Goal: Task Accomplishment & Management: Use online tool/utility

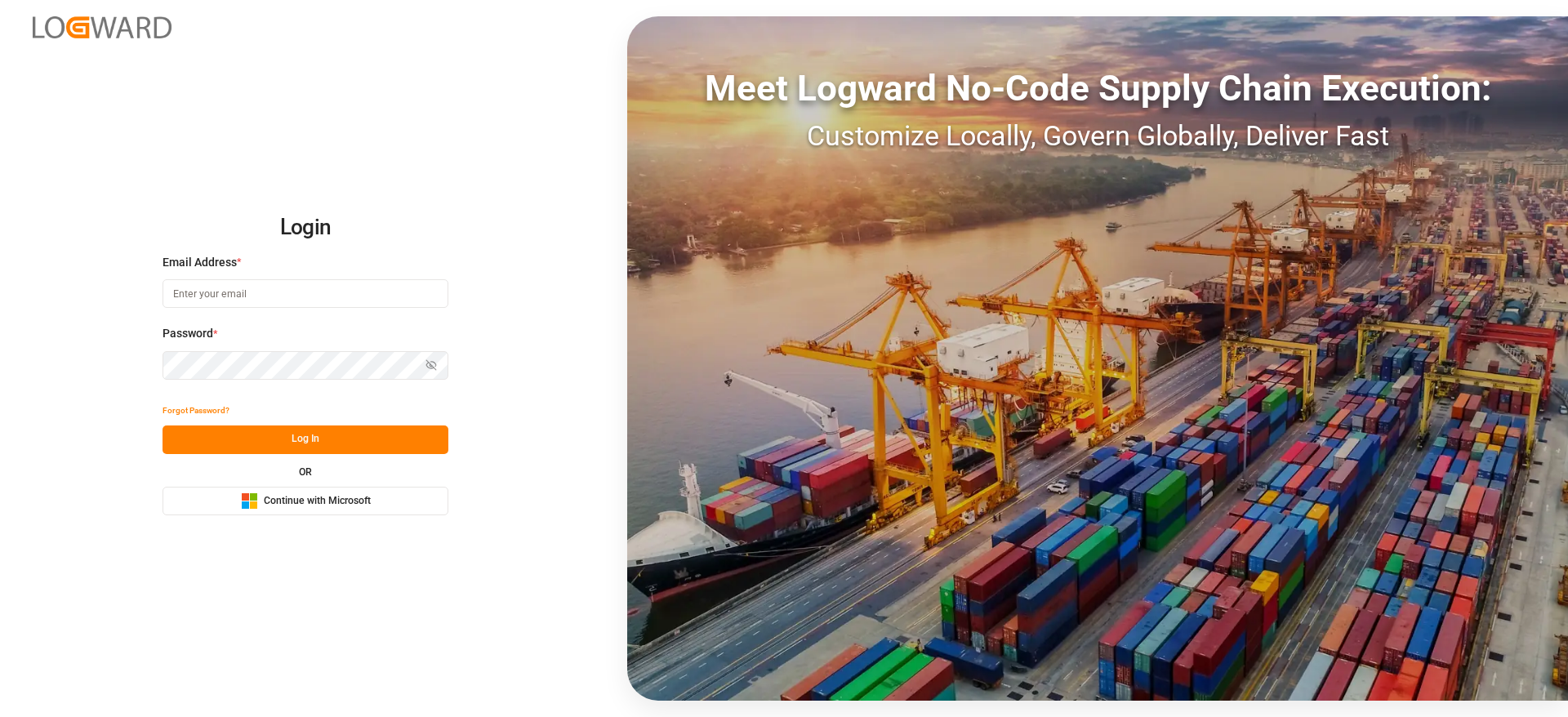
click at [355, 485] on div "OR Microsoft Logo Continue with Microsoft" at bounding box center [304, 491] width 285 height 48
click at [348, 496] on span "Continue with Microsoft" at bounding box center [317, 501] width 107 height 15
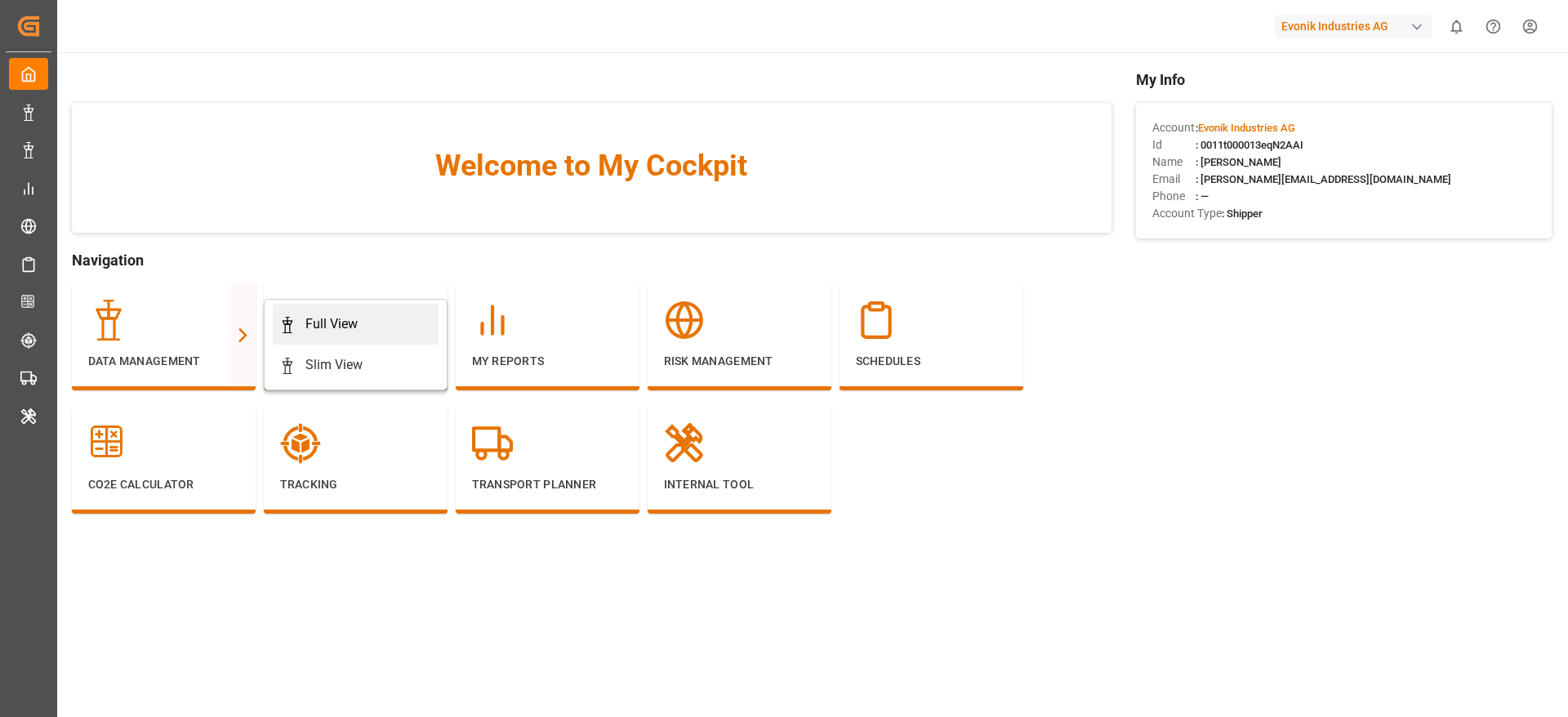
click at [337, 320] on div "Full View" at bounding box center [331, 324] width 52 height 20
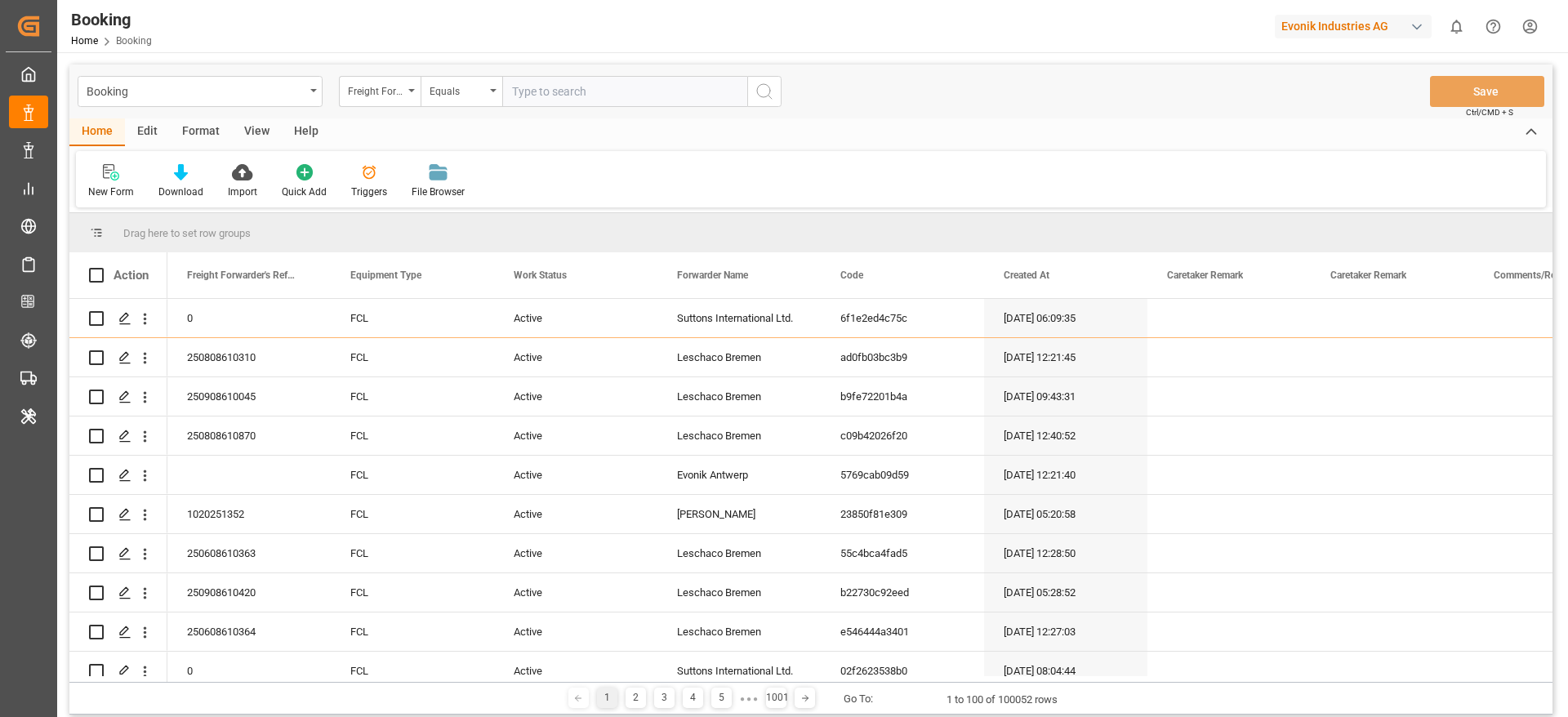
click at [206, 131] on div "Format" at bounding box center [200, 132] width 62 height 28
click at [122, 179] on div at bounding box center [113, 171] width 48 height 17
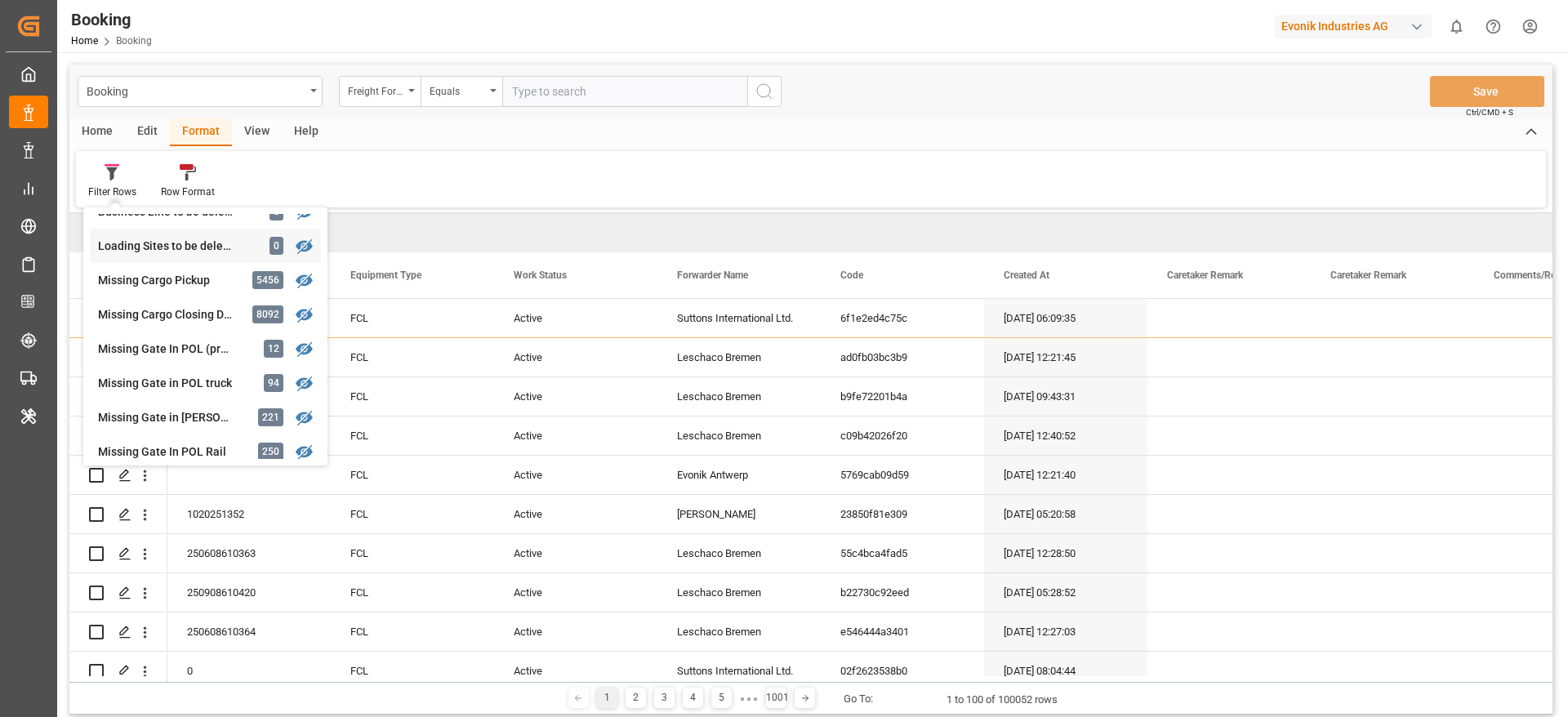
scroll to position [245, 0]
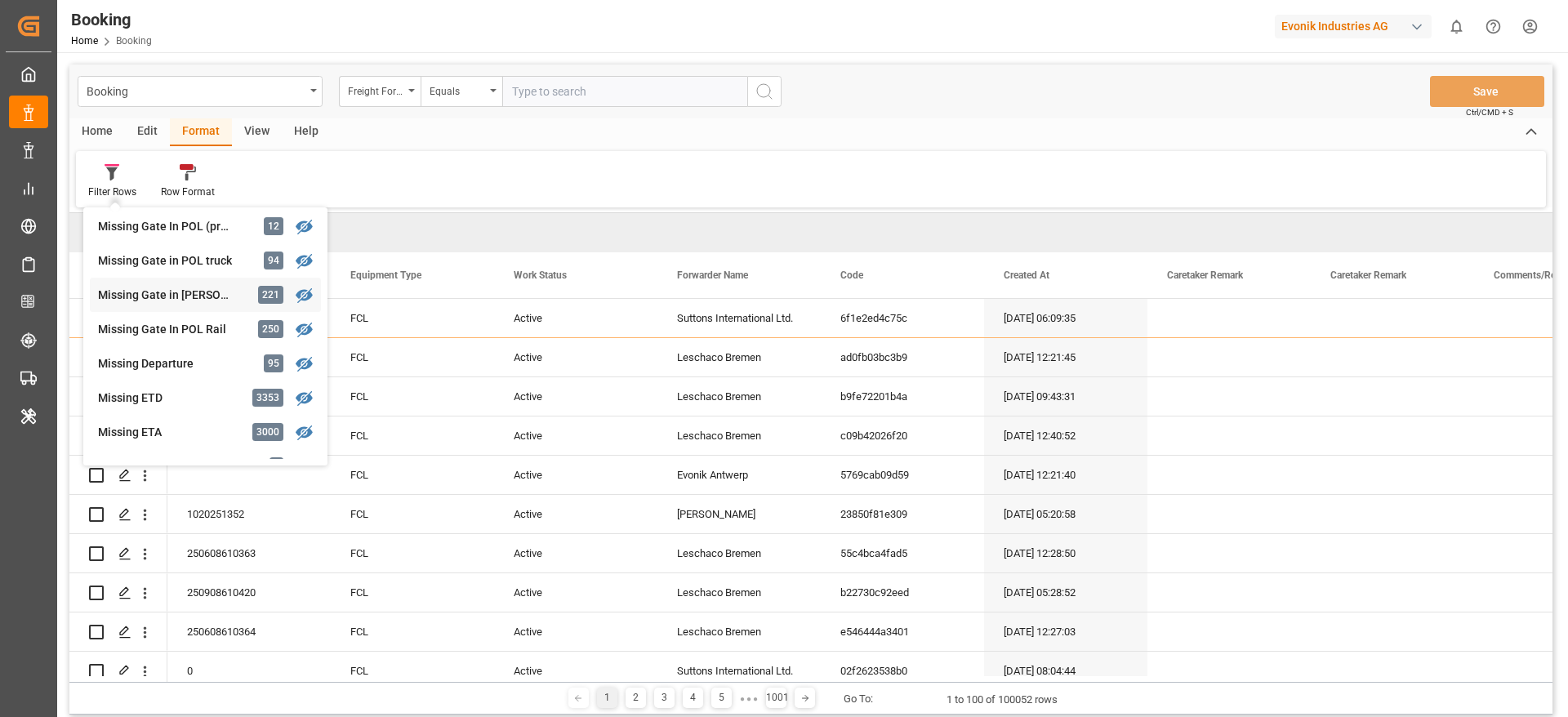
click at [233, 286] on div "Missing Gate in [PERSON_NAME]" at bounding box center [169, 294] width 143 height 17
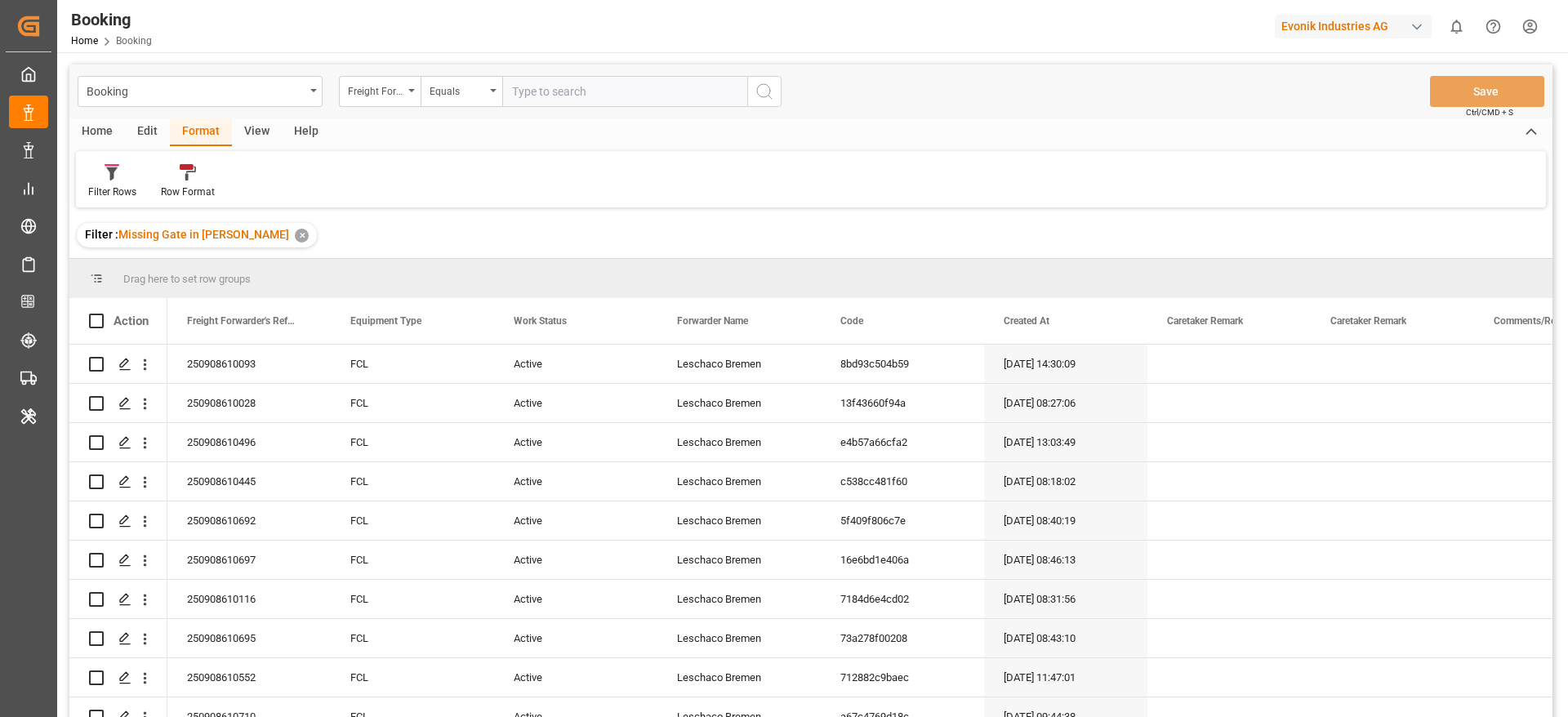
click at [261, 132] on div "View" at bounding box center [257, 132] width 50 height 28
click at [72, 184] on div "Home Edit Format View Help Default Standard Templates Save Template Reset Templ…" at bounding box center [811, 163] width 1483 height 89
click at [100, 177] on icon at bounding box center [104, 172] width 17 height 17
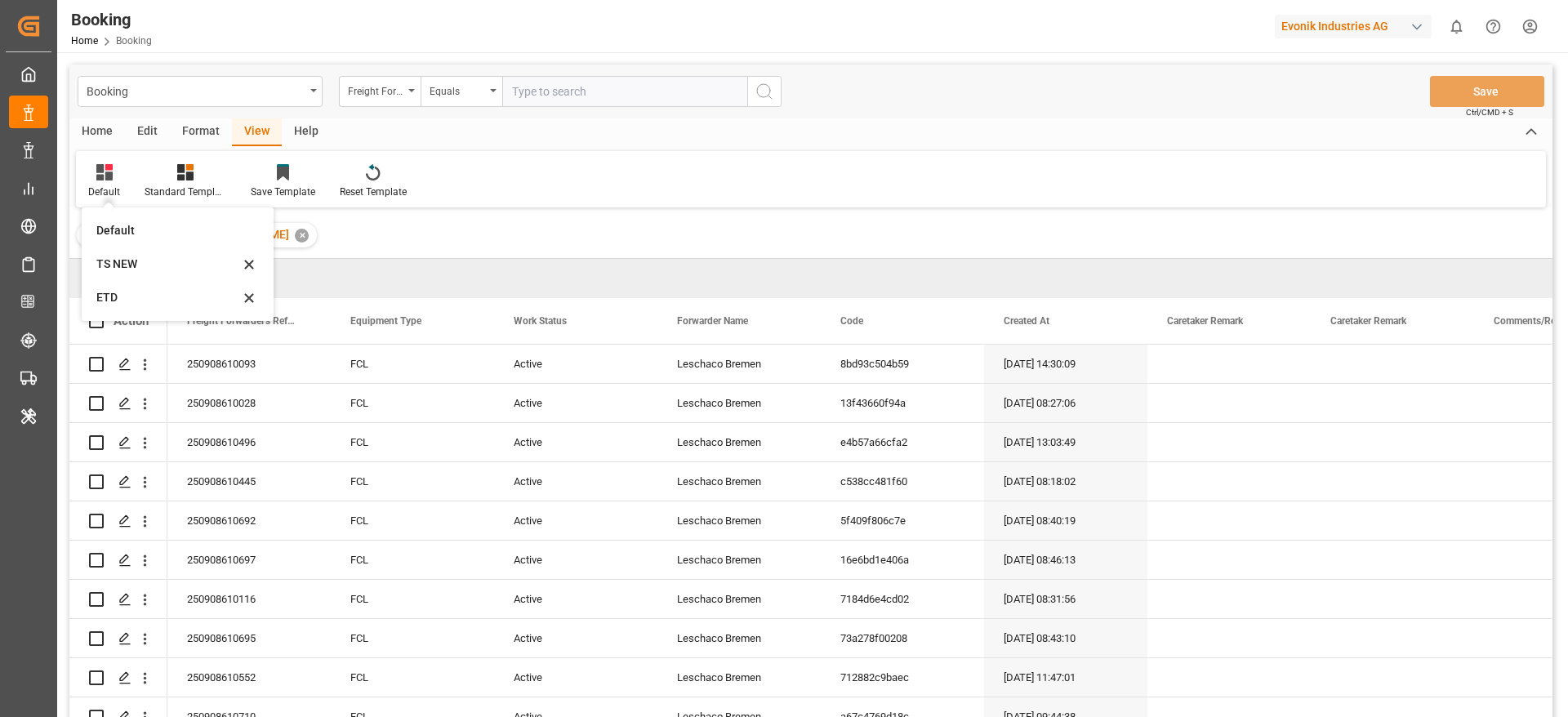
click at [790, 174] on div "Default Default TS NEW ETD Standard Templates Save Template Reset Template" at bounding box center [811, 179] width 1470 height 56
click at [117, 183] on div "Default" at bounding box center [104, 180] width 56 height 36
click at [126, 263] on div "TS NEW" at bounding box center [167, 264] width 143 height 17
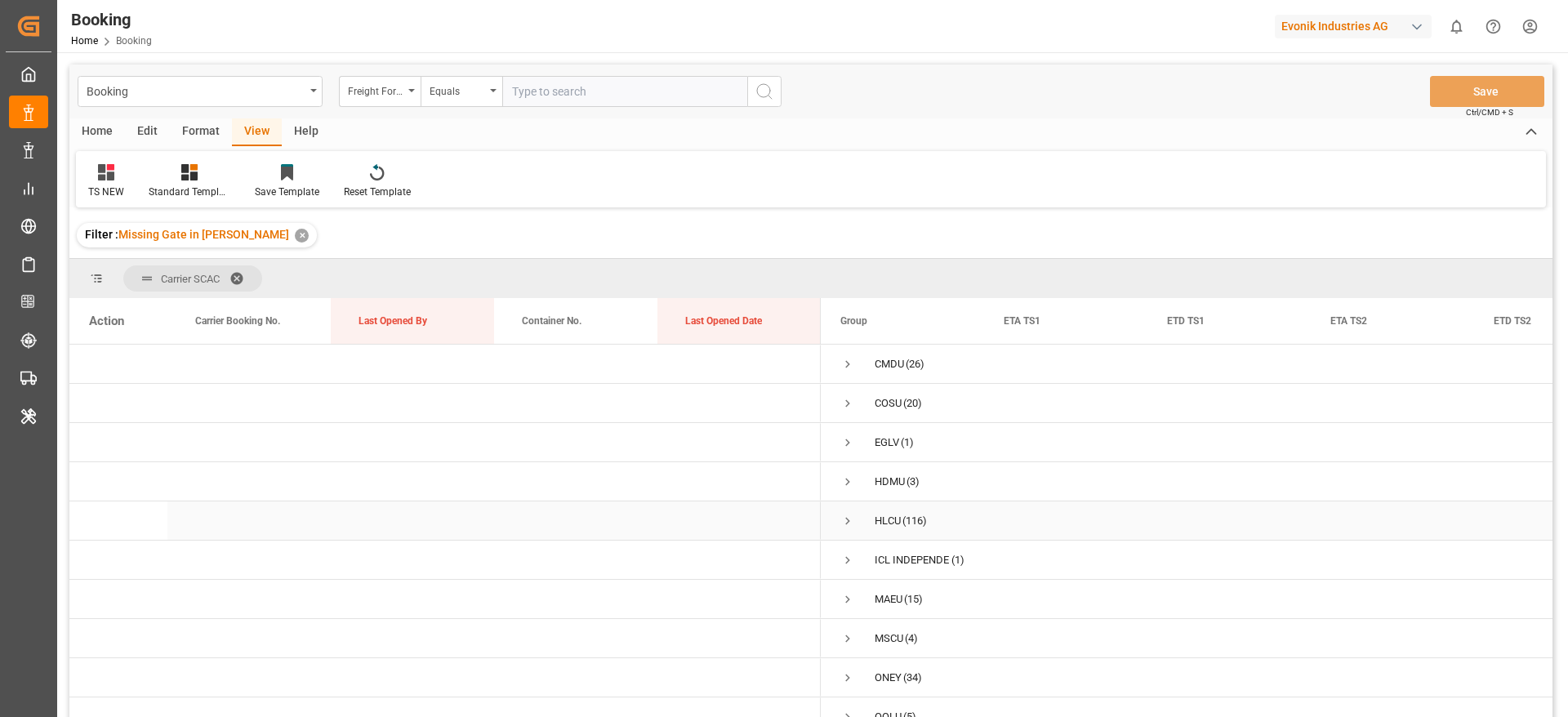
click at [846, 519] on span "Press SPACE to select this row." at bounding box center [848, 521] width 15 height 15
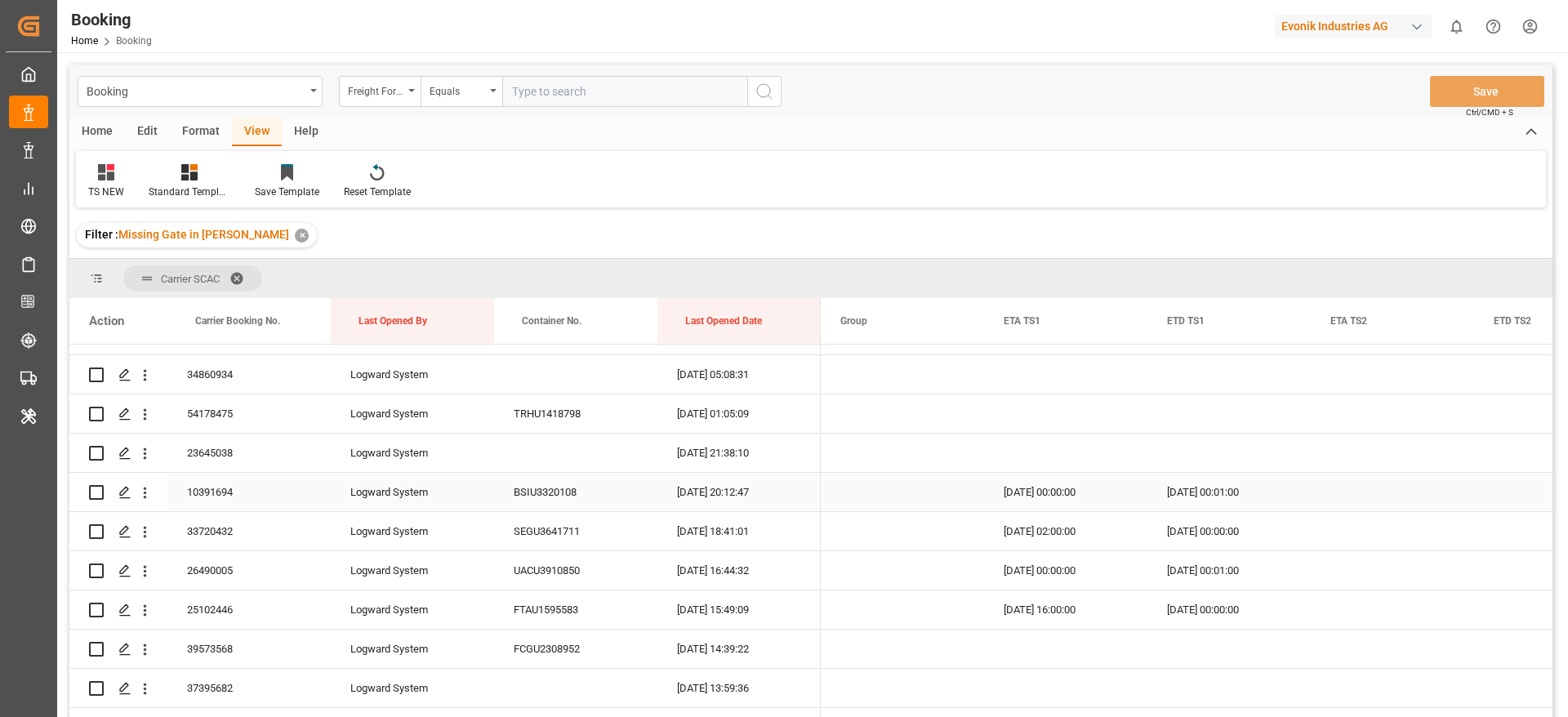
scroll to position [122, 0]
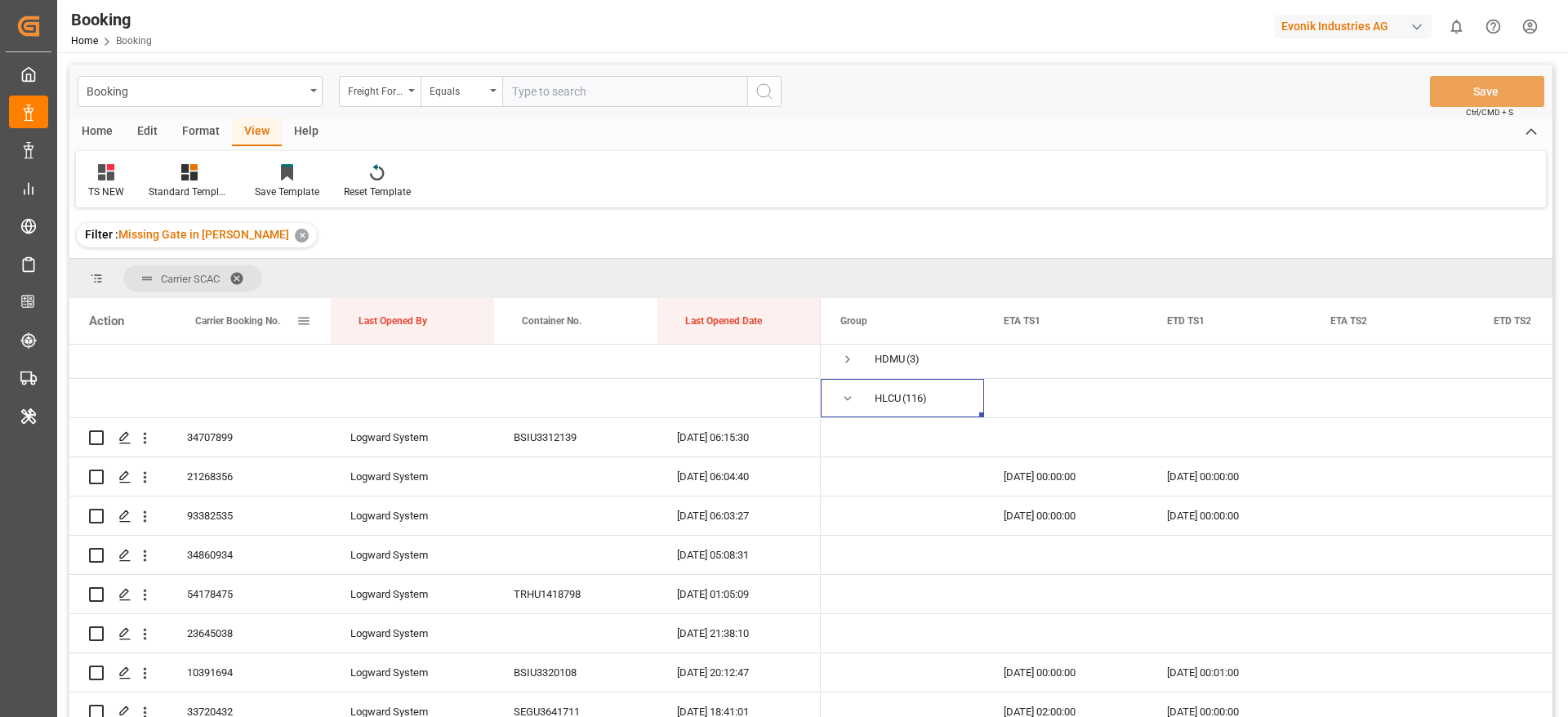
click at [224, 323] on span "Carrier Booking No." at bounding box center [237, 321] width 85 height 12
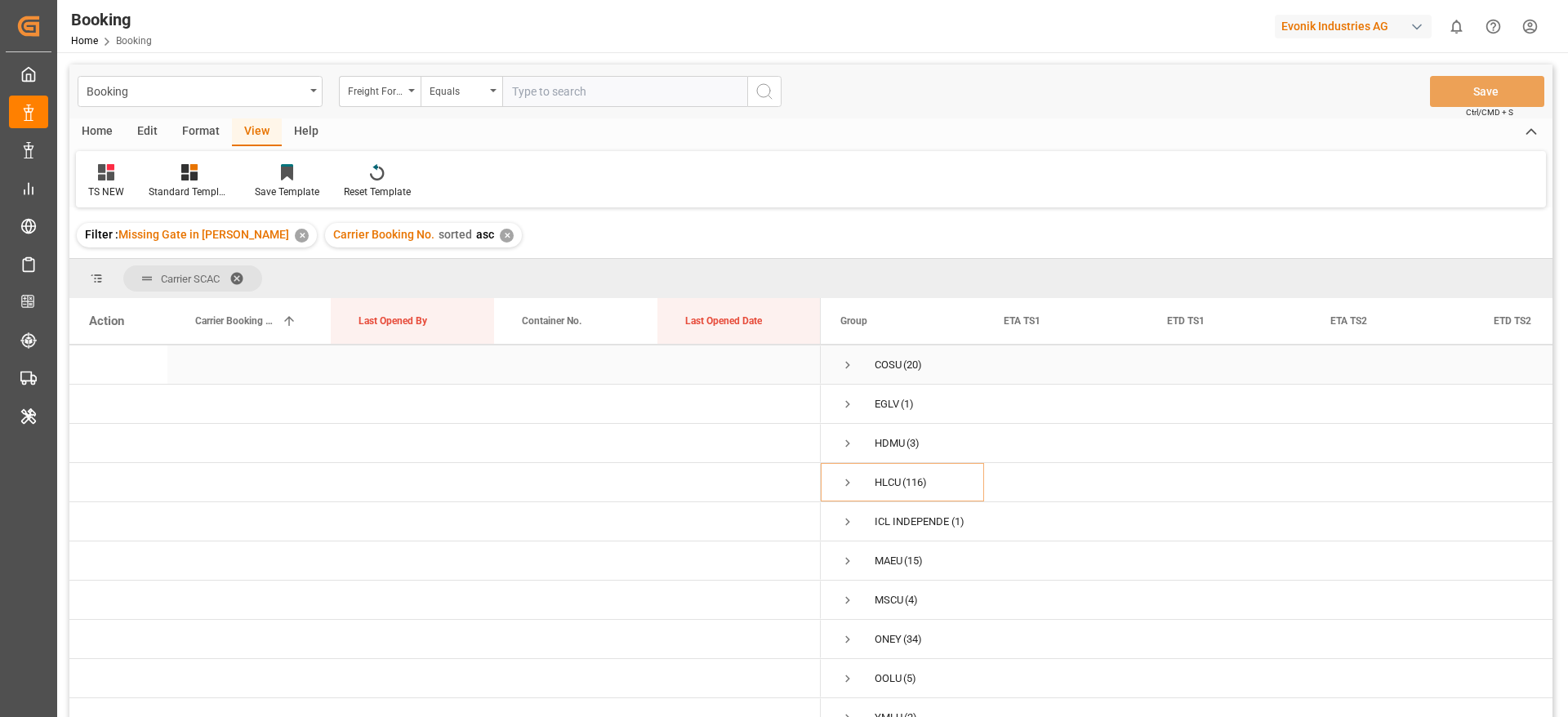
scroll to position [60, 0]
click at [845, 460] on span "Press SPACE to select this row." at bounding box center [848, 467] width 15 height 15
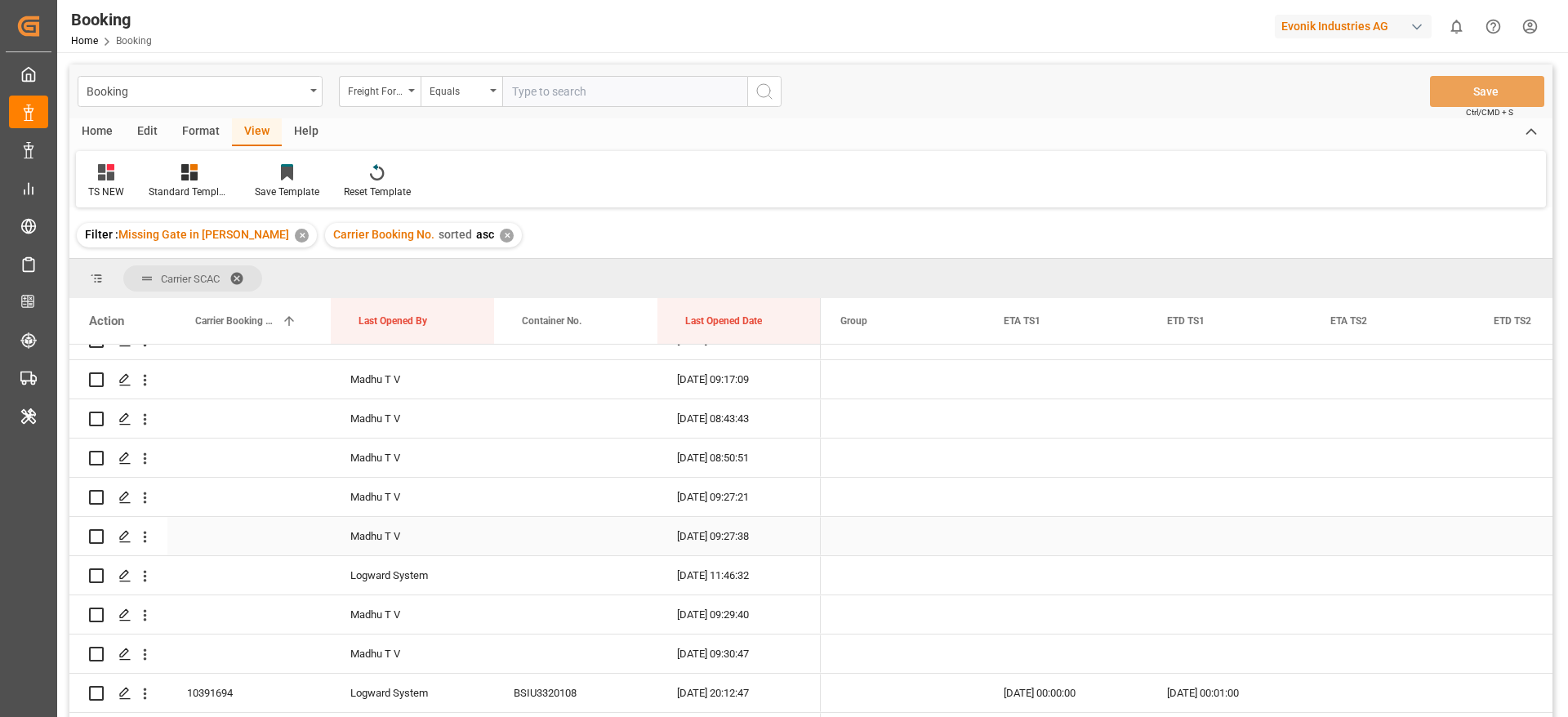
scroll to position [182, 0]
drag, startPoint x: 146, startPoint y: 385, endPoint x: 206, endPoint y: 405, distance: 63.2
click at [146, 384] on icon "open menu" at bounding box center [145, 378] width 17 height 17
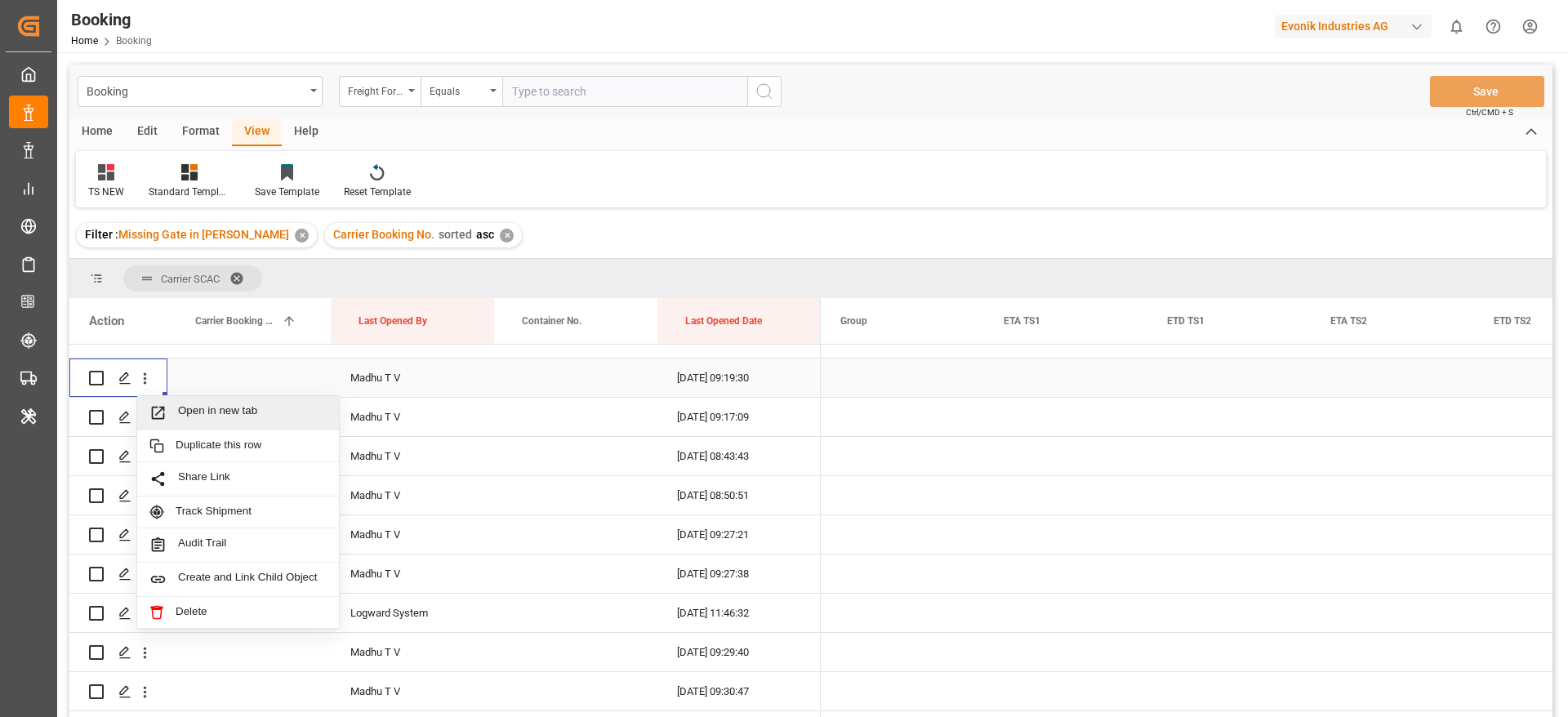
click at [268, 418] on span "Open in new tab" at bounding box center [252, 413] width 149 height 17
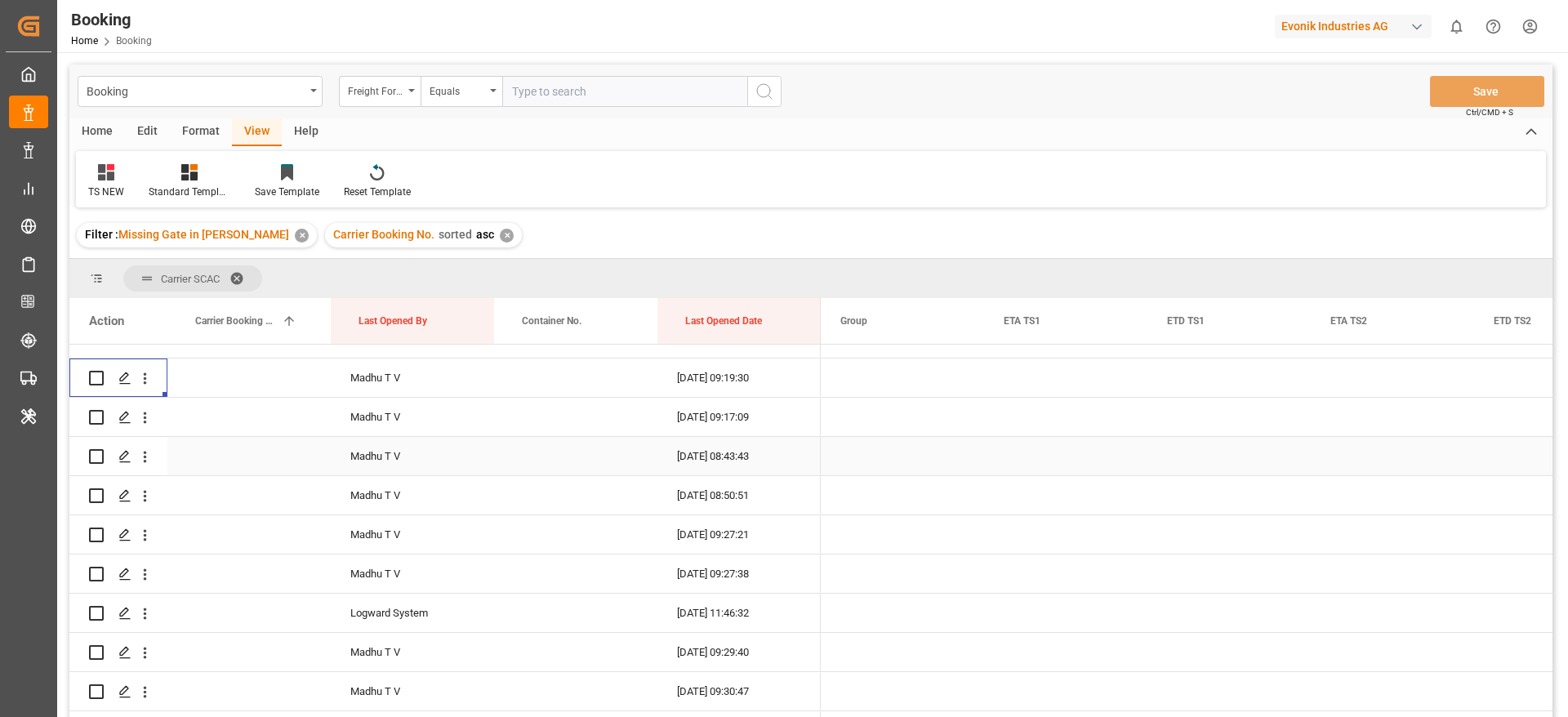
scroll to position [60, 0]
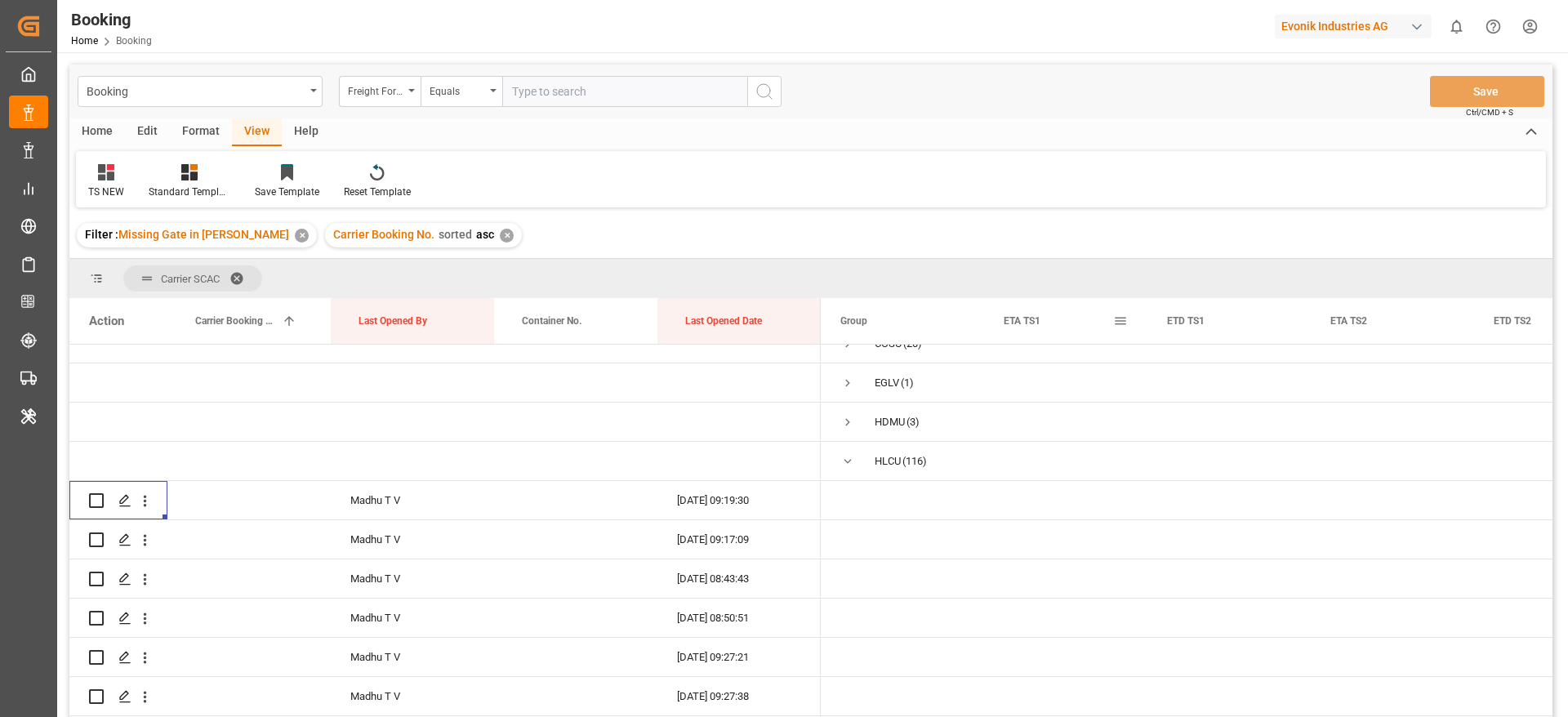
click at [1116, 322] on span at bounding box center [1120, 321] width 15 height 15
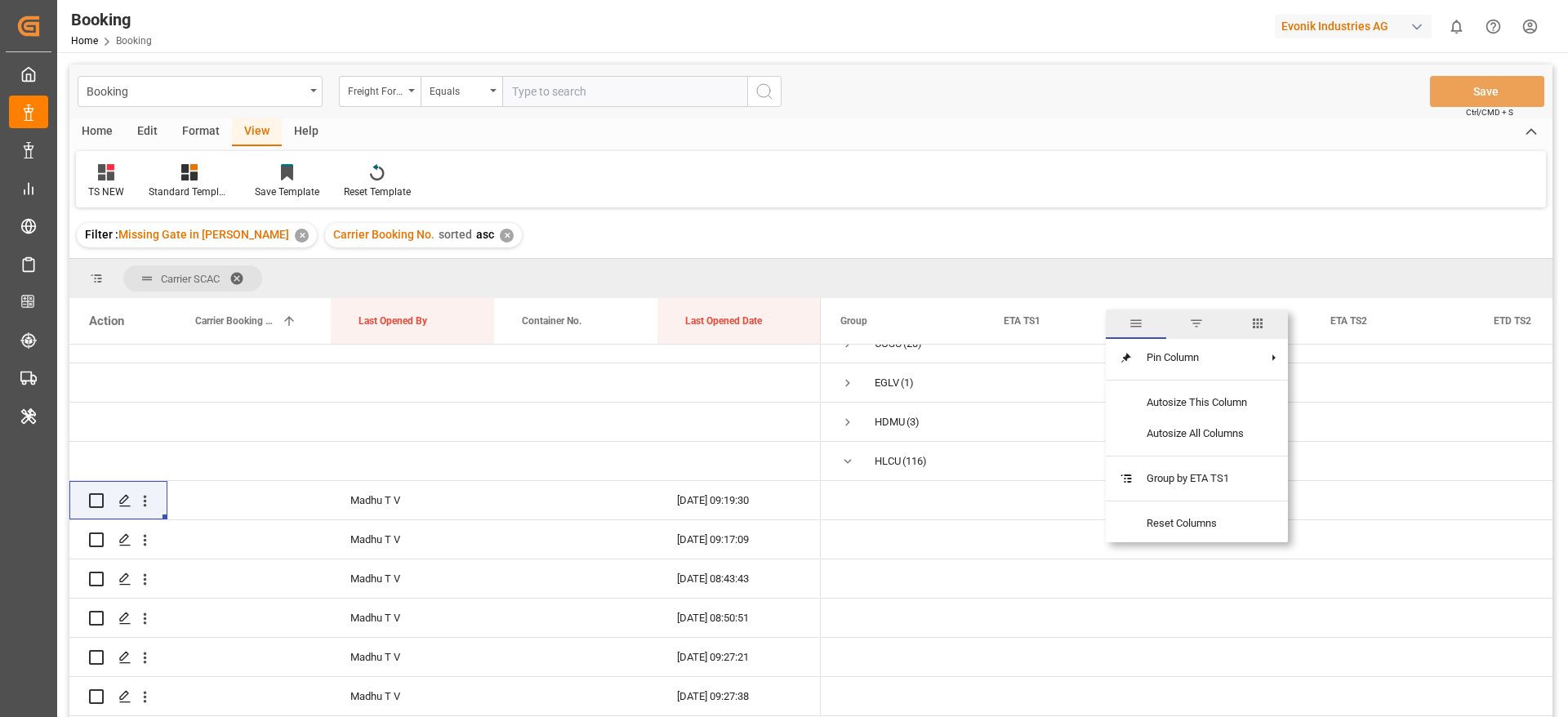
click at [1262, 322] on span "columns" at bounding box center [1258, 323] width 15 height 15
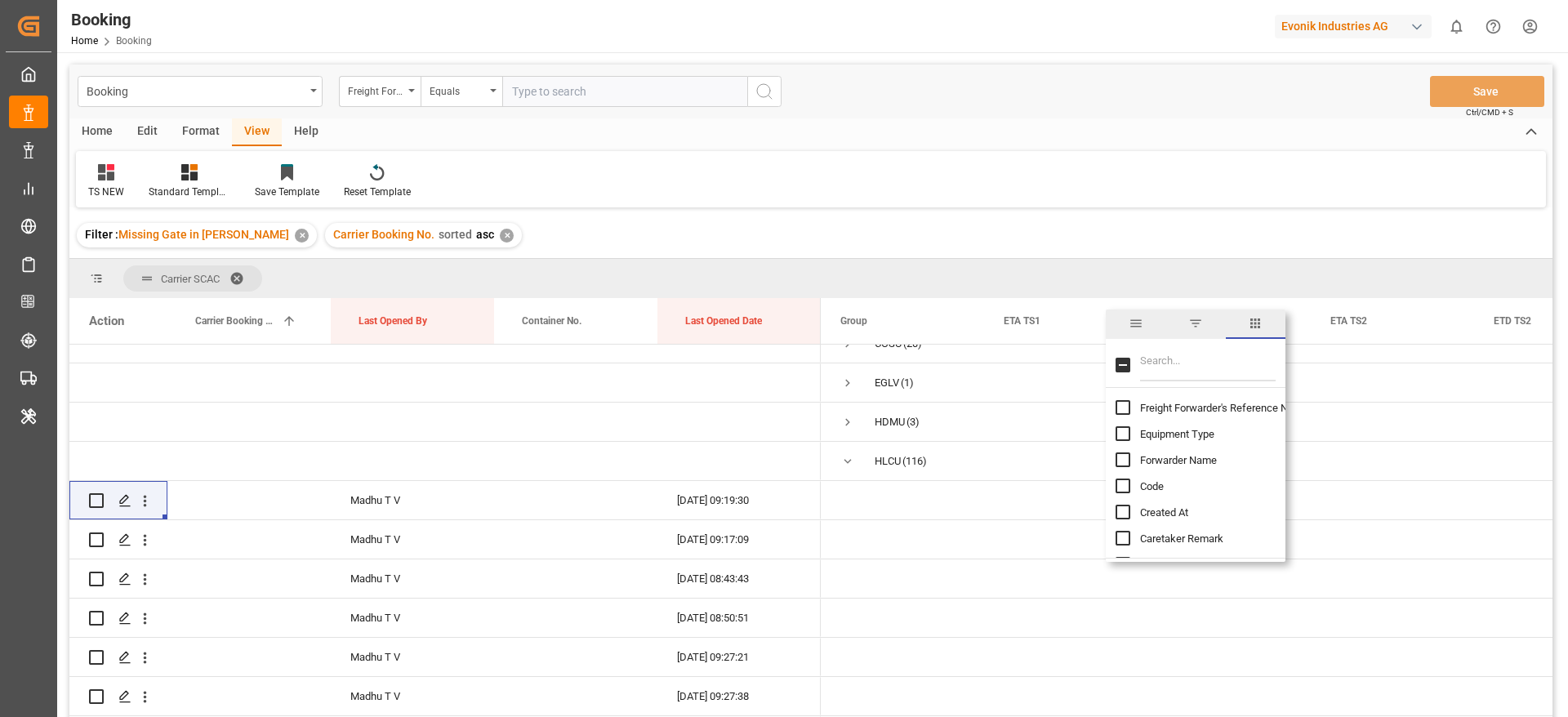
click at [1217, 349] on input "Filter Columns Input" at bounding box center [1208, 364] width 136 height 32
type input "update"
click at [1225, 452] on div "Update Last Opened By" at bounding box center [1205, 460] width 180 height 26
click at [1123, 461] on input "Update Last Opened By column toggle visibility (hidden)" at bounding box center [1123, 460] width 15 height 15
checkbox input "true"
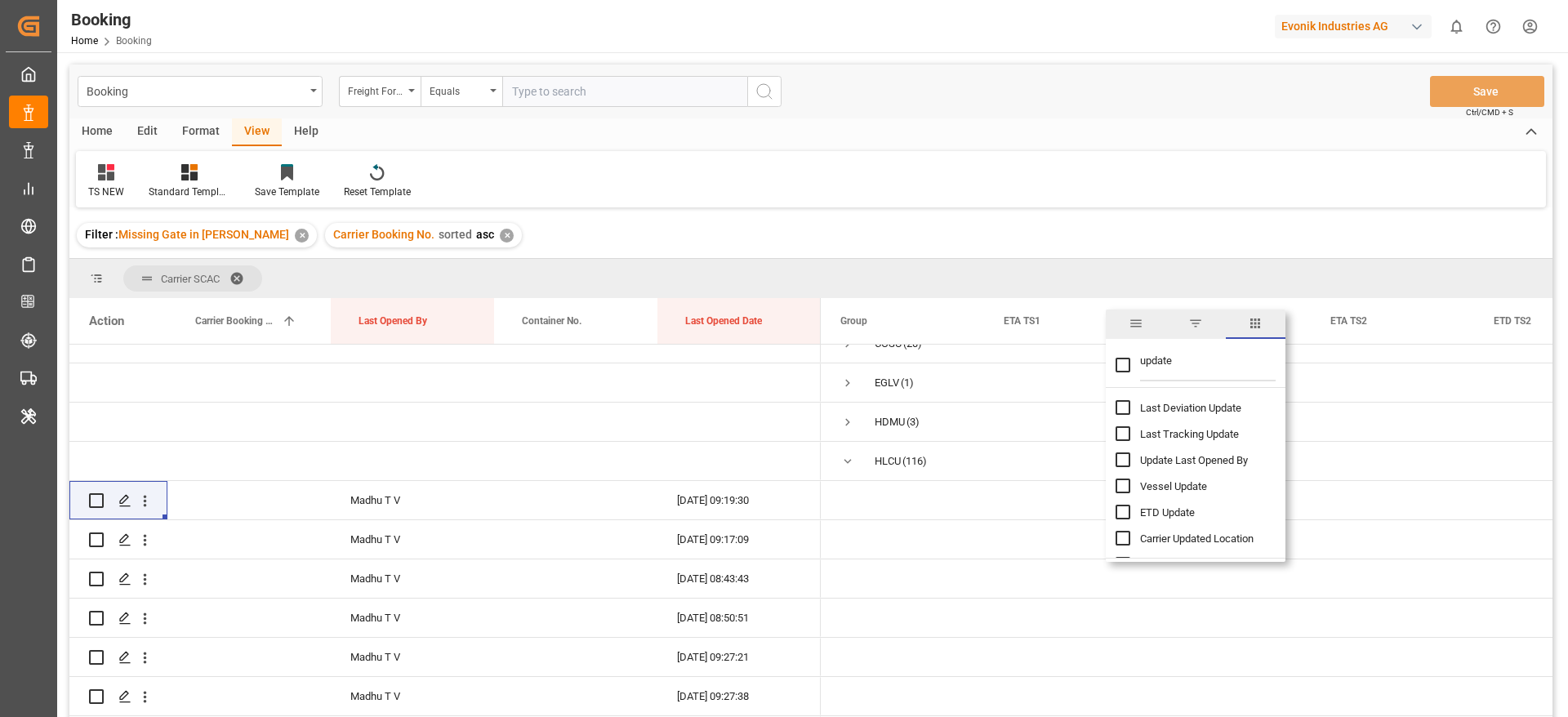
checkbox input "false"
click at [1182, 203] on div "TS NEW Standard Templates Save Template Reset Template" at bounding box center [811, 179] width 1470 height 56
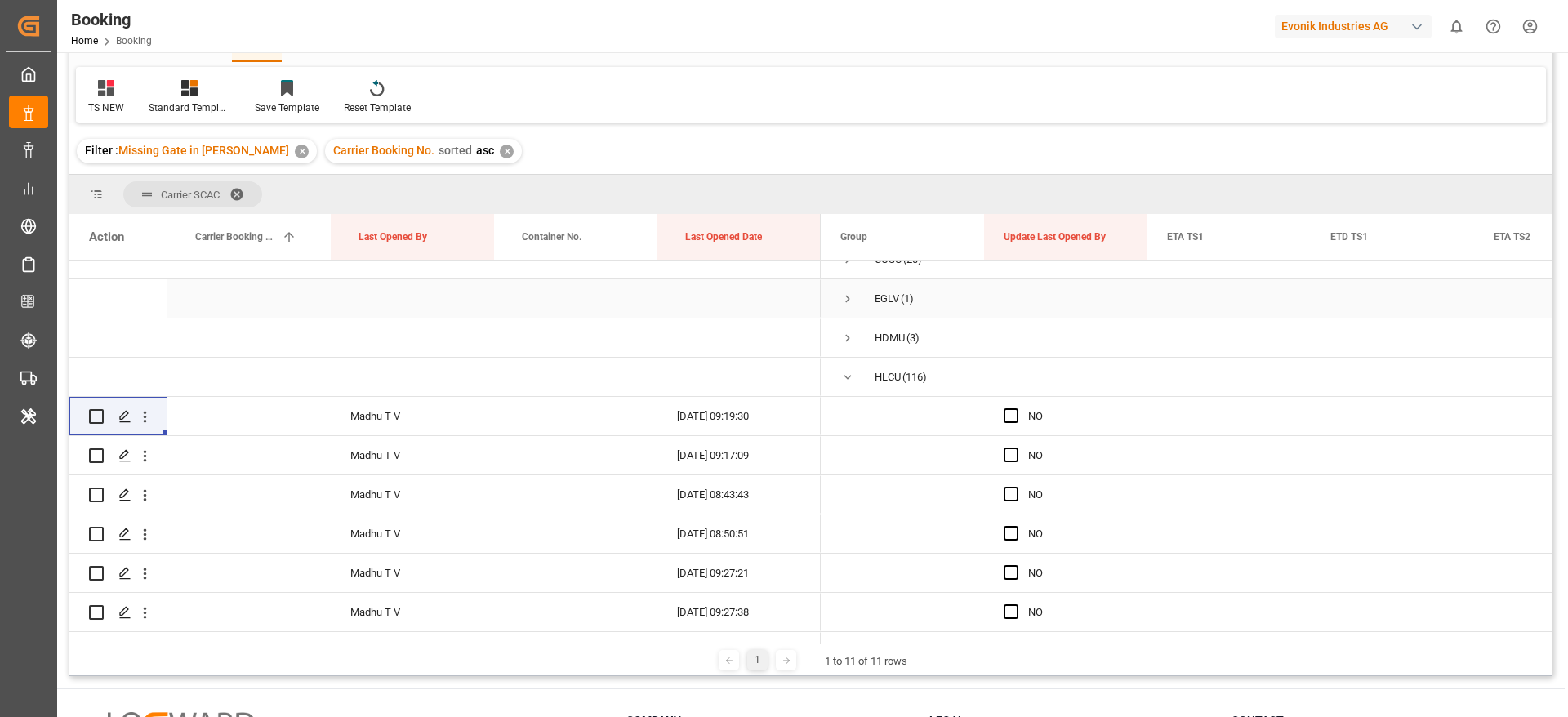
scroll to position [122, 0]
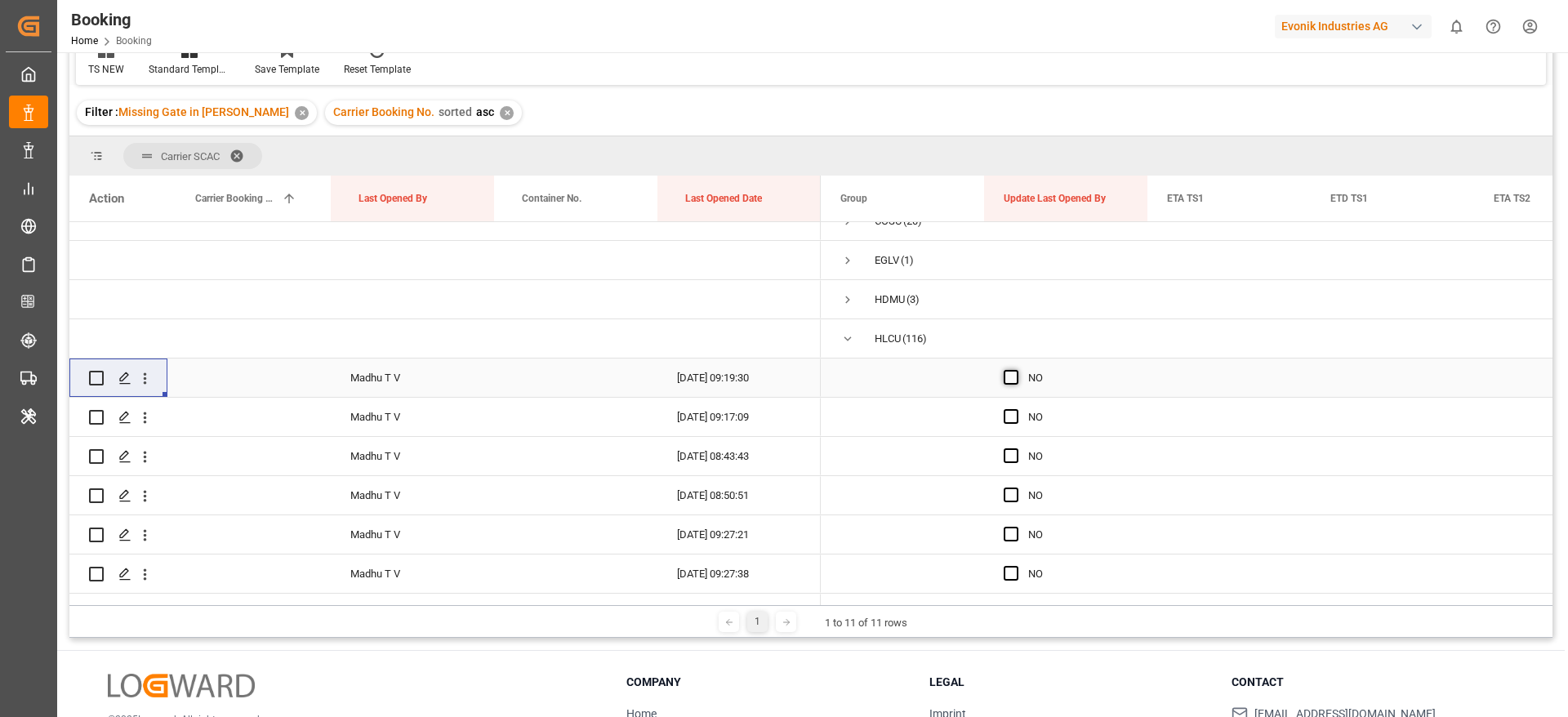
click at [1011, 380] on span "Press SPACE to select this row." at bounding box center [1011, 377] width 15 height 15
click at [1016, 370] on input "Press SPACE to select this row." at bounding box center [1016, 370] width 0 height 0
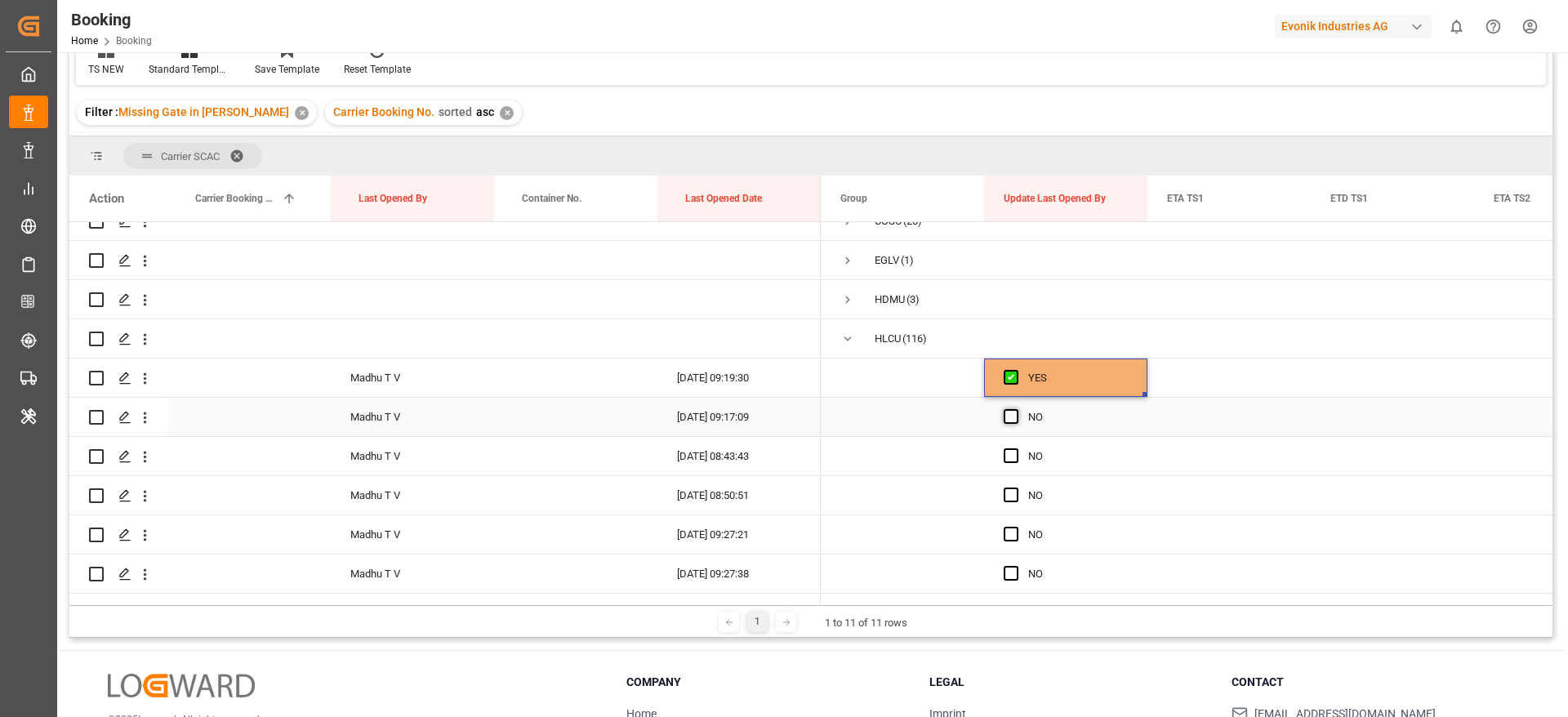
click at [1016, 416] on span "Press SPACE to select this row." at bounding box center [1011, 416] width 15 height 15
click at [1016, 409] on input "Press SPACE to select this row." at bounding box center [1016, 409] width 0 height 0
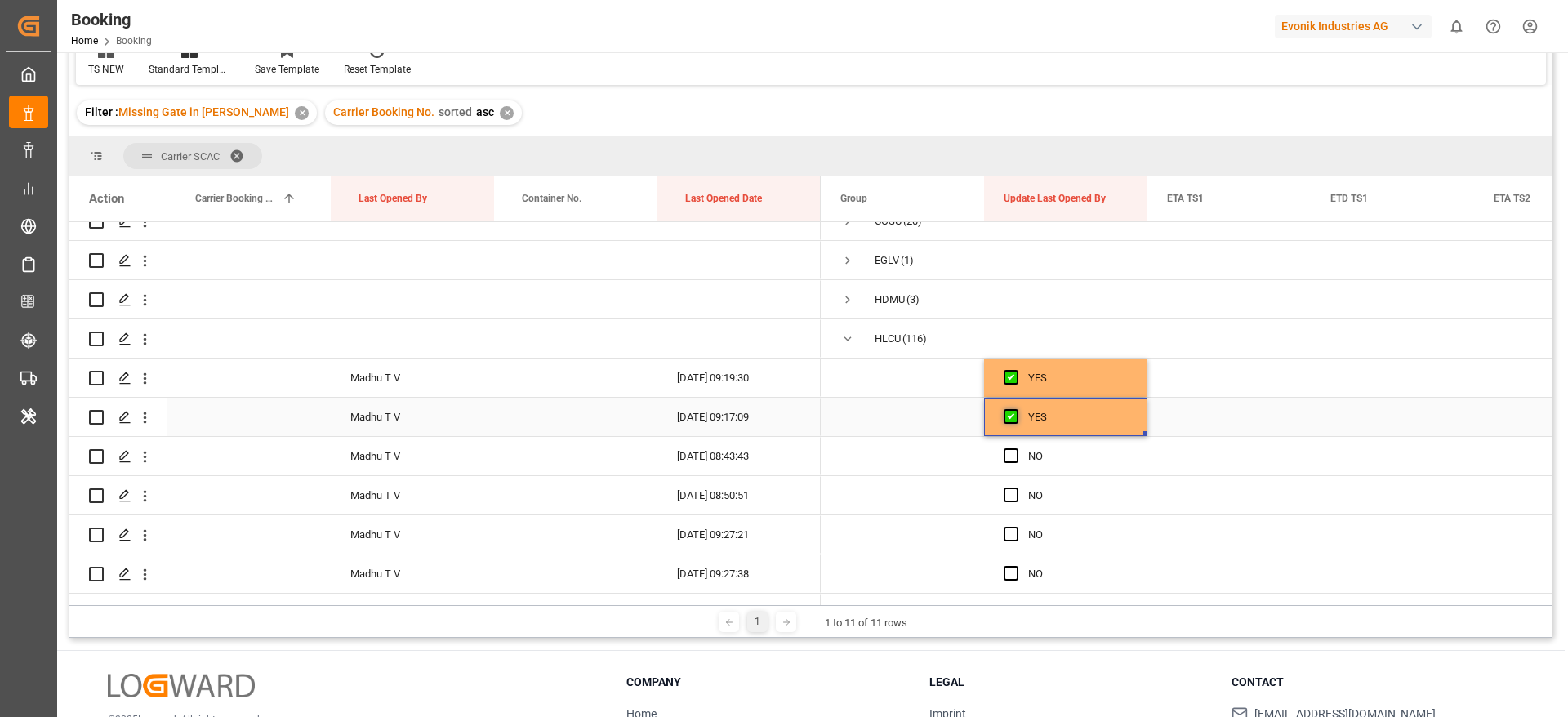
scroll to position [182, 0]
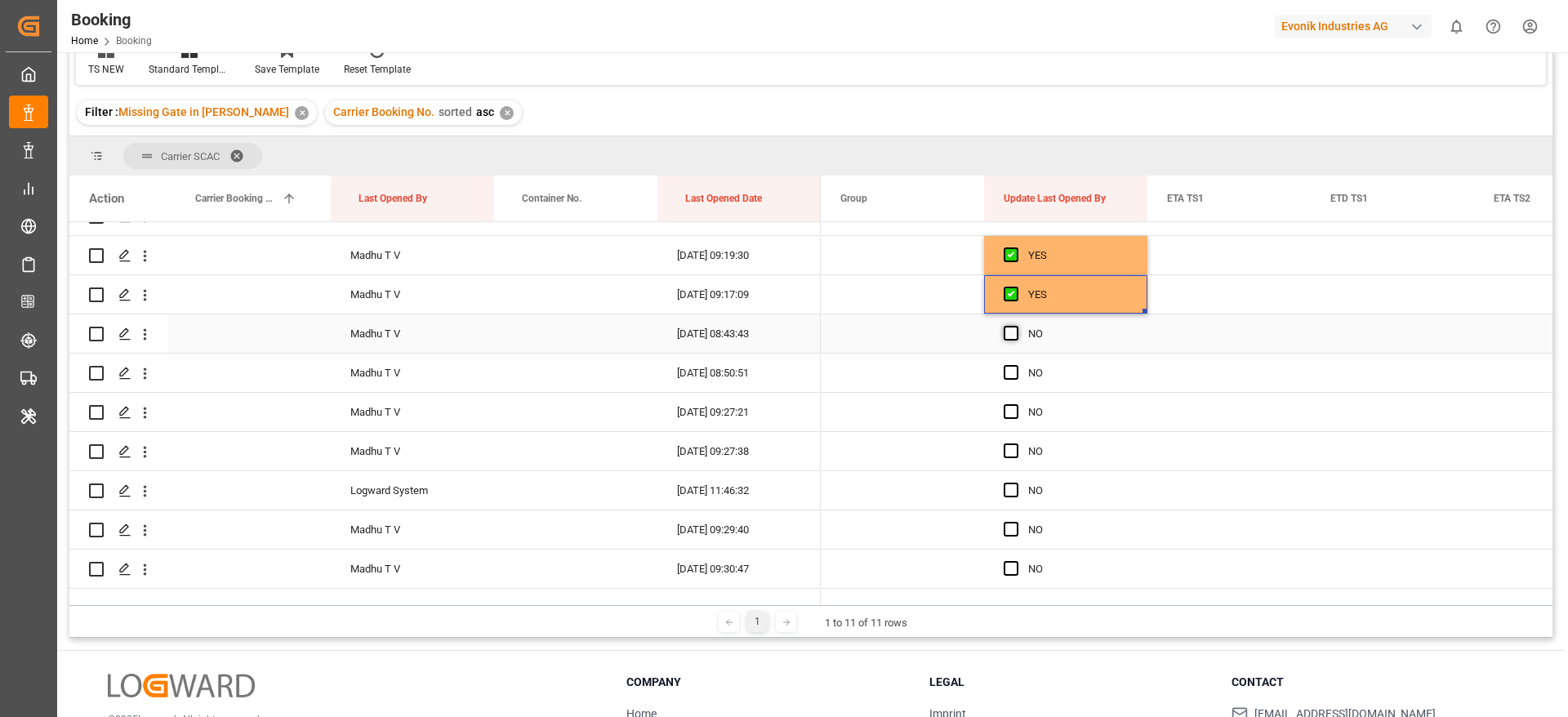
click at [1010, 333] on span "Press SPACE to select this row." at bounding box center [1011, 333] width 15 height 15
click at [1016, 326] on input "Press SPACE to select this row." at bounding box center [1016, 326] width 0 height 0
click at [1007, 368] on span "Press SPACE to select this row." at bounding box center [1011, 372] width 15 height 15
click at [1016, 365] on input "Press SPACE to select this row." at bounding box center [1016, 365] width 0 height 0
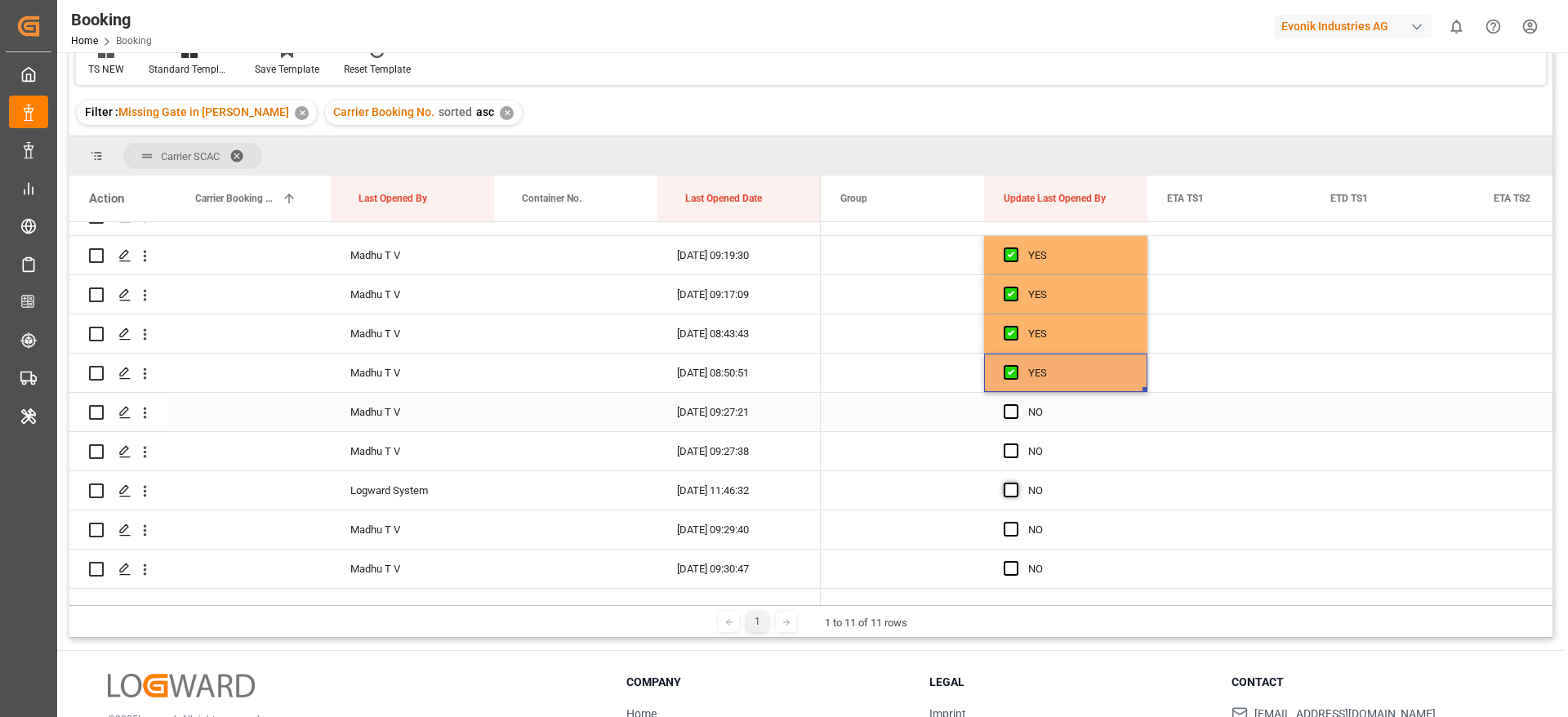
click at [1013, 413] on span "Press SPACE to select this row." at bounding box center [1011, 412] width 15 height 15
click at [1016, 404] on input "Press SPACE to select this row." at bounding box center [1016, 404] width 0 height 0
click at [1016, 442] on div "Press SPACE to select this row." at bounding box center [1016, 451] width 25 height 37
click at [1008, 495] on span "Press SPACE to select this row." at bounding box center [1011, 490] width 15 height 15
click at [1016, 482] on input "Press SPACE to select this row." at bounding box center [1016, 482] width 0 height 0
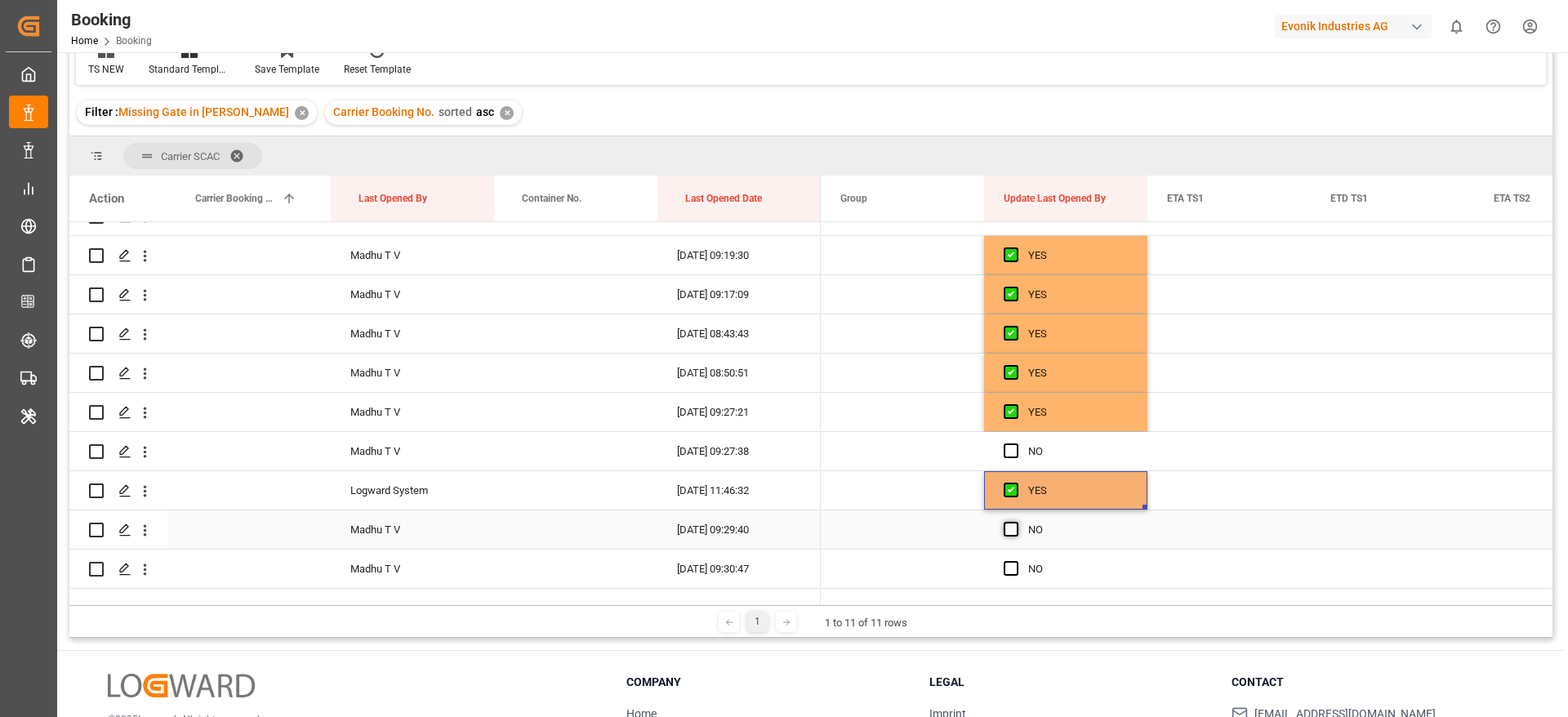
click at [1010, 523] on span "Press SPACE to select this row." at bounding box center [1011, 529] width 15 height 15
click at [1016, 522] on input "Press SPACE to select this row." at bounding box center [1016, 522] width 0 height 0
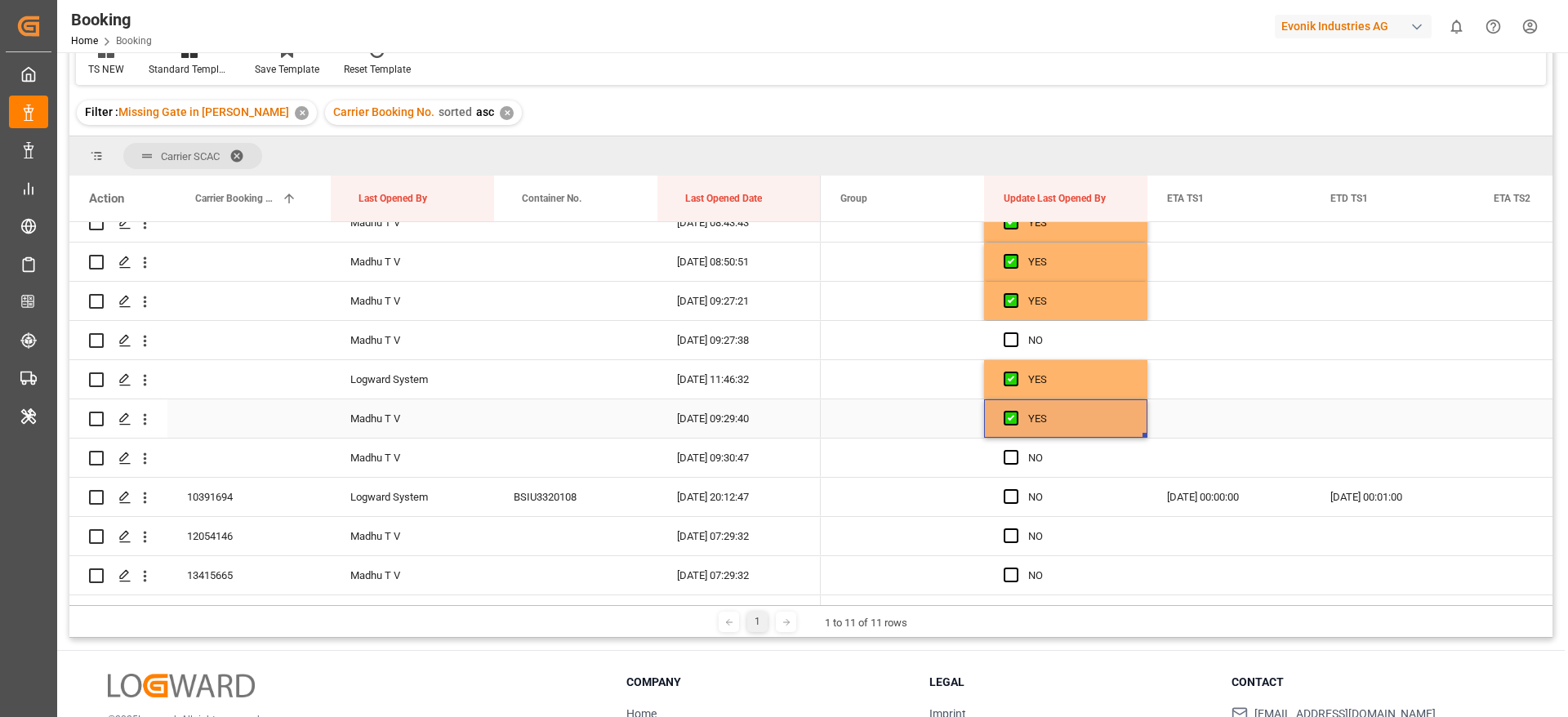
scroll to position [304, 0]
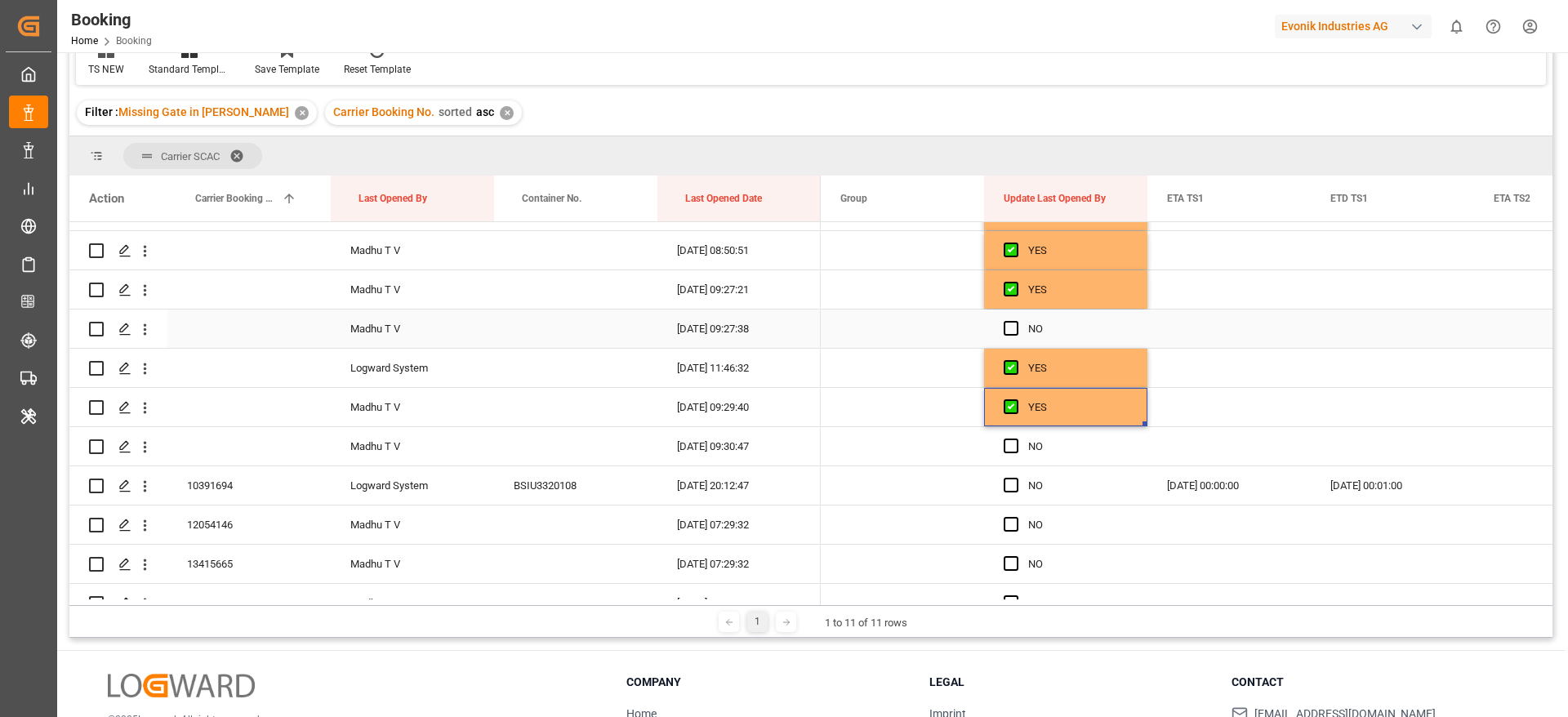
click at [1007, 327] on span "Press SPACE to select this row." at bounding box center [1011, 328] width 15 height 15
click at [1016, 321] on input "Press SPACE to select this row." at bounding box center [1016, 321] width 0 height 0
click at [1014, 447] on span "Press SPACE to select this row." at bounding box center [1011, 446] width 15 height 15
click at [1016, 438] on input "Press SPACE to select this row." at bounding box center [1016, 438] width 0 height 0
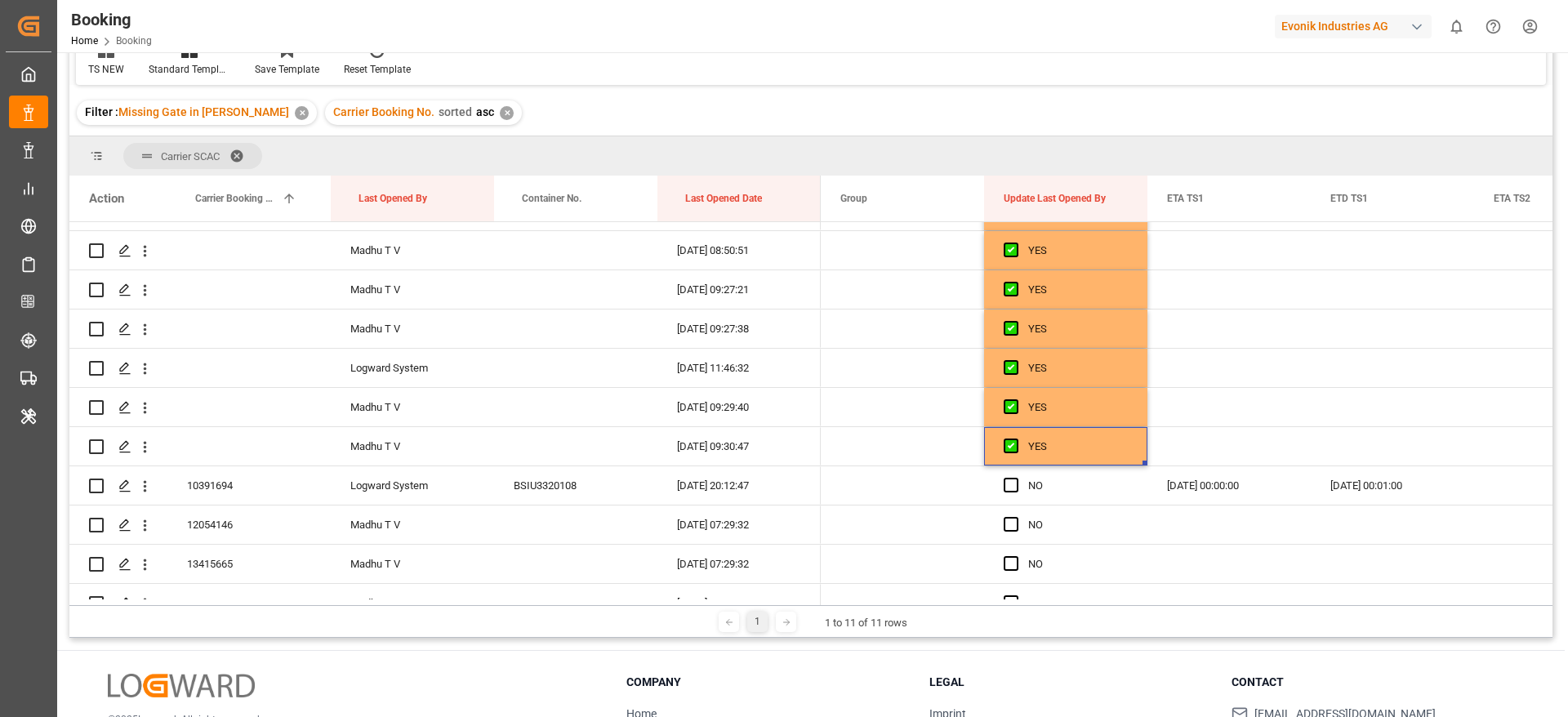
scroll to position [0, 0]
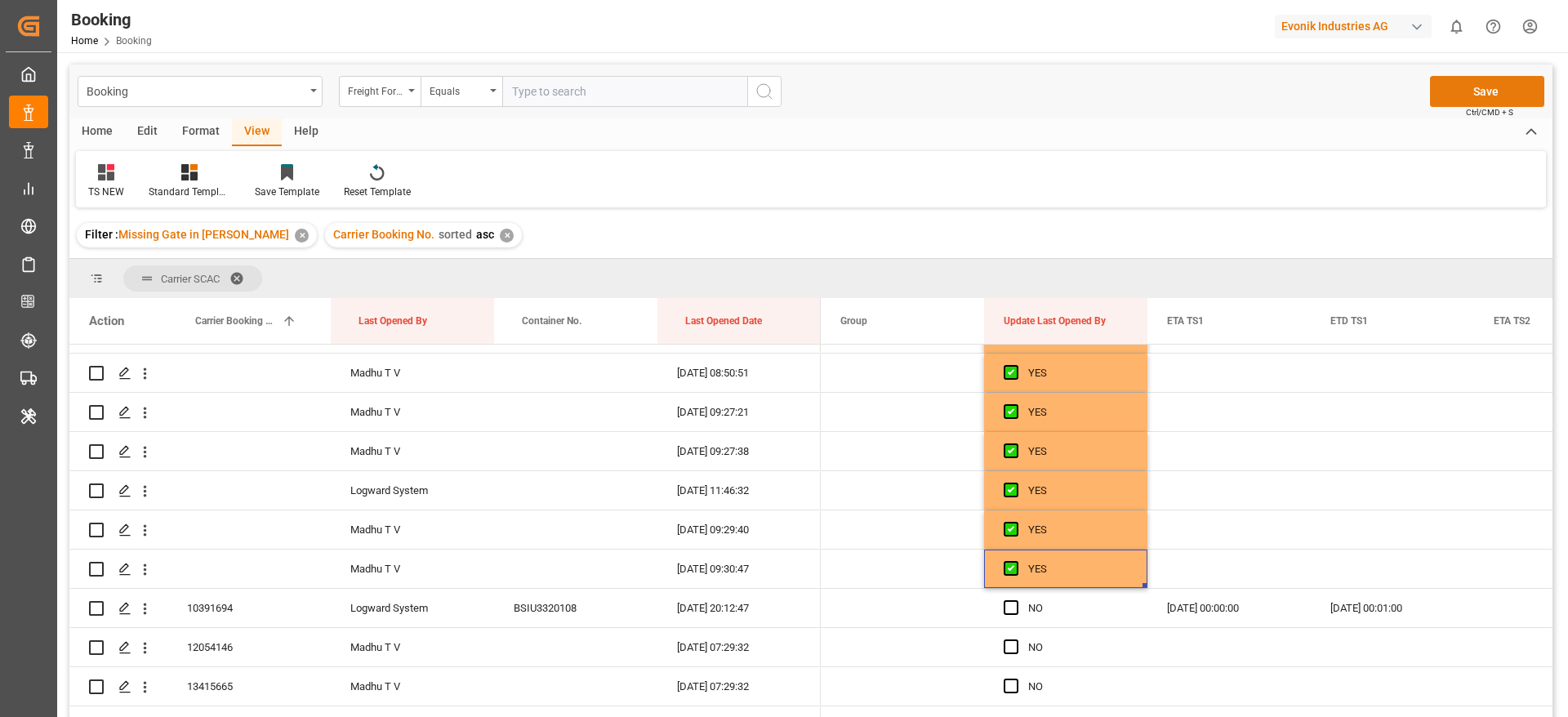
click at [1462, 100] on button "Save" at bounding box center [1487, 92] width 114 height 31
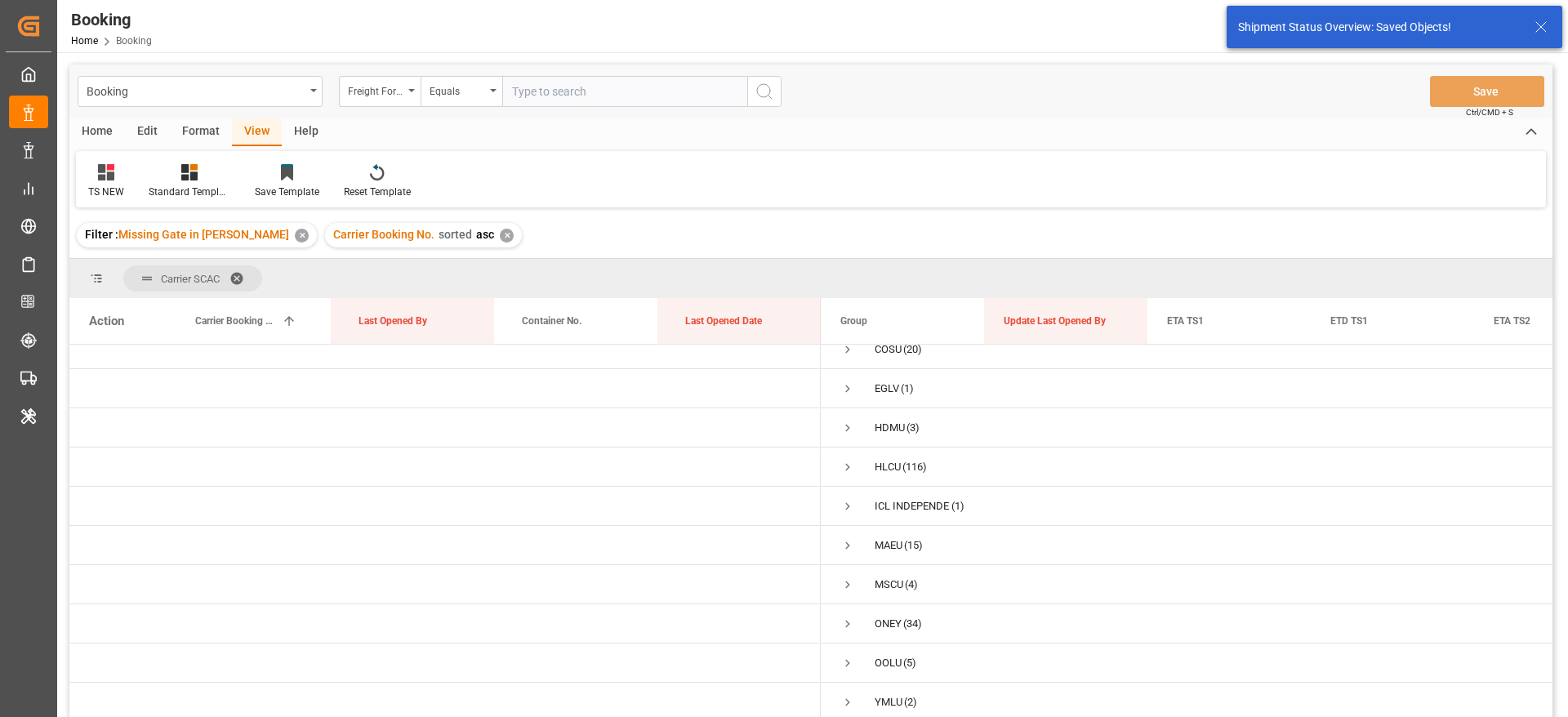
scroll to position [60, 0]
click at [1542, 26] on line at bounding box center [1542, 27] width 10 height 10
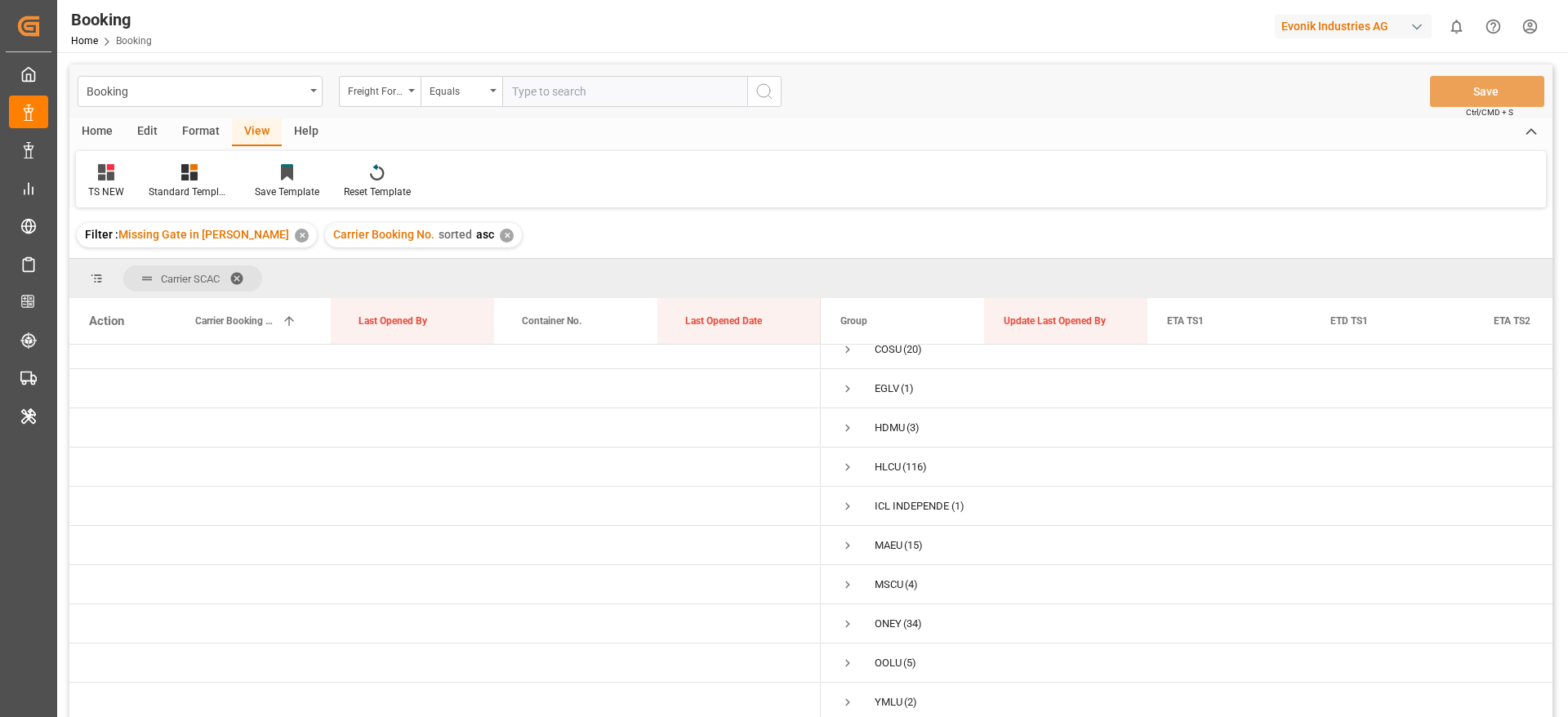
click at [1537, 27] on html "Created by potrace 1.15, written by Peter Selinger 2001-2017 Created by potrace…" at bounding box center [784, 358] width 1568 height 717
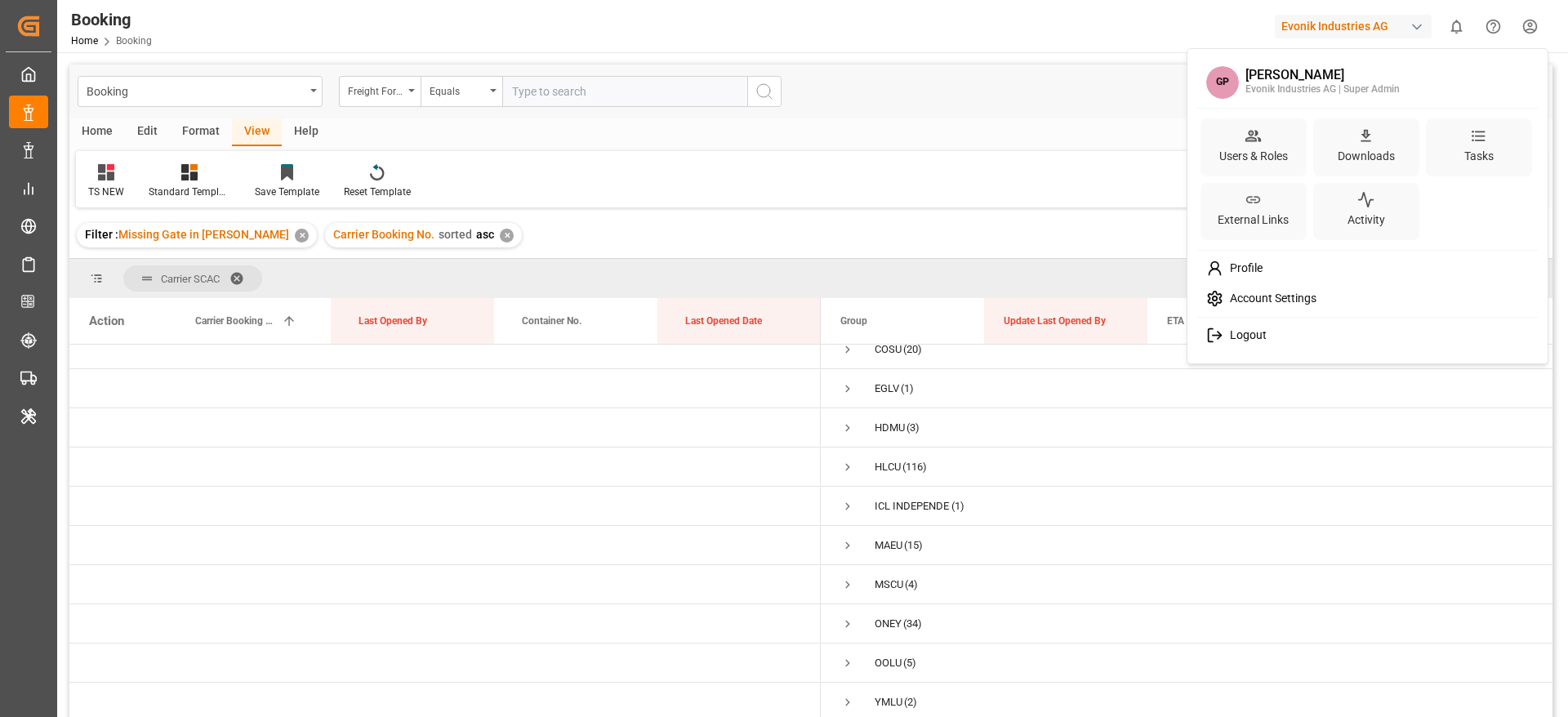
click at [1259, 332] on span "Logout" at bounding box center [1245, 336] width 43 height 15
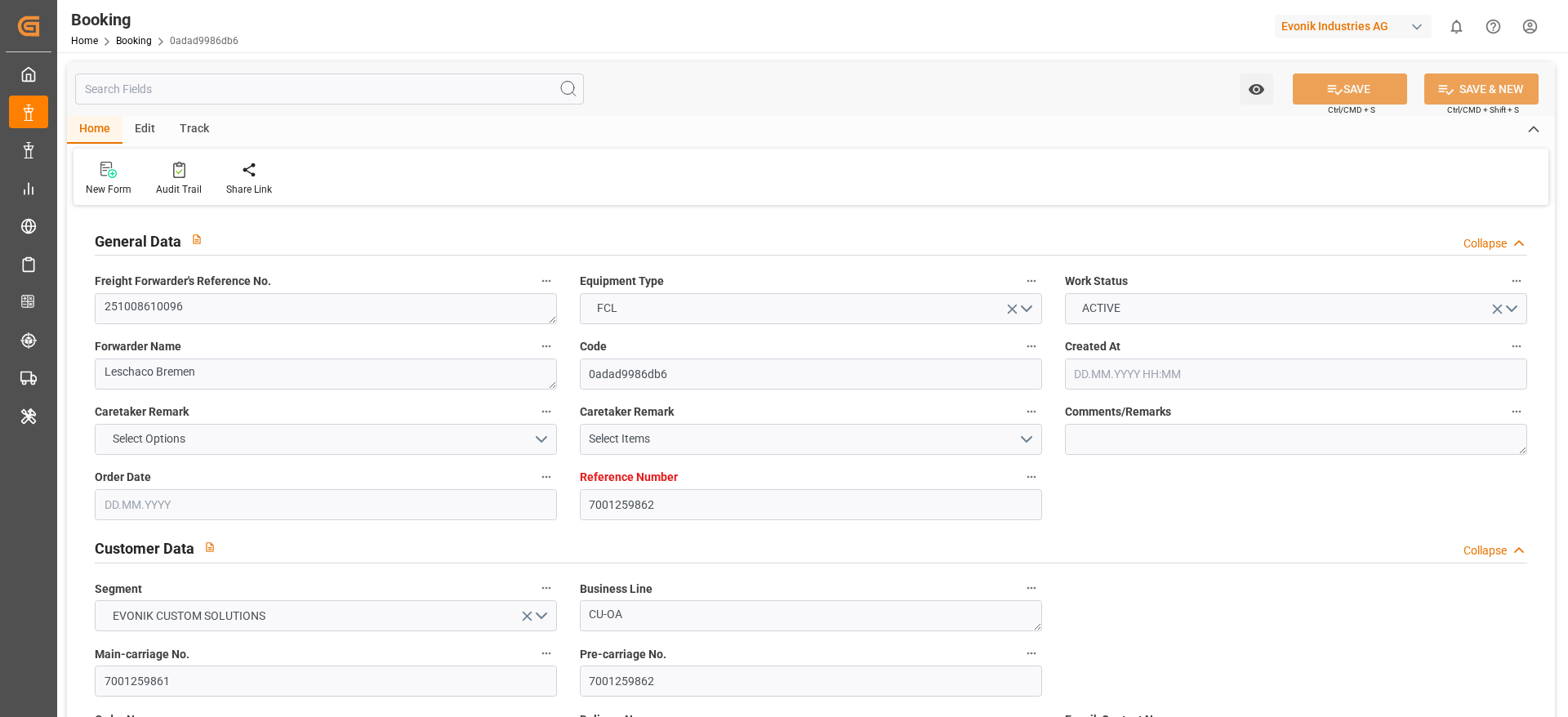
type input "7001259862"
type input "9632167"
type input "Hapag Lloyd"
type input "Hapag Lloyd Aktiengesellschaft"
type input "EUNWC"
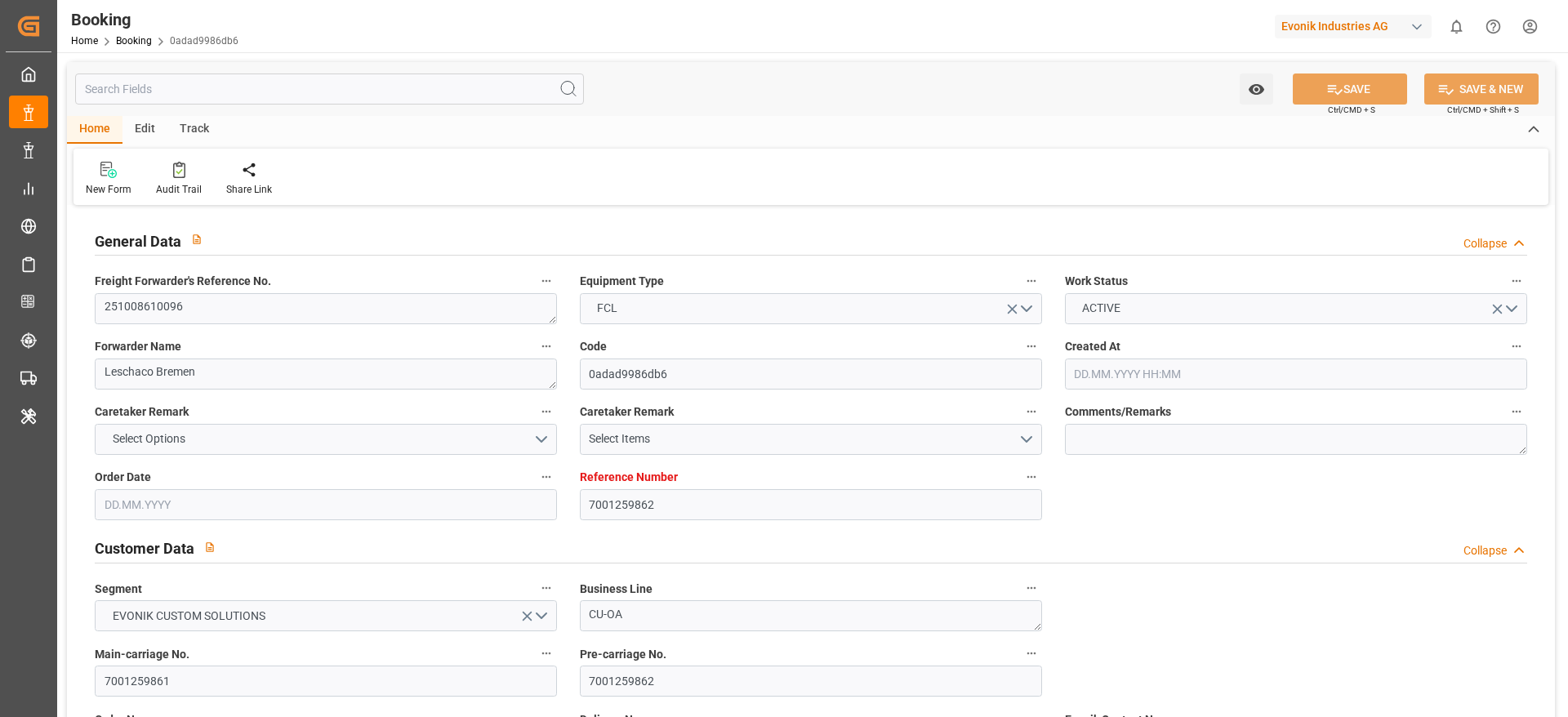
type input "KRPUS"
type input "27.08.2025 09:34"
type input "[DATE]"
type input "15.12.2025"
type input "08.10.2025"
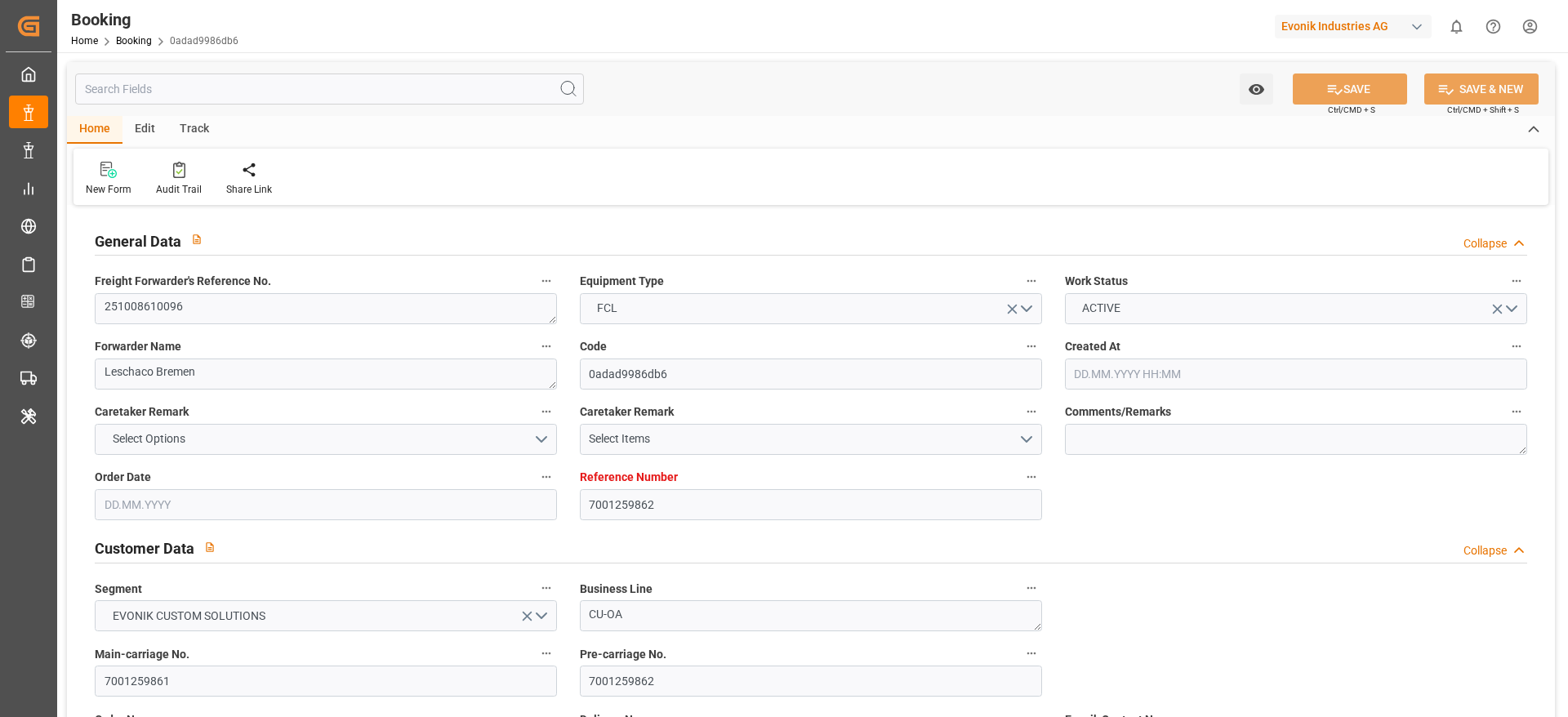
type input "08.10.2025 00:00"
type input "02.09.2025"
type input "18.10.2025 00:00"
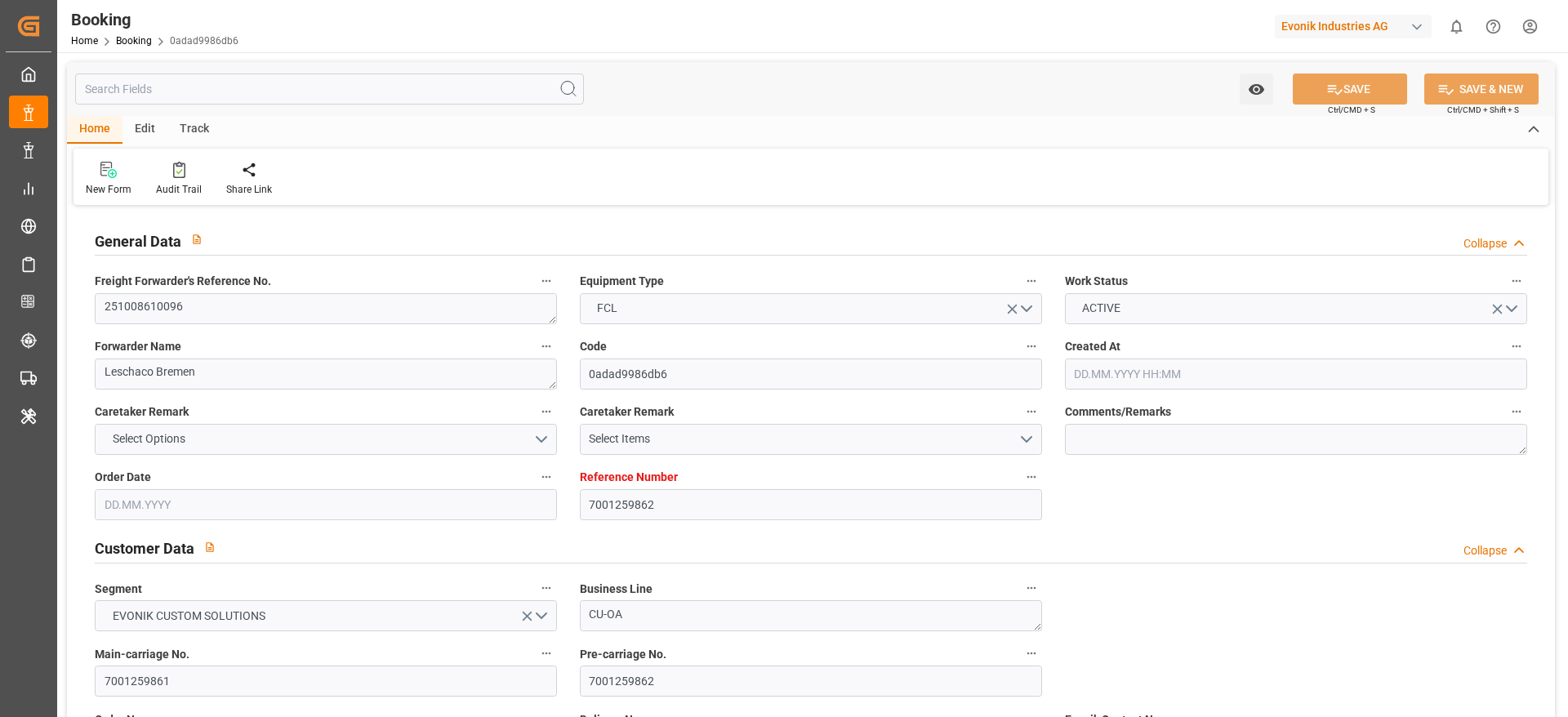
type input "18.10.2025 00:00"
type input "06.12.2025 00:00"
type input "15.12.2025 00:00"
type input "02.09.2025 09:19"
click at [275, 301] on textarea "251008610096" at bounding box center [325, 308] width 463 height 31
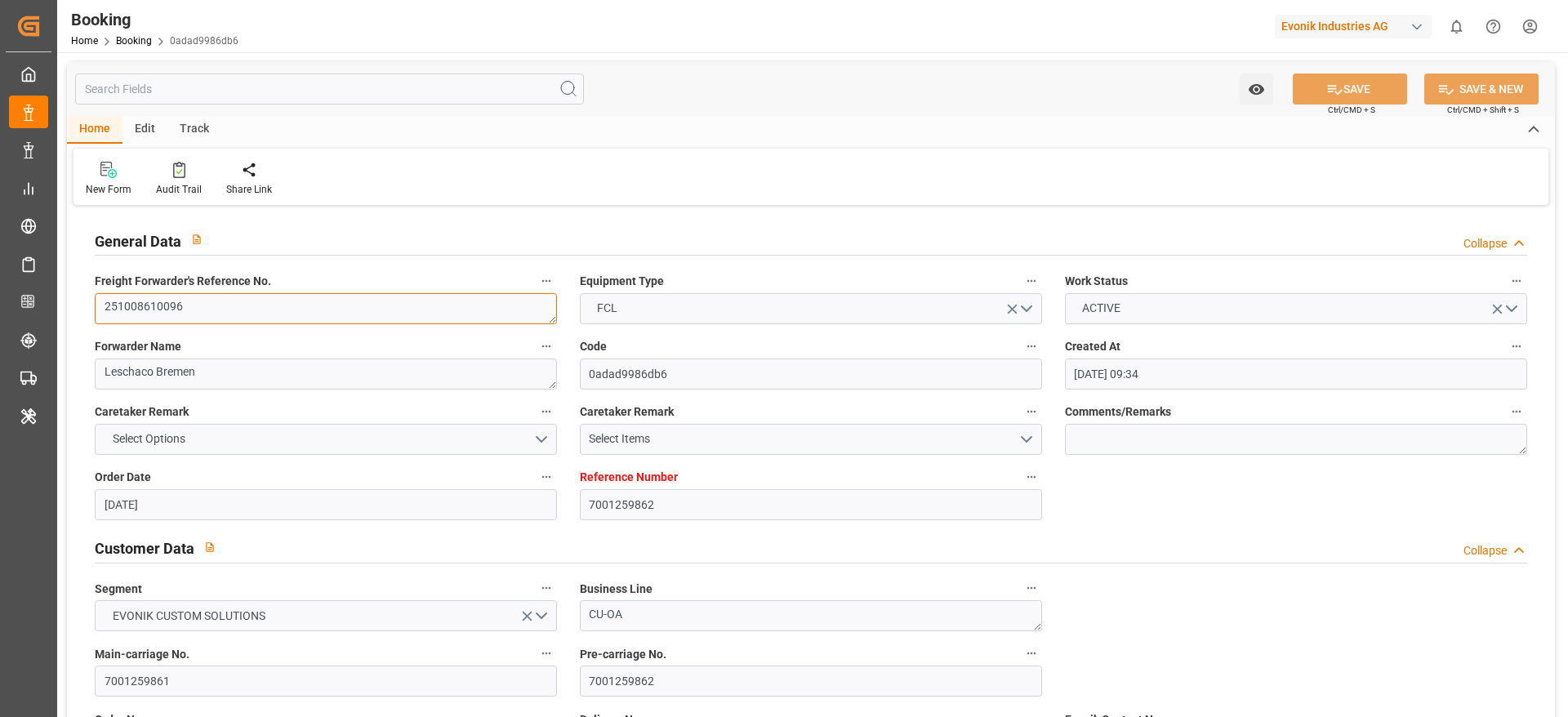
click at [274, 301] on textarea "251008610096" at bounding box center [325, 308] width 463 height 31
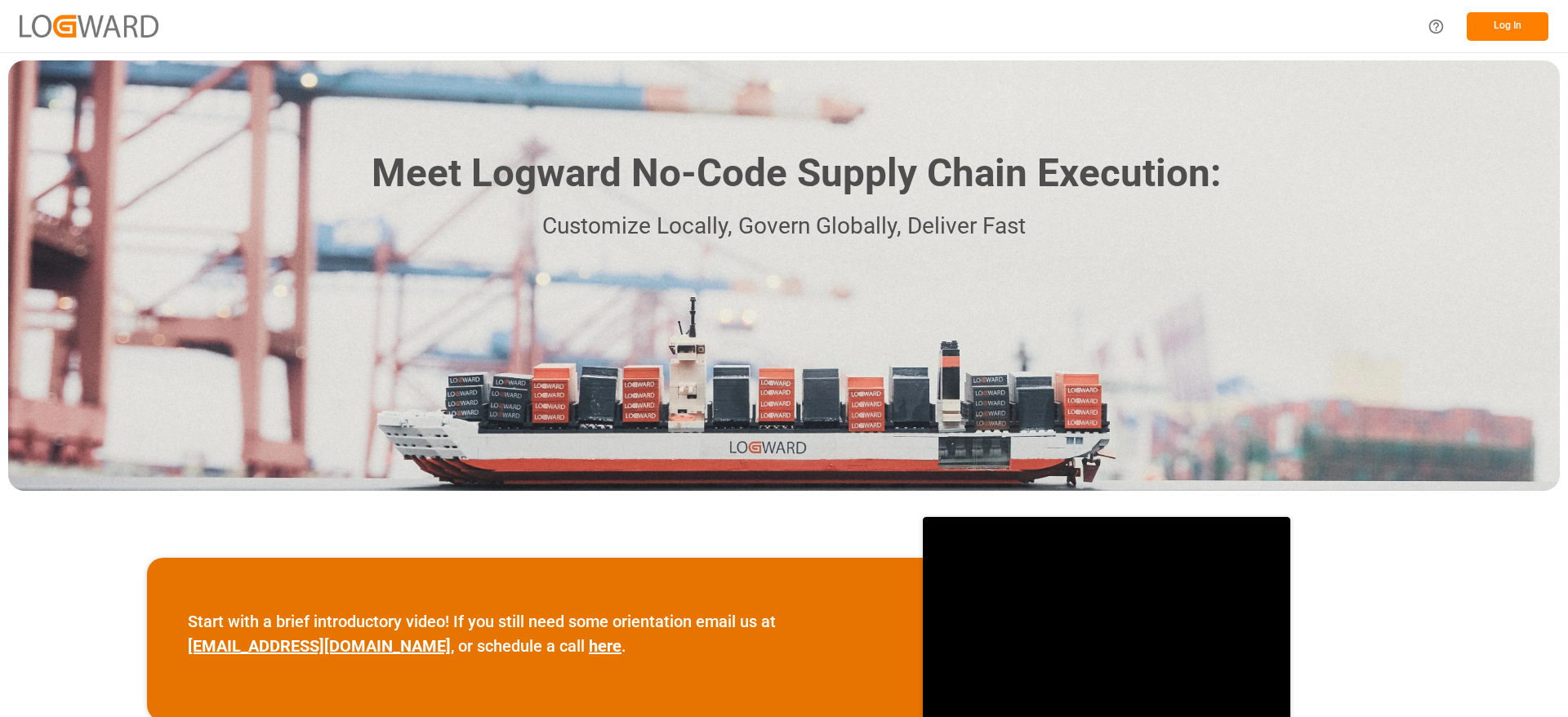
click at [1498, 27] on button "Log In" at bounding box center [1508, 26] width 82 height 29
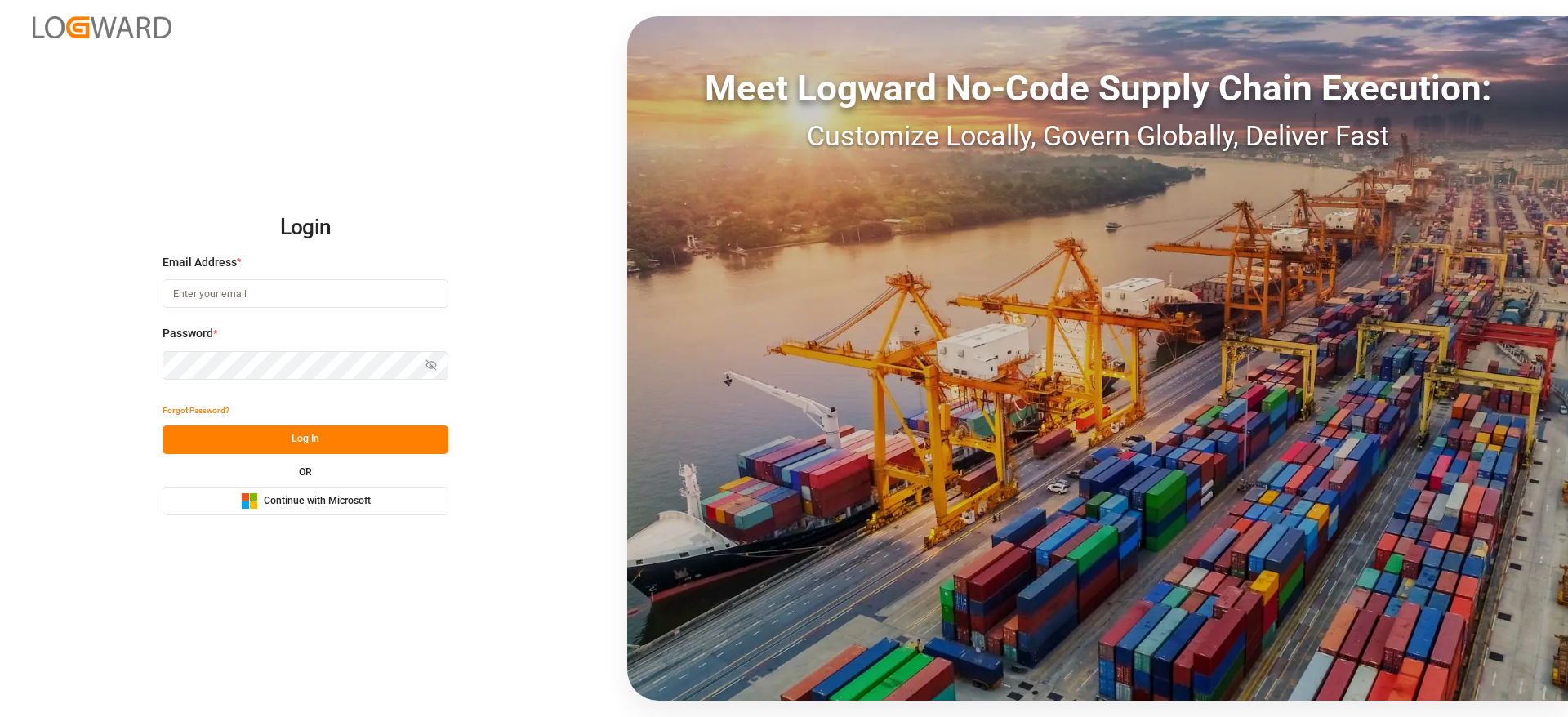
click at [283, 515] on div "Login Email Address * Password * Show password Forgot Password? Log In OR Micro…" at bounding box center [784, 358] width 1568 height 717
click at [282, 509] on button "Microsoft Logo Continue with Microsoft" at bounding box center [304, 500] width 285 height 29
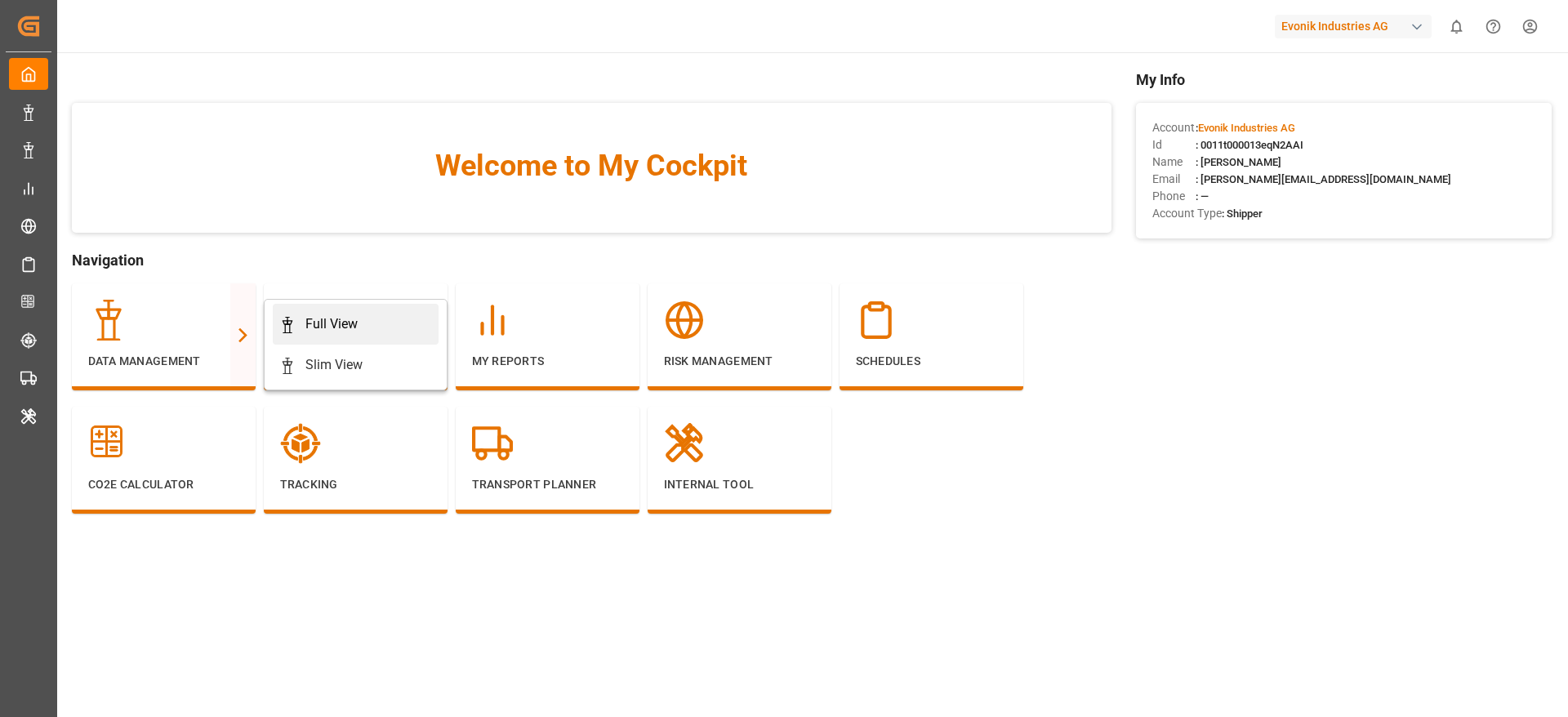
click at [302, 325] on div "Full View" at bounding box center [356, 324] width 153 height 20
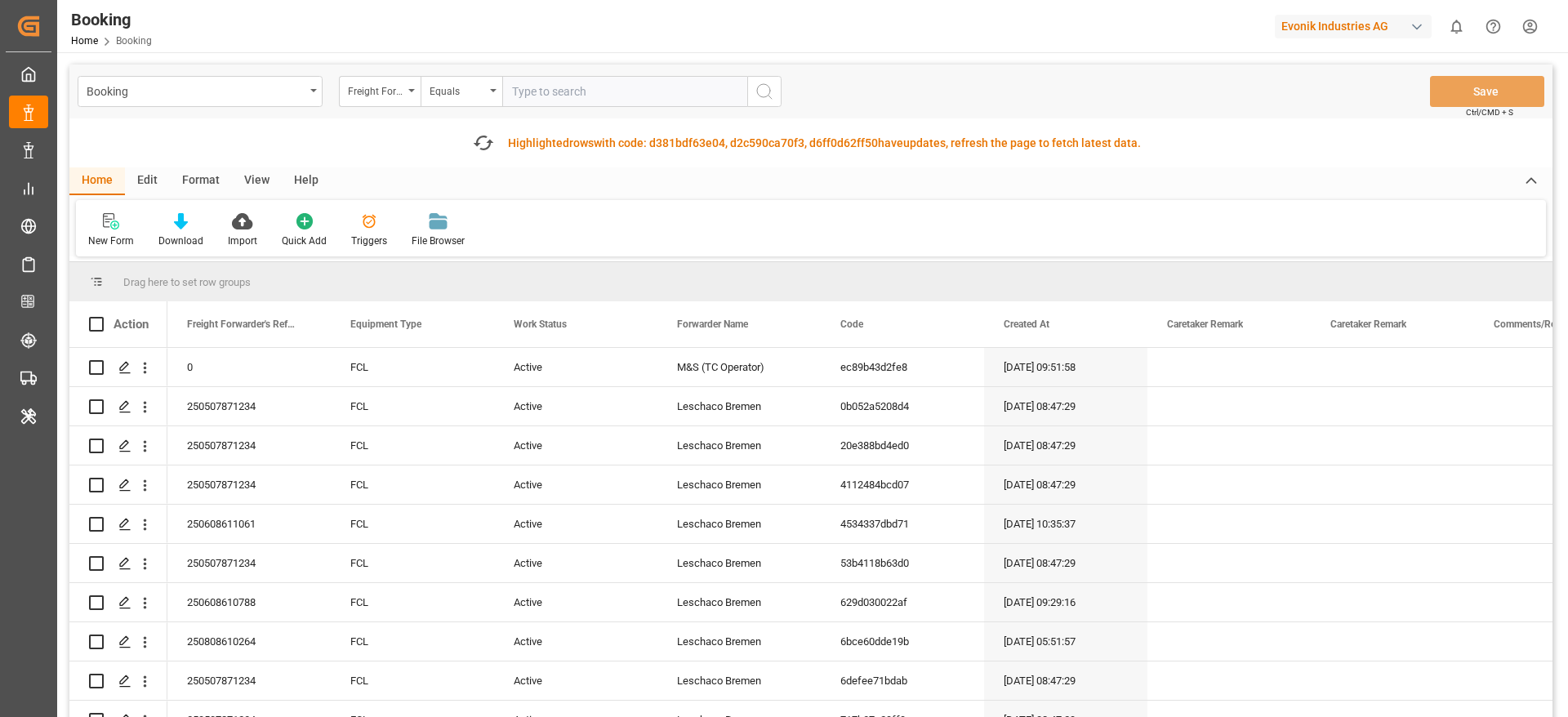
click at [190, 175] on div "Format" at bounding box center [200, 181] width 62 height 28
click at [125, 218] on div at bounding box center [113, 221] width 48 height 17
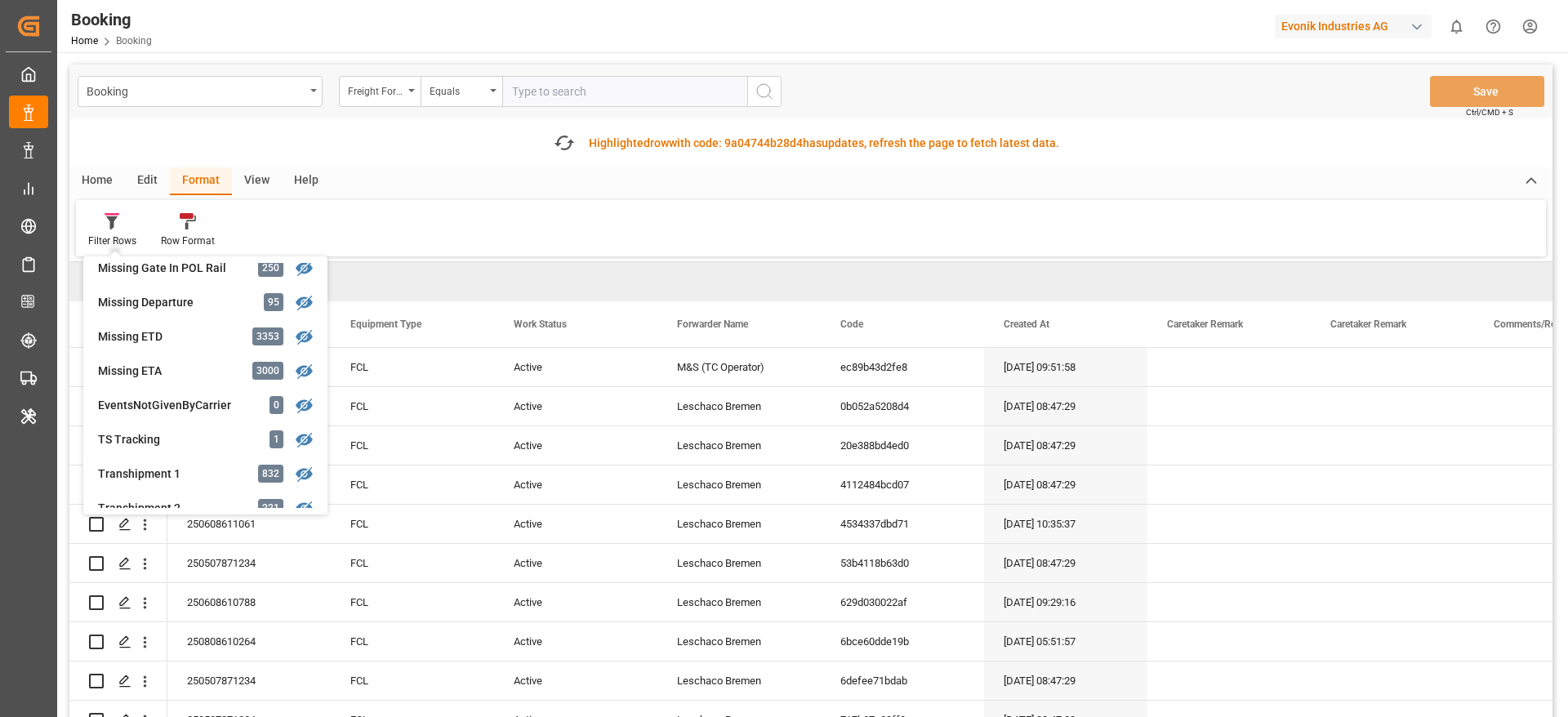
scroll to position [257, 0]
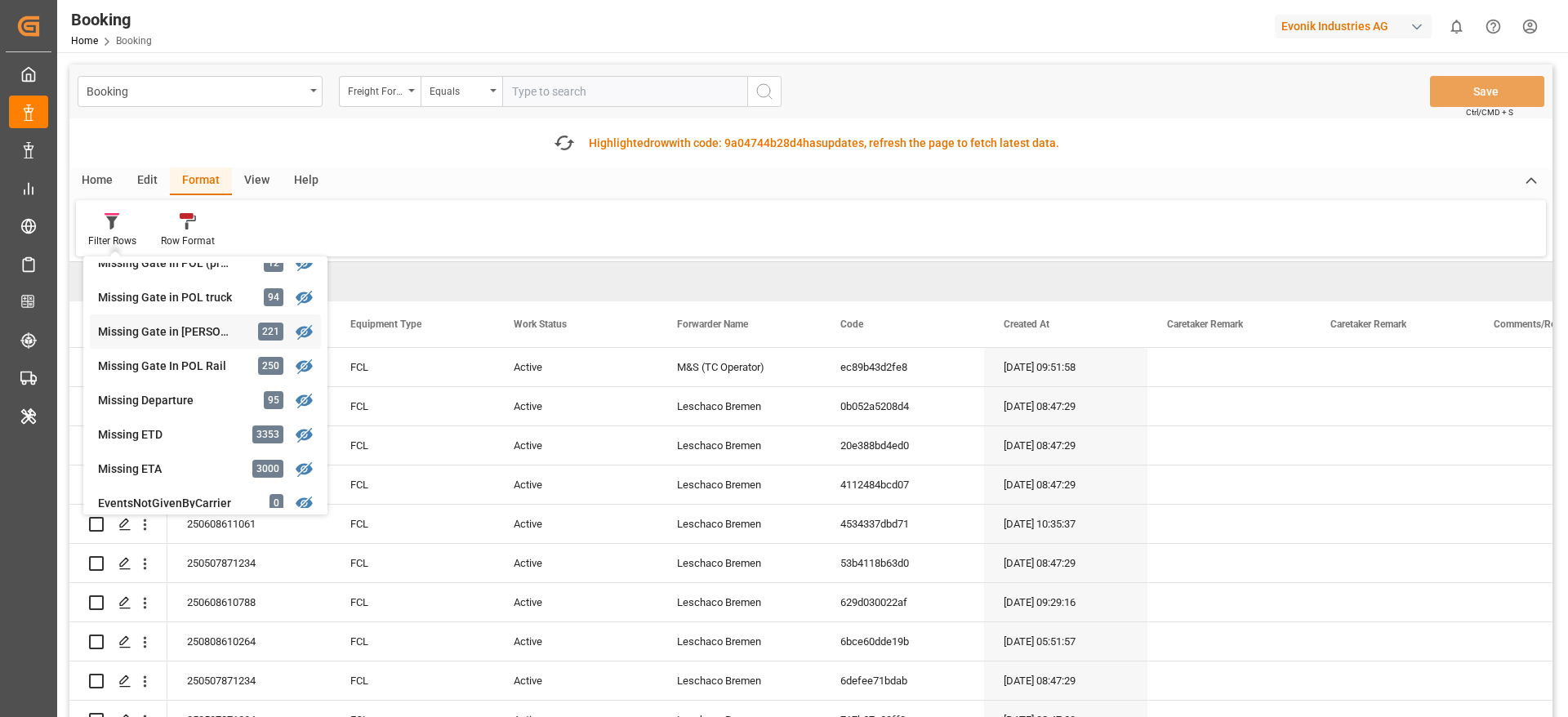
click at [213, 327] on div "Missing Gate in [PERSON_NAME]" at bounding box center [169, 332] width 143 height 17
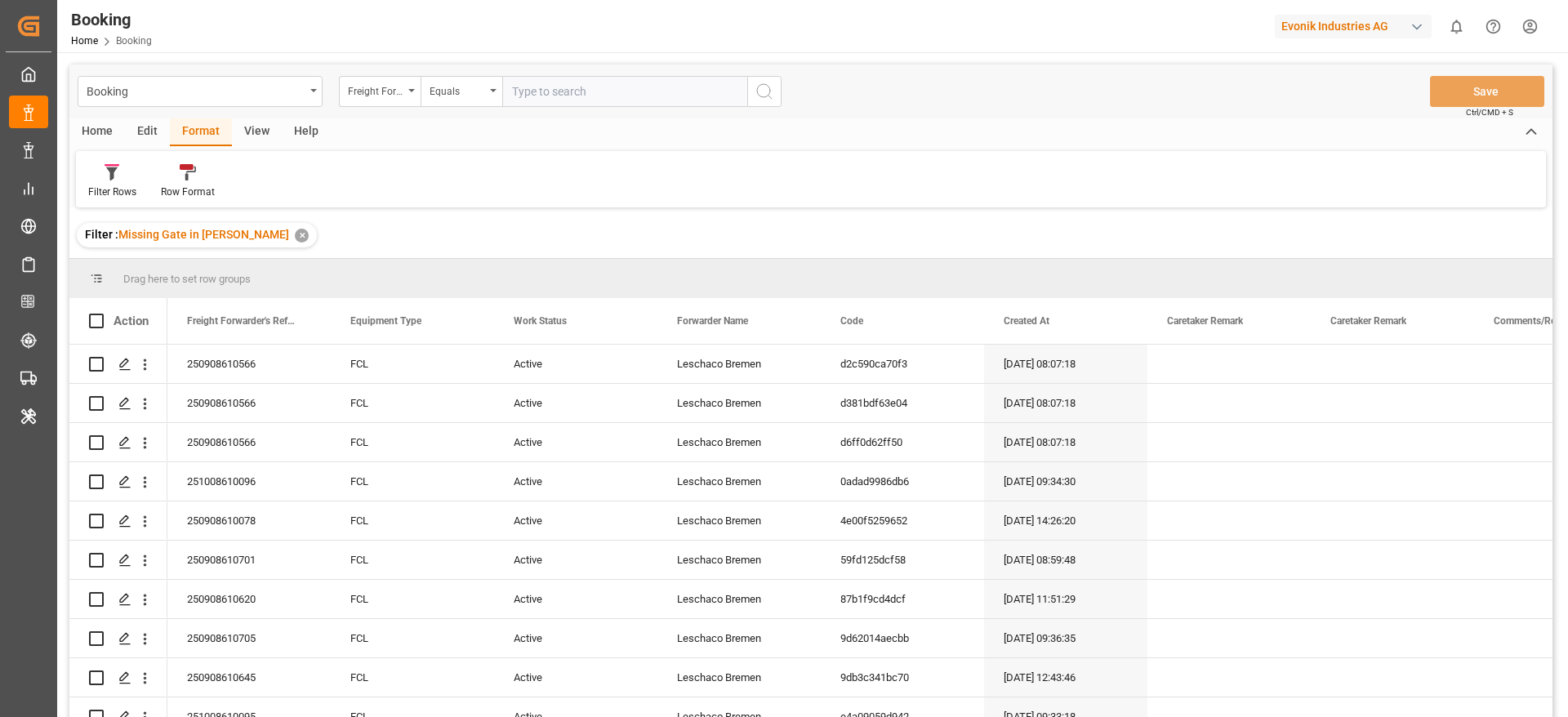
click at [242, 124] on div "View" at bounding box center [257, 132] width 50 height 28
click at [117, 179] on div at bounding box center [104, 171] width 31 height 17
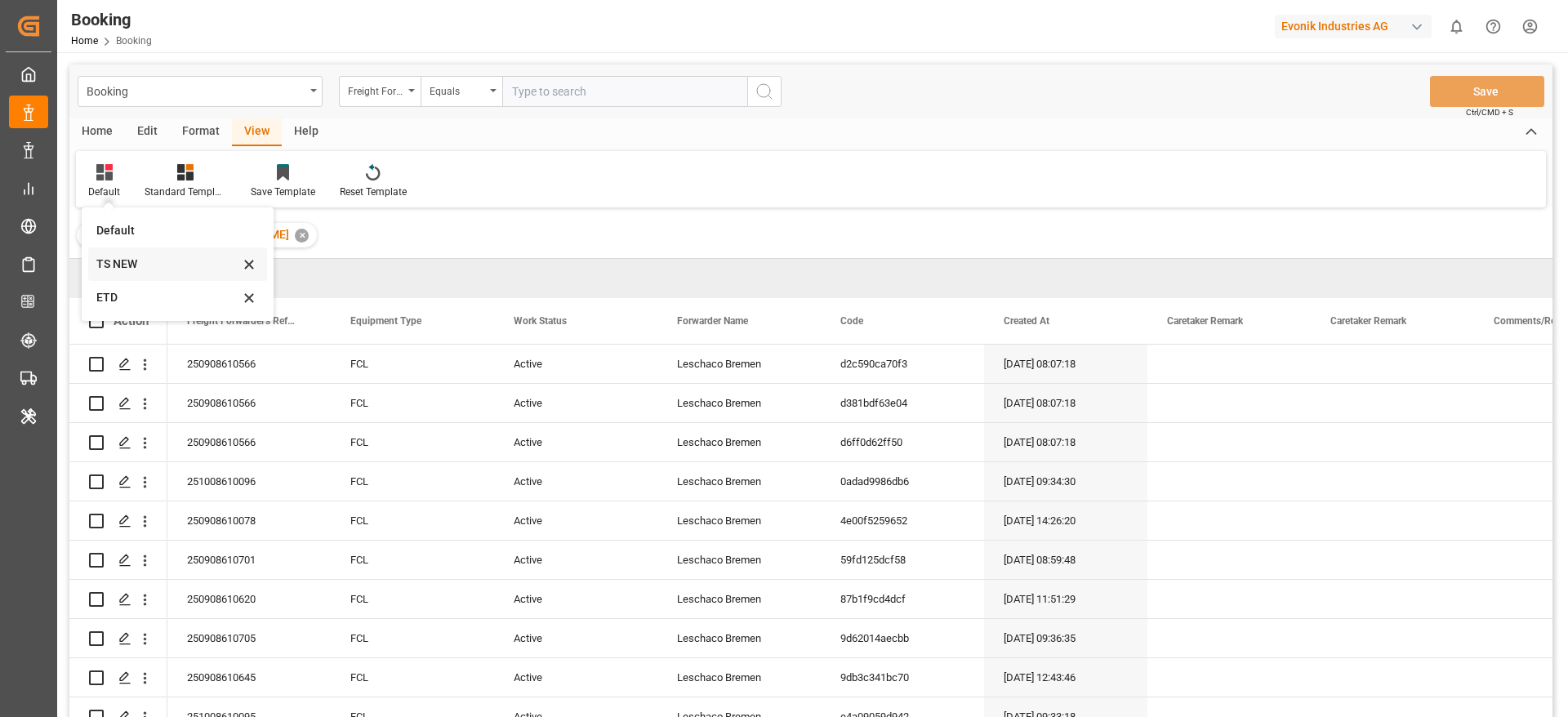
click at [138, 257] on div "TS NEW" at bounding box center [167, 264] width 143 height 17
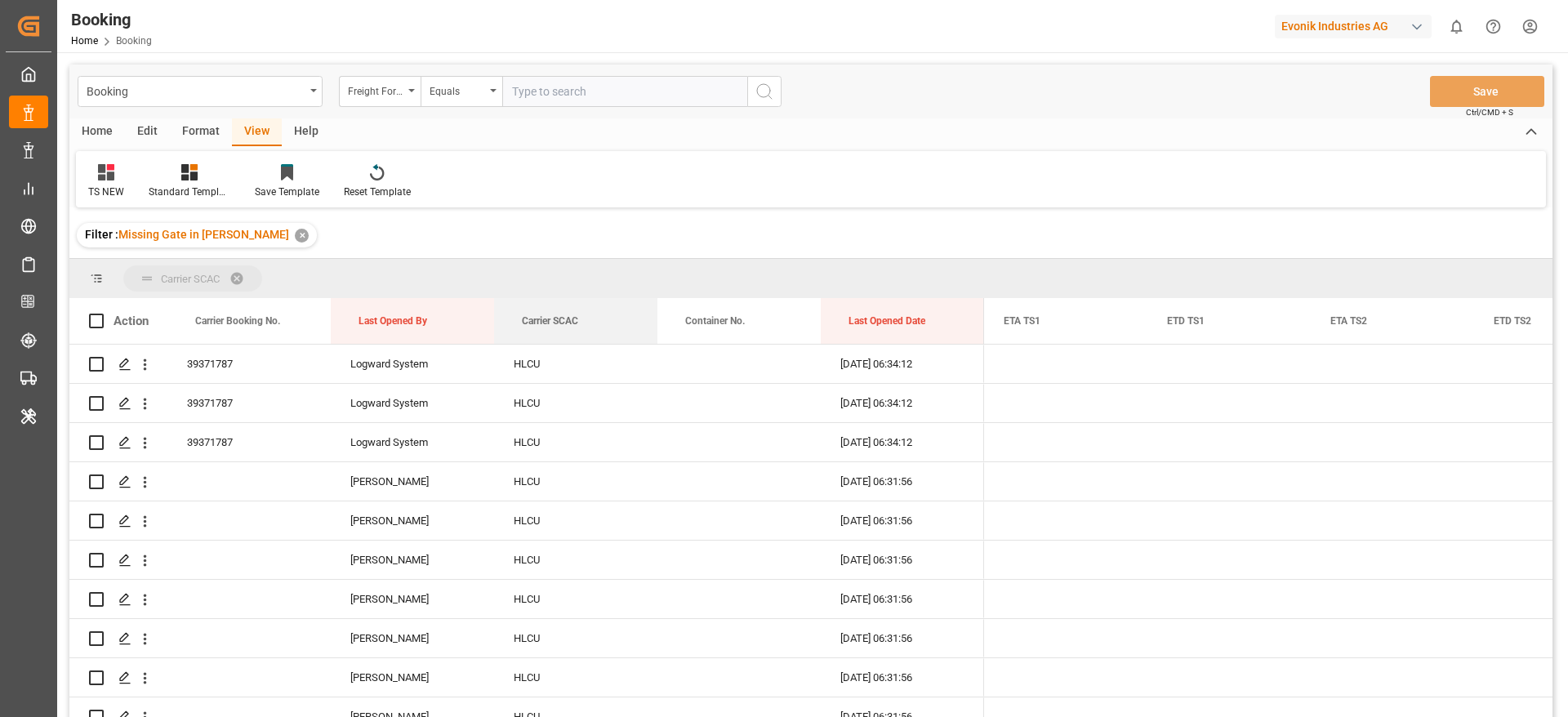
drag, startPoint x: 535, startPoint y: 325, endPoint x: 515, endPoint y: 282, distance: 47.4
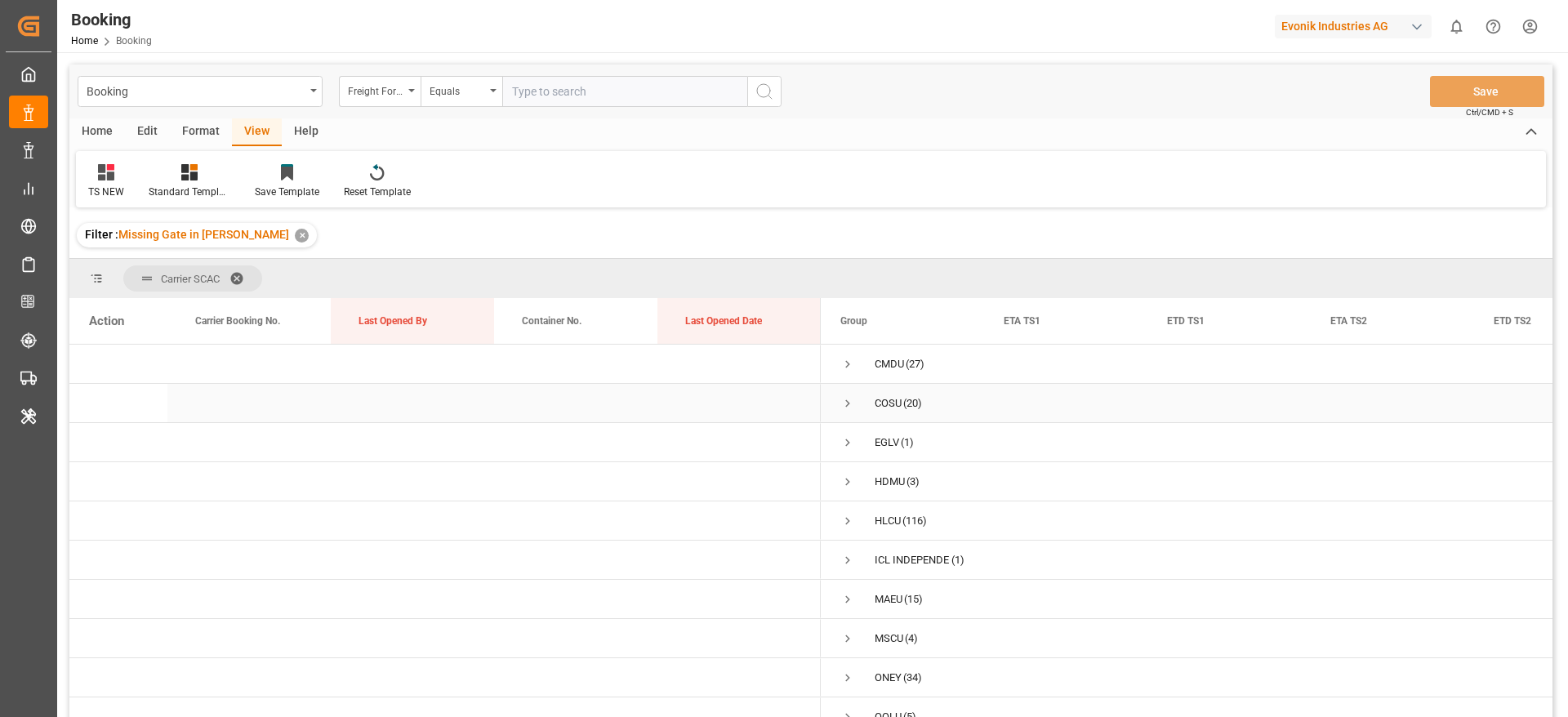
scroll to position [60, 0]
click at [841, 463] on span "Press SPACE to select this row." at bounding box center [848, 467] width 15 height 15
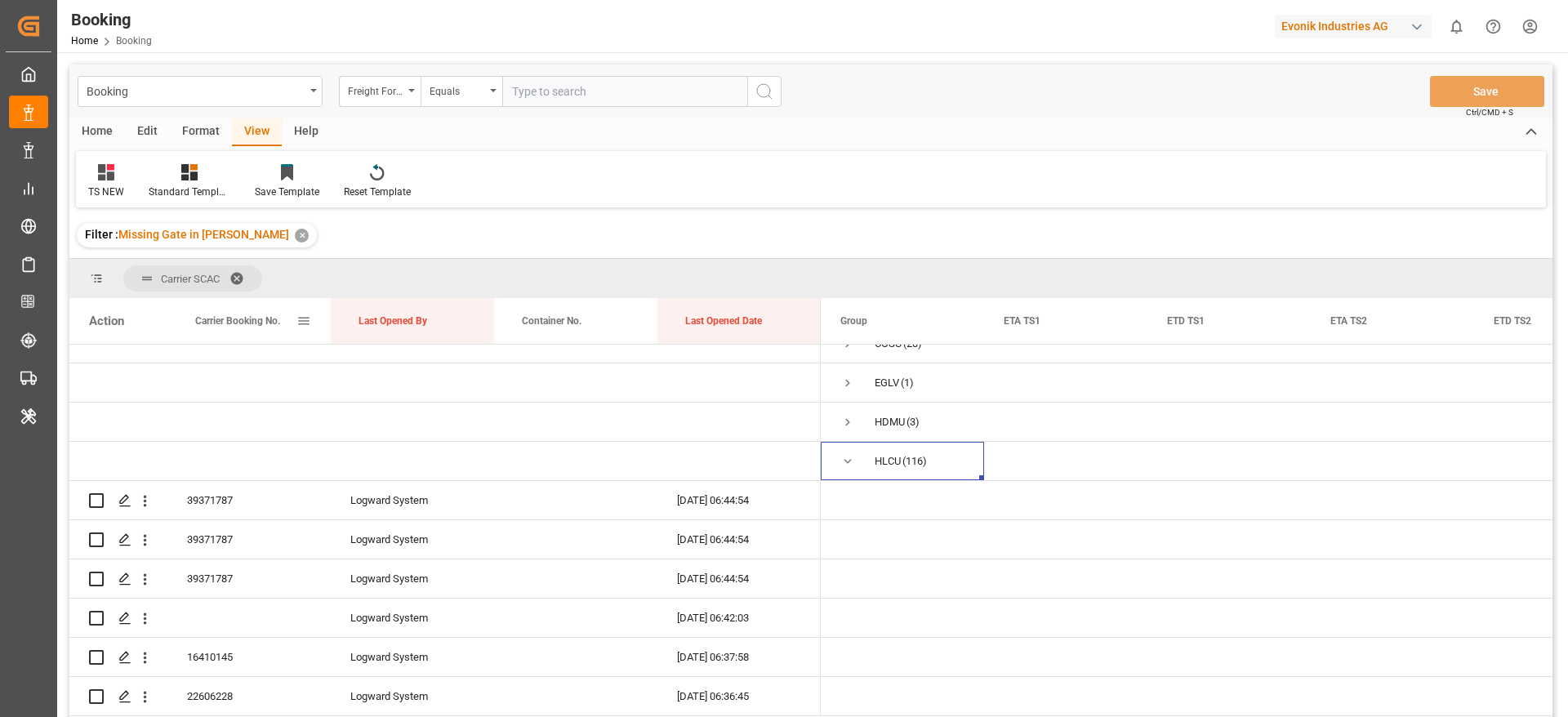
click at [201, 315] on span "Carrier Booking No." at bounding box center [237, 321] width 85 height 12
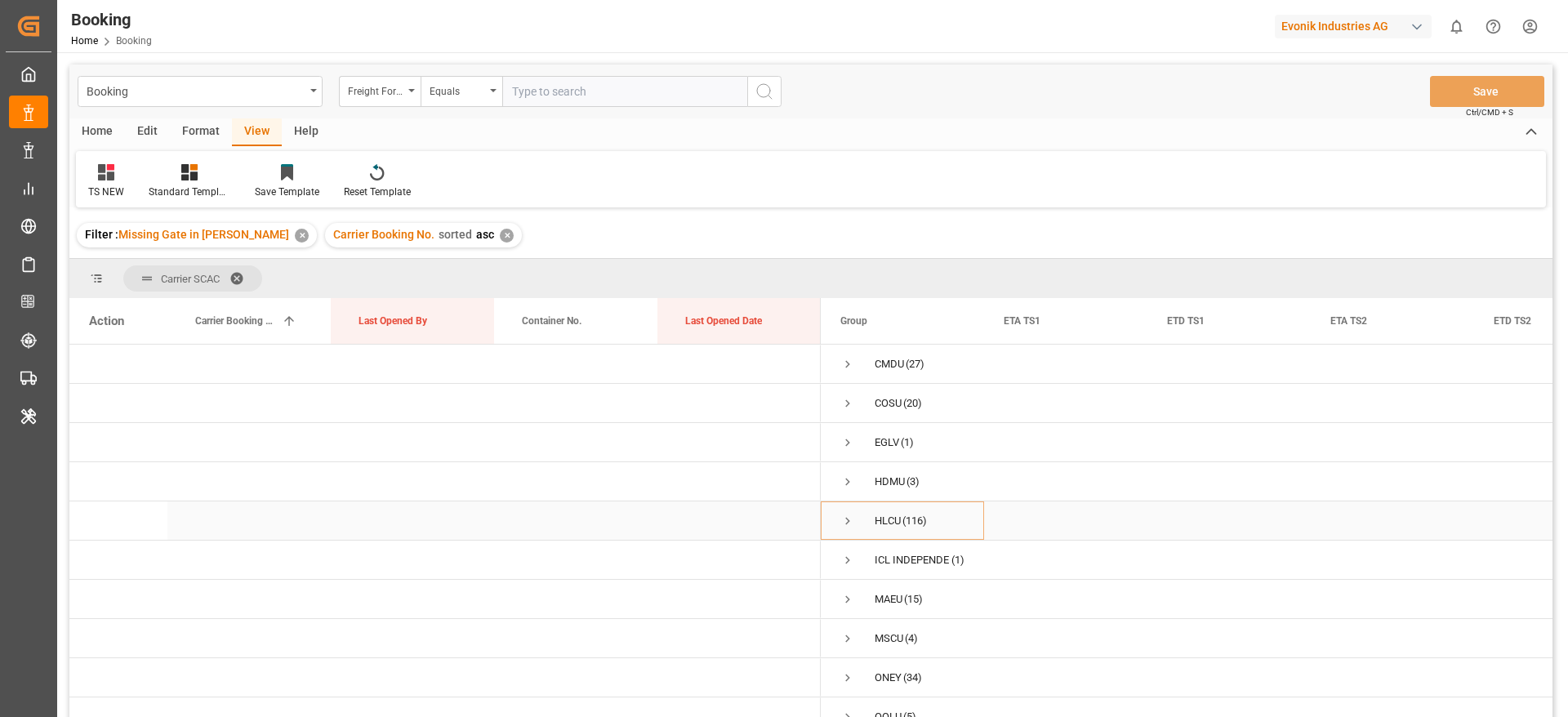
click at [843, 528] on span "Press SPACE to select this row." at bounding box center [848, 521] width 15 height 15
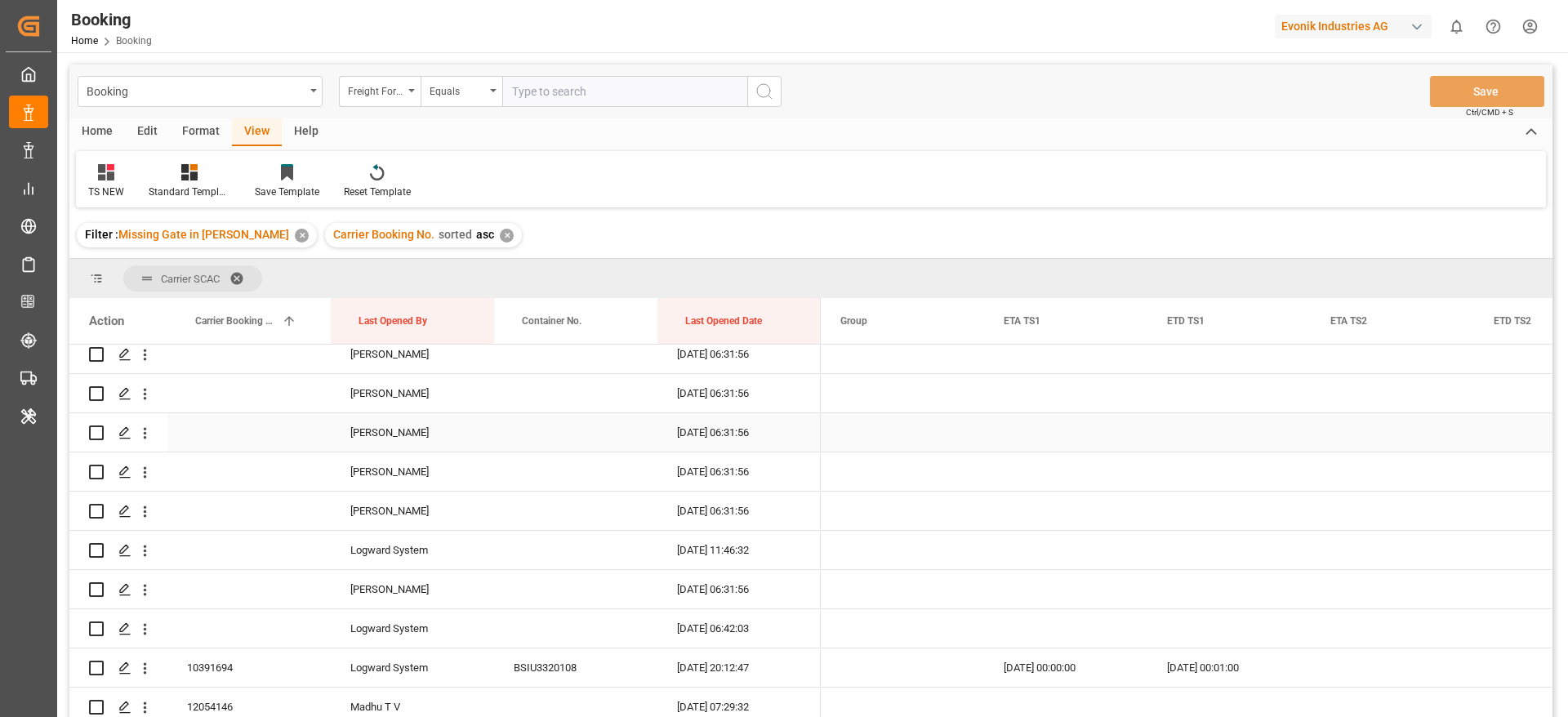
scroll to position [367, 0]
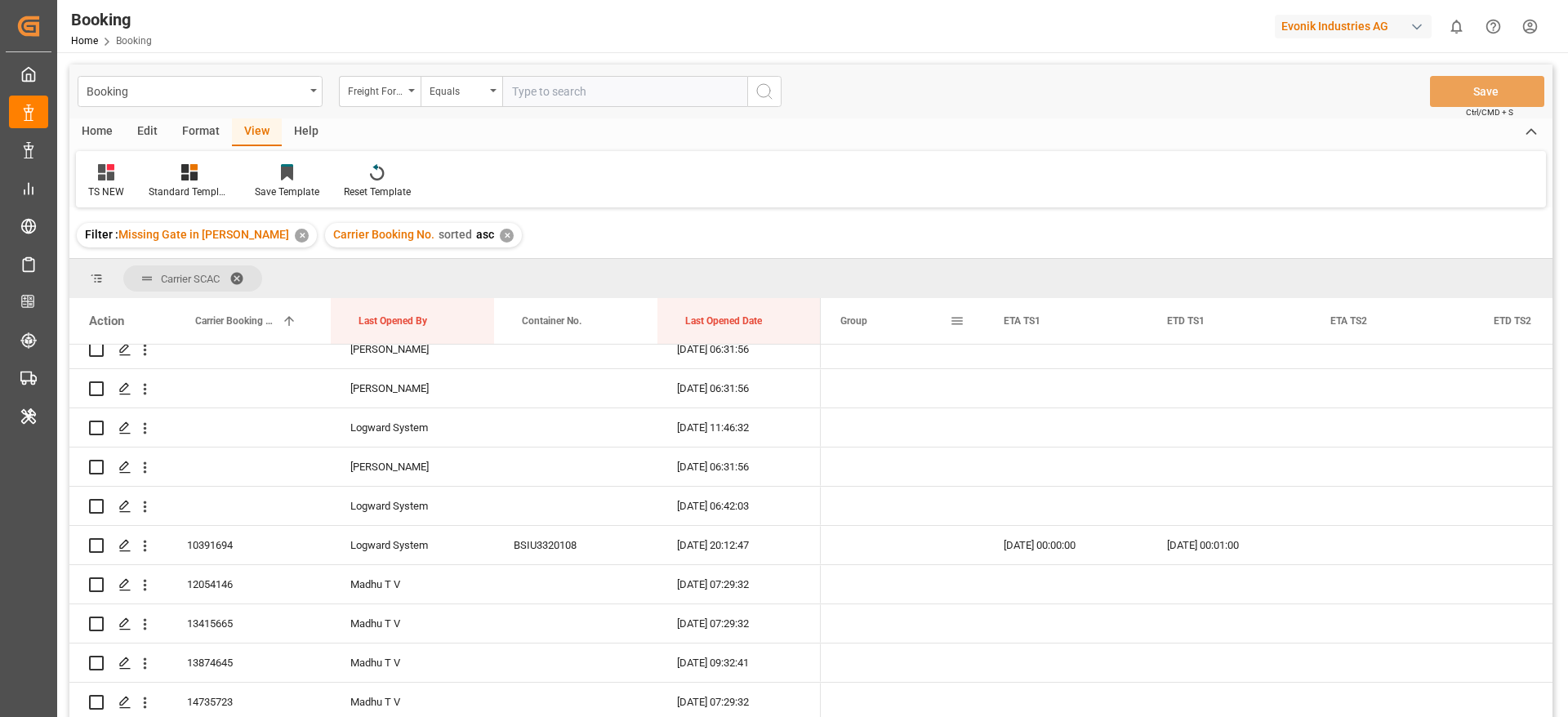
click at [959, 324] on span at bounding box center [957, 321] width 15 height 15
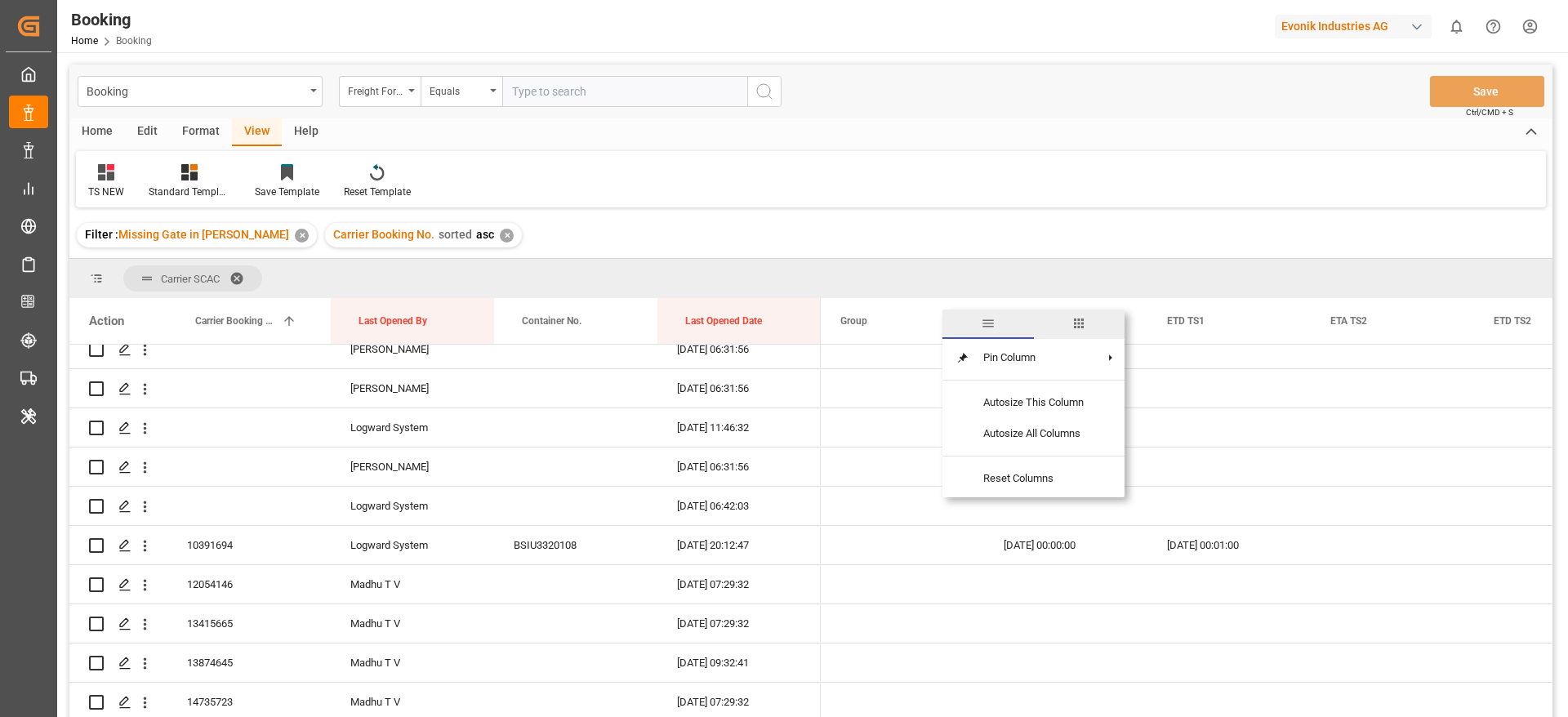
click at [1083, 326] on span "columns" at bounding box center [1079, 323] width 15 height 15
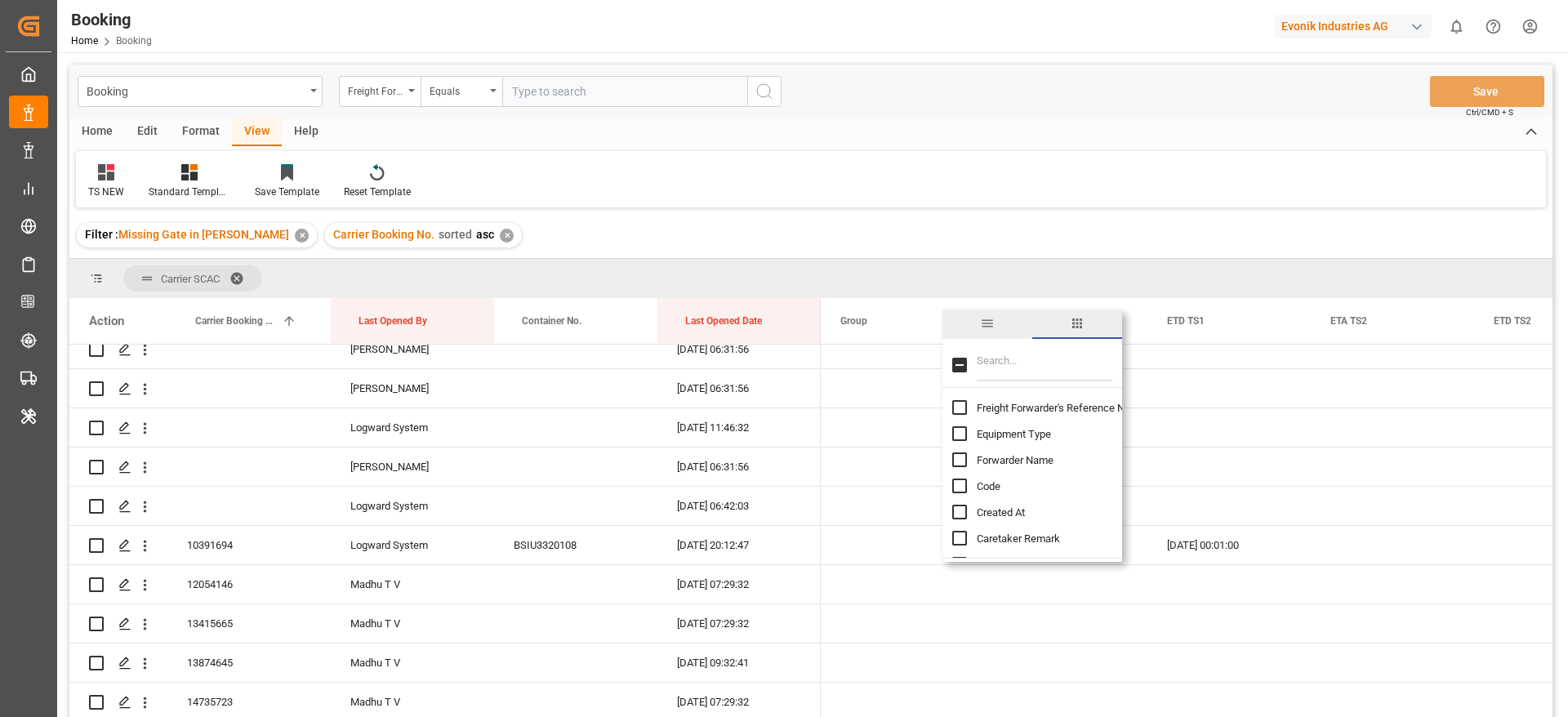
click at [1074, 356] on input "Filter Columns Input" at bounding box center [1044, 364] width 136 height 32
type input "update"
click at [1063, 463] on span "Update Last Opened By" at bounding box center [1030, 460] width 108 height 12
checkbox input "false"
checkbox input "true"
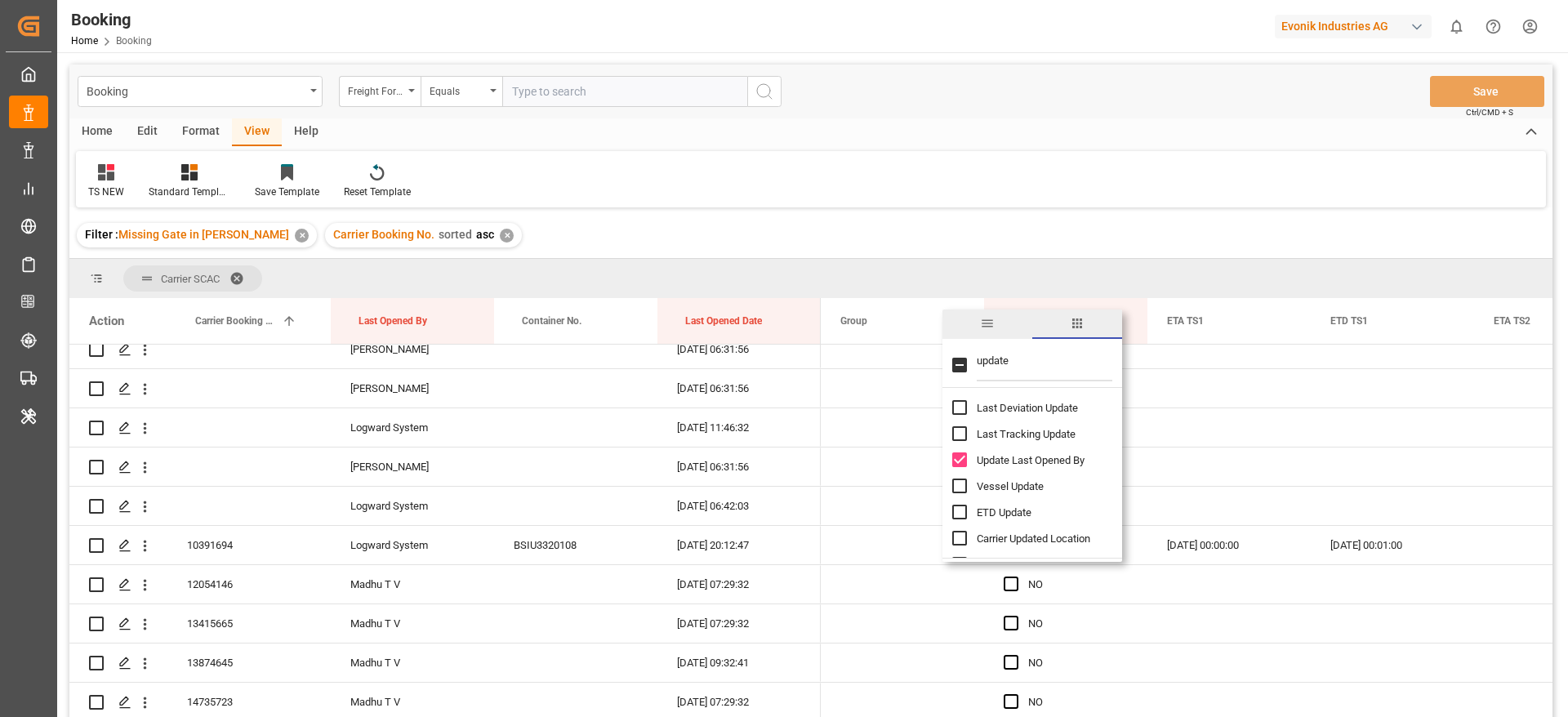
click at [1038, 202] on div "TS NEW Standard Templates Save Template Reset Template" at bounding box center [811, 179] width 1470 height 56
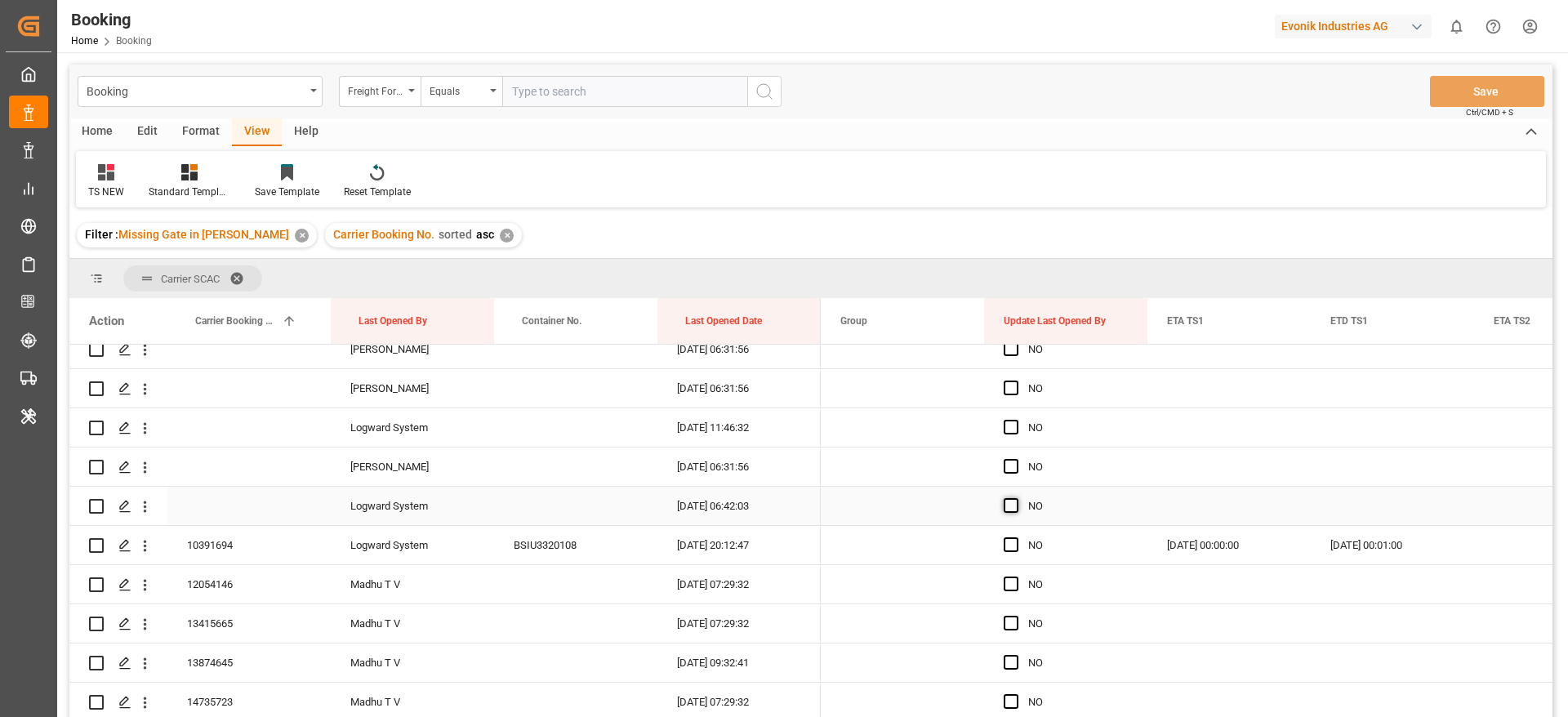
click at [1009, 503] on span "Press SPACE to select this row." at bounding box center [1011, 505] width 15 height 15
click at [1016, 498] on input "Press SPACE to select this row." at bounding box center [1016, 498] width 0 height 0
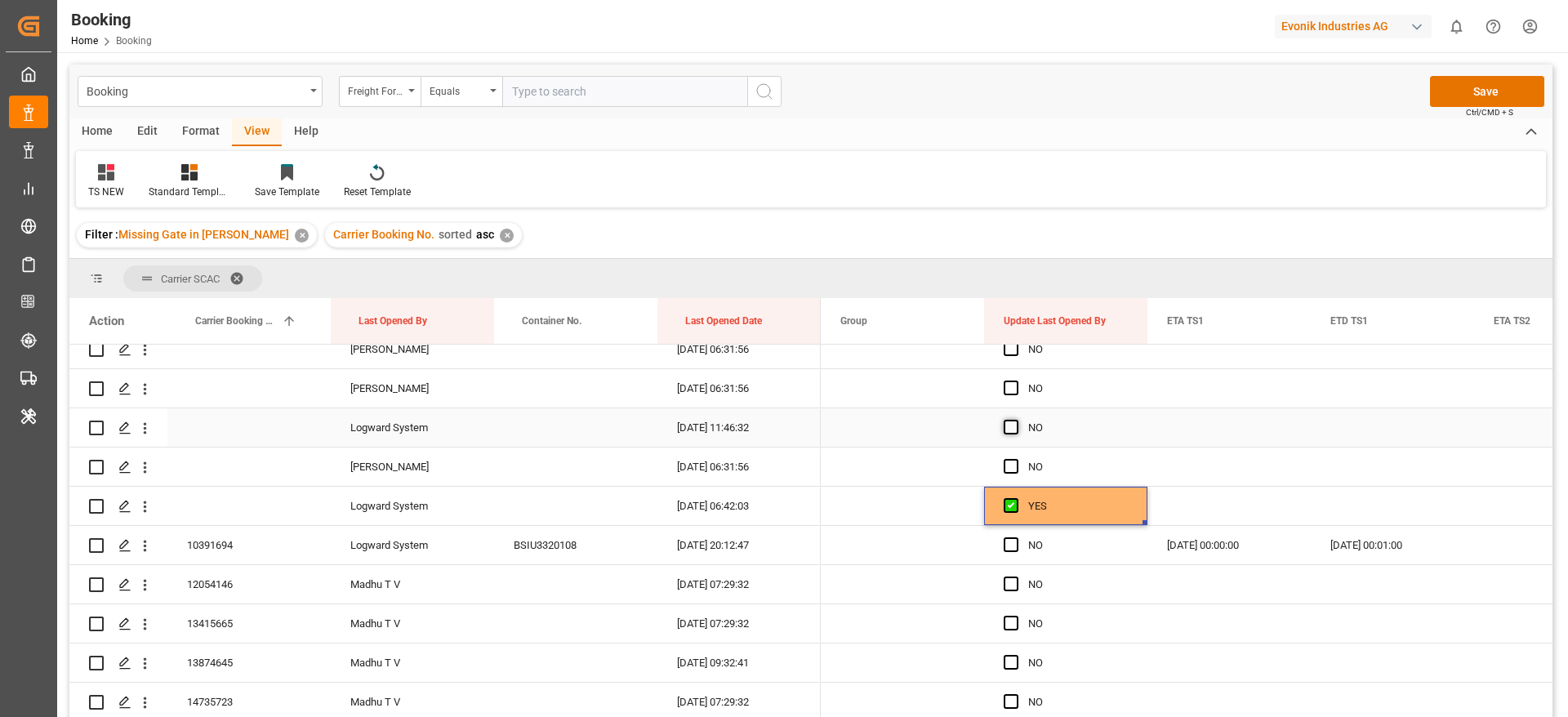
click at [1012, 427] on span "Press SPACE to select this row." at bounding box center [1011, 427] width 15 height 15
click at [1016, 419] on input "Press SPACE to select this row." at bounding box center [1016, 419] width 0 height 0
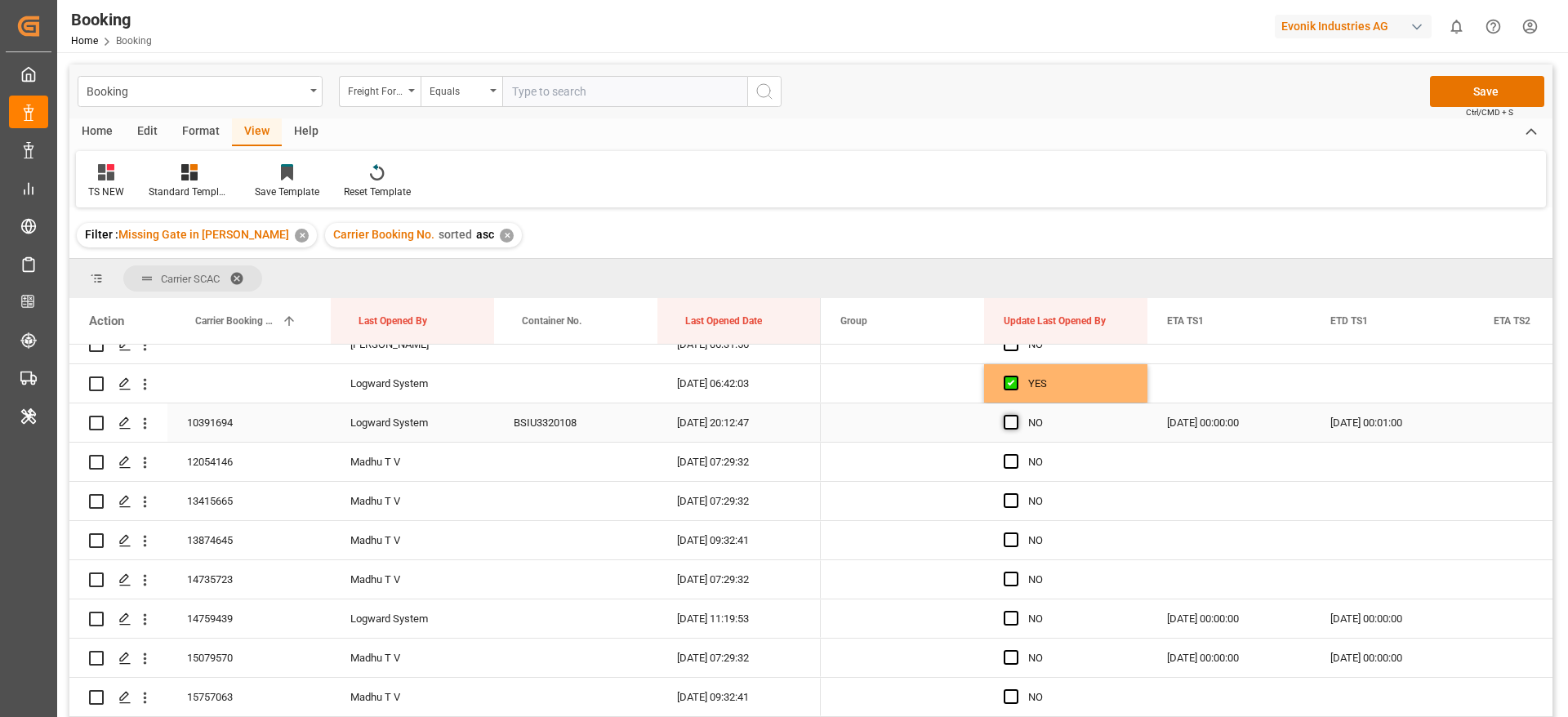
click at [1014, 420] on span "Press SPACE to select this row." at bounding box center [1011, 422] width 15 height 15
click at [1016, 414] on input "Press SPACE to select this row." at bounding box center [1016, 414] width 0 height 0
click at [218, 461] on div "12054146" at bounding box center [248, 461] width 163 height 38
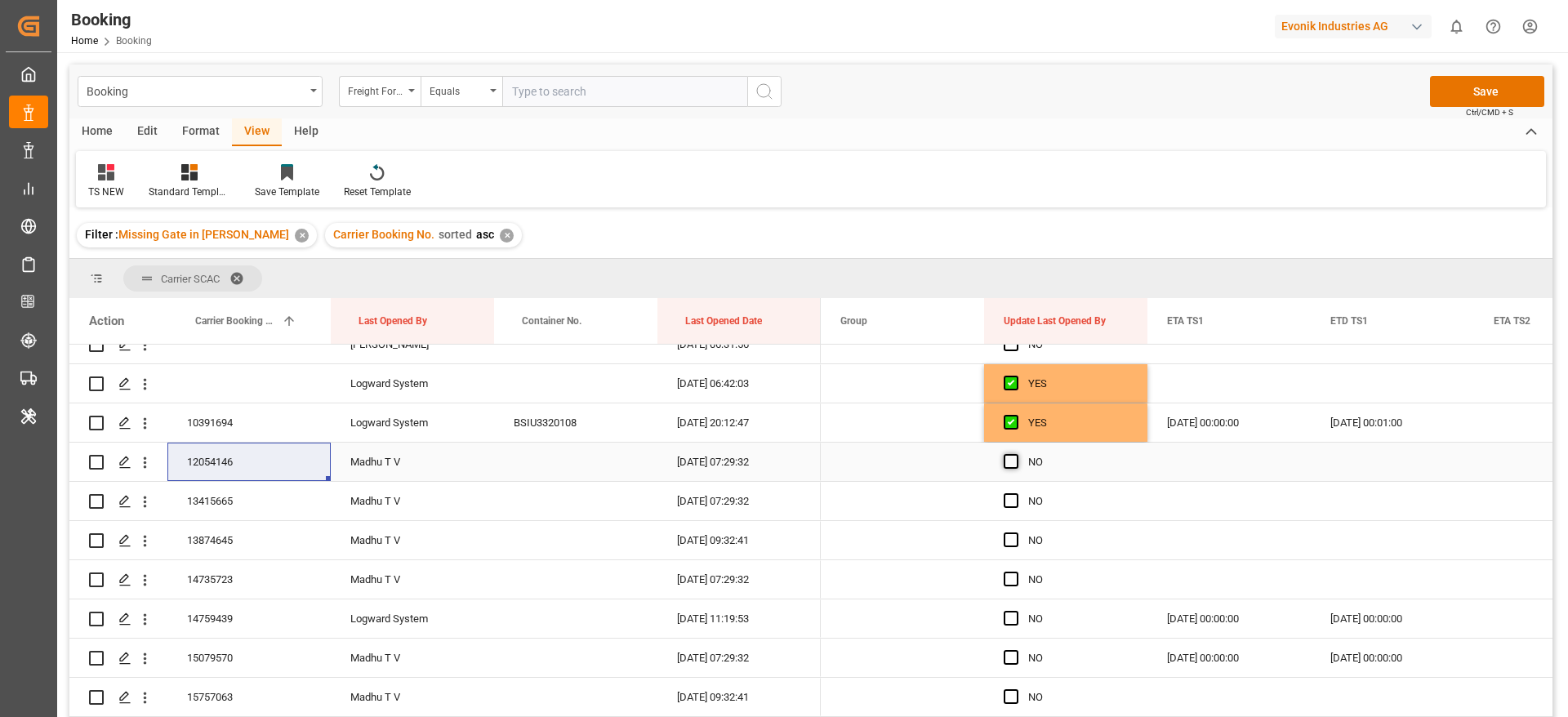
click at [1014, 456] on span "Press SPACE to select this row." at bounding box center [1011, 461] width 15 height 15
click at [1016, 454] on input "Press SPACE to select this row." at bounding box center [1016, 454] width 0 height 0
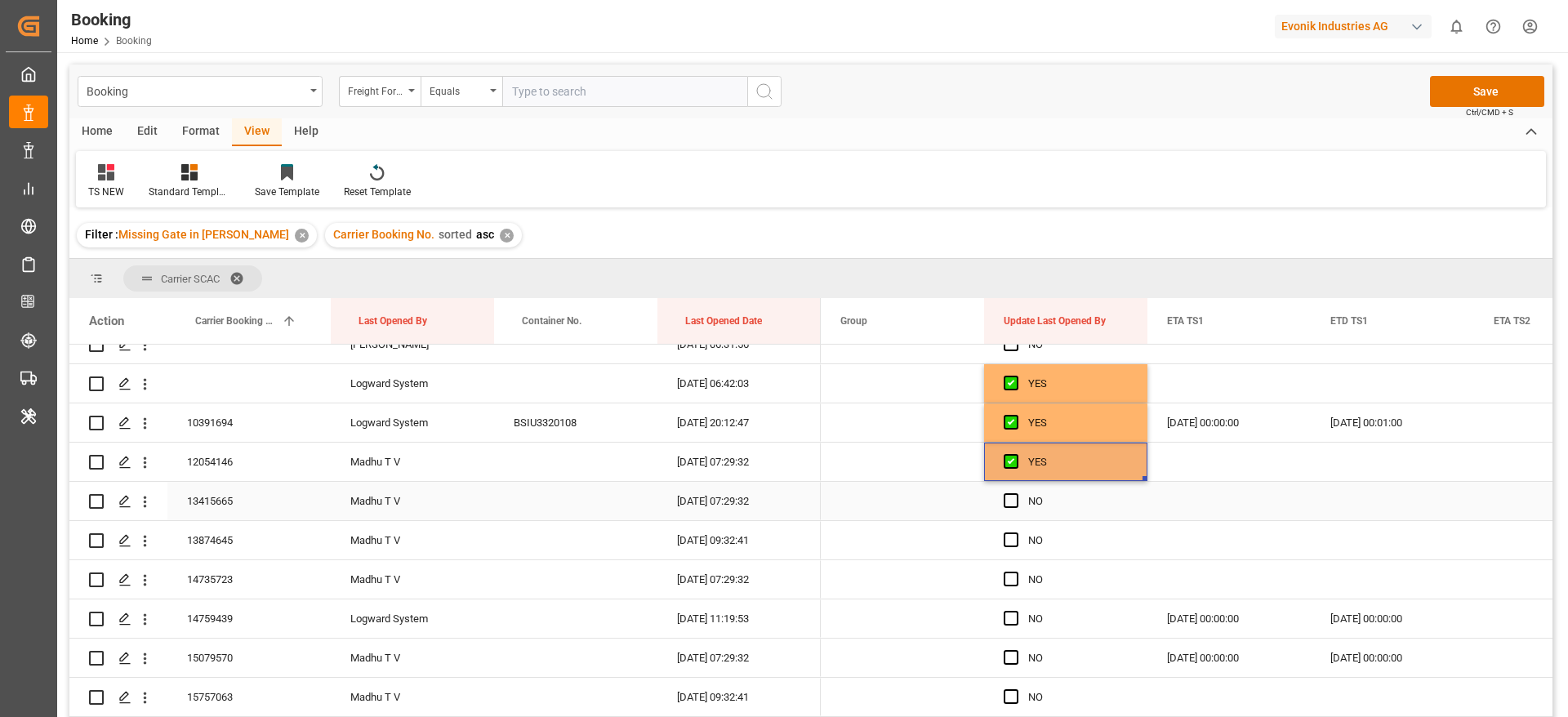
click at [242, 501] on div "13415665" at bounding box center [248, 500] width 163 height 38
click at [1009, 503] on span "Press SPACE to select this row." at bounding box center [1011, 500] width 15 height 15
click at [1016, 493] on input "Press SPACE to select this row." at bounding box center [1016, 493] width 0 height 0
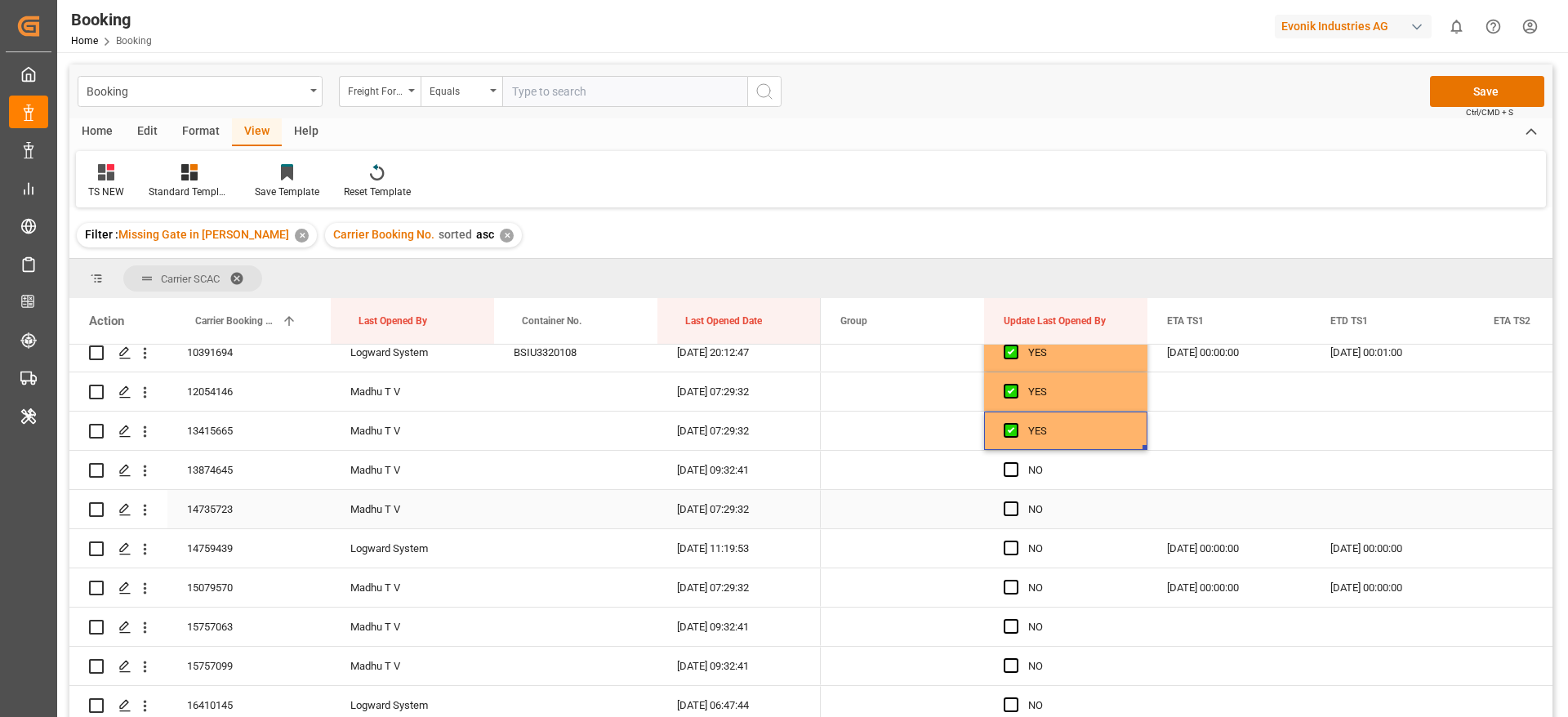
scroll to position [612, 0]
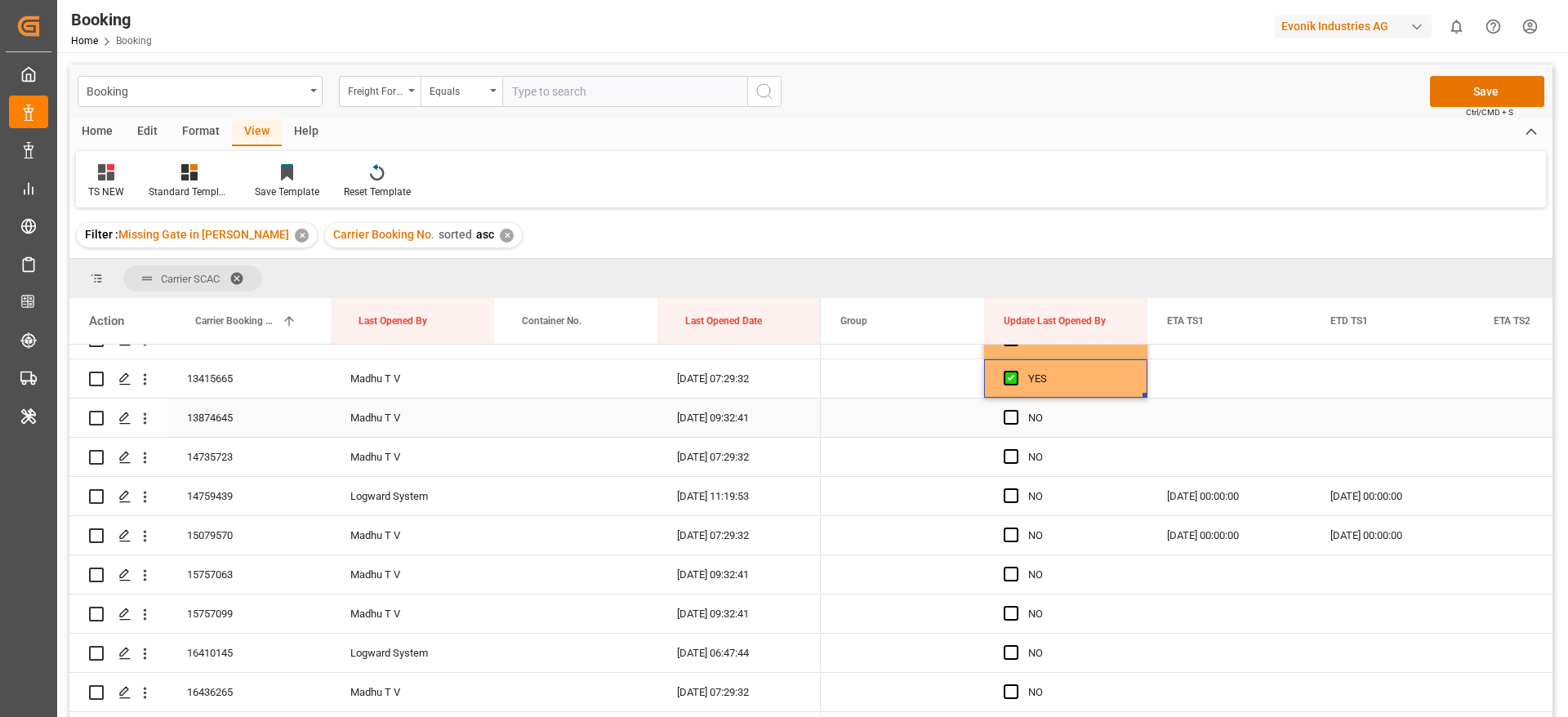
click at [257, 424] on div "13874645" at bounding box center [248, 418] width 163 height 38
click at [1014, 420] on span "Press SPACE to select this row." at bounding box center [1011, 417] width 15 height 15
click at [1016, 409] on input "Press SPACE to select this row." at bounding box center [1016, 409] width 0 height 0
click at [229, 467] on div "14735723" at bounding box center [248, 456] width 163 height 38
click at [1017, 452] on span "Press SPACE to select this row." at bounding box center [1011, 456] width 15 height 15
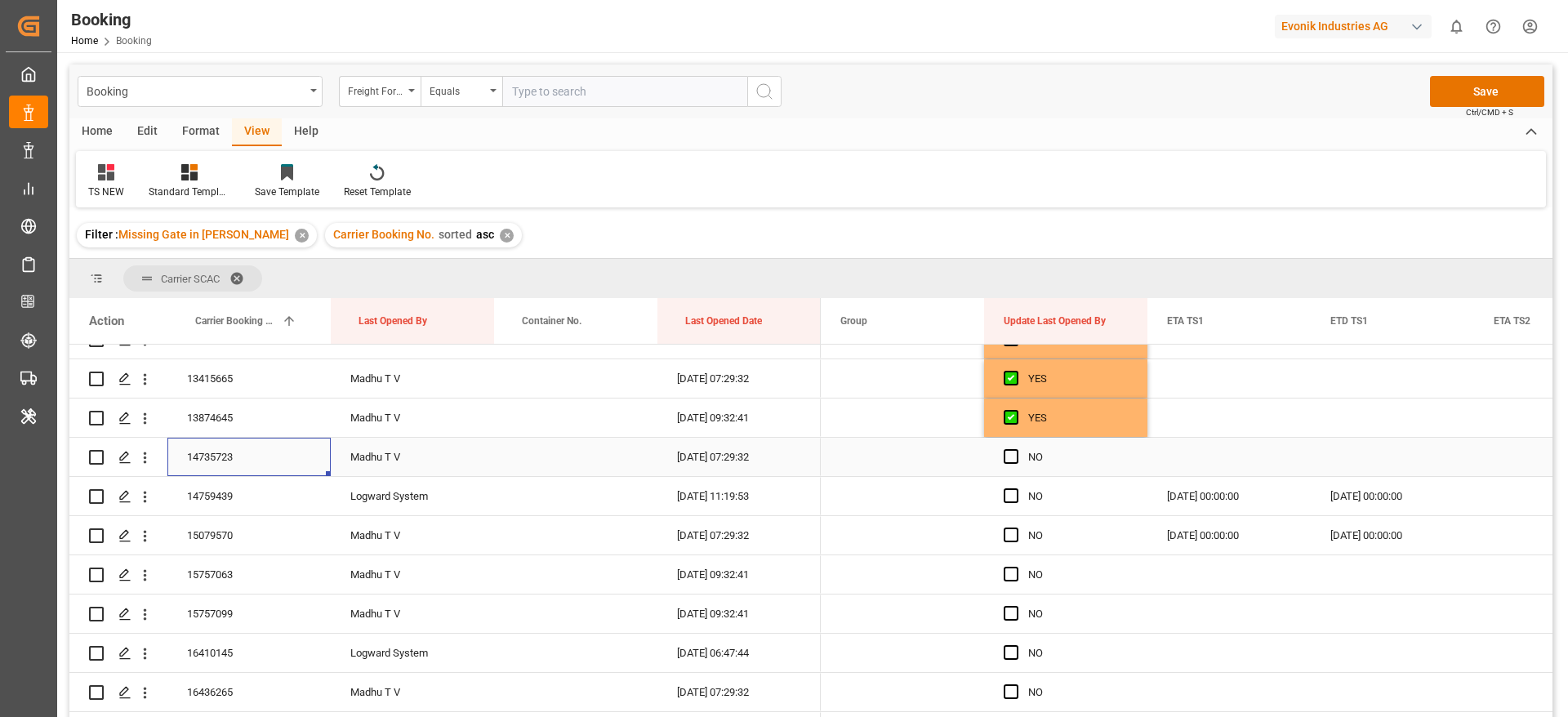
click at [1016, 449] on input "Press SPACE to select this row." at bounding box center [1016, 449] width 0 height 0
click at [1010, 491] on span "Press SPACE to select this row." at bounding box center [1011, 495] width 15 height 15
click at [1016, 488] on input "Press SPACE to select this row." at bounding box center [1016, 488] width 0 height 0
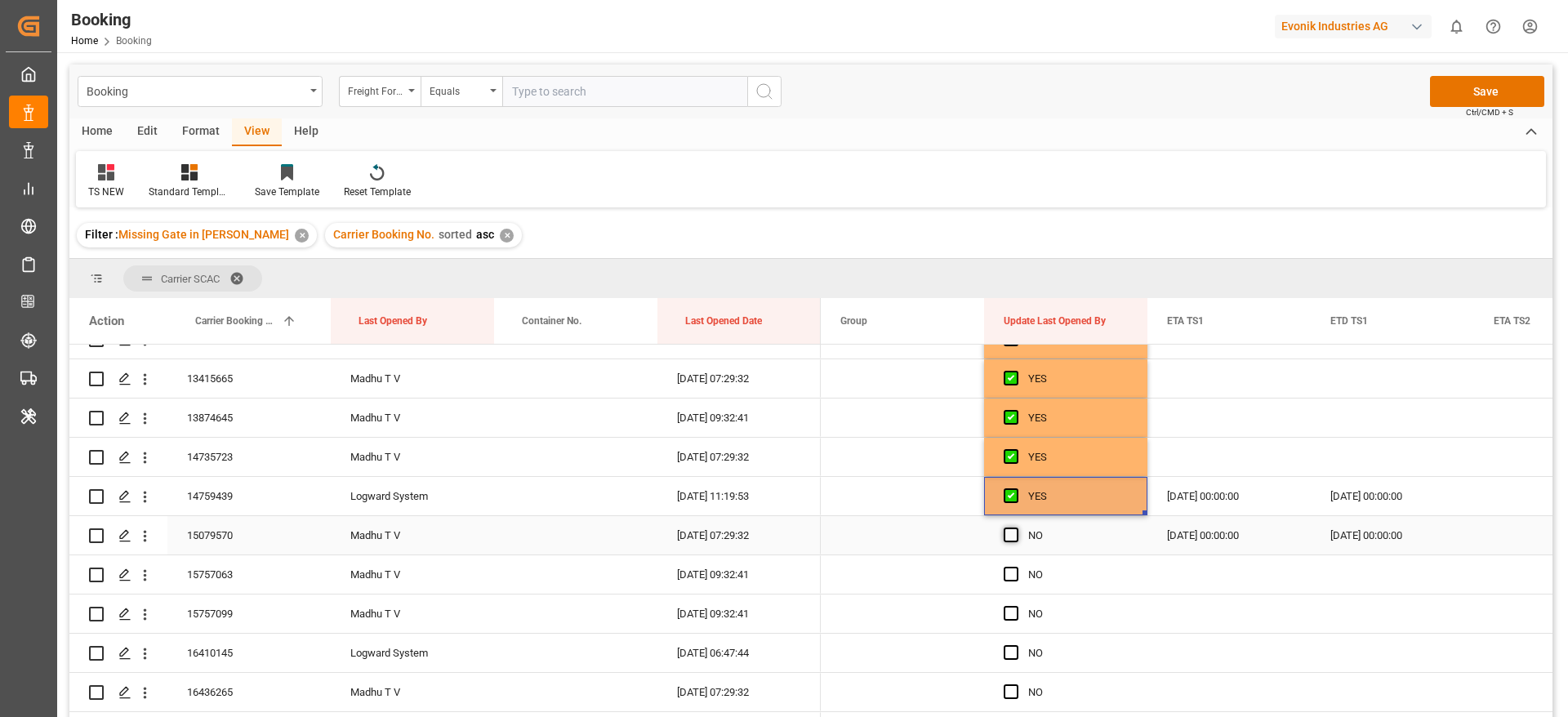
click at [1007, 528] on span "Press SPACE to select this row." at bounding box center [1011, 535] width 15 height 15
click at [1016, 528] on input "Press SPACE to select this row." at bounding box center [1016, 528] width 0 height 0
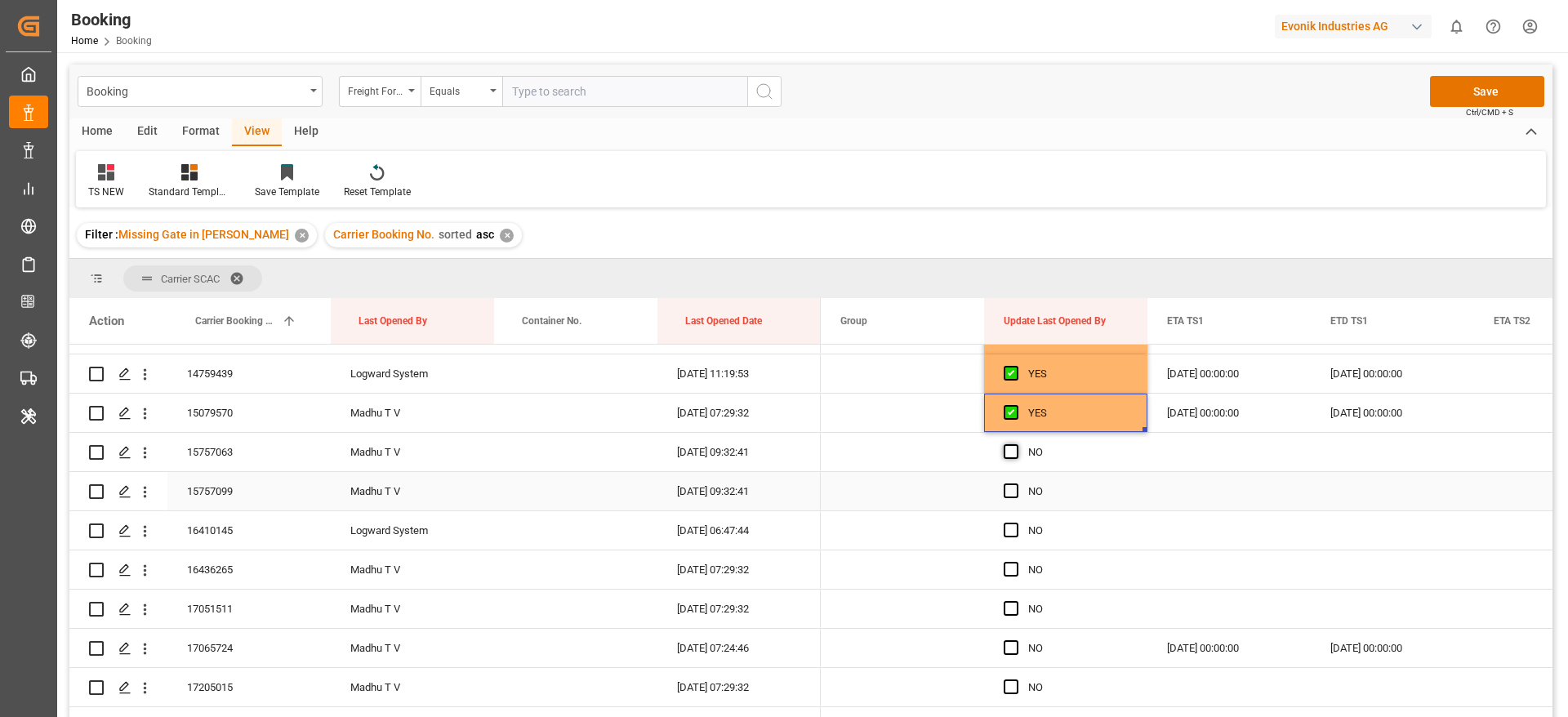
click at [1006, 445] on span "Press SPACE to select this row." at bounding box center [1011, 452] width 15 height 15
click at [1016, 444] on input "Press SPACE to select this row." at bounding box center [1016, 444] width 0 height 0
click at [1010, 491] on span "Press SPACE to select this row." at bounding box center [1011, 490] width 15 height 15
click at [1016, 483] on input "Press SPACE to select this row." at bounding box center [1016, 483] width 0 height 0
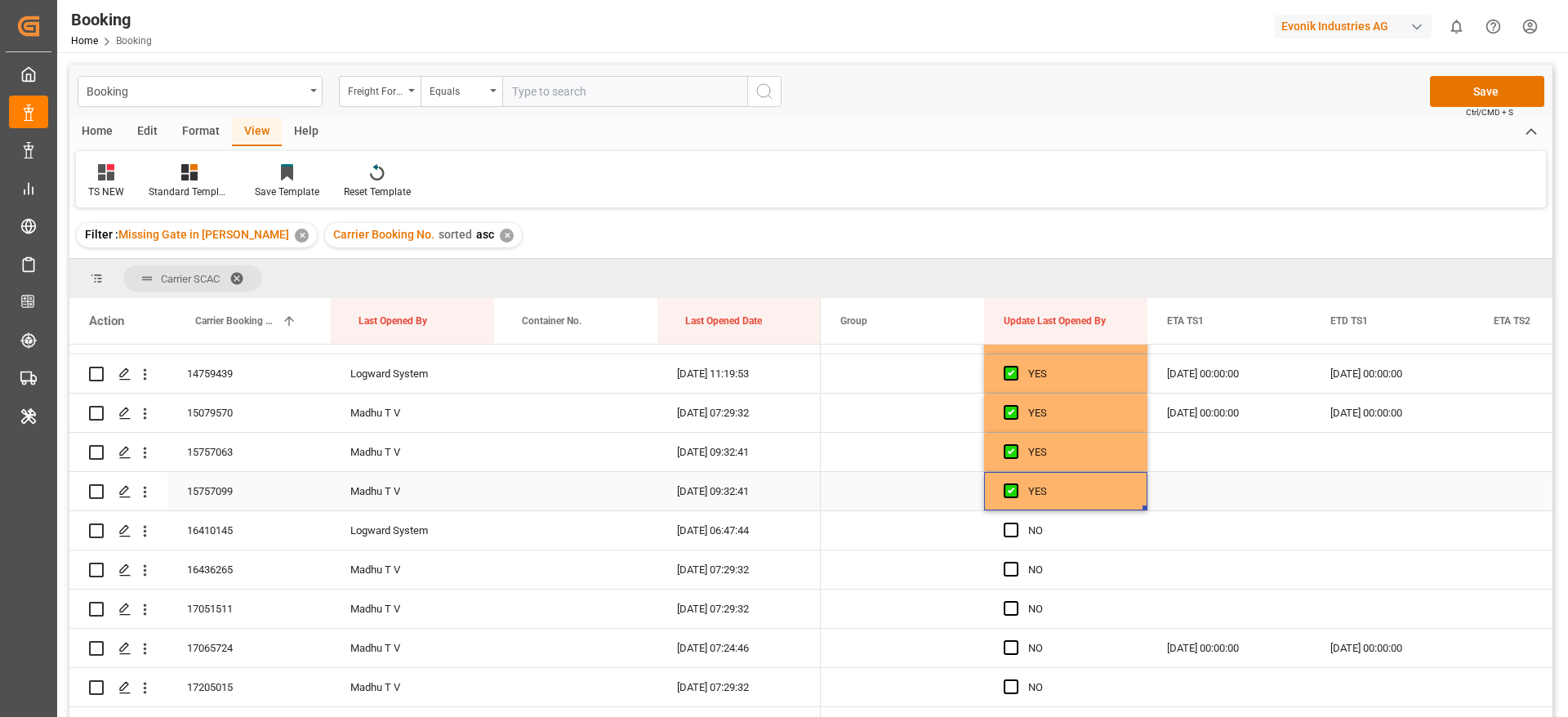
click at [269, 492] on div "15757099" at bounding box center [248, 490] width 163 height 38
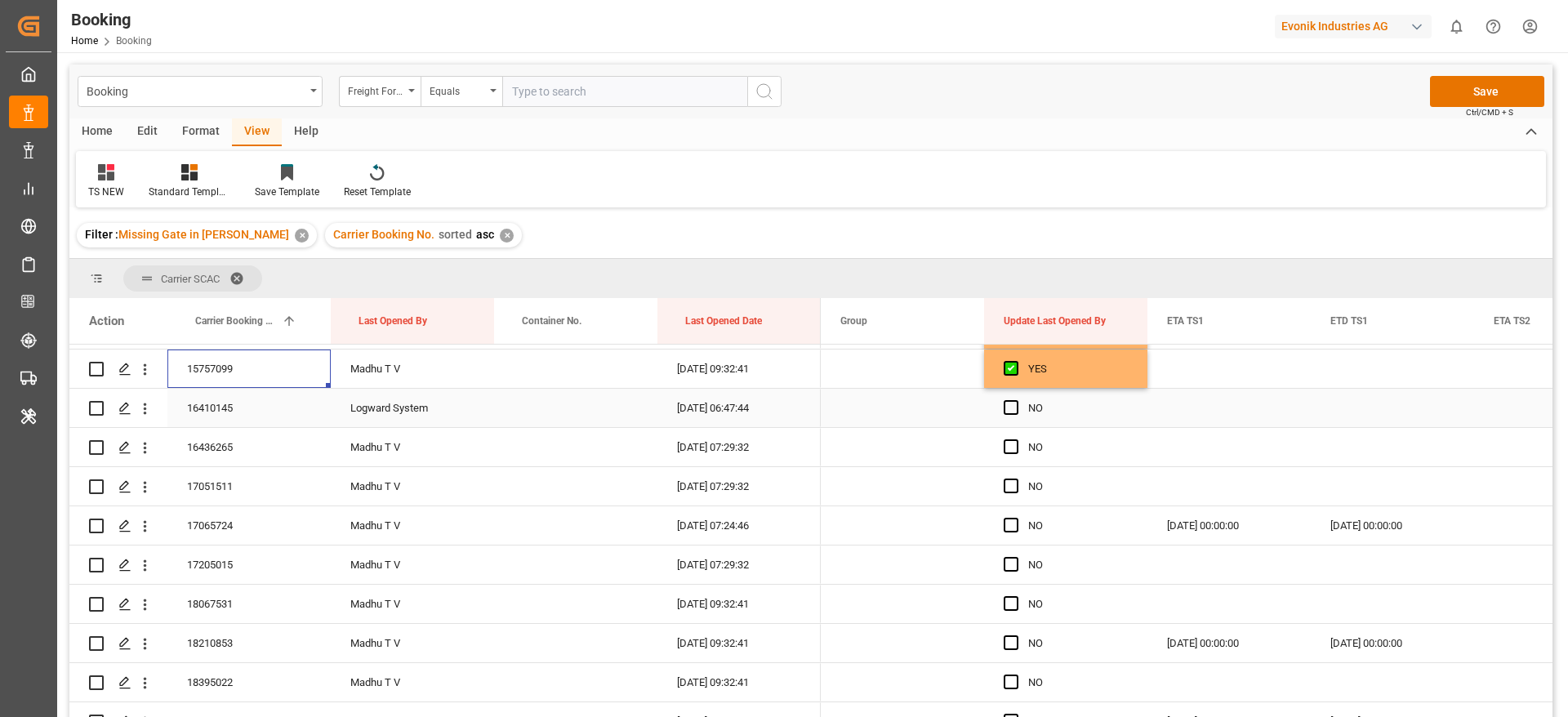
click at [250, 407] on div "16410145" at bounding box center [248, 408] width 163 height 38
click at [1014, 407] on span "Press SPACE to select this row." at bounding box center [1011, 408] width 15 height 15
click at [1016, 400] on input "Press SPACE to select this row." at bounding box center [1016, 400] width 0 height 0
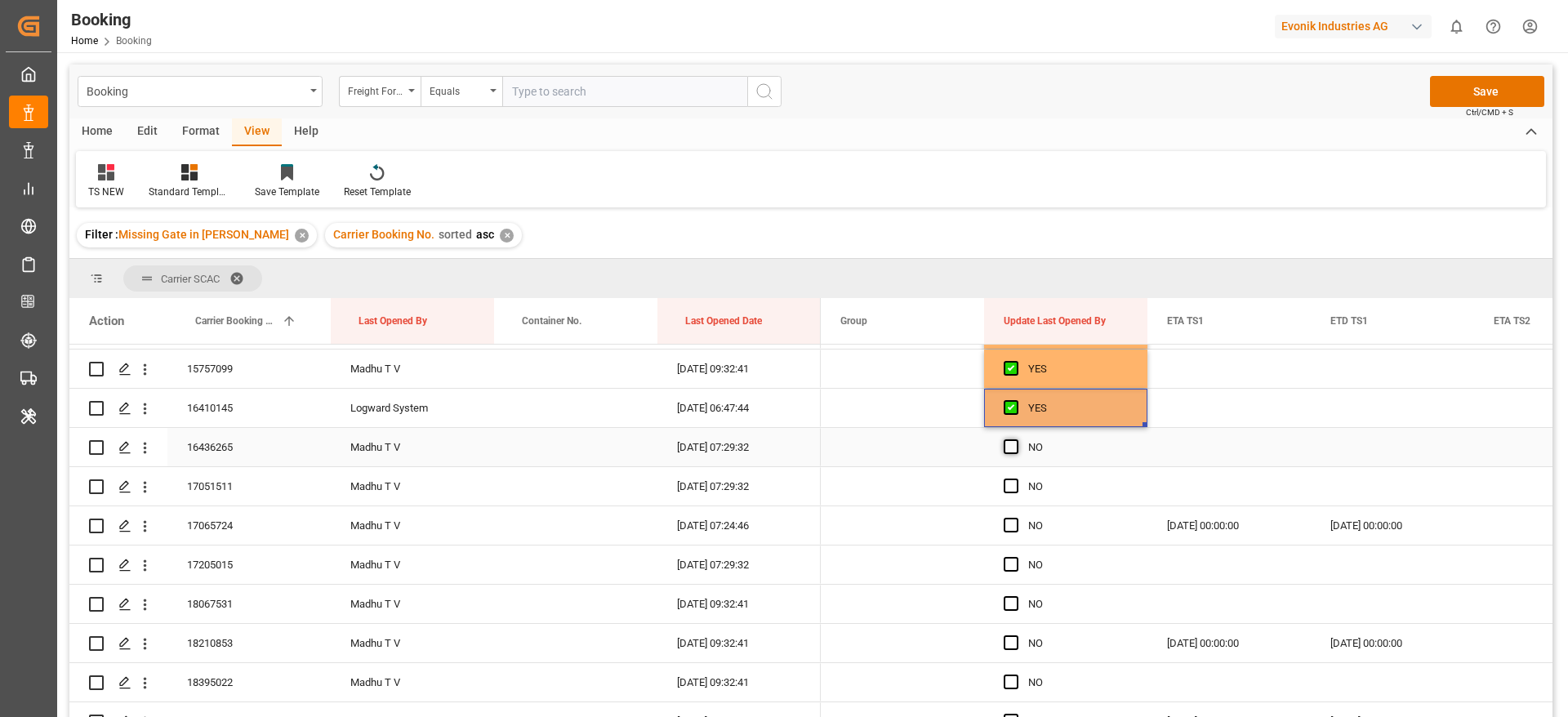
click at [1013, 447] on span "Press SPACE to select this row." at bounding box center [1011, 447] width 15 height 15
click at [1016, 439] on input "Press SPACE to select this row." at bounding box center [1016, 439] width 0 height 0
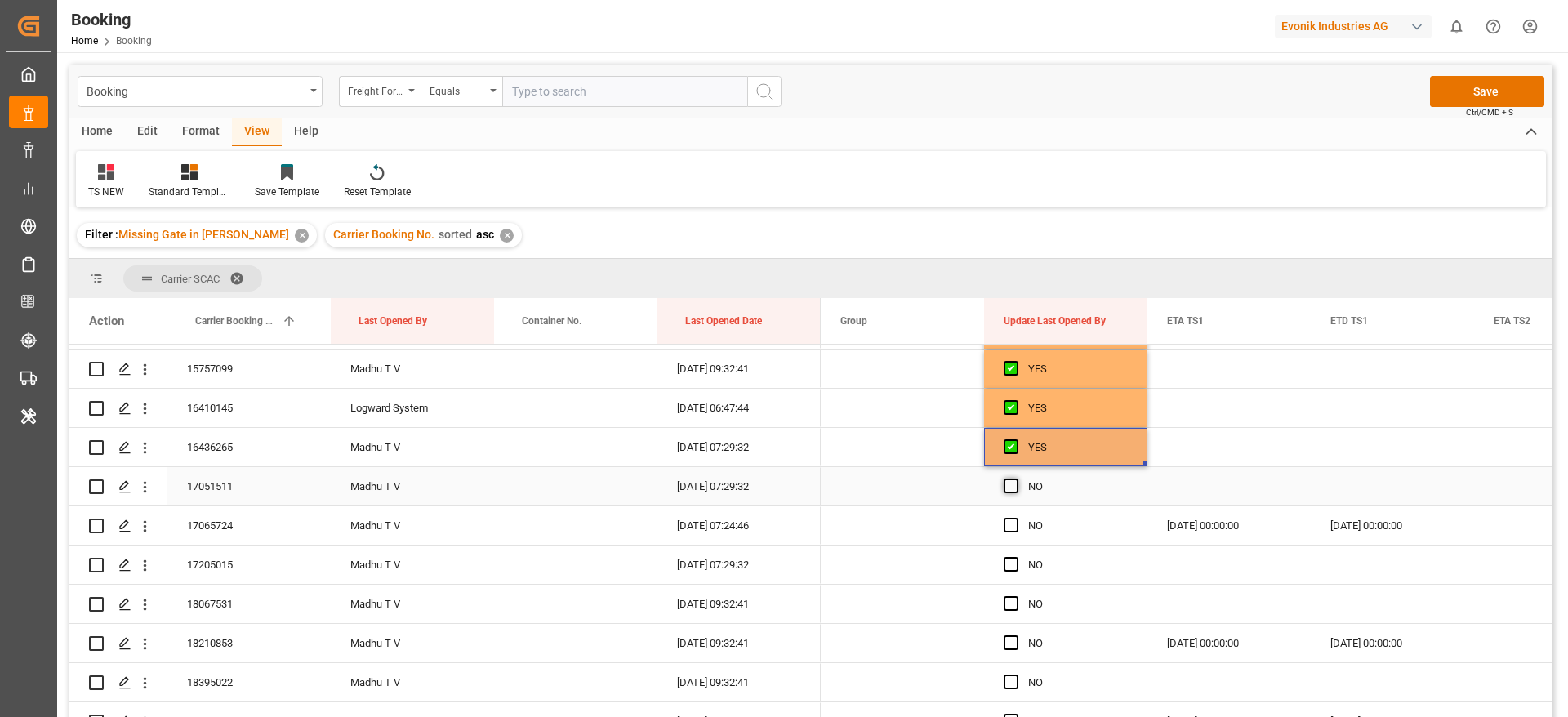
click at [1012, 487] on span "Press SPACE to select this row." at bounding box center [1011, 485] width 15 height 15
click at [1016, 478] on input "Press SPACE to select this row." at bounding box center [1016, 478] width 0 height 0
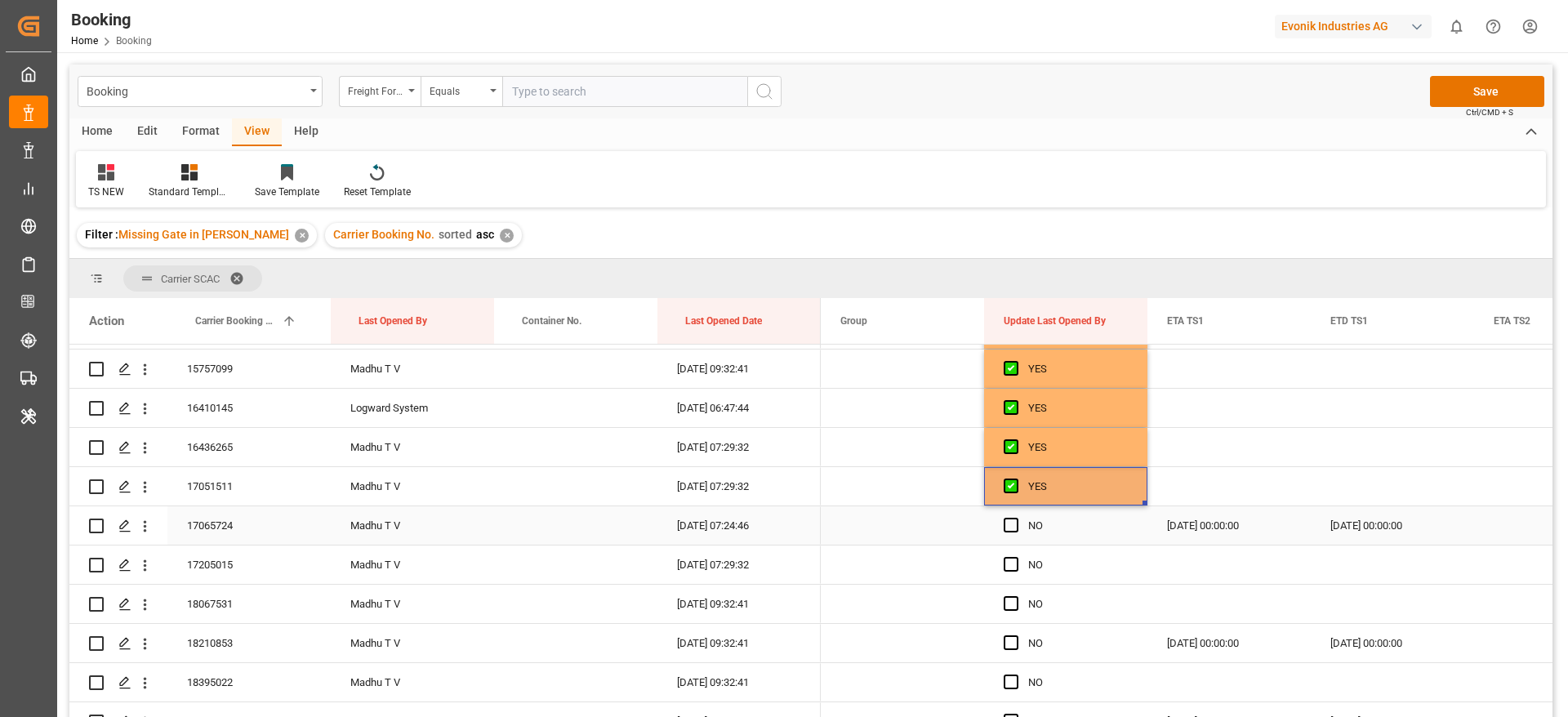
scroll to position [979, 0]
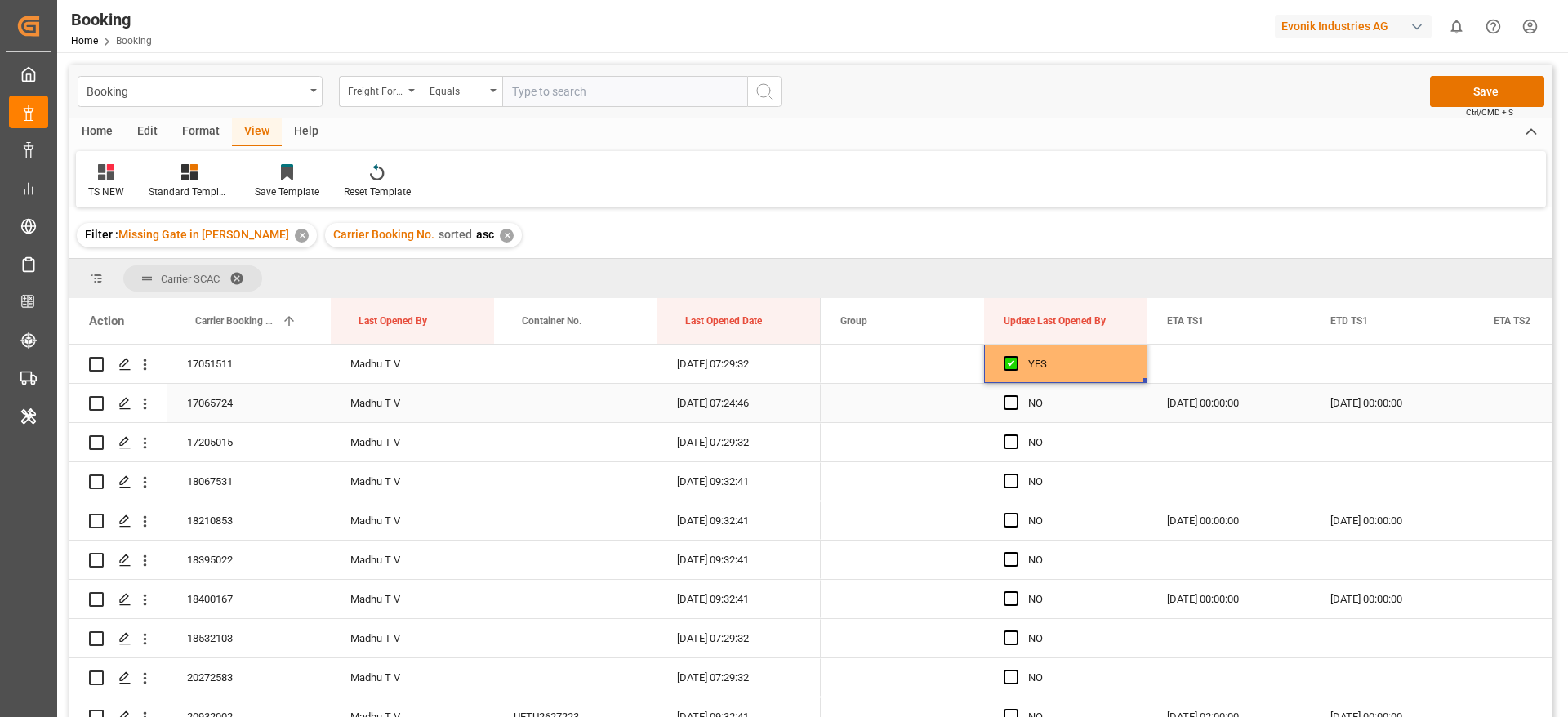
click at [1014, 390] on div "Press SPACE to select this row." at bounding box center [1016, 403] width 25 height 37
click at [1012, 409] on div "Press SPACE to select this row." at bounding box center [1016, 403] width 25 height 37
click at [1010, 403] on span "Press SPACE to select this row." at bounding box center [1011, 403] width 15 height 15
click at [1016, 395] on input "Press SPACE to select this row." at bounding box center [1016, 395] width 0 height 0
click at [1008, 438] on span "Press SPACE to select this row." at bounding box center [1011, 442] width 15 height 15
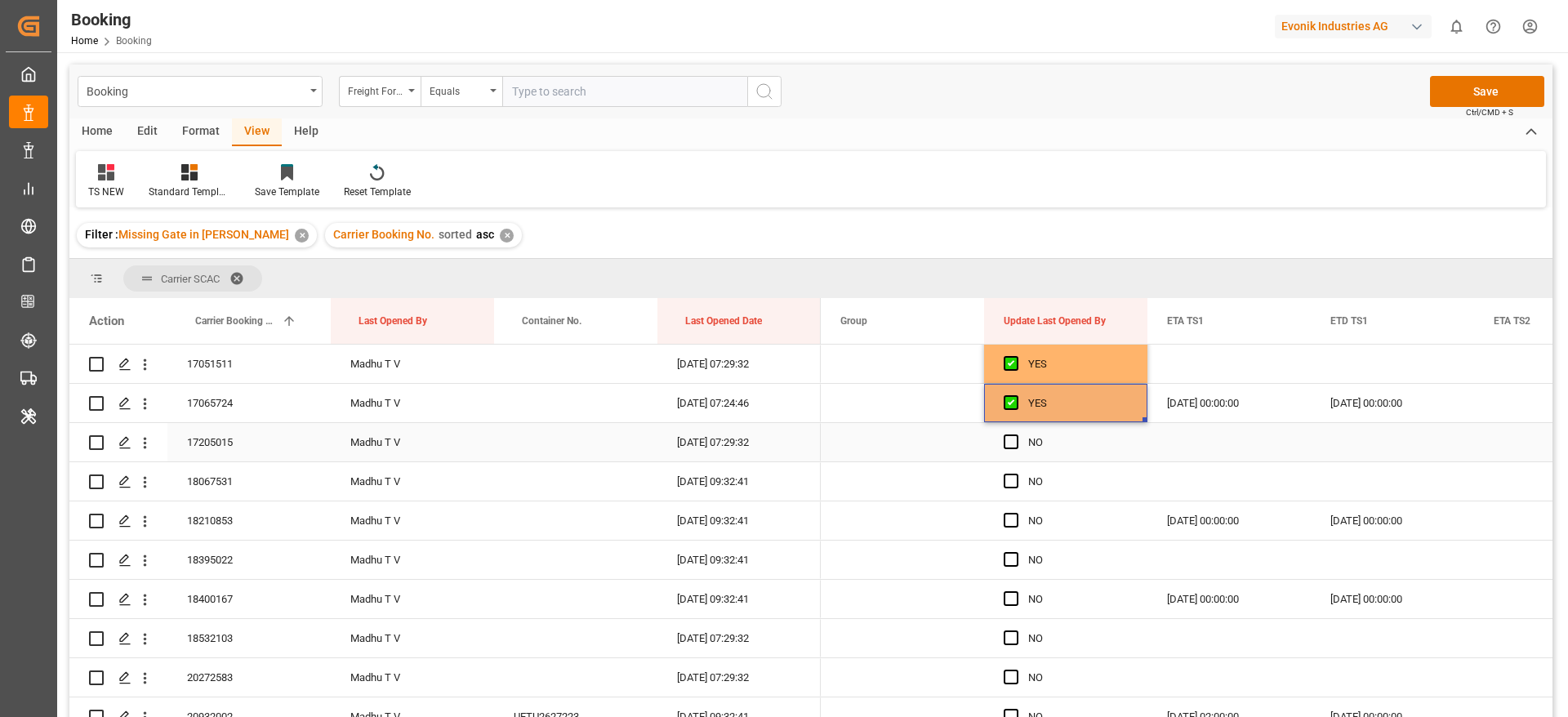
click at [1016, 434] on input "Press SPACE to select this row." at bounding box center [1016, 434] width 0 height 0
click at [1010, 480] on span "Press SPACE to select this row." at bounding box center [1011, 480] width 15 height 15
click at [1016, 473] on input "Press SPACE to select this row." at bounding box center [1016, 473] width 0 height 0
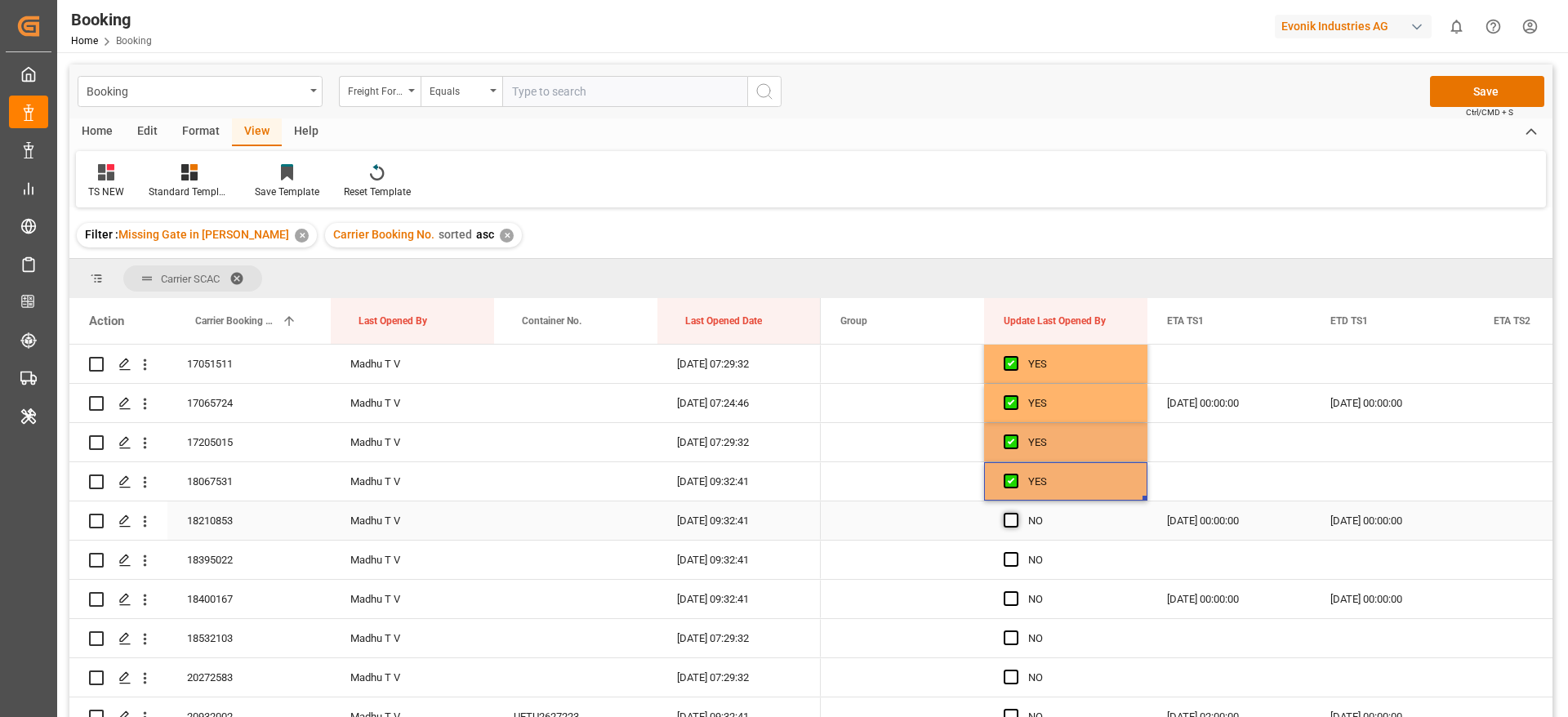
click at [1012, 519] on span "Press SPACE to select this row." at bounding box center [1011, 520] width 15 height 15
click at [1016, 513] on input "Press SPACE to select this row." at bounding box center [1016, 513] width 0 height 0
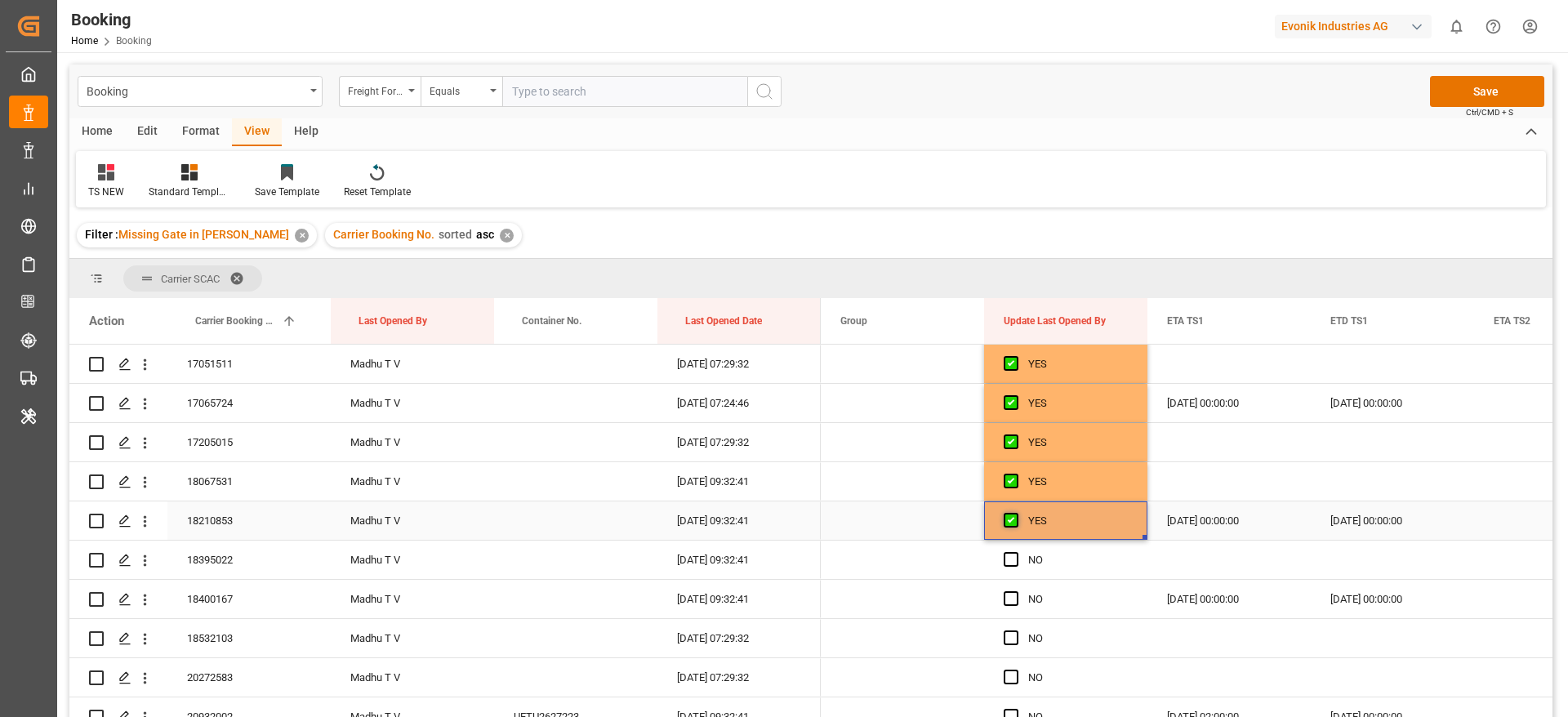
scroll to position [1102, 0]
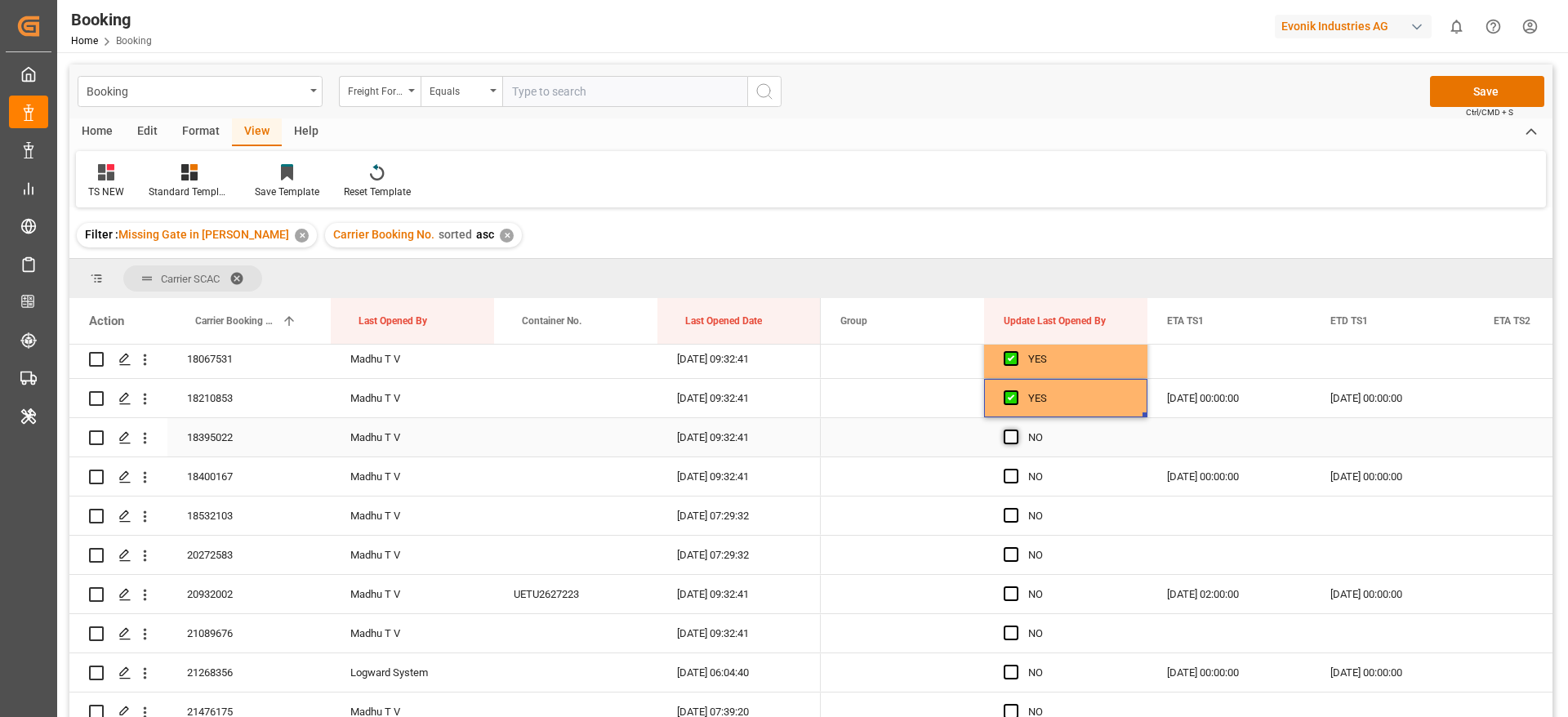
click at [1012, 440] on span "Press SPACE to select this row." at bounding box center [1011, 437] width 15 height 15
click at [1016, 429] on input "Press SPACE to select this row." at bounding box center [1016, 429] width 0 height 0
click at [1012, 470] on span "Press SPACE to select this row." at bounding box center [1011, 476] width 15 height 15
click at [1016, 469] on input "Press SPACE to select this row." at bounding box center [1016, 469] width 0 height 0
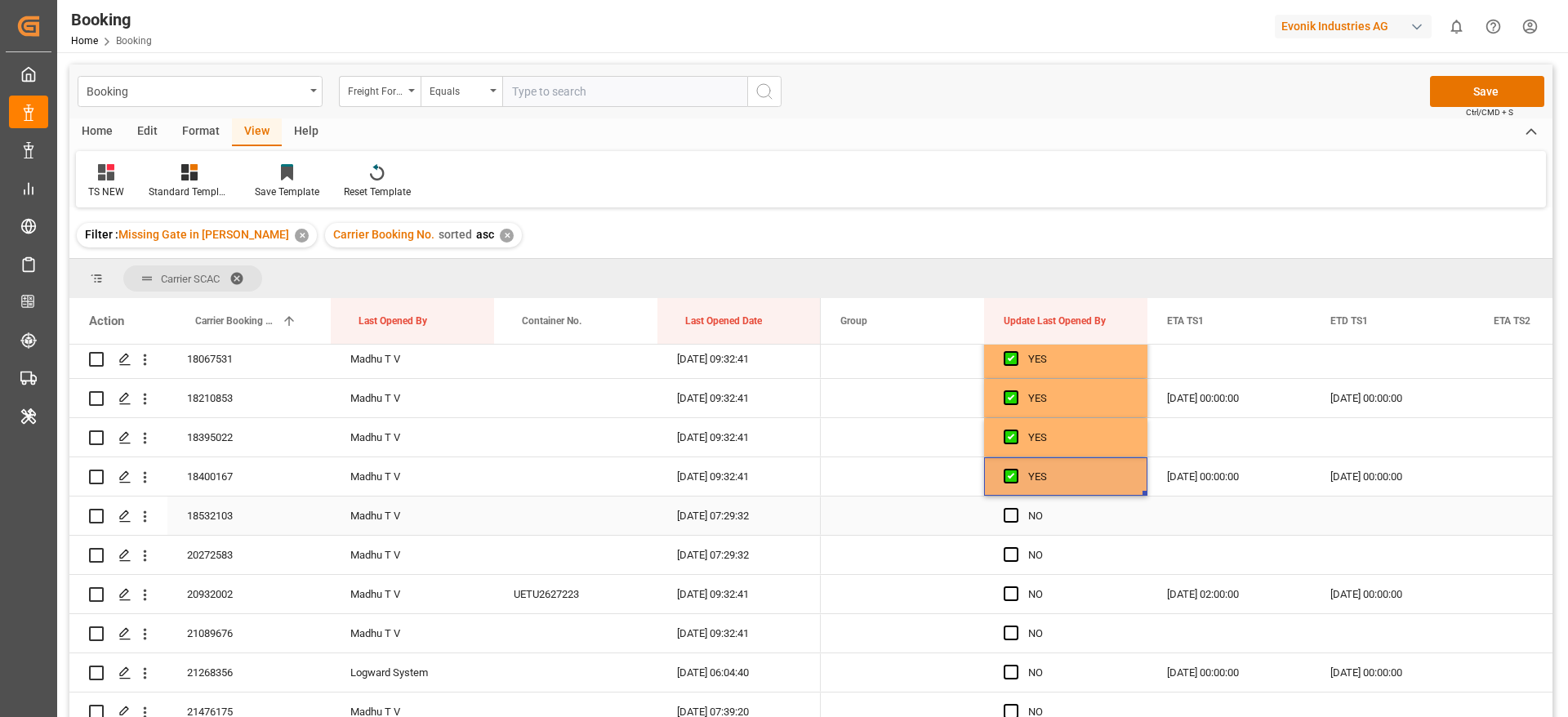
click at [1009, 517] on span "Press SPACE to select this row." at bounding box center [1011, 515] width 15 height 15
click at [1016, 508] on input "Press SPACE to select this row." at bounding box center [1016, 508] width 0 height 0
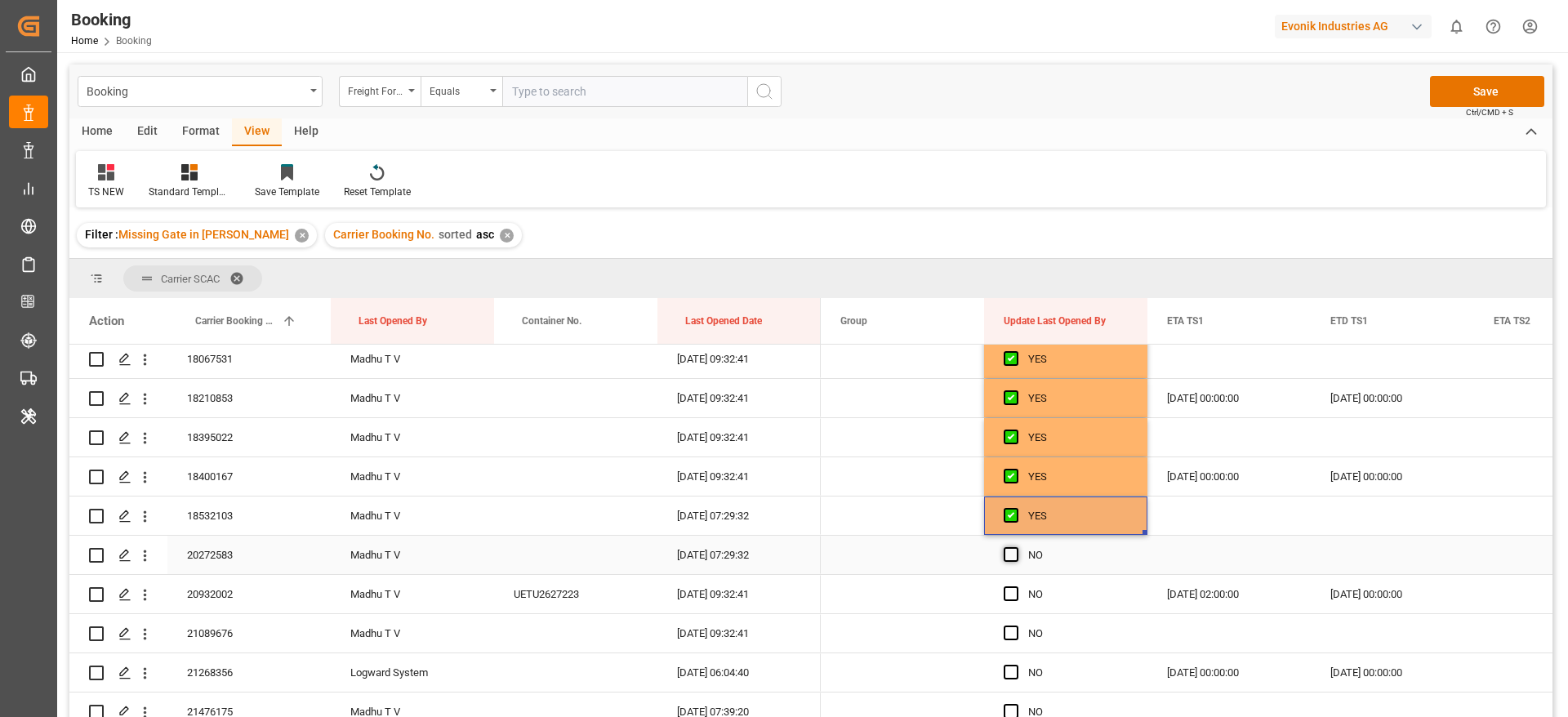
click at [1010, 557] on span "Press SPACE to select this row." at bounding box center [1011, 554] width 15 height 15
click at [1016, 547] on input "Press SPACE to select this row." at bounding box center [1016, 547] width 0 height 0
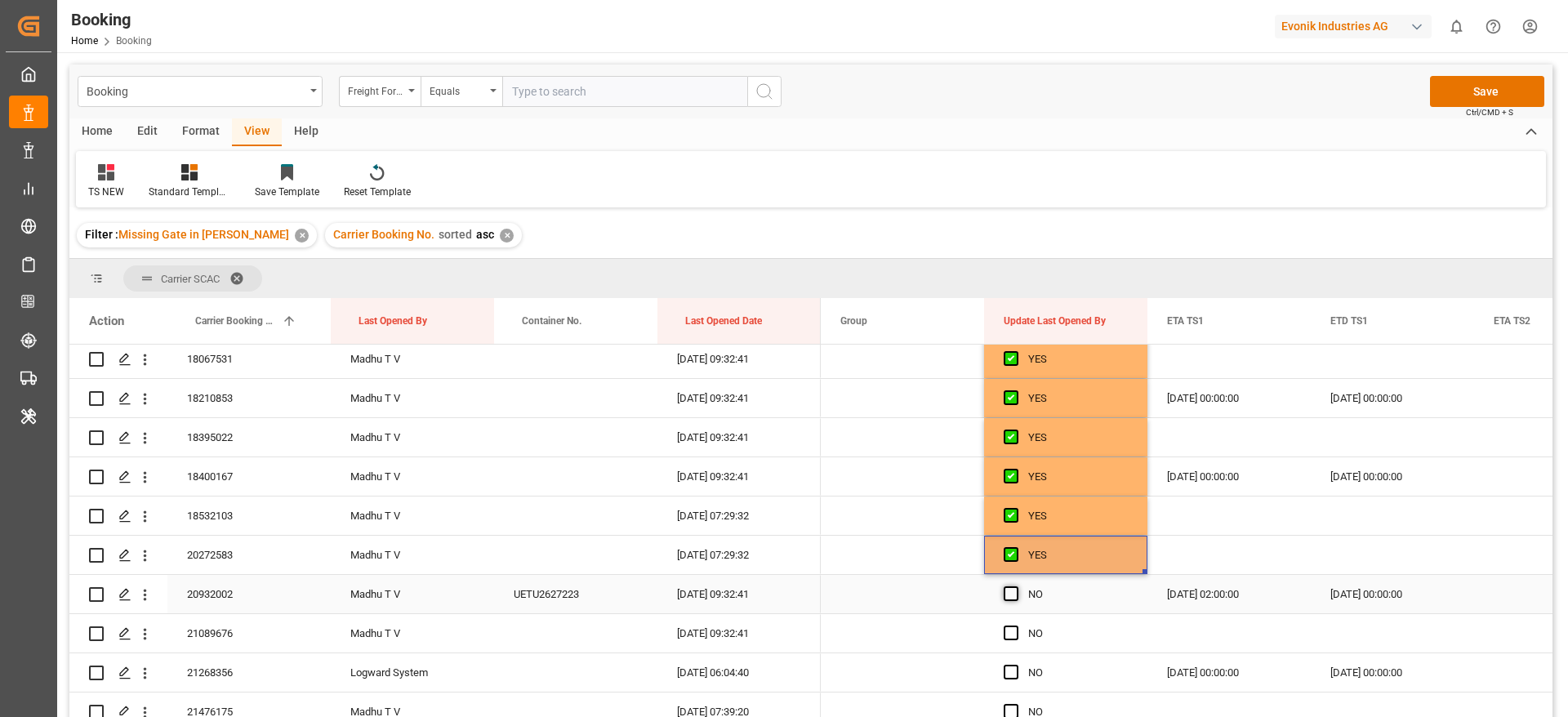
click at [1013, 592] on span "Press SPACE to select this row." at bounding box center [1011, 594] width 15 height 15
click at [1016, 586] on input "Press SPACE to select this row." at bounding box center [1016, 586] width 0 height 0
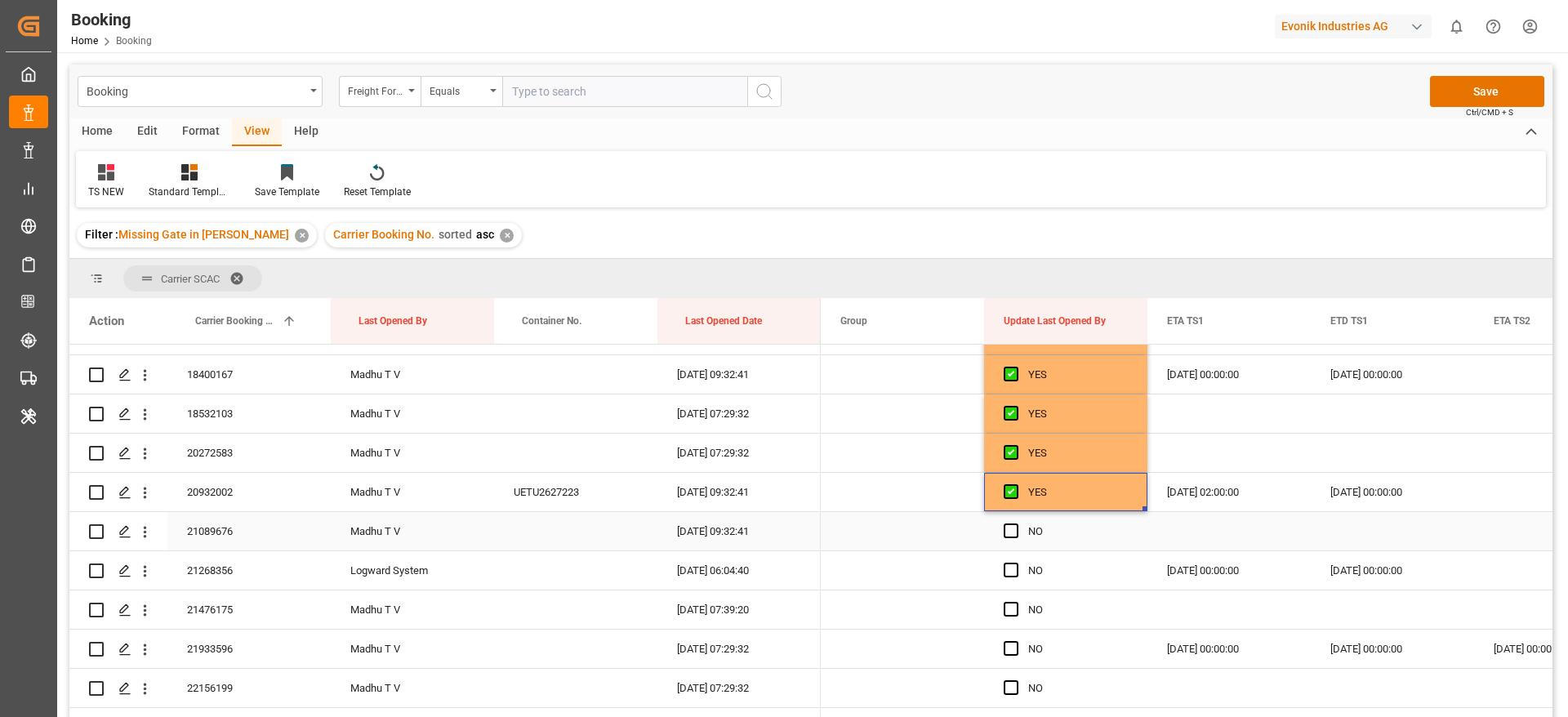
scroll to position [1225, 0]
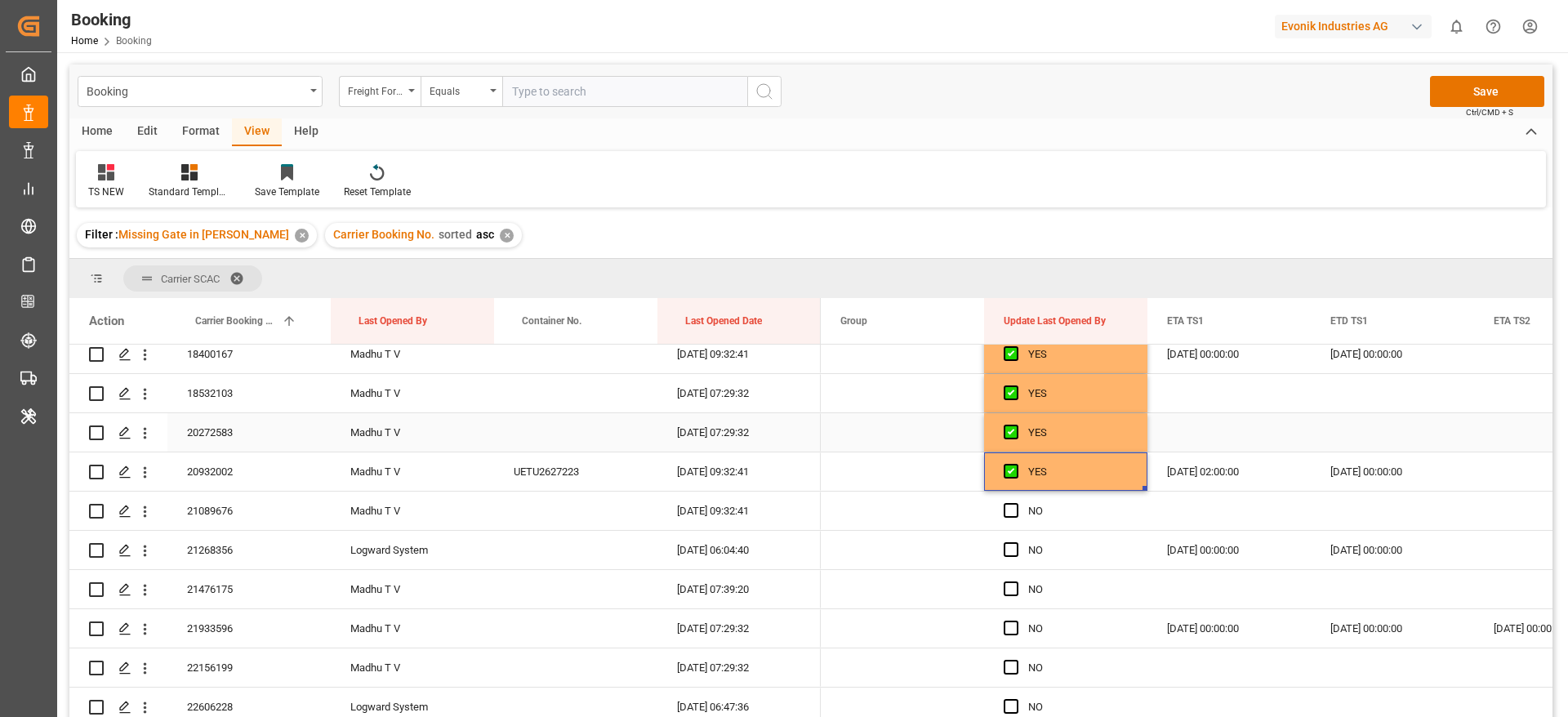
click at [223, 409] on div "18532103" at bounding box center [248, 393] width 163 height 38
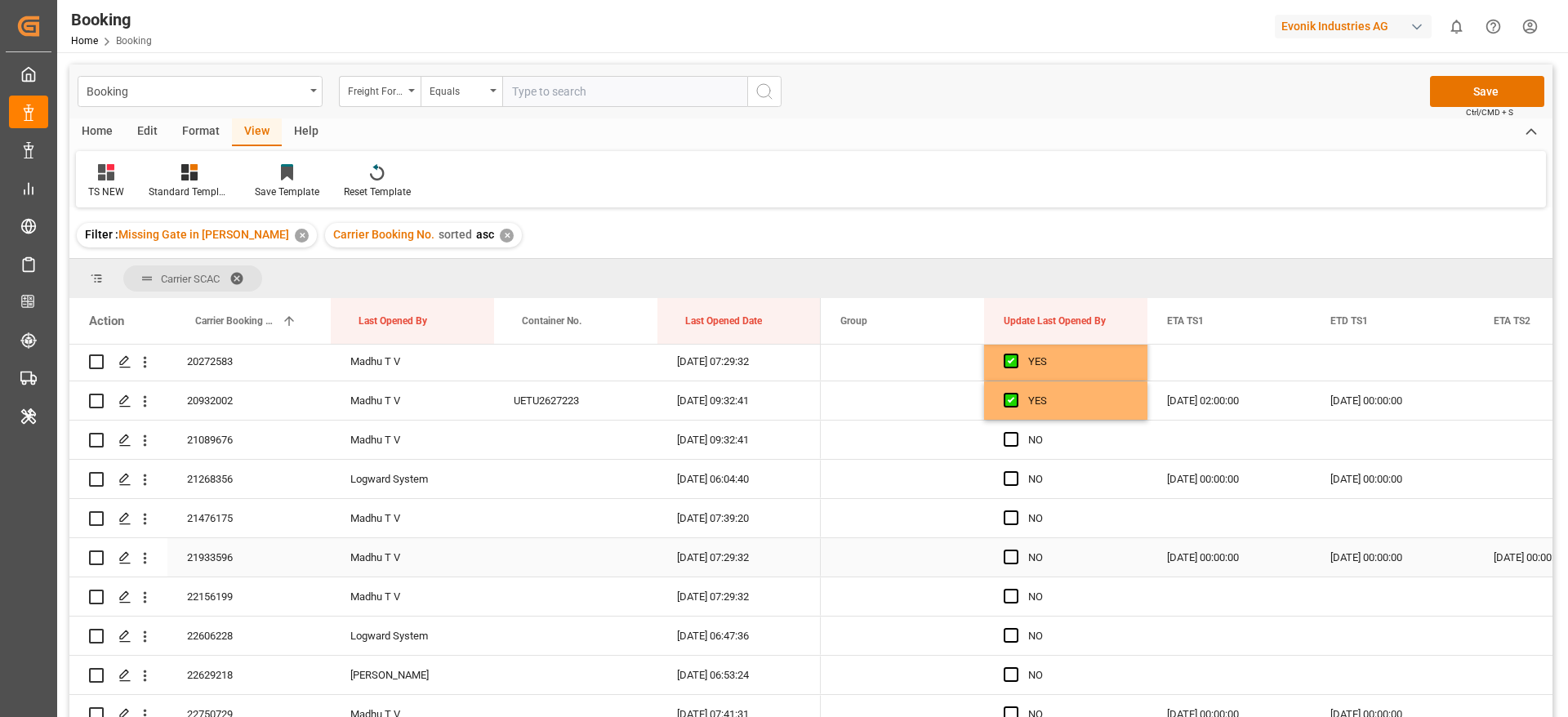
scroll to position [1347, 0]
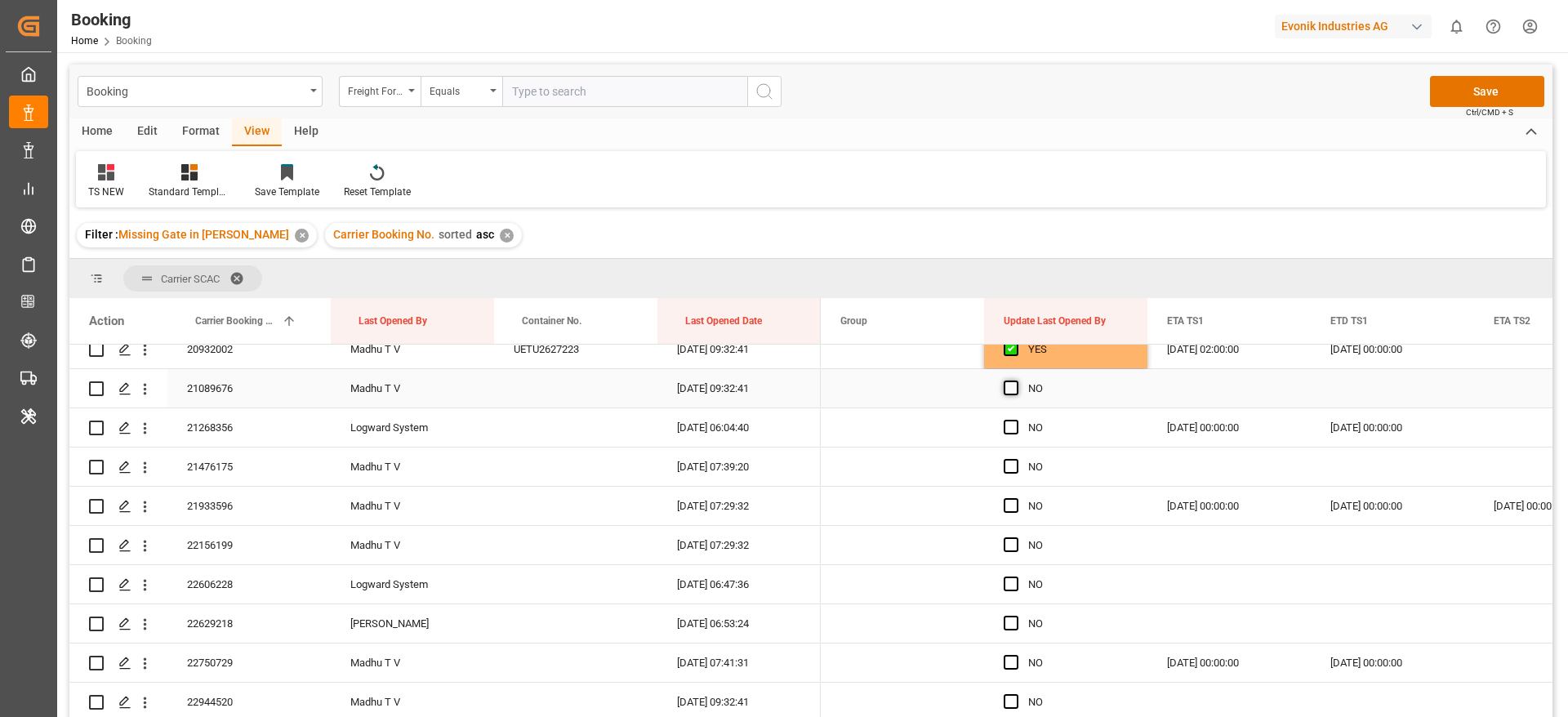
click at [1014, 386] on span "Press SPACE to select this row." at bounding box center [1011, 388] width 15 height 15
click at [1016, 380] on input "Press SPACE to select this row." at bounding box center [1016, 380] width 0 height 0
click at [1009, 432] on span "Press SPACE to select this row." at bounding box center [1011, 427] width 15 height 15
click at [1016, 419] on input "Press SPACE to select this row." at bounding box center [1016, 419] width 0 height 0
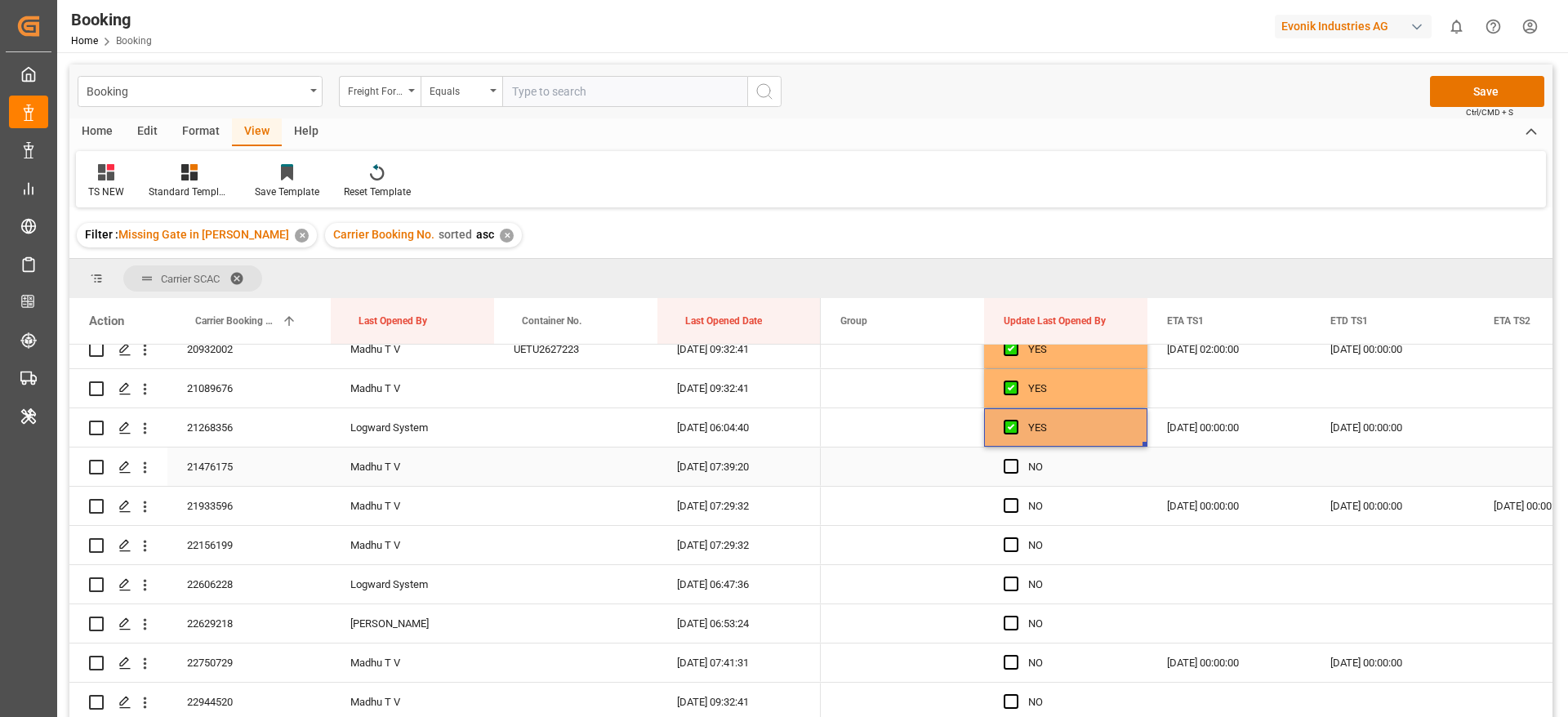
click at [1005, 471] on span "Press SPACE to select this row." at bounding box center [1011, 466] width 15 height 15
click at [1016, 459] on input "Press SPACE to select this row." at bounding box center [1016, 459] width 0 height 0
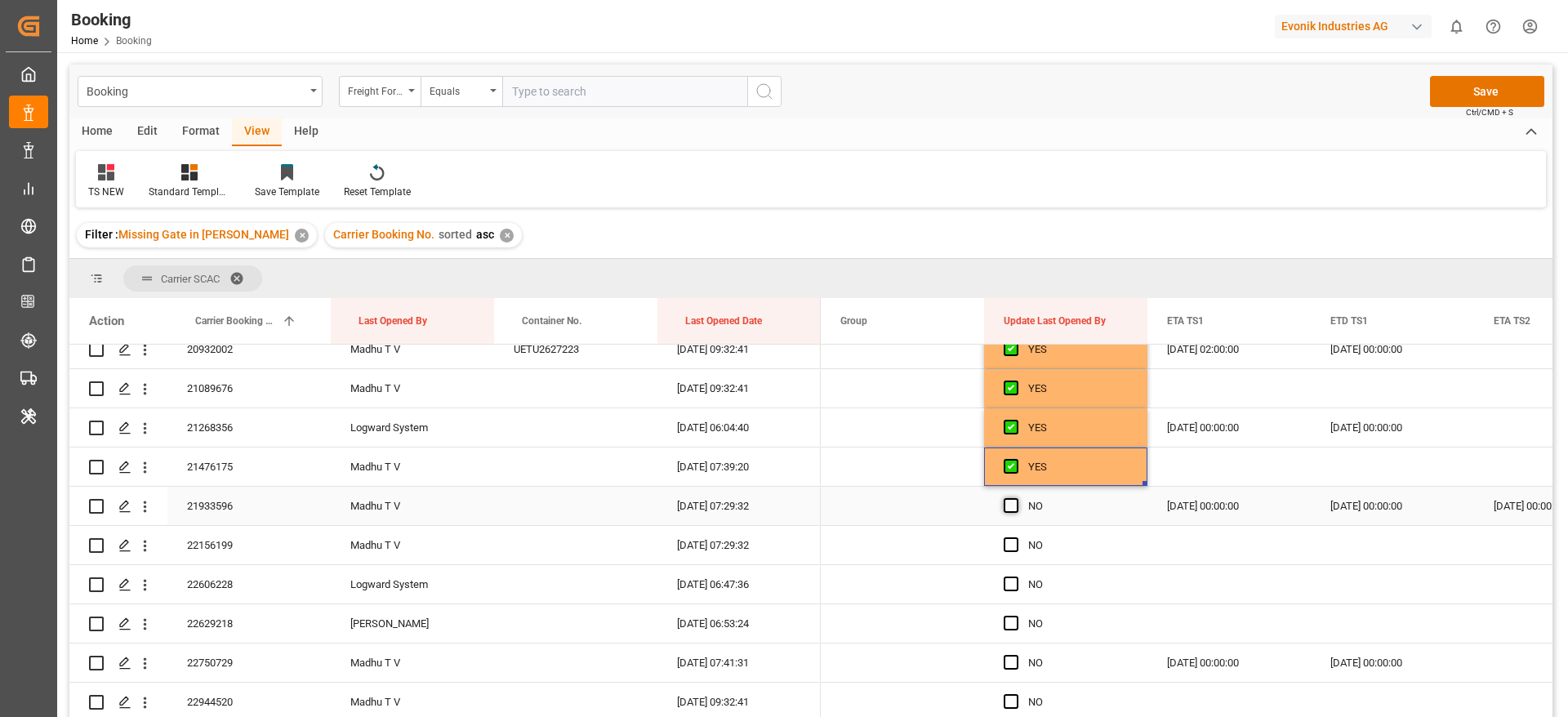
click at [1009, 503] on span "Press SPACE to select this row." at bounding box center [1011, 505] width 15 height 15
click at [1016, 498] on input "Press SPACE to select this row." at bounding box center [1016, 498] width 0 height 0
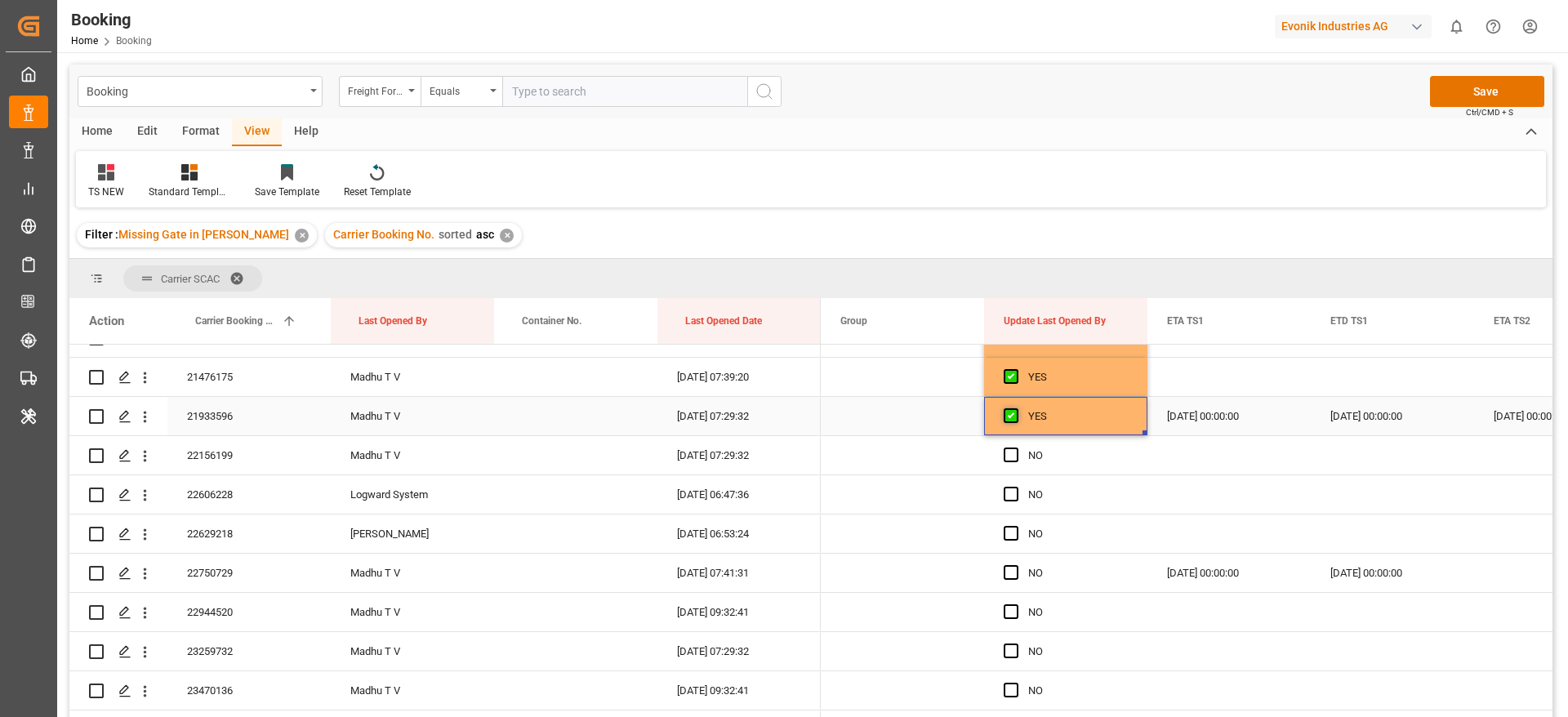
scroll to position [1470, 0]
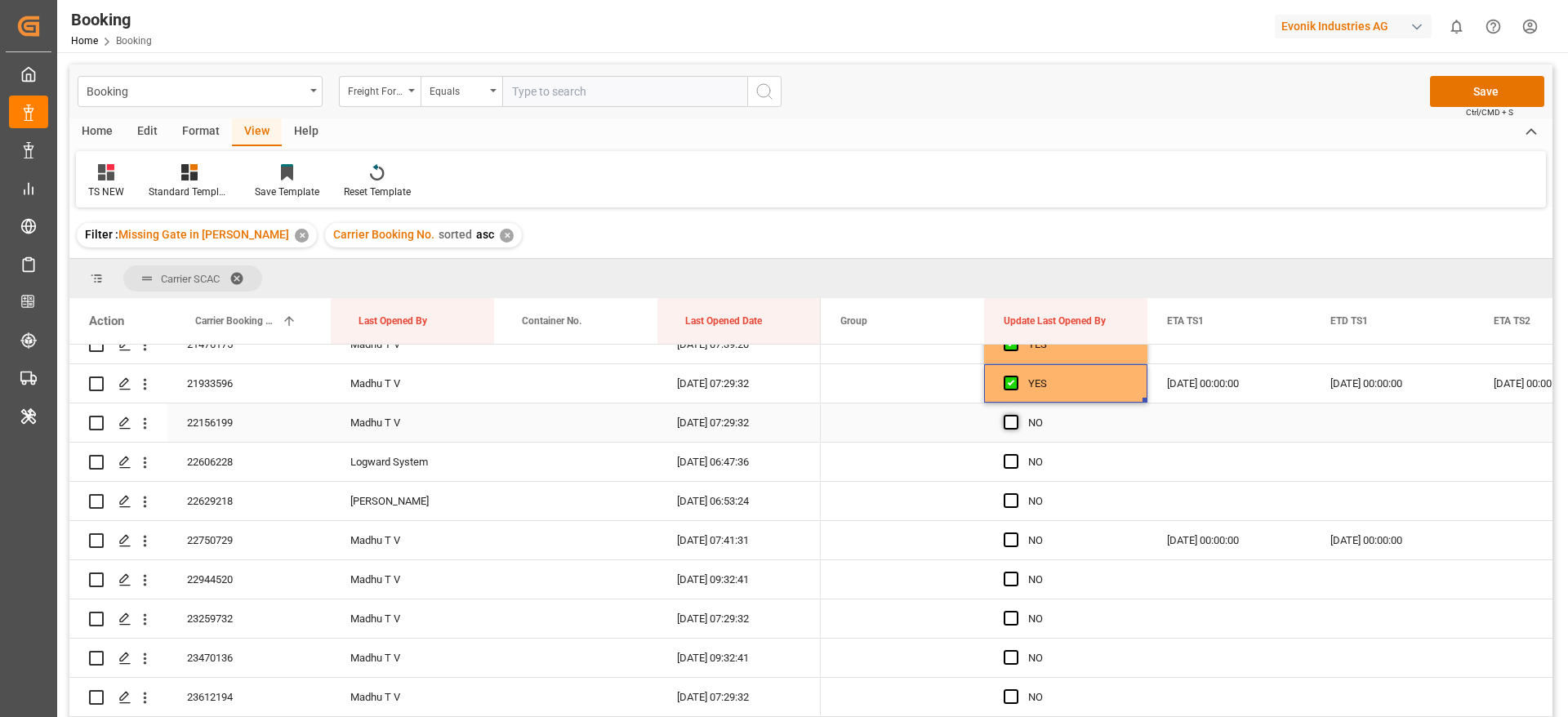
click at [1014, 422] on span "Press SPACE to select this row." at bounding box center [1011, 422] width 15 height 15
click at [1016, 414] on input "Press SPACE to select this row." at bounding box center [1016, 414] width 0 height 0
click at [1017, 461] on span "Press SPACE to select this row." at bounding box center [1011, 461] width 15 height 15
click at [1016, 454] on input "Press SPACE to select this row." at bounding box center [1016, 454] width 0 height 0
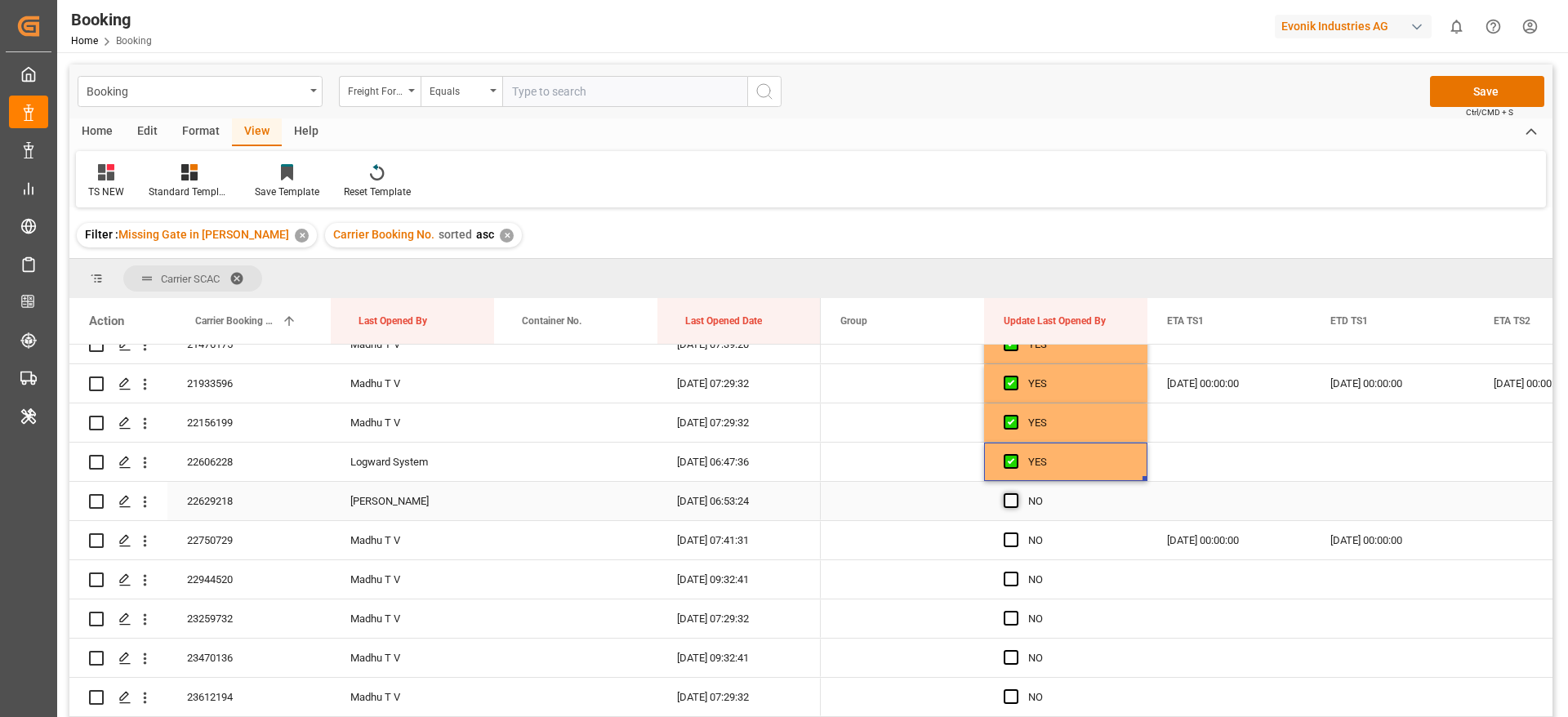
click at [1014, 495] on span "Press SPACE to select this row." at bounding box center [1011, 500] width 15 height 15
click at [1016, 493] on input "Press SPACE to select this row." at bounding box center [1016, 493] width 0 height 0
click at [1013, 534] on span "Press SPACE to select this row." at bounding box center [1011, 540] width 15 height 15
click at [1016, 533] on input "Press SPACE to select this row." at bounding box center [1016, 533] width 0 height 0
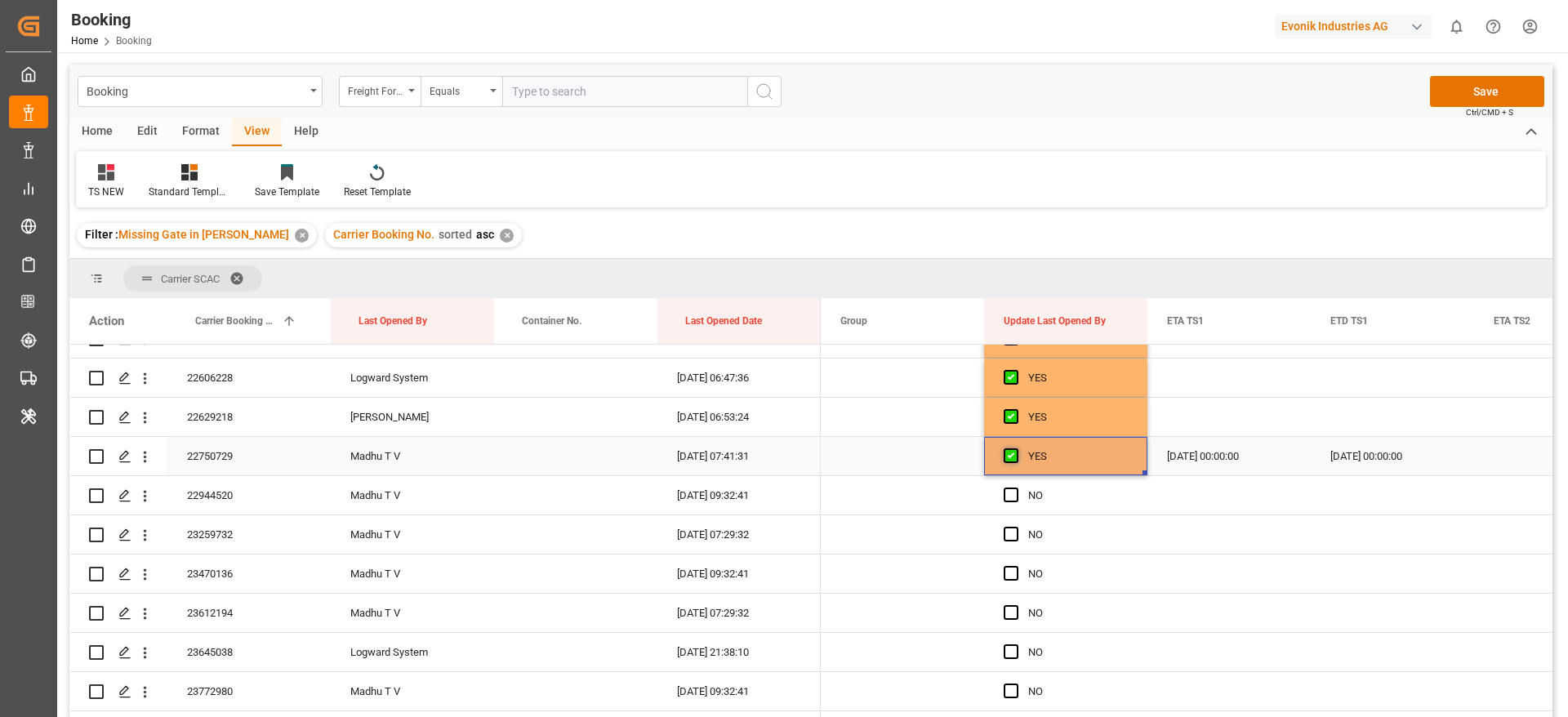
scroll to position [1592, 0]
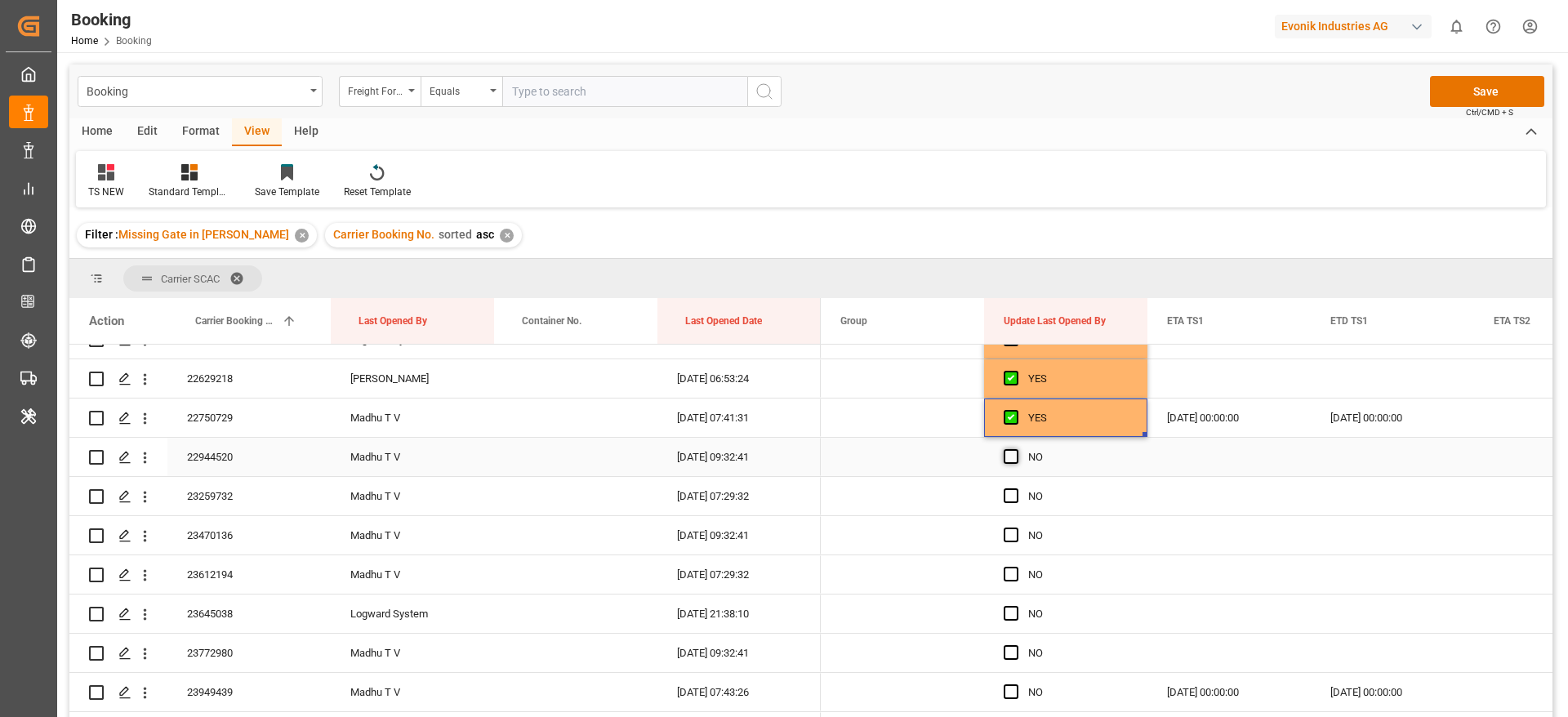
click at [1011, 456] on span "Press SPACE to select this row." at bounding box center [1011, 456] width 15 height 15
click at [1016, 449] on input "Press SPACE to select this row." at bounding box center [1016, 449] width 0 height 0
click at [1005, 495] on span "Press SPACE to select this row." at bounding box center [1011, 495] width 15 height 15
click at [1016, 488] on input "Press SPACE to select this row." at bounding box center [1016, 488] width 0 height 0
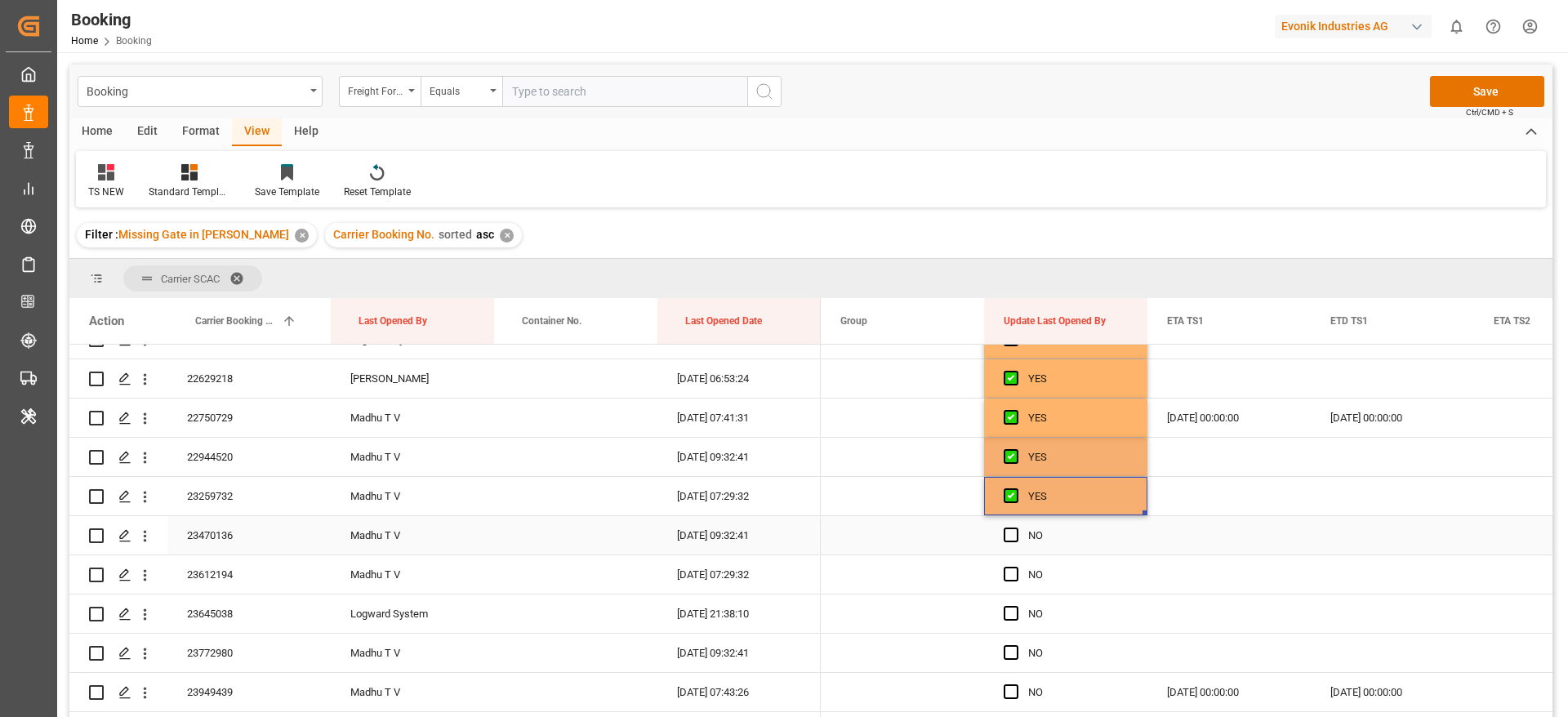
click at [1013, 533] on span "Press SPACE to select this row." at bounding box center [1011, 535] width 15 height 15
click at [1016, 528] on input "Press SPACE to select this row." at bounding box center [1016, 528] width 0 height 0
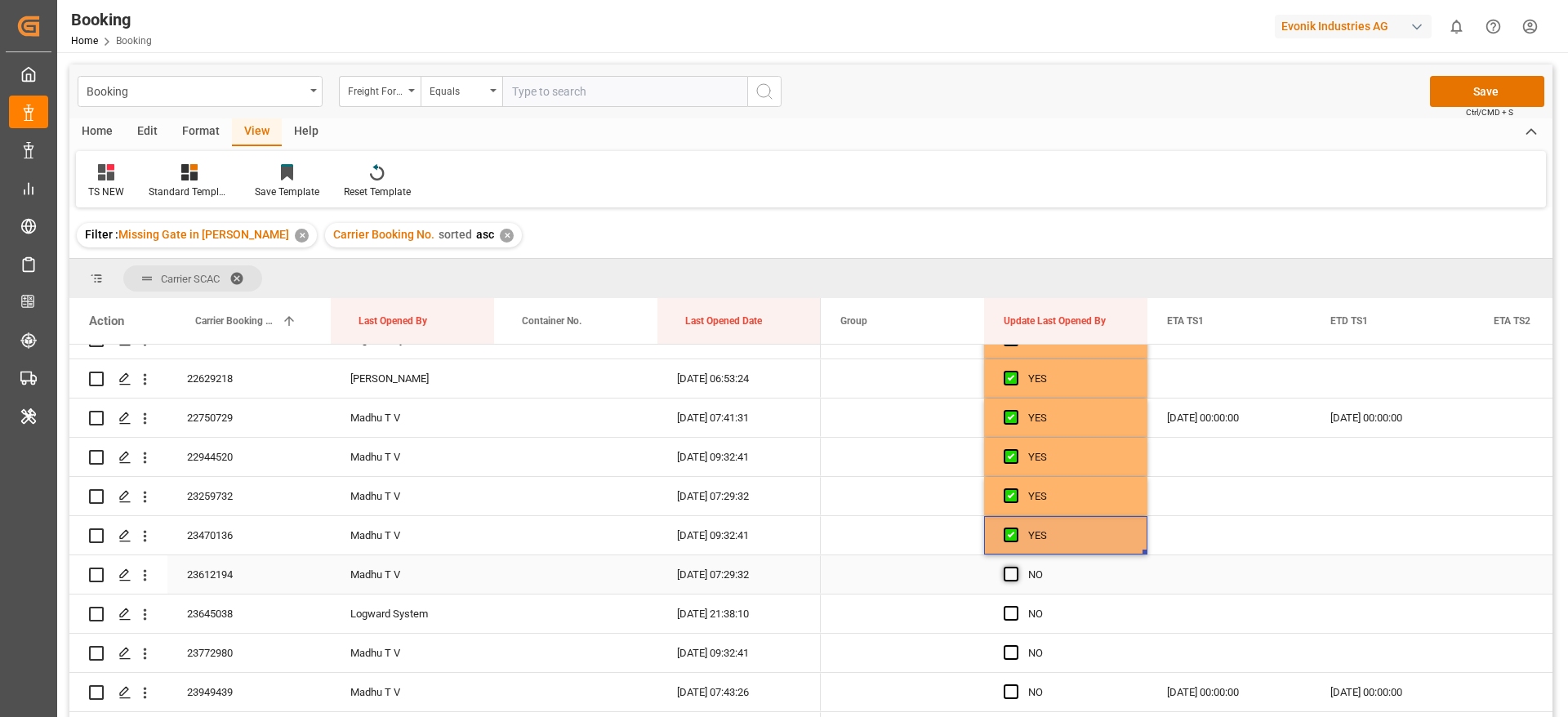
click at [1011, 573] on span "Press SPACE to select this row." at bounding box center [1011, 574] width 15 height 15
click at [1016, 566] on input "Press SPACE to select this row." at bounding box center [1016, 566] width 0 height 0
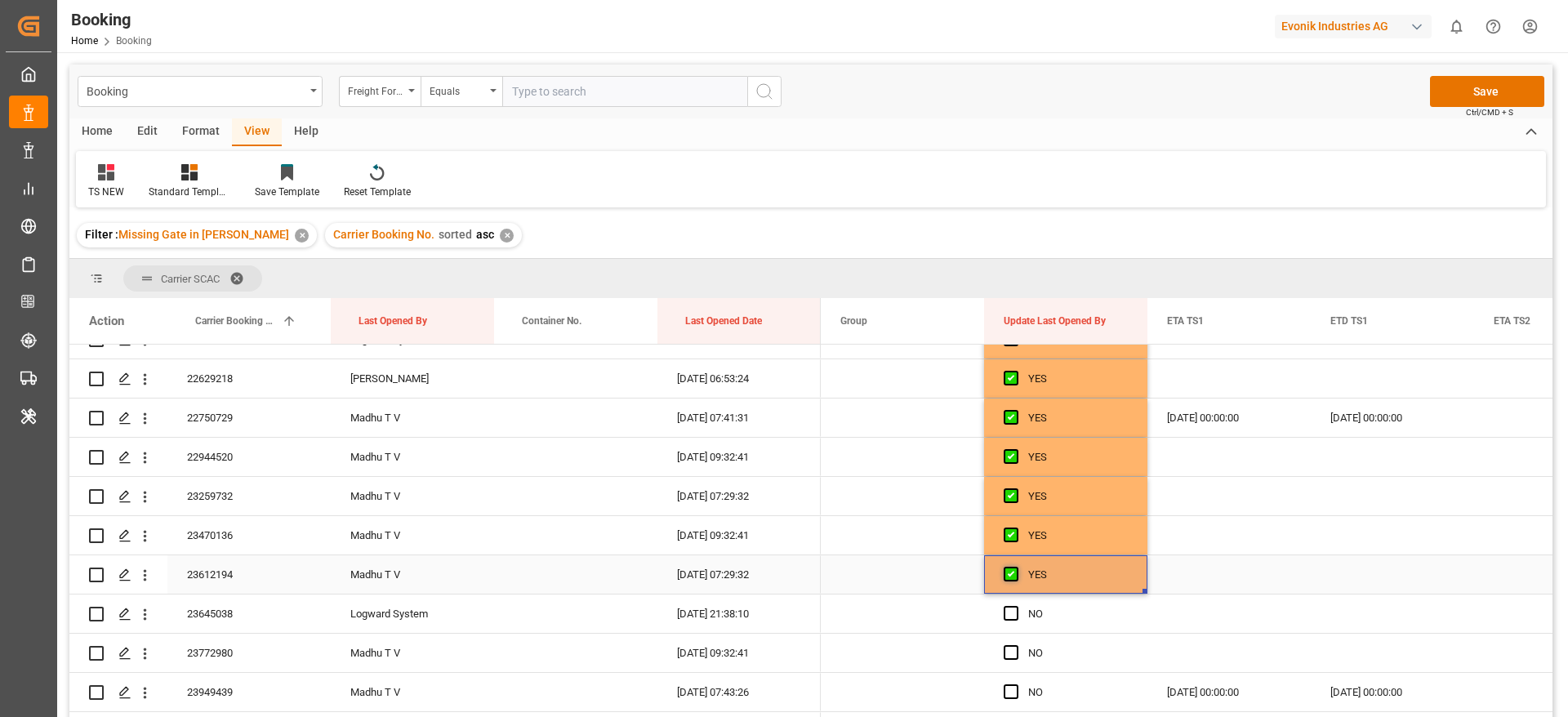
scroll to position [1714, 0]
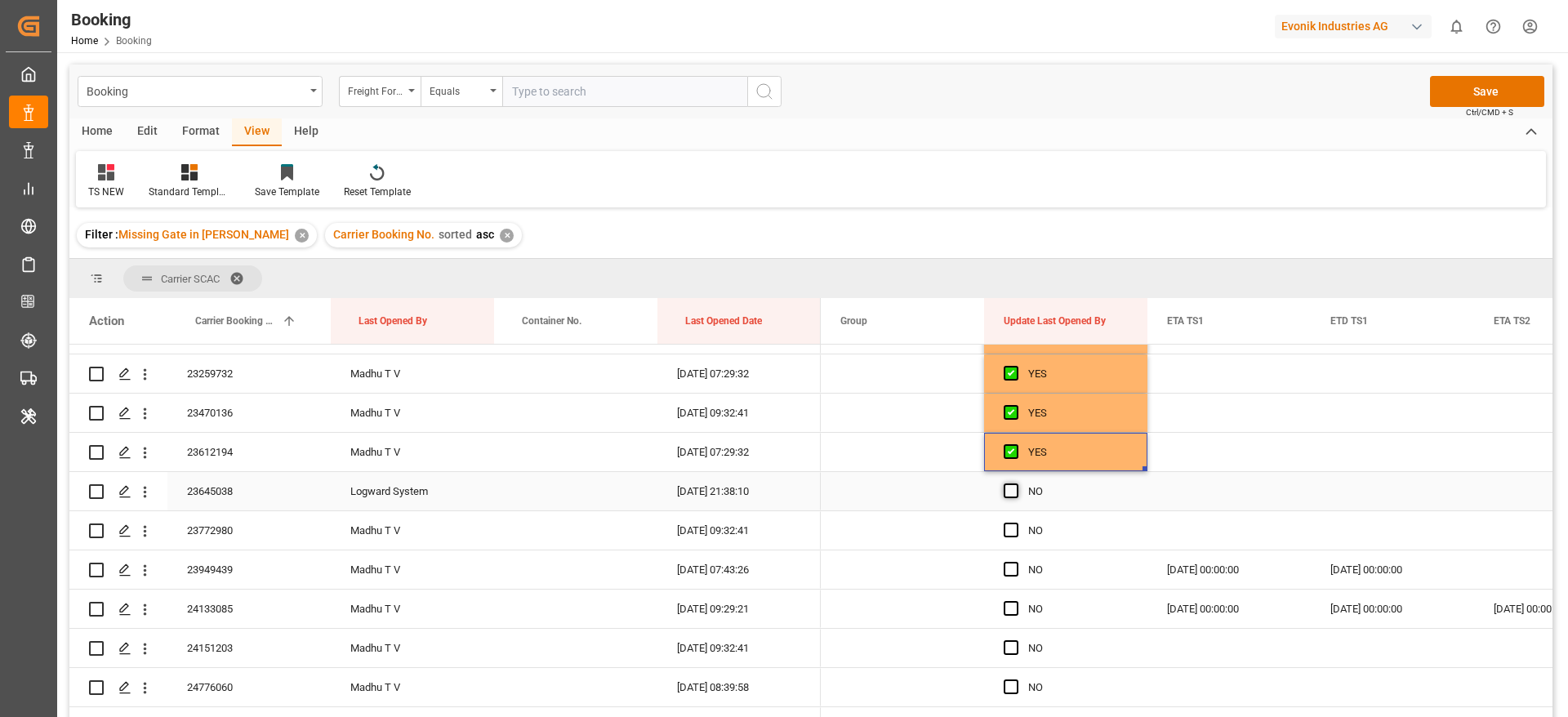
click at [1009, 483] on span "Press SPACE to select this row." at bounding box center [1011, 490] width 15 height 15
click at [1016, 483] on input "Press SPACE to select this row." at bounding box center [1016, 483] width 0 height 0
click at [1009, 523] on span "Press SPACE to select this row." at bounding box center [1011, 530] width 15 height 15
click at [1016, 523] on input "Press SPACE to select this row." at bounding box center [1016, 523] width 0 height 0
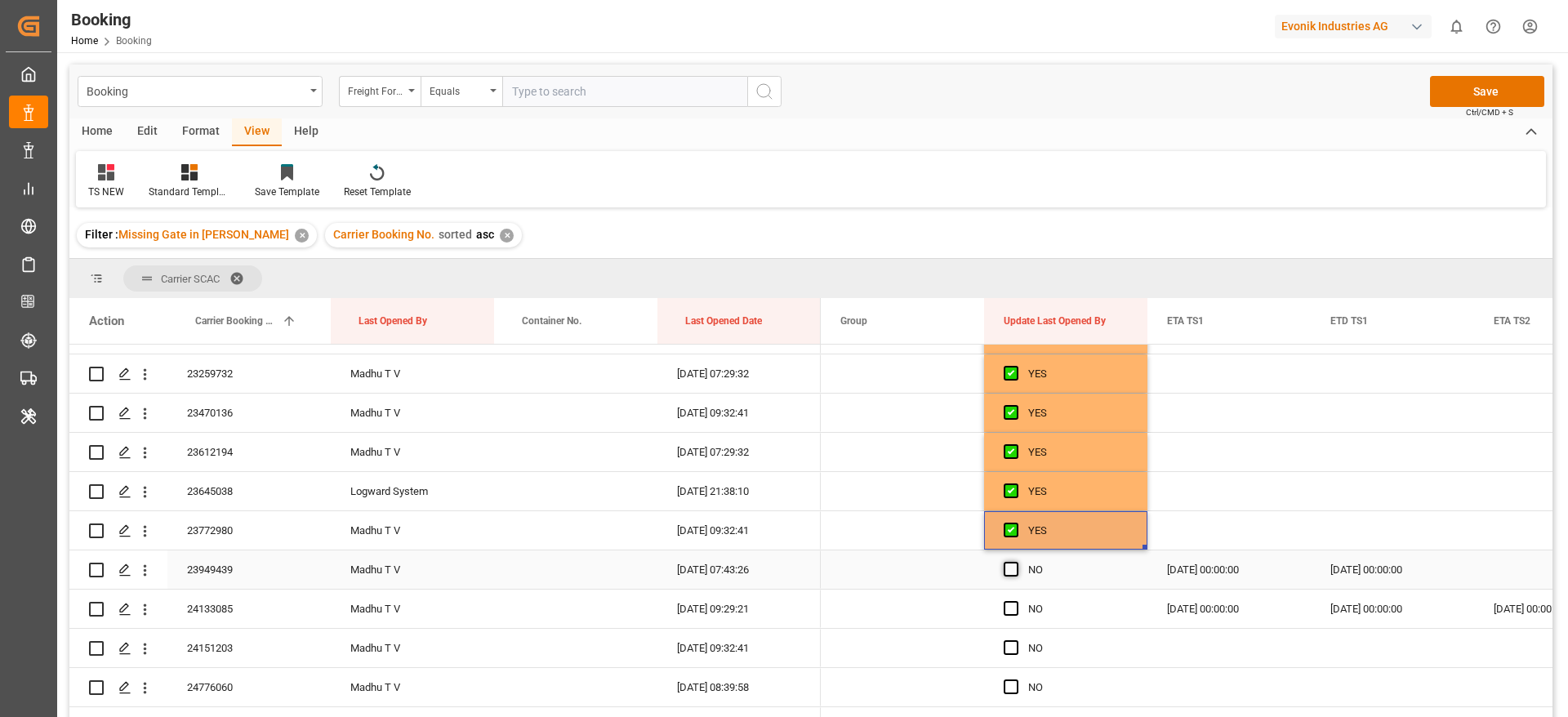
click at [1014, 571] on span "Press SPACE to select this row." at bounding box center [1011, 569] width 15 height 15
click at [1016, 562] on input "Press SPACE to select this row." at bounding box center [1016, 562] width 0 height 0
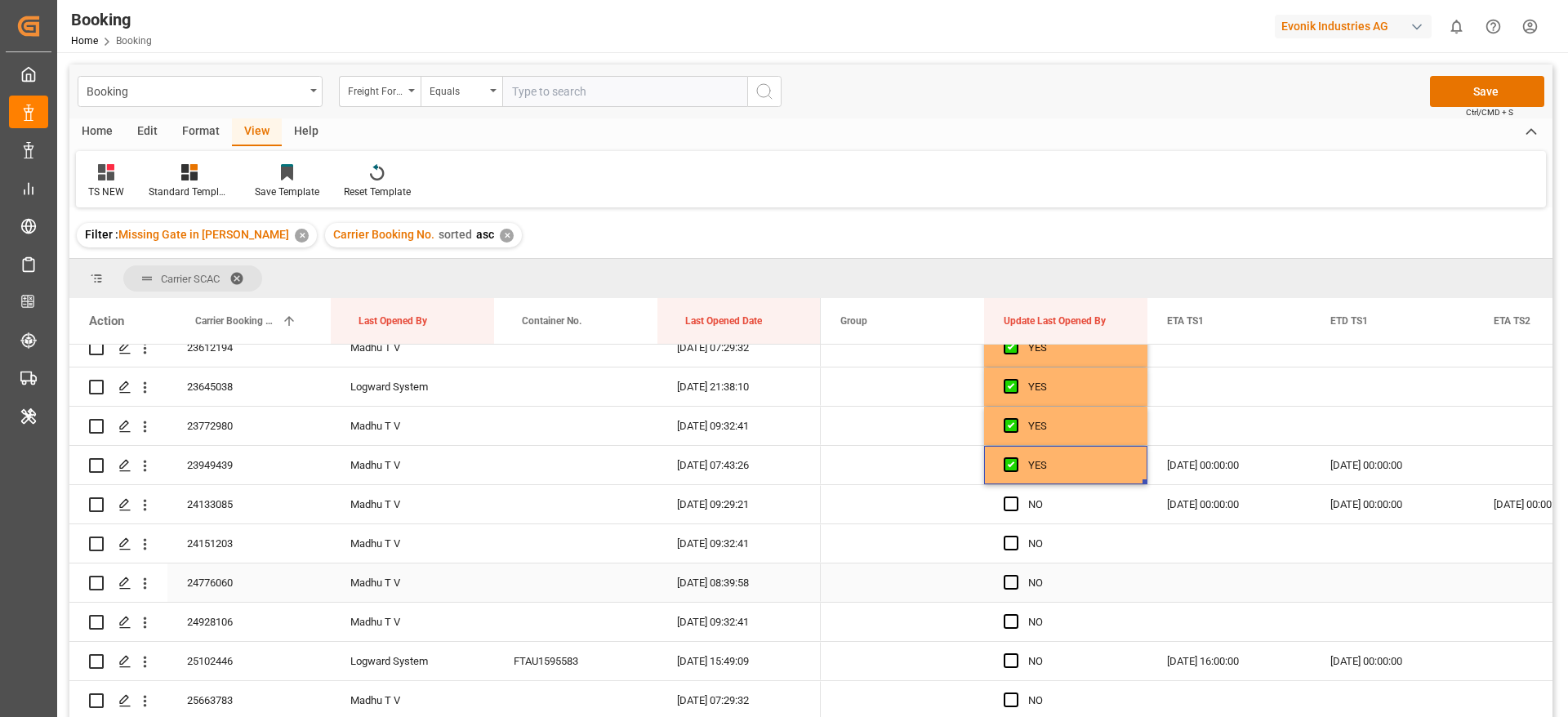
scroll to position [1837, 0]
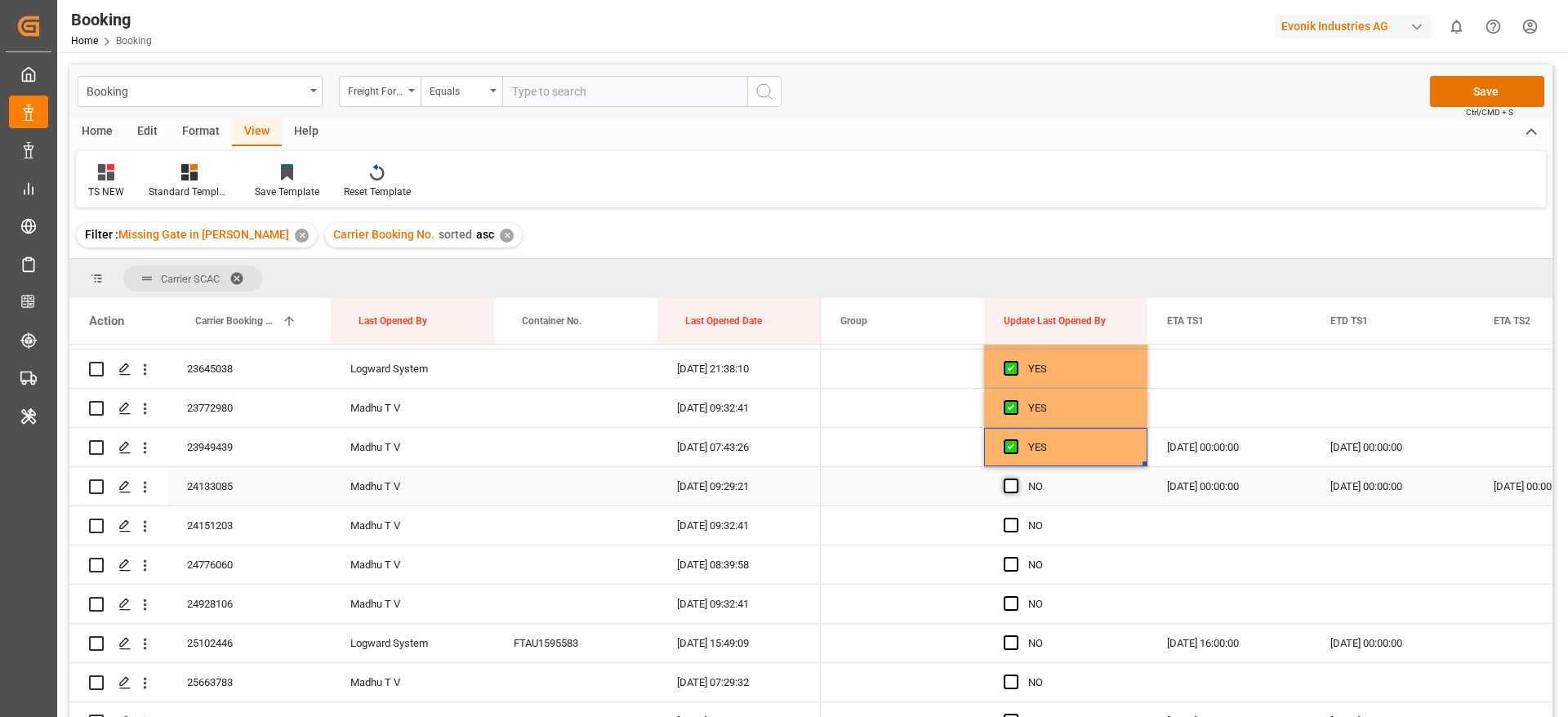
click at [1007, 489] on span "Press SPACE to select this row." at bounding box center [1011, 485] width 15 height 15
click at [1016, 478] on input "Press SPACE to select this row." at bounding box center [1016, 478] width 0 height 0
click at [1009, 517] on div "Press SPACE to select this row." at bounding box center [1016, 525] width 25 height 37
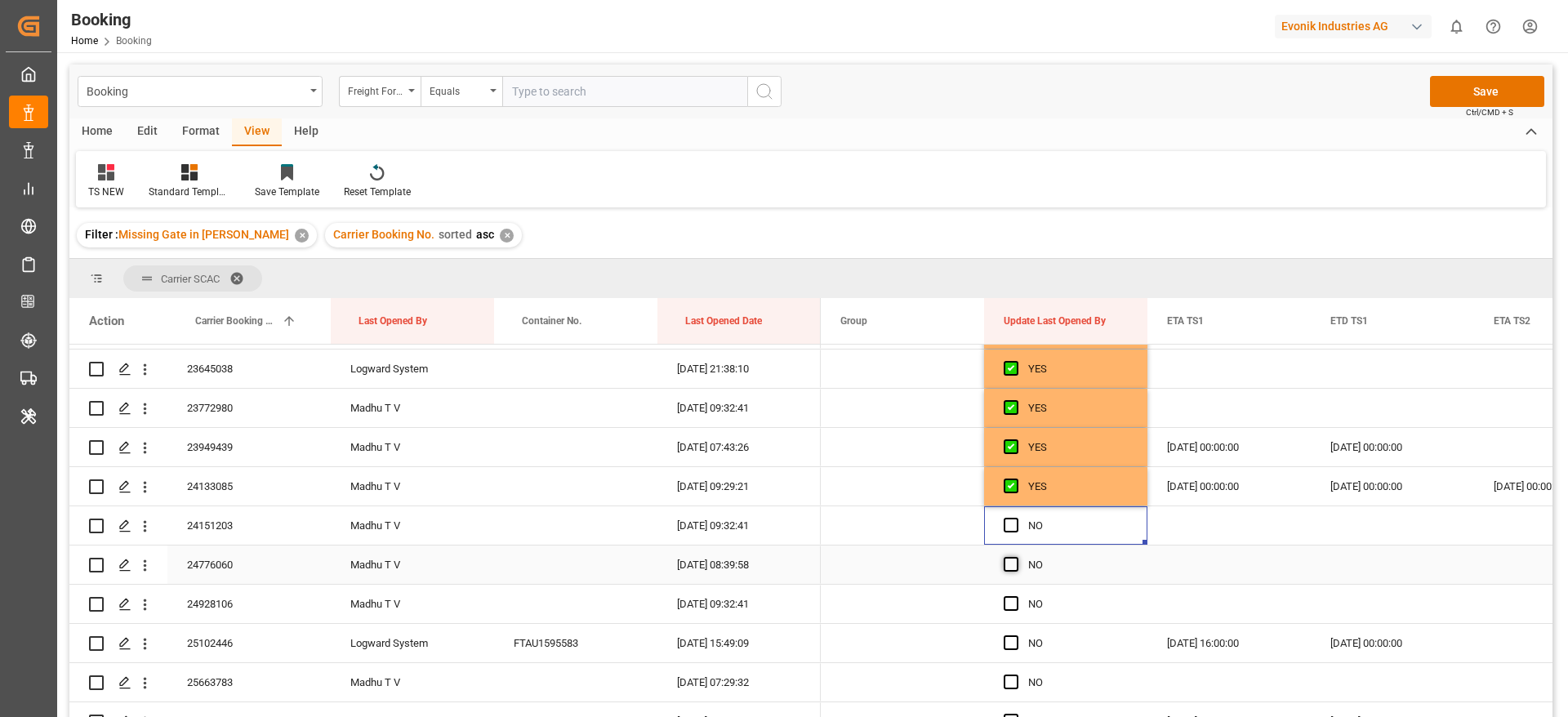
click at [1013, 571] on span "Press SPACE to select this row." at bounding box center [1011, 564] width 15 height 15
click at [1016, 557] on input "Press SPACE to select this row." at bounding box center [1016, 557] width 0 height 0
click at [1006, 523] on span "Press SPACE to select this row." at bounding box center [1011, 525] width 15 height 15
click at [1016, 518] on input "Press SPACE to select this row." at bounding box center [1016, 518] width 0 height 0
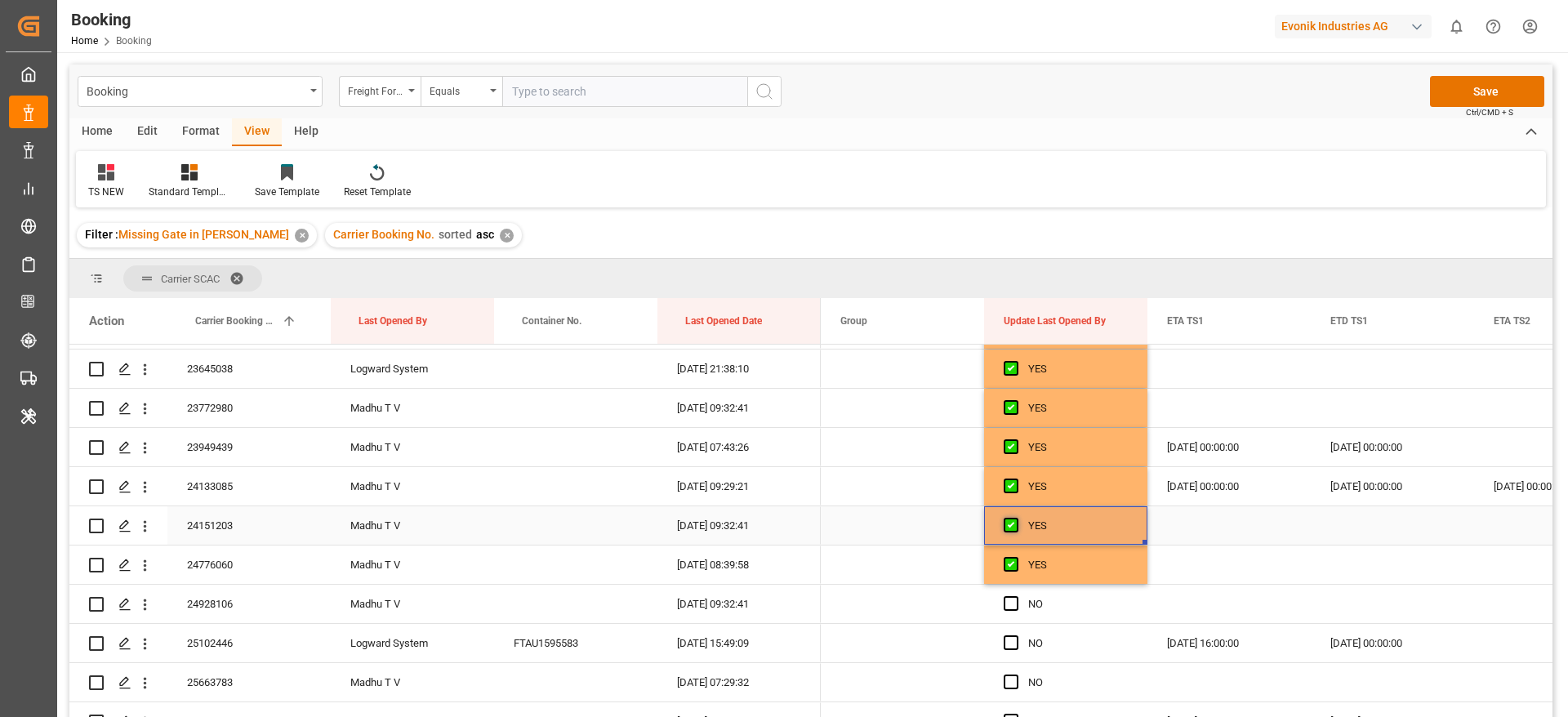
scroll to position [1959, 0]
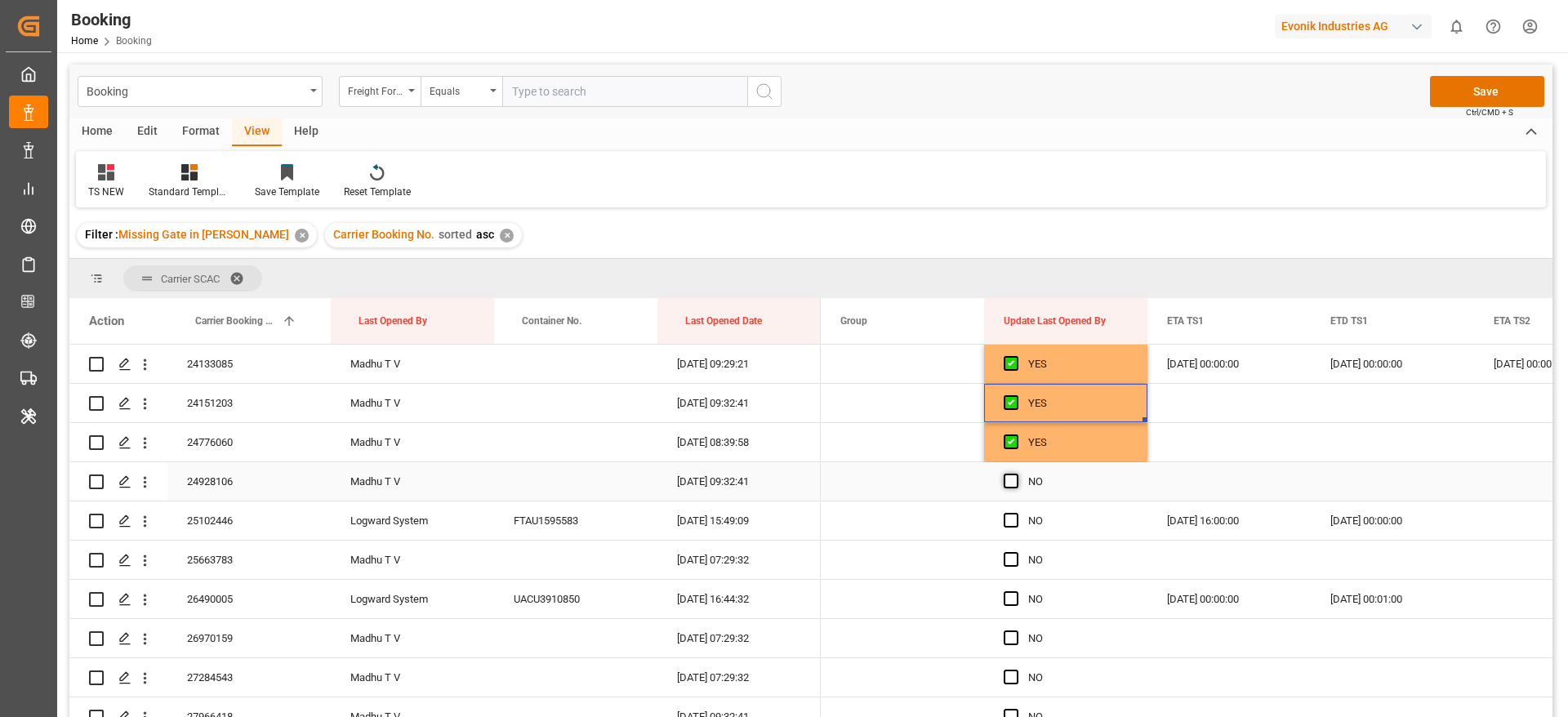
click at [1013, 486] on span "Press SPACE to select this row." at bounding box center [1011, 480] width 15 height 15
click at [1016, 473] on input "Press SPACE to select this row." at bounding box center [1016, 473] width 0 height 0
click at [1009, 518] on span "Press SPACE to select this row." at bounding box center [1011, 520] width 15 height 15
click at [1016, 513] on input "Press SPACE to select this row." at bounding box center [1016, 513] width 0 height 0
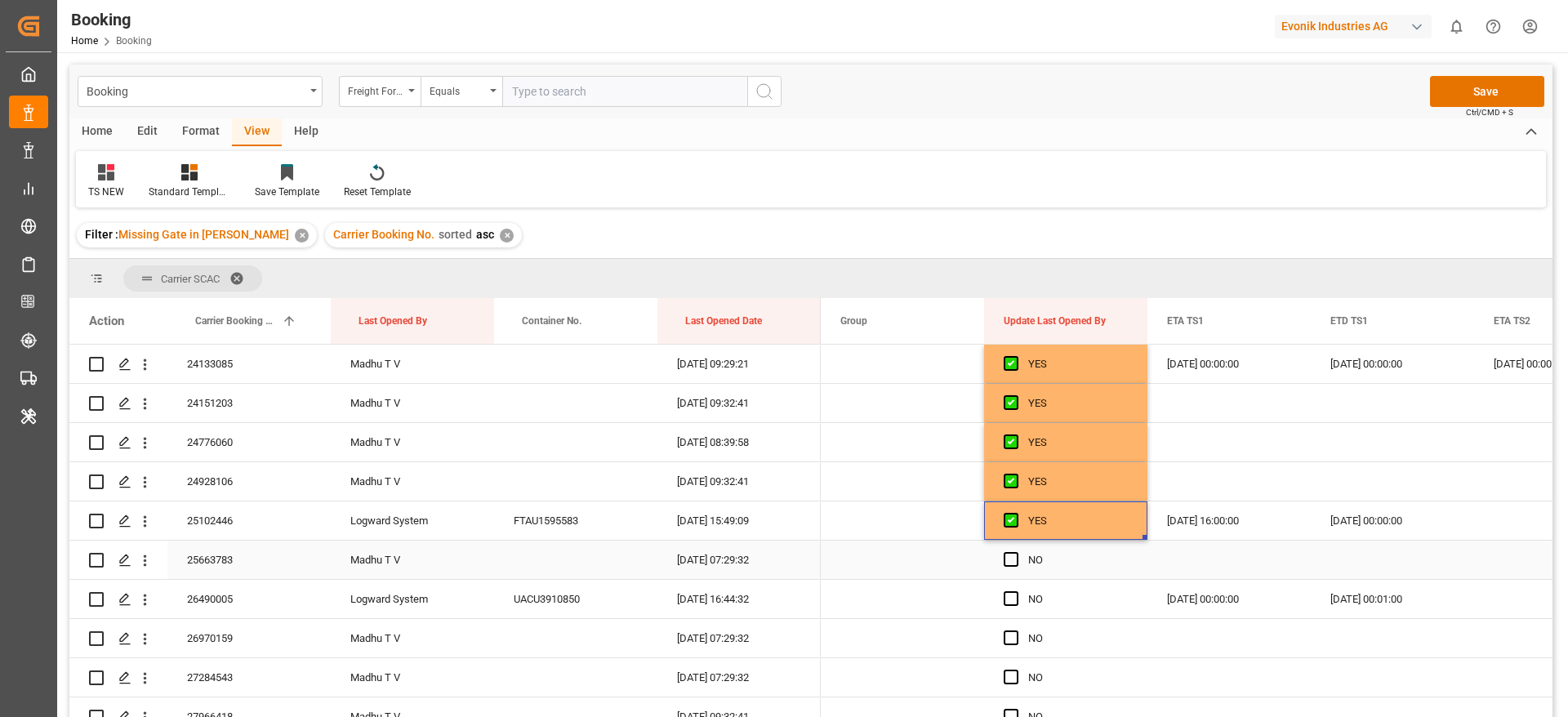
click at [1012, 560] on span "Press SPACE to select this row." at bounding box center [1011, 559] width 15 height 15
click at [1016, 552] on input "Press SPACE to select this row." at bounding box center [1016, 552] width 0 height 0
click at [1012, 607] on div "Press SPACE to select this row." at bounding box center [1016, 599] width 25 height 37
click at [1012, 596] on span "Press SPACE to select this row." at bounding box center [1011, 599] width 15 height 15
click at [1016, 591] on input "Press SPACE to select this row." at bounding box center [1016, 591] width 0 height 0
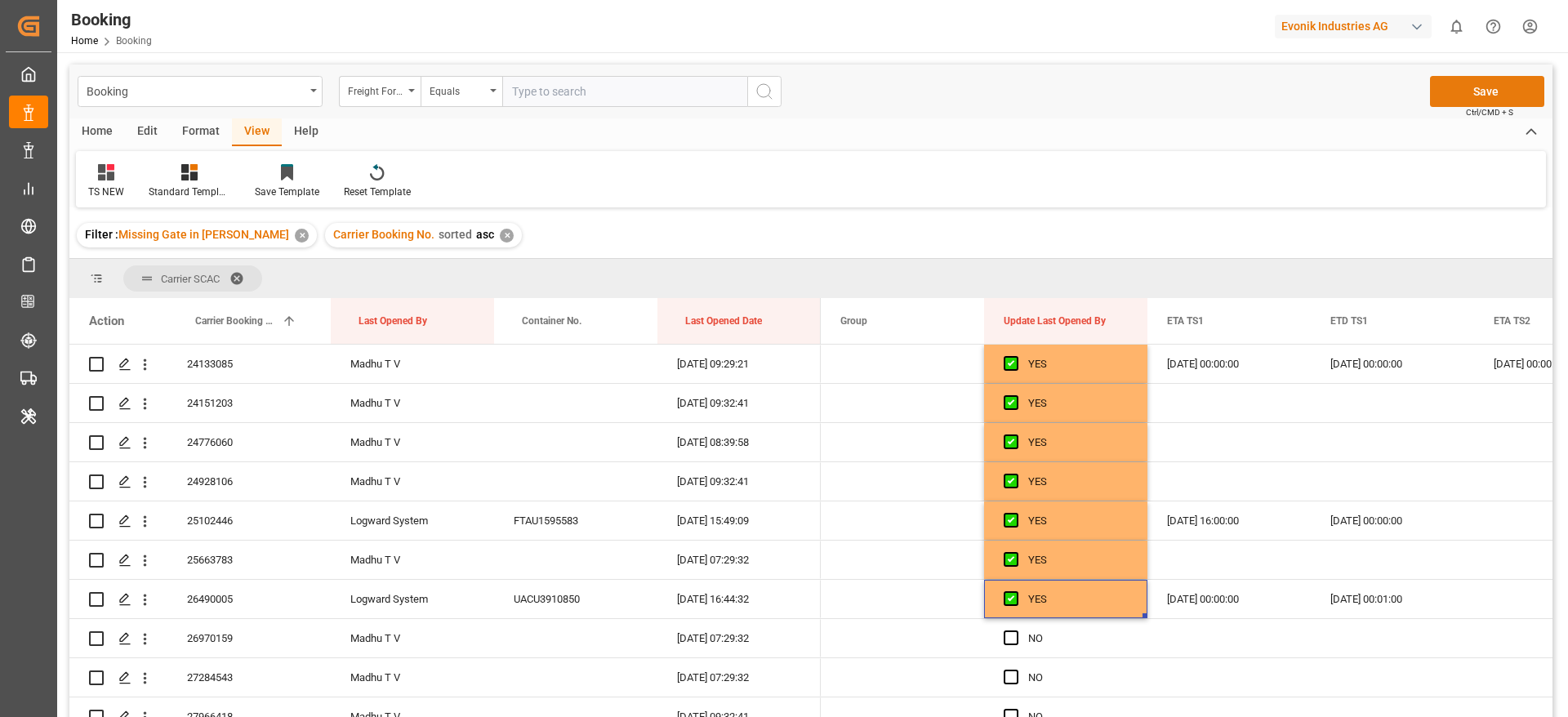
click at [1459, 87] on button "Save" at bounding box center [1487, 92] width 114 height 31
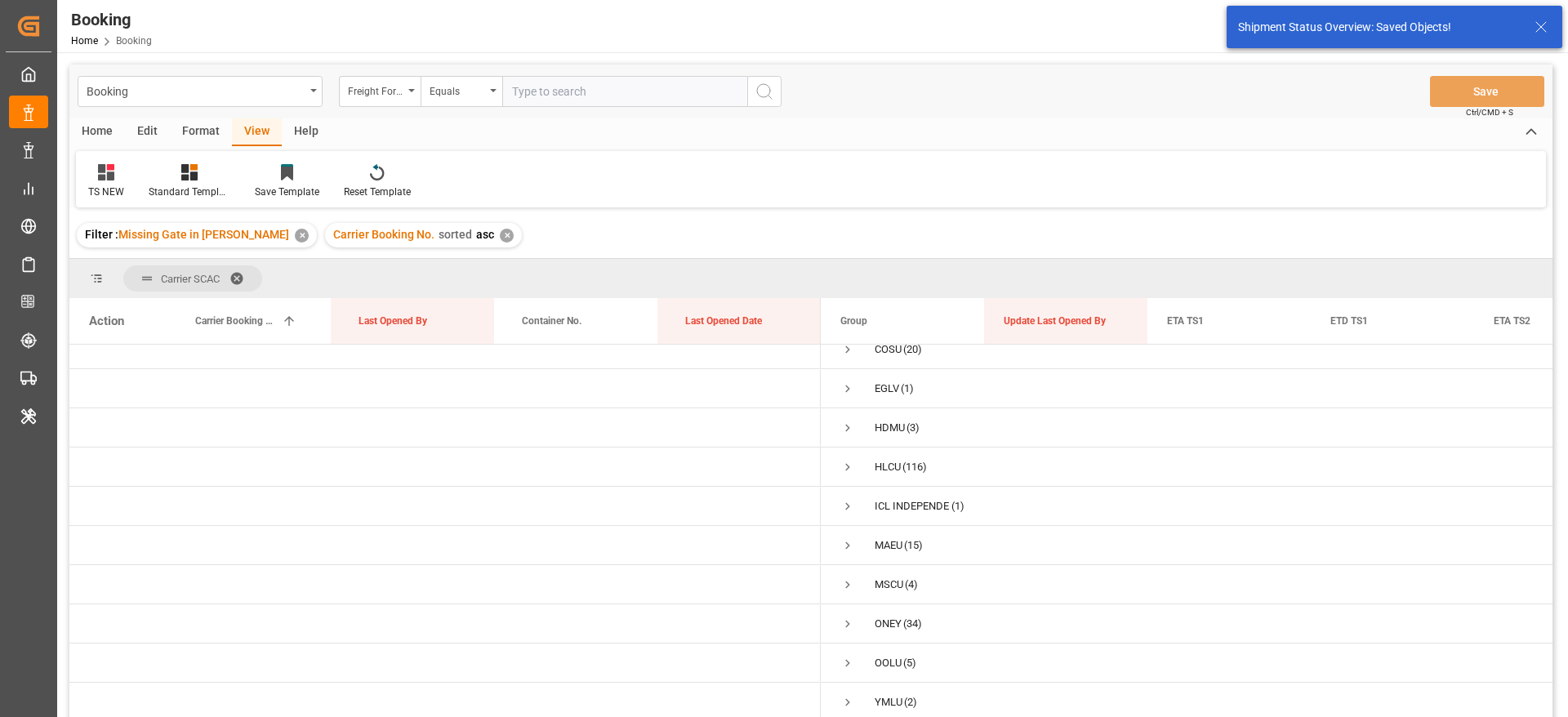
scroll to position [60, 0]
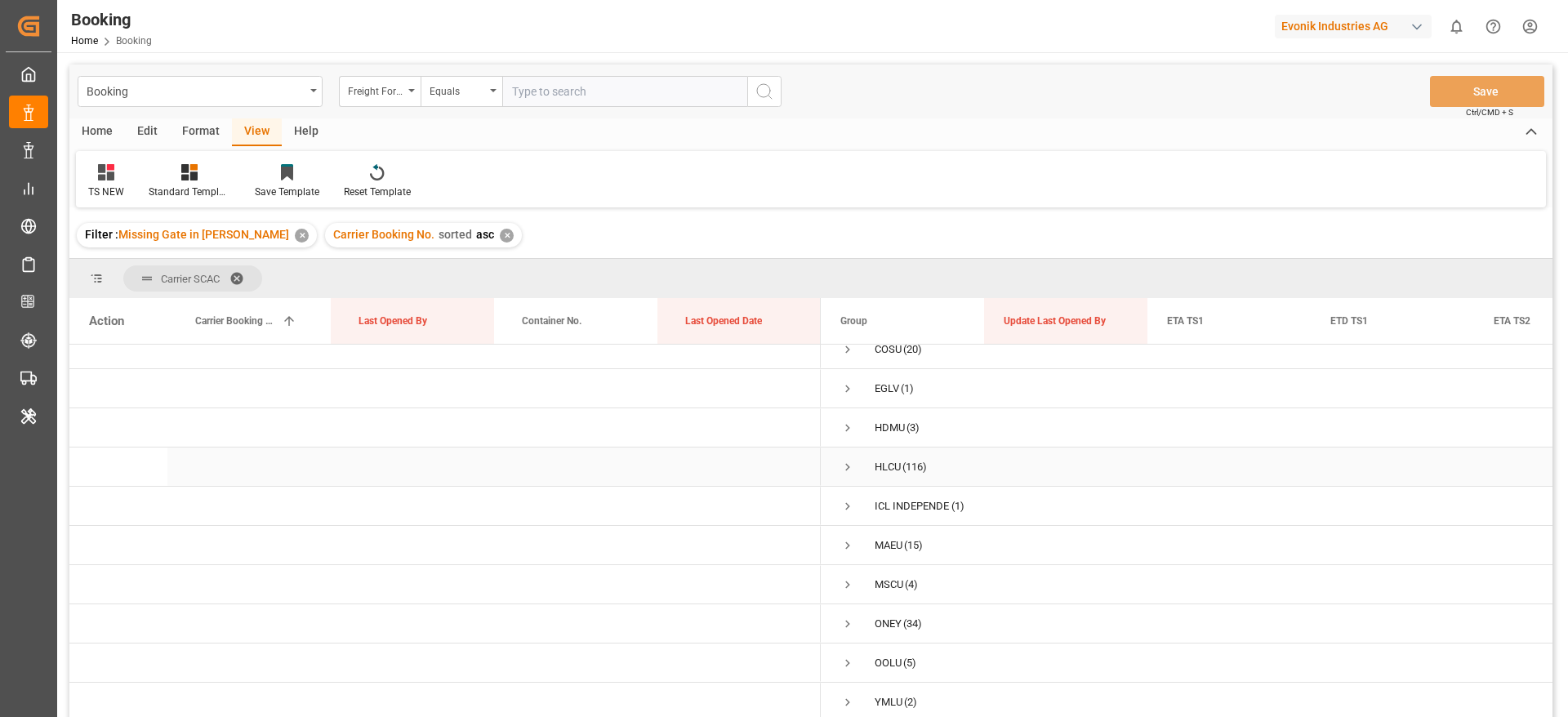
click at [848, 460] on span "Press SPACE to select this row." at bounding box center [848, 467] width 15 height 15
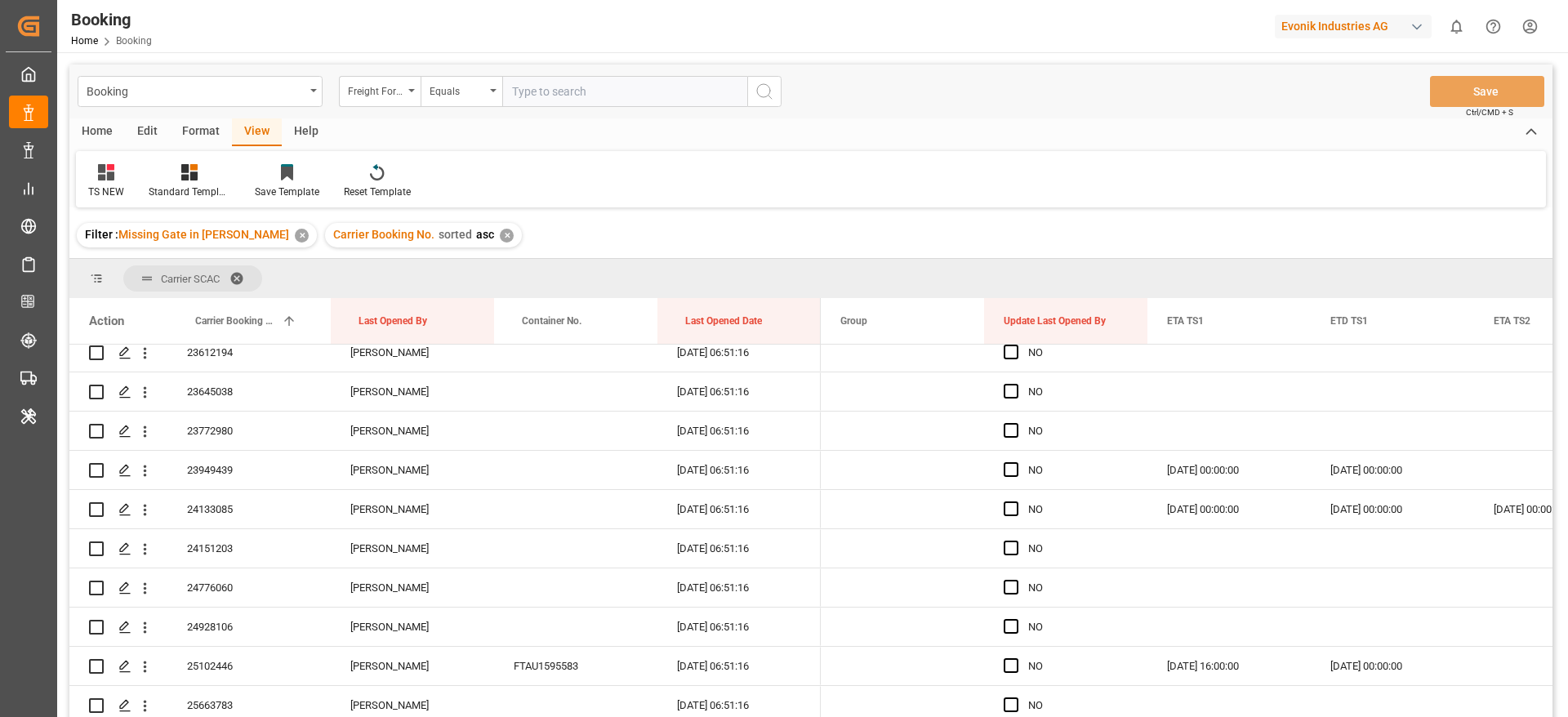
scroll to position [2141, 0]
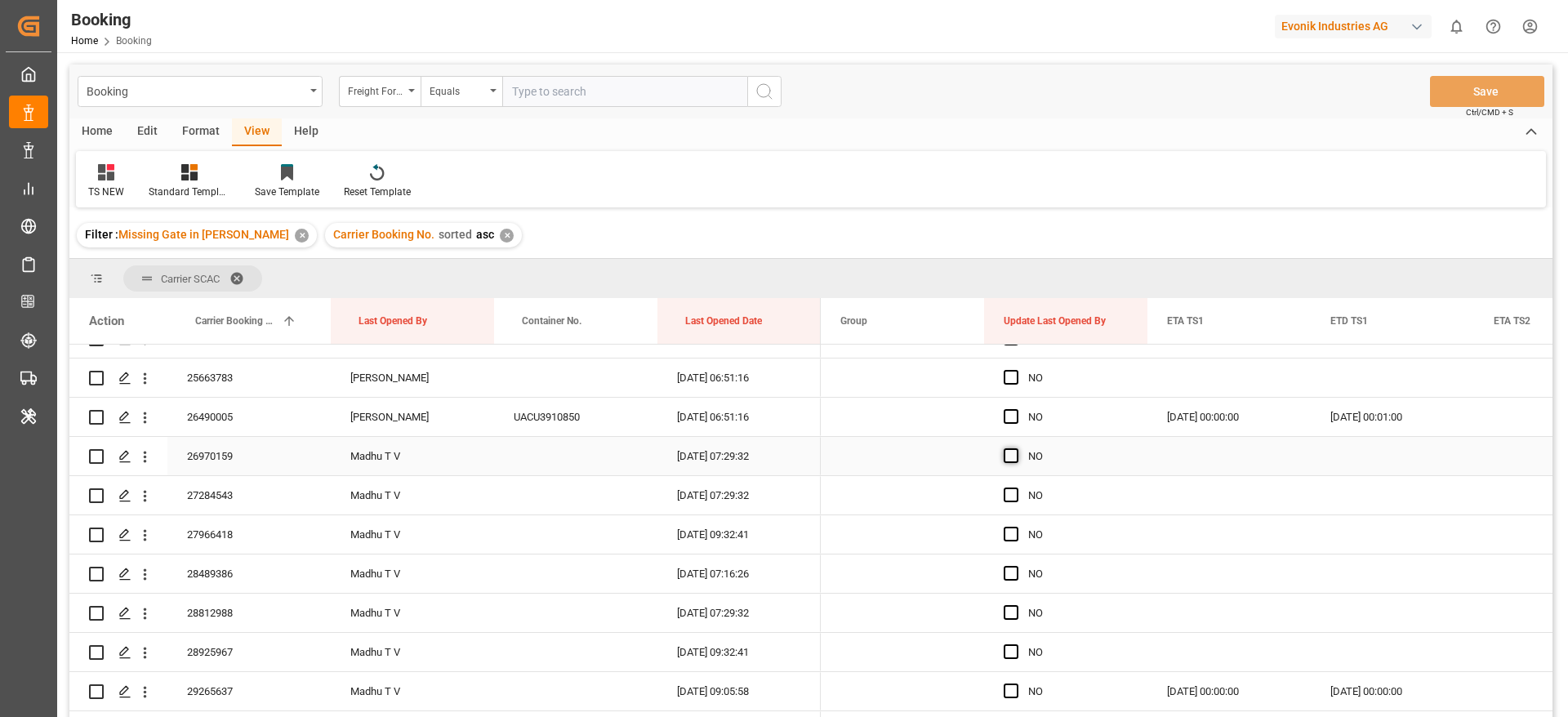
click at [1011, 451] on span "Press SPACE to select this row." at bounding box center [1011, 456] width 15 height 15
click at [1016, 448] on input "Press SPACE to select this row." at bounding box center [1016, 448] width 0 height 0
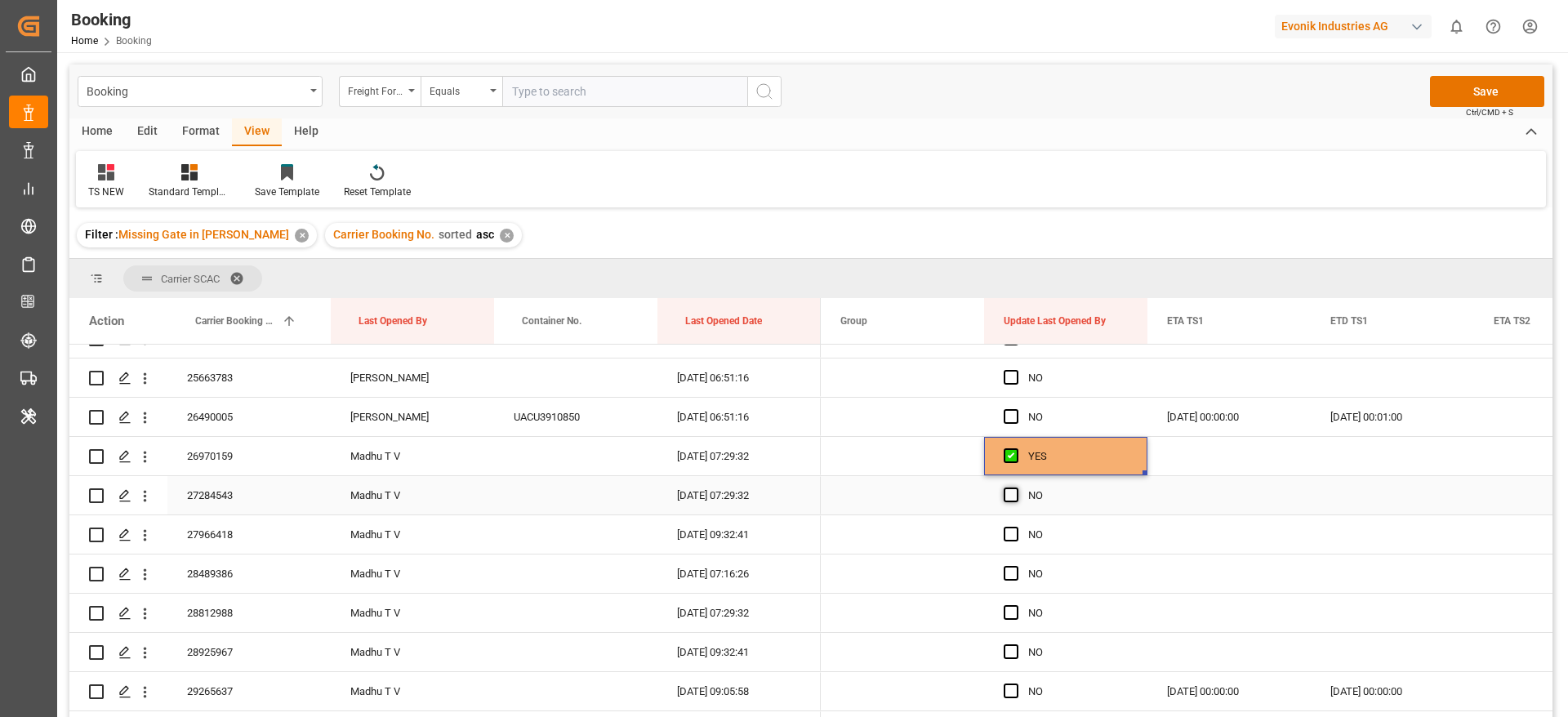
click at [1010, 495] on span "Press SPACE to select this row." at bounding box center [1011, 495] width 15 height 15
click at [1016, 487] on input "Press SPACE to select this row." at bounding box center [1016, 487] width 0 height 0
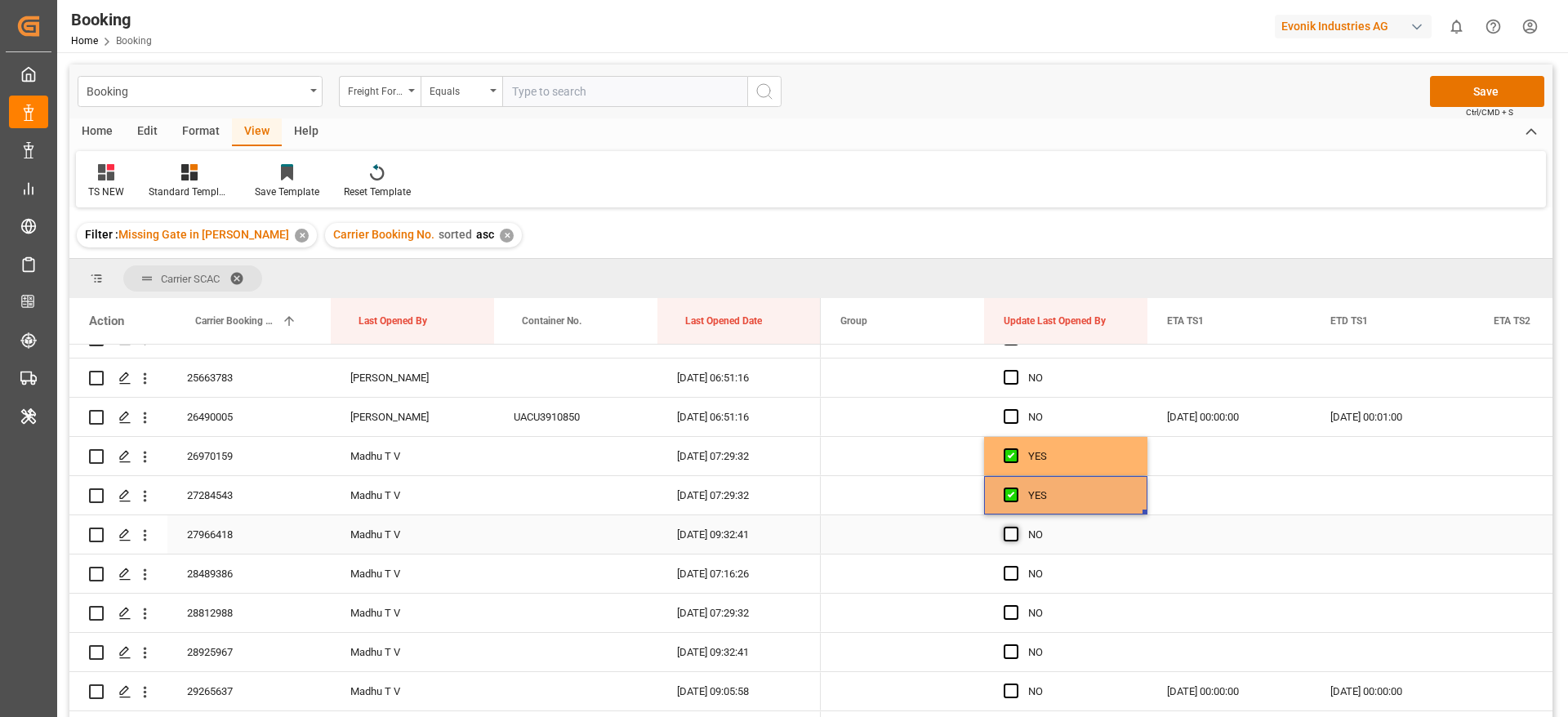
click at [1005, 533] on span "Press SPACE to select this row." at bounding box center [1011, 534] width 15 height 15
click at [1016, 527] on input "Press SPACE to select this row." at bounding box center [1016, 527] width 0 height 0
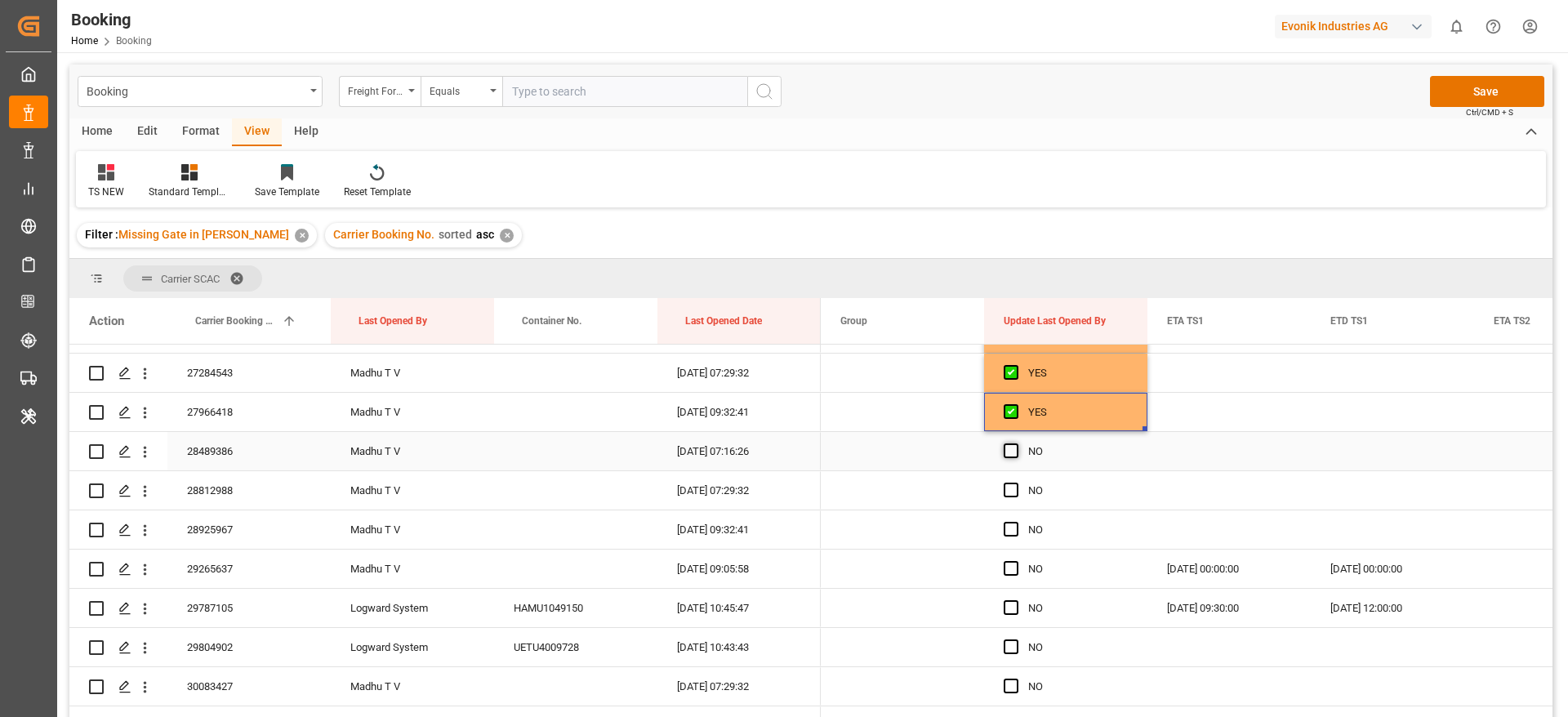
click at [1014, 447] on span "Press SPACE to select this row." at bounding box center [1011, 451] width 15 height 15
click at [1016, 443] on input "Press SPACE to select this row." at bounding box center [1016, 443] width 0 height 0
click at [1009, 480] on div "Press SPACE to select this row." at bounding box center [1016, 490] width 25 height 37
click at [1010, 523] on span "Press SPACE to select this row." at bounding box center [1011, 529] width 15 height 15
click at [1016, 522] on input "Press SPACE to select this row." at bounding box center [1016, 522] width 0 height 0
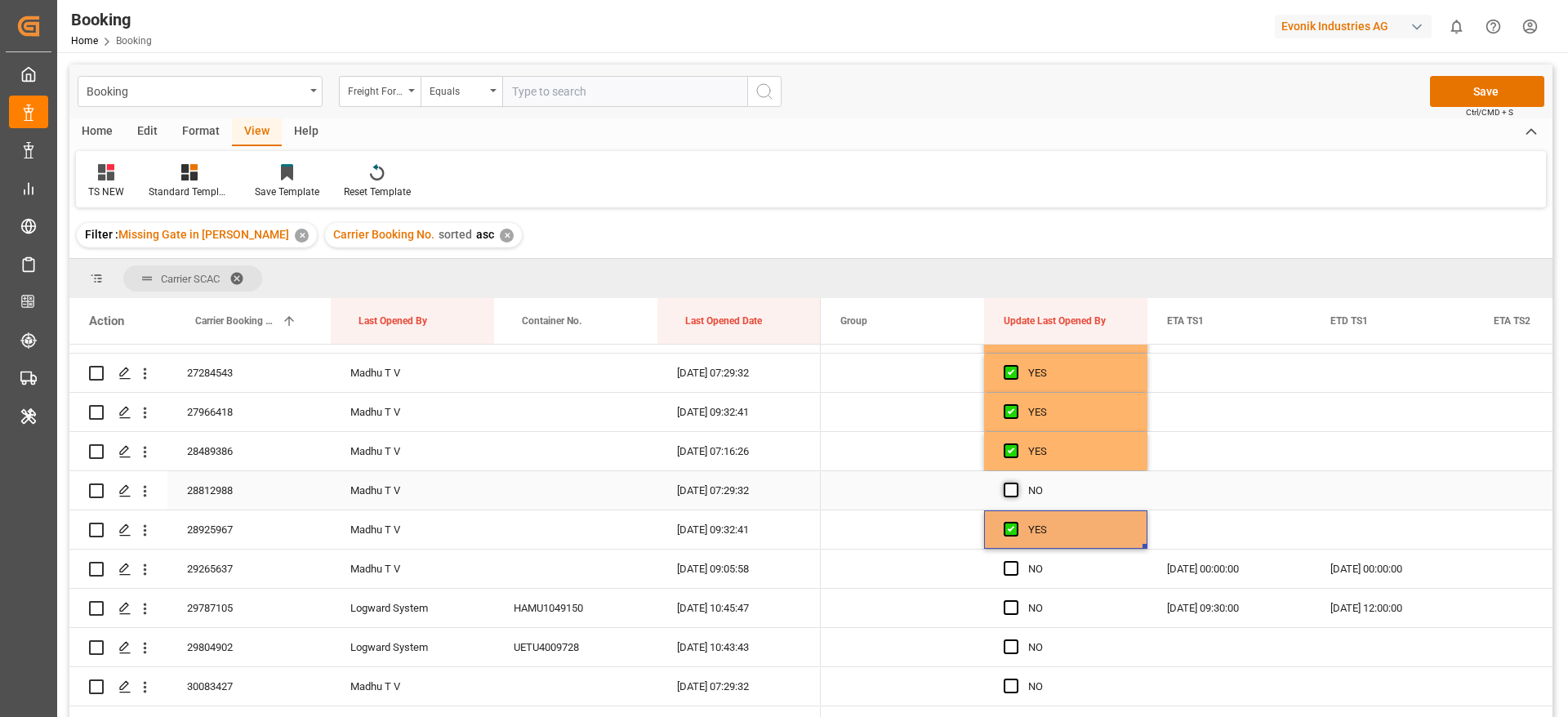
click at [1013, 488] on span "Press SPACE to select this row." at bounding box center [1011, 490] width 15 height 15
click at [1016, 482] on input "Press SPACE to select this row." at bounding box center [1016, 482] width 0 height 0
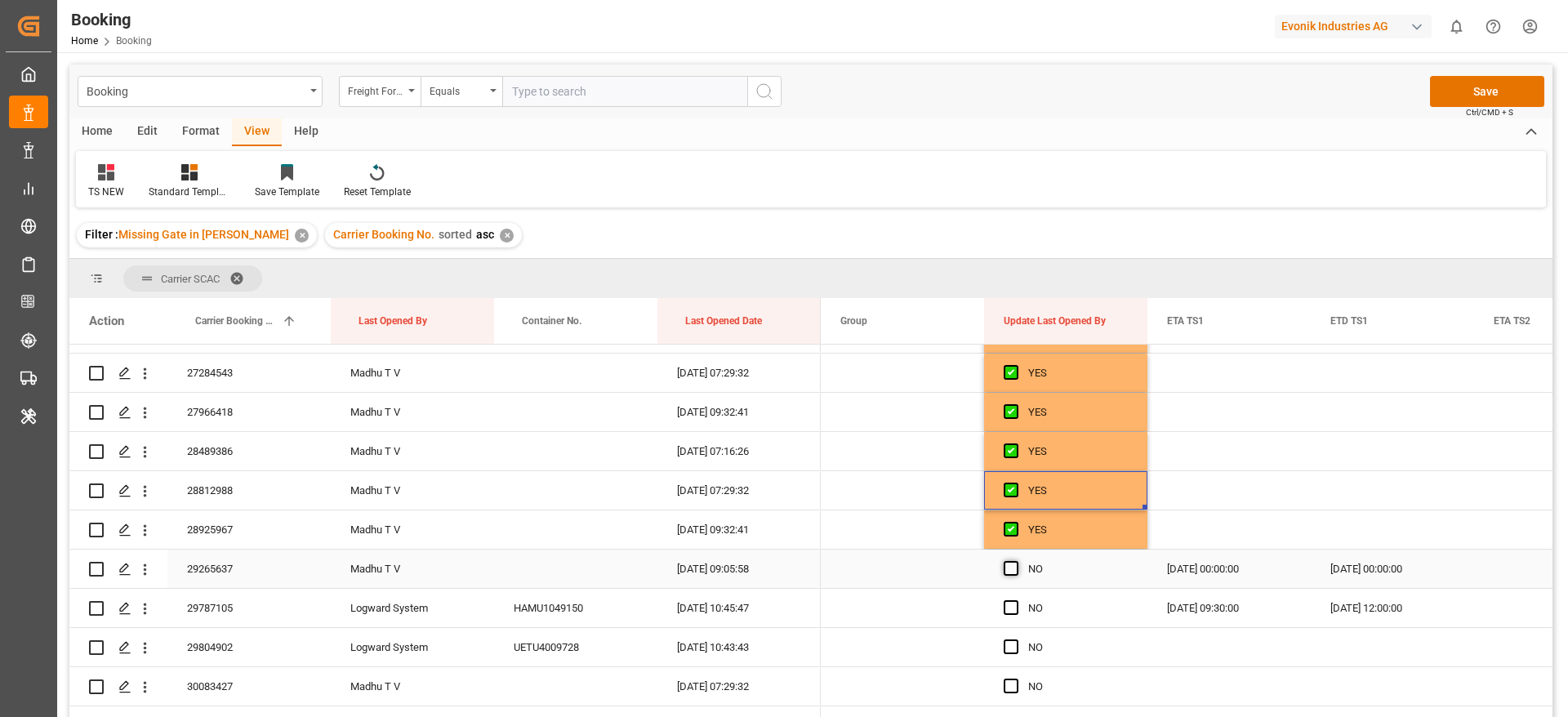
click at [1017, 568] on span "Press SPACE to select this row." at bounding box center [1011, 568] width 15 height 15
click at [1016, 561] on input "Press SPACE to select this row." at bounding box center [1016, 561] width 0 height 0
click at [1013, 610] on span "Press SPACE to select this row." at bounding box center [1011, 607] width 15 height 15
click at [1016, 600] on input "Press SPACE to select this row." at bounding box center [1016, 600] width 0 height 0
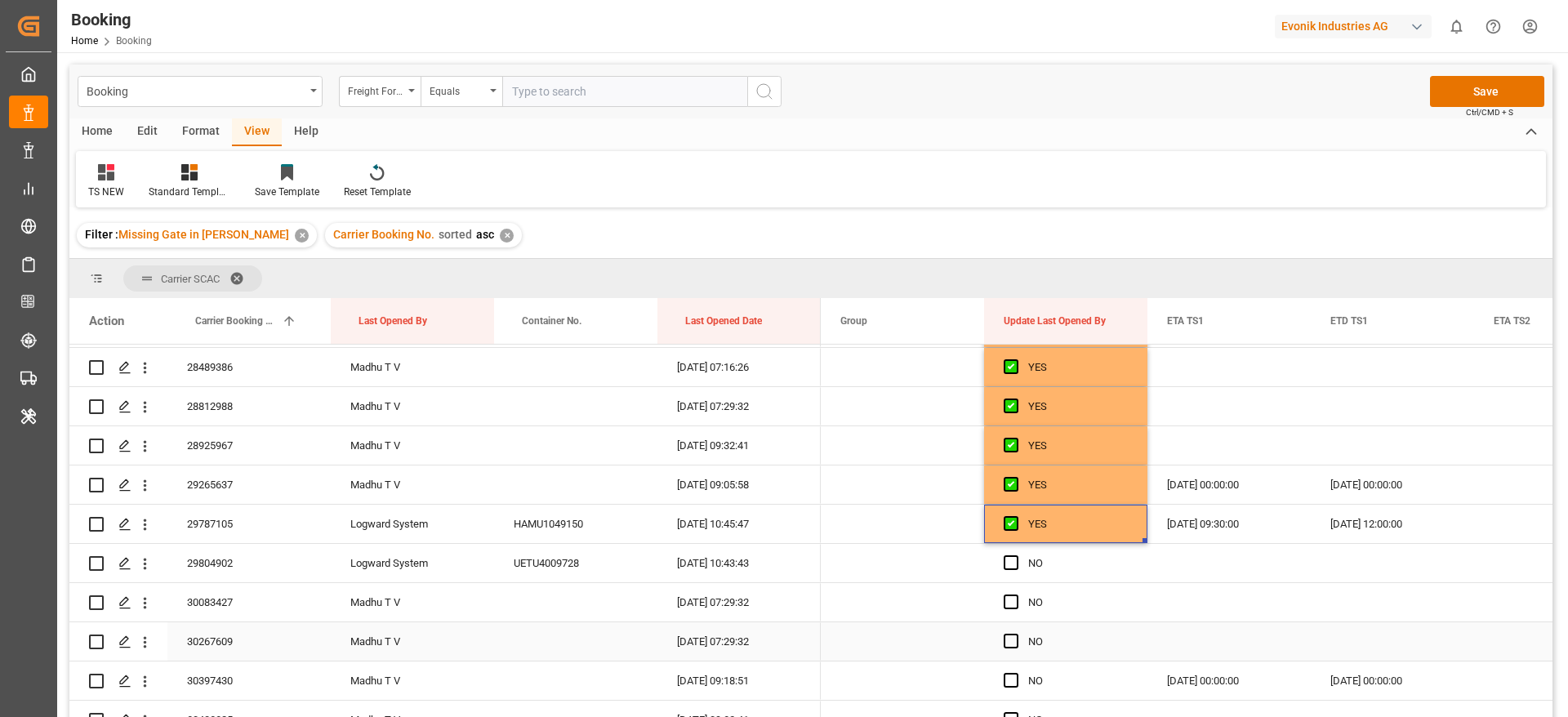
scroll to position [2386, 0]
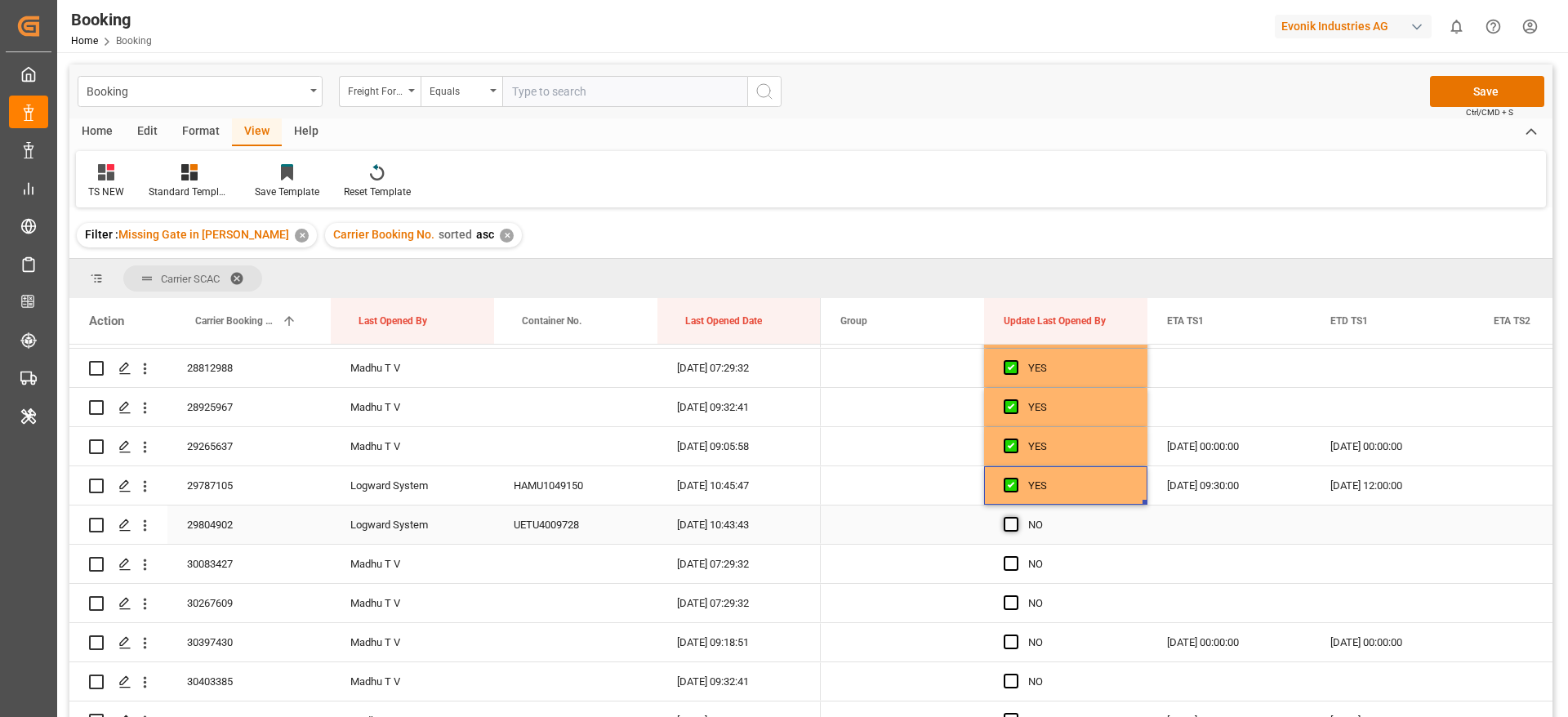
click at [1014, 524] on span "Press SPACE to select this row." at bounding box center [1011, 524] width 15 height 15
click at [1016, 517] on input "Press SPACE to select this row." at bounding box center [1016, 517] width 0 height 0
click at [1007, 554] on div "Press SPACE to select this row." at bounding box center [1016, 563] width 25 height 37
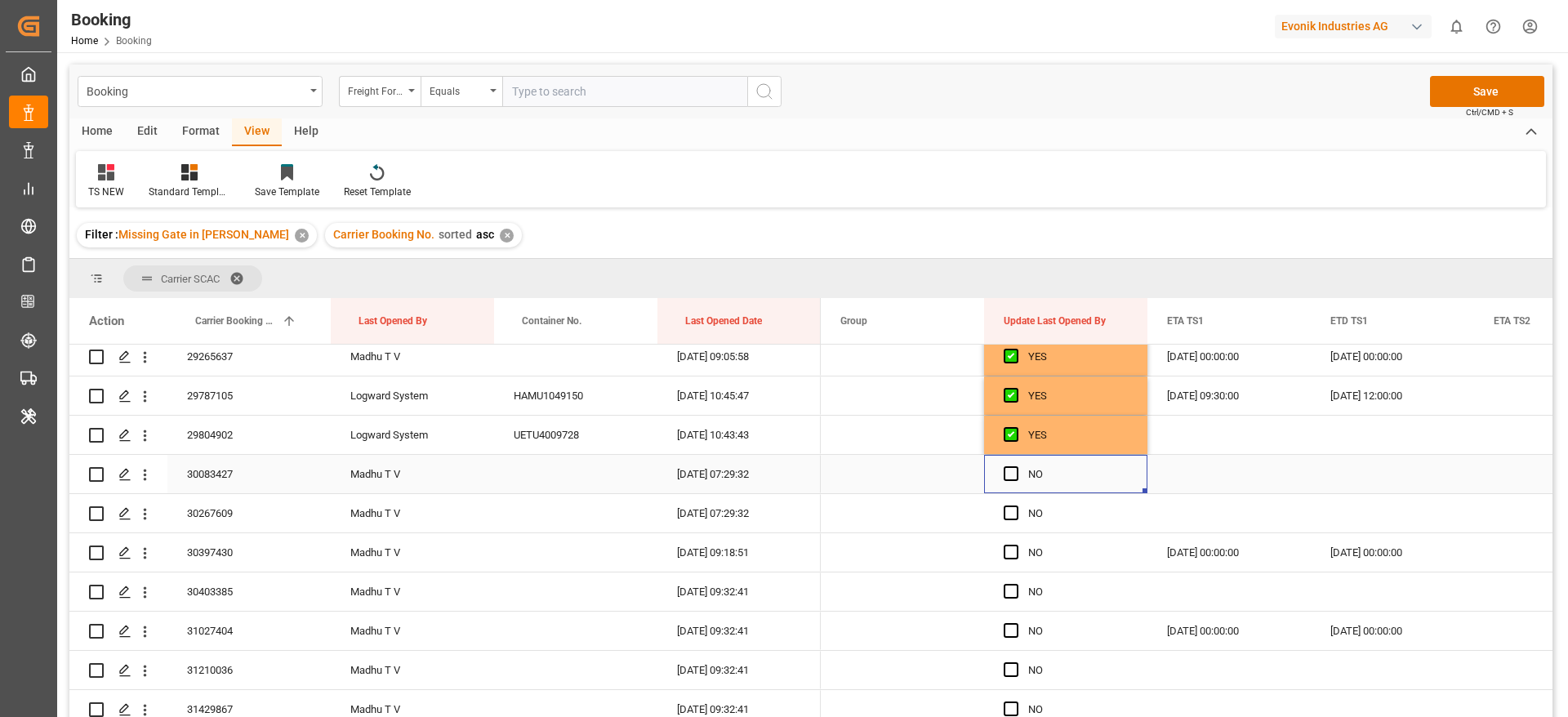
scroll to position [2508, 0]
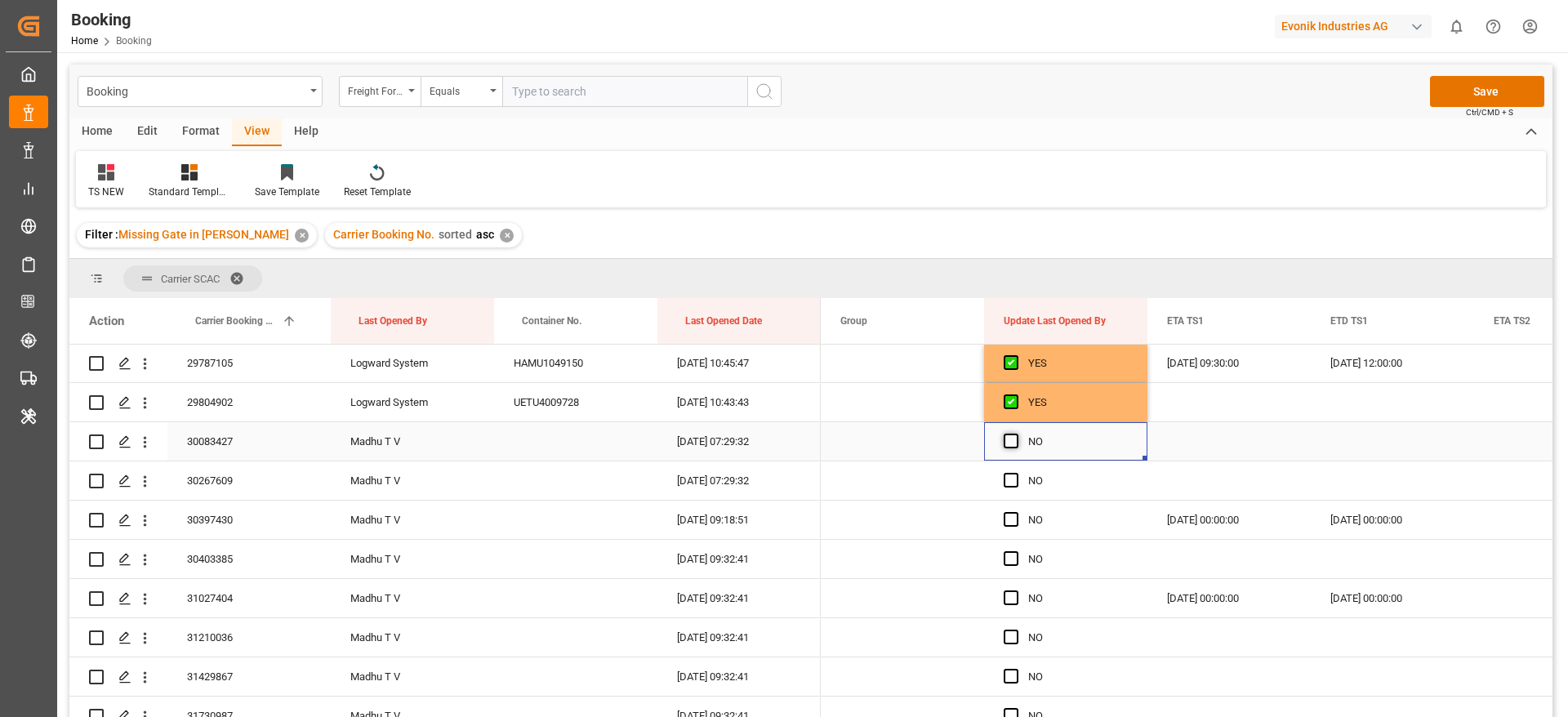
click at [1011, 445] on span "Press SPACE to select this row." at bounding box center [1011, 441] width 15 height 15
click at [1016, 433] on input "Press SPACE to select this row." at bounding box center [1016, 433] width 0 height 0
click at [1017, 480] on span "Press SPACE to select this row." at bounding box center [1011, 480] width 15 height 15
click at [1016, 472] on input "Press SPACE to select this row." at bounding box center [1016, 472] width 0 height 0
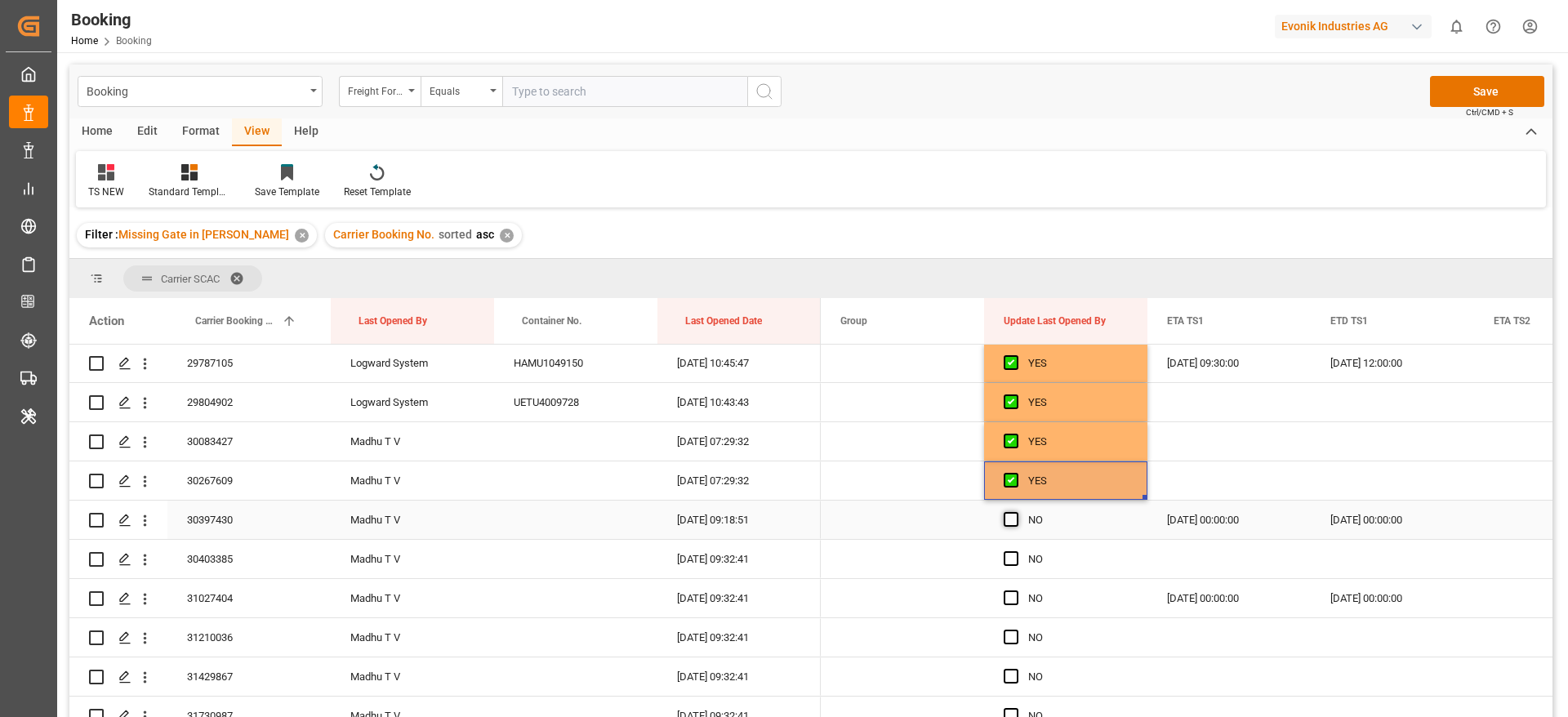
click at [1010, 518] on span "Press SPACE to select this row." at bounding box center [1011, 519] width 15 height 15
click at [1016, 512] on input "Press SPACE to select this row." at bounding box center [1016, 512] width 0 height 0
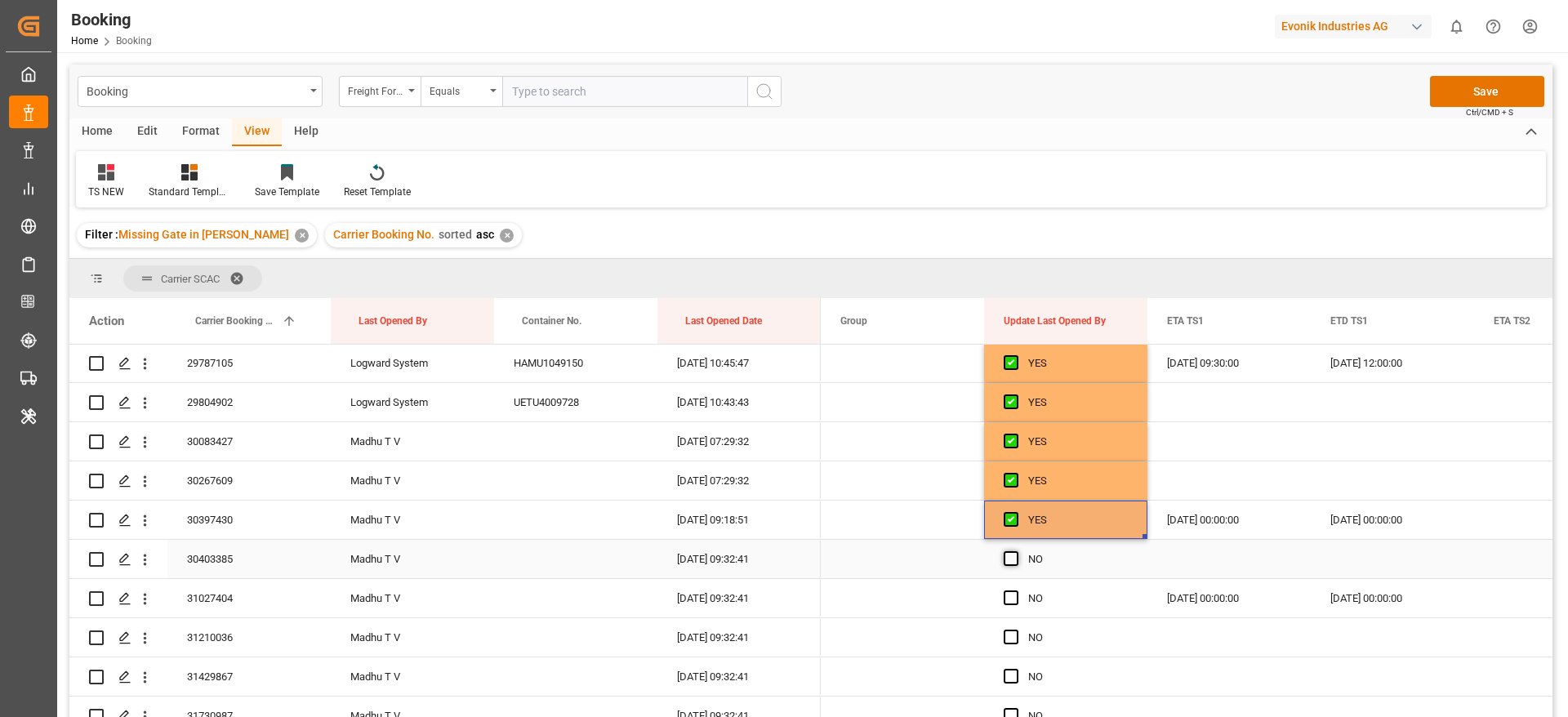
click at [1008, 560] on span "Press SPACE to select this row." at bounding box center [1011, 558] width 15 height 15
click at [1016, 551] on input "Press SPACE to select this row." at bounding box center [1016, 551] width 0 height 0
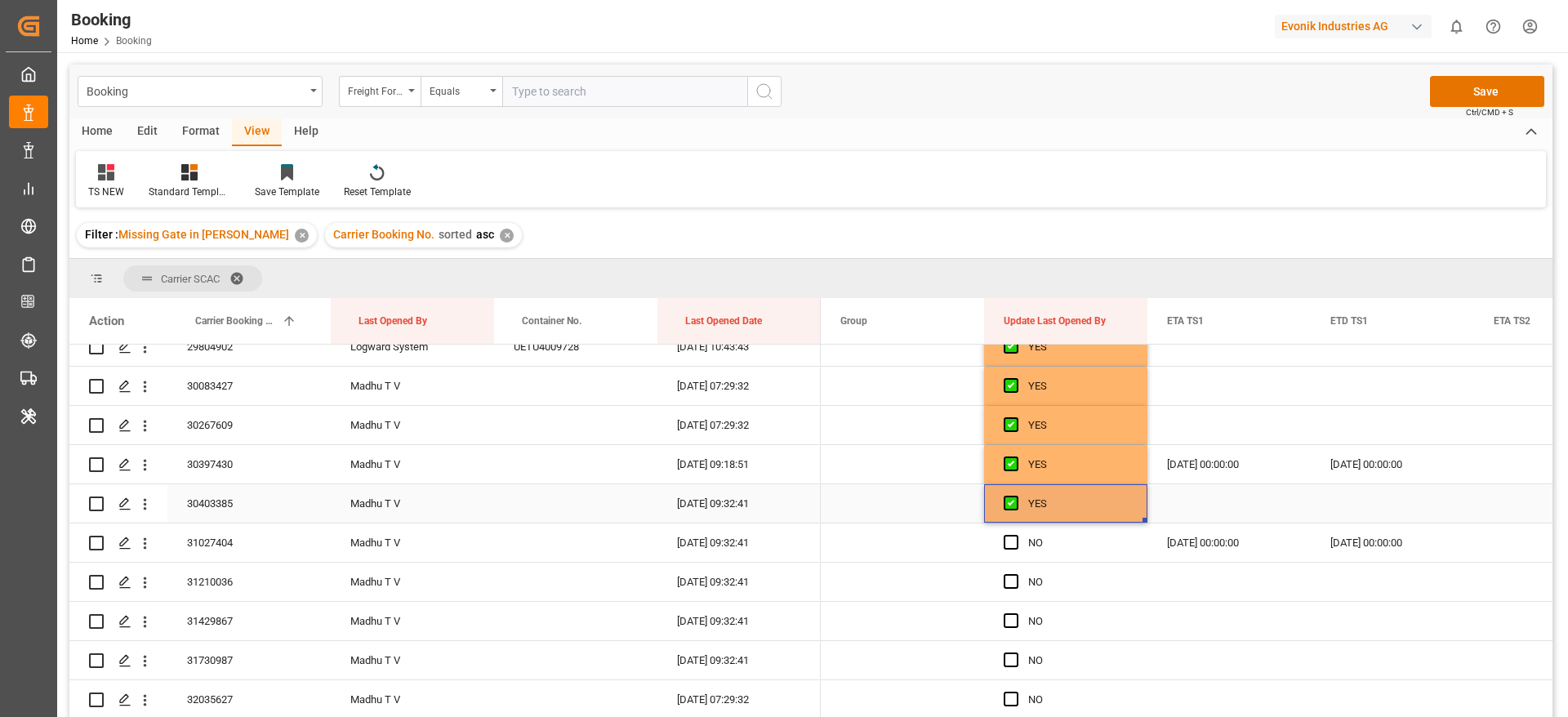
scroll to position [2631, 0]
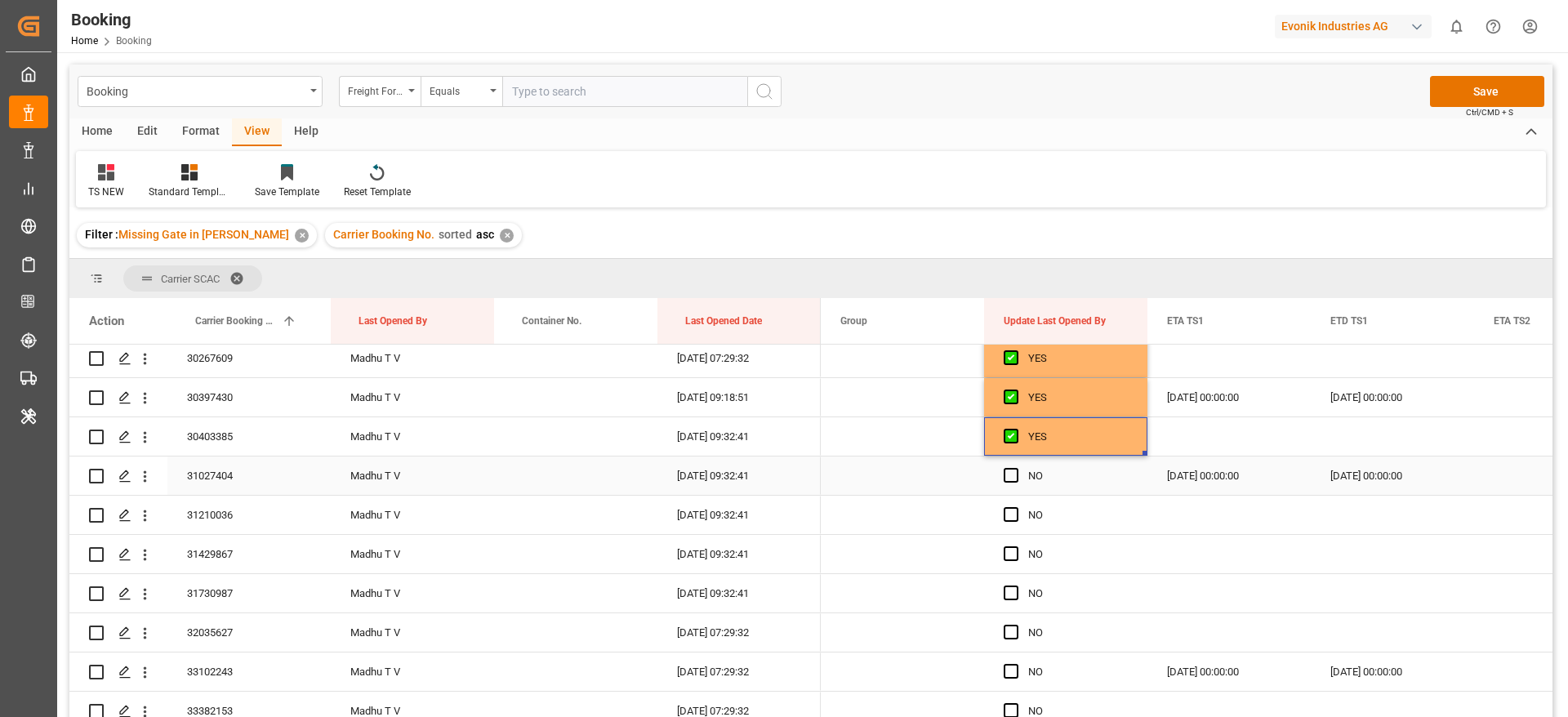
click at [1014, 466] on div "Press SPACE to select this row." at bounding box center [1016, 476] width 25 height 37
click at [1012, 475] on span "Press SPACE to select this row." at bounding box center [1011, 476] width 15 height 15
click at [1016, 468] on input "Press SPACE to select this row." at bounding box center [1016, 468] width 0 height 0
click at [1014, 517] on span "Press SPACE to select this row." at bounding box center [1011, 514] width 15 height 15
click at [1016, 507] on input "Press SPACE to select this row." at bounding box center [1016, 507] width 0 height 0
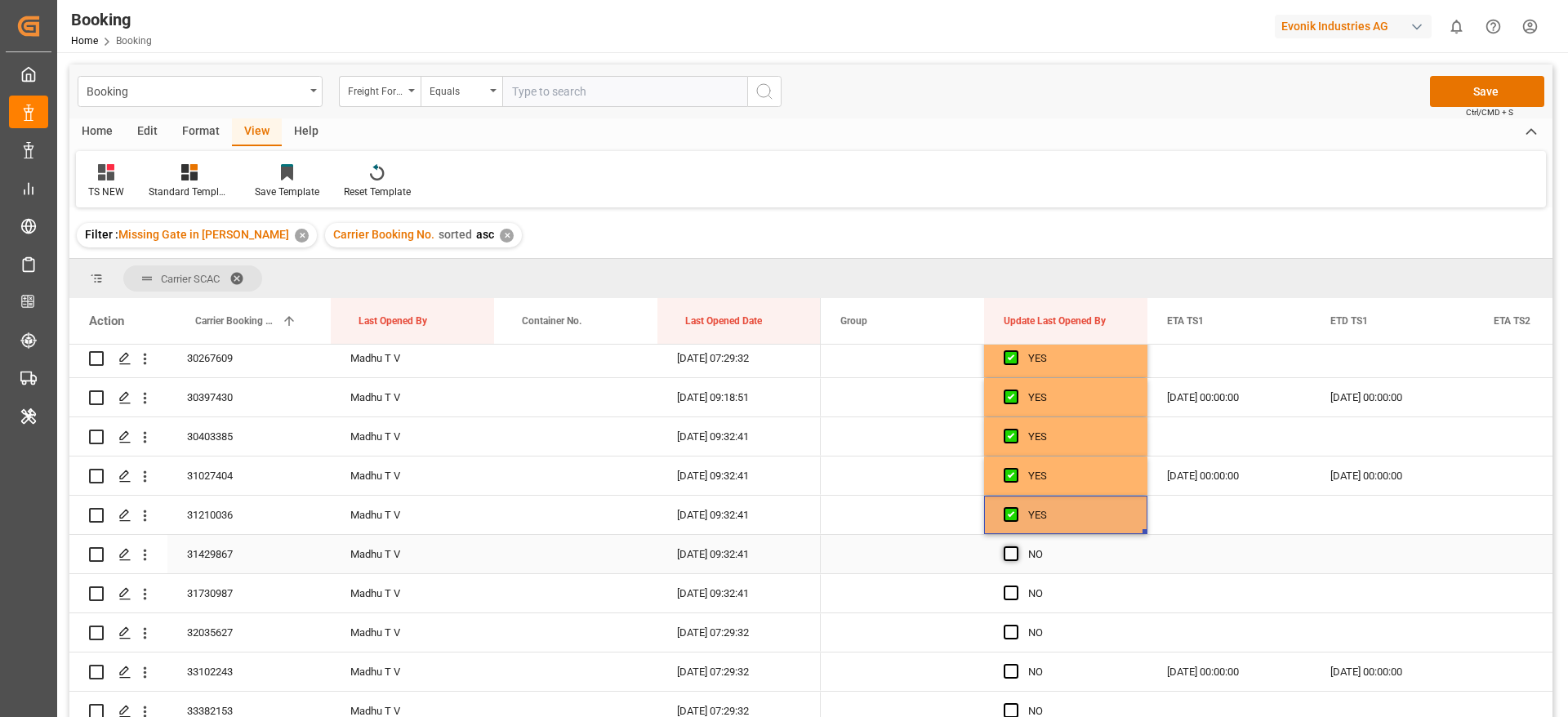
click at [1012, 554] on span "Press SPACE to select this row." at bounding box center [1011, 553] width 15 height 15
click at [1016, 546] on input "Press SPACE to select this row." at bounding box center [1016, 546] width 0 height 0
click at [1005, 591] on span "Press SPACE to select this row." at bounding box center [1011, 593] width 15 height 15
click at [1016, 586] on input "Press SPACE to select this row." at bounding box center [1016, 586] width 0 height 0
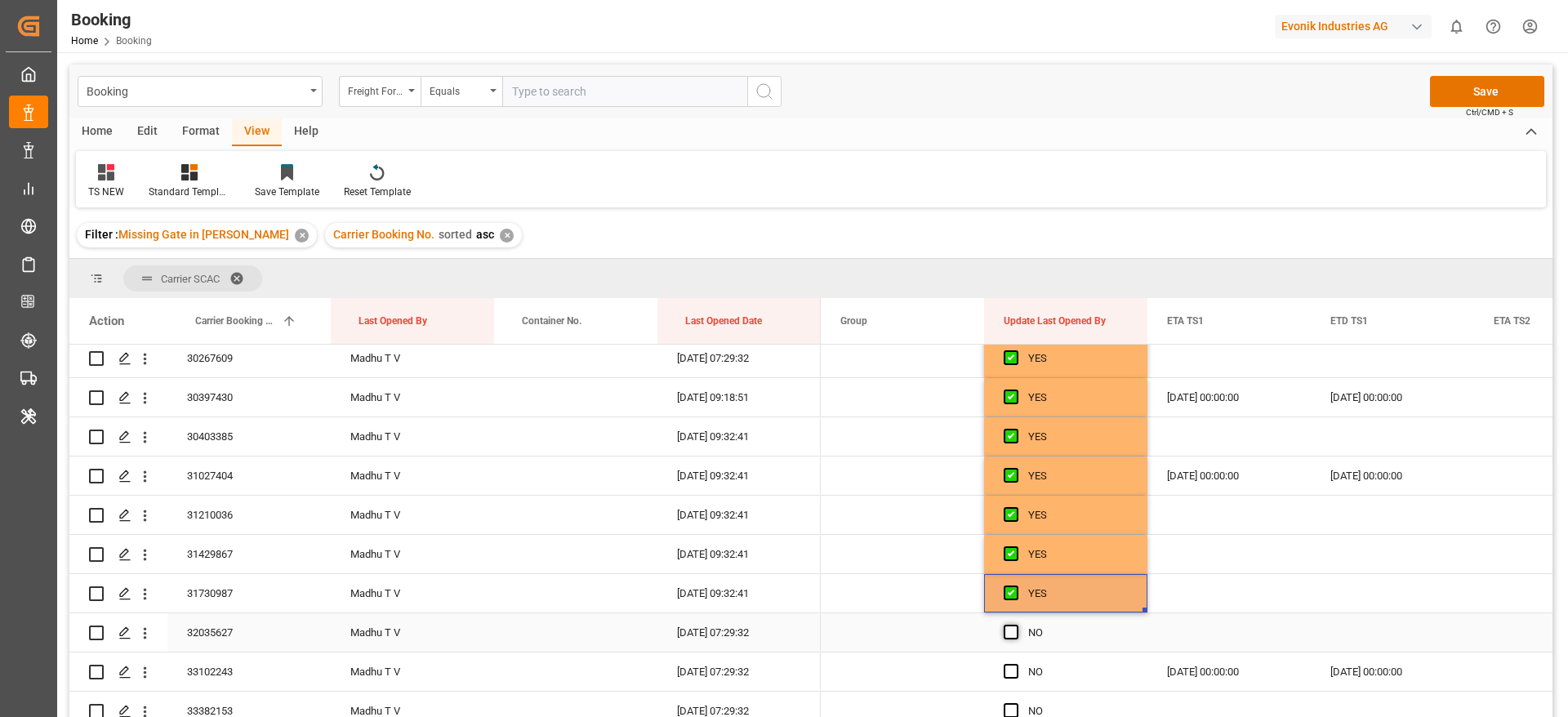
click at [1011, 632] on span "Press SPACE to select this row." at bounding box center [1011, 632] width 15 height 15
click at [1016, 624] on input "Press SPACE to select this row." at bounding box center [1016, 624] width 0 height 0
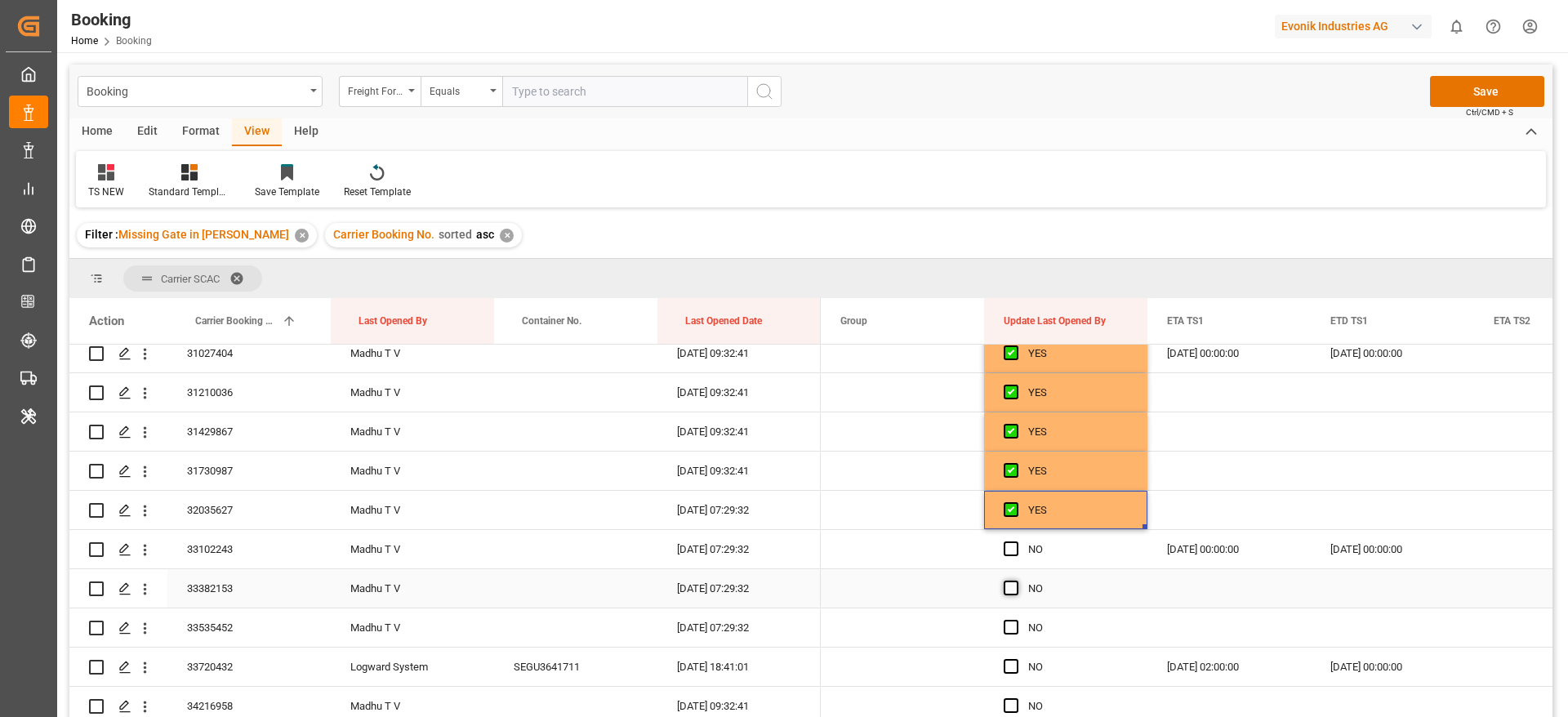
click at [1009, 548] on span "Press SPACE to select this row." at bounding box center [1011, 548] width 15 height 15
click at [1016, 541] on input "Press SPACE to select this row." at bounding box center [1016, 541] width 0 height 0
click at [1010, 584] on span "Press SPACE to select this row." at bounding box center [1011, 588] width 15 height 15
click at [1016, 581] on input "Press SPACE to select this row." at bounding box center [1016, 581] width 0 height 0
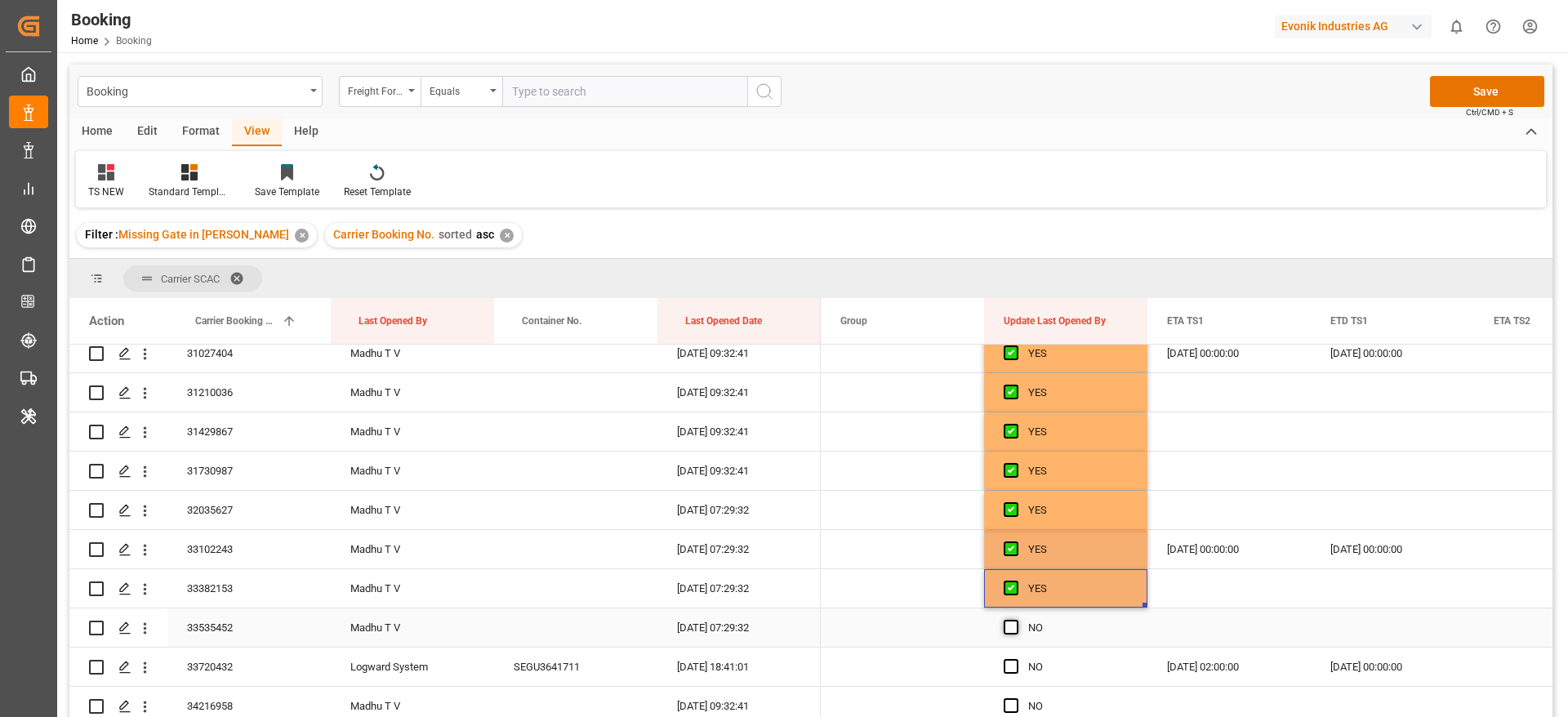
click at [1009, 627] on span "Press SPACE to select this row." at bounding box center [1011, 627] width 15 height 15
click at [1016, 619] on input "Press SPACE to select this row." at bounding box center [1016, 619] width 0 height 0
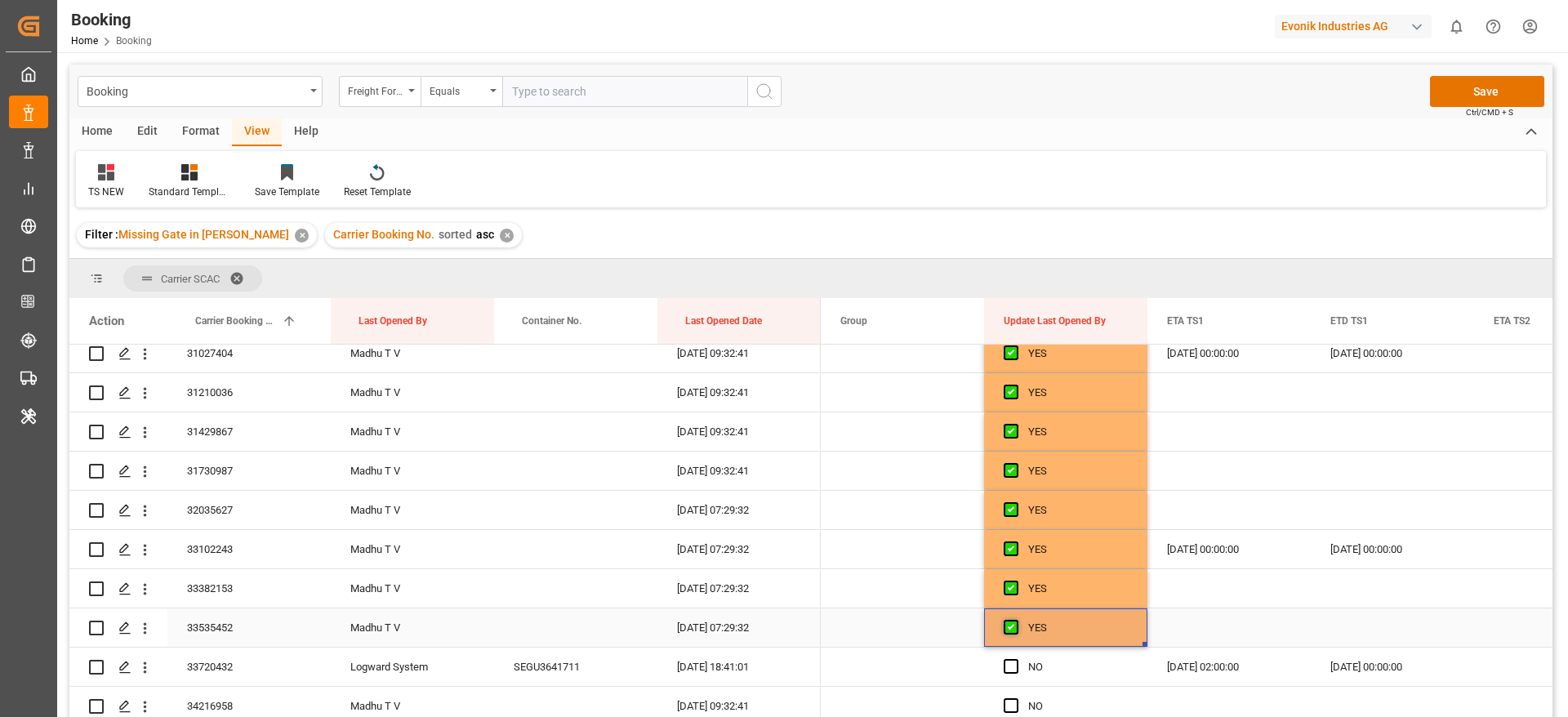
scroll to position [2875, 0]
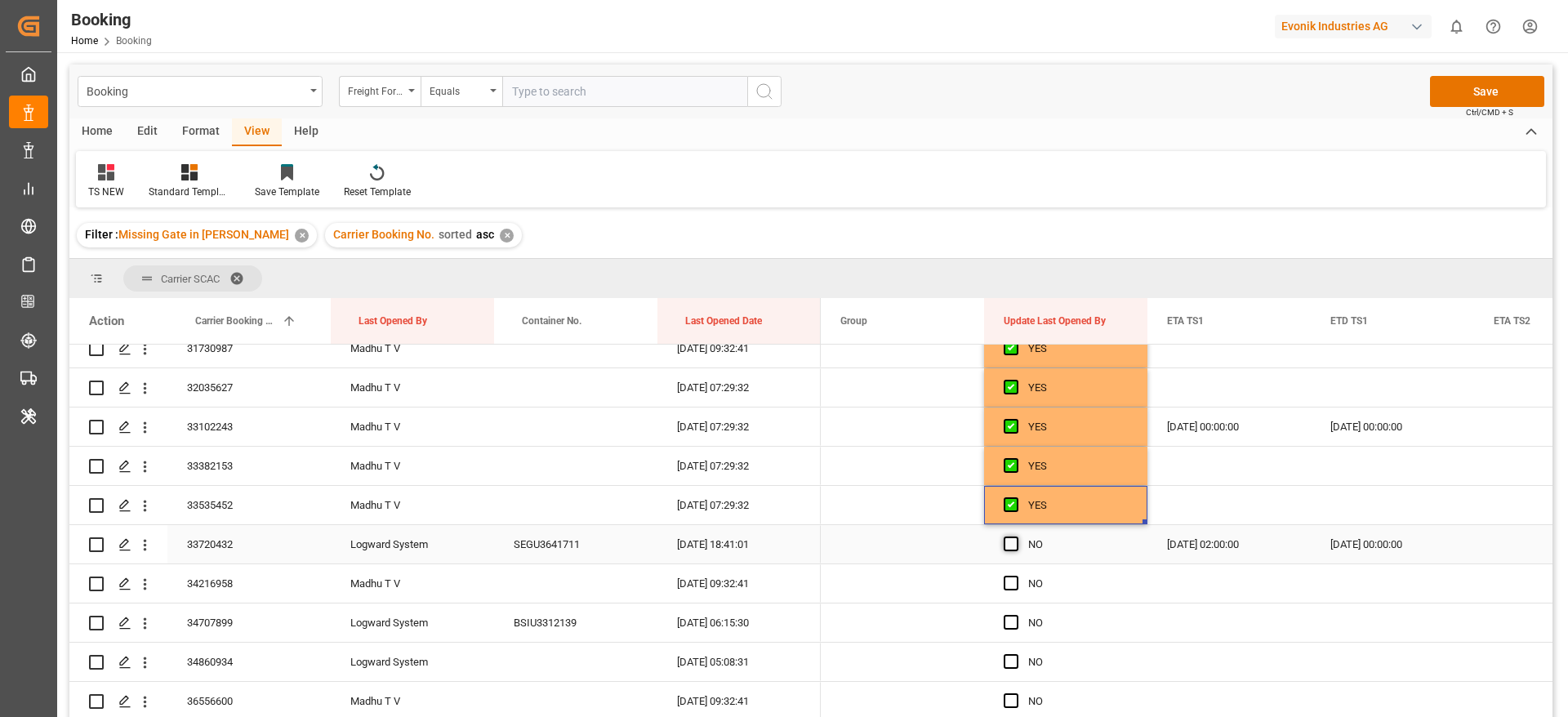
click at [1014, 541] on span "Press SPACE to select this row." at bounding box center [1011, 543] width 15 height 15
click at [1016, 536] on input "Press SPACE to select this row." at bounding box center [1016, 536] width 0 height 0
drag, startPoint x: 1014, startPoint y: 583, endPoint x: 1009, endPoint y: 611, distance: 28.4
click at [1014, 584] on span "Press SPACE to select this row." at bounding box center [1011, 583] width 15 height 15
click at [1016, 576] on input "Press SPACE to select this row." at bounding box center [1016, 576] width 0 height 0
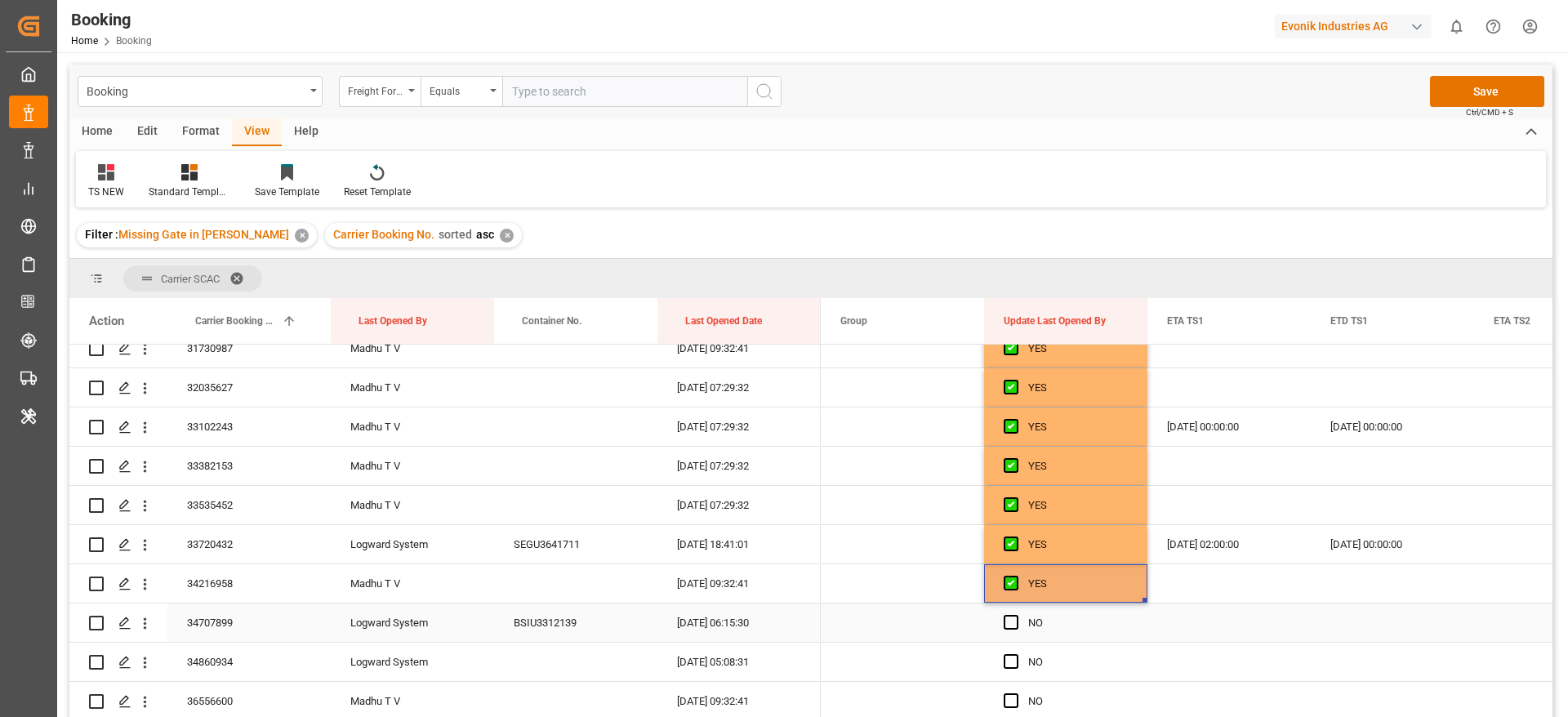
click at [1008, 619] on span "Press SPACE to select this row." at bounding box center [1011, 622] width 15 height 15
click at [1016, 614] on input "Press SPACE to select this row." at bounding box center [1016, 614] width 0 height 0
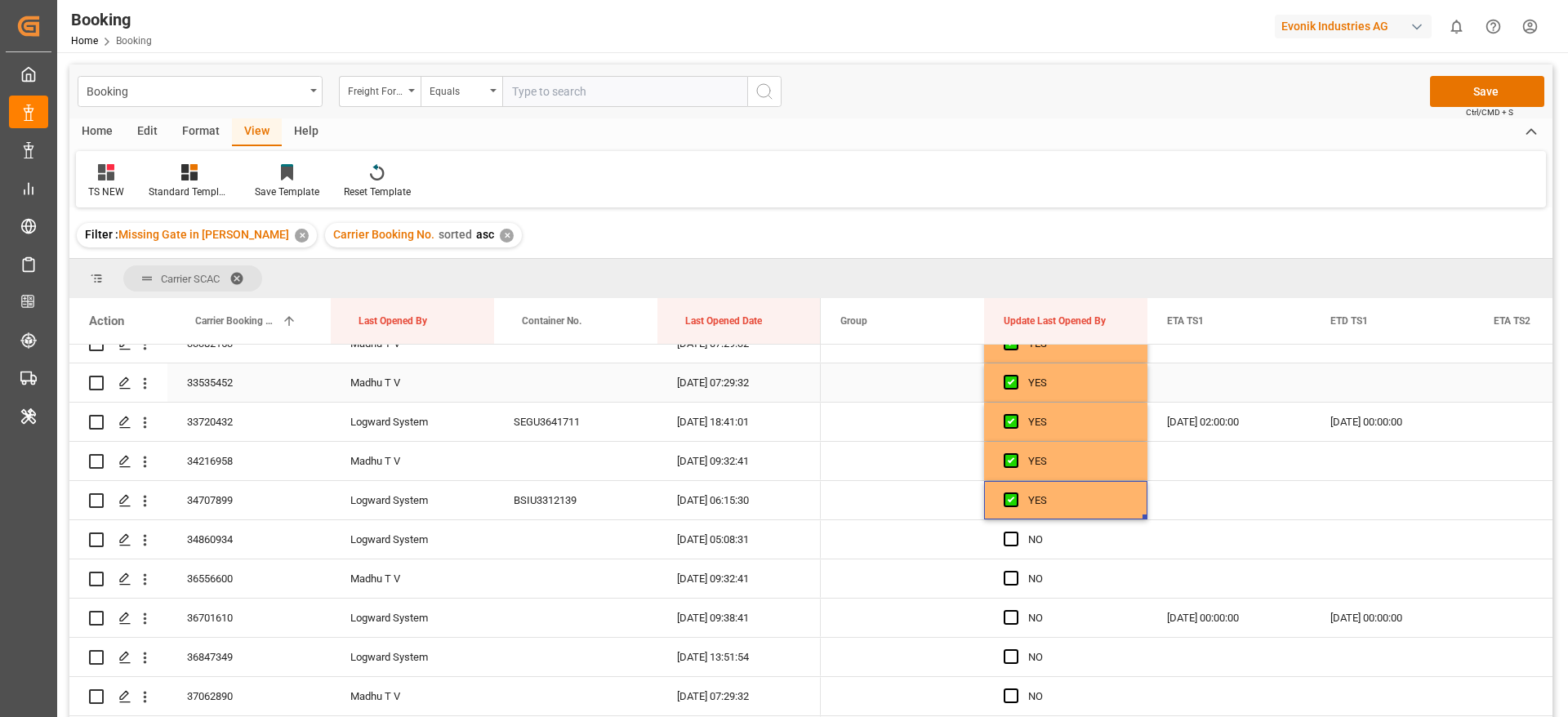
scroll to position [3120, 0]
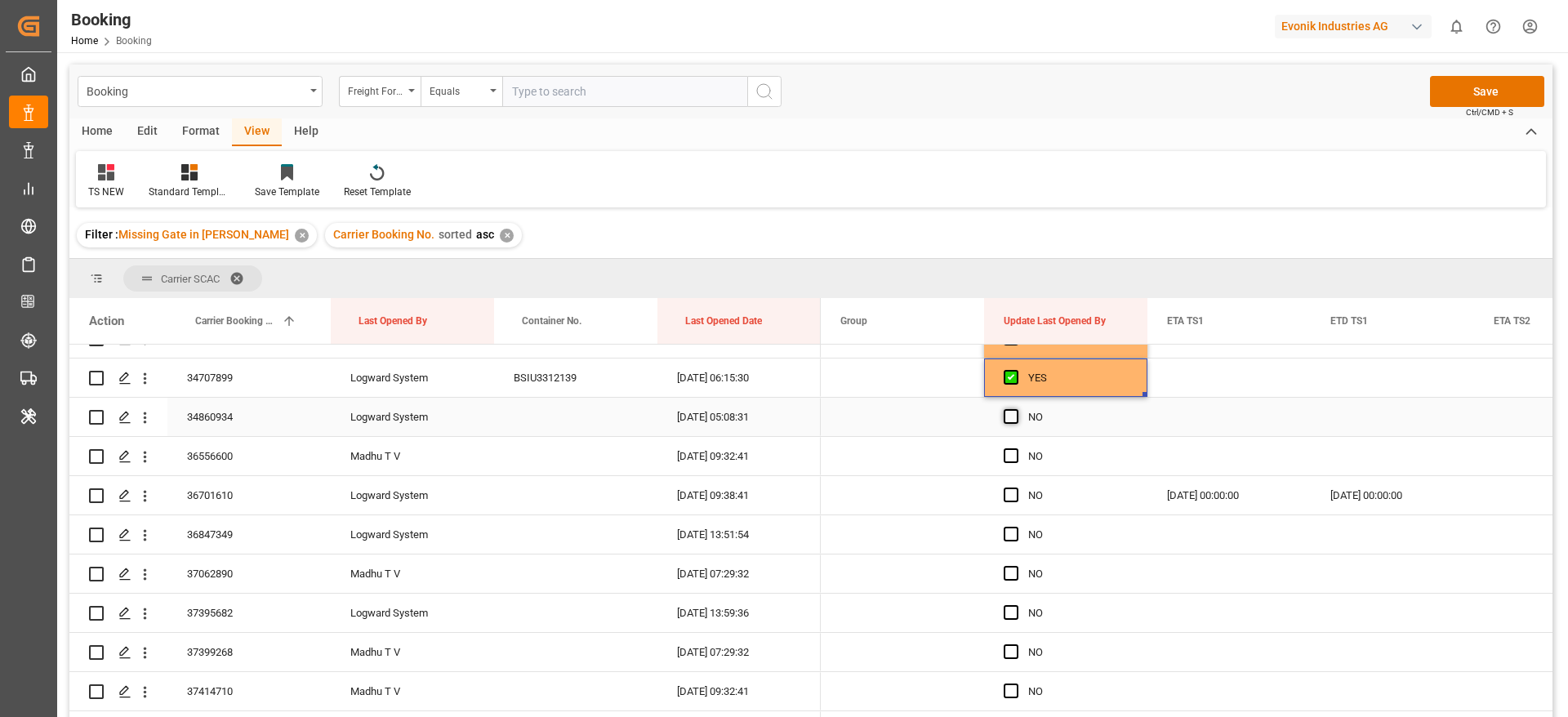
click at [1018, 414] on span "Press SPACE to select this row." at bounding box center [1011, 416] width 15 height 15
click at [1016, 409] on input "Press SPACE to select this row." at bounding box center [1016, 409] width 0 height 0
click at [1014, 448] on span "Press SPACE to select this row." at bounding box center [1011, 456] width 15 height 15
click at [1016, 448] on input "Press SPACE to select this row." at bounding box center [1016, 448] width 0 height 0
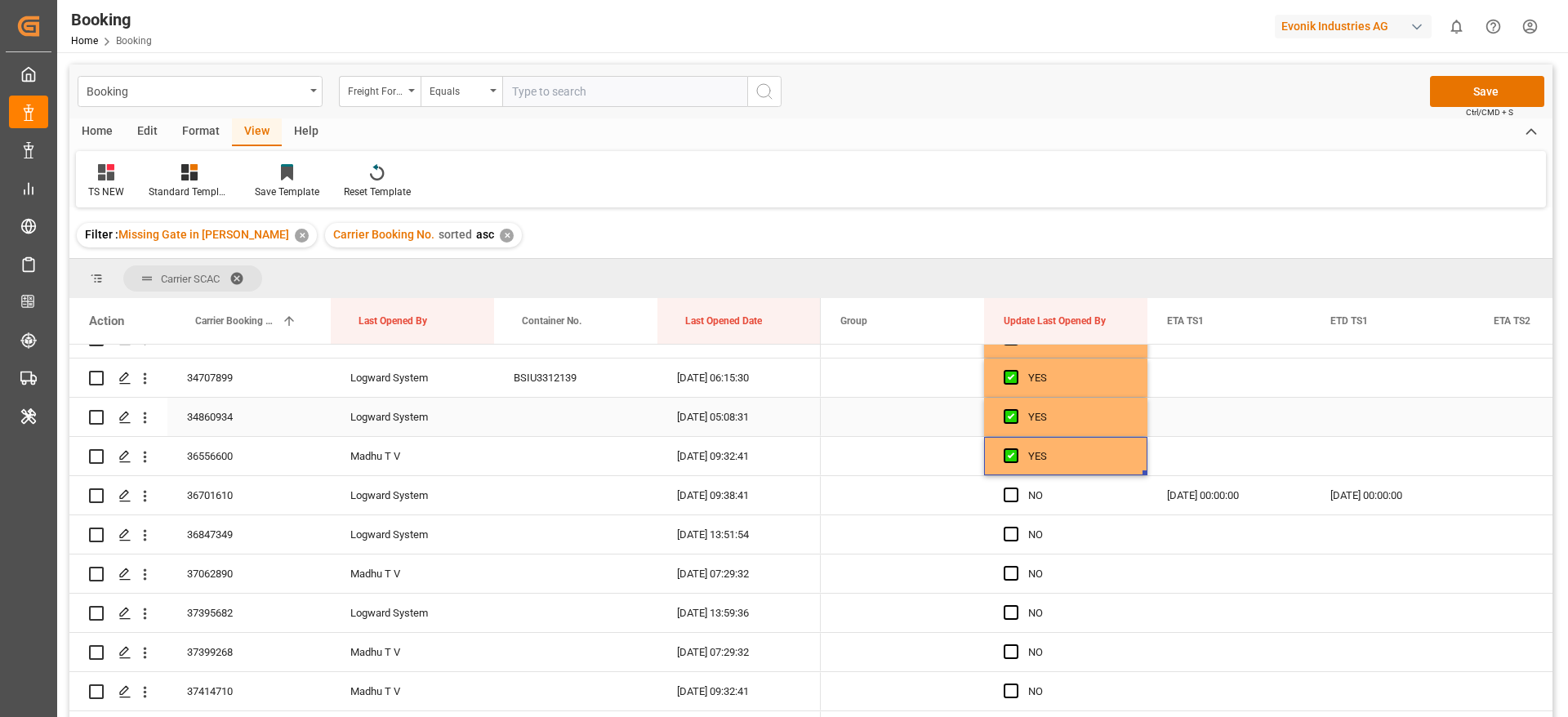
click at [247, 424] on div "34860934" at bounding box center [248, 417] width 163 height 38
click at [1014, 498] on span "Press SPACE to select this row." at bounding box center [1011, 495] width 15 height 15
click at [1016, 487] on input "Press SPACE to select this row." at bounding box center [1016, 487] width 0 height 0
click at [1014, 532] on span "Press SPACE to select this row." at bounding box center [1011, 534] width 15 height 15
click at [1016, 527] on input "Press SPACE to select this row." at bounding box center [1016, 527] width 0 height 0
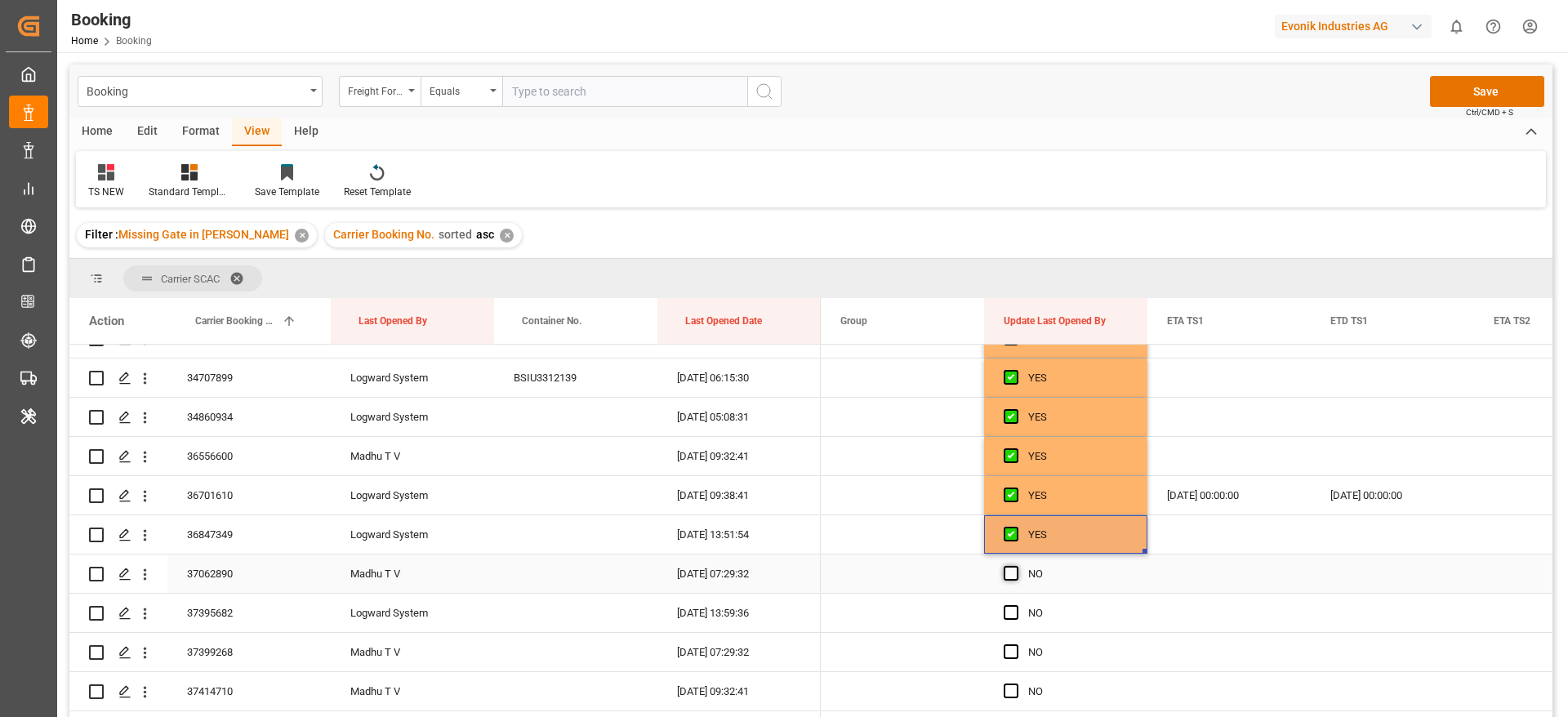
click at [1008, 576] on span "Press SPACE to select this row." at bounding box center [1011, 573] width 15 height 15
click at [1016, 566] on input "Press SPACE to select this row." at bounding box center [1016, 566] width 0 height 0
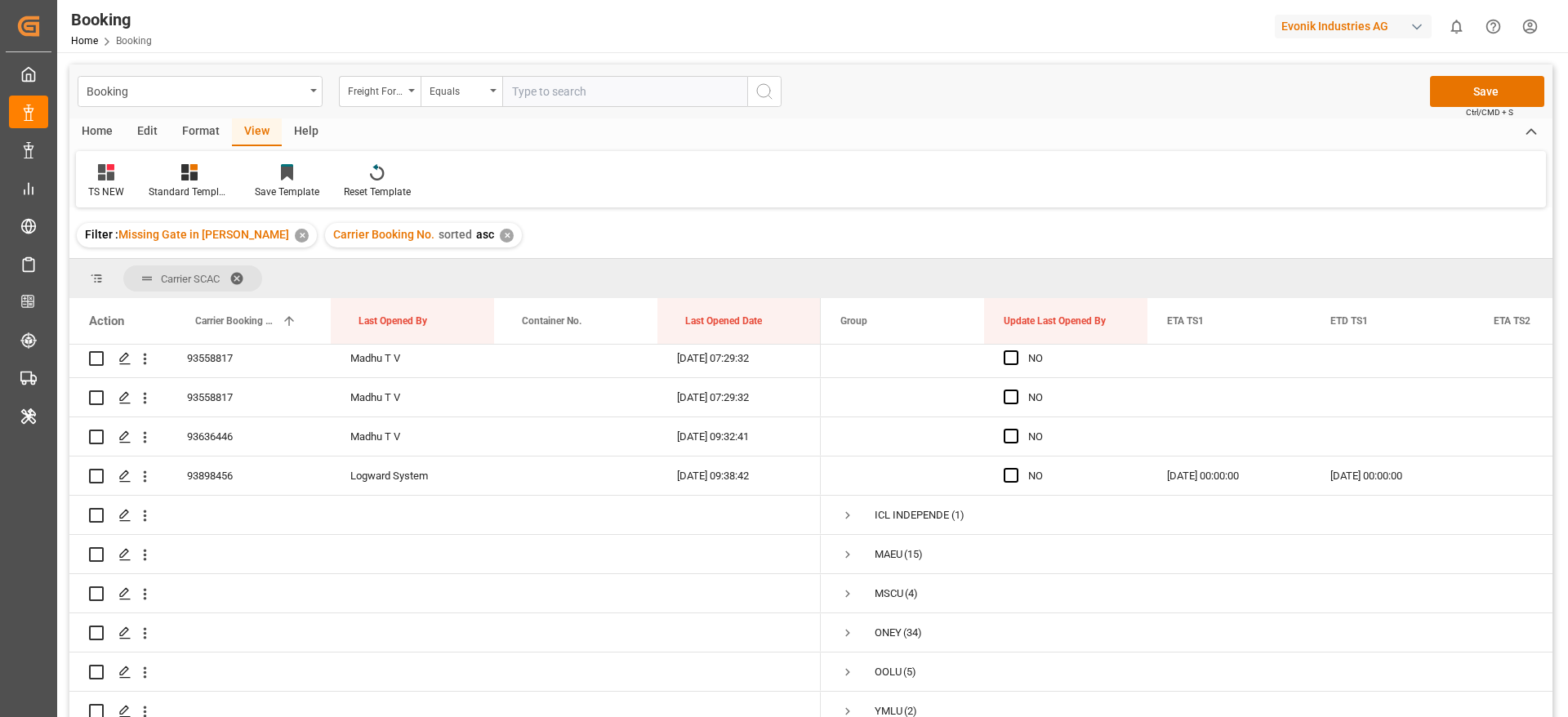
scroll to position [4605, 0]
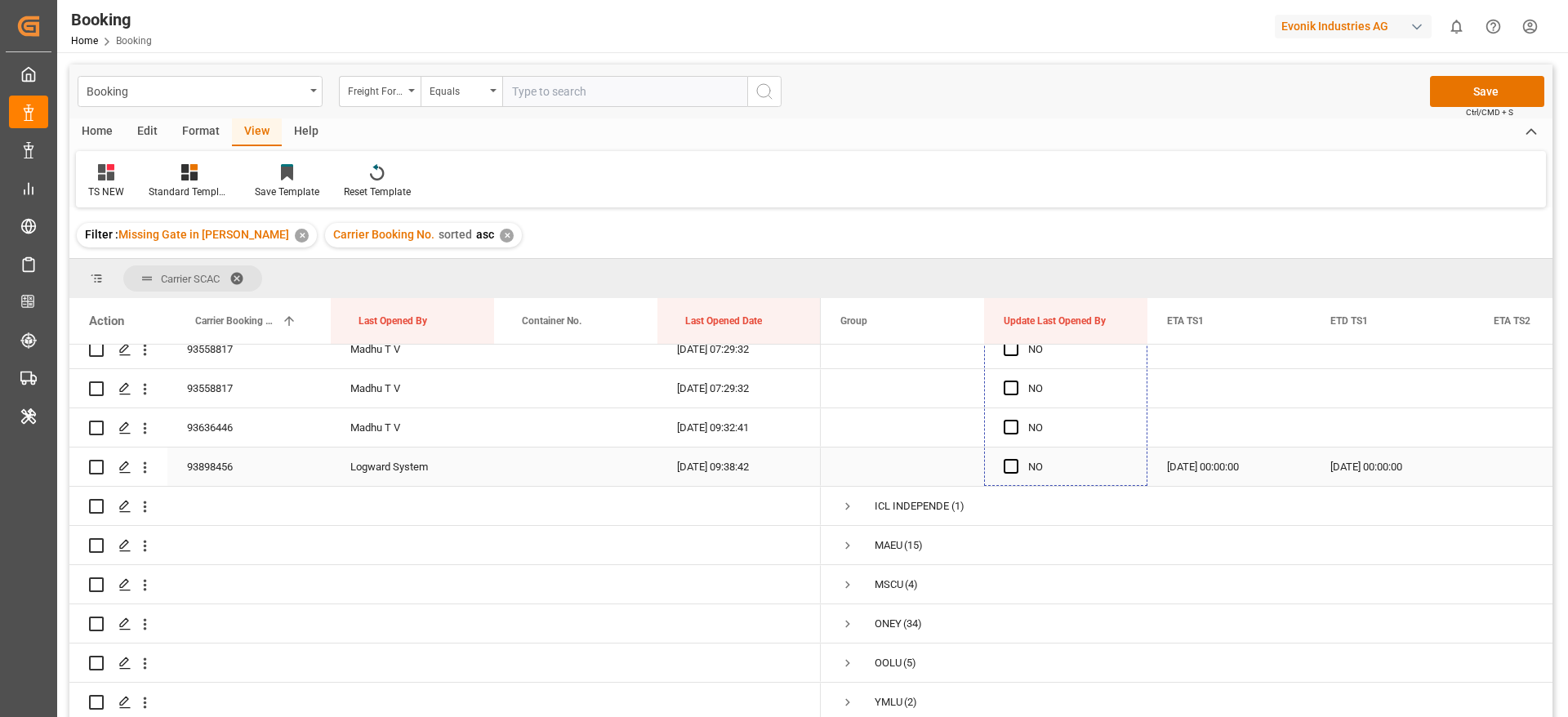
drag, startPoint x: 1144, startPoint y: 590, endPoint x: 1003, endPoint y: 465, distance: 188.4
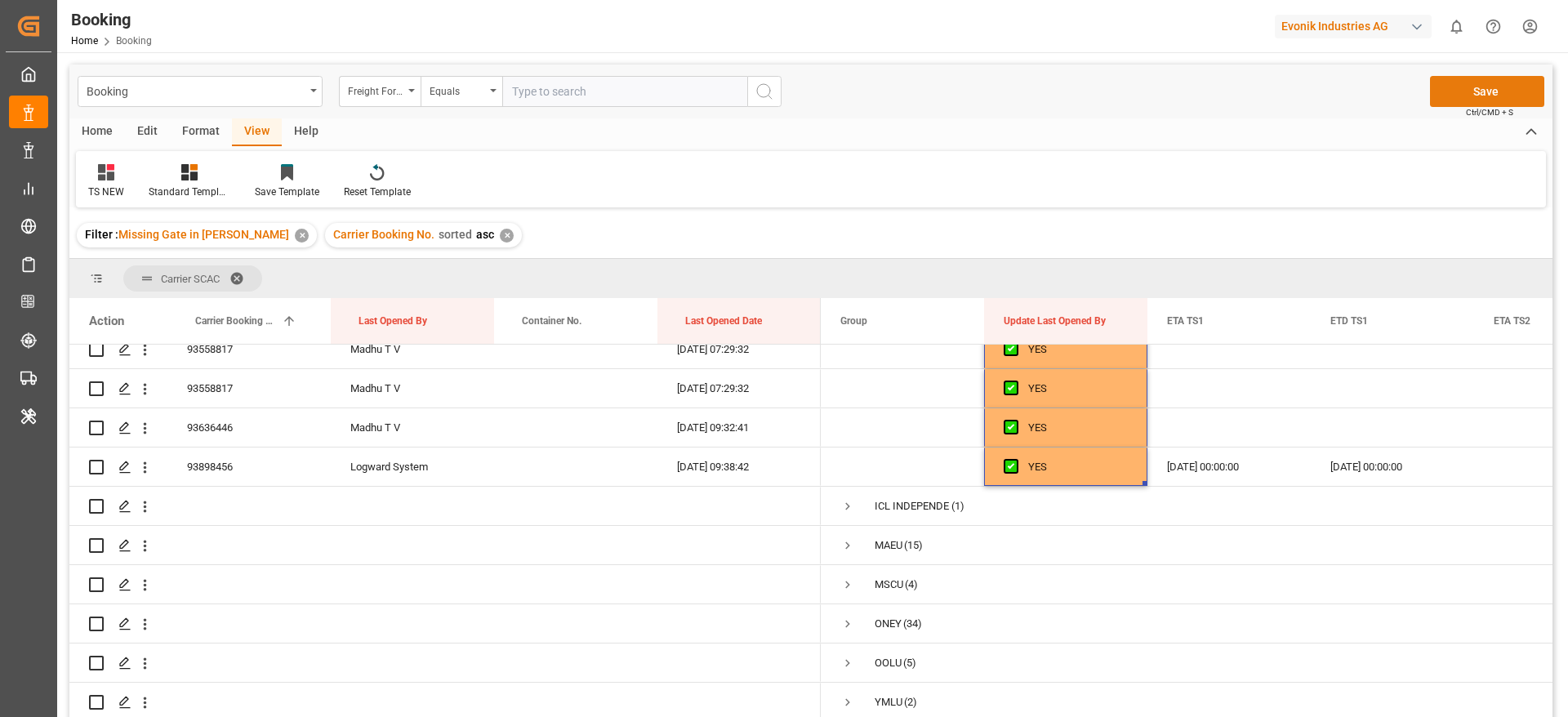
click at [1472, 101] on button "Save" at bounding box center [1487, 92] width 114 height 31
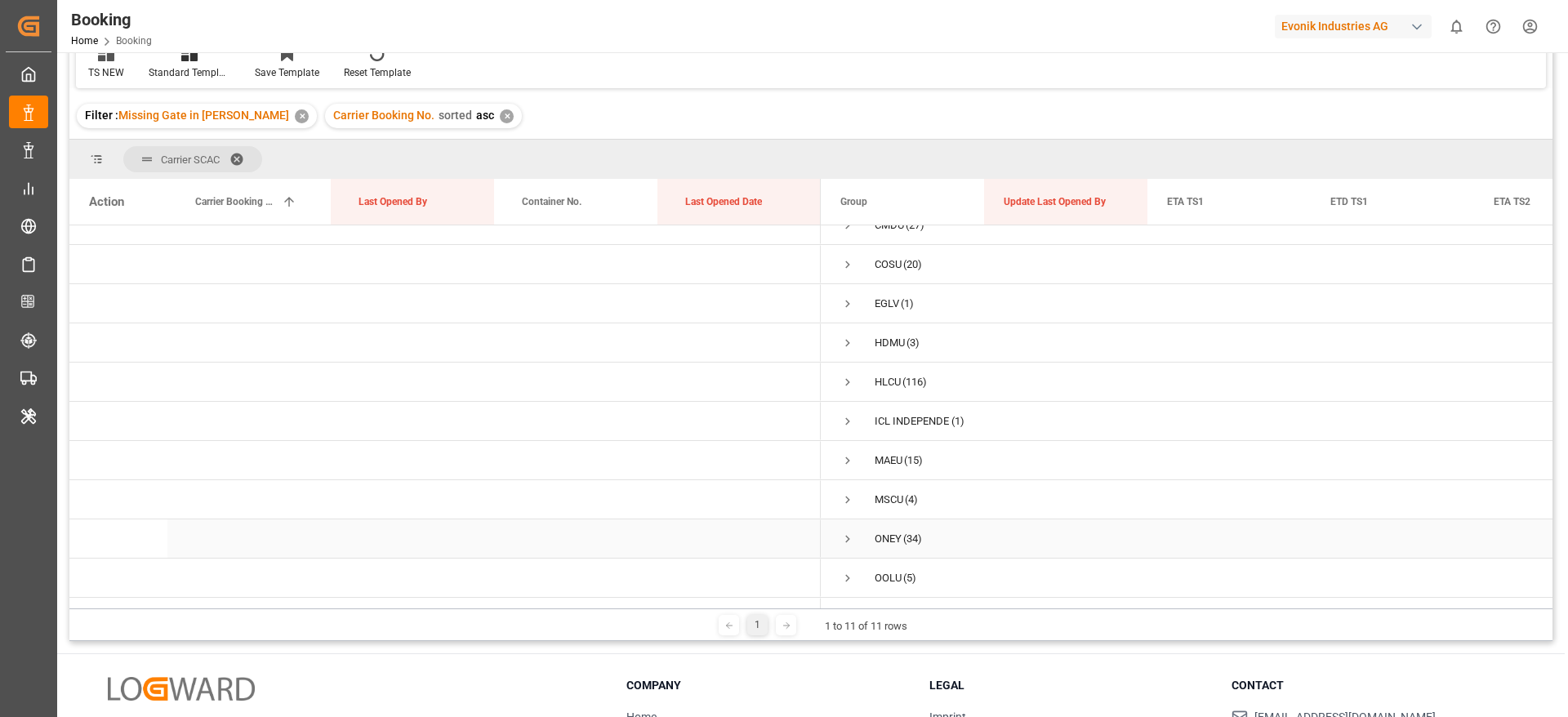
scroll to position [0, 0]
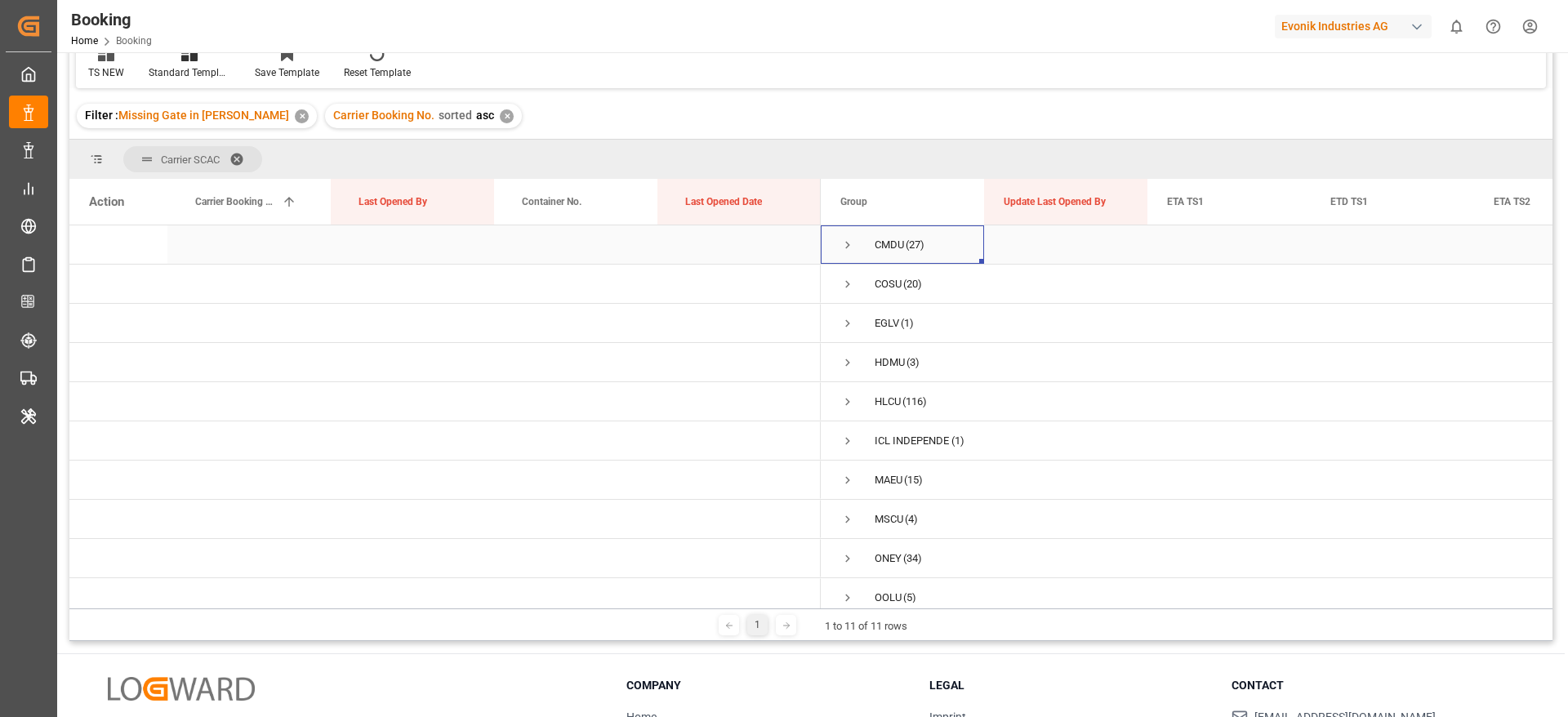
click at [849, 253] on span "Press SPACE to select this row." at bounding box center [848, 244] width 15 height 37
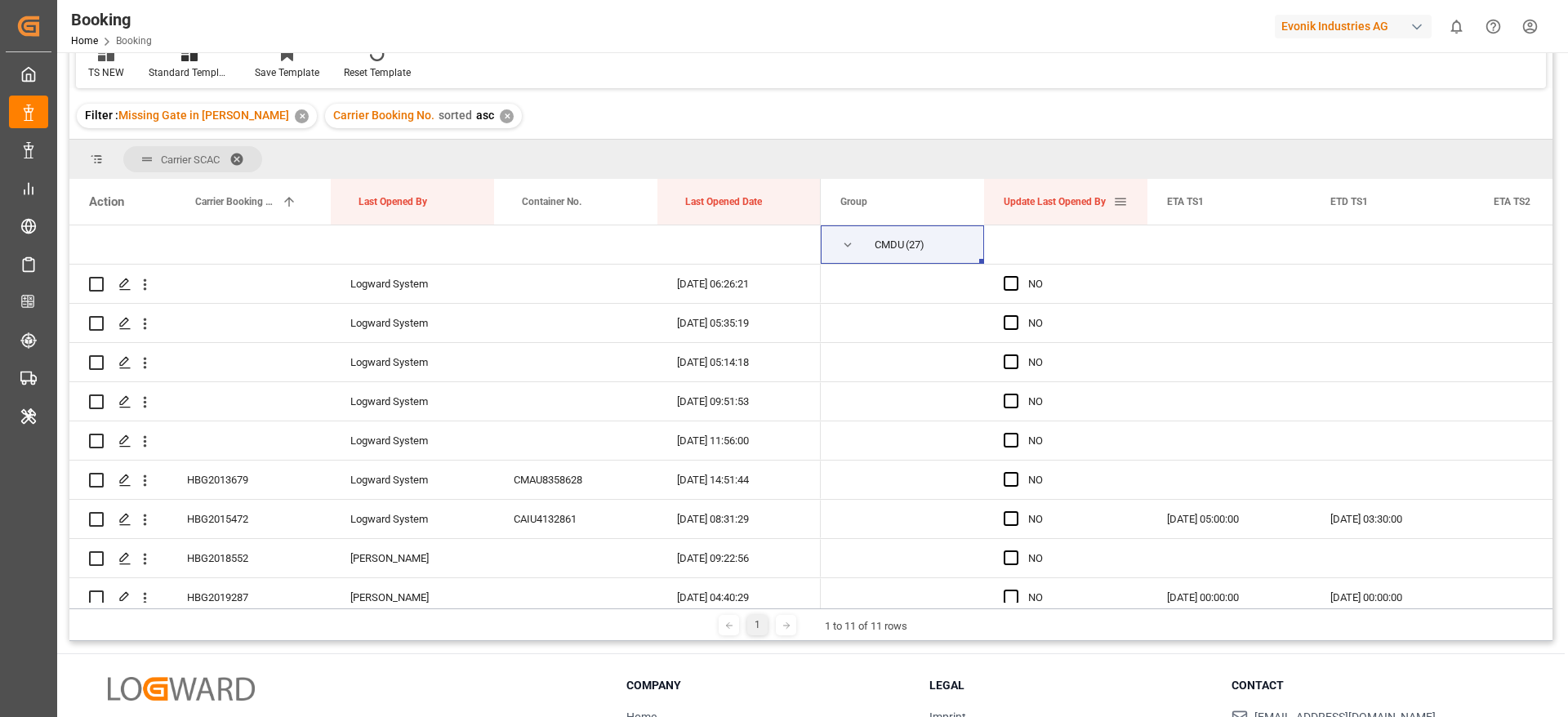
click at [1121, 203] on span at bounding box center [1120, 202] width 15 height 15
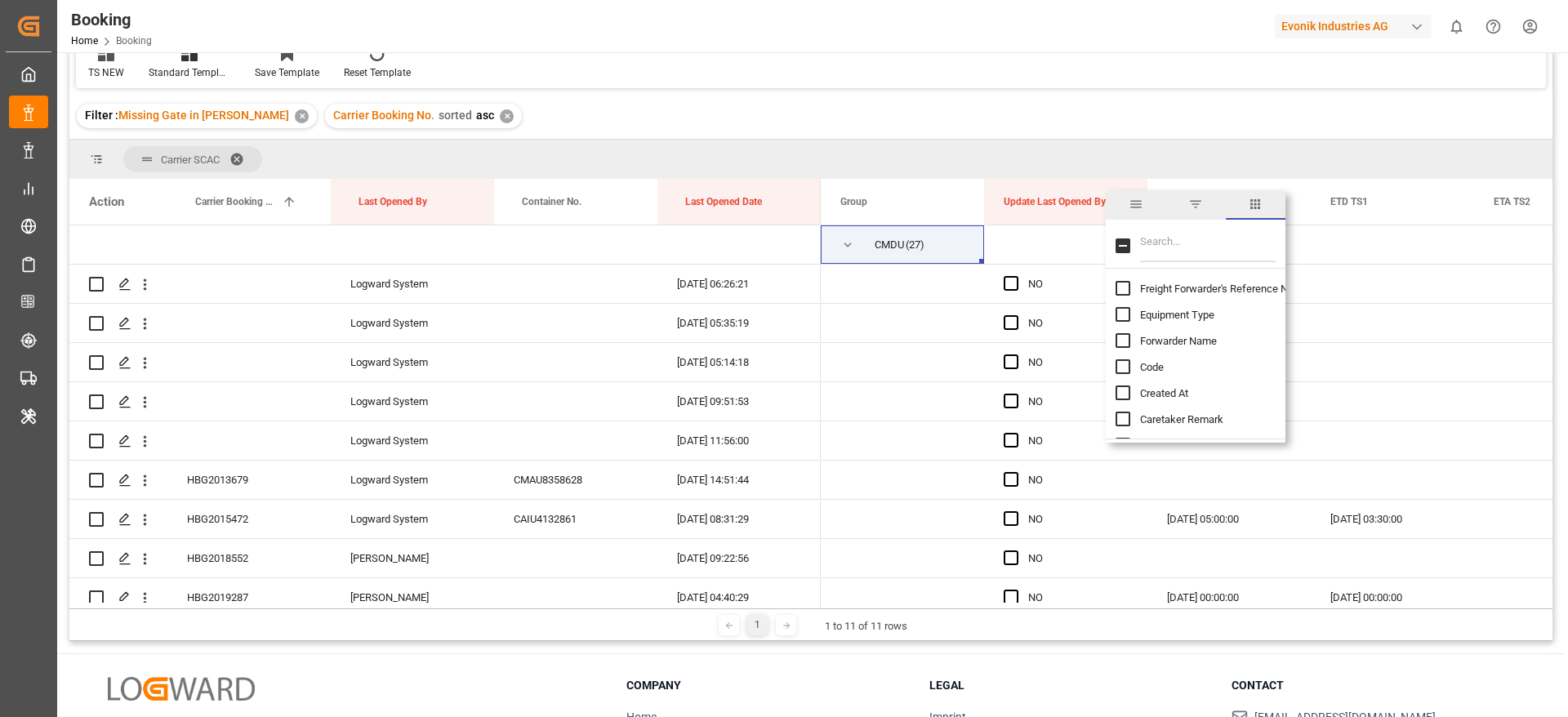
click at [1194, 285] on span "Freight Forwarder's Reference No." at bounding box center [1218, 289] width 156 height 12
checkbox input "true"
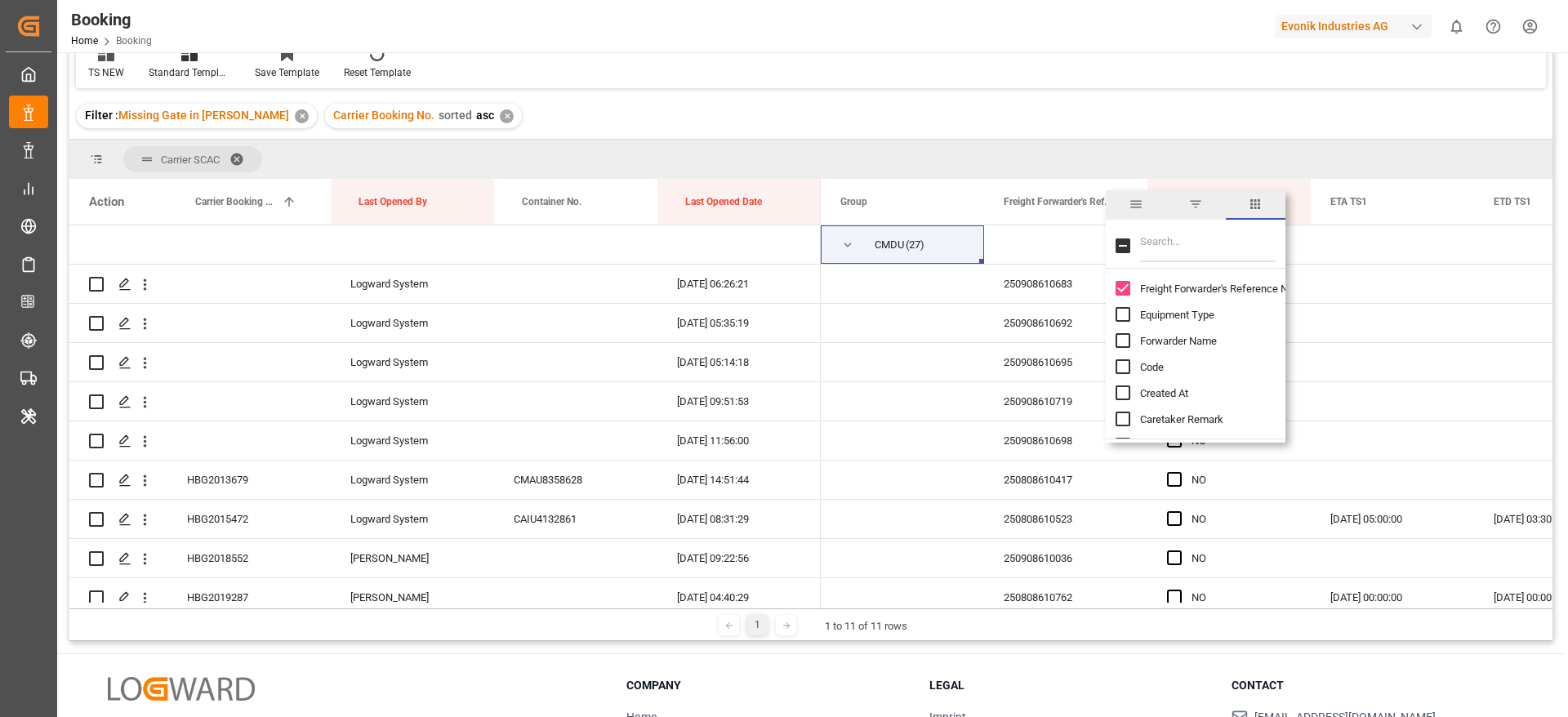
click at [1100, 128] on div "Filter : Missing Gate in POL Barge ✕ Carrier Booking No. sorted asc ✕" at bounding box center [811, 116] width 1483 height 45
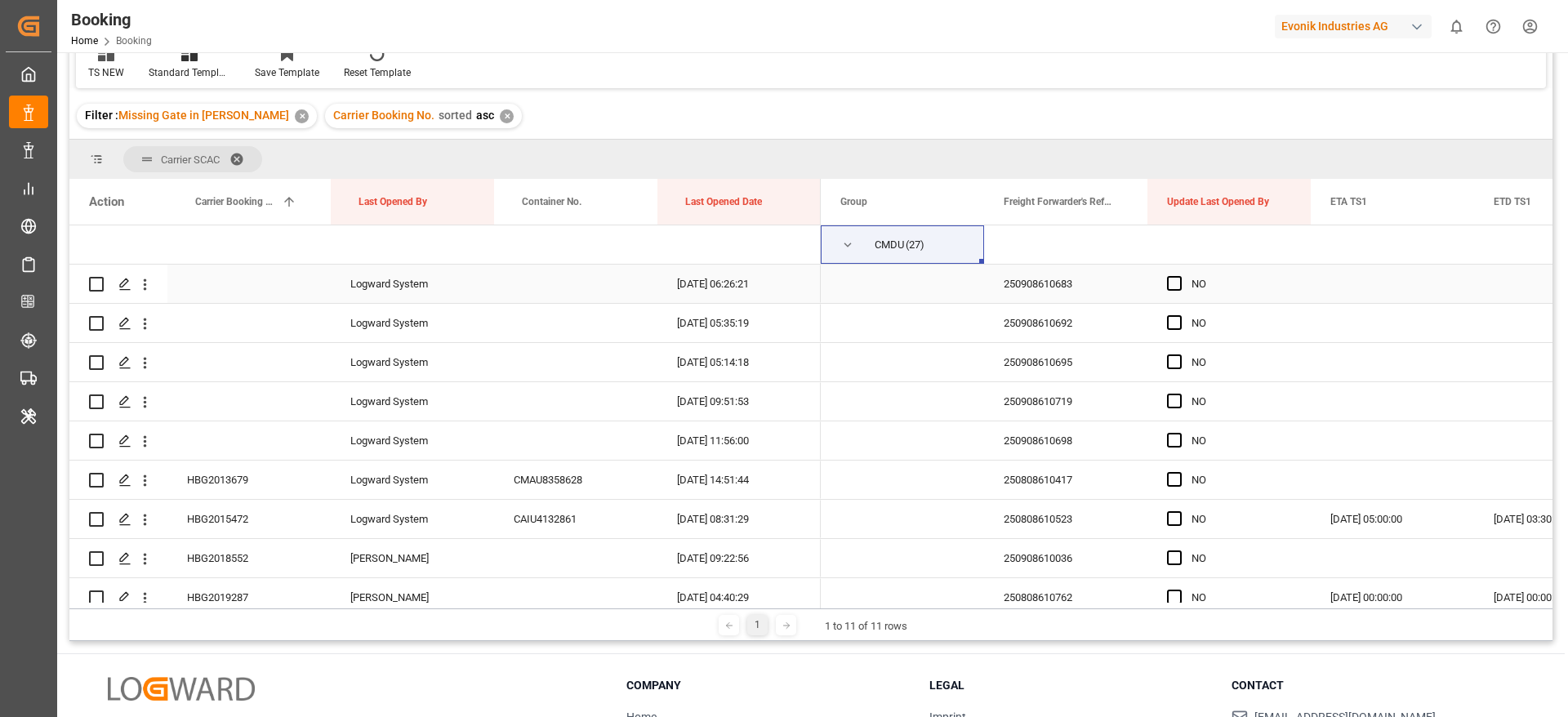
click at [1067, 276] on div "250908610683" at bounding box center [1065, 284] width 163 height 38
click at [1176, 284] on span "Press SPACE to select this row." at bounding box center [1174, 284] width 15 height 15
click at [1179, 276] on input "Press SPACE to select this row." at bounding box center [1179, 276] width 0 height 0
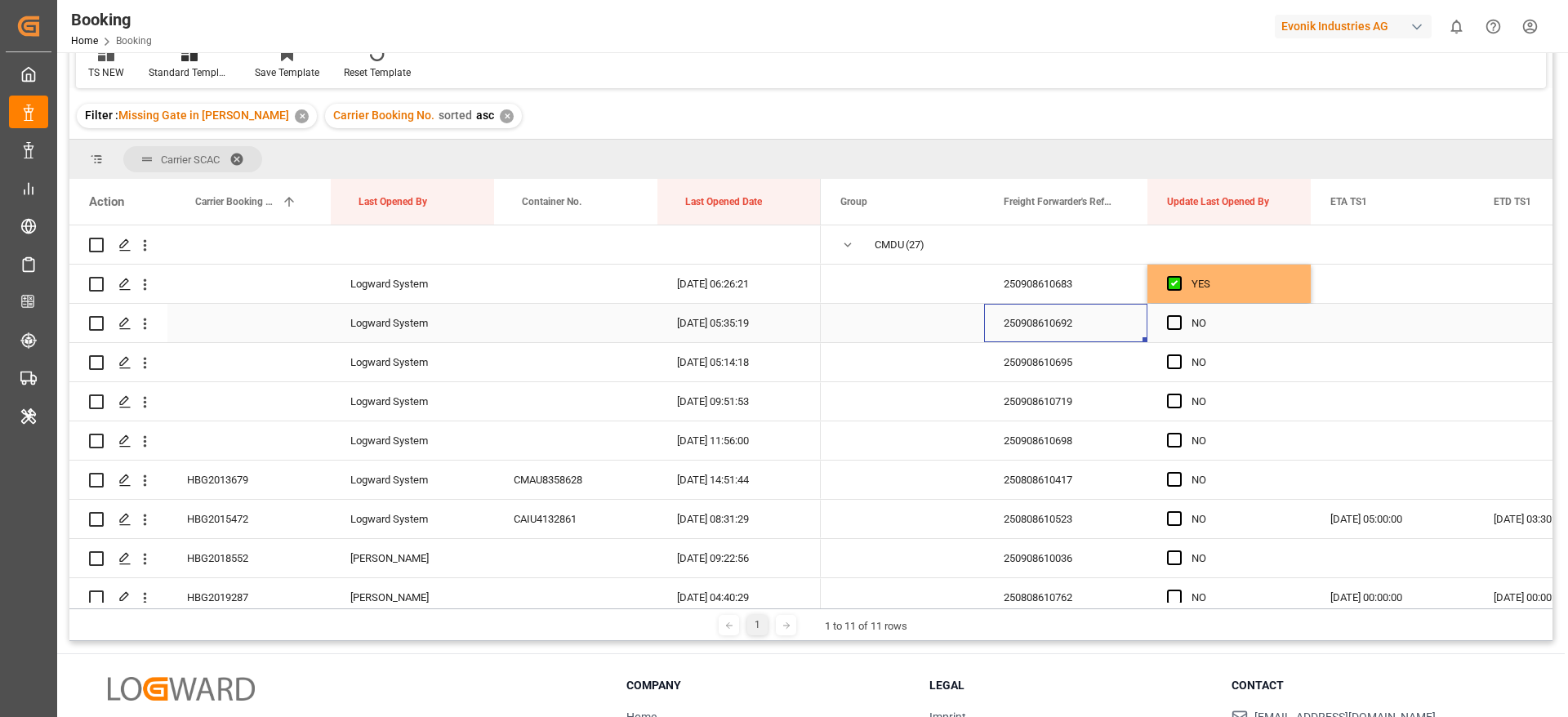
click at [1081, 331] on div "250908610692" at bounding box center [1065, 323] width 163 height 38
click at [1172, 323] on span "Press SPACE to select this row." at bounding box center [1174, 323] width 15 height 15
click at [1179, 315] on input "Press SPACE to select this row." at bounding box center [1179, 315] width 0 height 0
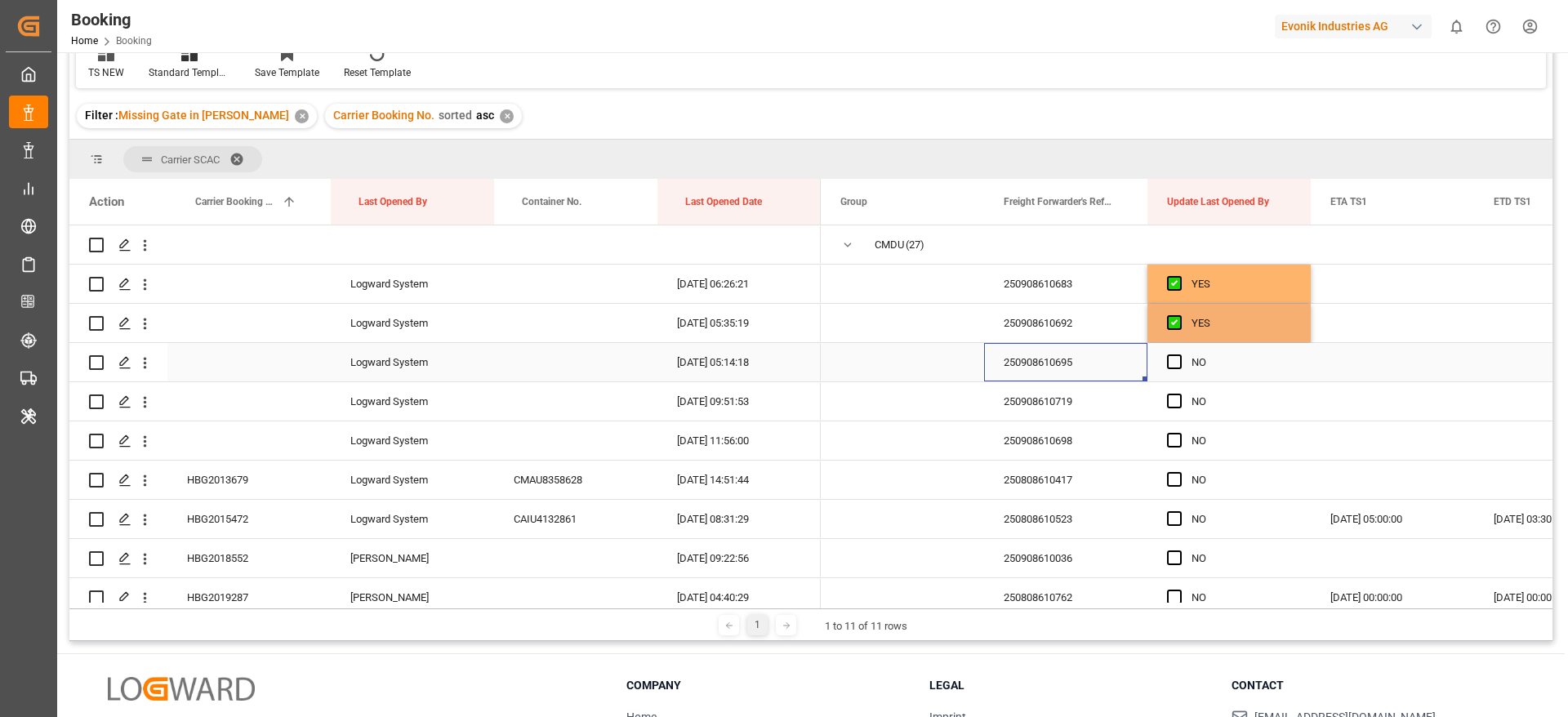
click at [1031, 368] on div "250908610695" at bounding box center [1065, 362] width 163 height 38
click at [1170, 361] on span "Press SPACE to select this row." at bounding box center [1174, 361] width 15 height 15
click at [1179, 354] on input "Press SPACE to select this row." at bounding box center [1179, 354] width 0 height 0
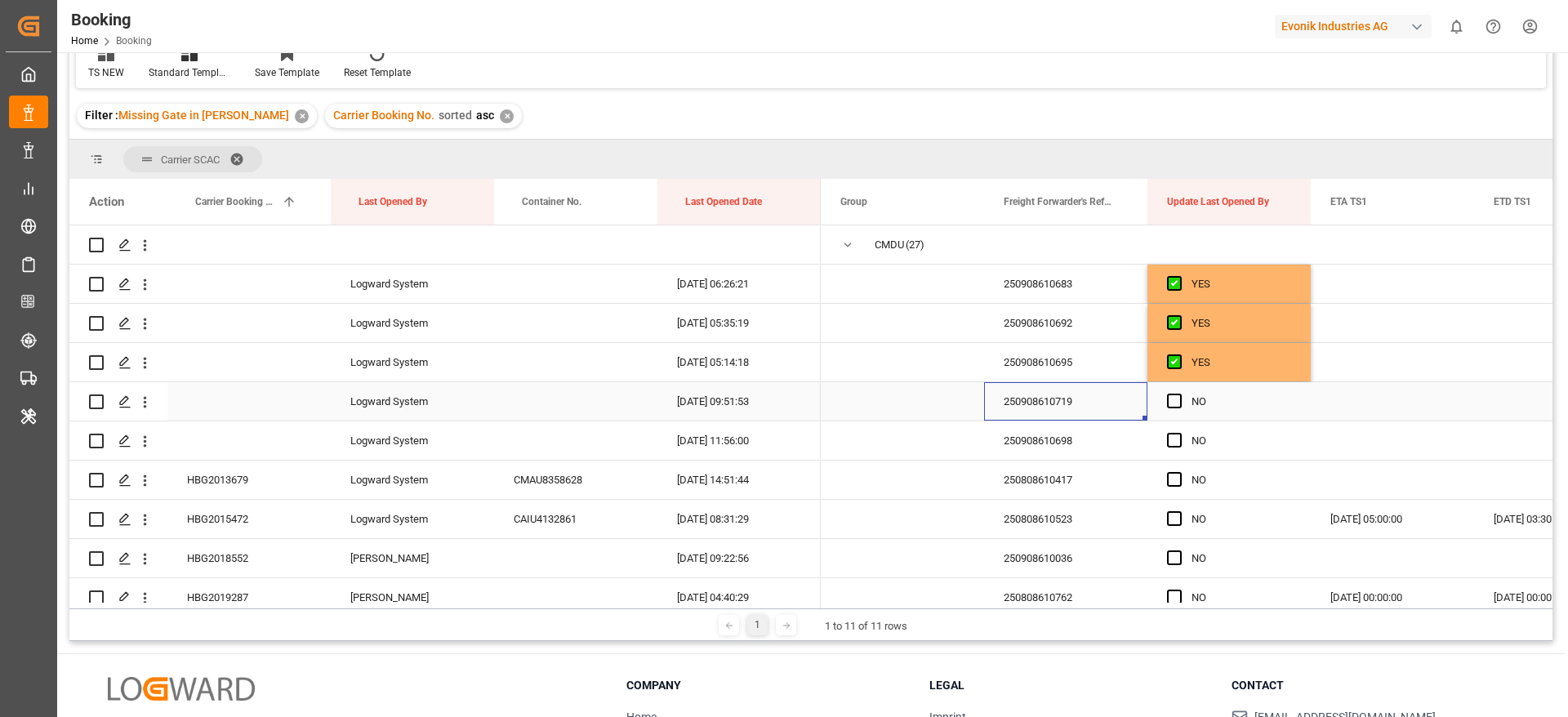
click at [1030, 401] on div "250908610719" at bounding box center [1065, 401] width 163 height 38
click at [1174, 399] on span "Press SPACE to select this row." at bounding box center [1174, 401] width 15 height 15
click at [1179, 394] on input "Press SPACE to select this row." at bounding box center [1179, 394] width 0 height 0
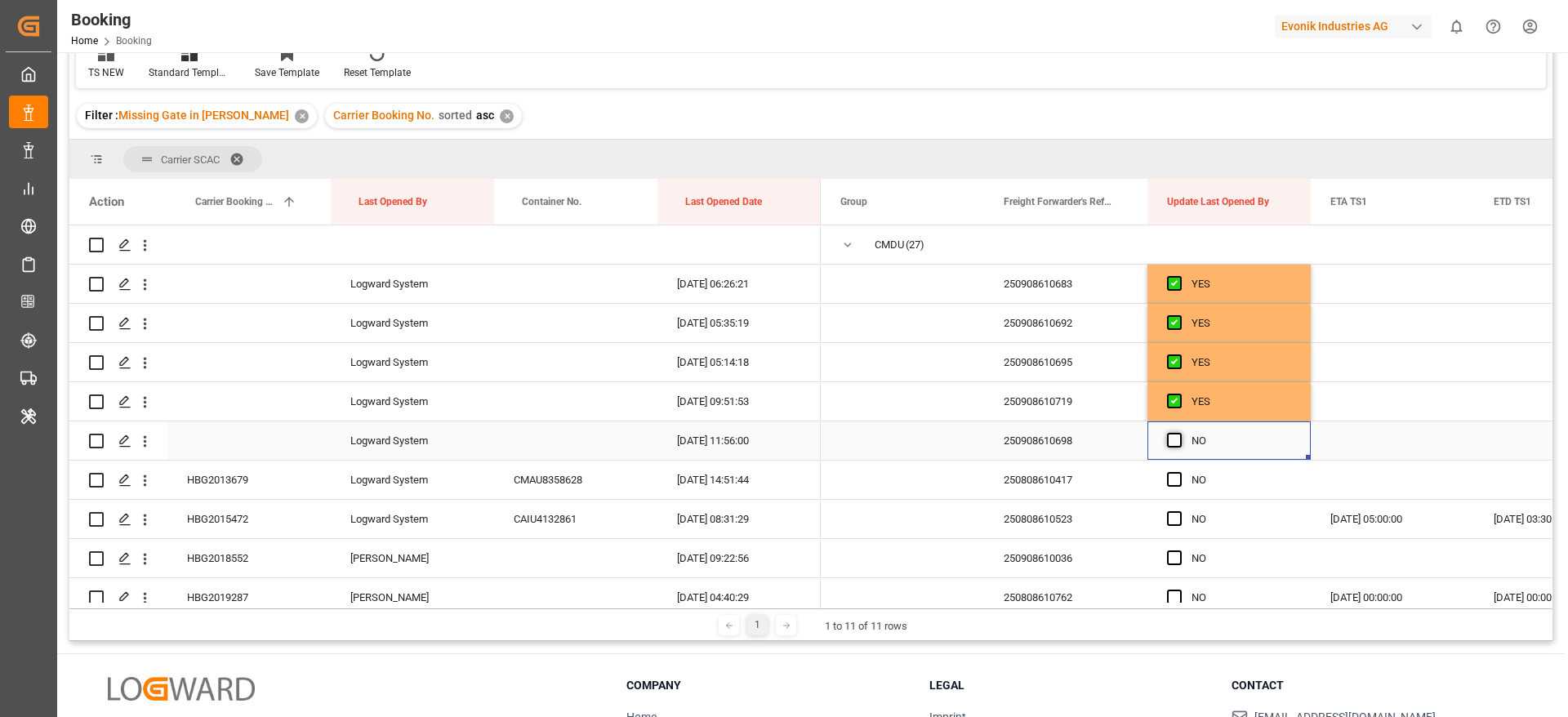
click at [1171, 433] on span "Press SPACE to select this row." at bounding box center [1174, 440] width 15 height 15
click at [1179, 433] on input "Press SPACE to select this row." at bounding box center [1179, 433] width 0 height 0
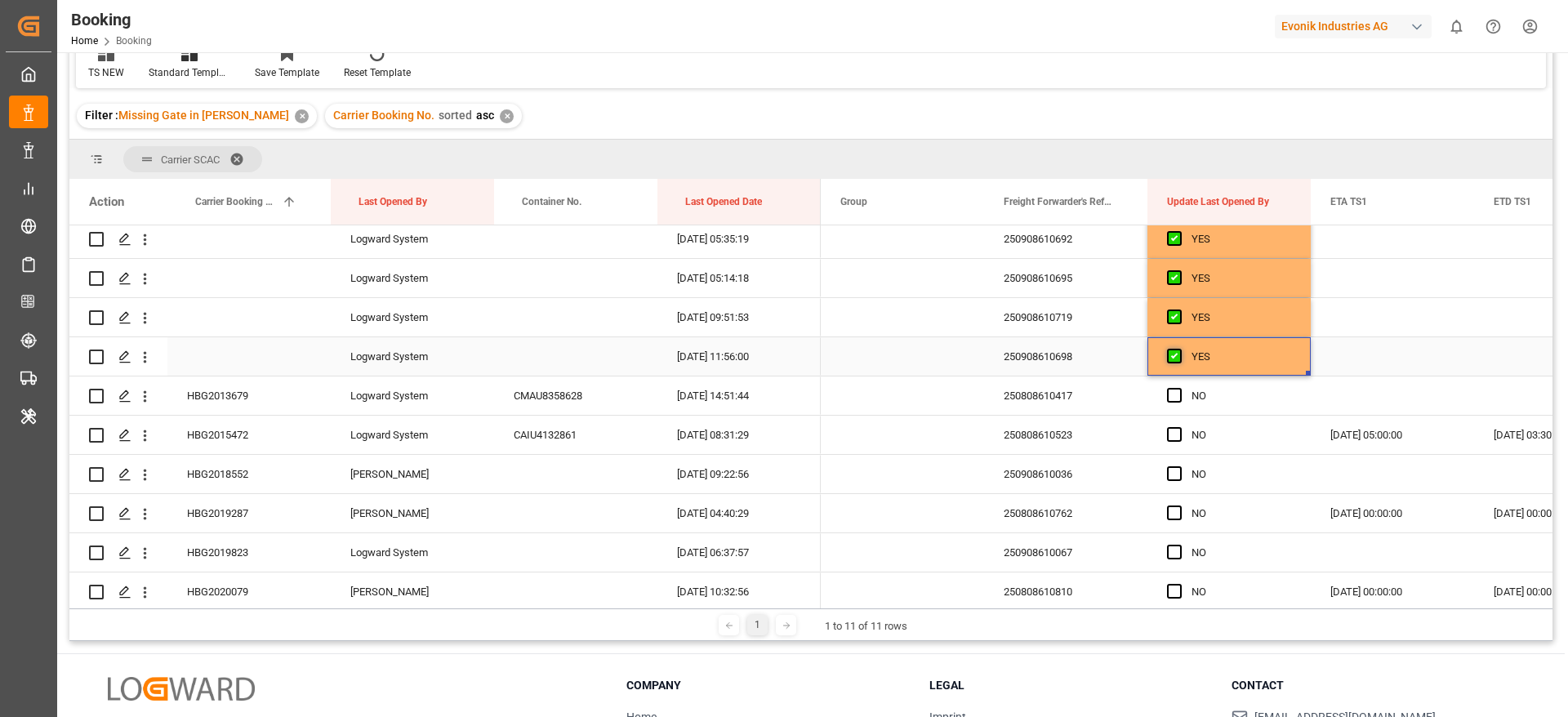
scroll to position [122, 0]
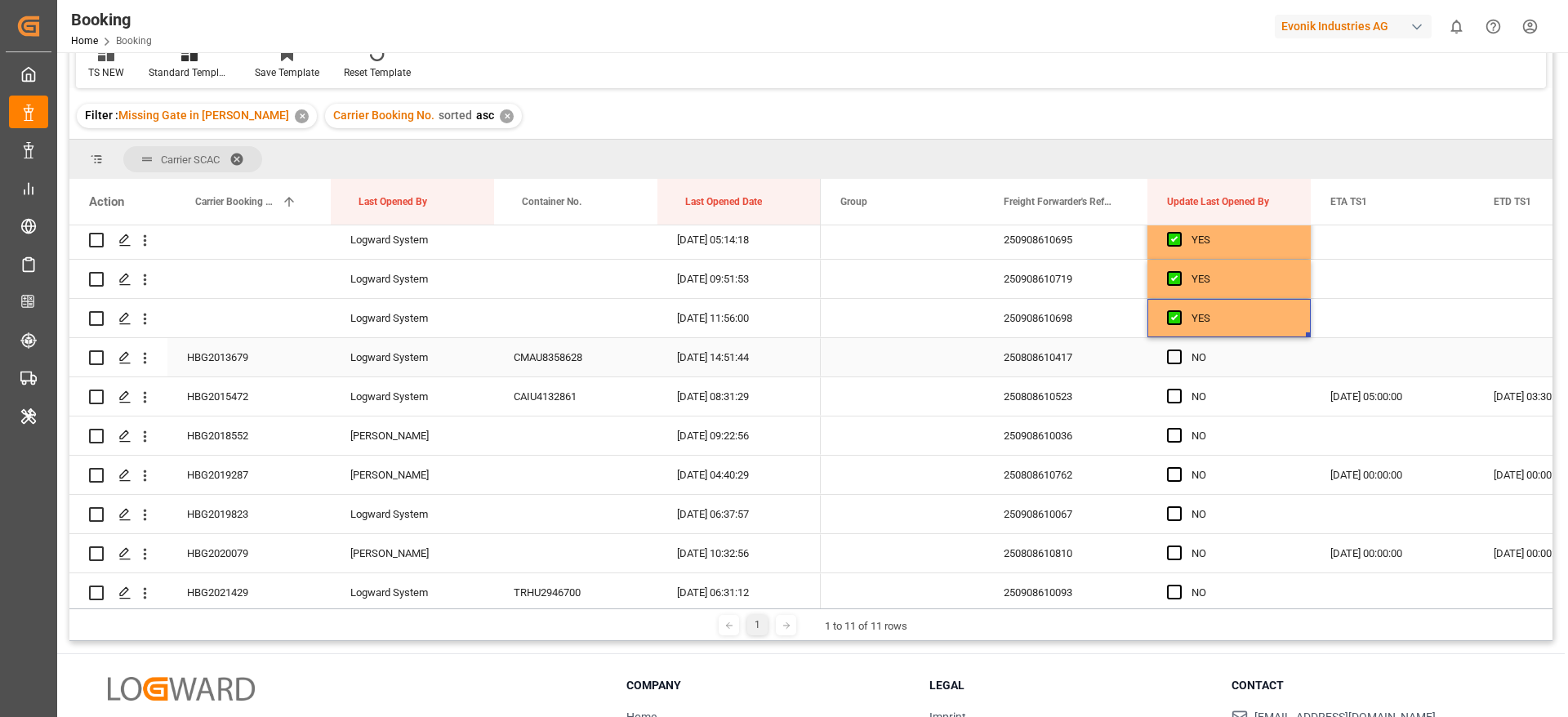
click at [229, 356] on div "HBG2013679" at bounding box center [248, 357] width 163 height 38
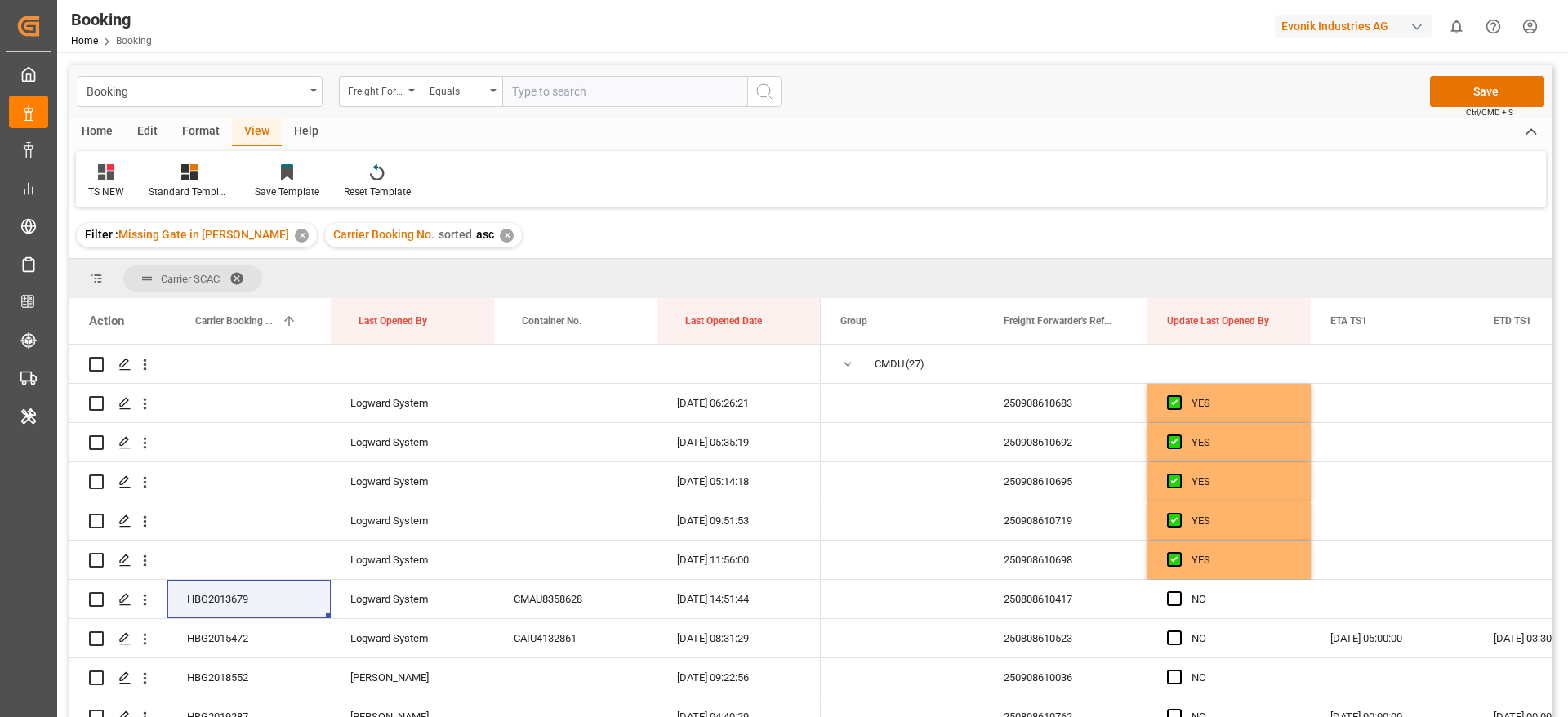
scroll to position [122, 0]
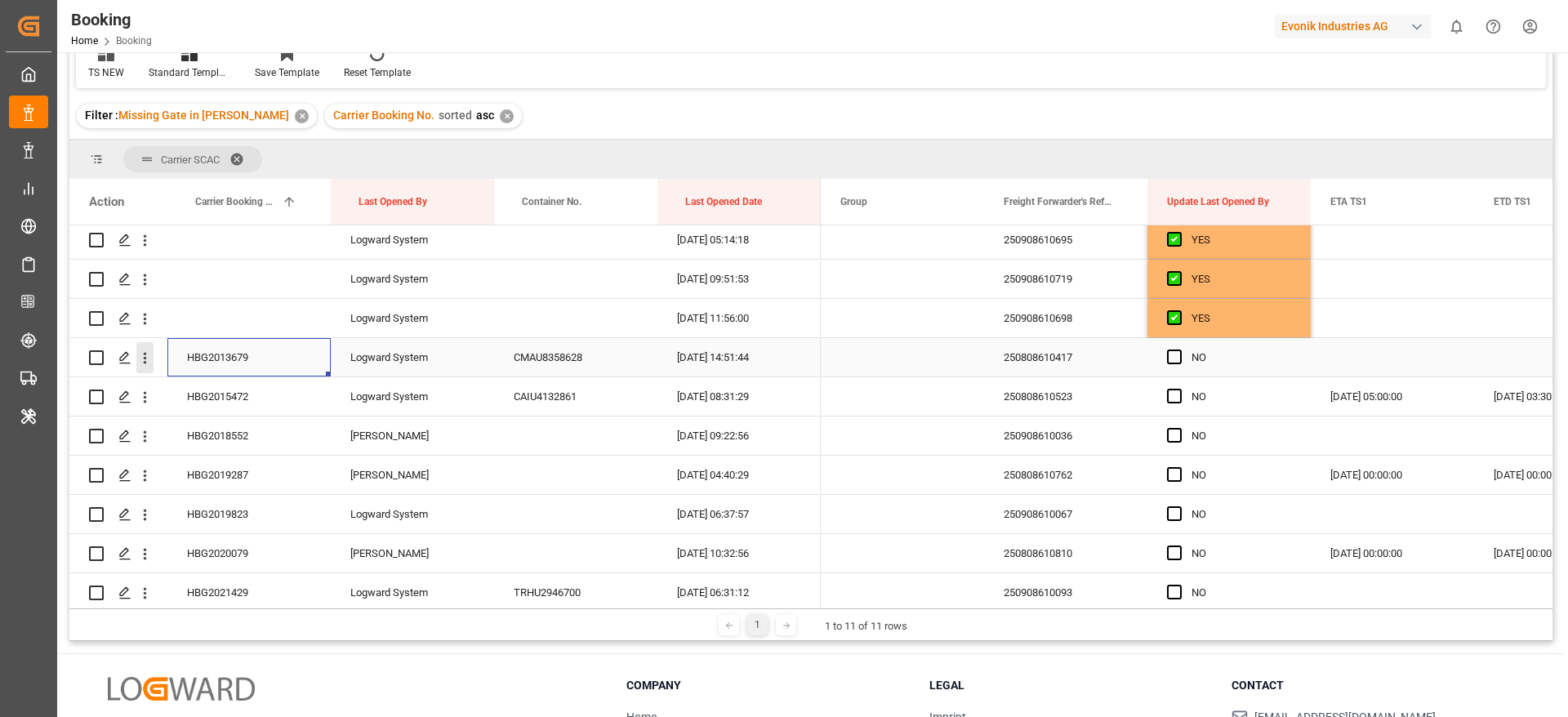
click at [141, 354] on icon "open menu" at bounding box center [145, 357] width 17 height 17
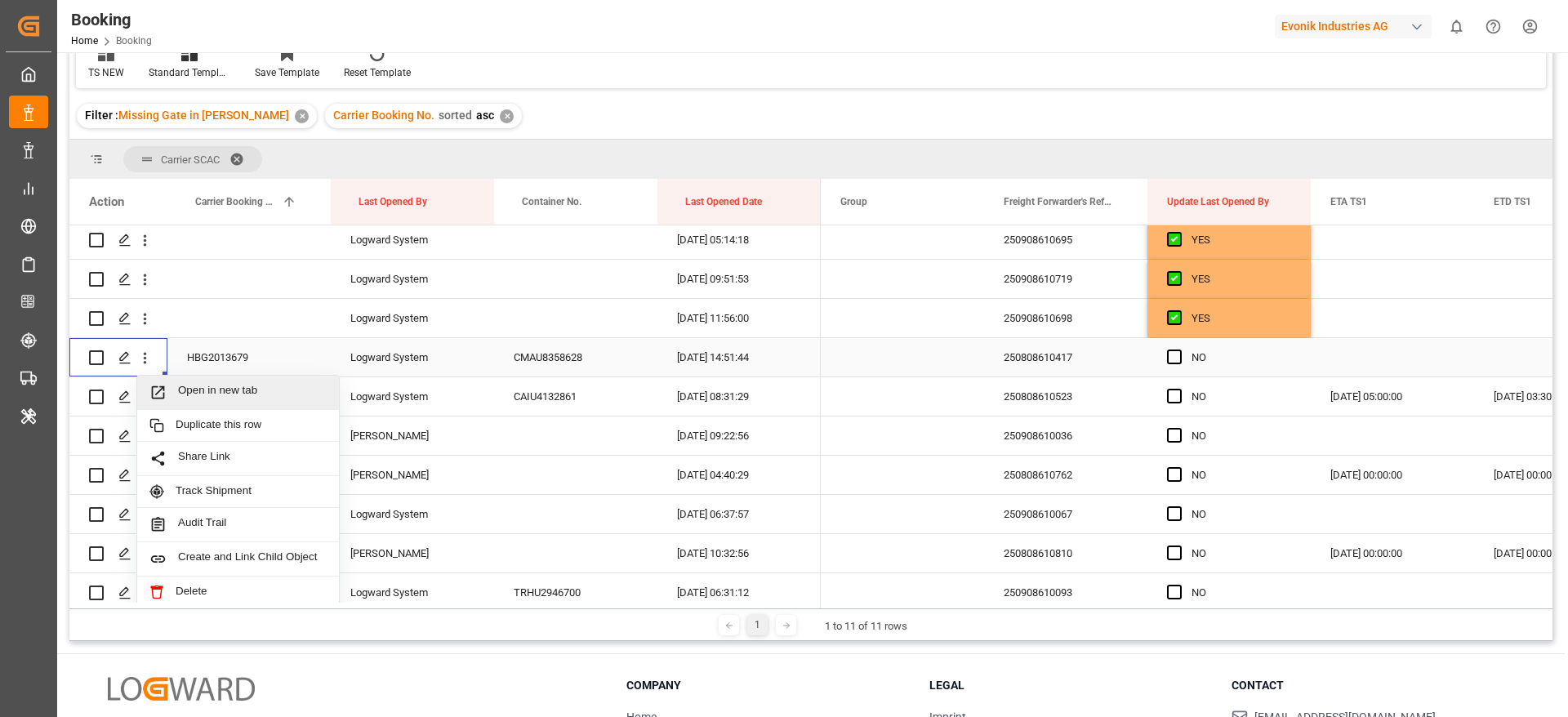
click at [260, 391] on span "Open in new tab" at bounding box center [252, 392] width 149 height 17
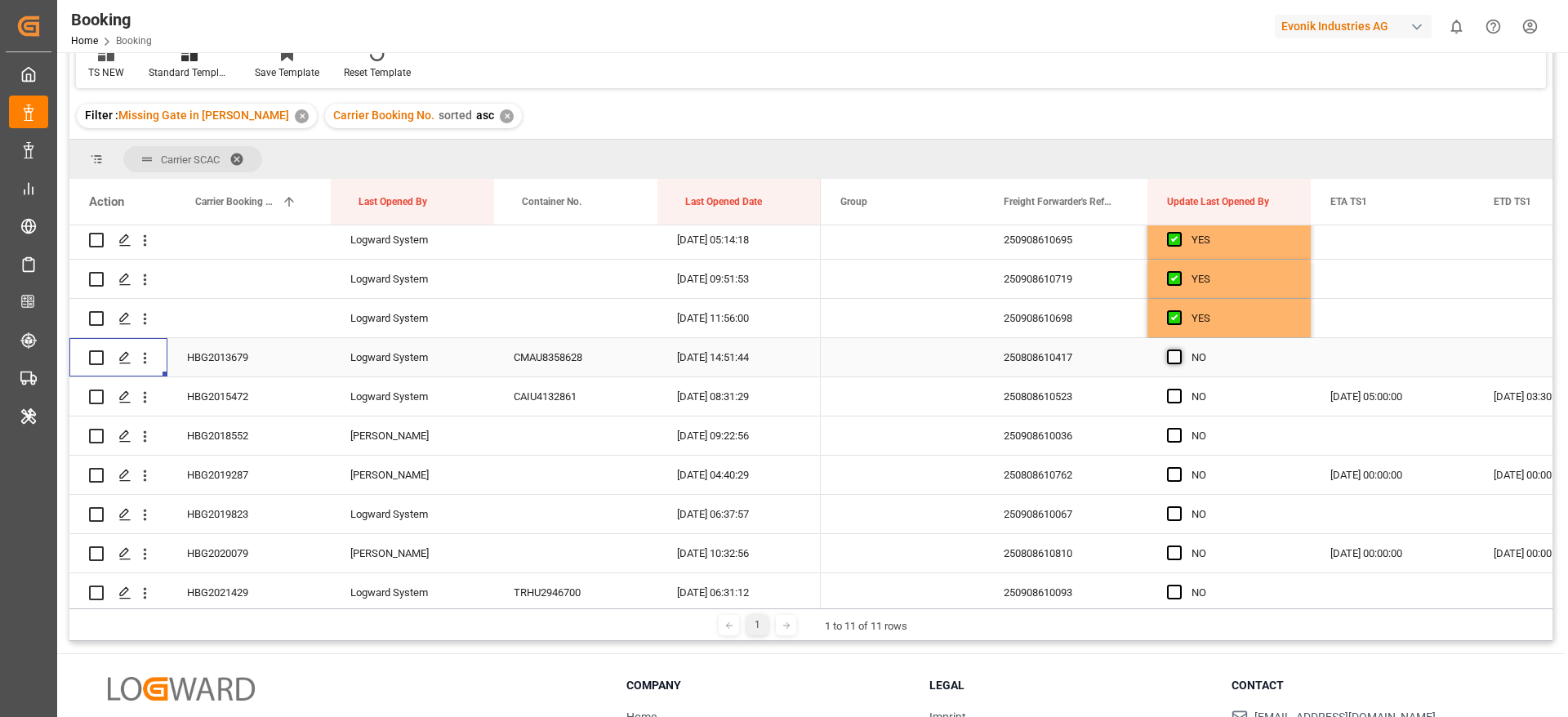
click at [1170, 358] on span "Press SPACE to select this row." at bounding box center [1174, 356] width 15 height 15
click at [1179, 349] on input "Press SPACE to select this row." at bounding box center [1179, 349] width 0 height 0
click at [1176, 399] on span "Press SPACE to select this row." at bounding box center [1174, 396] width 15 height 15
click at [1179, 389] on input "Press SPACE to select this row." at bounding box center [1179, 389] width 0 height 0
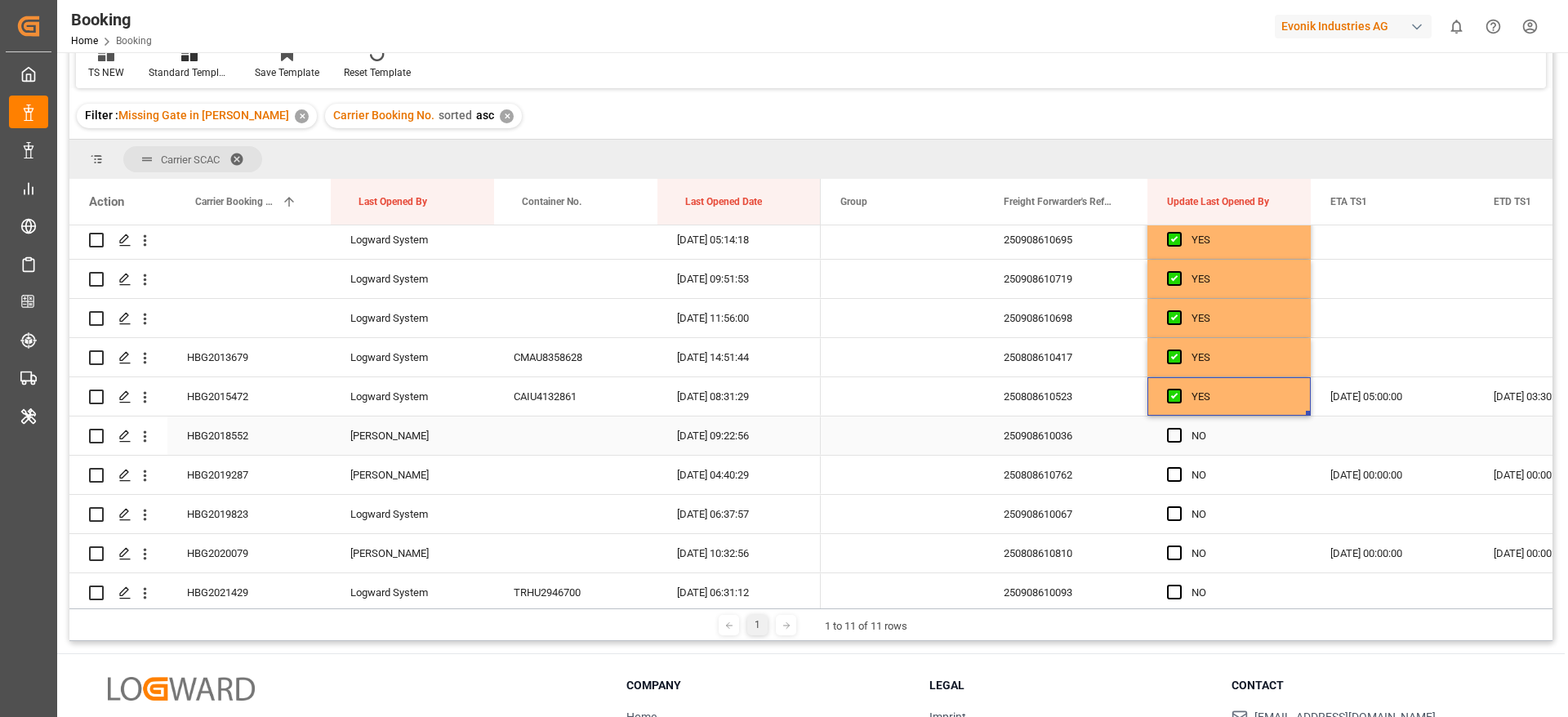
click at [257, 431] on div "HBG2018552" at bounding box center [248, 435] width 163 height 38
click at [1038, 448] on div "250908610036" at bounding box center [1065, 435] width 163 height 38
click at [1177, 432] on span "Press SPACE to select this row." at bounding box center [1174, 435] width 15 height 15
click at [1179, 428] on input "Press SPACE to select this row." at bounding box center [1179, 428] width 0 height 0
click at [247, 461] on div "HBG2019287" at bounding box center [248, 475] width 163 height 38
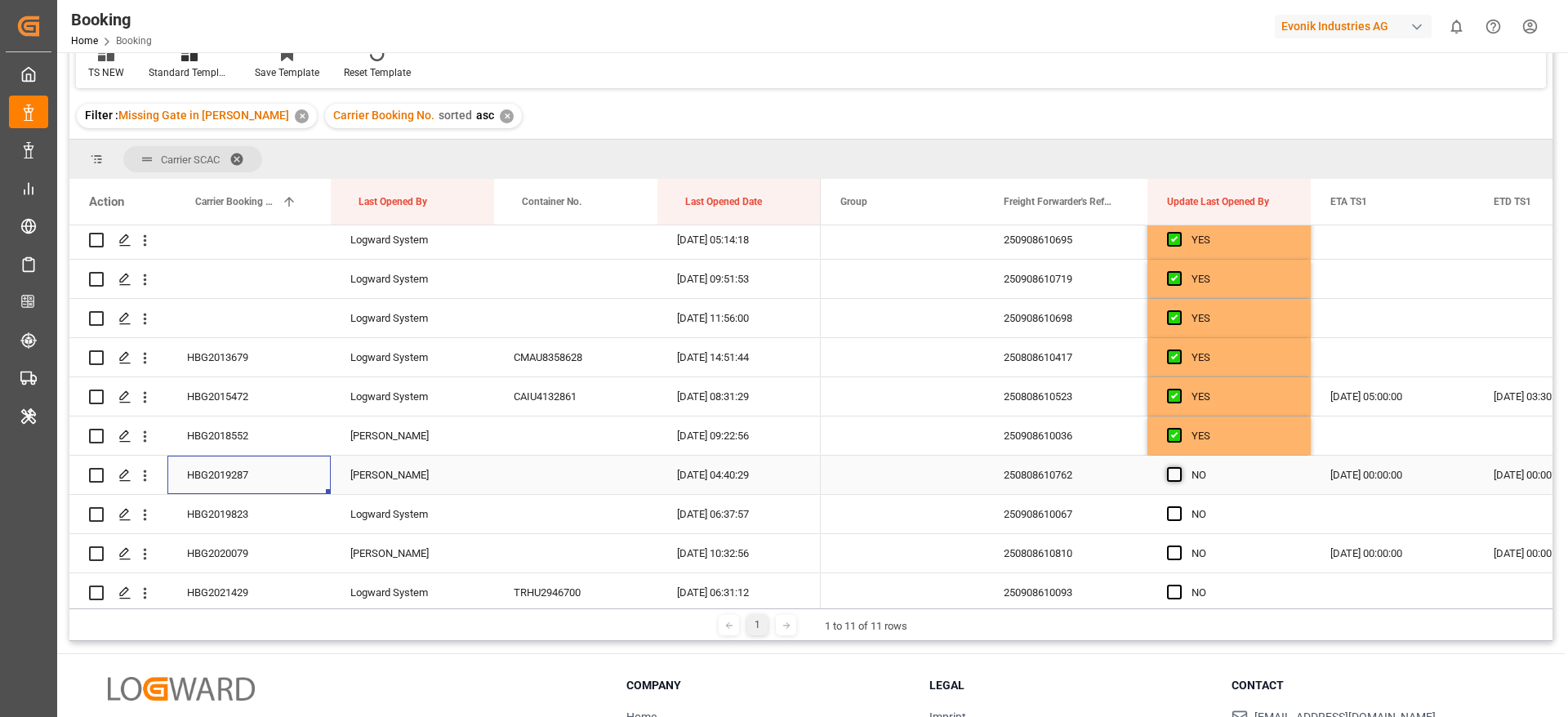
click at [1178, 476] on span "Press SPACE to select this row." at bounding box center [1174, 475] width 15 height 15
click at [1179, 467] on input "Press SPACE to select this row." at bounding box center [1179, 467] width 0 height 0
click at [1181, 516] on span "Press SPACE to select this row." at bounding box center [1174, 514] width 15 height 15
click at [1179, 506] on input "Press SPACE to select this row." at bounding box center [1179, 506] width 0 height 0
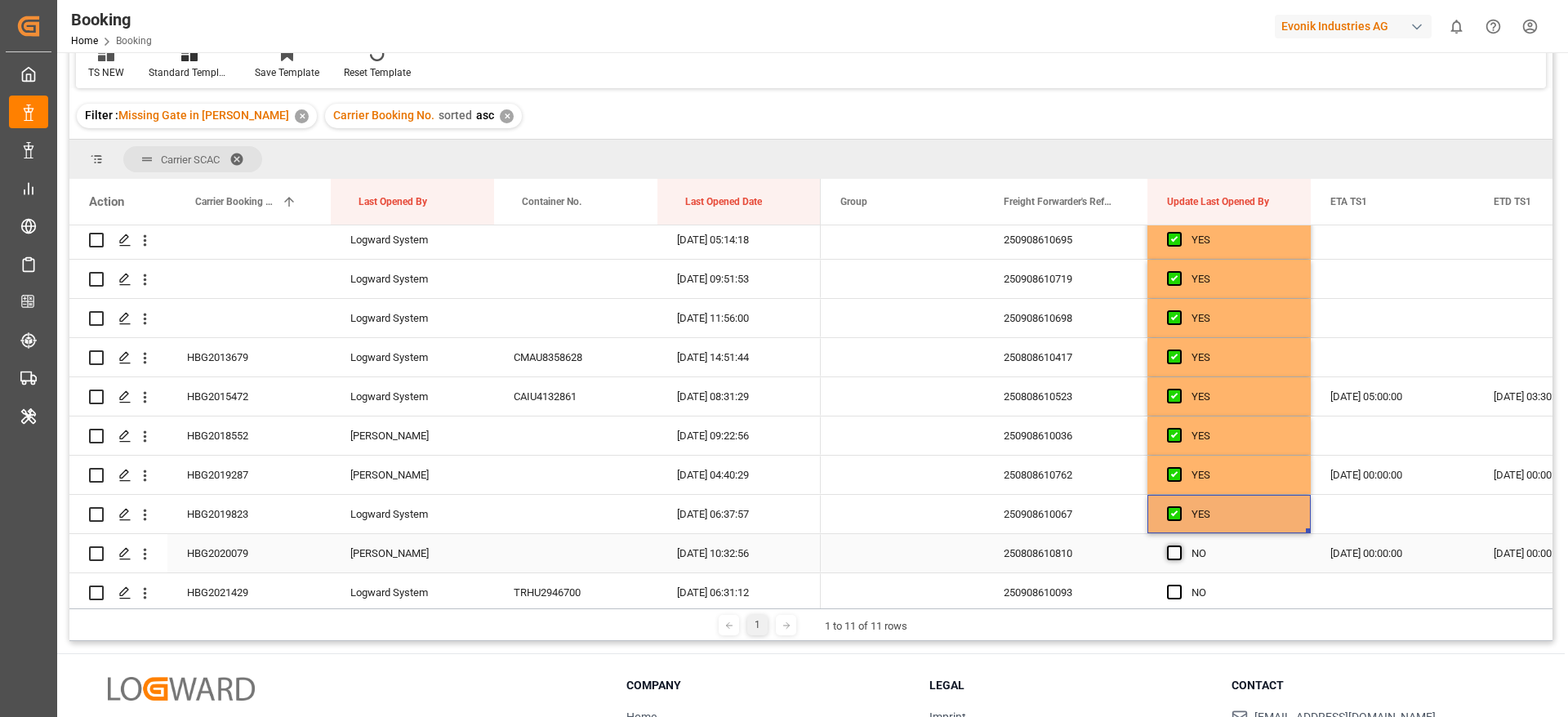
click at [1180, 547] on span "Press SPACE to select this row." at bounding box center [1174, 552] width 15 height 15
click at [1179, 545] on input "Press SPACE to select this row." at bounding box center [1179, 545] width 0 height 0
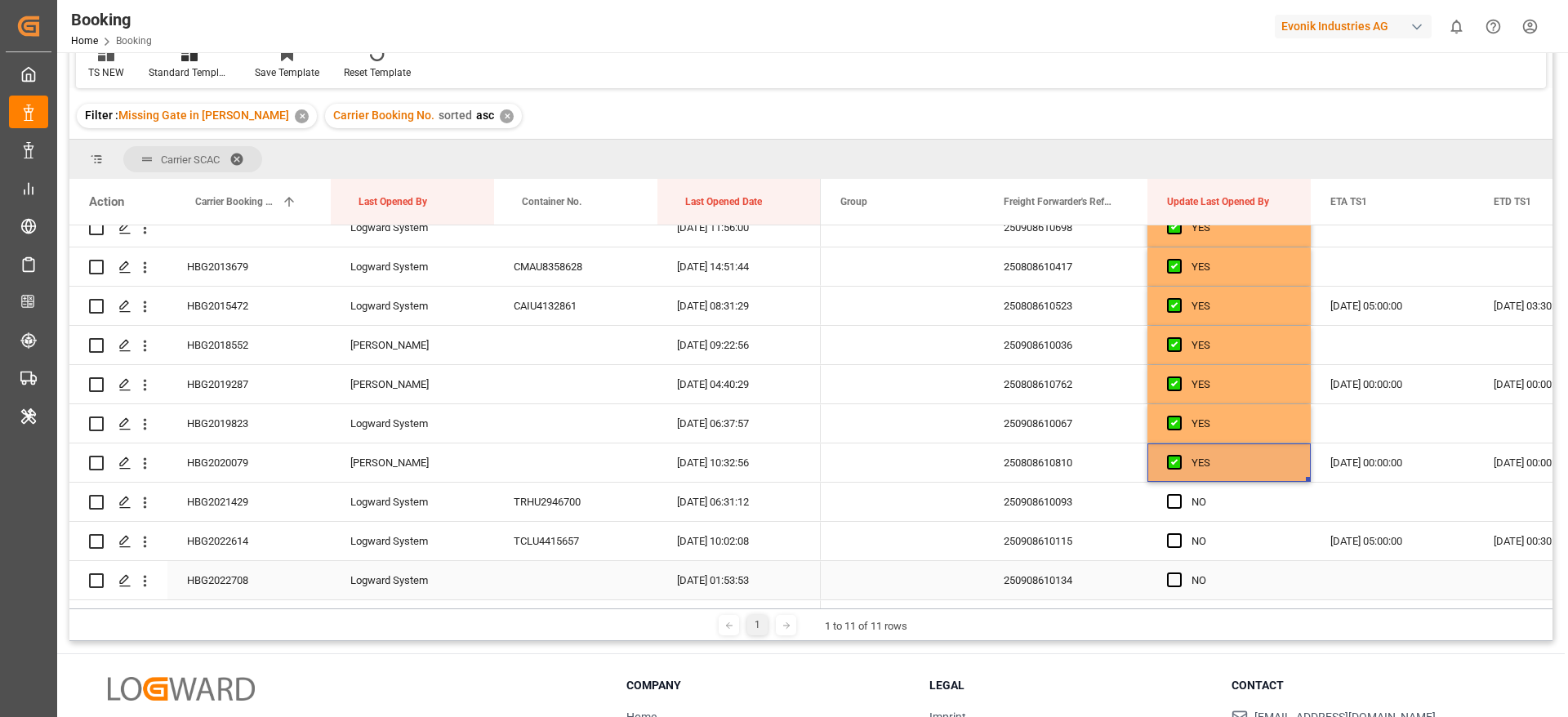
scroll to position [245, 0]
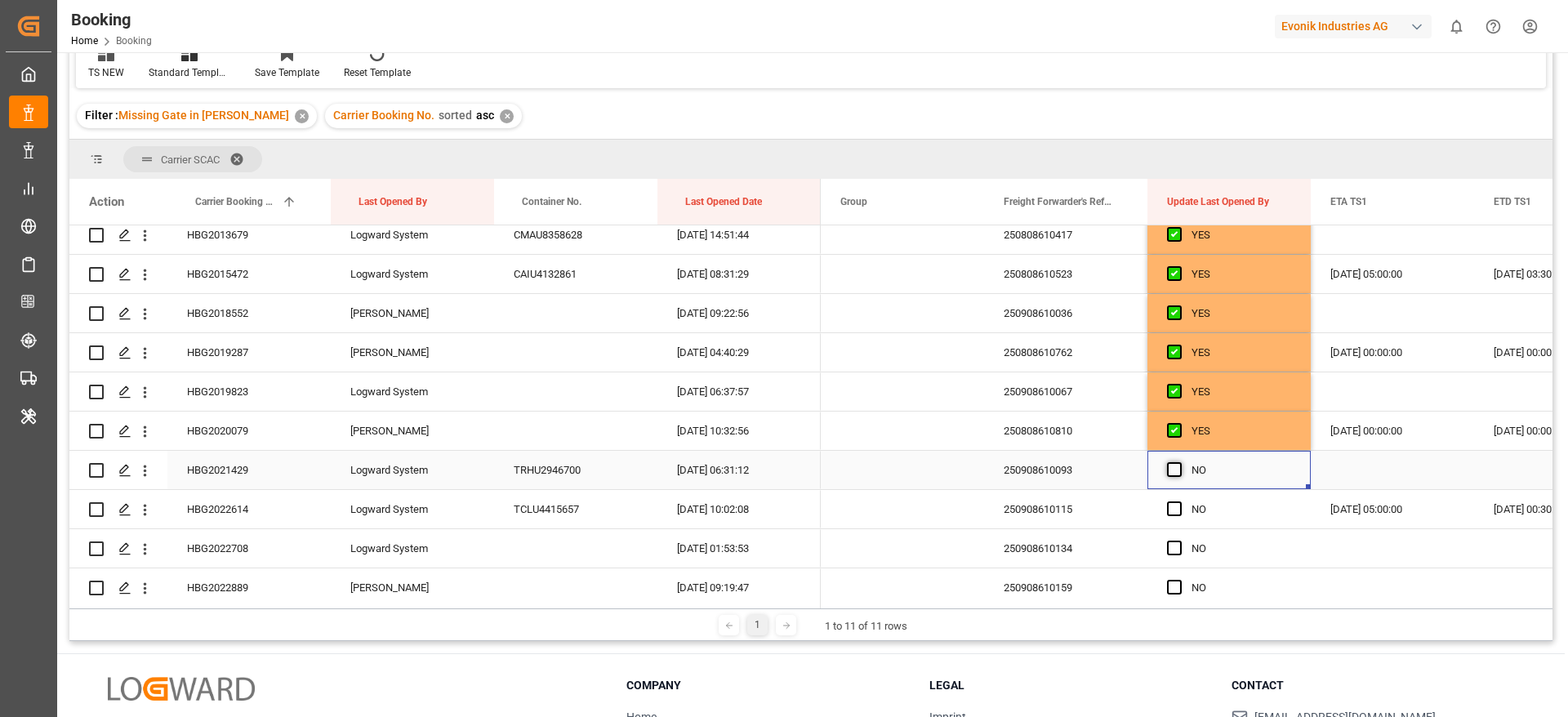
click at [1171, 467] on span "Press SPACE to select this row." at bounding box center [1174, 470] width 15 height 15
click at [1179, 462] on input "Press SPACE to select this row." at bounding box center [1179, 462] width 0 height 0
click at [1172, 506] on span "Press SPACE to select this row." at bounding box center [1174, 509] width 15 height 15
click at [1179, 501] on input "Press SPACE to select this row." at bounding box center [1179, 501] width 0 height 0
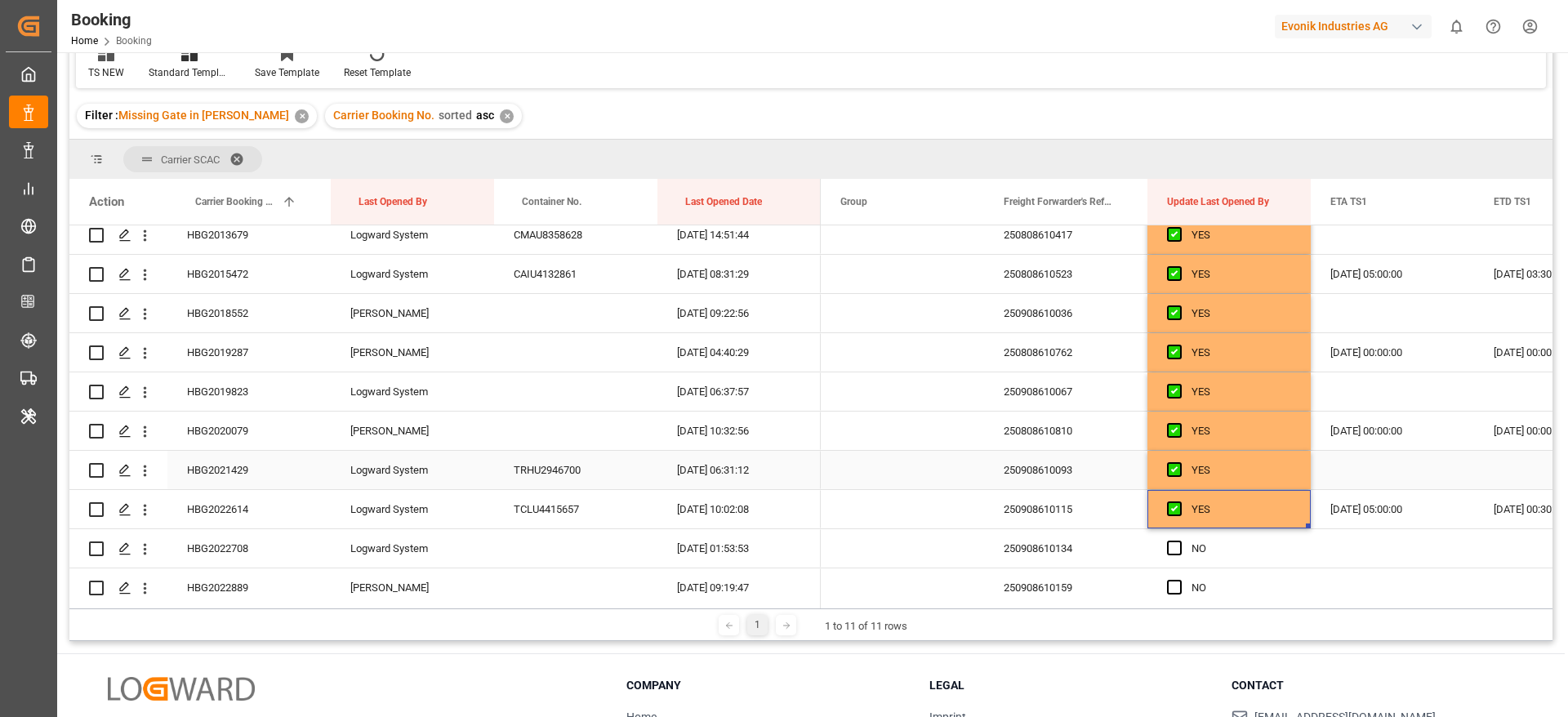
scroll to position [367, 0]
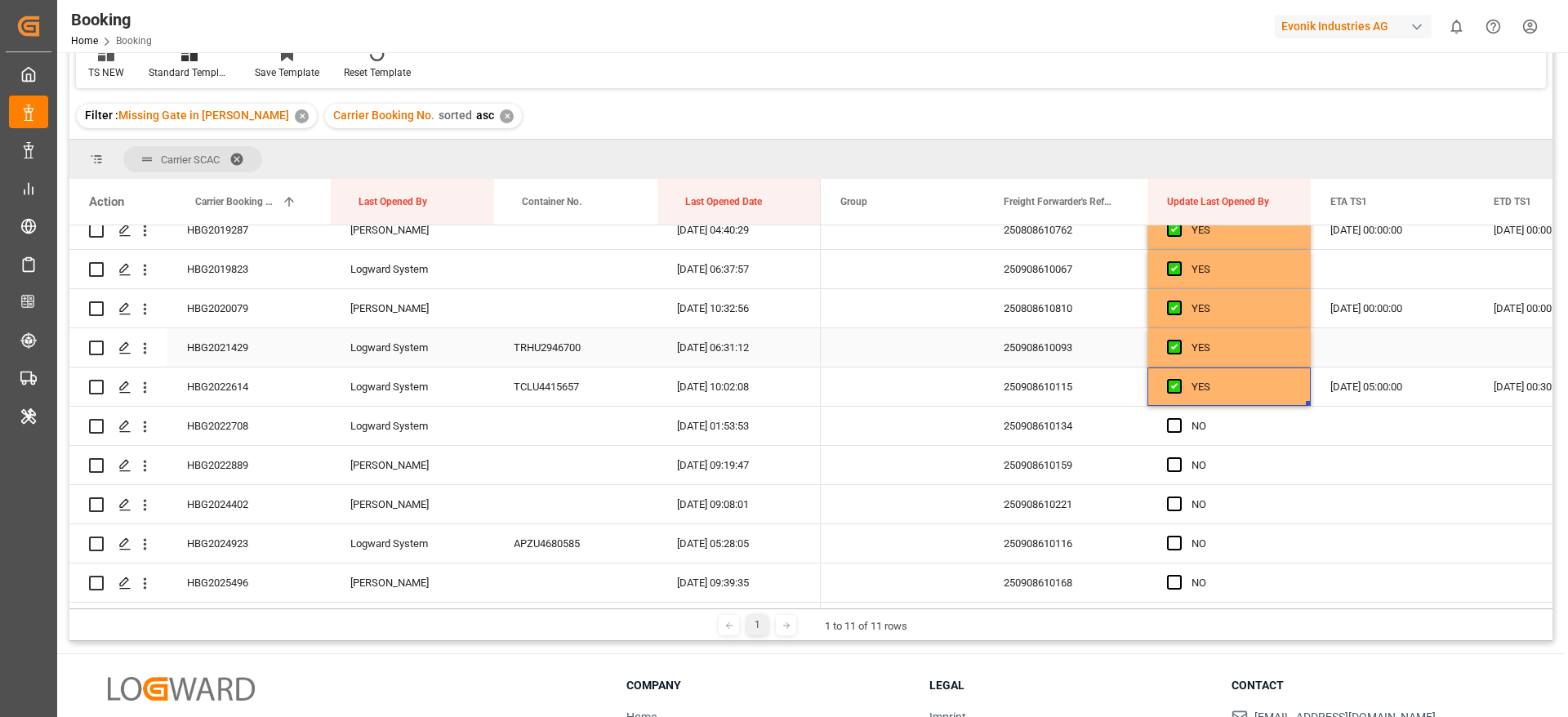
click at [266, 354] on div "HBG2021429" at bounding box center [248, 347] width 163 height 38
click at [1181, 423] on span "Press SPACE to select this row." at bounding box center [1174, 425] width 15 height 15
click at [1179, 418] on input "Press SPACE to select this row." at bounding box center [1179, 418] width 0 height 0
click at [1177, 460] on span "Press SPACE to select this row." at bounding box center [1174, 465] width 15 height 15
click at [1179, 457] on input "Press SPACE to select this row." at bounding box center [1179, 457] width 0 height 0
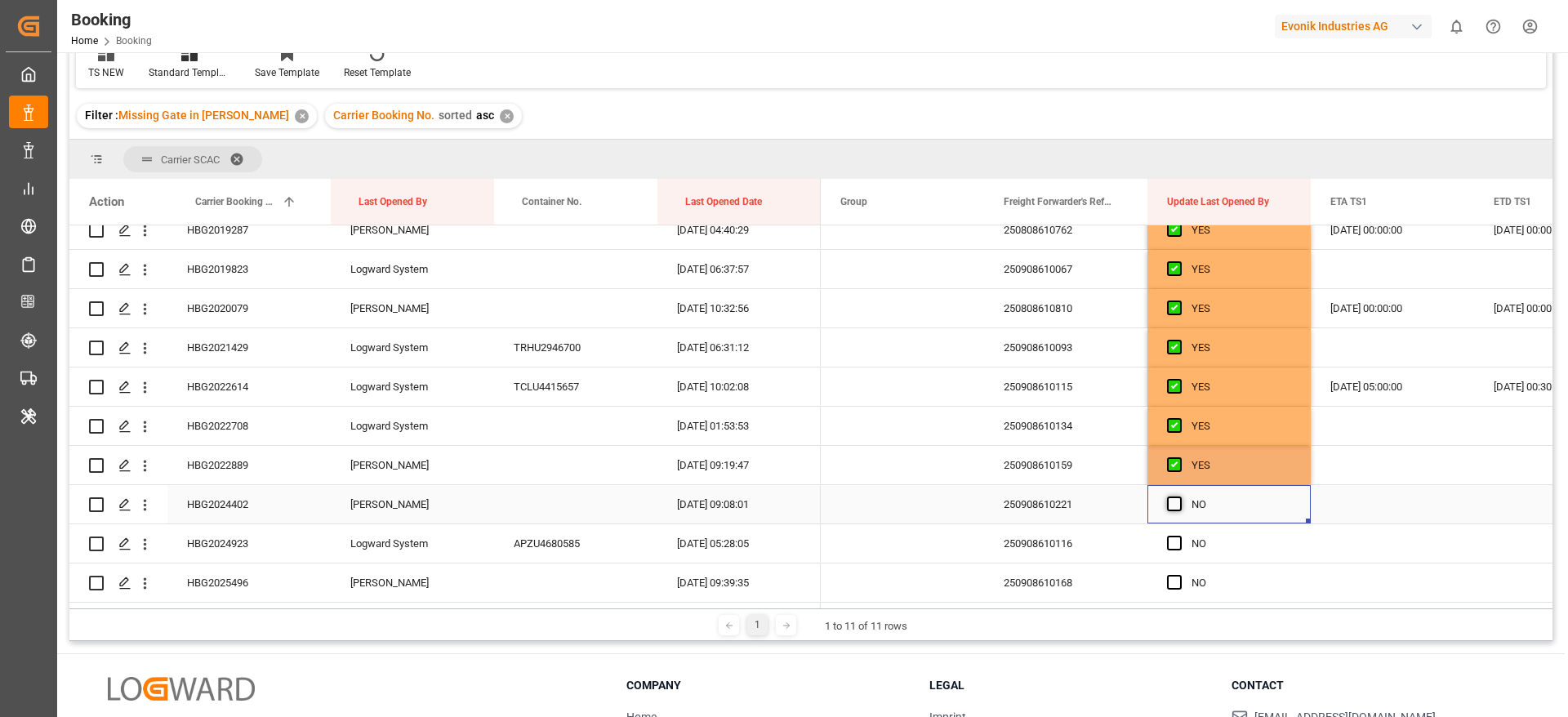
click at [1170, 496] on div "Press SPACE to select this row." at bounding box center [1179, 504] width 25 height 37
click at [1174, 507] on span "Press SPACE to select this row." at bounding box center [1174, 504] width 15 height 15
click at [1179, 496] on input "Press SPACE to select this row." at bounding box center [1179, 496] width 0 height 0
click at [1448, 203] on span at bounding box center [1447, 202] width 15 height 15
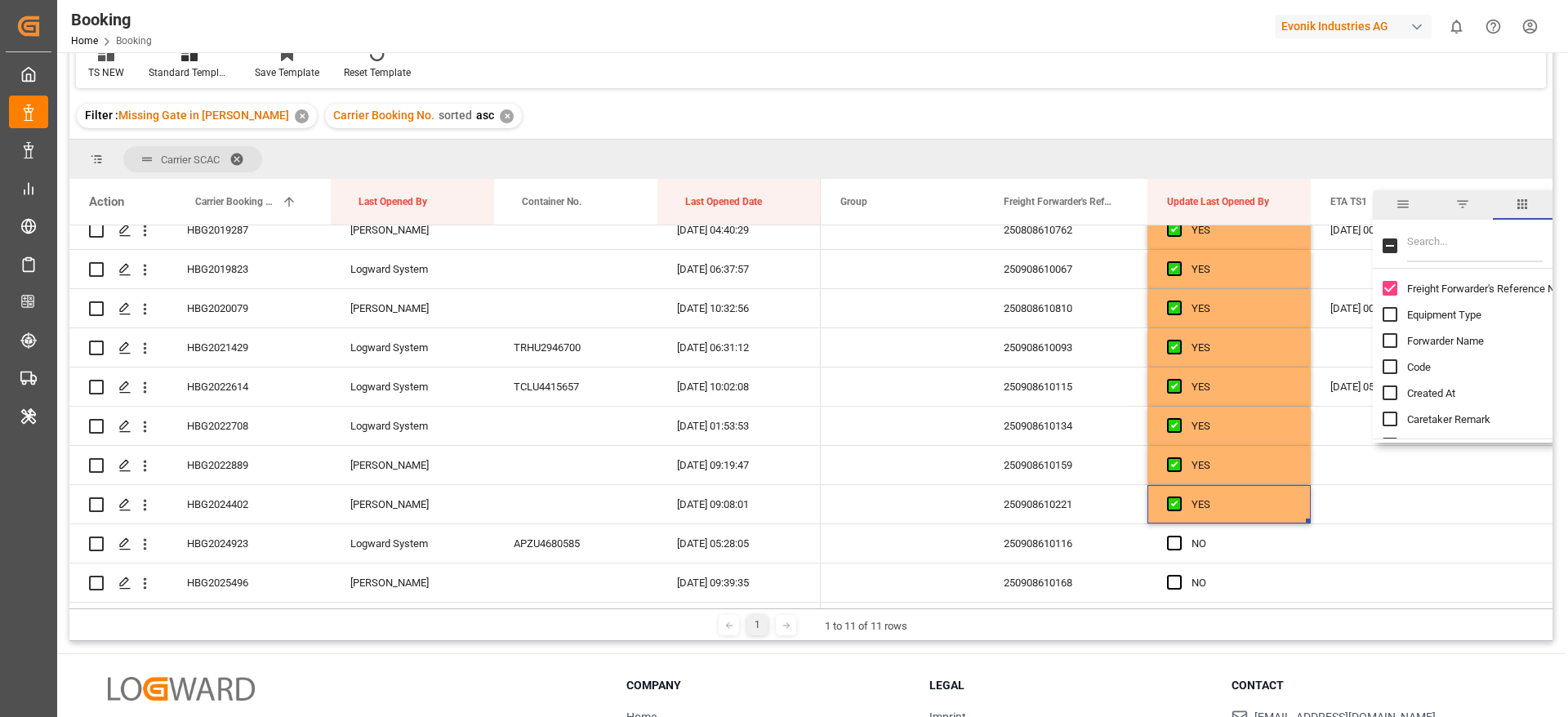
click at [1463, 254] on input "Filter Columns Input" at bounding box center [1475, 245] width 136 height 32
type input "et"
click at [1414, 380] on span "ETA TS1" at bounding box center [1427, 375] width 39 height 12
checkbox input "false"
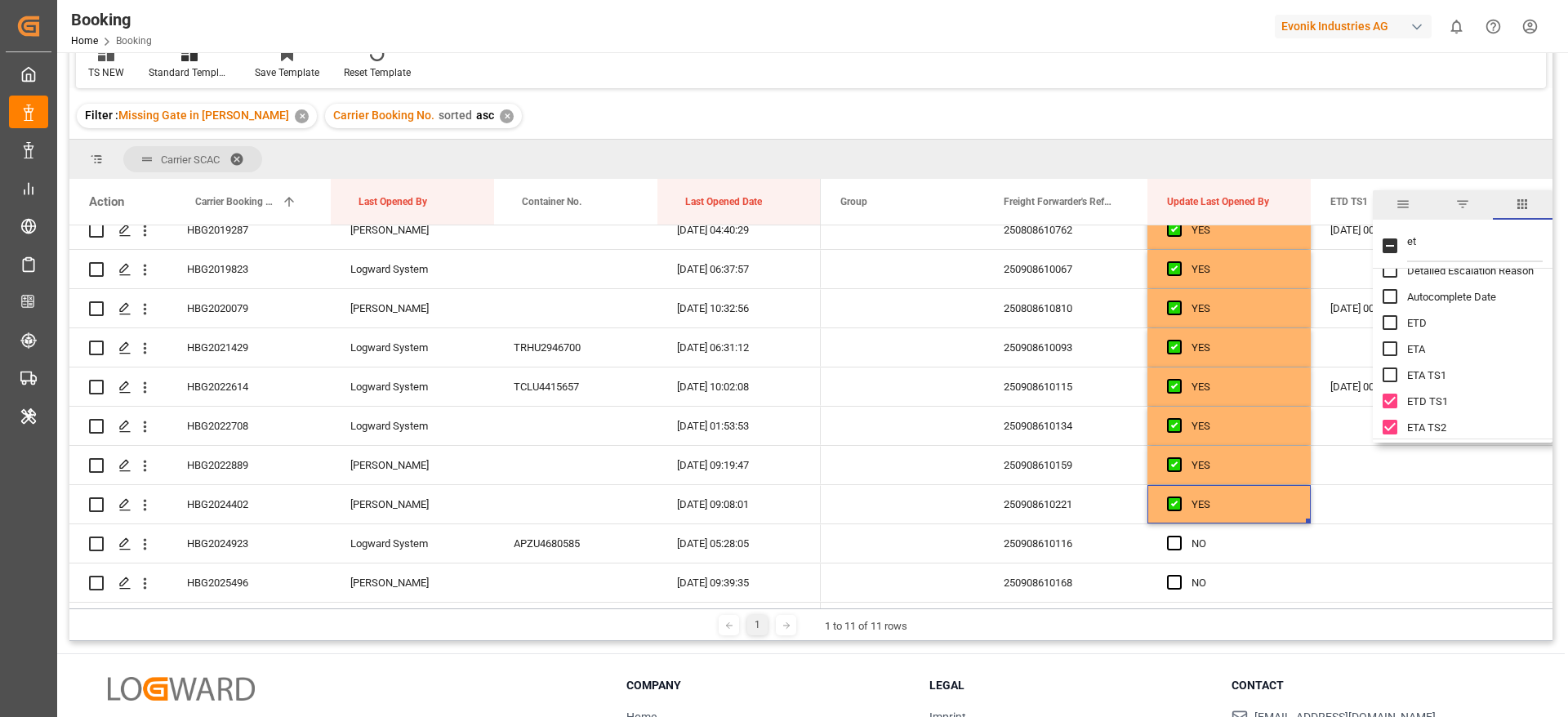
click at [1411, 320] on span "ETD" at bounding box center [1417, 323] width 20 height 12
checkbox input "true"
click at [1414, 348] on span "ETA" at bounding box center [1417, 349] width 18 height 12
checkbox input "true"
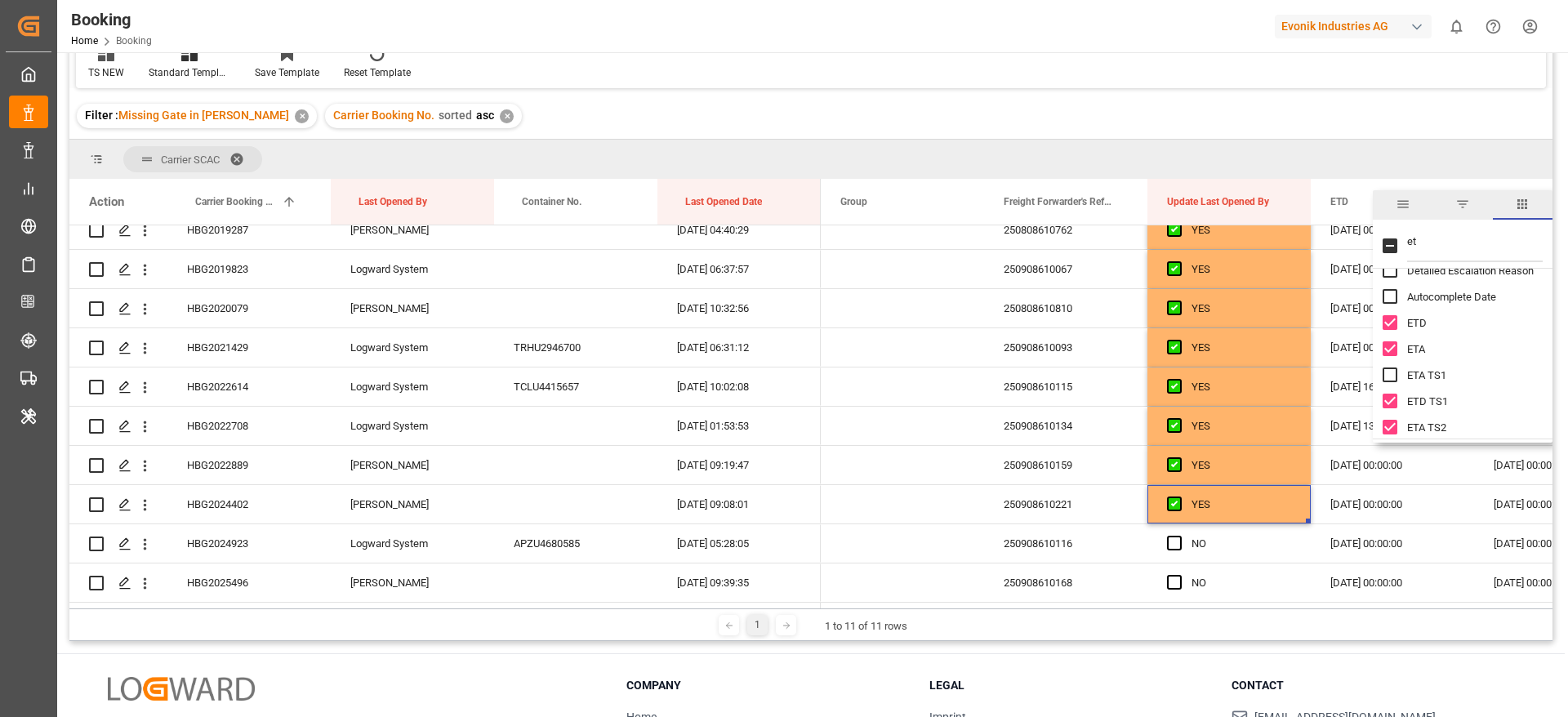
click at [1416, 398] on span "ETD TS1" at bounding box center [1427, 401] width 41 height 12
checkbox input "false"
click at [1417, 429] on span "ETA TS2" at bounding box center [1427, 427] width 39 height 12
checkbox input "false"
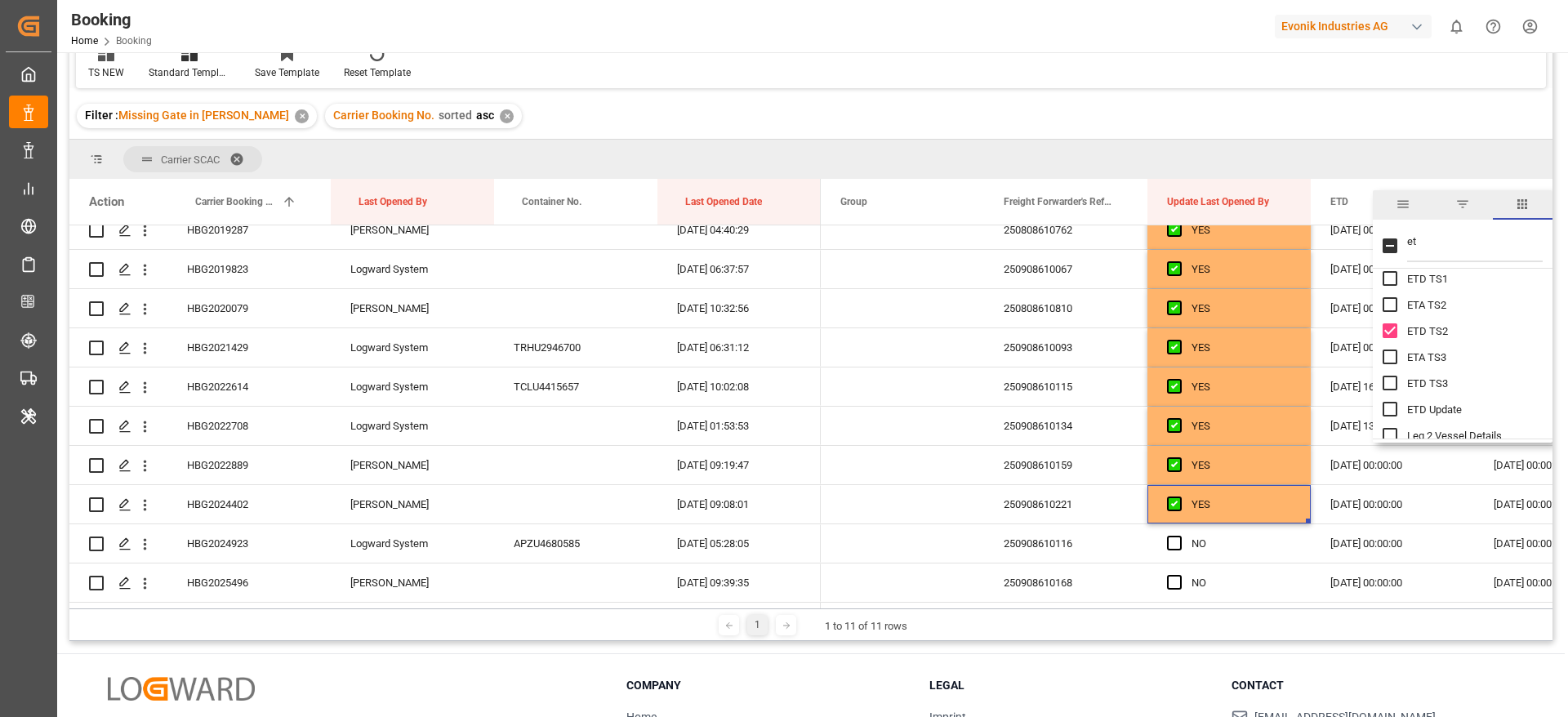
click at [1421, 331] on span "ETD TS2" at bounding box center [1427, 331] width 41 height 12
checkbox input "false"
click at [1357, 113] on div "Filter : Missing Gate in POL Barge ✕ Carrier Booking No. sorted asc ✕" at bounding box center [811, 116] width 1483 height 45
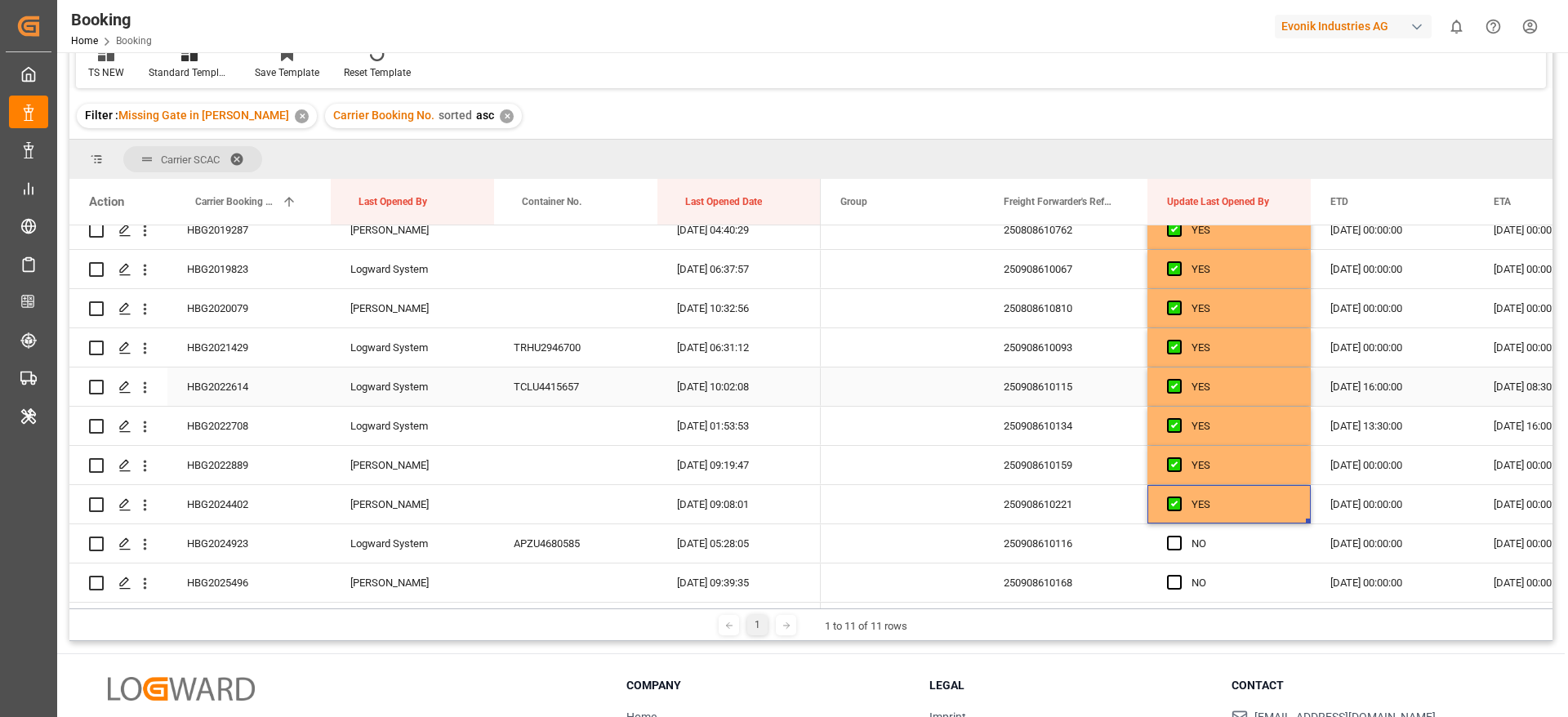
scroll to position [490, 0]
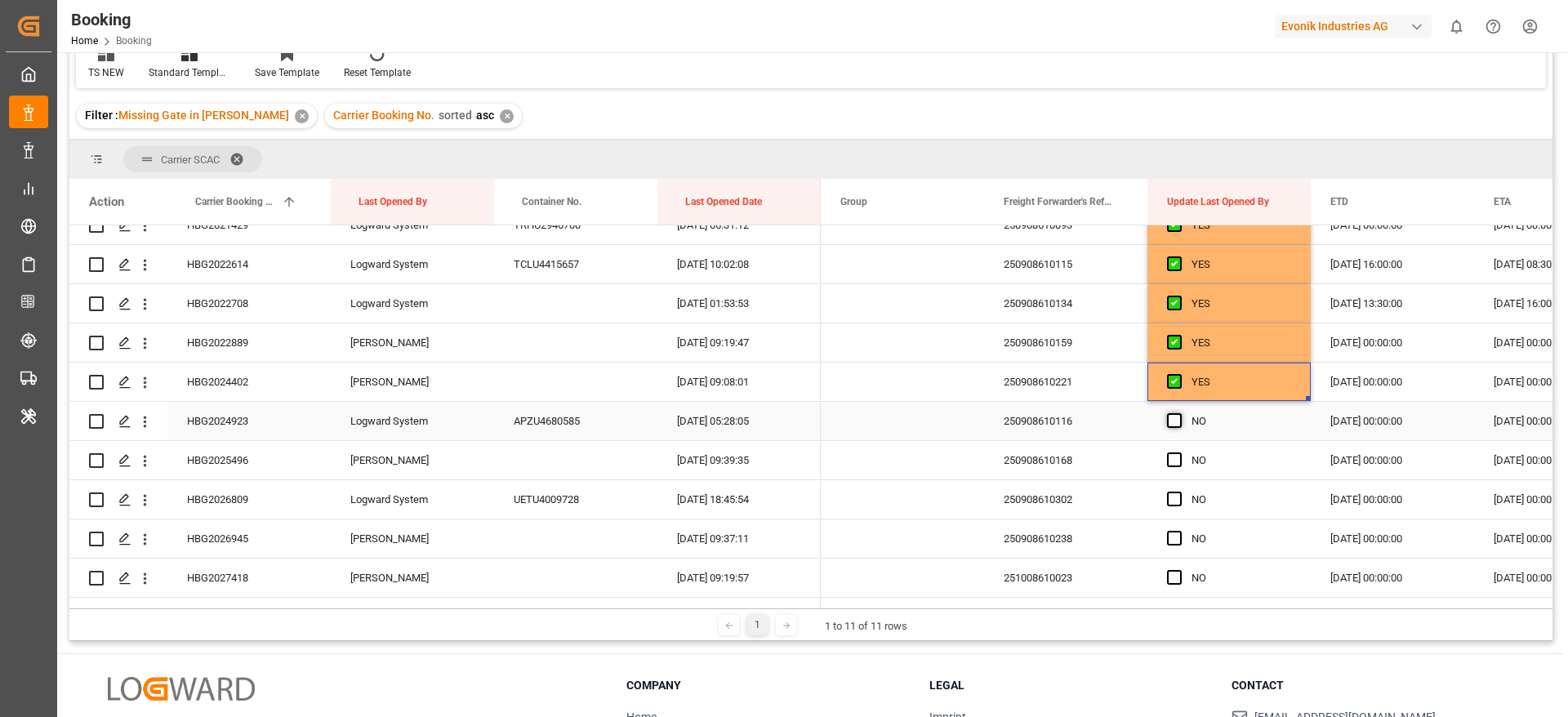
click at [1171, 420] on span "Press SPACE to select this row." at bounding box center [1174, 420] width 15 height 15
click at [1179, 413] on input "Press SPACE to select this row." at bounding box center [1179, 413] width 0 height 0
click at [1173, 458] on span "Press SPACE to select this row." at bounding box center [1174, 460] width 15 height 15
click at [1179, 452] on input "Press SPACE to select this row." at bounding box center [1179, 452] width 0 height 0
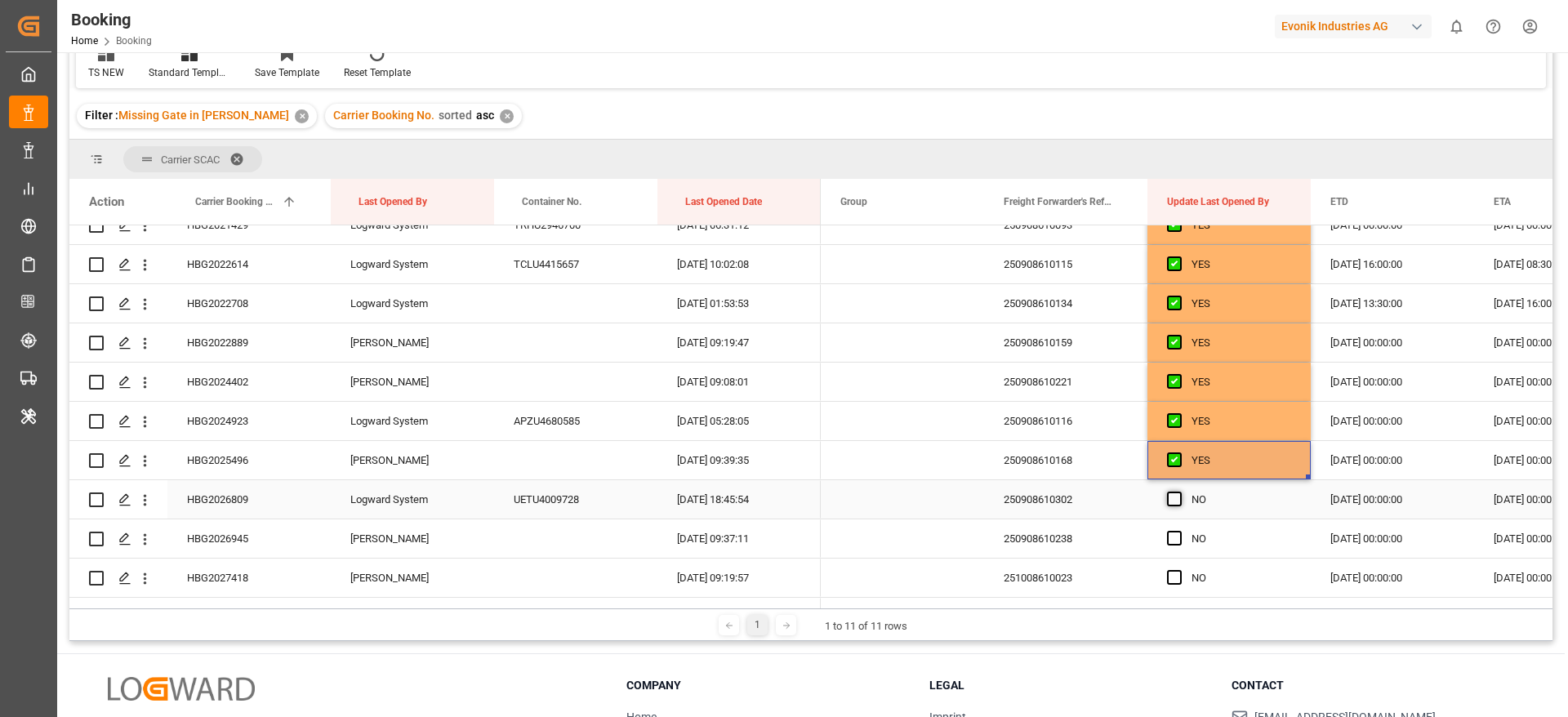
click at [1181, 500] on span "Press SPACE to select this row." at bounding box center [1174, 499] width 15 height 15
click at [1179, 491] on input "Press SPACE to select this row." at bounding box center [1179, 491] width 0 height 0
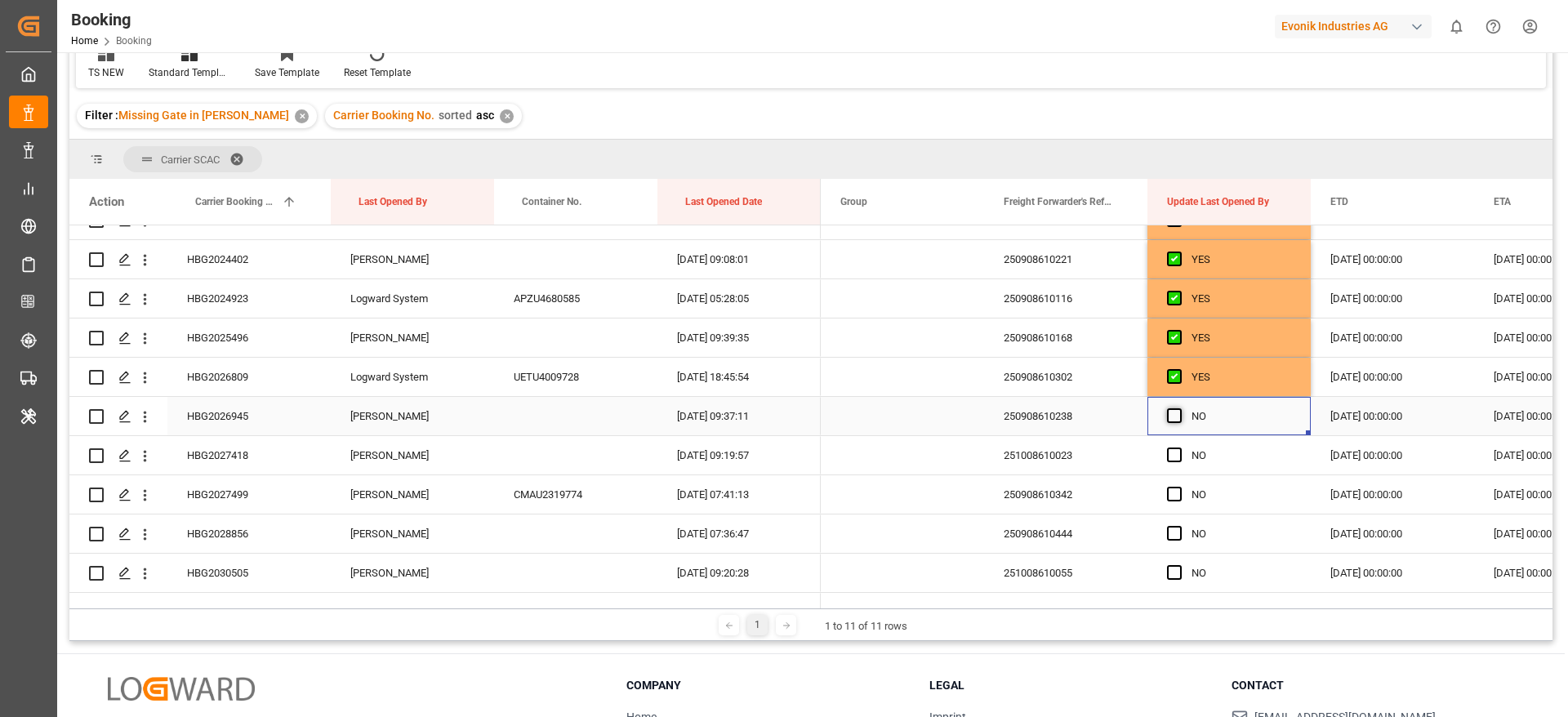
click at [1174, 413] on span "Press SPACE to select this row." at bounding box center [1174, 416] width 15 height 15
click at [1179, 409] on input "Press SPACE to select this row." at bounding box center [1179, 409] width 0 height 0
click at [1174, 454] on span "Press SPACE to select this row." at bounding box center [1174, 455] width 15 height 15
click at [1179, 447] on input "Press SPACE to select this row." at bounding box center [1179, 447] width 0 height 0
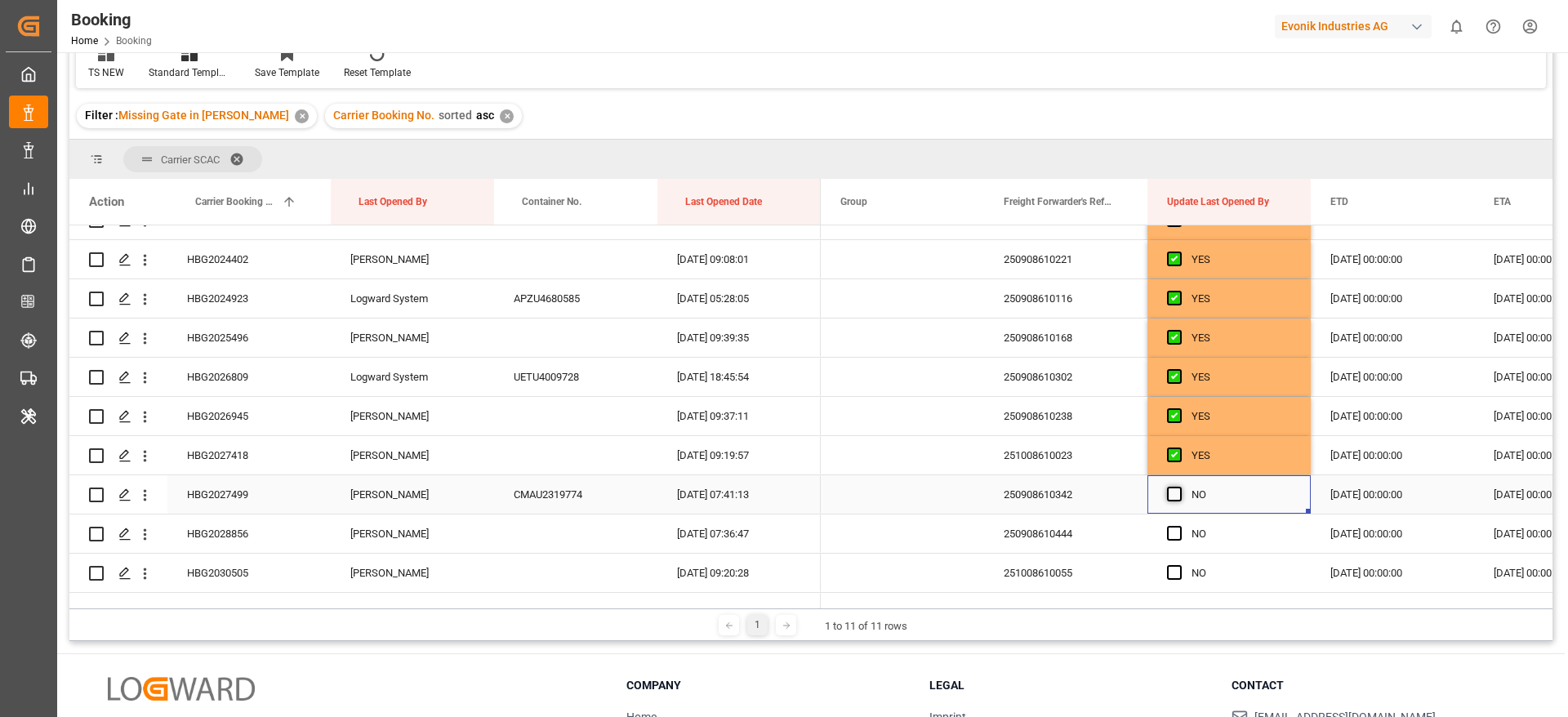
click at [1176, 497] on span "Press SPACE to select this row." at bounding box center [1174, 494] width 15 height 15
click at [1179, 486] on input "Press SPACE to select this row." at bounding box center [1179, 486] width 0 height 0
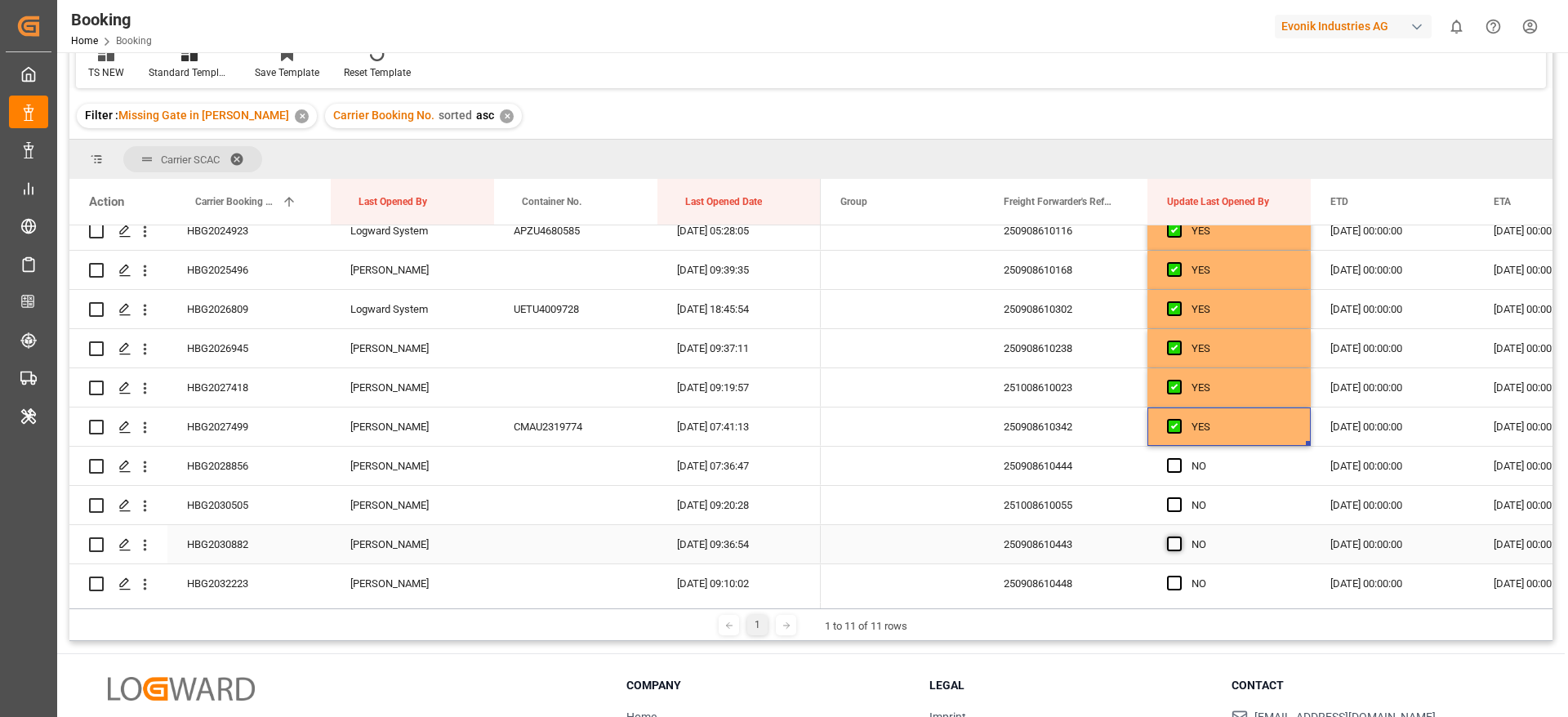
scroll to position [734, 0]
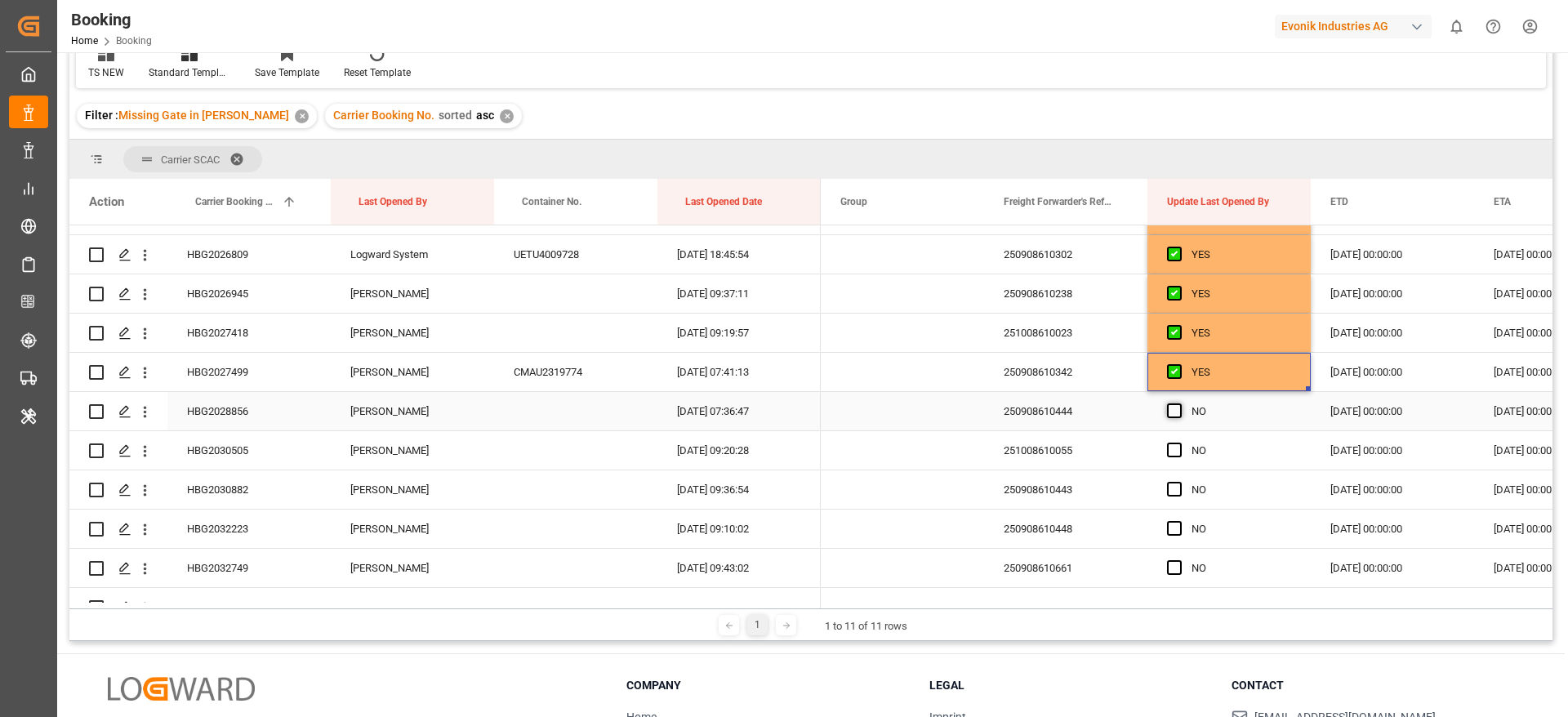
click at [1174, 407] on span "Press SPACE to select this row." at bounding box center [1174, 411] width 15 height 15
click at [1179, 404] on input "Press SPACE to select this row." at bounding box center [1179, 404] width 0 height 0
click at [1179, 452] on span "Press SPACE to select this row." at bounding box center [1174, 450] width 15 height 15
click at [1179, 442] on input "Press SPACE to select this row." at bounding box center [1179, 442] width 0 height 0
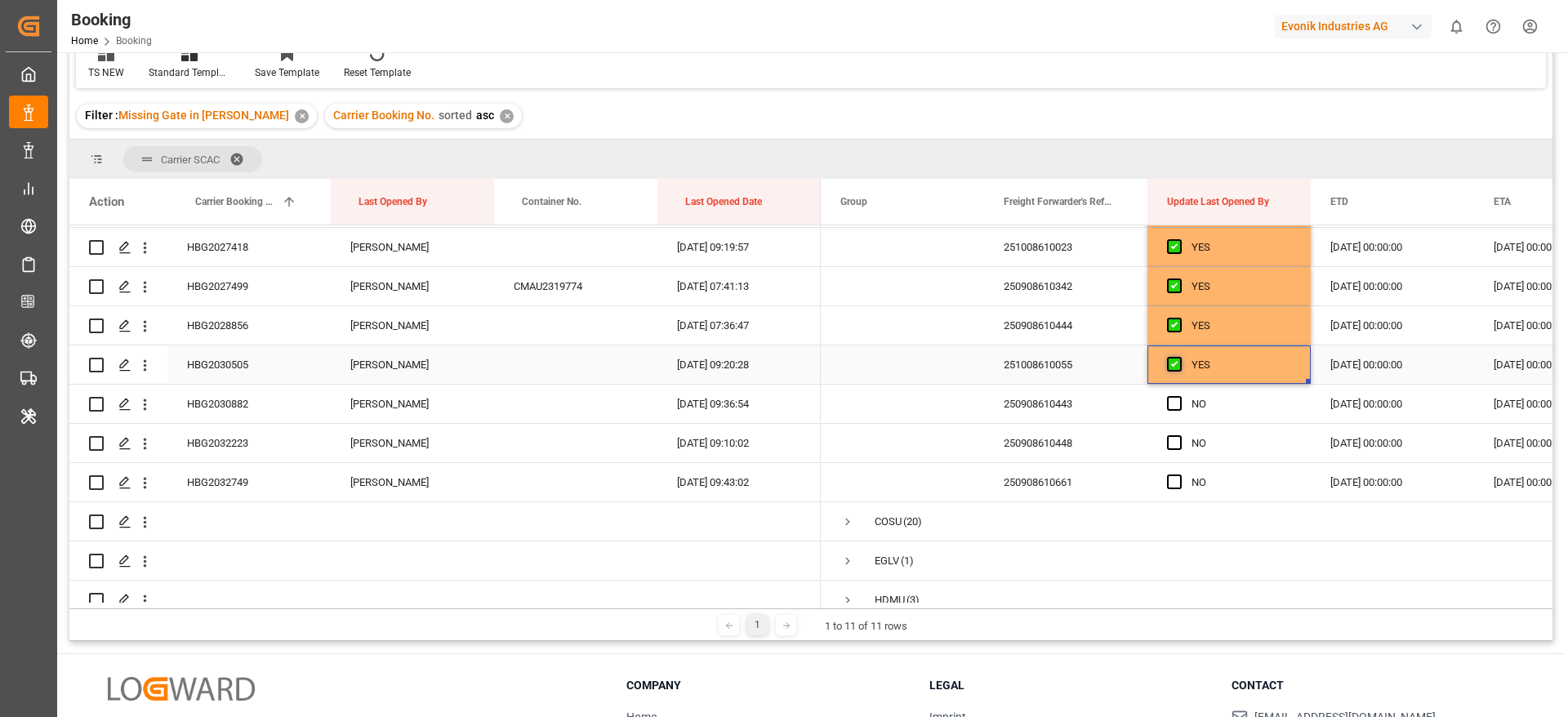
scroll to position [857, 0]
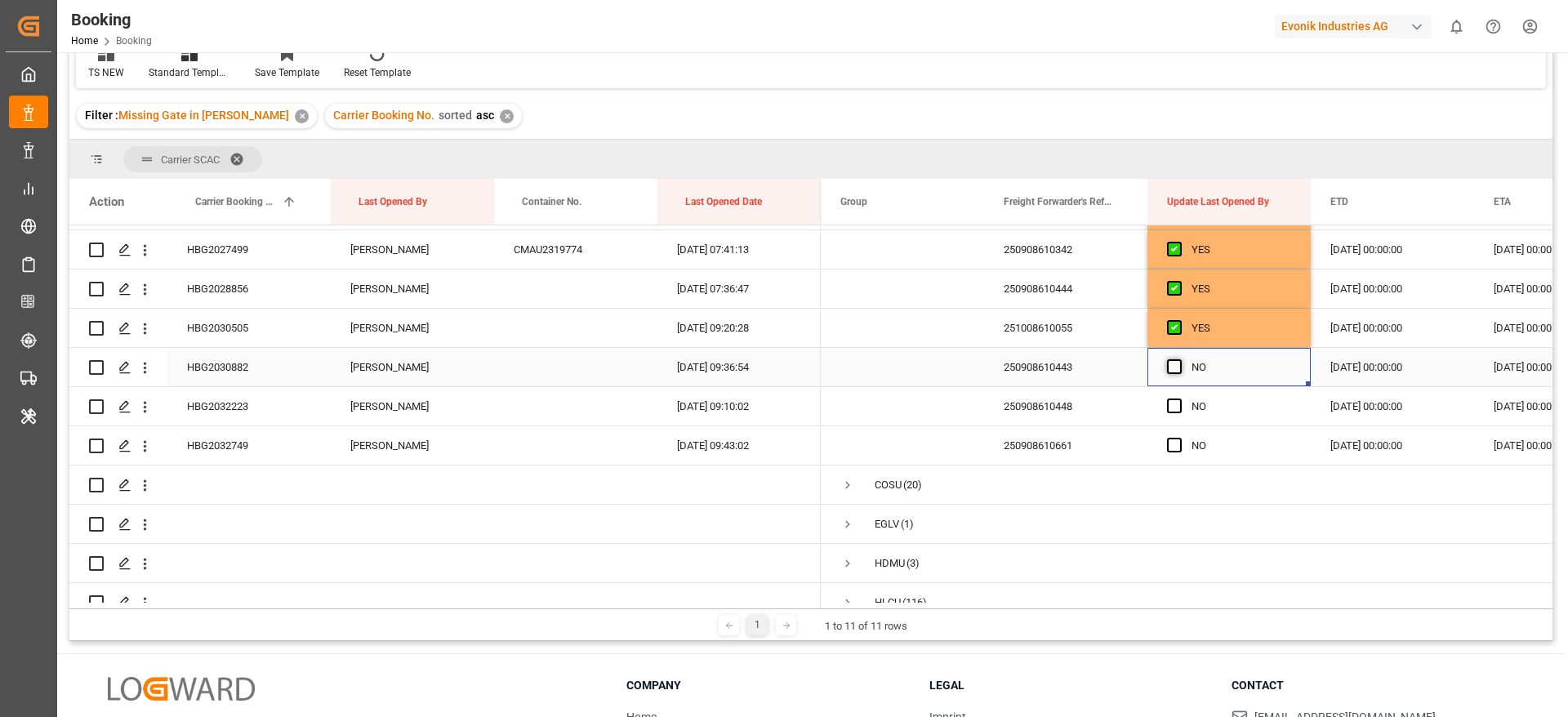
click at [1169, 359] on span "Press SPACE to select this row." at bounding box center [1174, 366] width 15 height 15
click at [1179, 359] on input "Press SPACE to select this row." at bounding box center [1179, 359] width 0 height 0
click at [1174, 401] on span "Press SPACE to select this row." at bounding box center [1174, 406] width 15 height 15
click at [1179, 399] on input "Press SPACE to select this row." at bounding box center [1179, 399] width 0 height 0
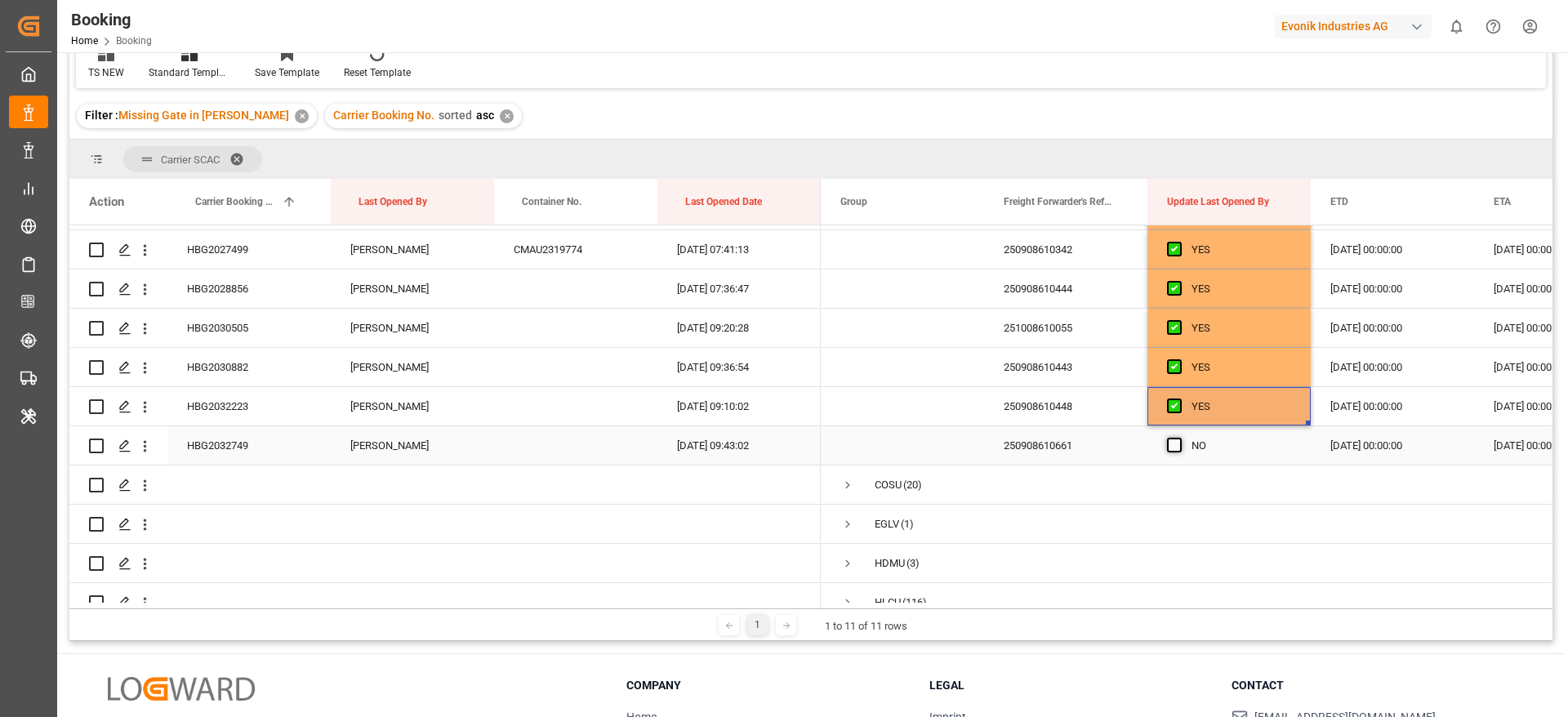
click at [1174, 443] on span "Press SPACE to select this row." at bounding box center [1174, 445] width 15 height 15
click at [1179, 437] on input "Press SPACE to select this row." at bounding box center [1179, 437] width 0 height 0
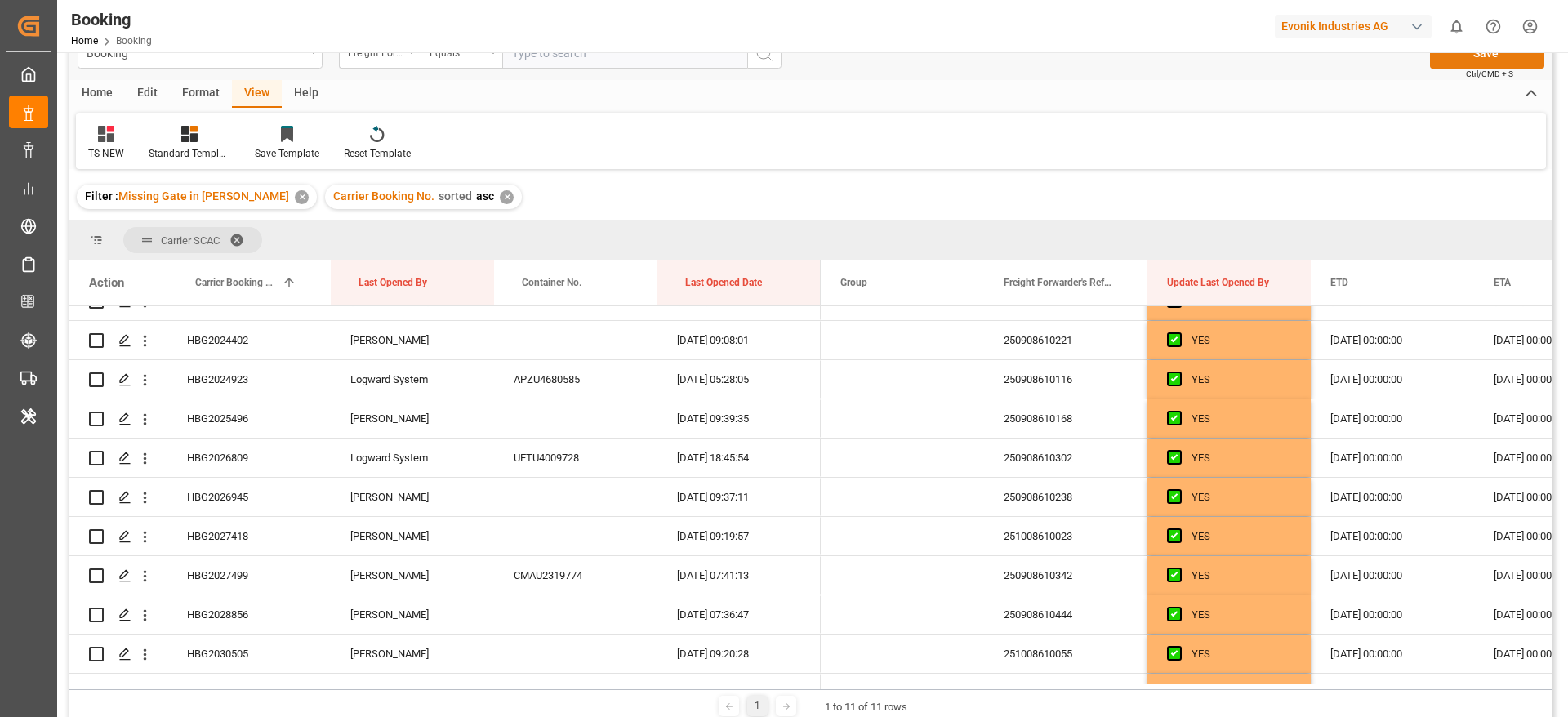
scroll to position [0, 0]
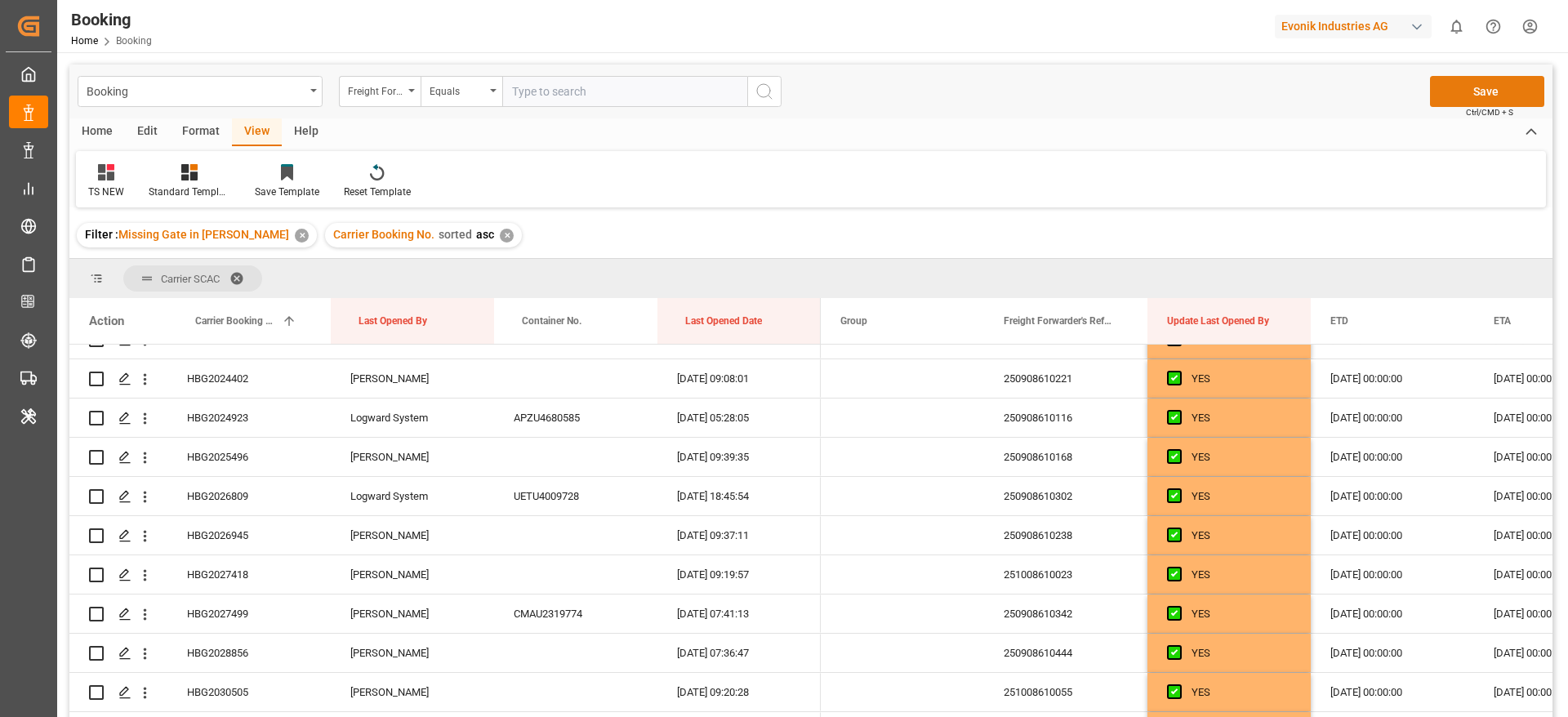
click at [1459, 85] on button "Save" at bounding box center [1487, 92] width 114 height 31
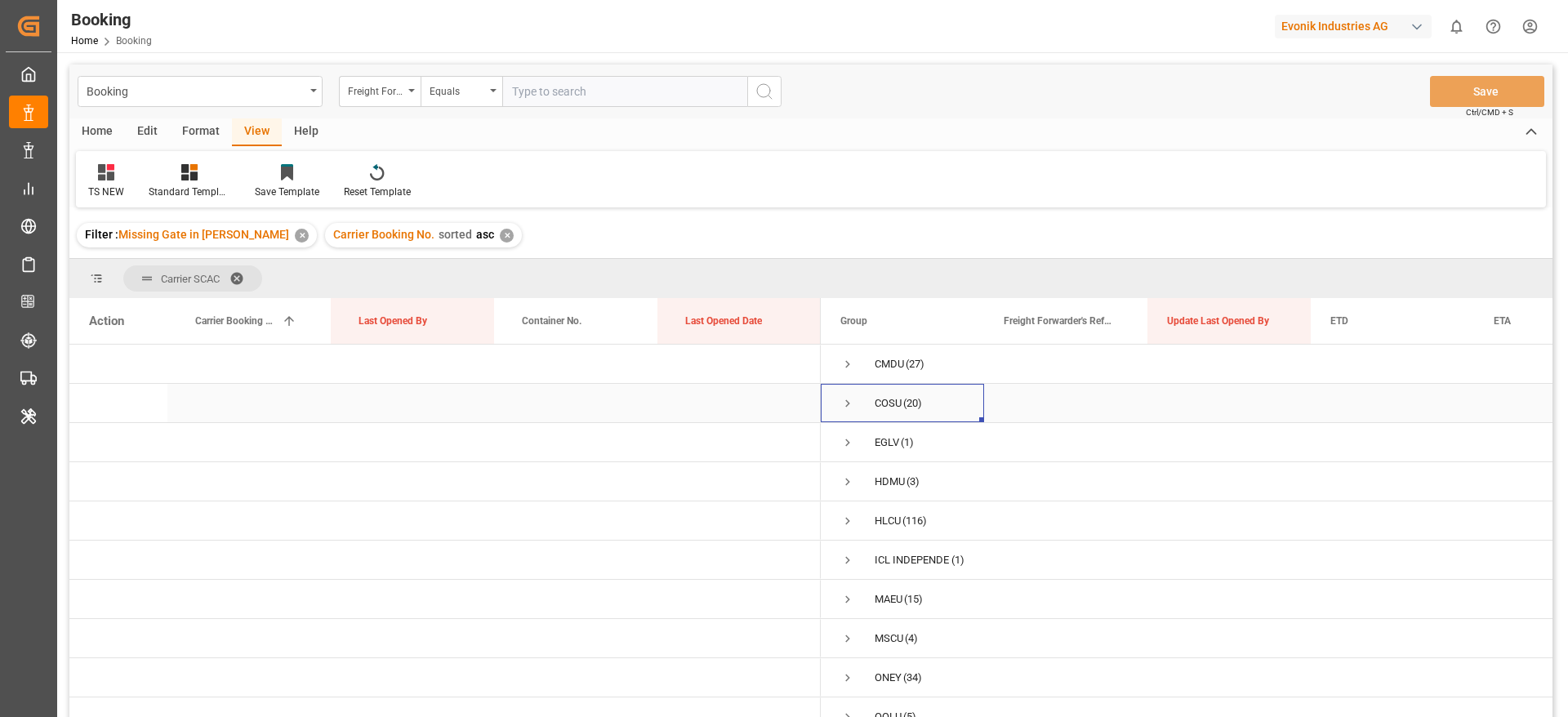
click at [837, 404] on div "COSU (20)" at bounding box center [902, 403] width 163 height 38
click at [843, 407] on span "Press SPACE to select this row." at bounding box center [848, 404] width 15 height 15
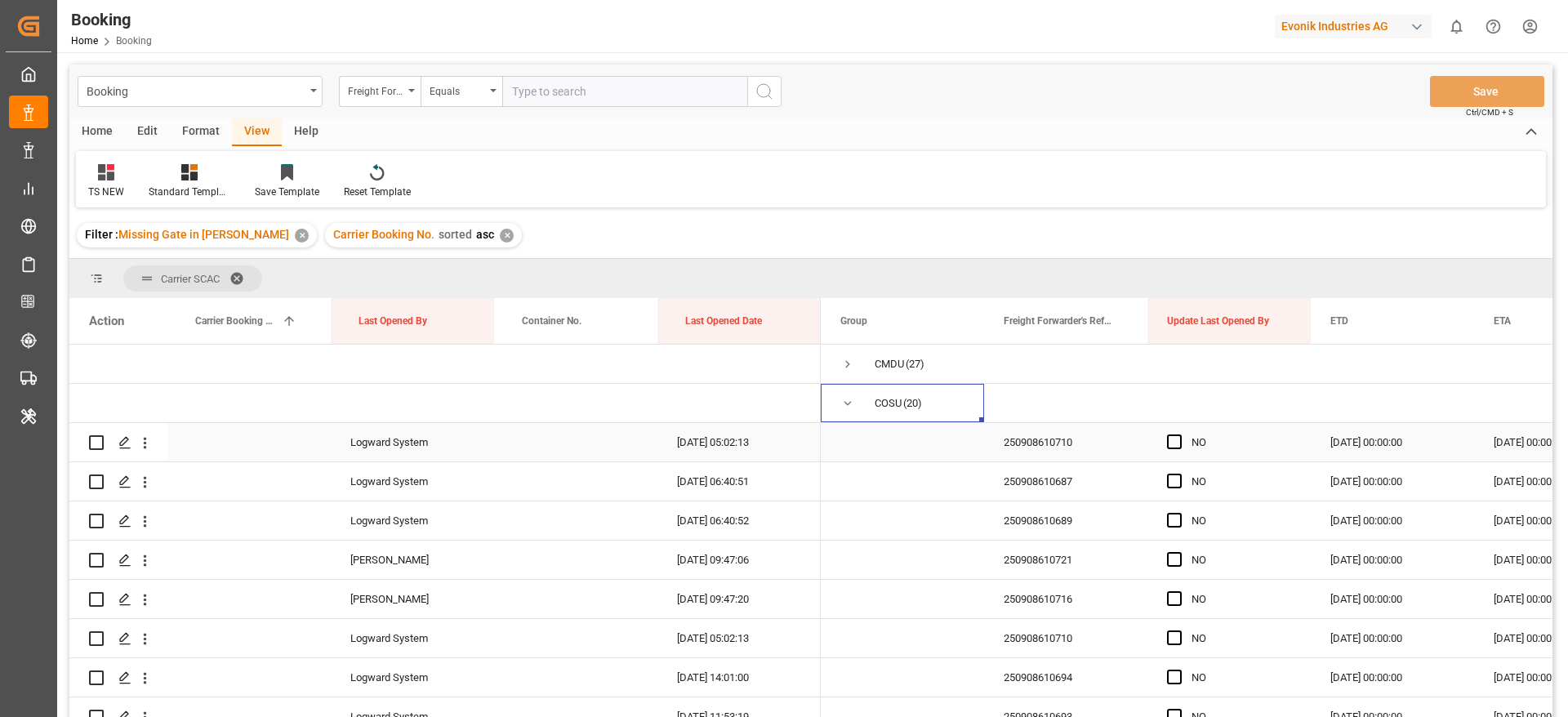
click at [1043, 441] on div "250908610710" at bounding box center [1065, 442] width 163 height 38
click at [1179, 445] on span "Press SPACE to select this row." at bounding box center [1174, 442] width 15 height 15
click at [1179, 434] on input "Press SPACE to select this row." at bounding box center [1179, 434] width 0 height 0
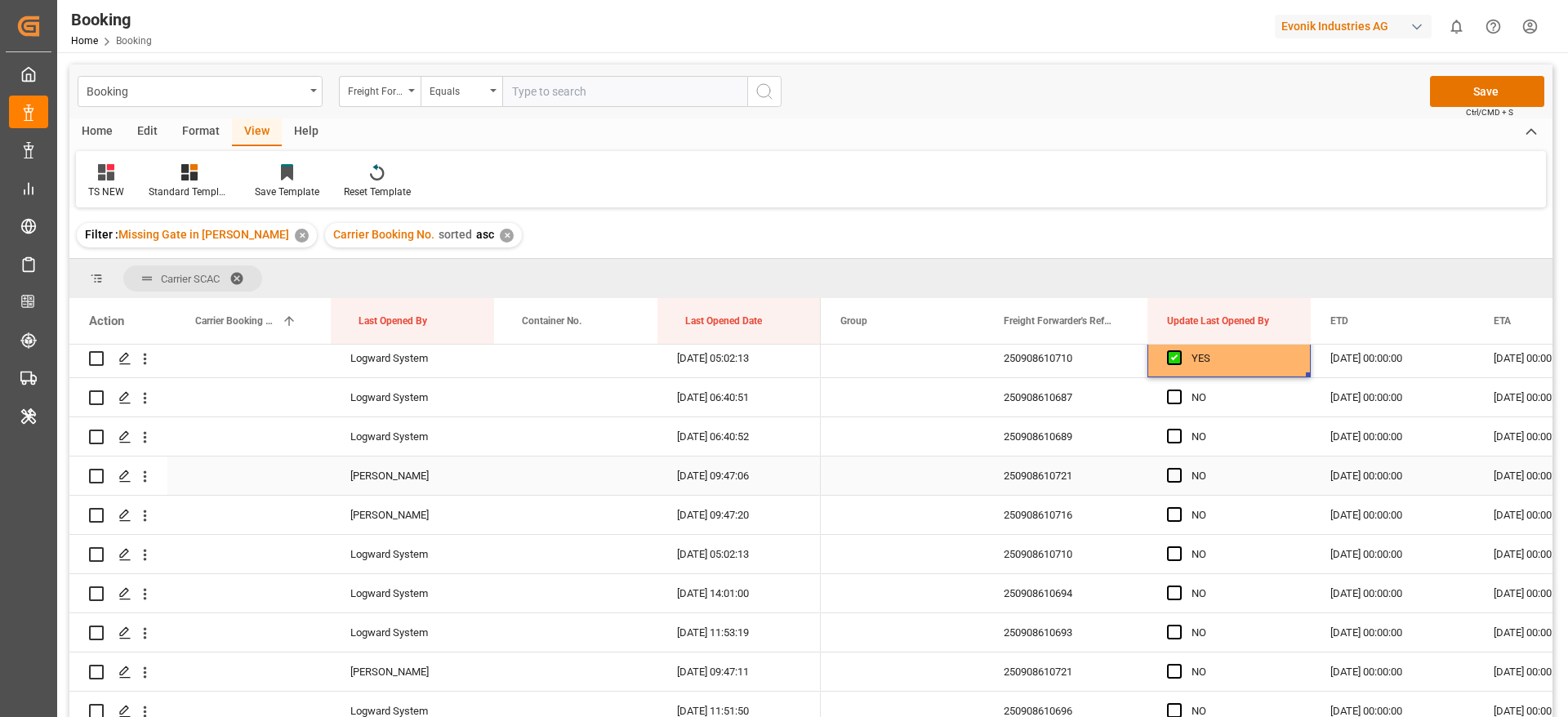
scroll to position [122, 0]
click at [1182, 517] on div "Press SPACE to select this row." at bounding box center [1179, 515] width 25 height 37
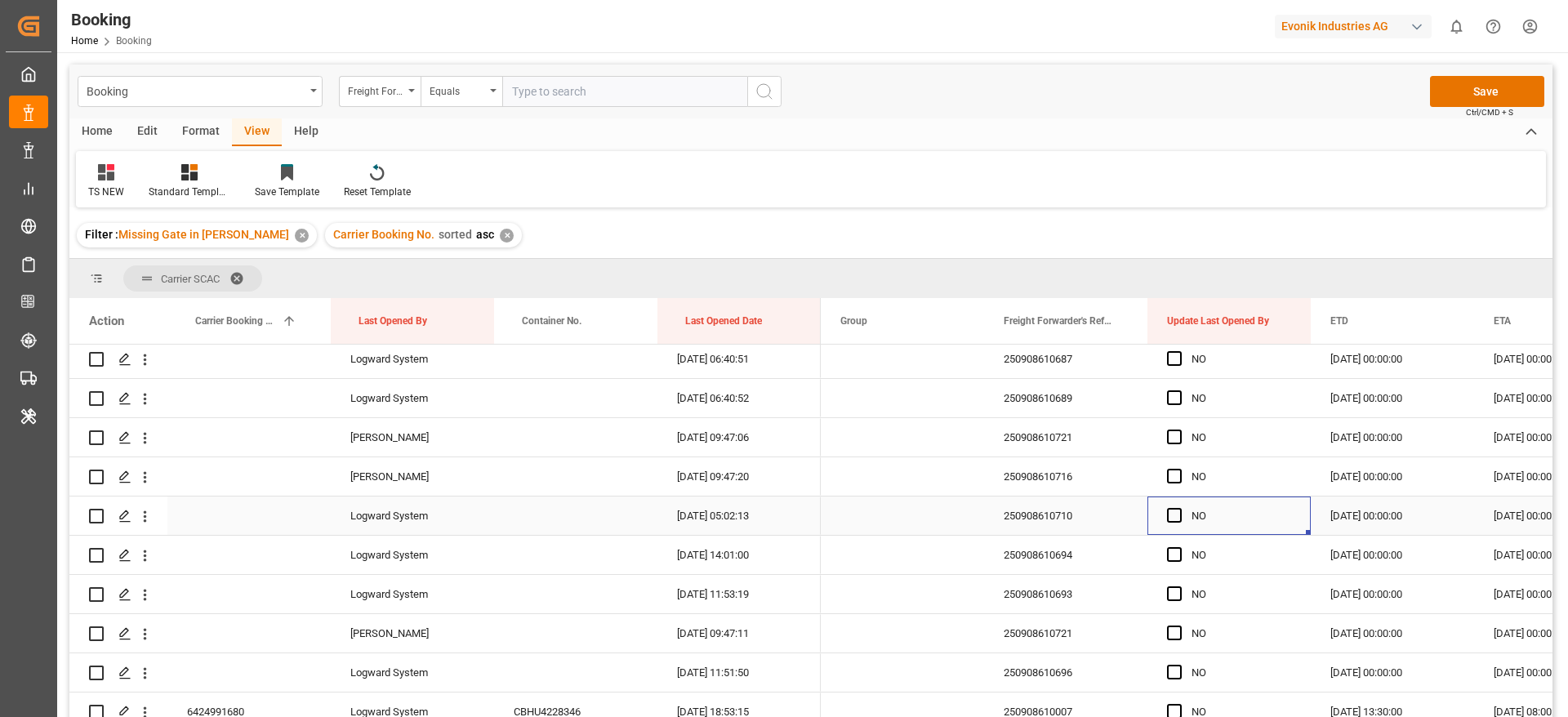
click at [1181, 517] on span "Press SPACE to select this row." at bounding box center [1174, 515] width 15 height 15
click at [1179, 508] on input "Press SPACE to select this row." at bounding box center [1179, 508] width 0 height 0
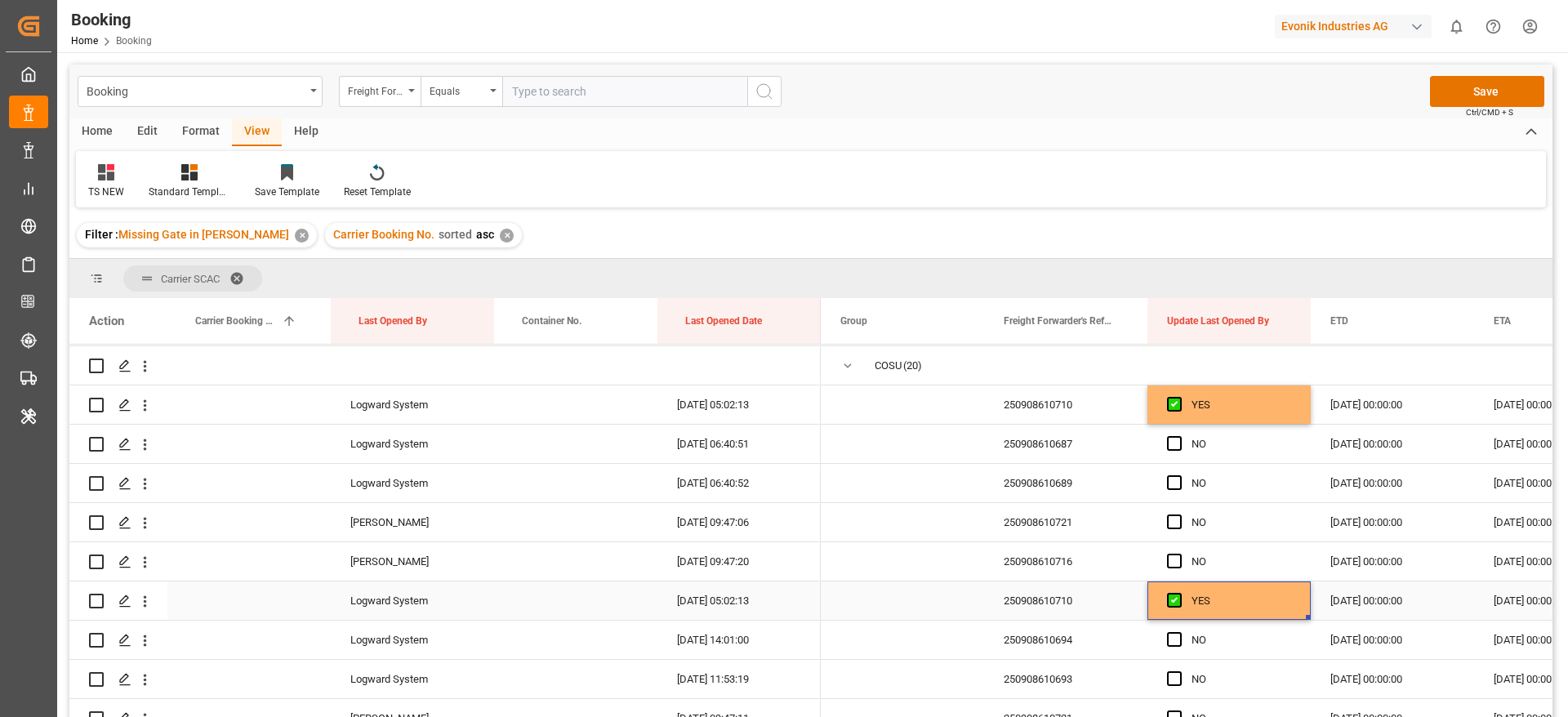
scroll to position [0, 0]
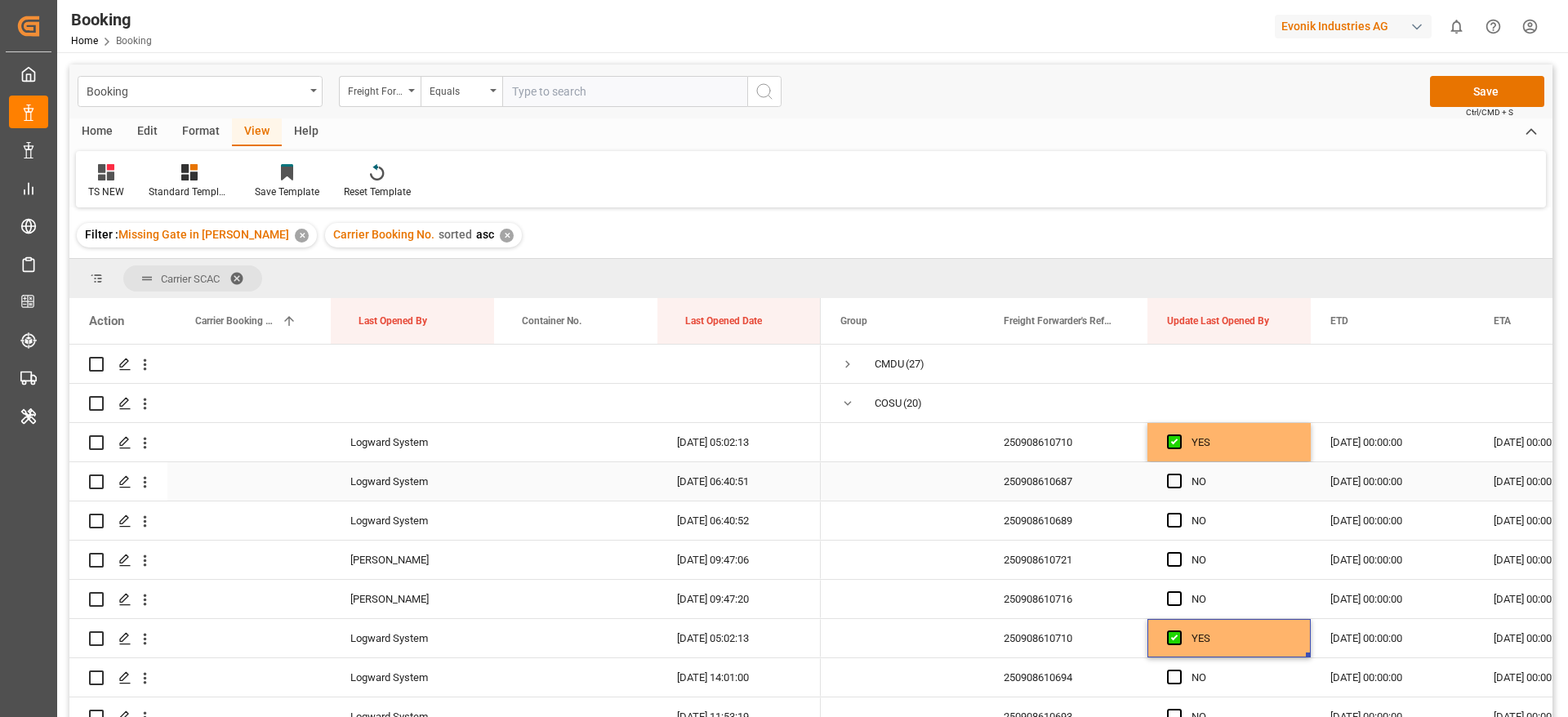
click at [1091, 490] on div "250908610687" at bounding box center [1065, 481] width 163 height 38
click at [149, 482] on icon "open menu" at bounding box center [145, 481] width 17 height 17
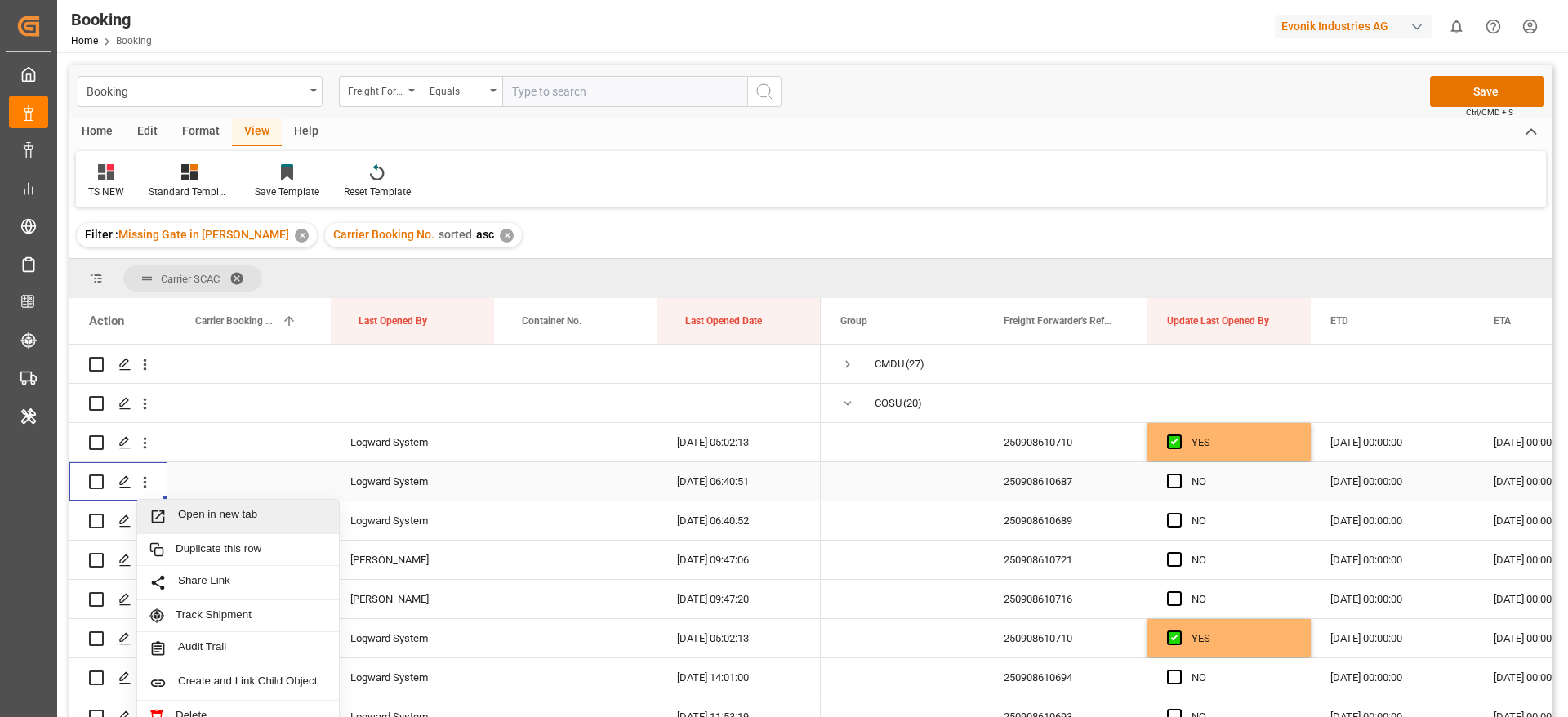
click at [244, 517] on span "Open in new tab" at bounding box center [252, 516] width 149 height 17
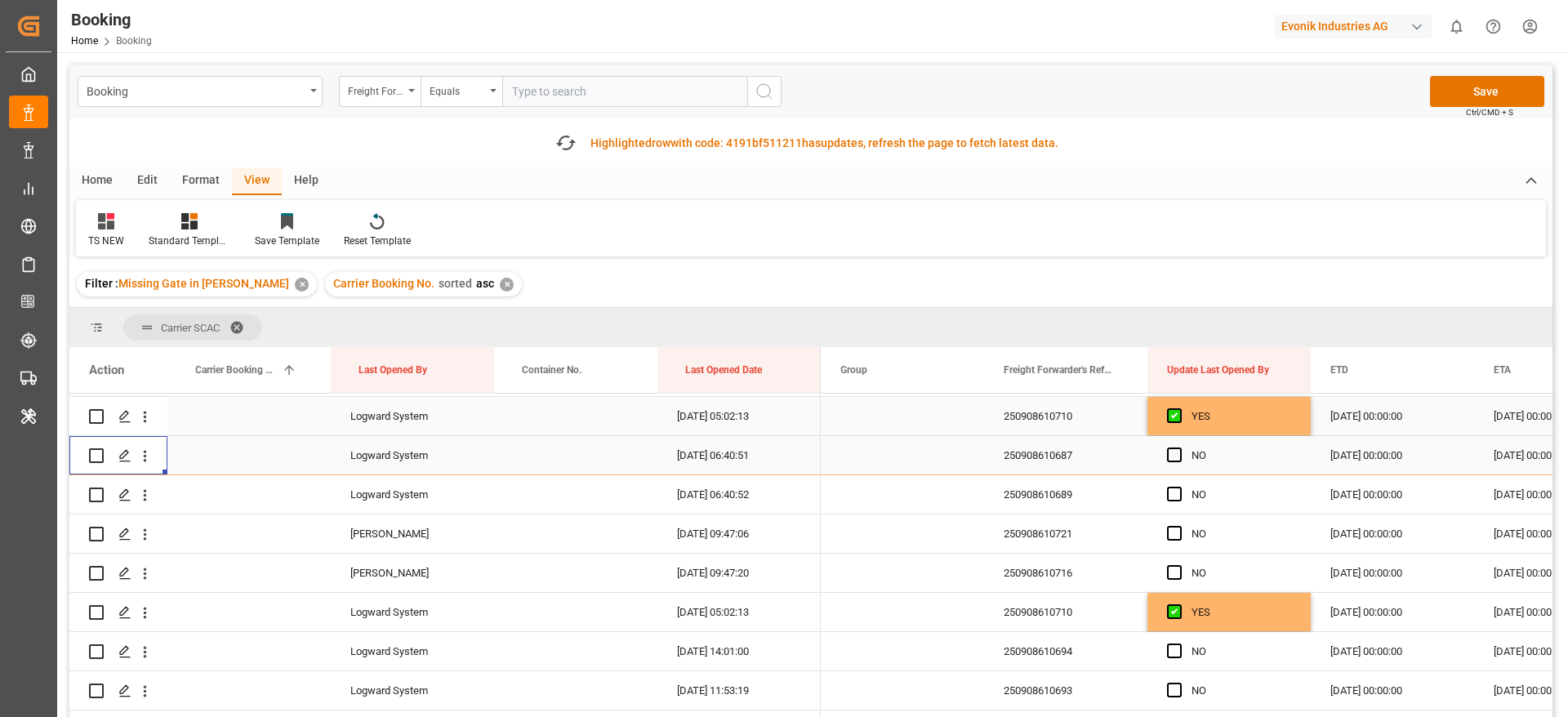
scroll to position [122, 0]
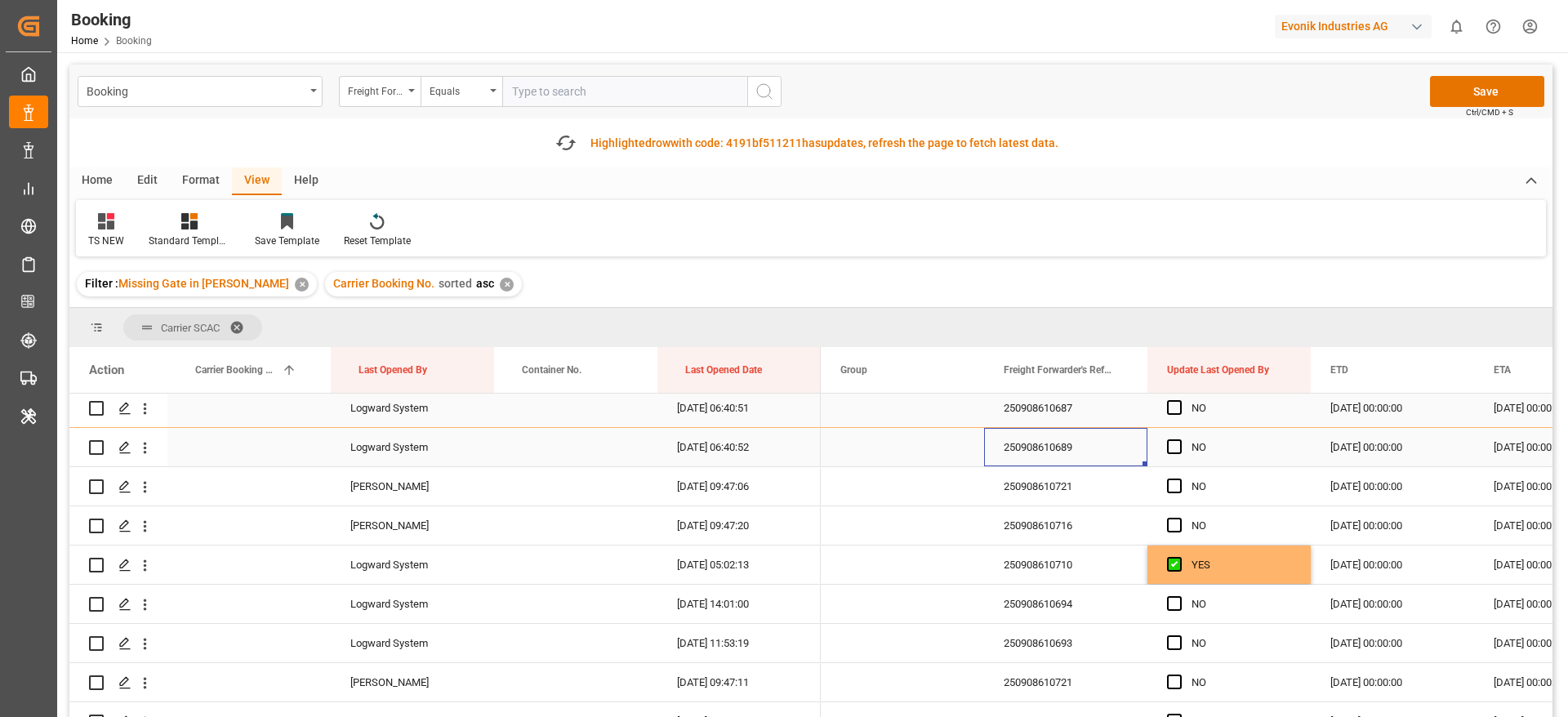
click at [1048, 454] on div "250908610689" at bounding box center [1065, 447] width 163 height 38
click at [146, 444] on icon "open menu" at bounding box center [145, 447] width 17 height 17
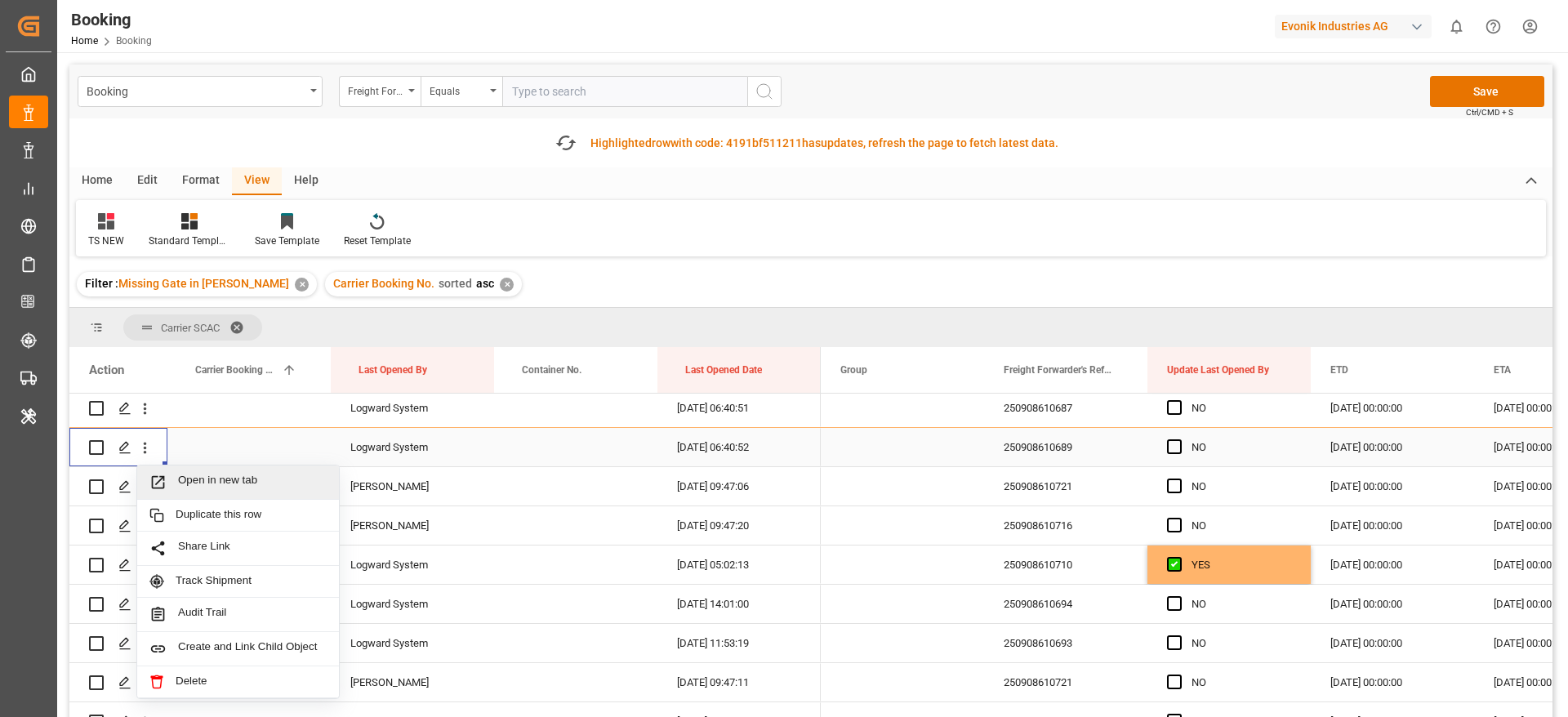
click at [241, 480] on span "Open in new tab" at bounding box center [252, 481] width 149 height 17
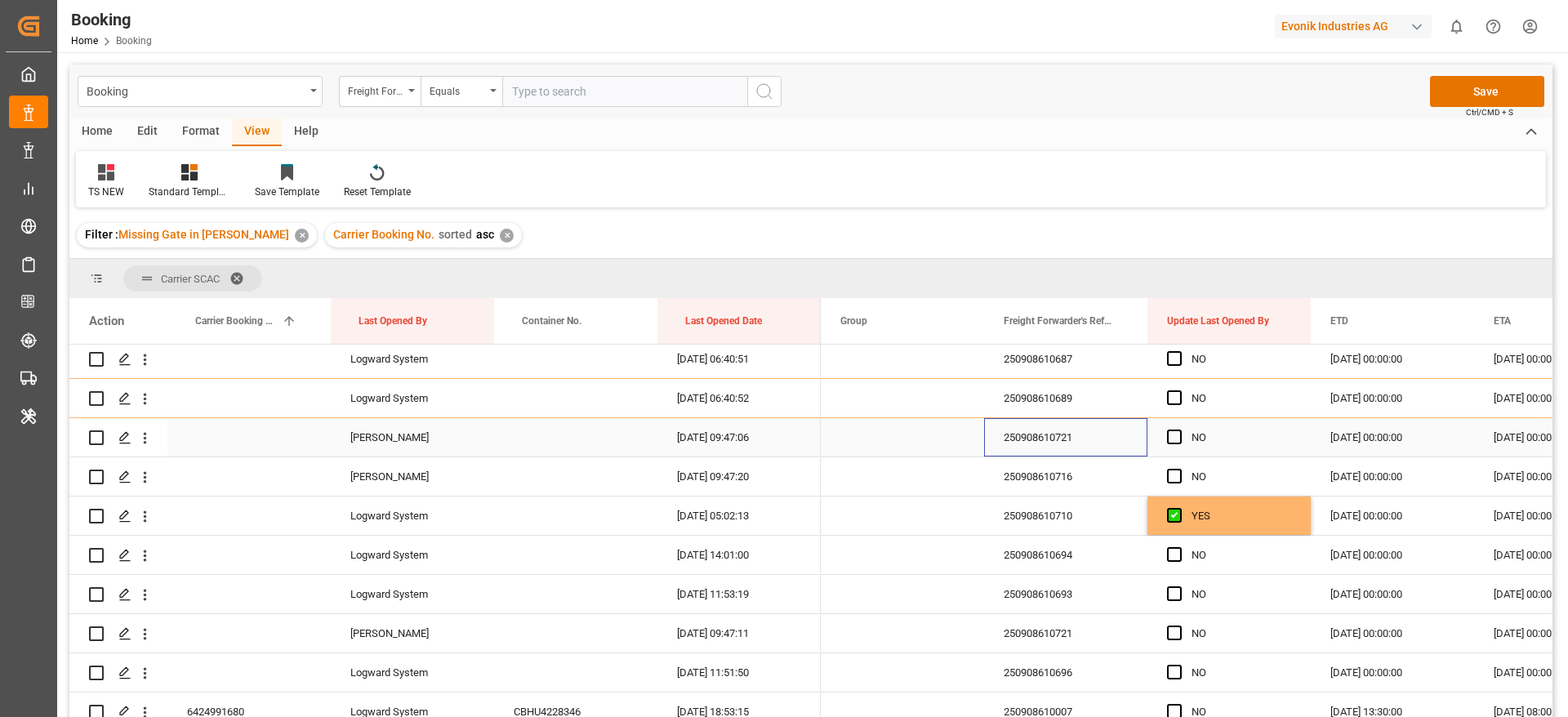
click at [1013, 434] on div "250908610721" at bounding box center [1065, 437] width 163 height 38
click at [1177, 435] on span "Press SPACE to select this row." at bounding box center [1174, 437] width 15 height 15
click at [1179, 429] on input "Press SPACE to select this row." at bounding box center [1179, 429] width 0 height 0
click at [1069, 471] on div "250908610716" at bounding box center [1065, 476] width 163 height 38
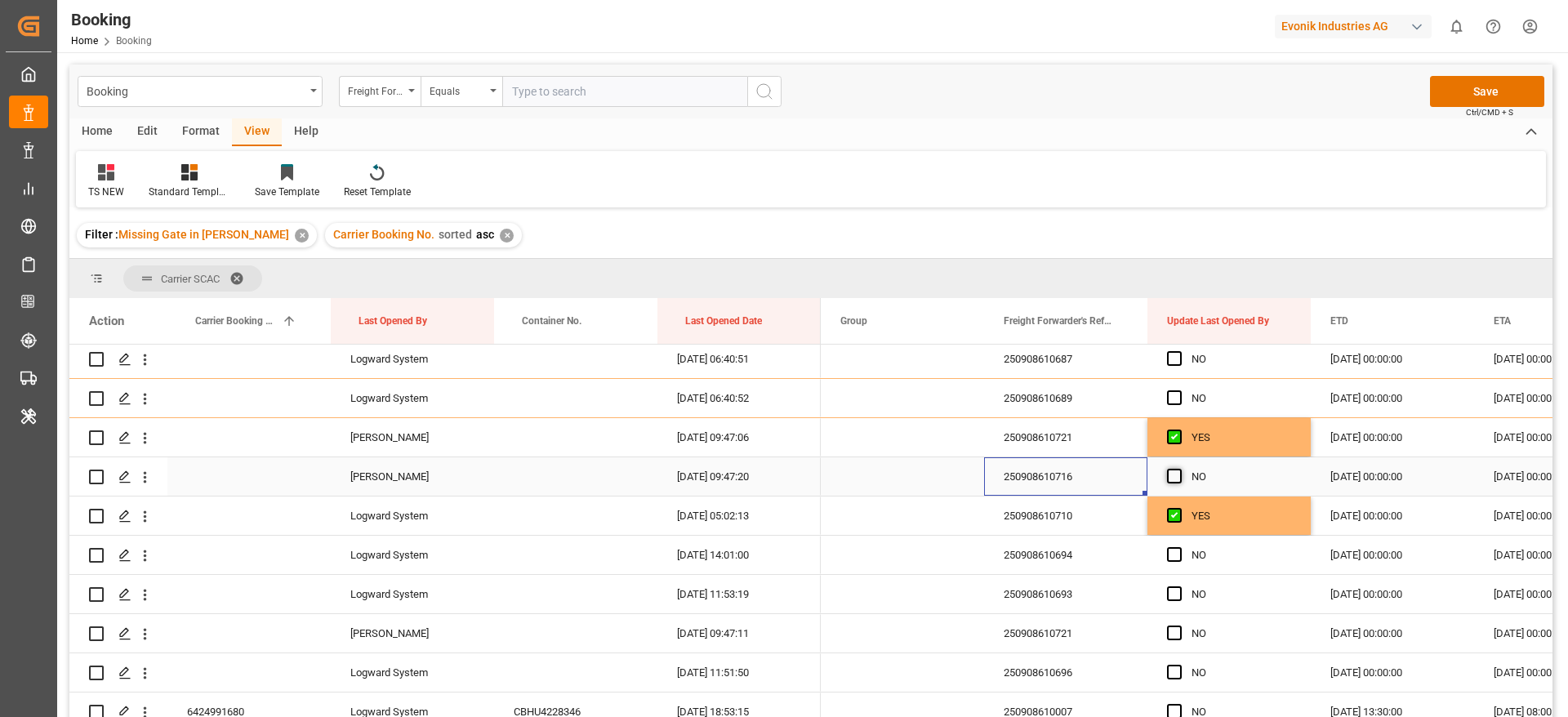
click at [1172, 472] on span "Press SPACE to select this row." at bounding box center [1174, 476] width 15 height 15
click at [1179, 469] on input "Press SPACE to select this row." at bounding box center [1179, 469] width 0 height 0
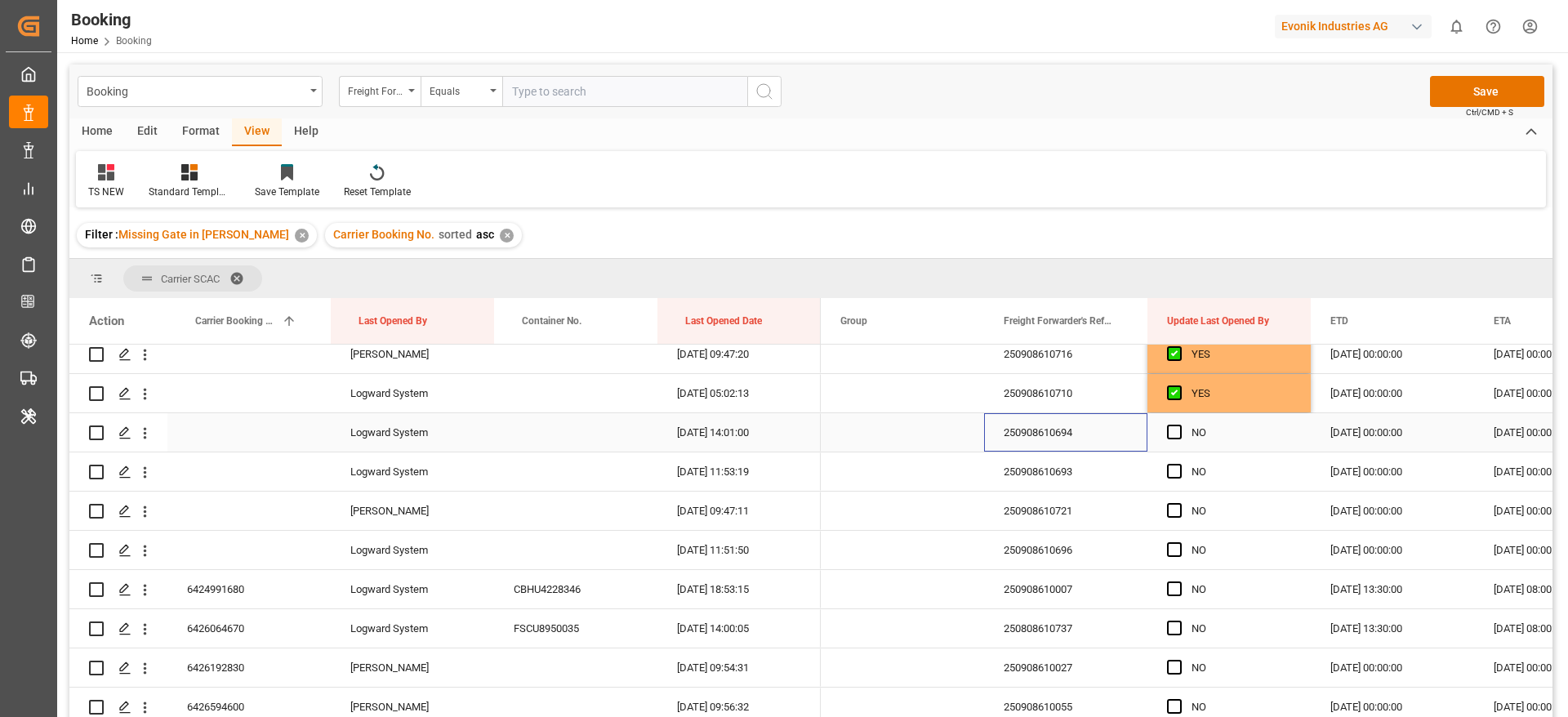
click at [1071, 427] on div "250908610694" at bounding box center [1065, 432] width 163 height 38
click at [1173, 437] on span "Press SPACE to select this row." at bounding box center [1174, 432] width 15 height 15
click at [1179, 424] on input "Press SPACE to select this row." at bounding box center [1179, 424] width 0 height 0
click at [1051, 485] on div "250908610693" at bounding box center [1065, 471] width 163 height 38
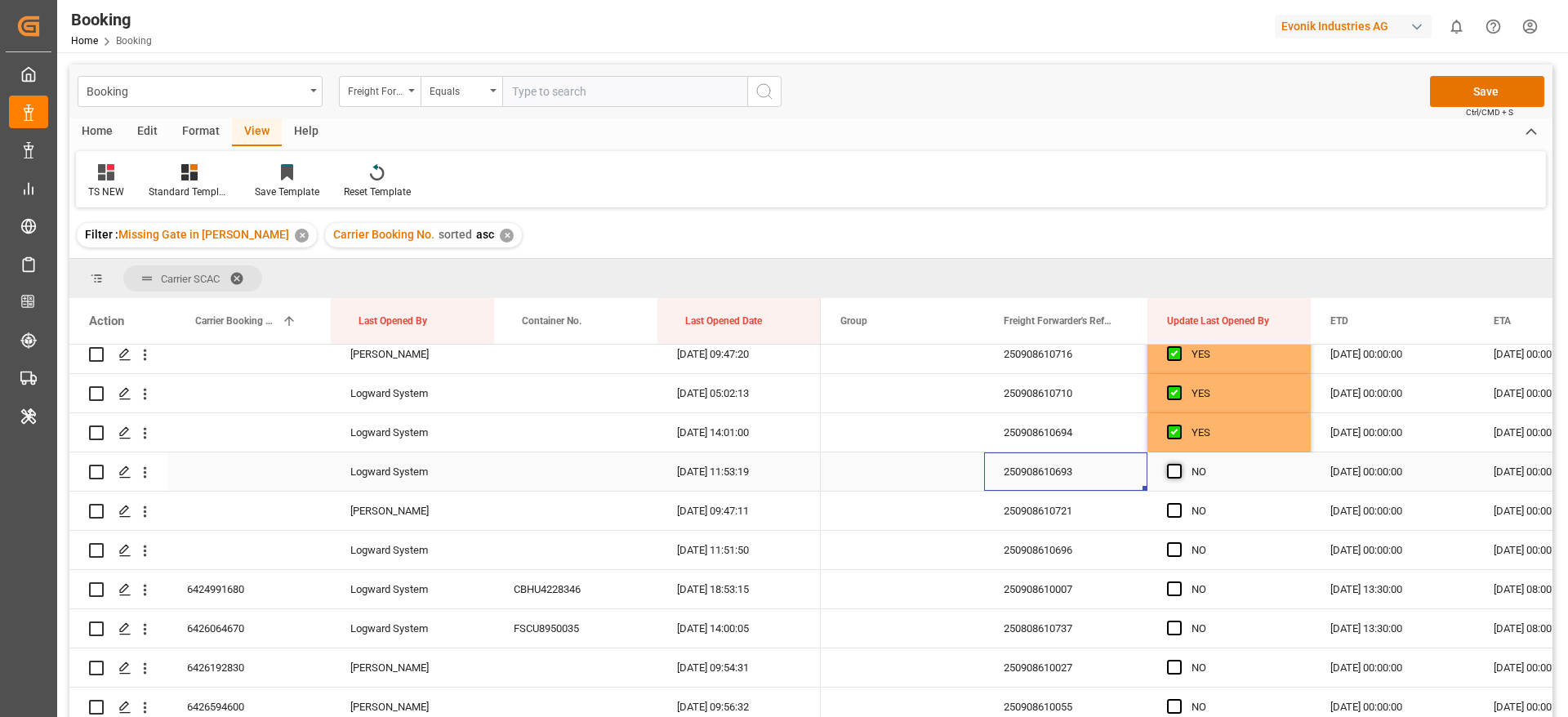
click at [1177, 470] on span "Press SPACE to select this row." at bounding box center [1174, 471] width 15 height 15
click at [1179, 464] on input "Press SPACE to select this row." at bounding box center [1179, 464] width 0 height 0
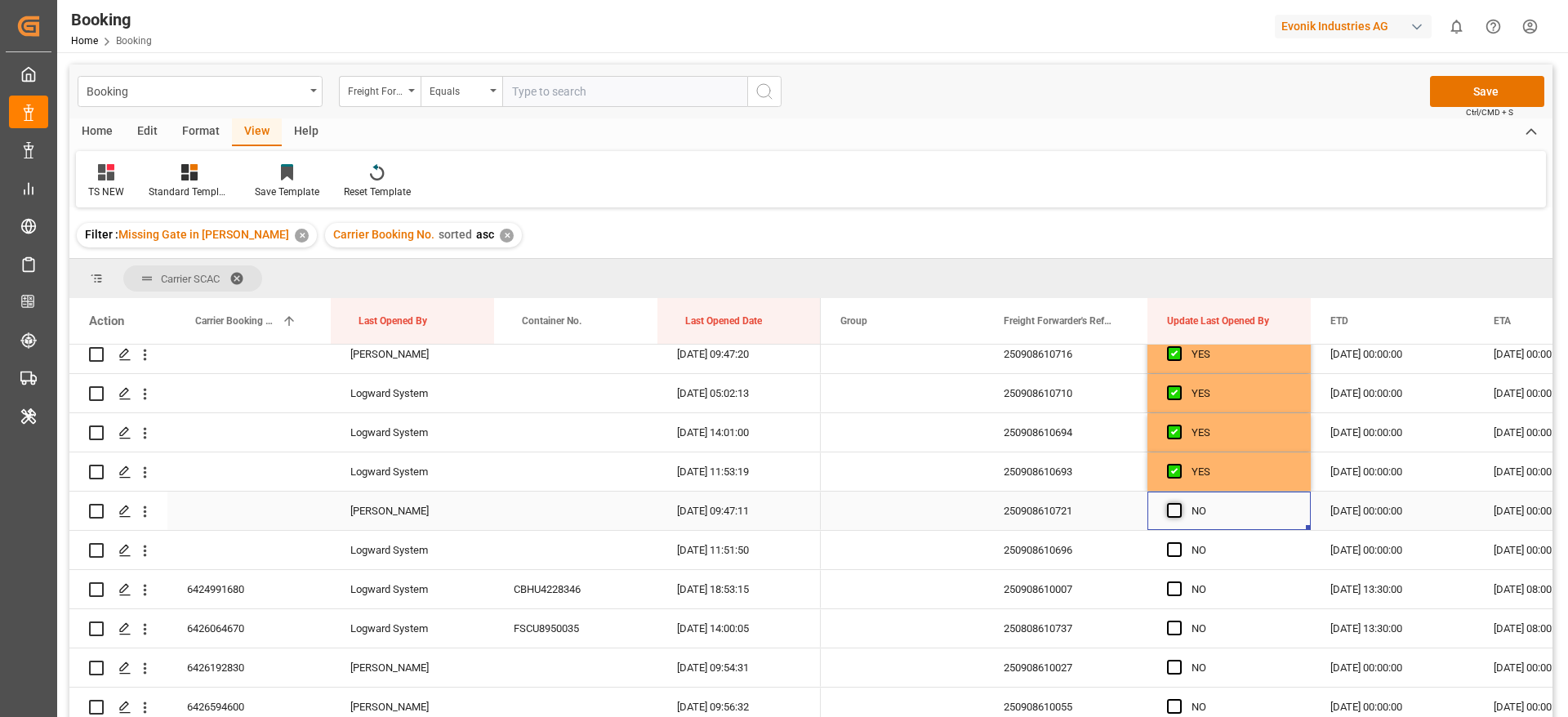
click at [1173, 508] on span "Press SPACE to select this row." at bounding box center [1174, 510] width 15 height 15
click at [1179, 503] on input "Press SPACE to select this row." at bounding box center [1179, 503] width 0 height 0
click at [1171, 552] on span "Press SPACE to select this row." at bounding box center [1174, 549] width 15 height 15
click at [1179, 542] on input "Press SPACE to select this row." at bounding box center [1179, 542] width 0 height 0
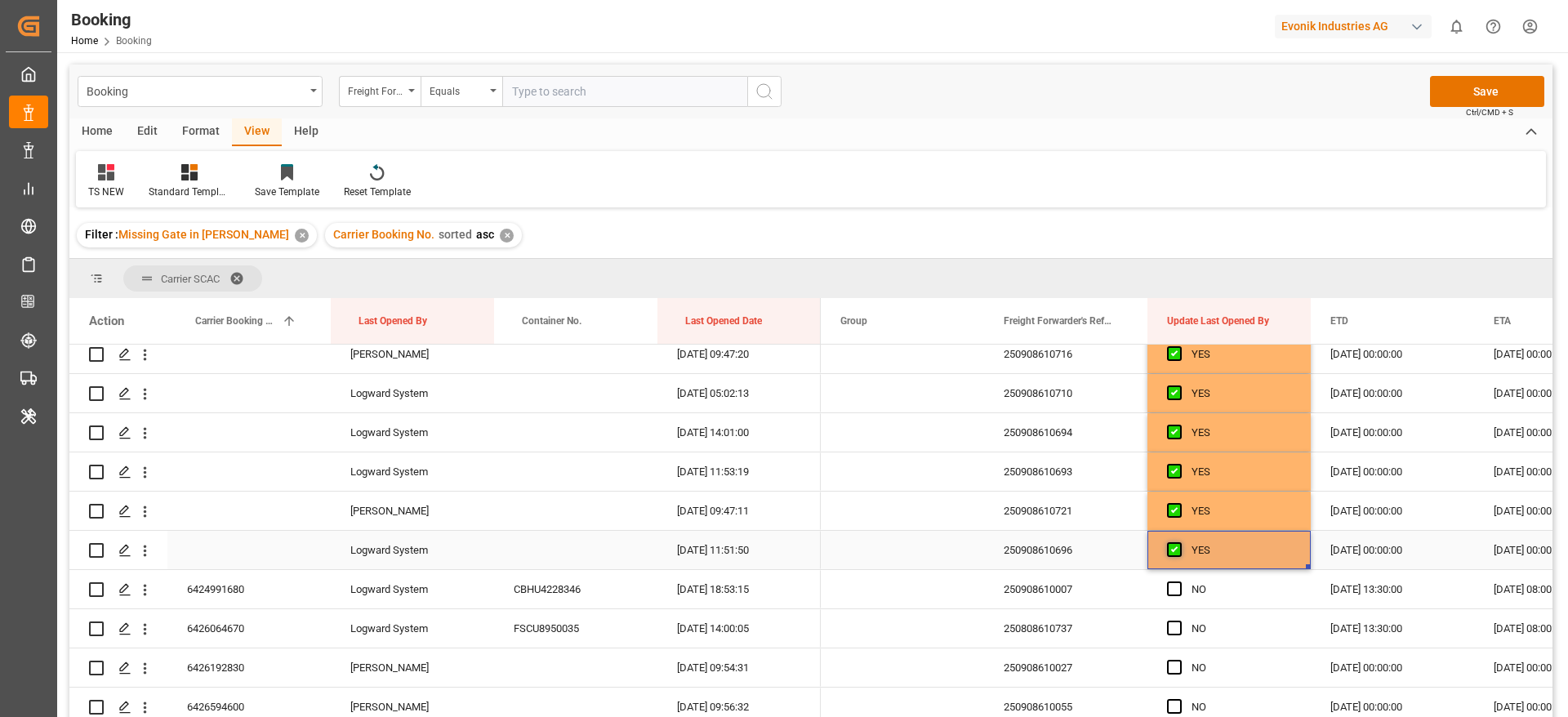
scroll to position [367, 0]
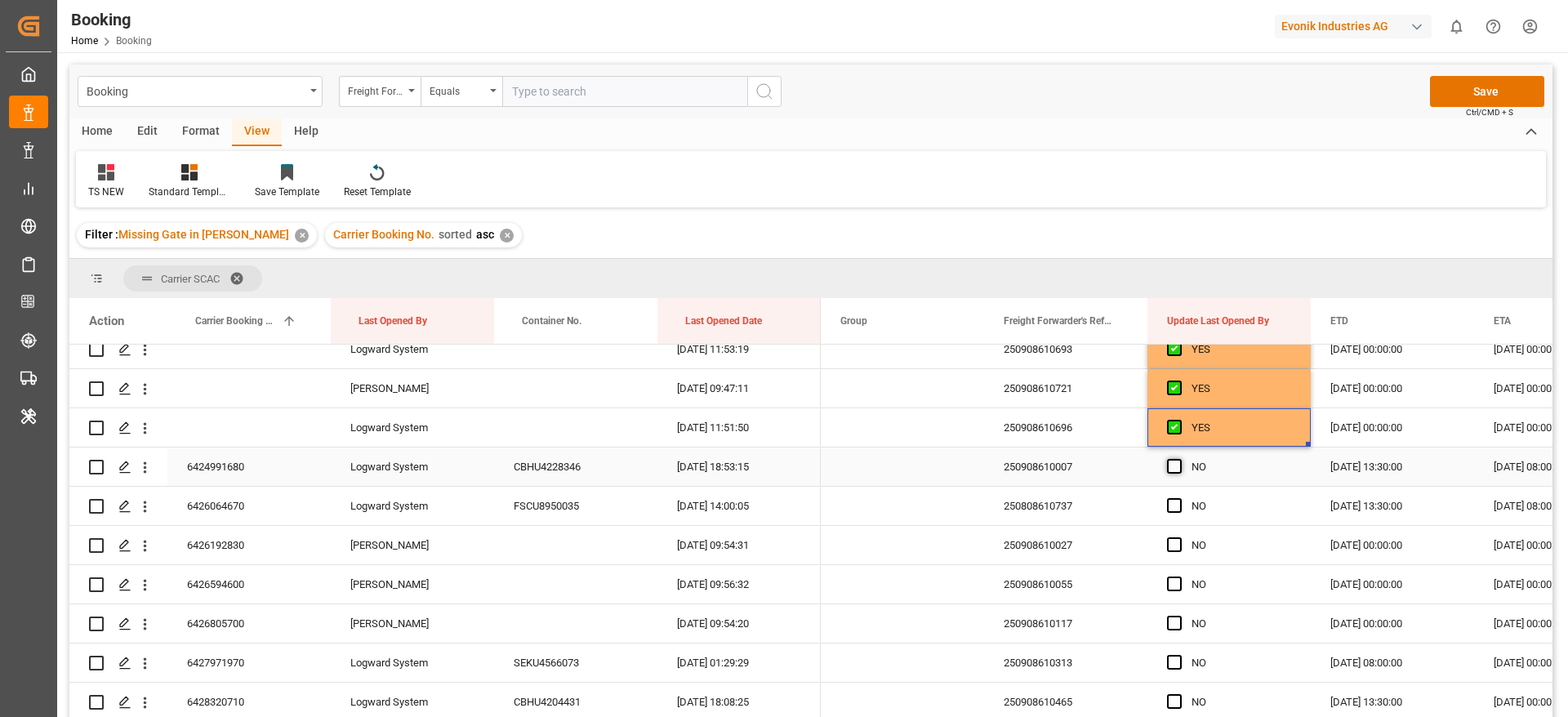
click at [1172, 459] on span "Press SPACE to select this row." at bounding box center [1174, 466] width 15 height 15
click at [1179, 459] on input "Press SPACE to select this row." at bounding box center [1179, 459] width 0 height 0
click at [1174, 505] on span "Press SPACE to select this row." at bounding box center [1174, 505] width 15 height 15
click at [1179, 498] on input "Press SPACE to select this row." at bounding box center [1179, 498] width 0 height 0
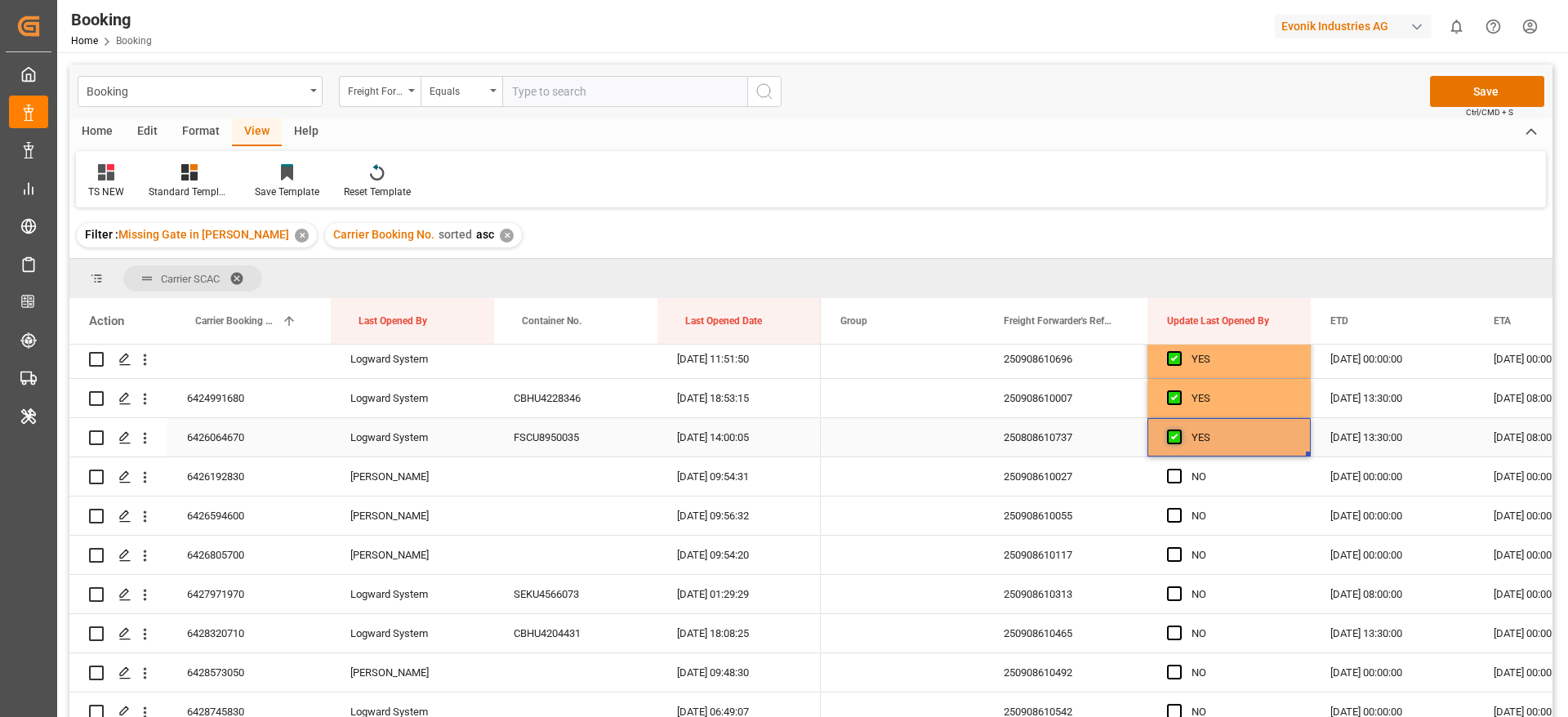
scroll to position [490, 0]
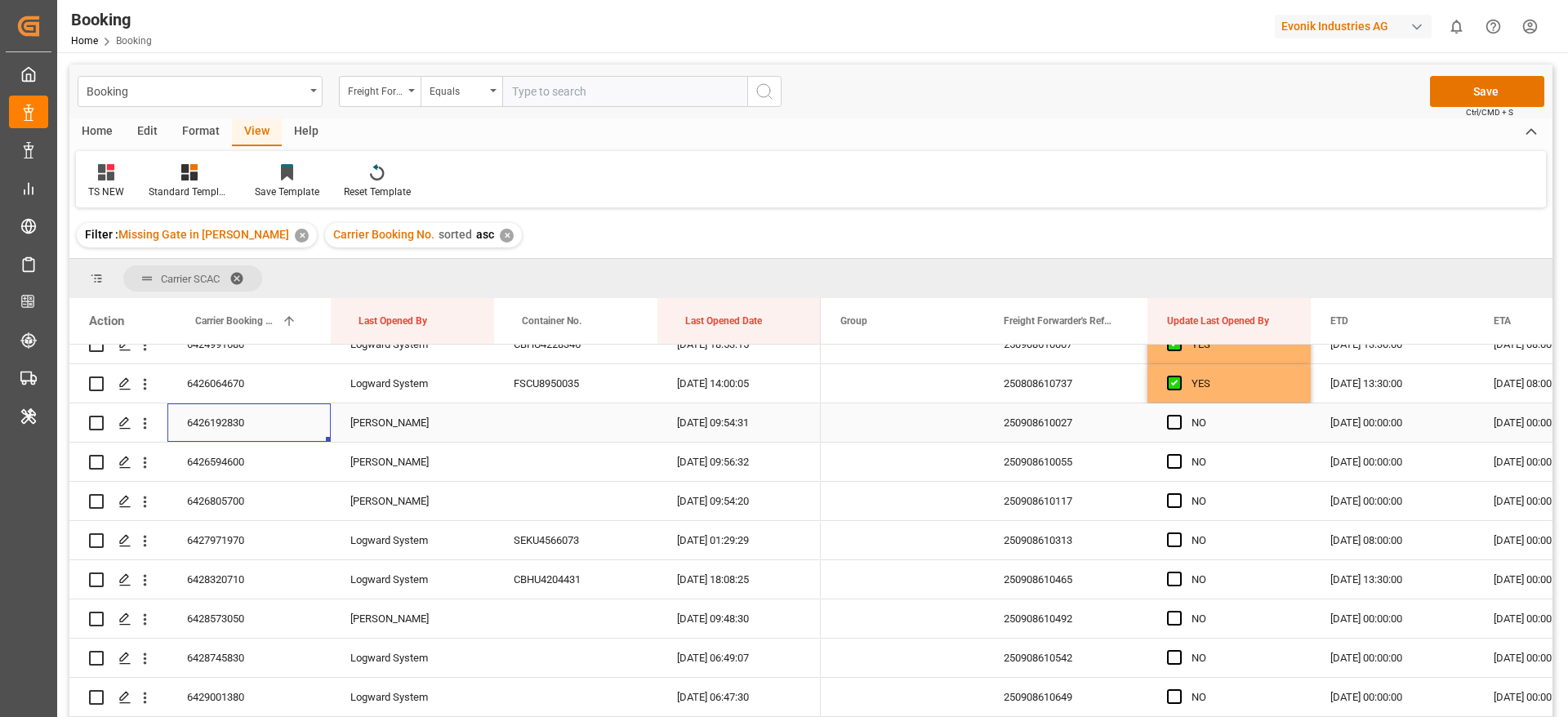
click at [221, 426] on div "6426192830" at bounding box center [248, 423] width 163 height 38
click at [1174, 423] on span "Press SPACE to select this row." at bounding box center [1174, 422] width 15 height 15
click at [1179, 414] on input "Press SPACE to select this row." at bounding box center [1179, 414] width 0 height 0
click at [1172, 460] on span "Press SPACE to select this row." at bounding box center [1174, 461] width 15 height 15
click at [1179, 454] on input "Press SPACE to select this row." at bounding box center [1179, 454] width 0 height 0
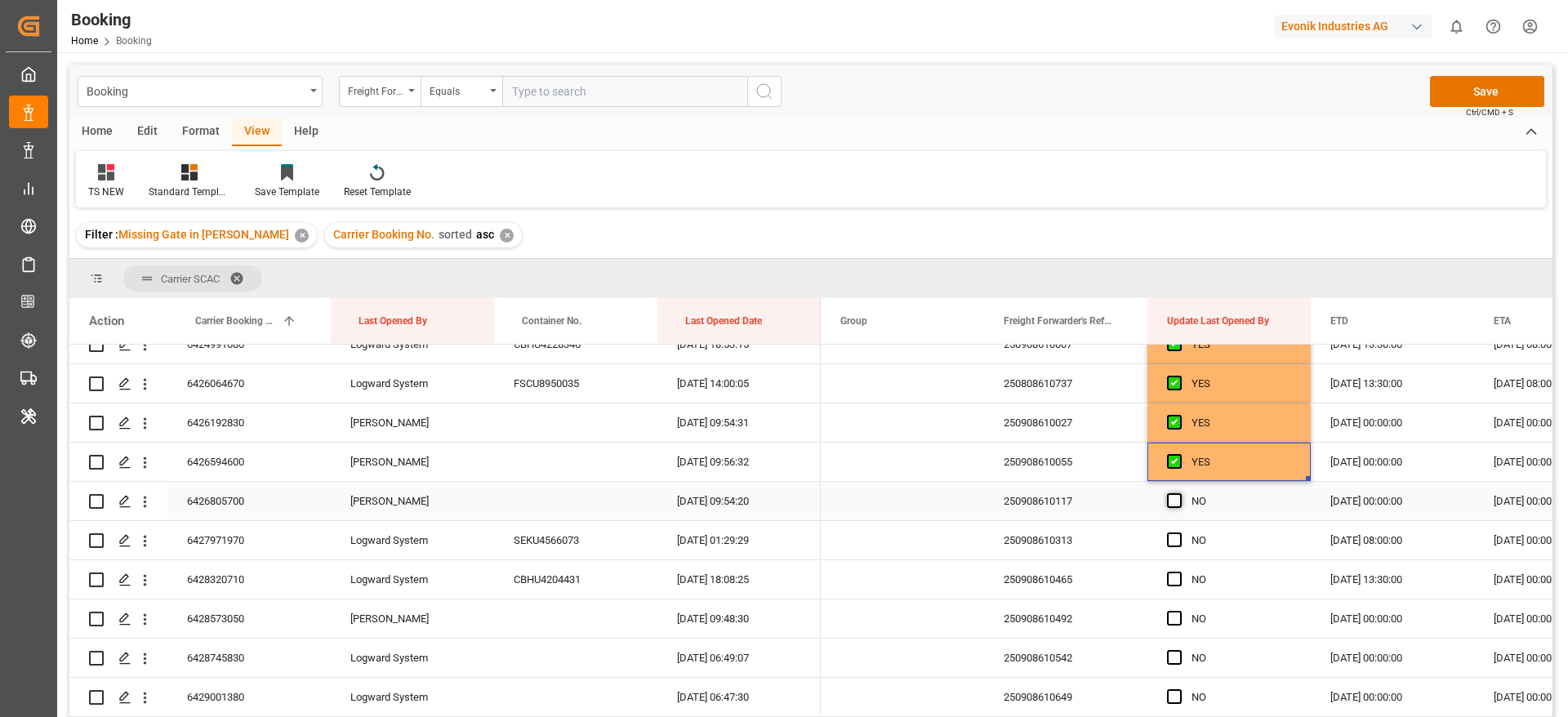
click at [1175, 502] on span "Press SPACE to select this row." at bounding box center [1174, 500] width 15 height 15
click at [1179, 493] on input "Press SPACE to select this row." at bounding box center [1179, 493] width 0 height 0
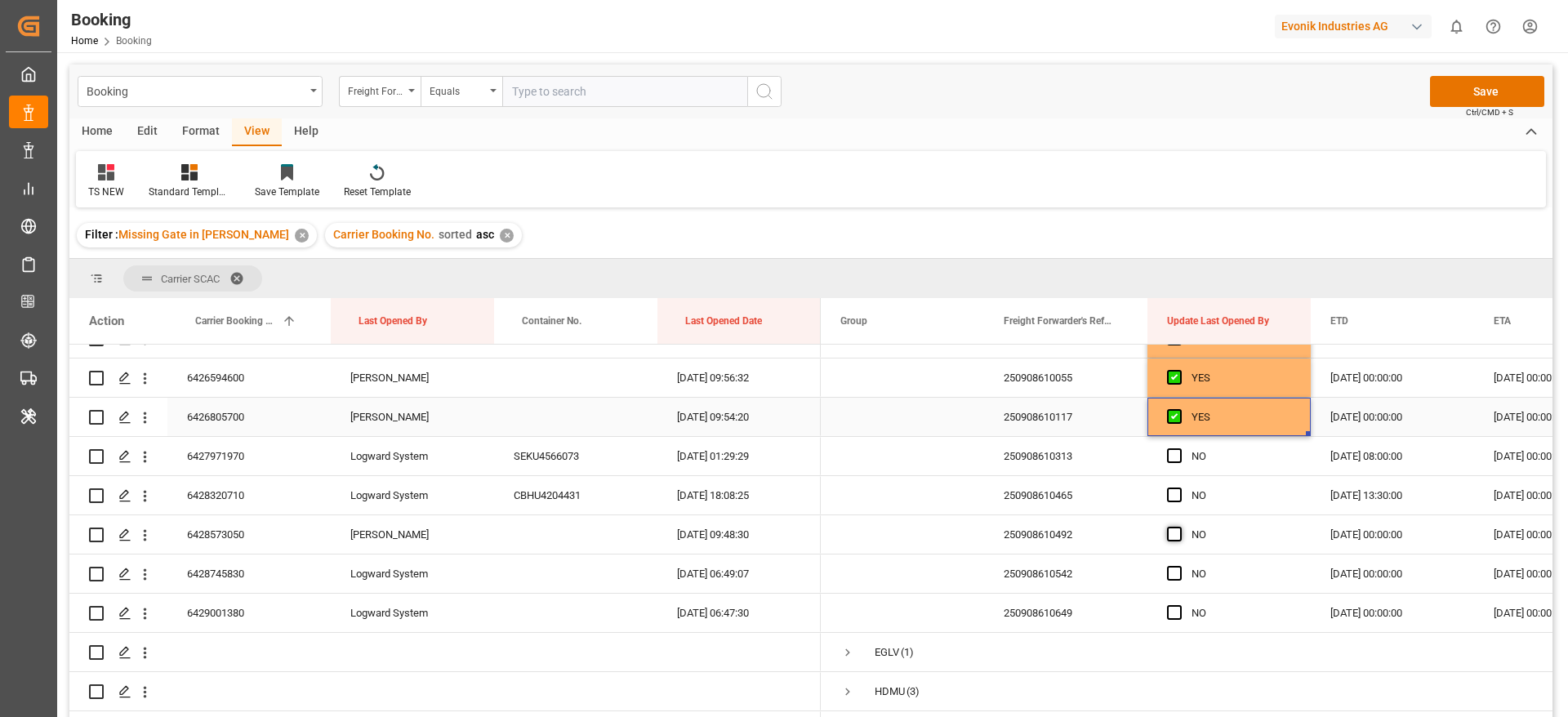
scroll to position [612, 0]
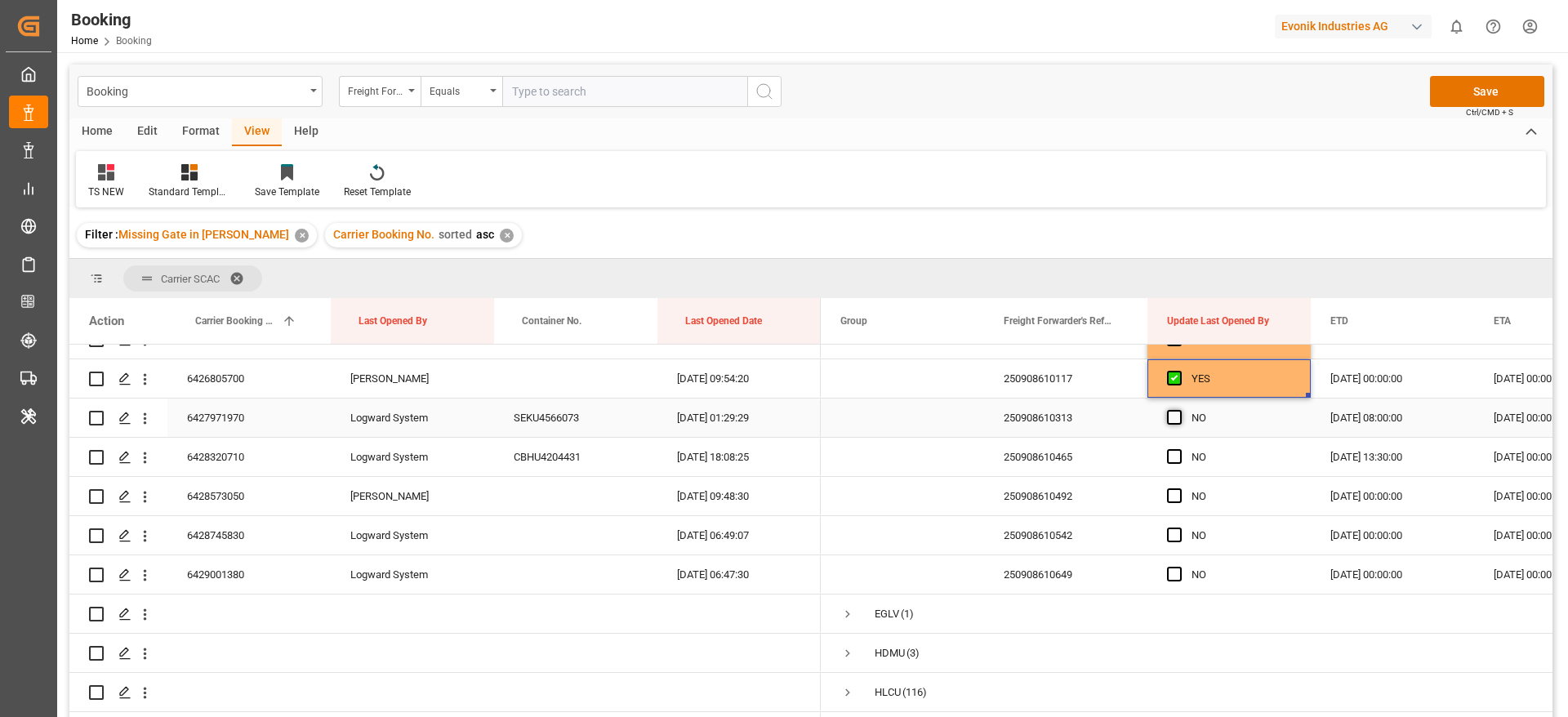
click at [1178, 418] on span "Press SPACE to select this row." at bounding box center [1174, 417] width 15 height 15
click at [1179, 409] on input "Press SPACE to select this row." at bounding box center [1179, 409] width 0 height 0
click at [1177, 456] on span "Press SPACE to select this row." at bounding box center [1174, 456] width 15 height 15
click at [1179, 449] on input "Press SPACE to select this row." at bounding box center [1179, 449] width 0 height 0
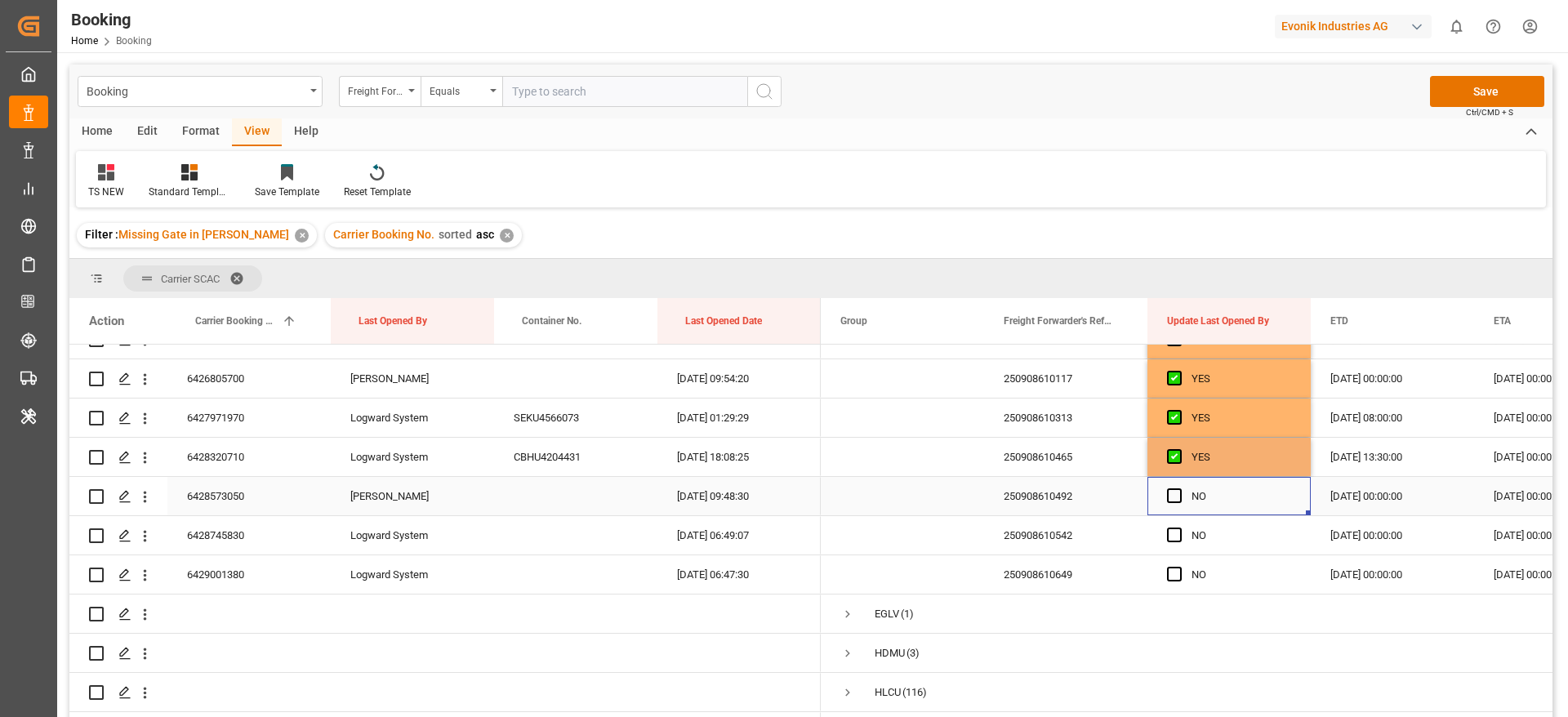
click at [1177, 506] on div "Press SPACE to select this row." at bounding box center [1179, 495] width 25 height 37
click at [1176, 496] on span "Press SPACE to select this row." at bounding box center [1174, 495] width 15 height 15
click at [1179, 488] on input "Press SPACE to select this row." at bounding box center [1179, 488] width 0 height 0
click at [1172, 534] on span "Press SPACE to select this row." at bounding box center [1174, 535] width 15 height 15
click at [1179, 528] on input "Press SPACE to select this row." at bounding box center [1179, 528] width 0 height 0
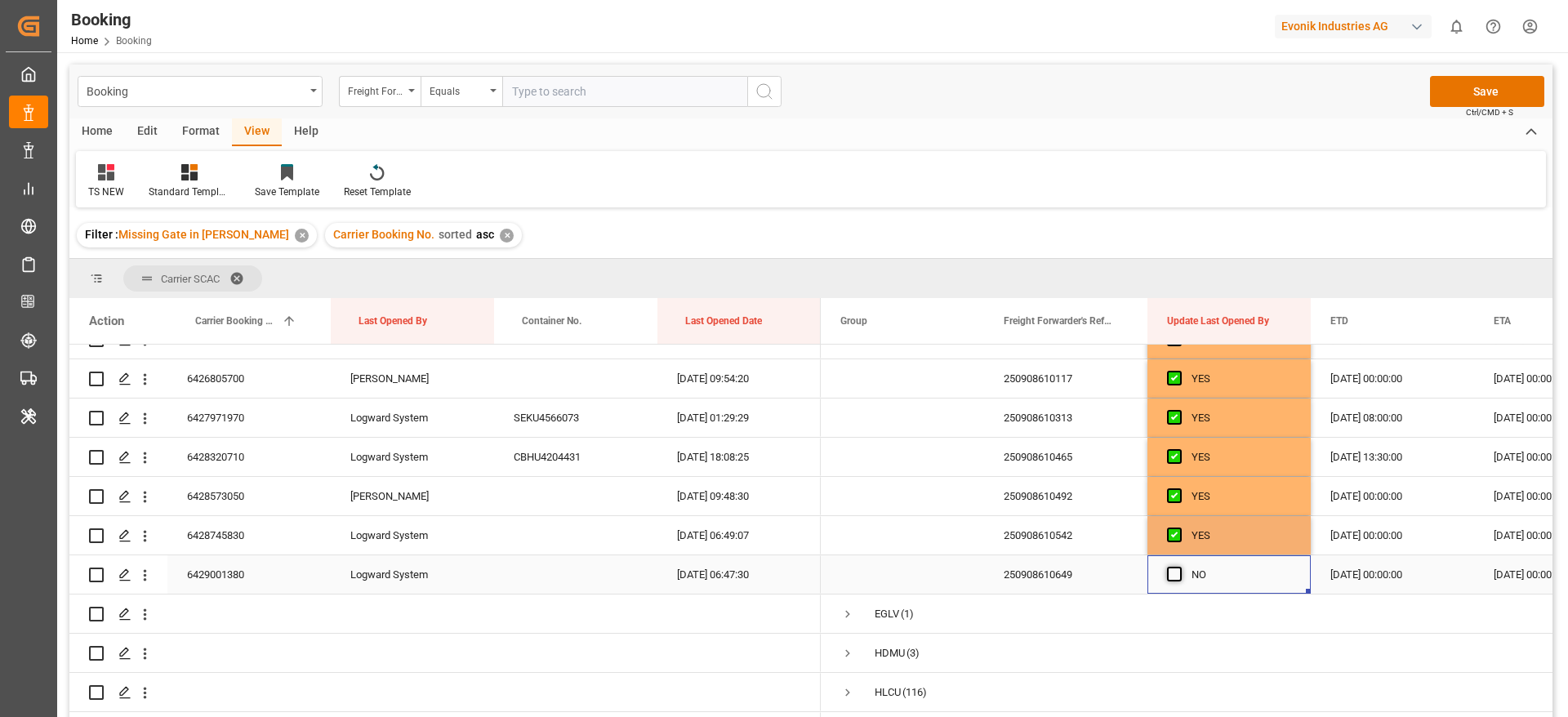
click at [1176, 575] on span "Press SPACE to select this row." at bounding box center [1174, 574] width 15 height 15
click at [1179, 566] on input "Press SPACE to select this row." at bounding box center [1179, 566] width 0 height 0
click at [1479, 98] on button "Save" at bounding box center [1487, 92] width 114 height 31
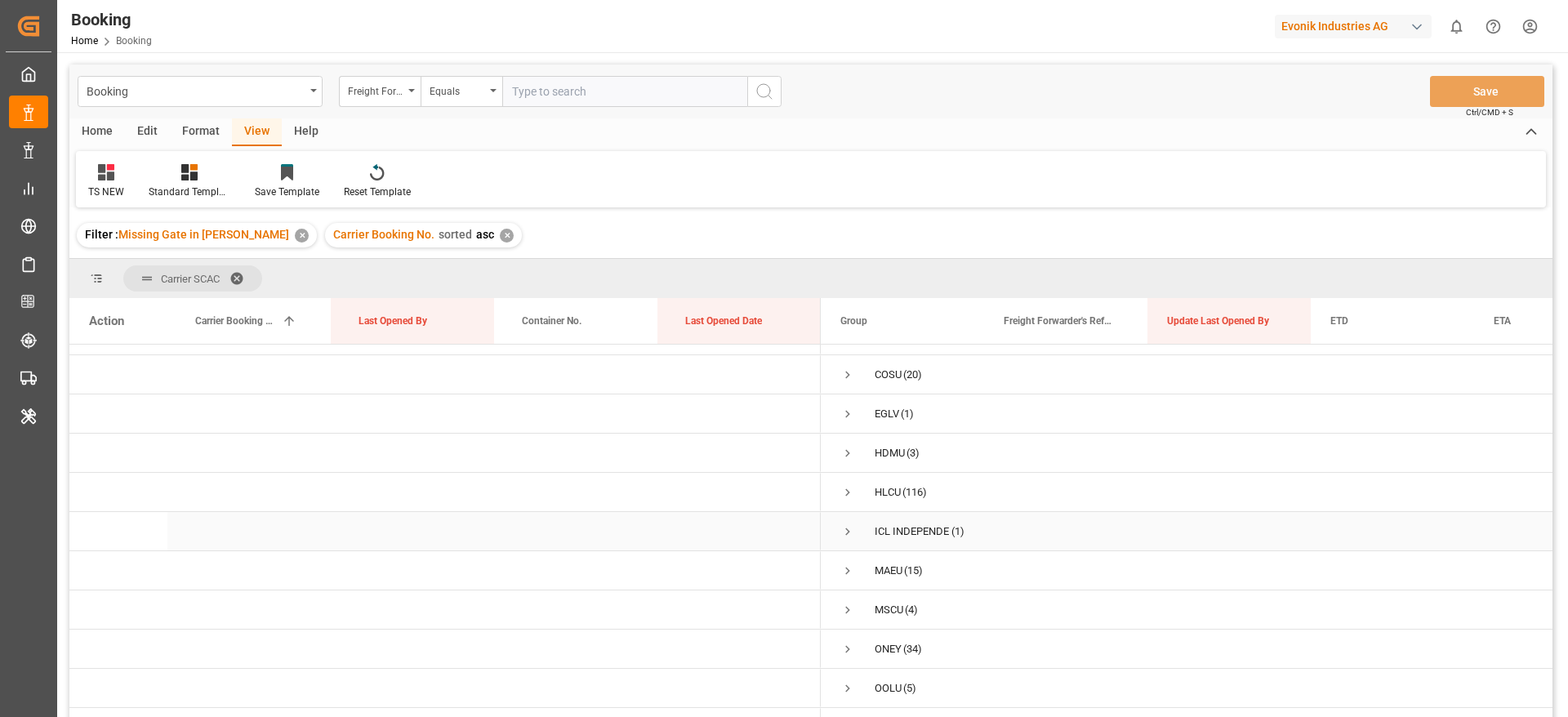
scroll to position [0, 0]
click at [842, 437] on span "Press SPACE to select this row." at bounding box center [848, 442] width 15 height 15
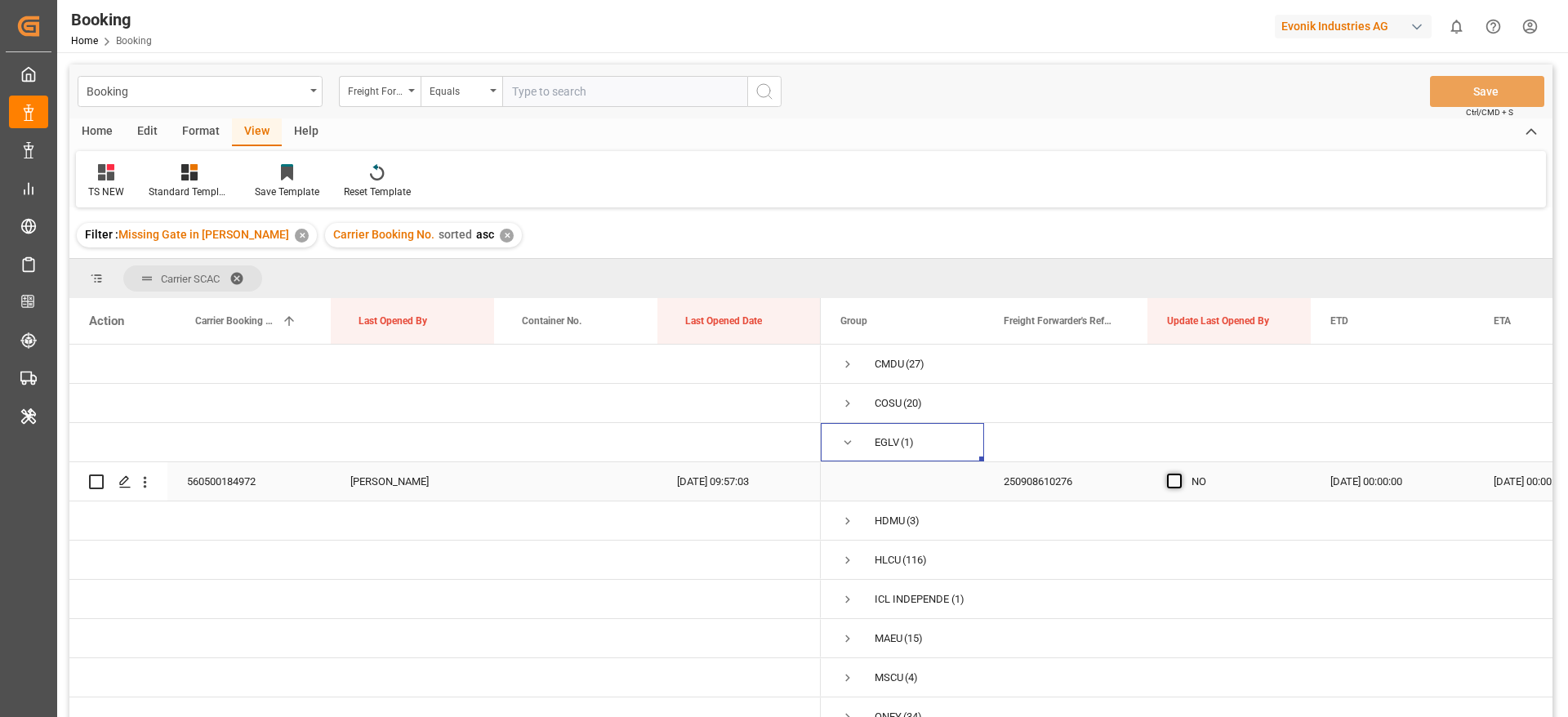
click at [1176, 480] on span "Press SPACE to select this row." at bounding box center [1174, 480] width 15 height 15
click at [1179, 473] on input "Press SPACE to select this row." at bounding box center [1179, 473] width 0 height 0
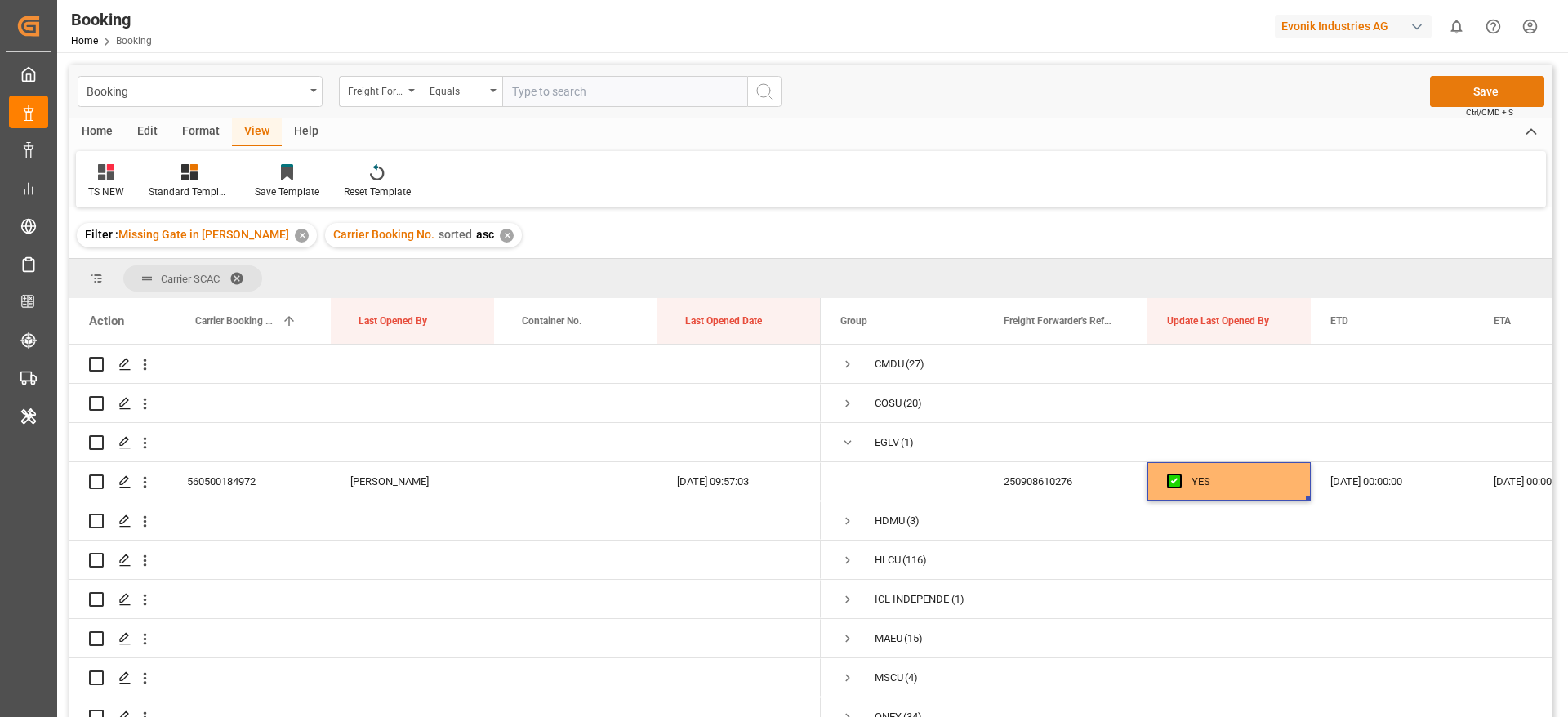
click at [1460, 86] on button "Save" at bounding box center [1487, 92] width 114 height 31
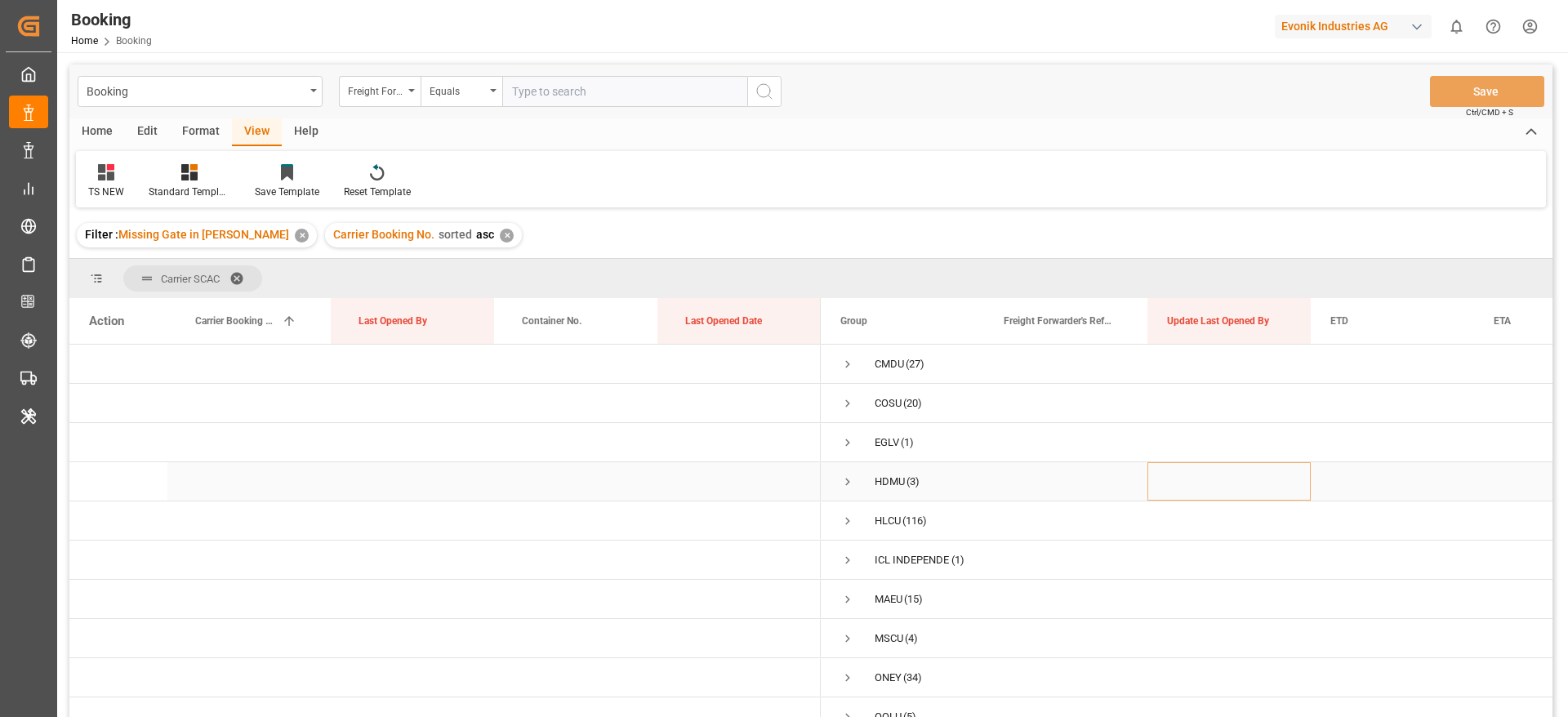
click at [849, 482] on span "Press SPACE to select this row." at bounding box center [848, 481] width 15 height 15
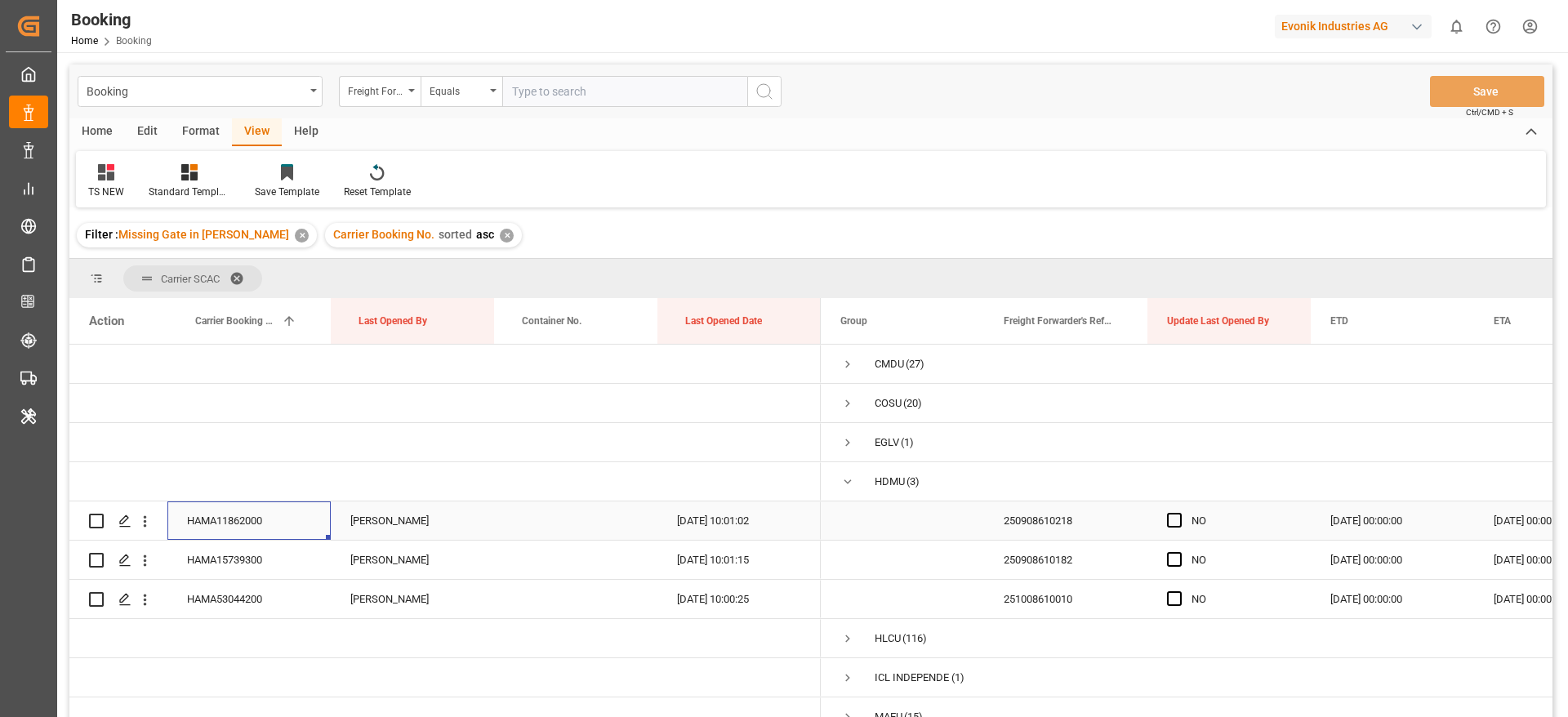
click at [233, 523] on div "HAMA11862000" at bounding box center [248, 520] width 163 height 38
click at [1170, 516] on span "Press SPACE to select this row." at bounding box center [1174, 520] width 15 height 15
click at [1179, 513] on input "Press SPACE to select this row." at bounding box center [1179, 513] width 0 height 0
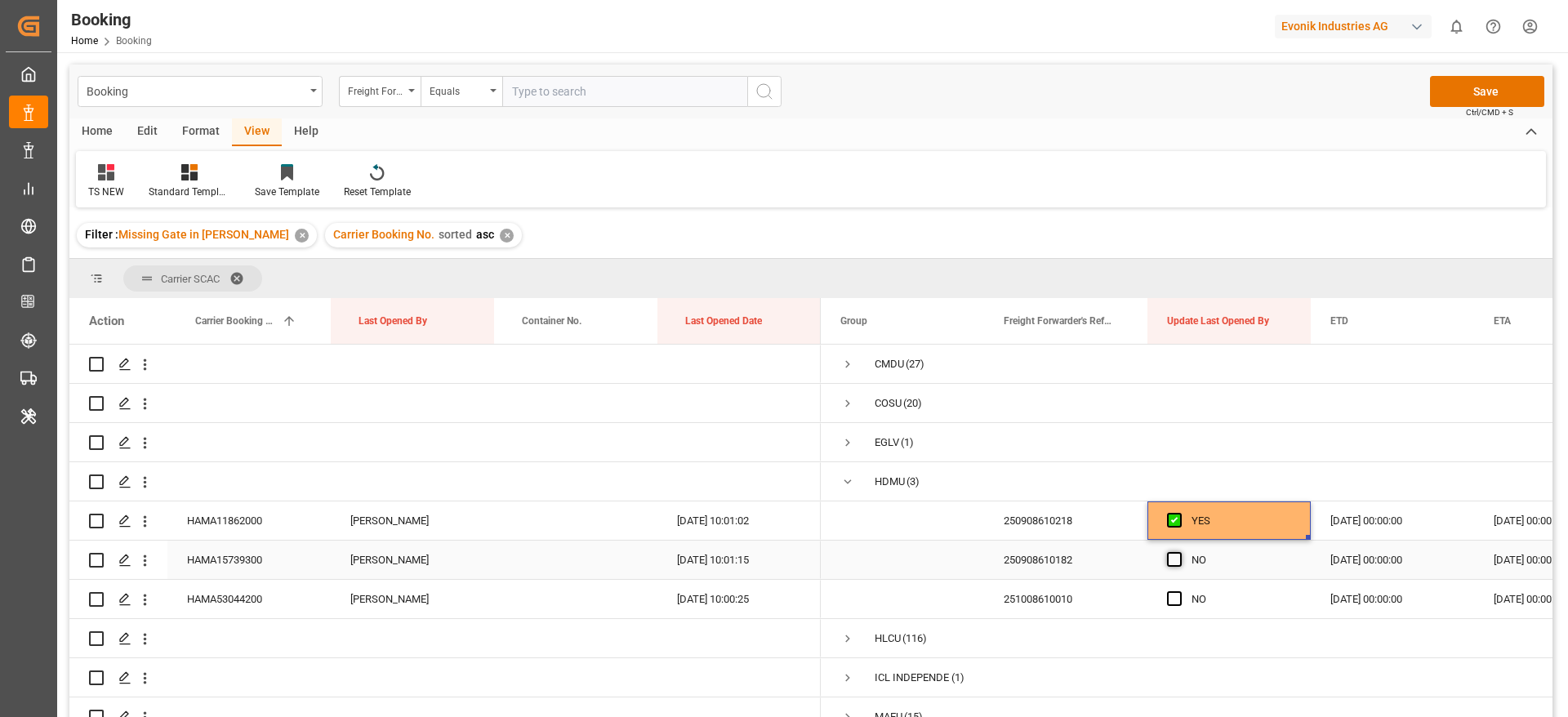
click at [1168, 562] on span "Press SPACE to select this row." at bounding box center [1174, 559] width 15 height 15
click at [1179, 552] on input "Press SPACE to select this row." at bounding box center [1179, 552] width 0 height 0
click at [1178, 606] on div "Press SPACE to select this row." at bounding box center [1179, 599] width 25 height 37
click at [1175, 595] on span "Press SPACE to select this row." at bounding box center [1174, 599] width 15 height 15
click at [1179, 591] on input "Press SPACE to select this row." at bounding box center [1179, 591] width 0 height 0
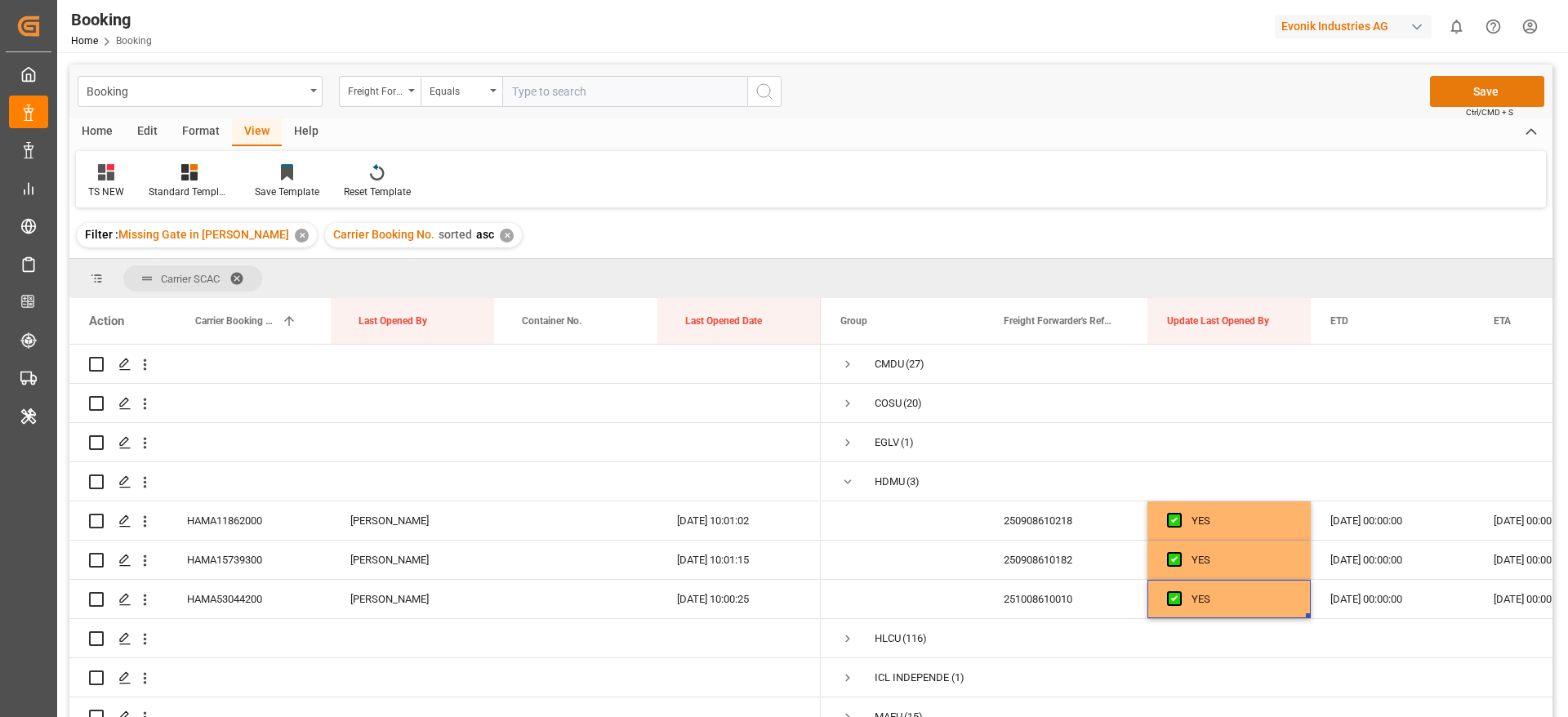
click at [1455, 88] on button "Save" at bounding box center [1487, 92] width 114 height 31
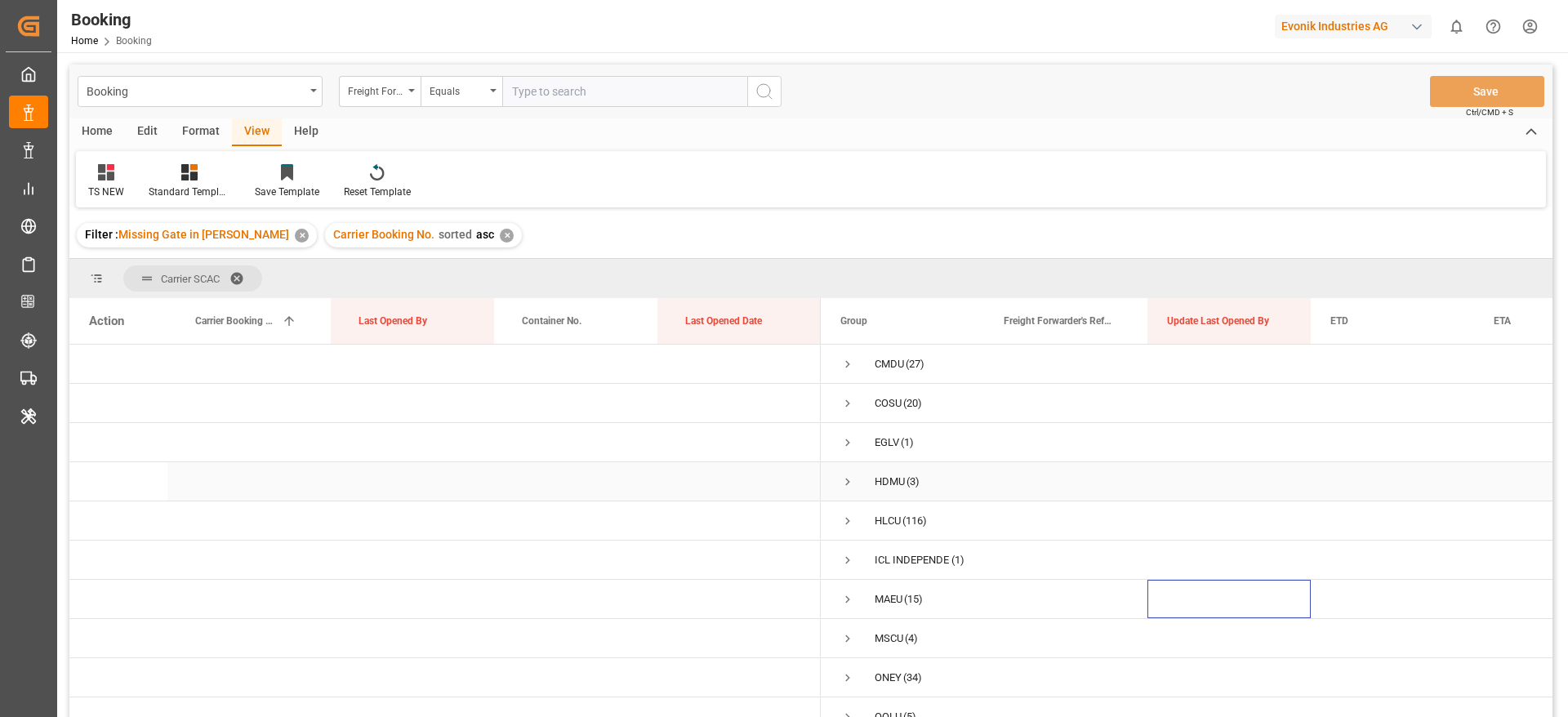
scroll to position [60, 0]
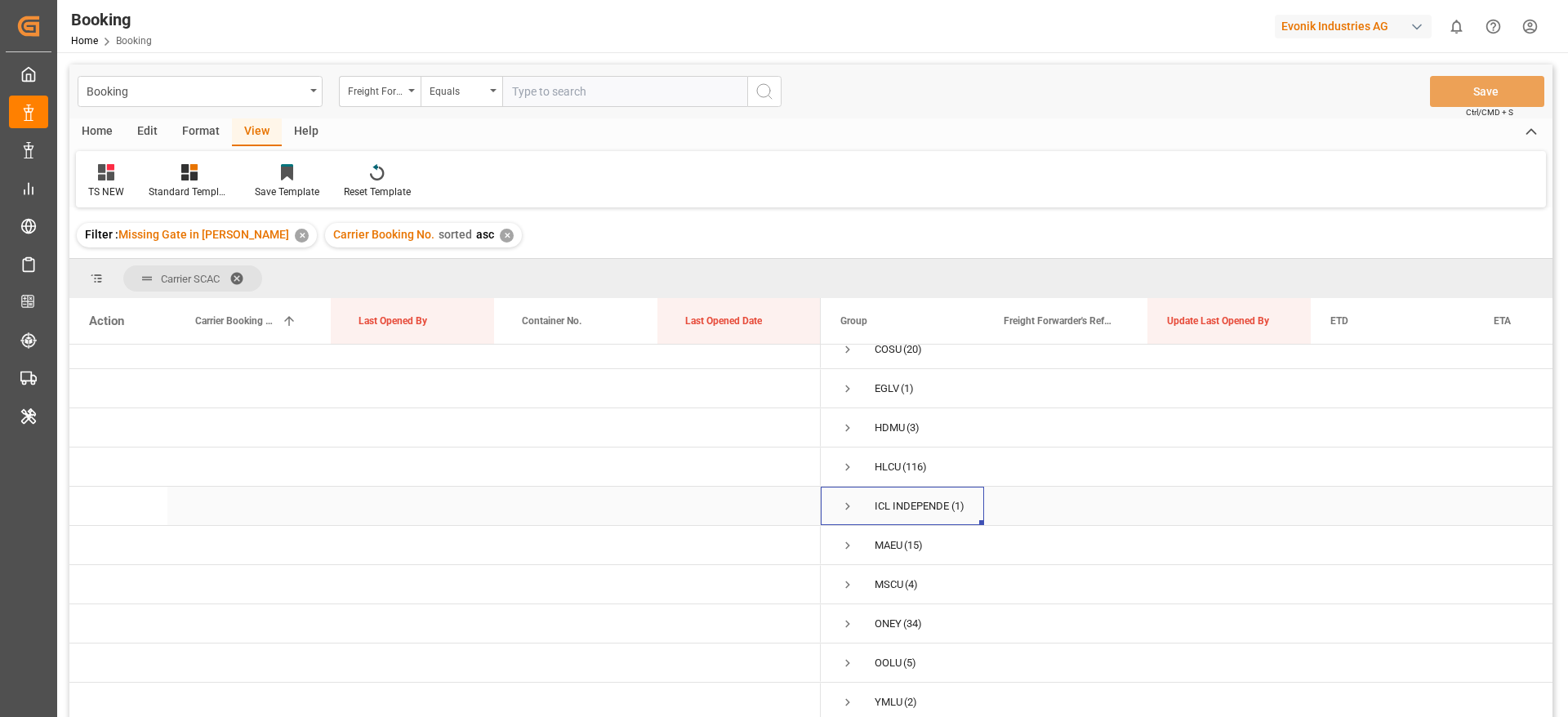
click at [842, 499] on span "Press SPACE to select this row." at bounding box center [848, 506] width 15 height 15
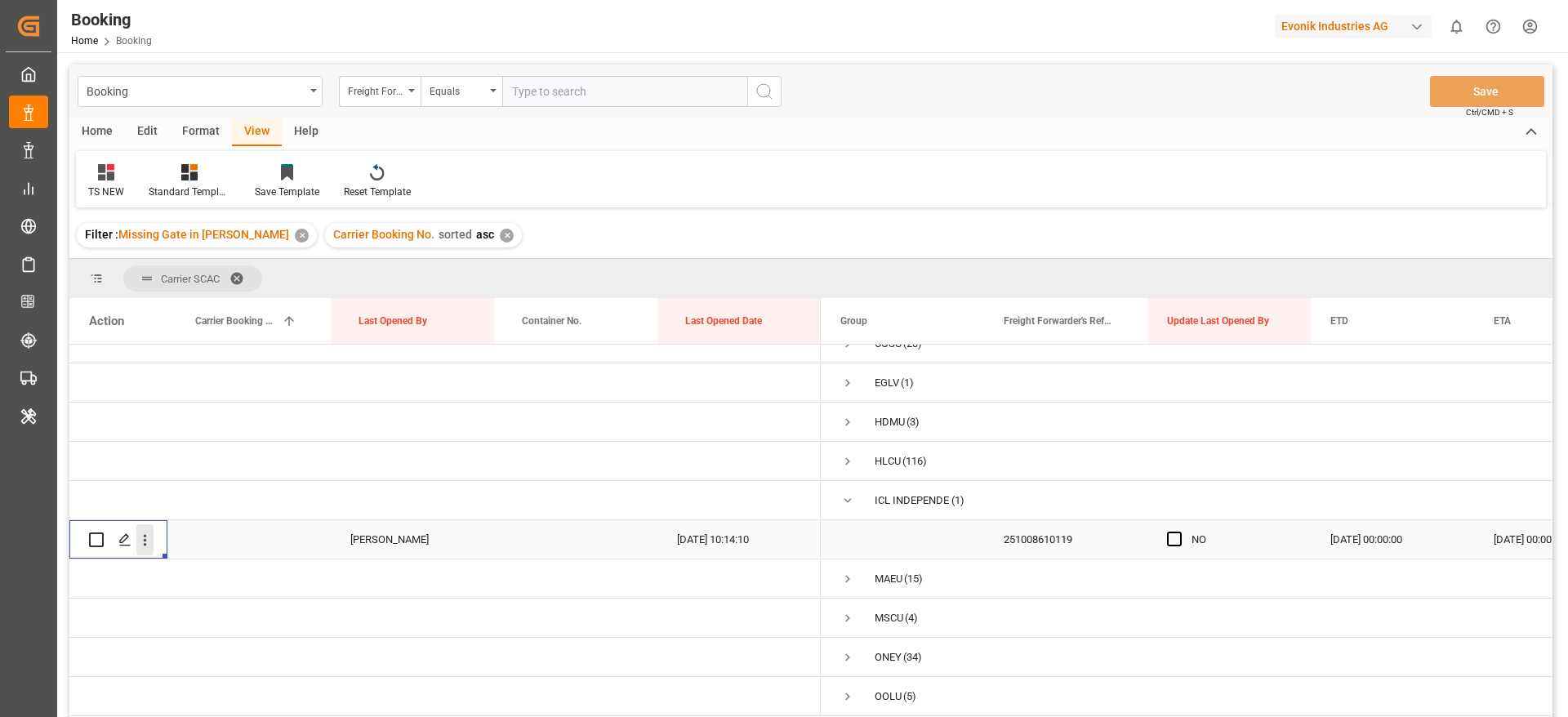
click at [145, 547] on icon "open menu" at bounding box center [145, 540] width 17 height 17
click at [231, 566] on span "Open in new tab" at bounding box center [252, 574] width 149 height 17
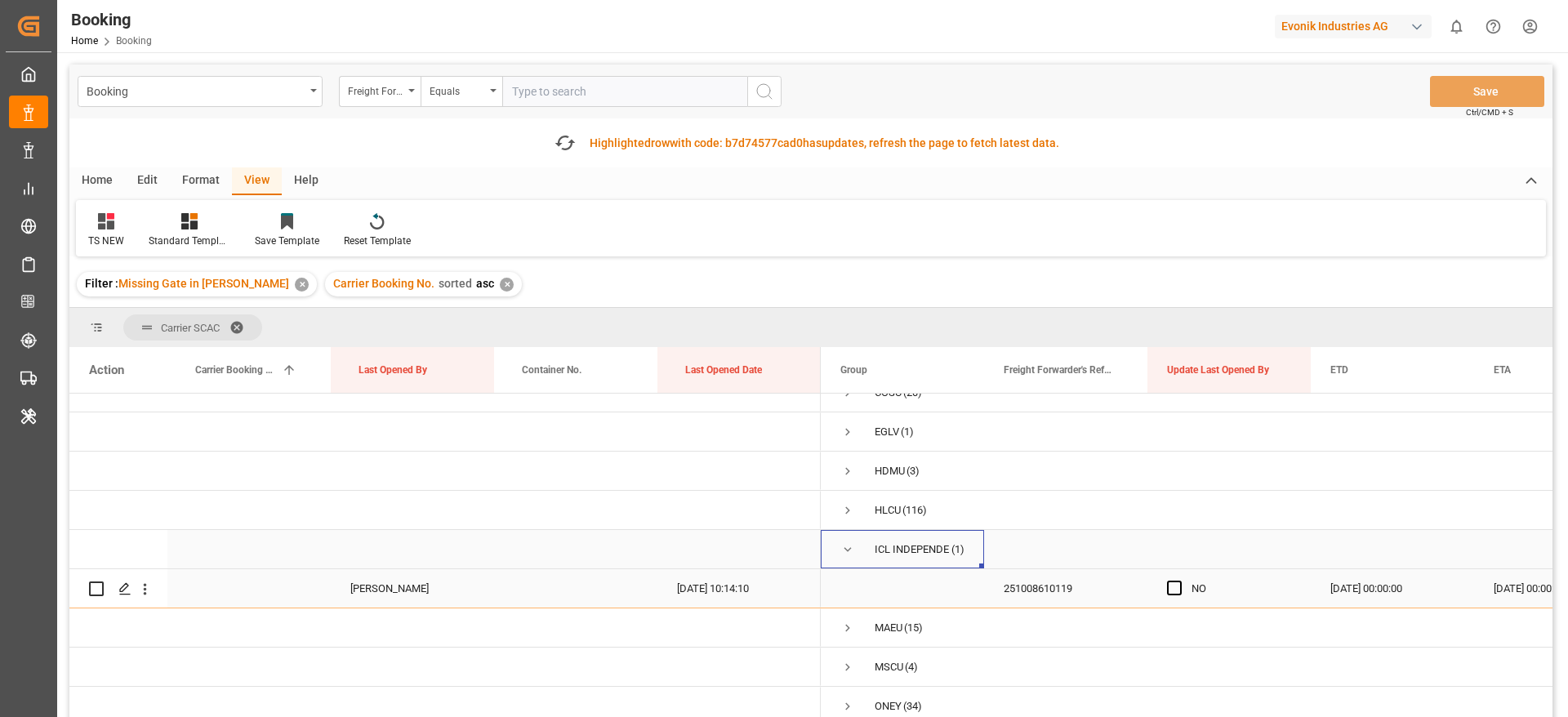
click at [849, 546] on span "Press SPACE to select this row." at bounding box center [848, 549] width 15 height 15
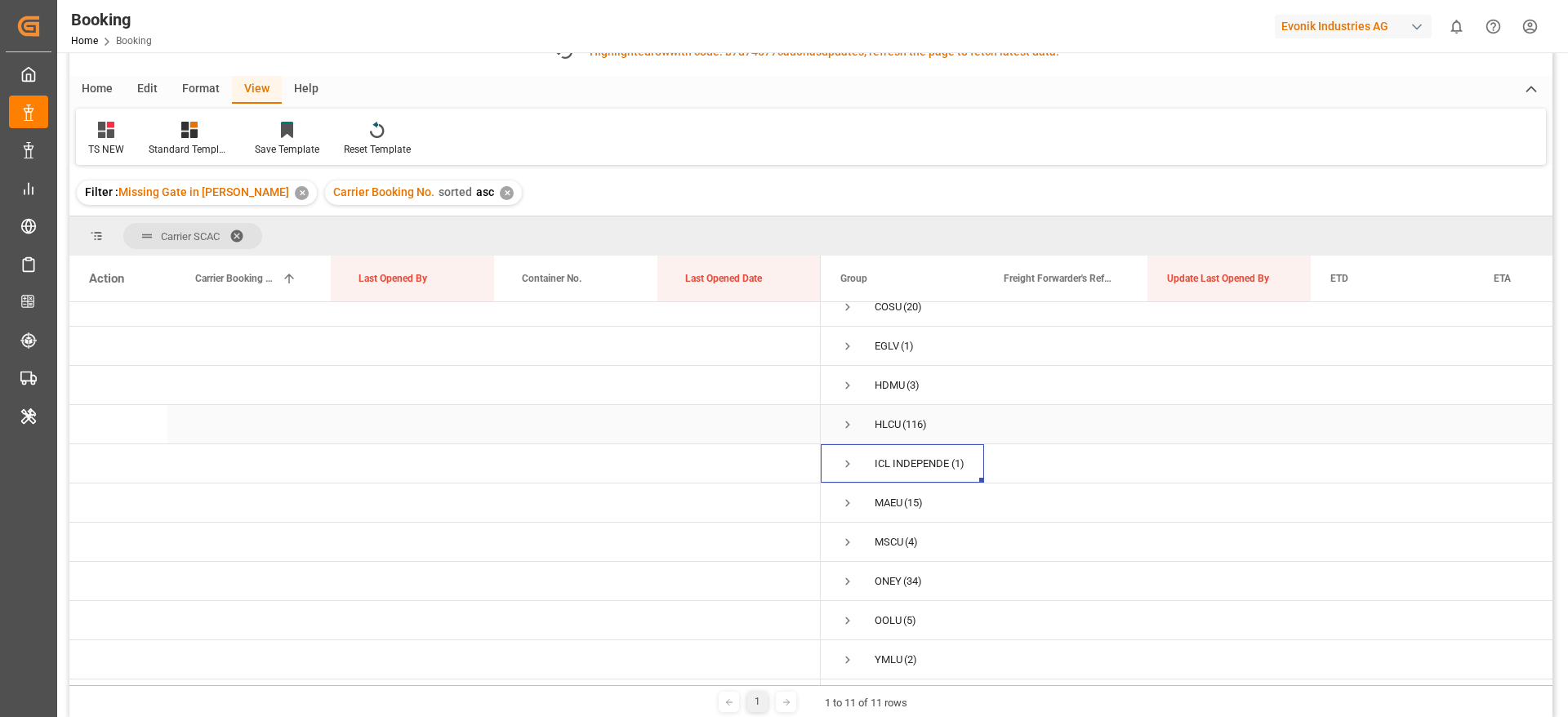
scroll to position [122, 0]
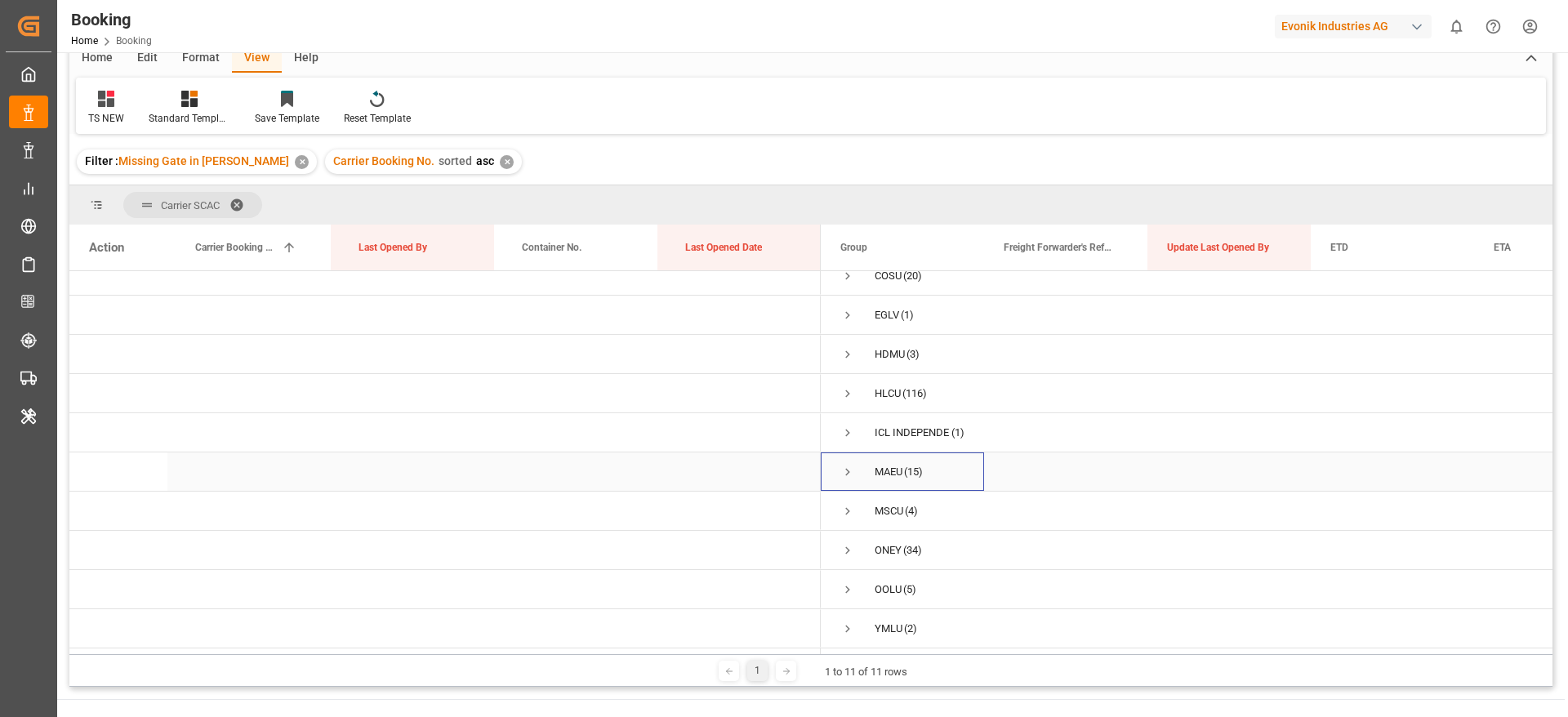
click at [844, 466] on span "Press SPACE to select this row." at bounding box center [848, 472] width 15 height 15
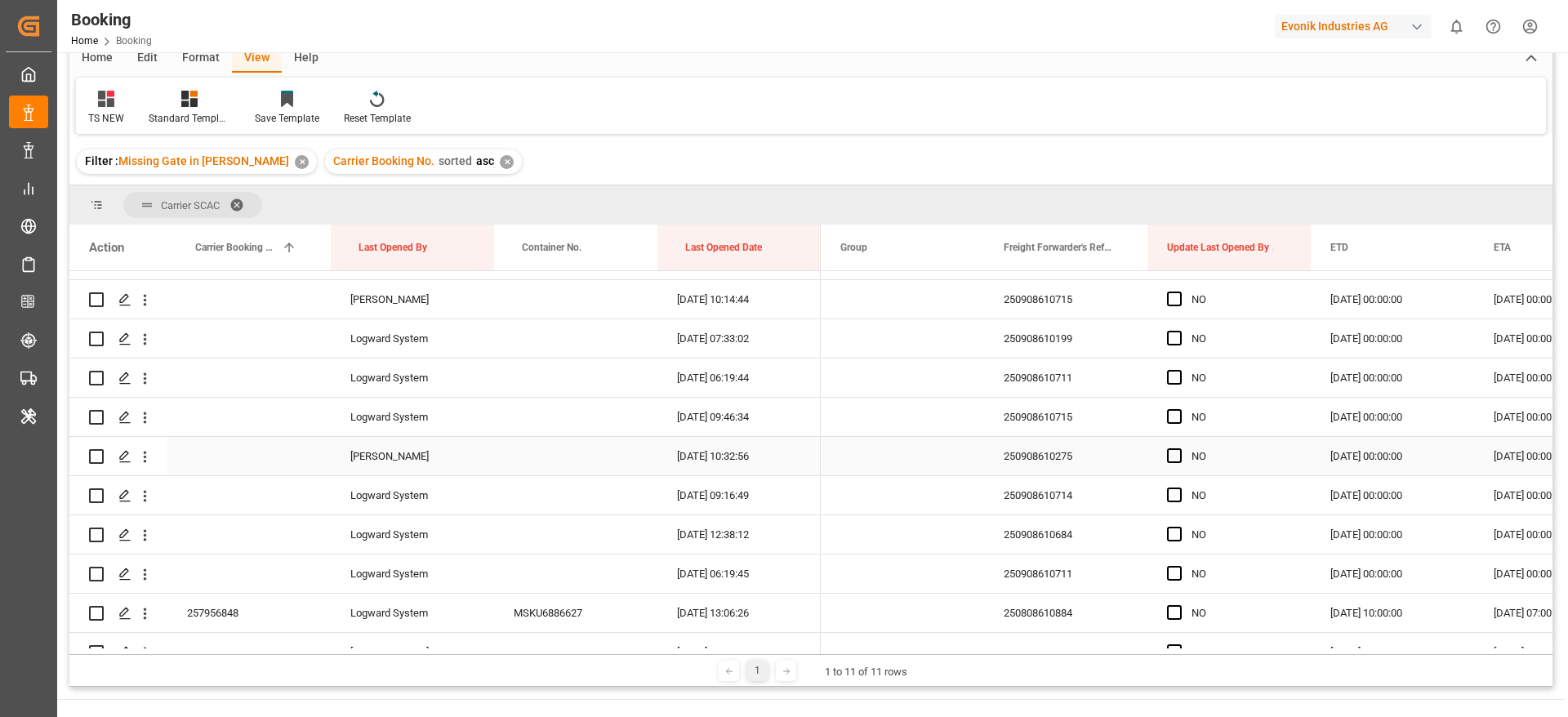
scroll to position [182, 0]
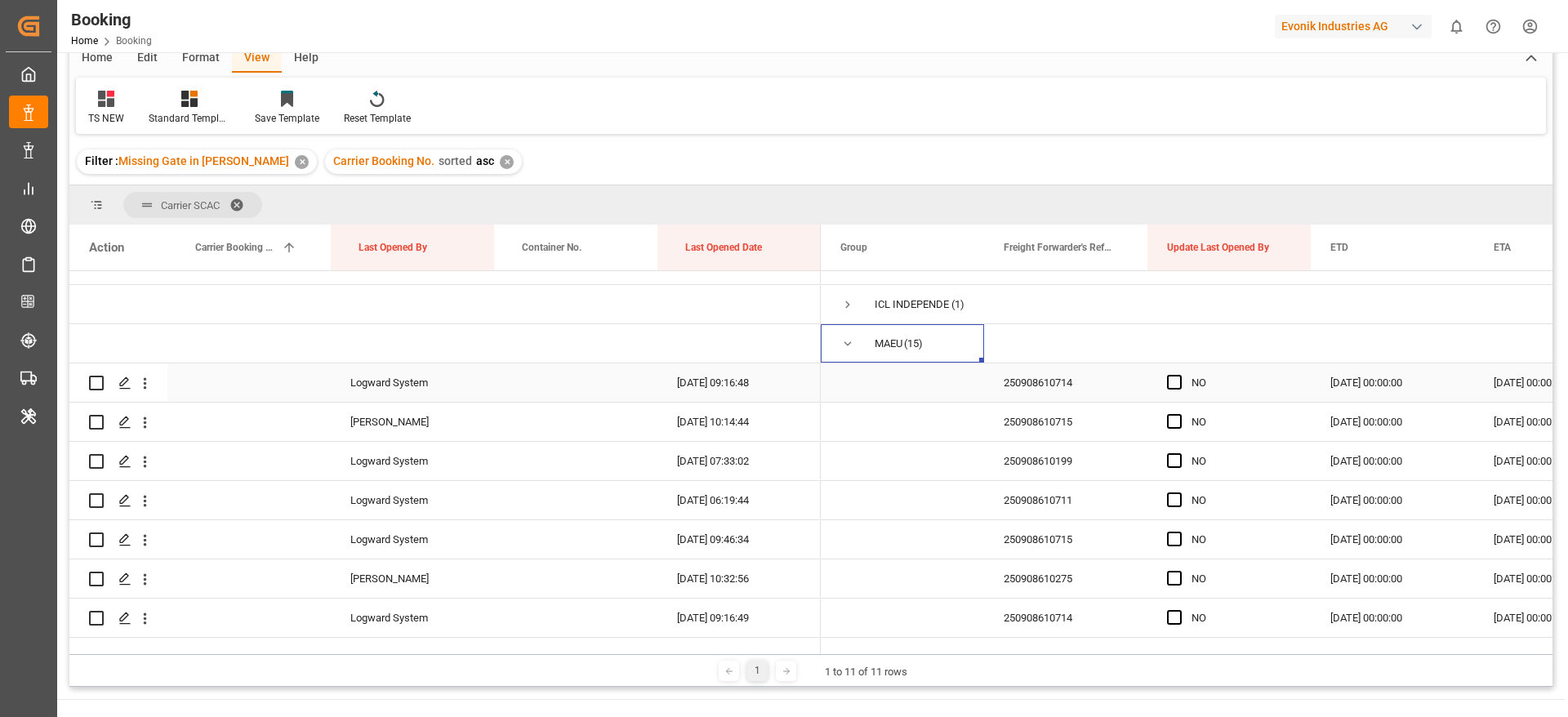
click at [1052, 385] on div "250908610714" at bounding box center [1065, 382] width 163 height 38
click at [1172, 386] on span "Press SPACE to select this row." at bounding box center [1174, 382] width 15 height 15
click at [1179, 375] on input "Press SPACE to select this row." at bounding box center [1179, 375] width 0 height 0
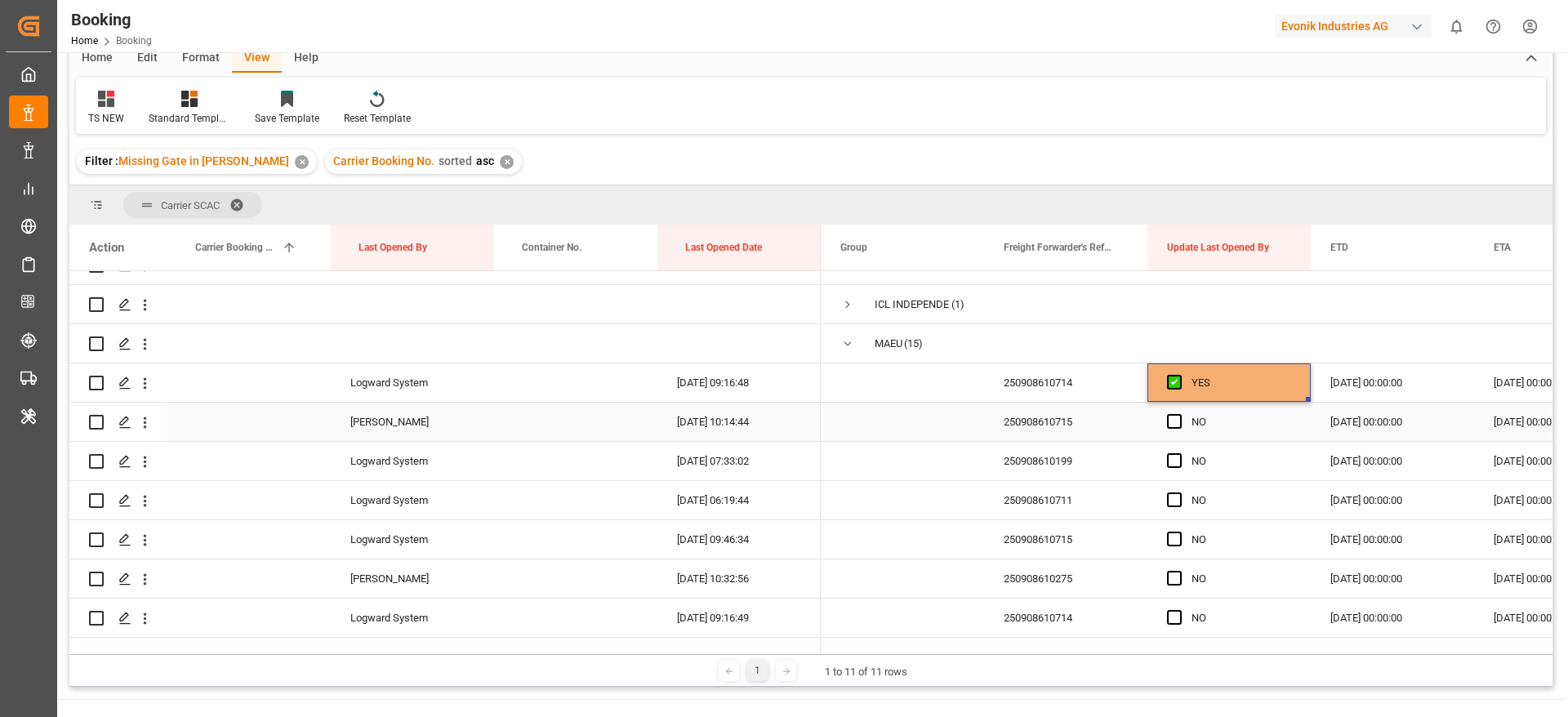
click at [1068, 428] on div "250908610715" at bounding box center [1065, 422] width 163 height 38
click at [1175, 423] on span "Press SPACE to select this row." at bounding box center [1174, 421] width 15 height 15
click at [1179, 413] on input "Press SPACE to select this row." at bounding box center [1179, 413] width 0 height 0
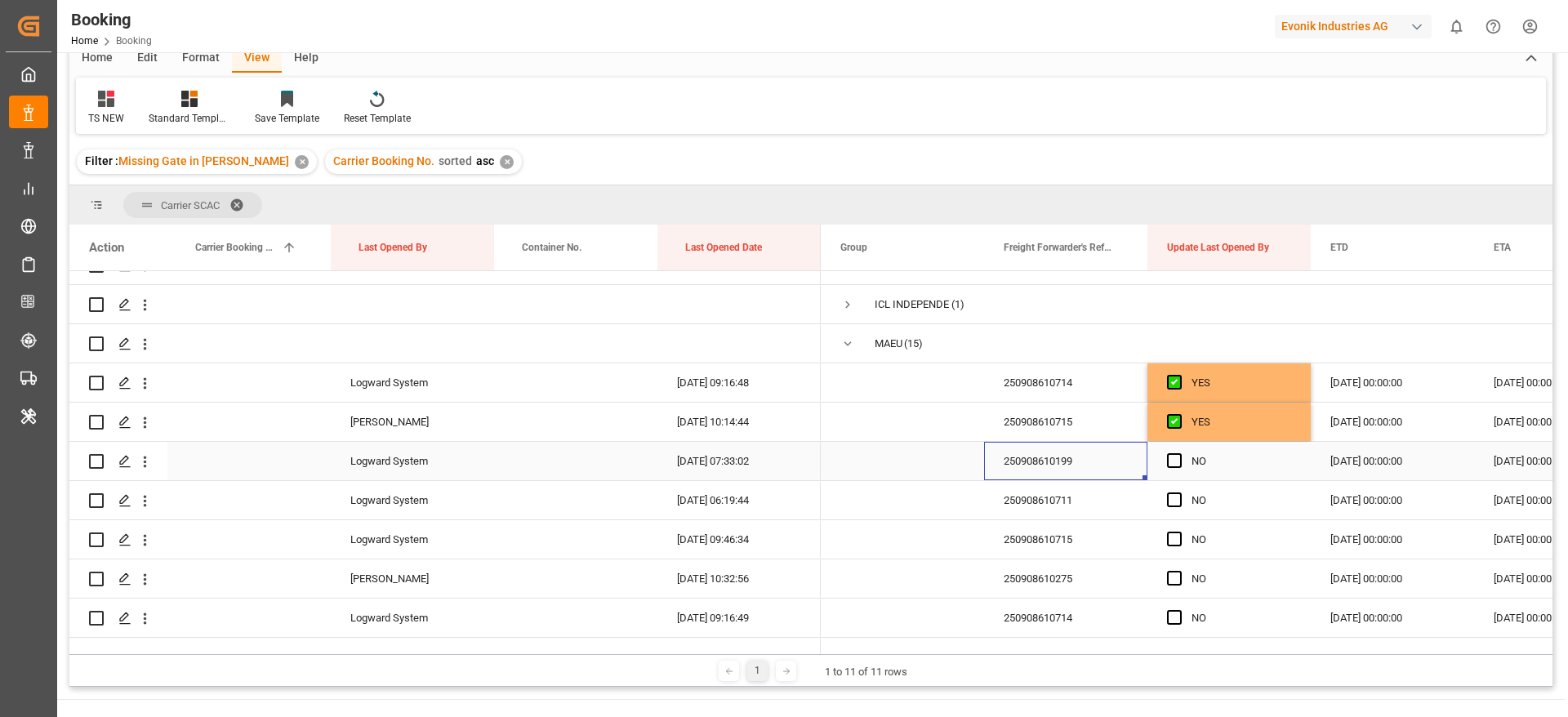
click at [1030, 471] on div "250908610199" at bounding box center [1065, 461] width 163 height 38
click at [1171, 458] on span "Press SPACE to select this row." at bounding box center [1174, 461] width 15 height 15
click at [1179, 453] on input "Press SPACE to select this row." at bounding box center [1179, 453] width 0 height 0
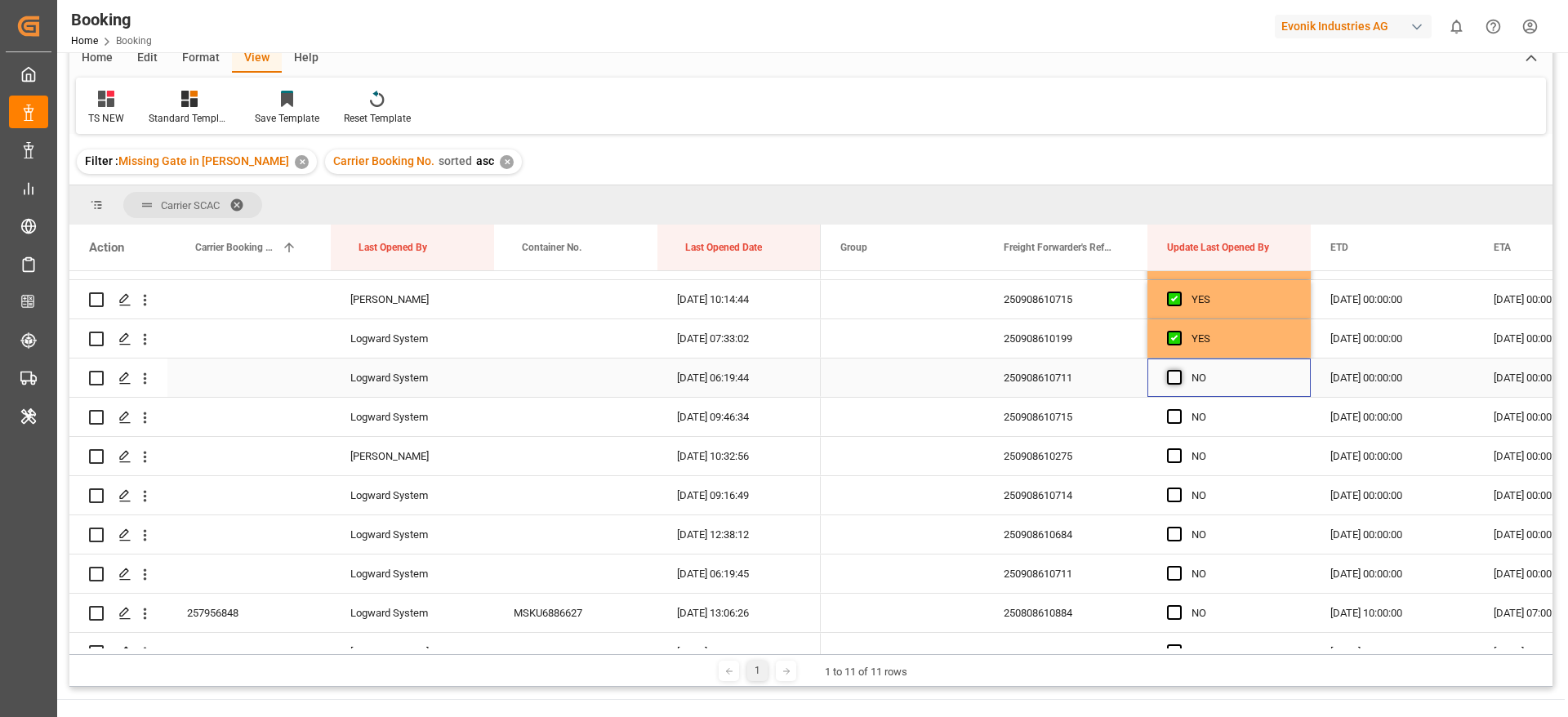
click at [1174, 374] on span "Press SPACE to select this row." at bounding box center [1174, 377] width 15 height 15
click at [1179, 370] on input "Press SPACE to select this row." at bounding box center [1179, 370] width 0 height 0
click at [1176, 415] on span "Press SPACE to select this row." at bounding box center [1174, 416] width 15 height 15
click at [1179, 409] on input "Press SPACE to select this row." at bounding box center [1179, 409] width 0 height 0
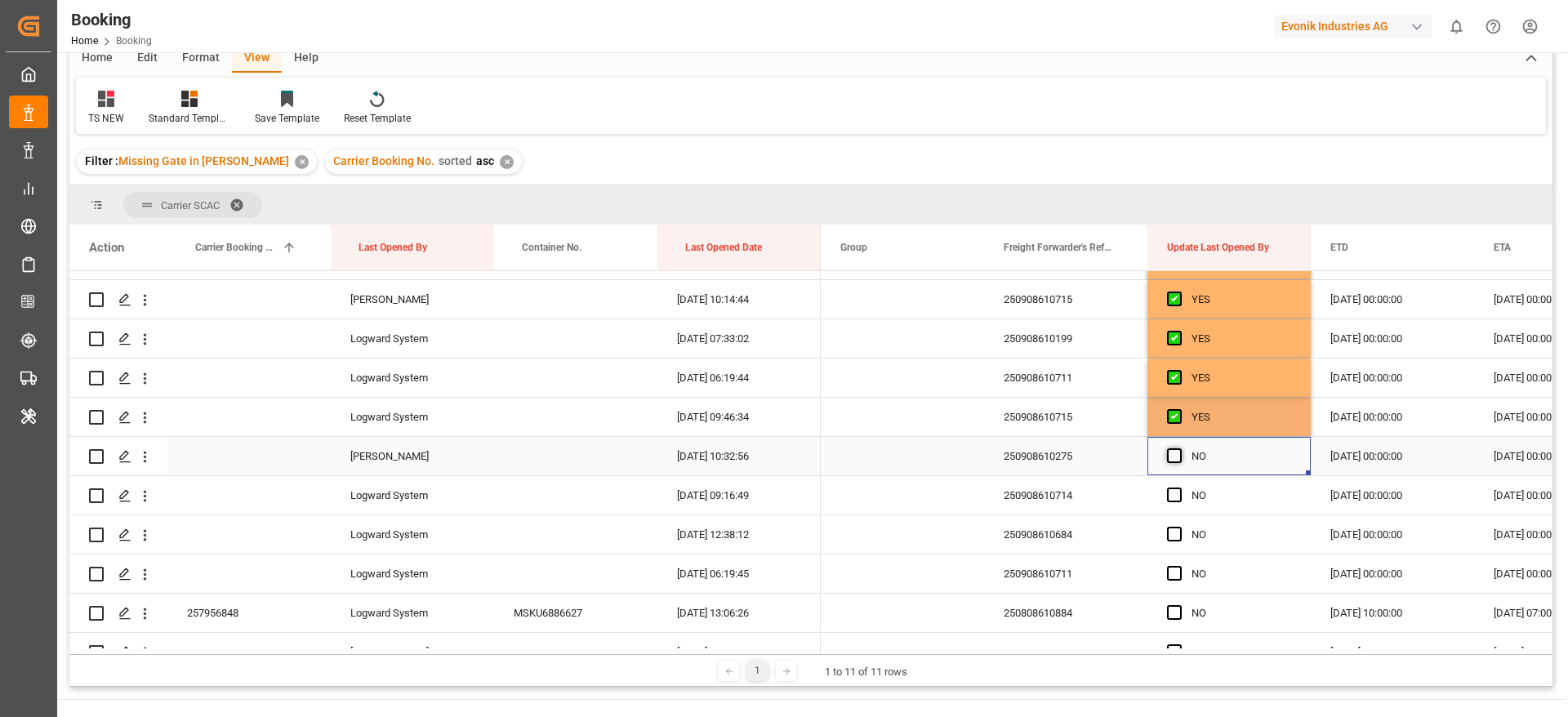
click at [1175, 457] on span "Press SPACE to select this row." at bounding box center [1174, 456] width 15 height 15
click at [1179, 448] on input "Press SPACE to select this row." at bounding box center [1179, 448] width 0 height 0
click at [1171, 493] on span "Press SPACE to select this row." at bounding box center [1174, 495] width 15 height 15
click at [1179, 487] on input "Press SPACE to select this row." at bounding box center [1179, 487] width 0 height 0
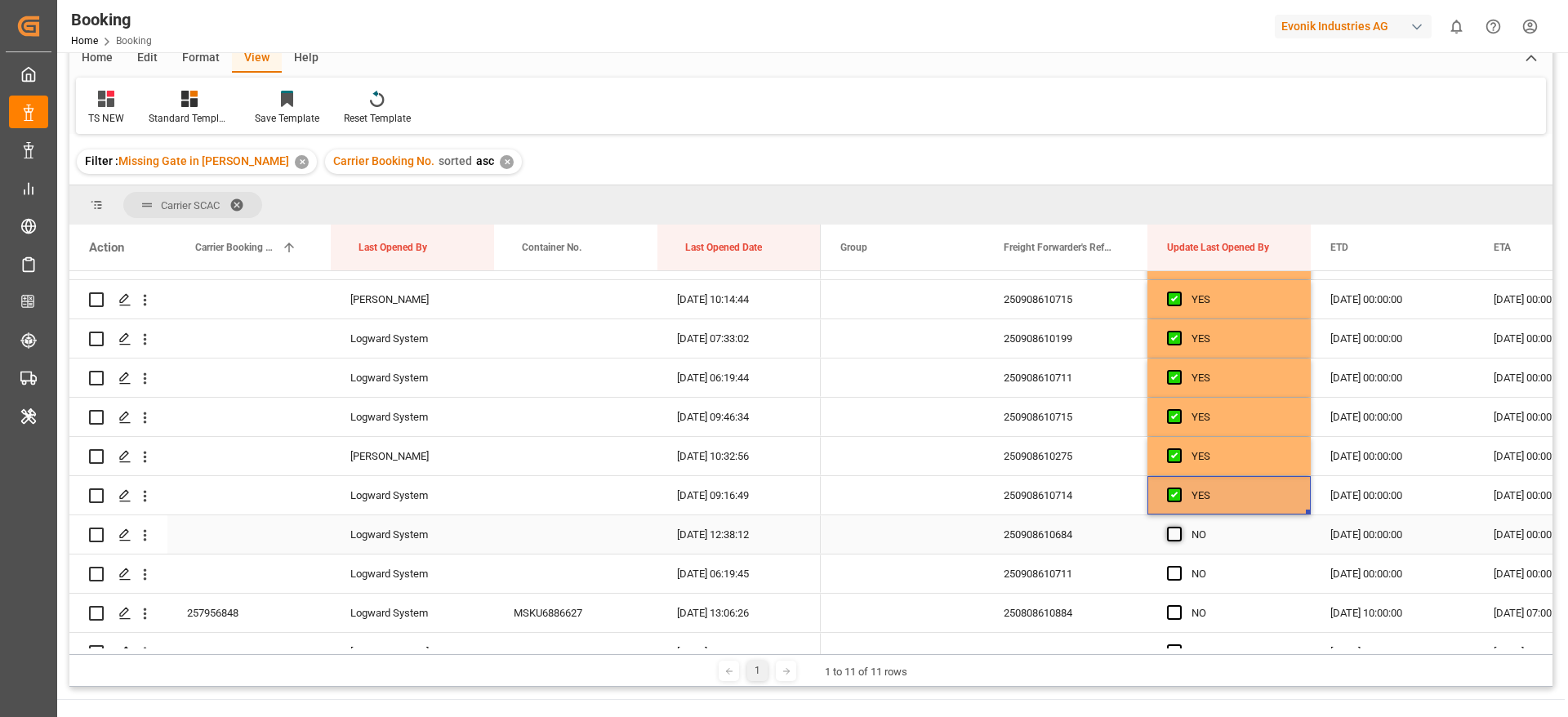
click at [1168, 532] on span "Press SPACE to select this row." at bounding box center [1174, 534] width 15 height 15
click at [1179, 527] on input "Press SPACE to select this row." at bounding box center [1179, 527] width 0 height 0
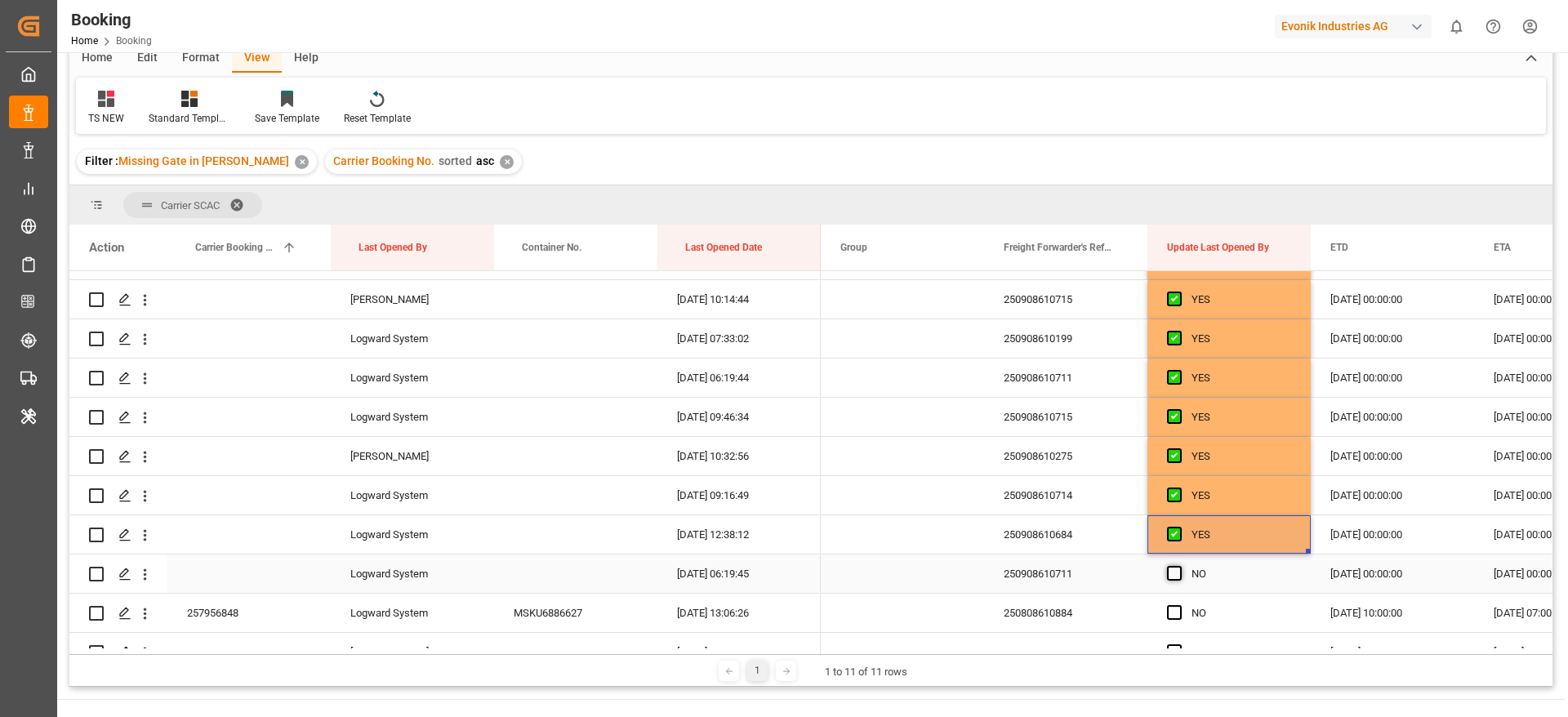
click at [1171, 574] on span "Press SPACE to select this row." at bounding box center [1174, 573] width 15 height 15
click at [1179, 566] on input "Press SPACE to select this row." at bounding box center [1179, 566] width 0 height 0
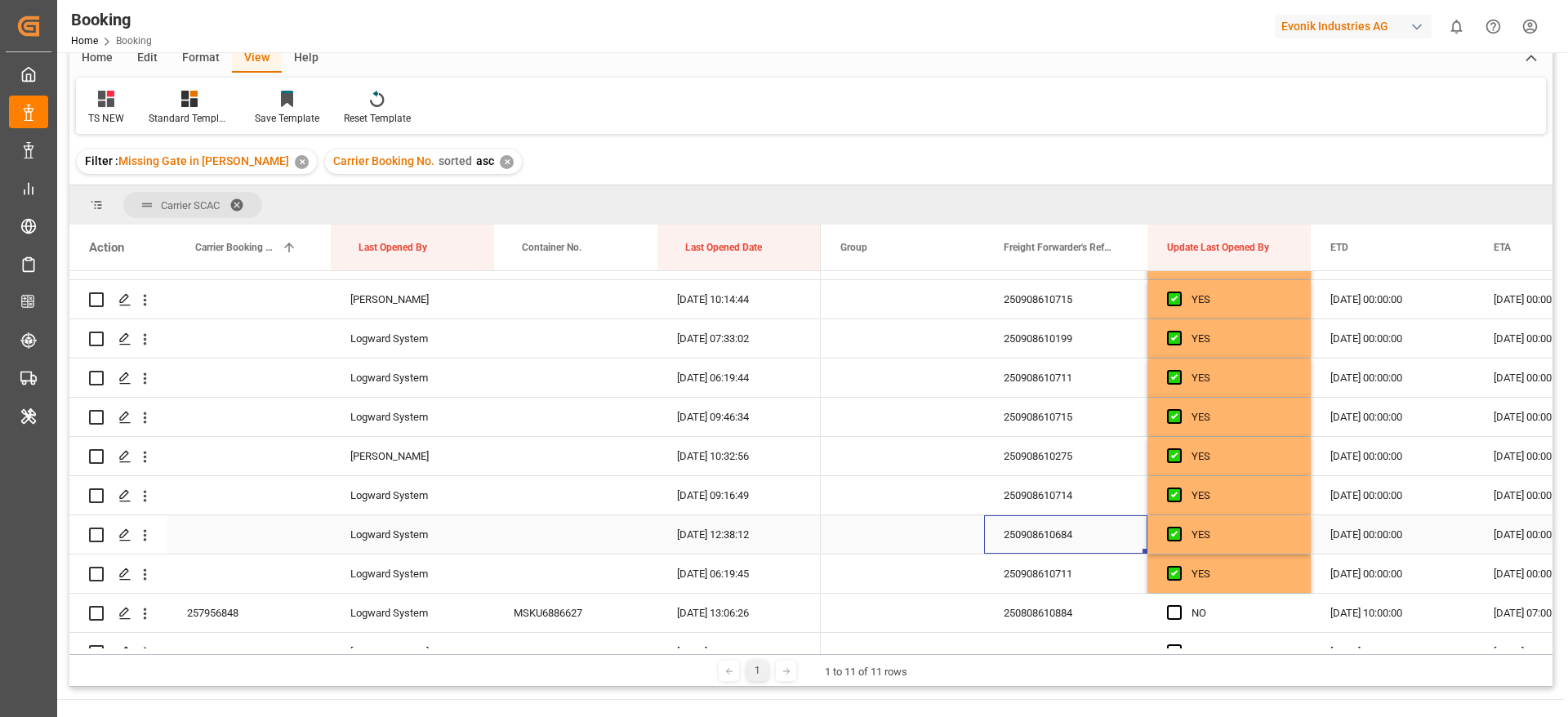
click at [1047, 530] on div "250908610684" at bounding box center [1065, 534] width 163 height 38
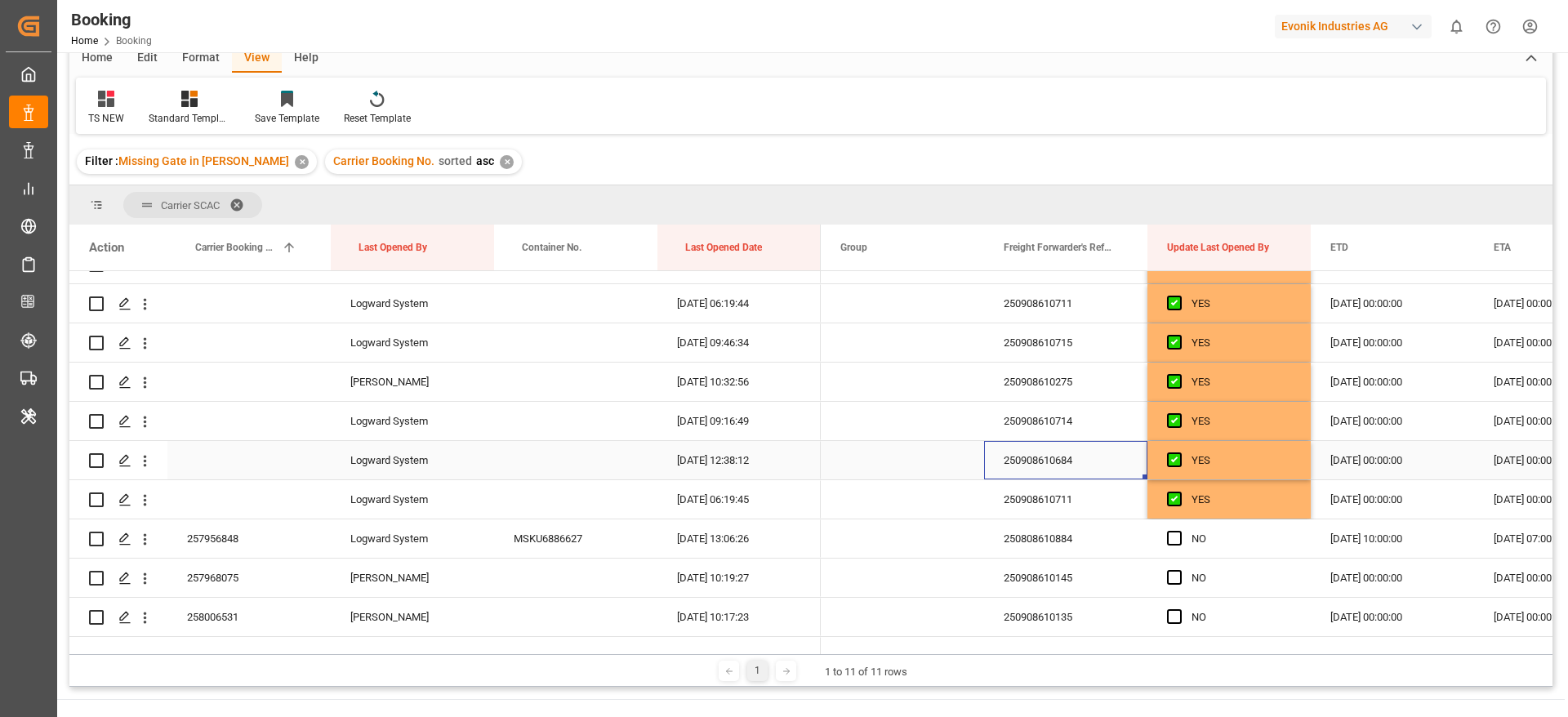
scroll to position [549, 0]
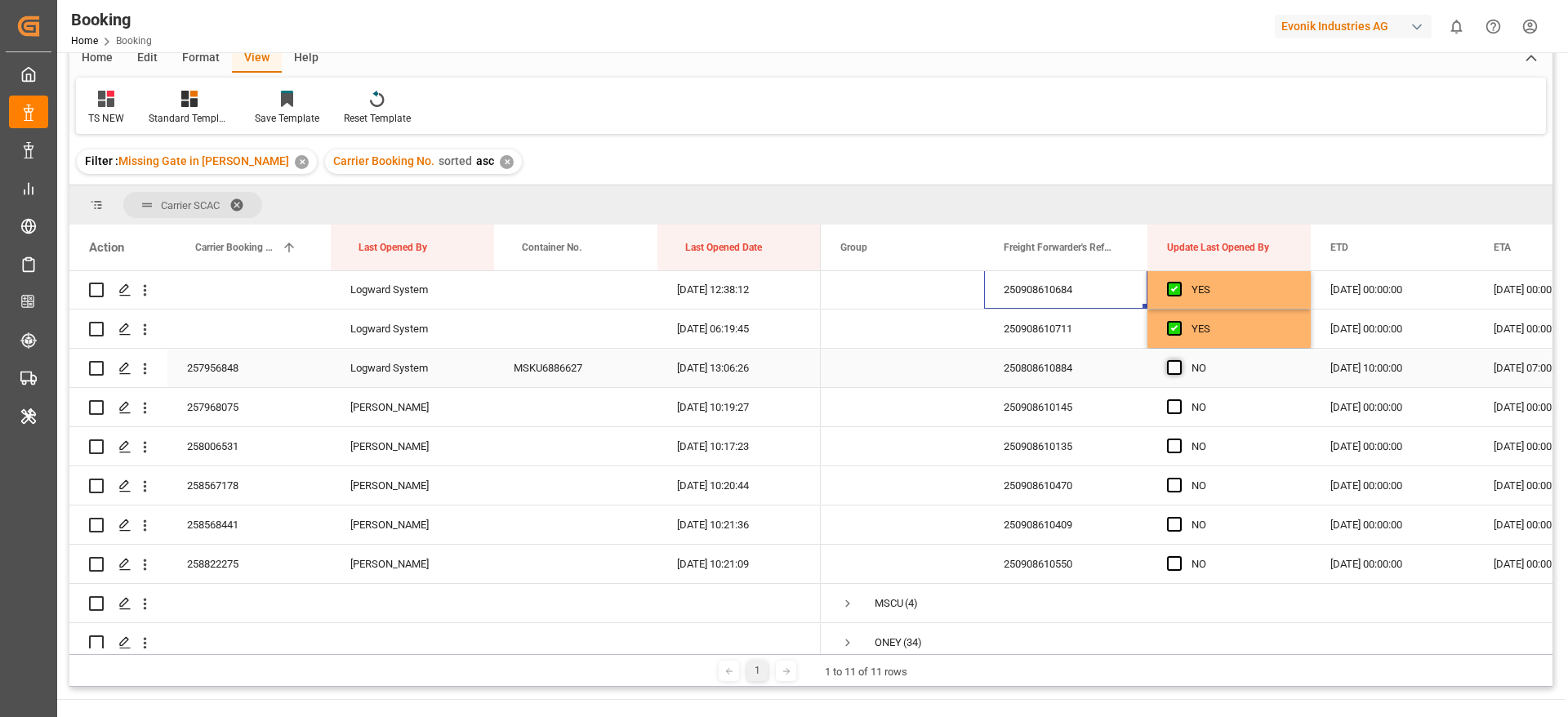
click at [1177, 368] on span "Press SPACE to select this row." at bounding box center [1174, 367] width 15 height 15
click at [1179, 360] on input "Press SPACE to select this row." at bounding box center [1179, 360] width 0 height 0
click at [1174, 400] on span "Press SPACE to select this row." at bounding box center [1174, 407] width 15 height 15
click at [1179, 399] on input "Press SPACE to select this row." at bounding box center [1179, 399] width 0 height 0
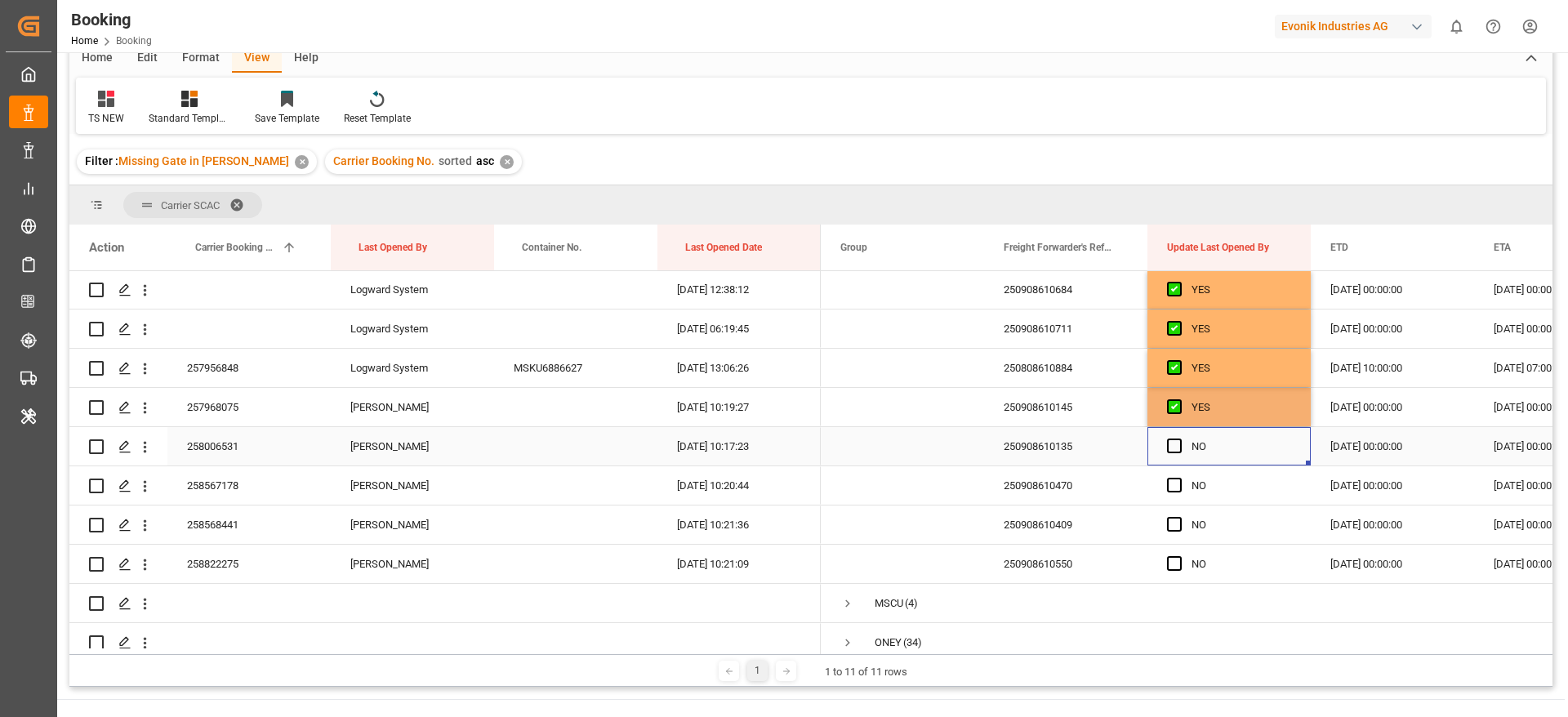
click at [1179, 438] on span "Press SPACE to select this row." at bounding box center [1174, 446] width 15 height 15
click at [1179, 438] on input "Press SPACE to select this row." at bounding box center [1179, 438] width 0 height 0
click at [1179, 481] on span "Press SPACE to select this row." at bounding box center [1174, 485] width 15 height 15
click at [1179, 477] on input "Press SPACE to select this row." at bounding box center [1179, 477] width 0 height 0
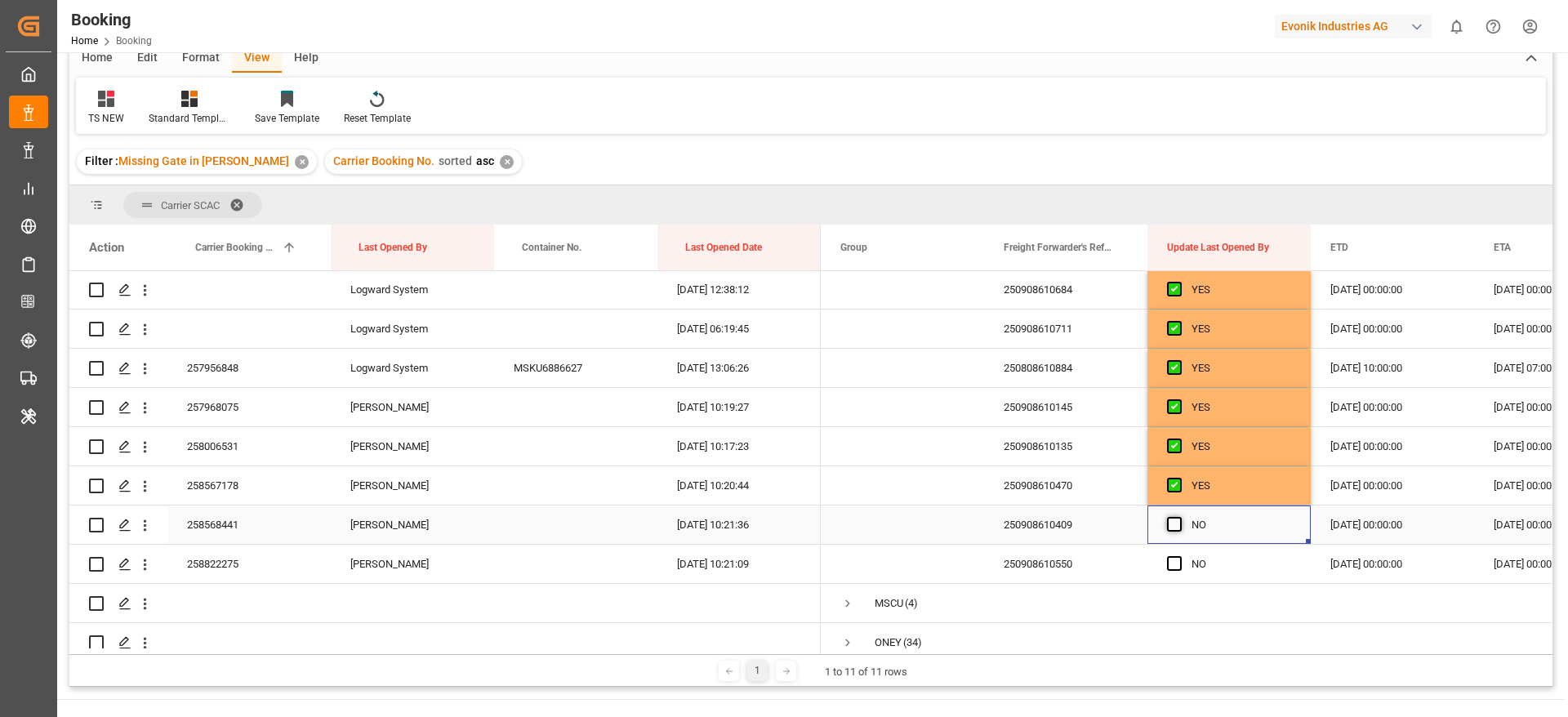
click at [1177, 522] on span "Press SPACE to select this row." at bounding box center [1174, 524] width 15 height 15
click at [1179, 517] on input "Press SPACE to select this row." at bounding box center [1179, 517] width 0 height 0
click at [1179, 570] on span "Press SPACE to select this row." at bounding box center [1174, 563] width 15 height 15
click at [1179, 556] on input "Press SPACE to select this row." at bounding box center [1179, 556] width 0 height 0
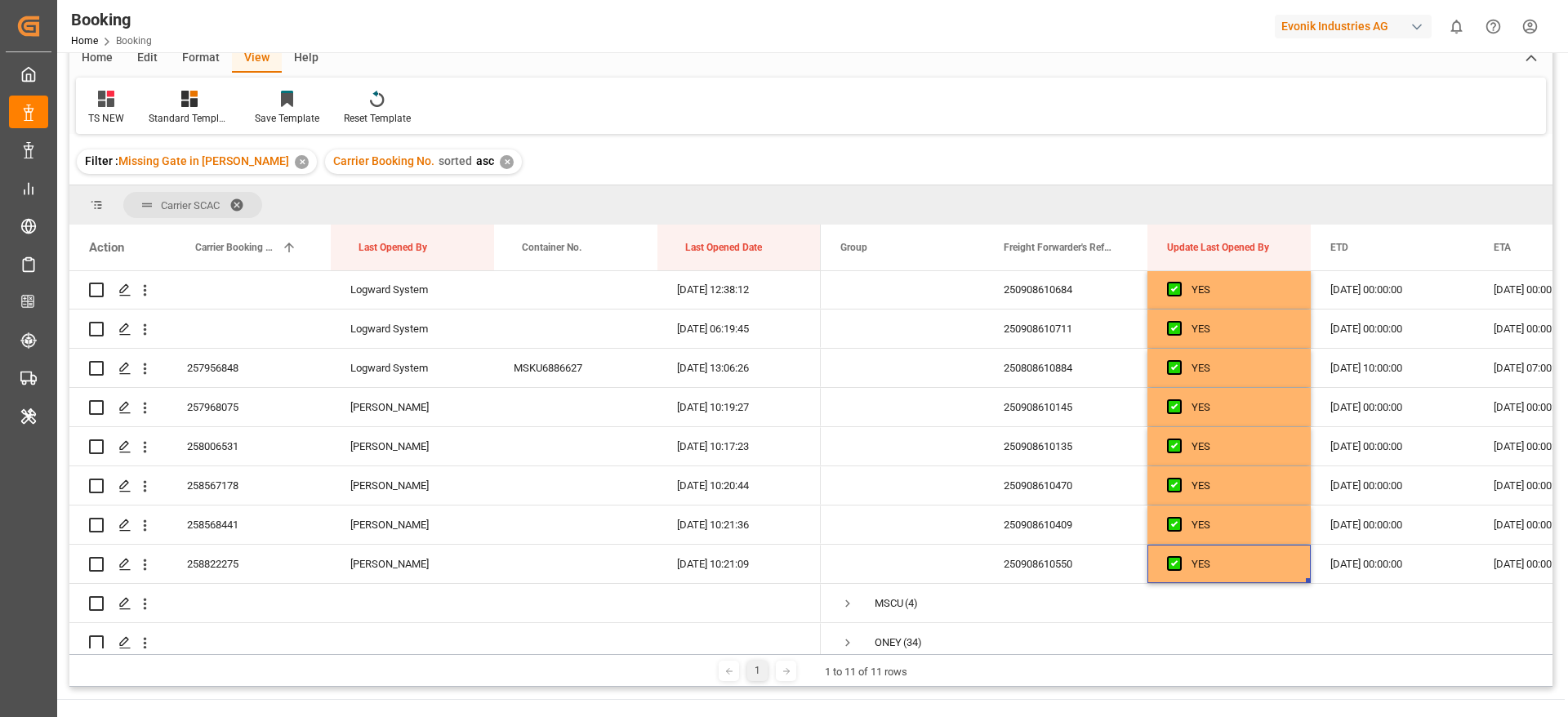
scroll to position [0, 0]
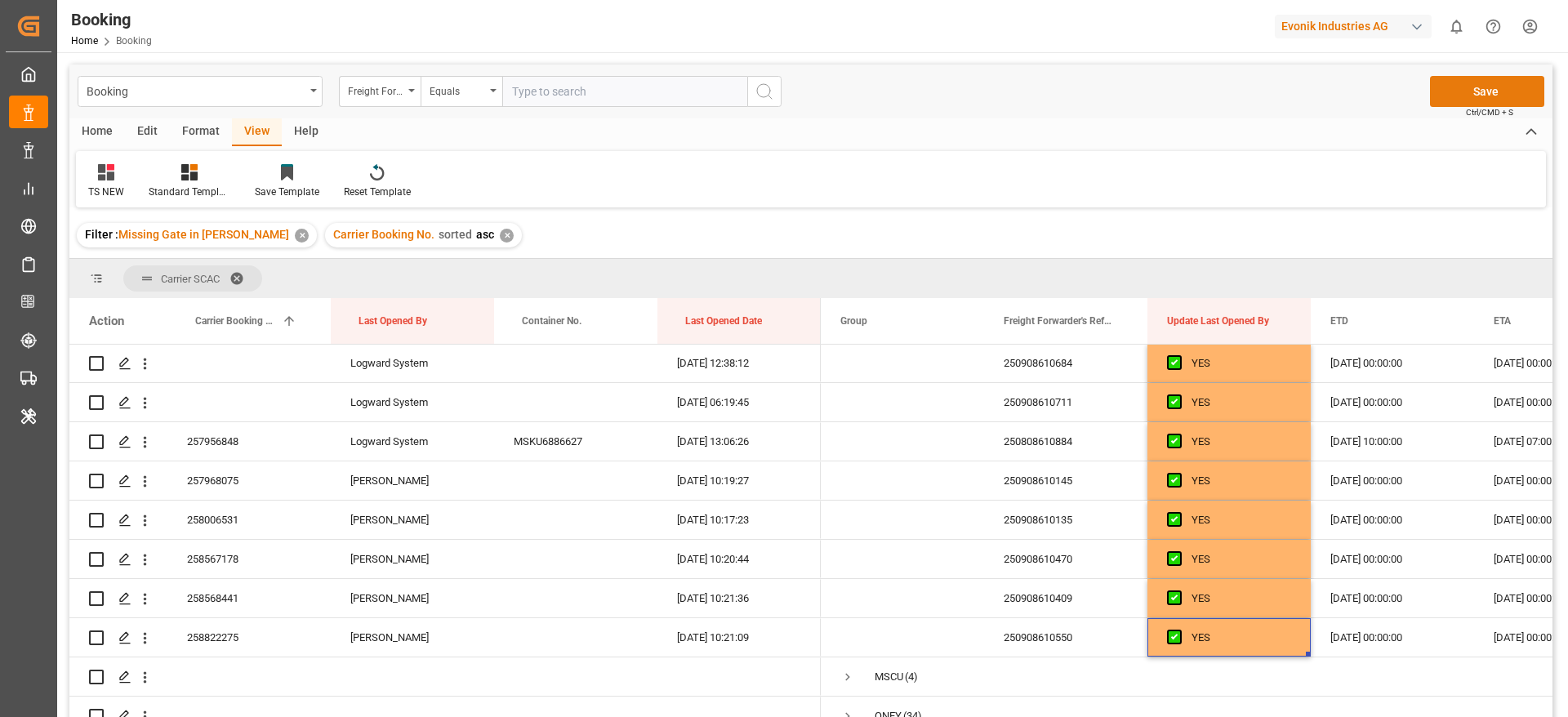
click at [1449, 93] on button "Save" at bounding box center [1487, 92] width 114 height 31
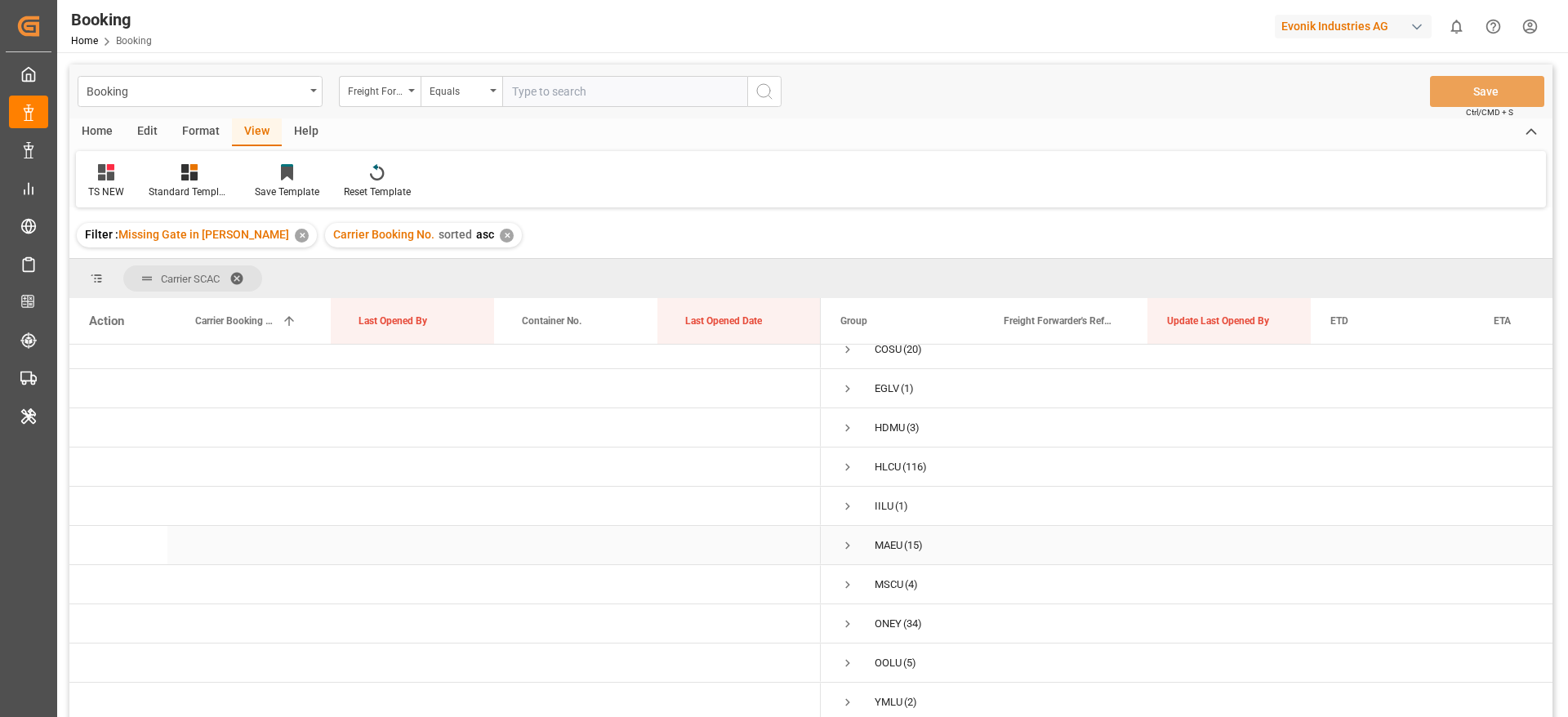
scroll to position [122, 0]
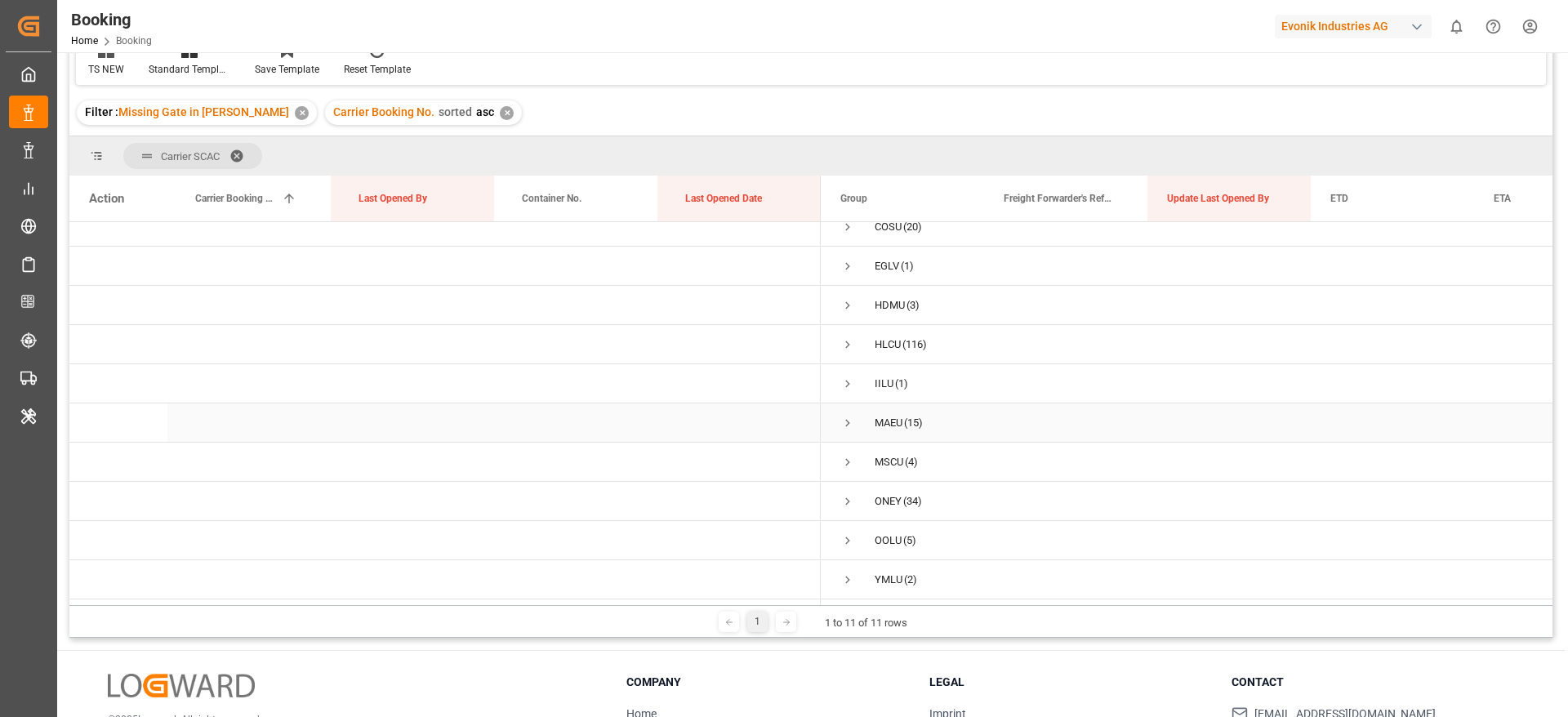
click at [854, 416] on span "Press SPACE to select this row." at bounding box center [848, 423] width 15 height 15
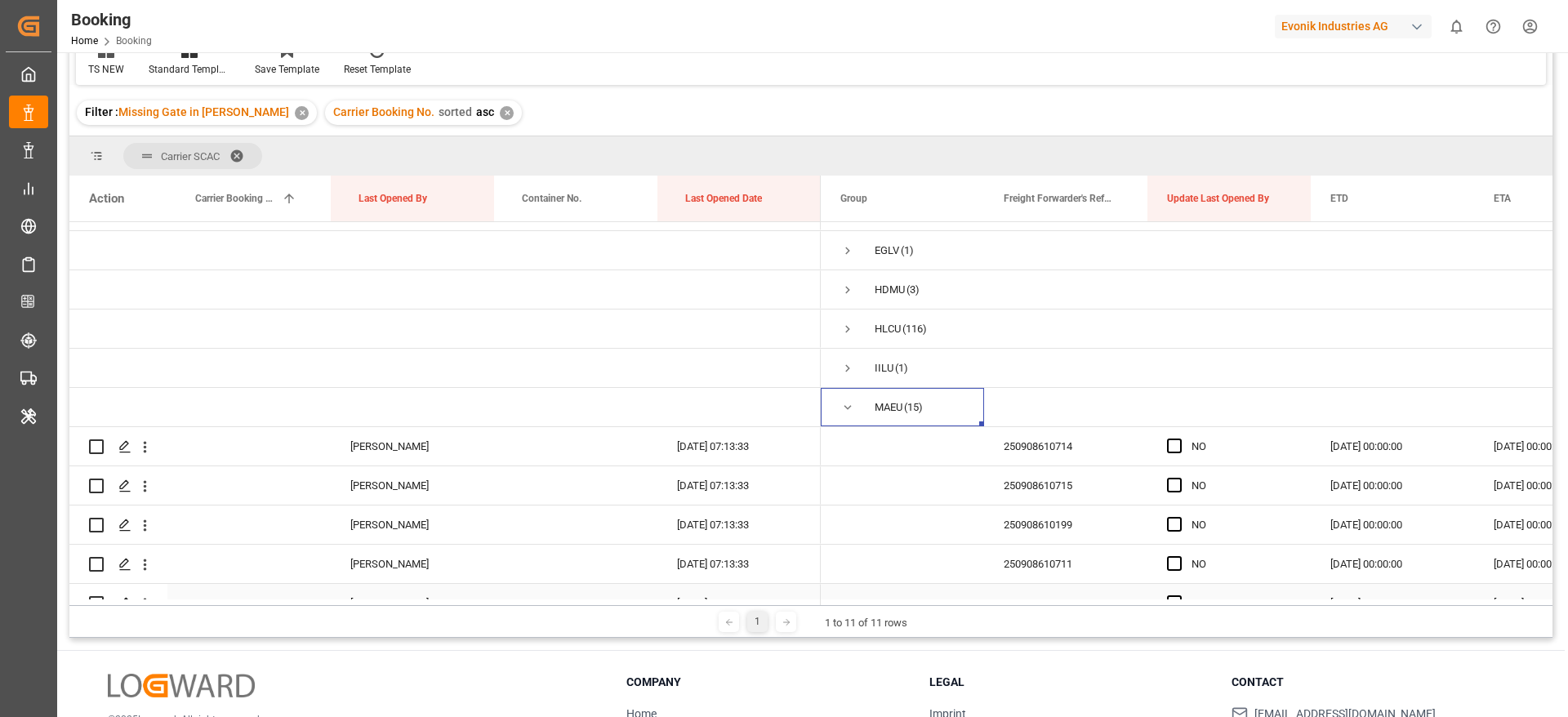
scroll to position [35, 0]
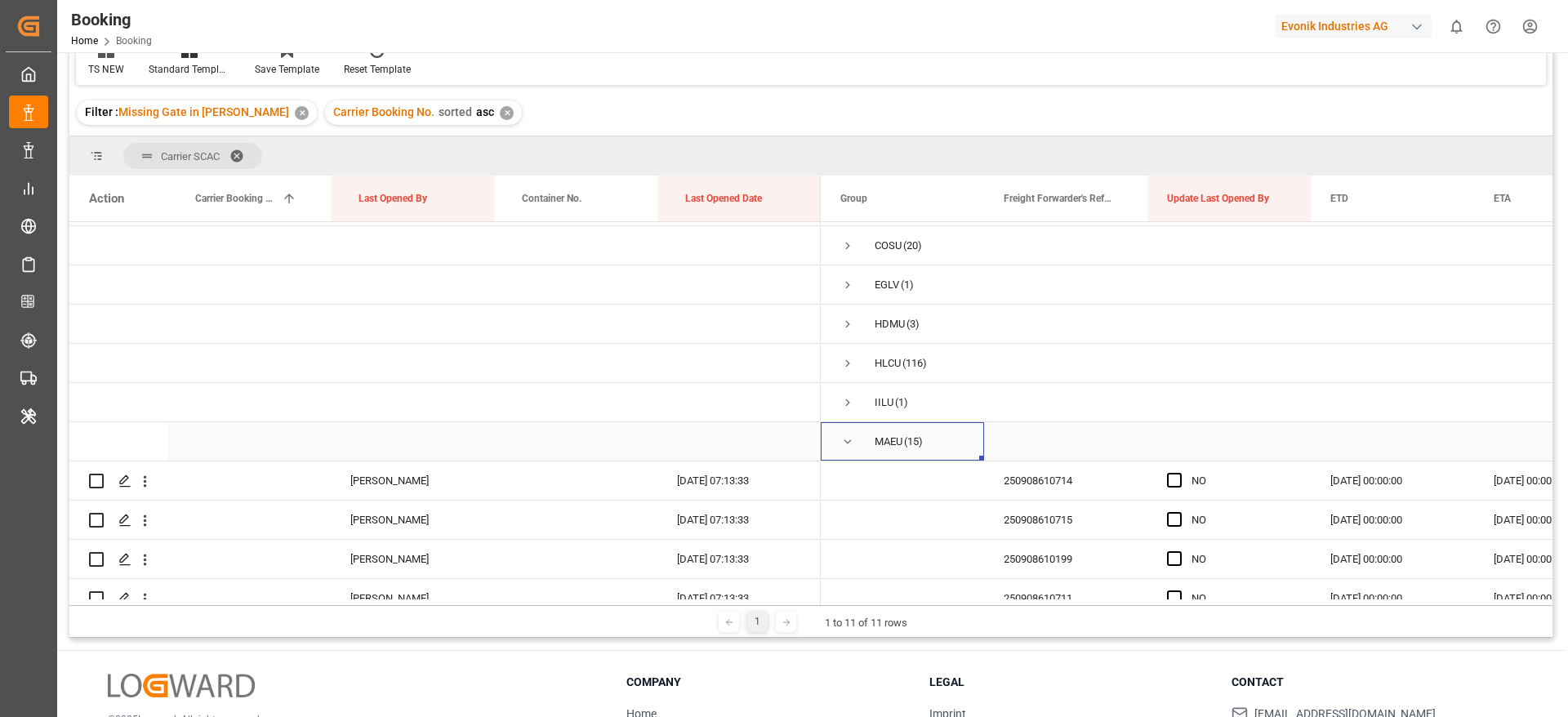
click at [854, 444] on span "Press SPACE to select this row." at bounding box center [848, 442] width 15 height 15
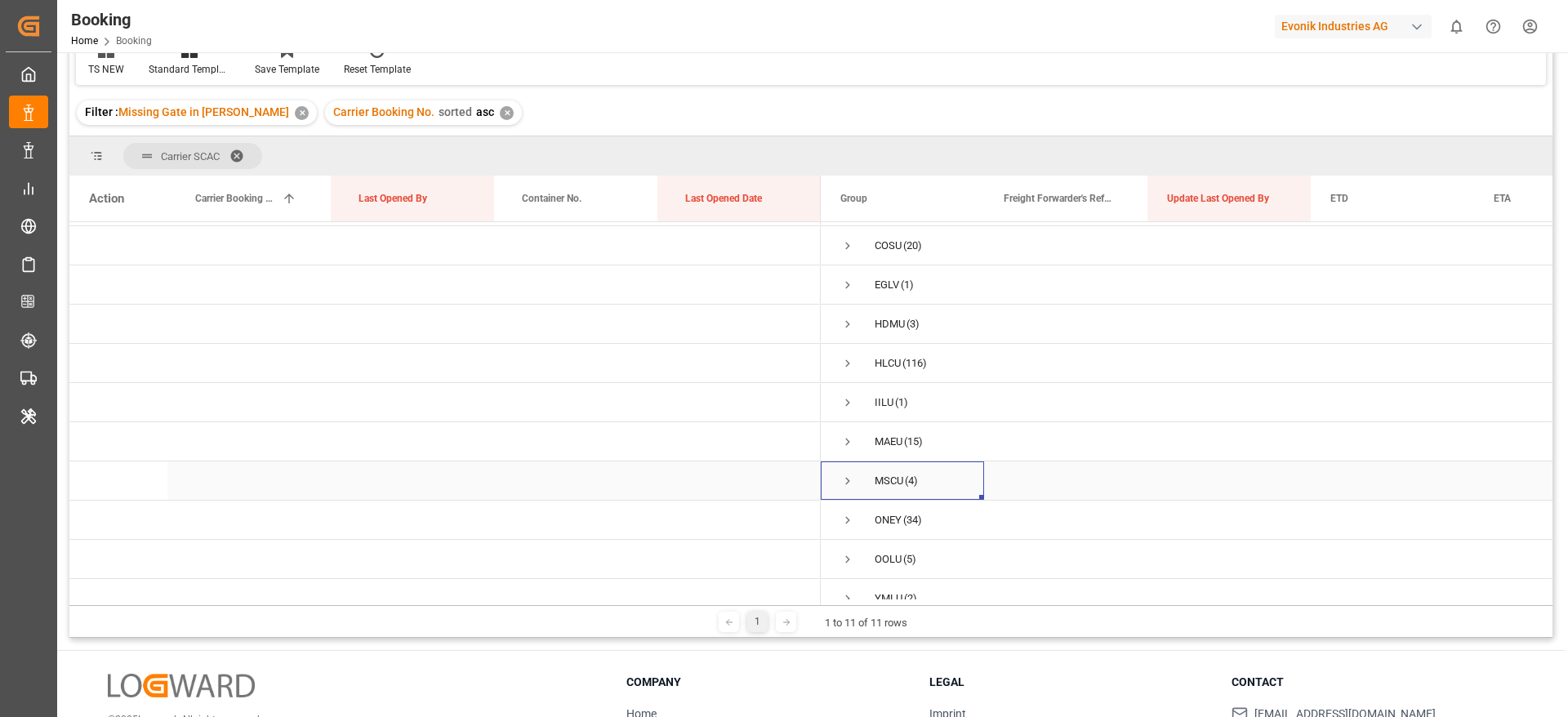
click at [854, 490] on span "Press SPACE to select this row." at bounding box center [848, 480] width 15 height 37
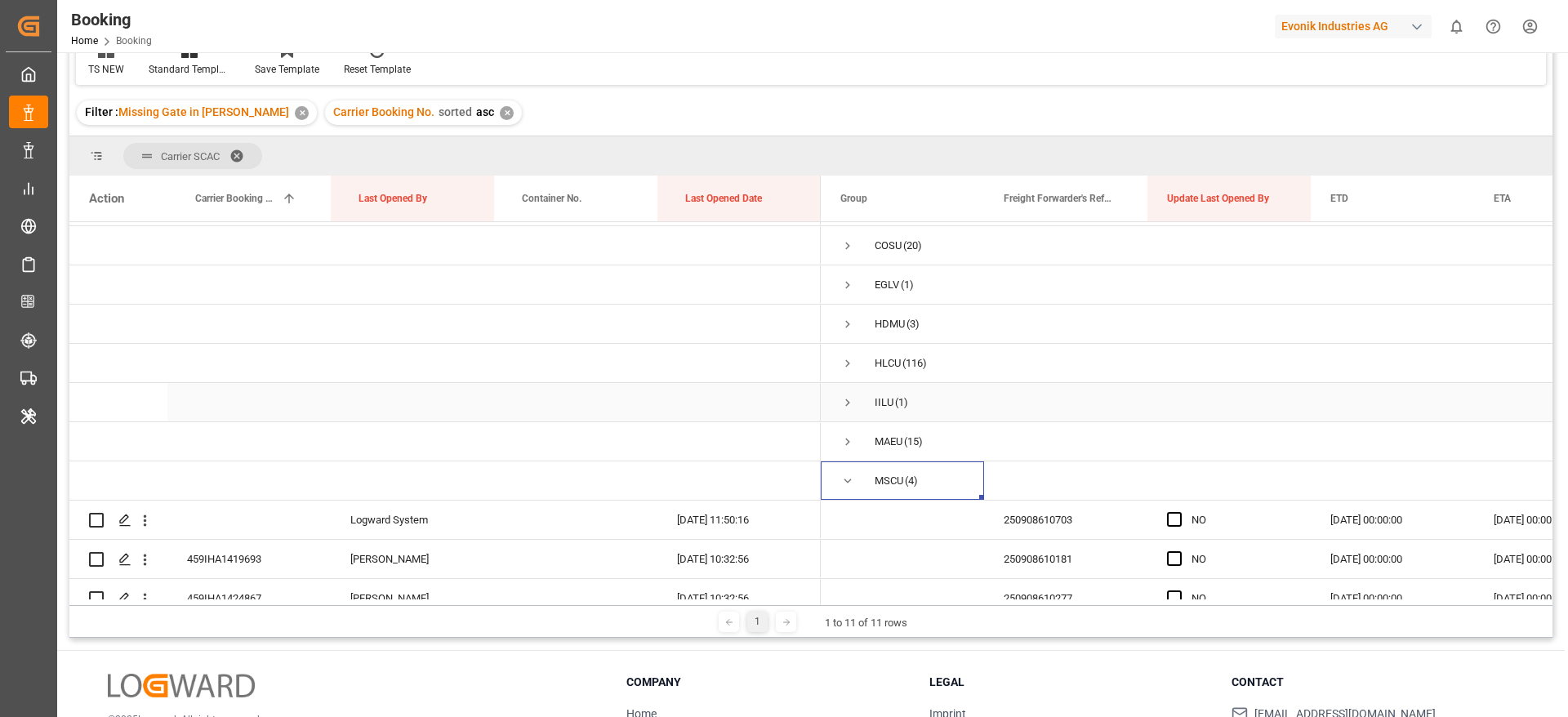
scroll to position [157, 0]
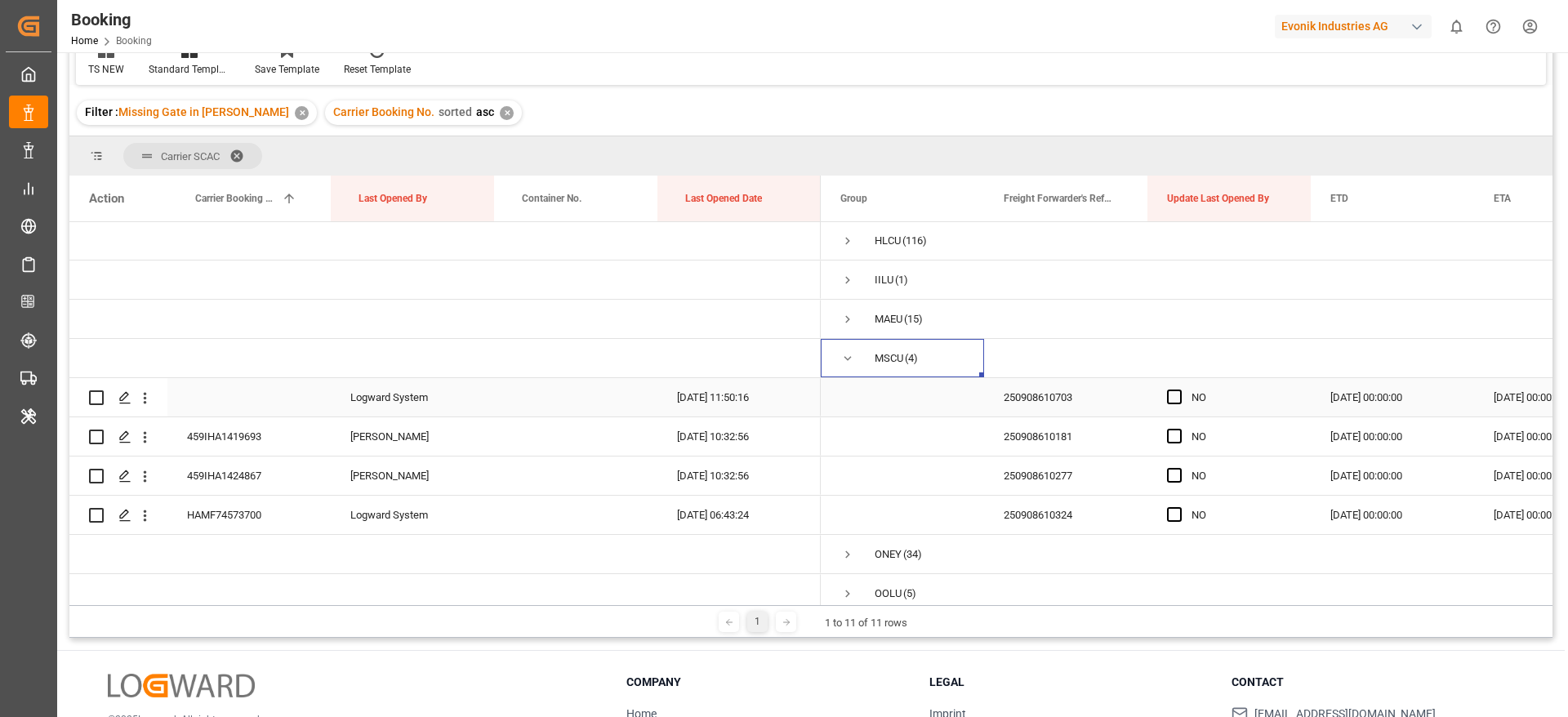
click at [1043, 394] on div "250908610703" at bounding box center [1065, 397] width 163 height 38
click at [1176, 400] on span "Press SPACE to select this row." at bounding box center [1174, 397] width 15 height 15
click at [1179, 390] on input "Press SPACE to select this row." at bounding box center [1179, 390] width 0 height 0
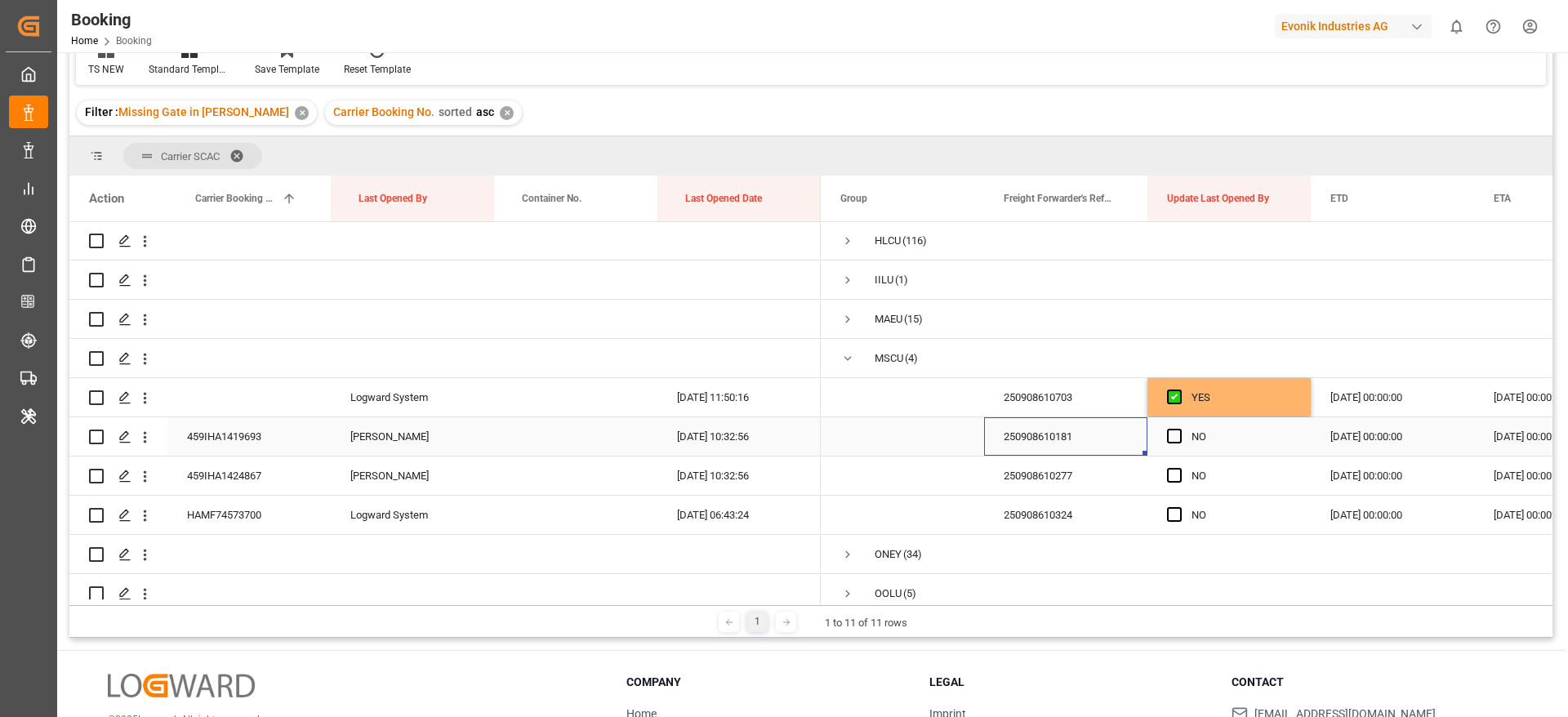
click at [1050, 446] on div "250908610181" at bounding box center [1065, 436] width 163 height 38
click at [1175, 436] on span "Press SPACE to select this row." at bounding box center [1174, 436] width 15 height 15
click at [1179, 428] on input "Press SPACE to select this row." at bounding box center [1179, 428] width 0 height 0
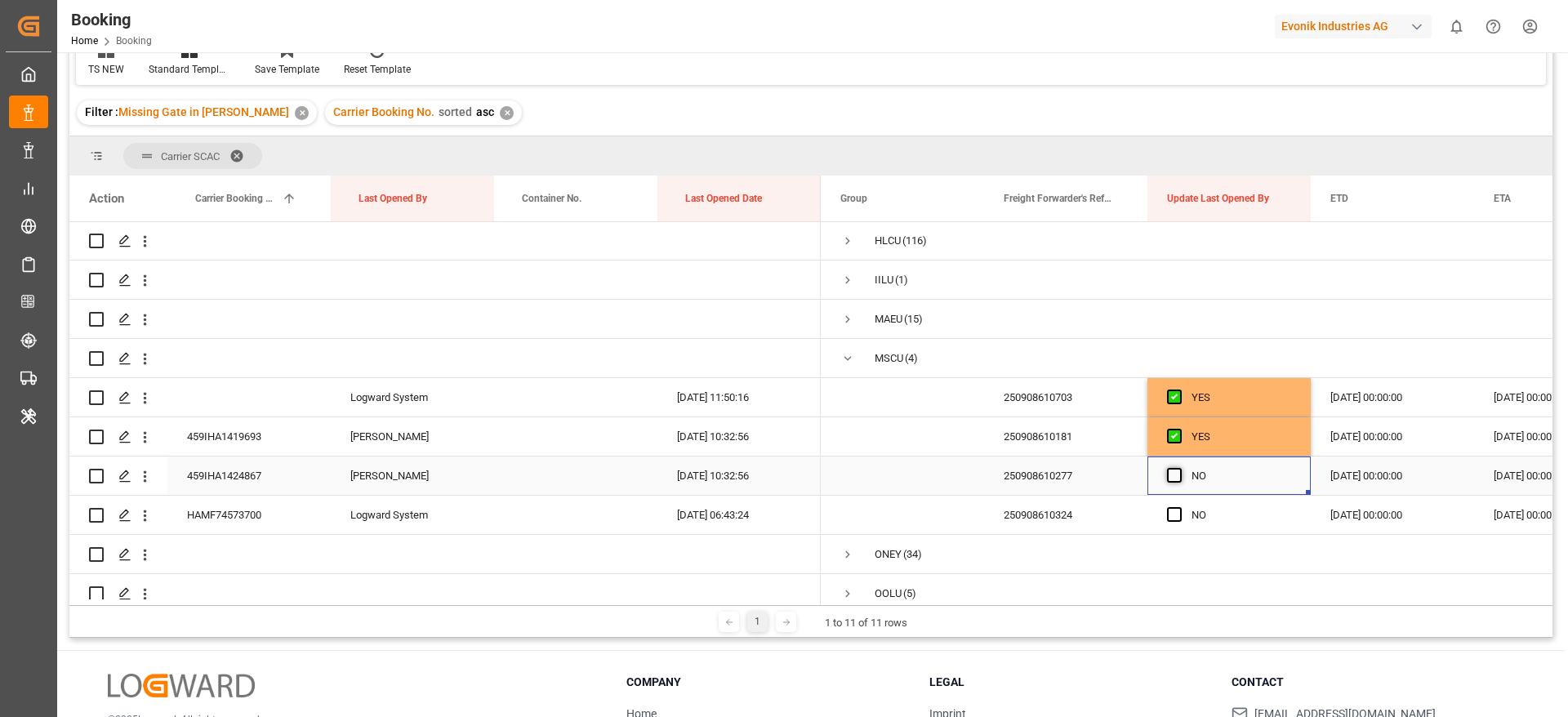
click at [1173, 478] on span "Press SPACE to select this row." at bounding box center [1174, 476] width 15 height 15
click at [1179, 468] on input "Press SPACE to select this row." at bounding box center [1179, 468] width 0 height 0
click at [1172, 509] on span "Press SPACE to select this row." at bounding box center [1174, 514] width 15 height 15
click at [1179, 507] on input "Press SPACE to select this row." at bounding box center [1179, 507] width 0 height 0
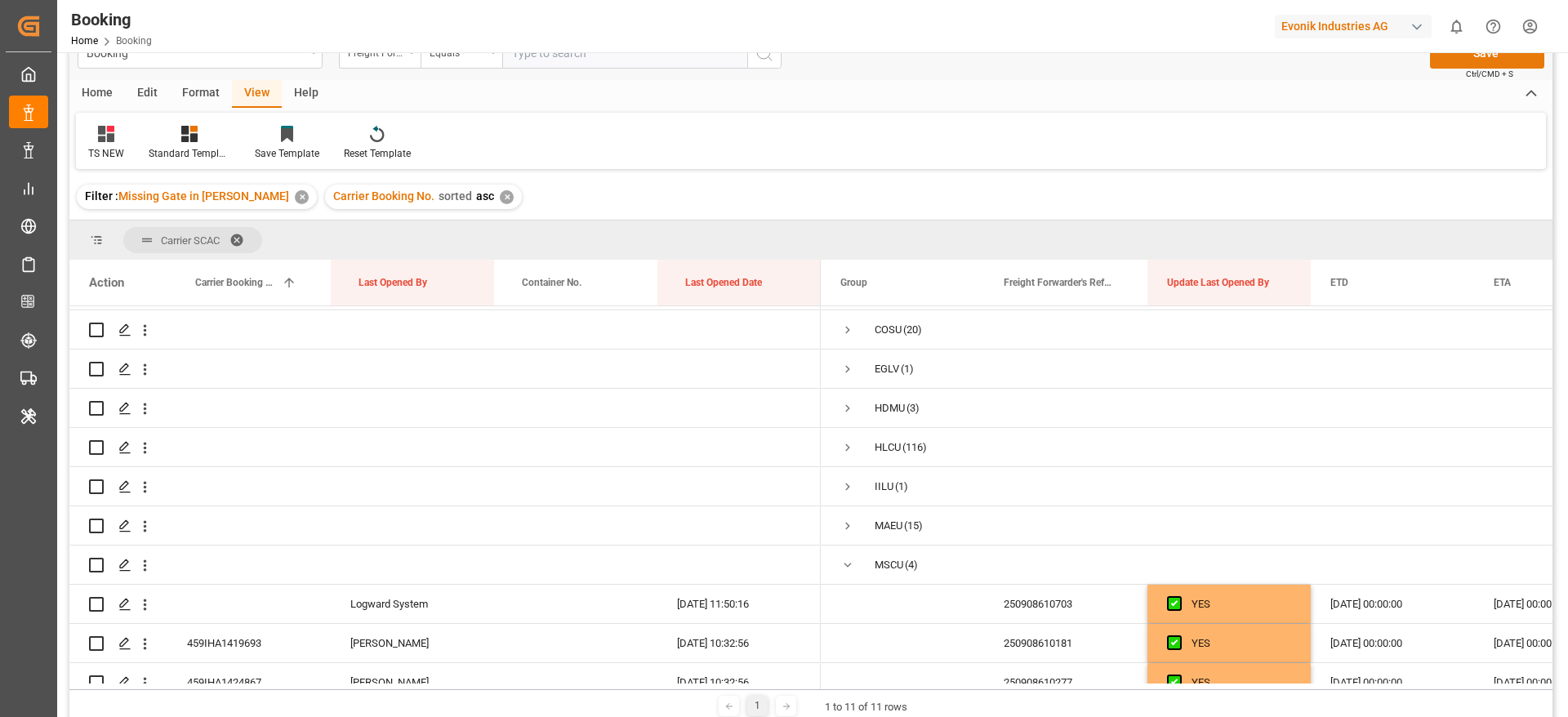
scroll to position [0, 0]
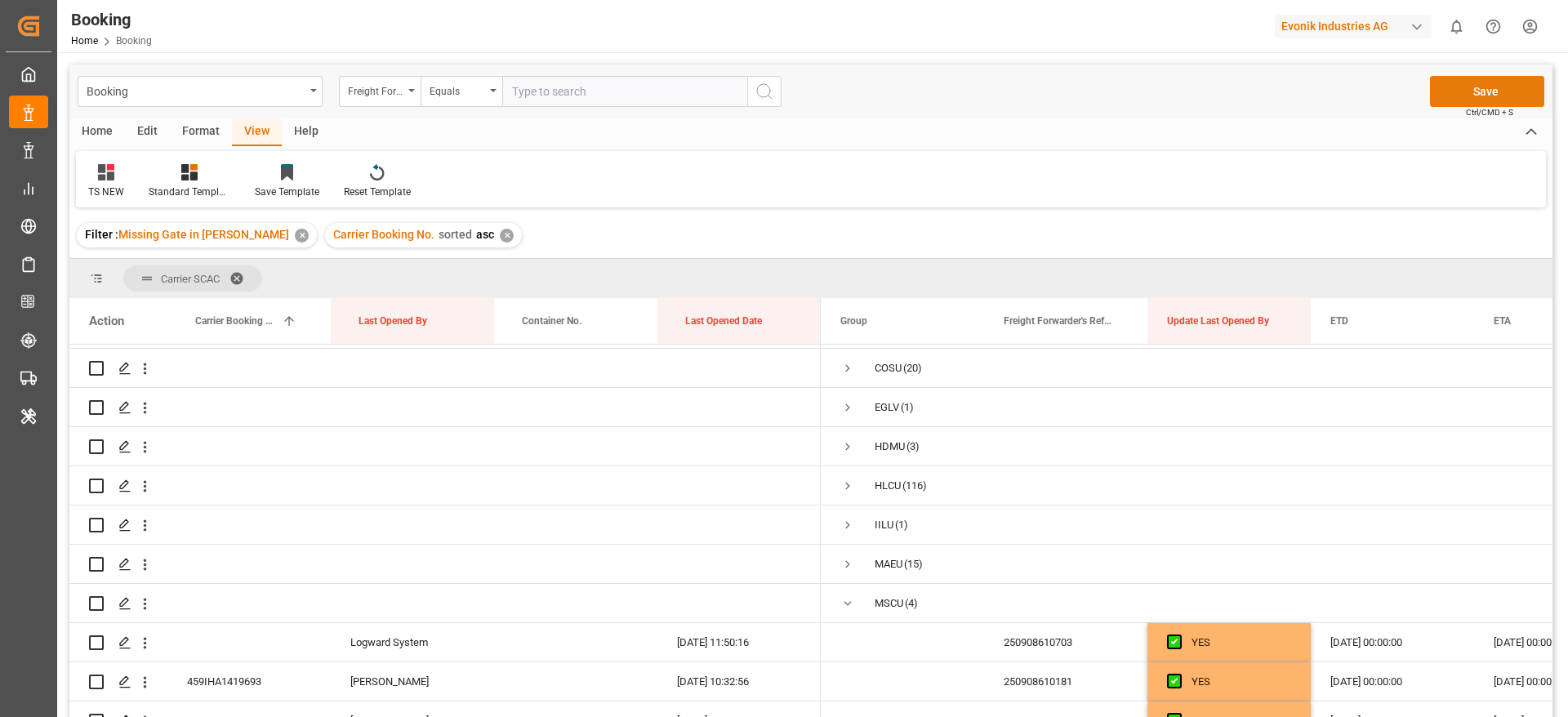
click at [1476, 104] on button "Save" at bounding box center [1487, 92] width 114 height 31
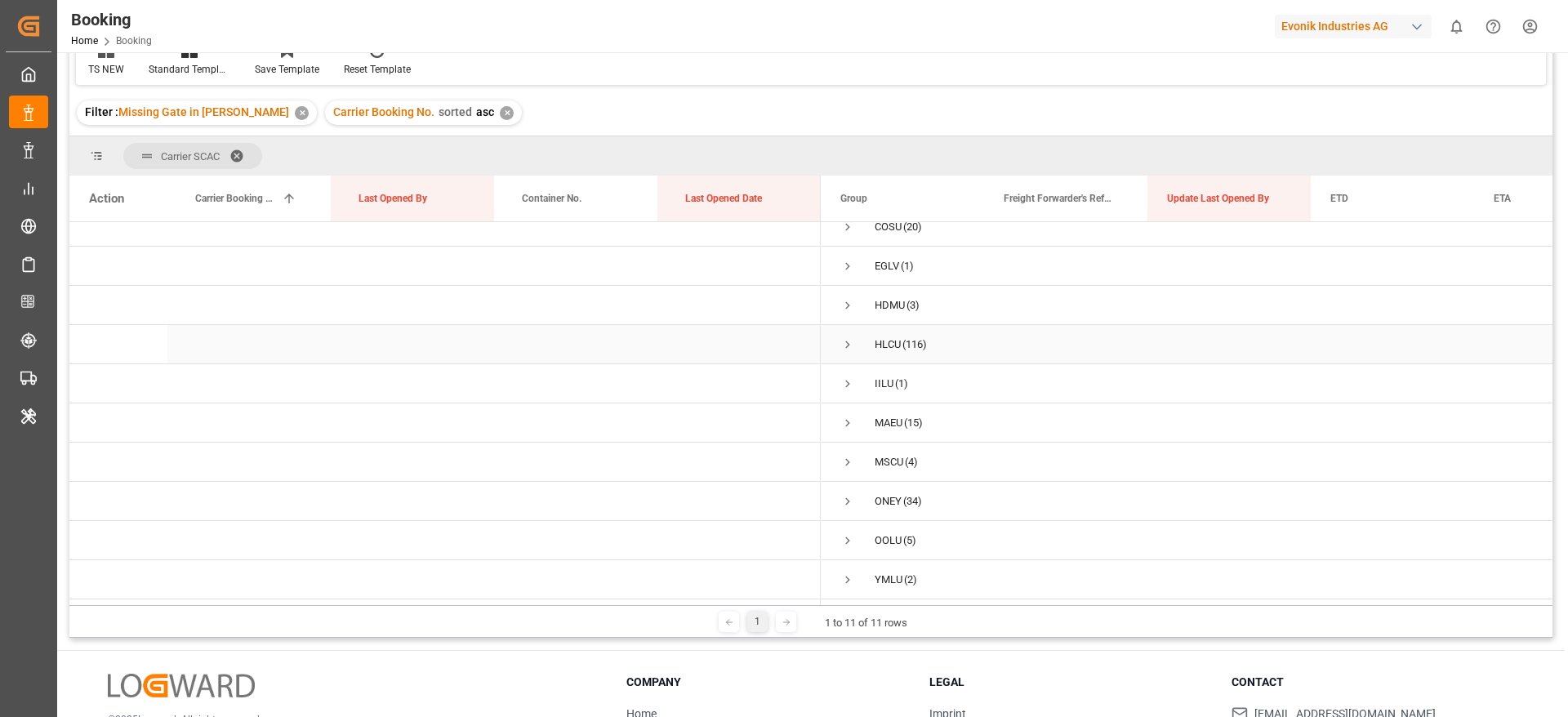
scroll to position [241, 0]
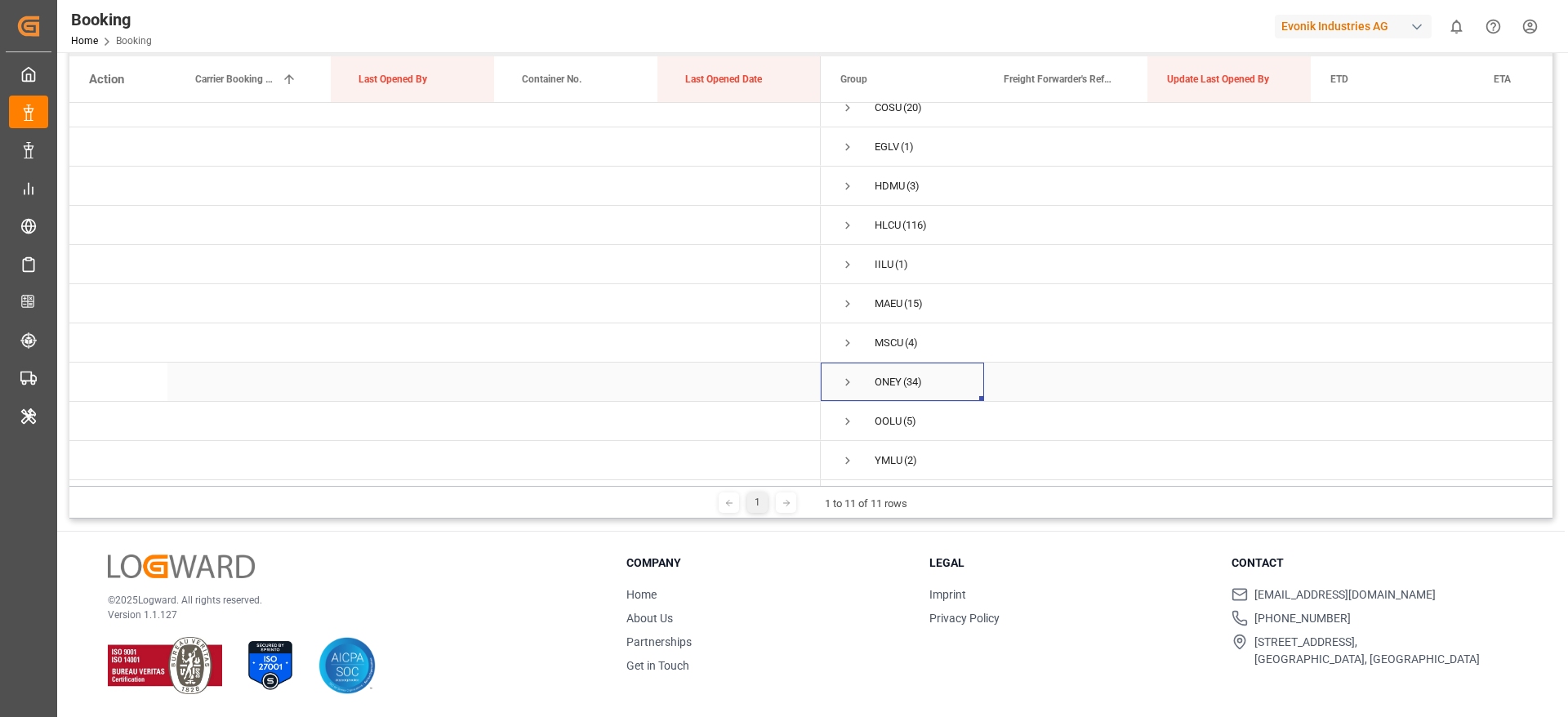
click at [846, 378] on span "Press SPACE to select this row." at bounding box center [848, 382] width 15 height 15
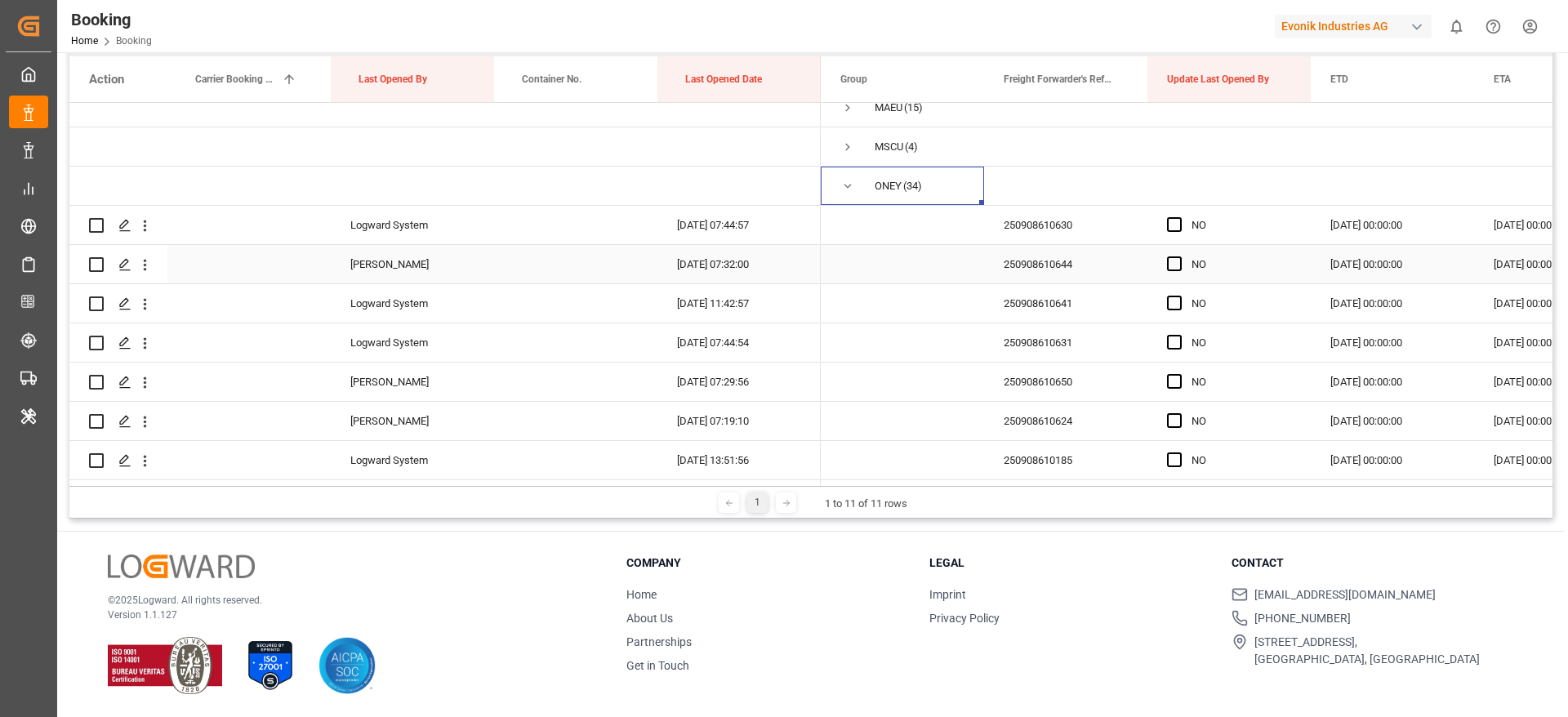
scroll to position [304, 0]
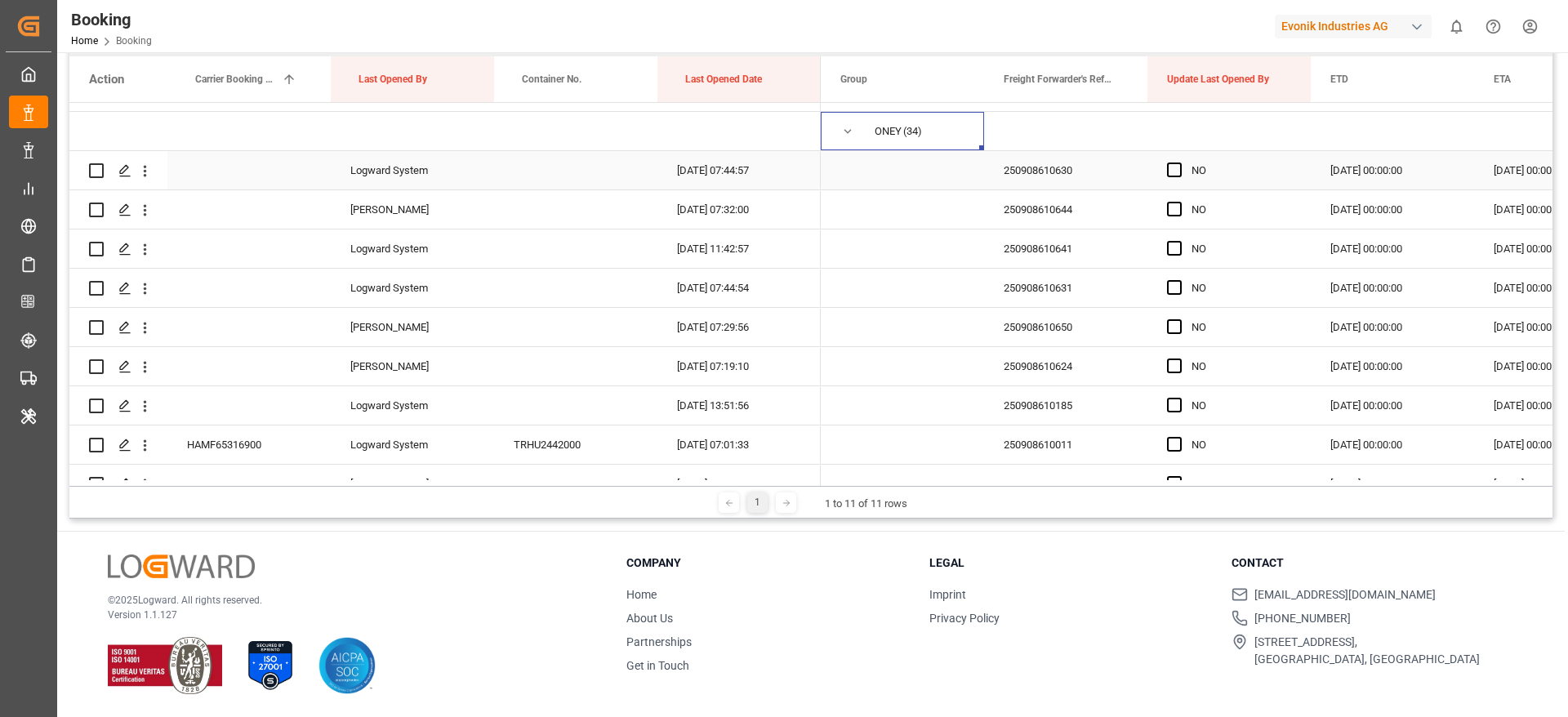
click at [1026, 185] on div "250908610630" at bounding box center [1065, 170] width 163 height 38
click at [143, 175] on icon "open menu" at bounding box center [145, 170] width 17 height 17
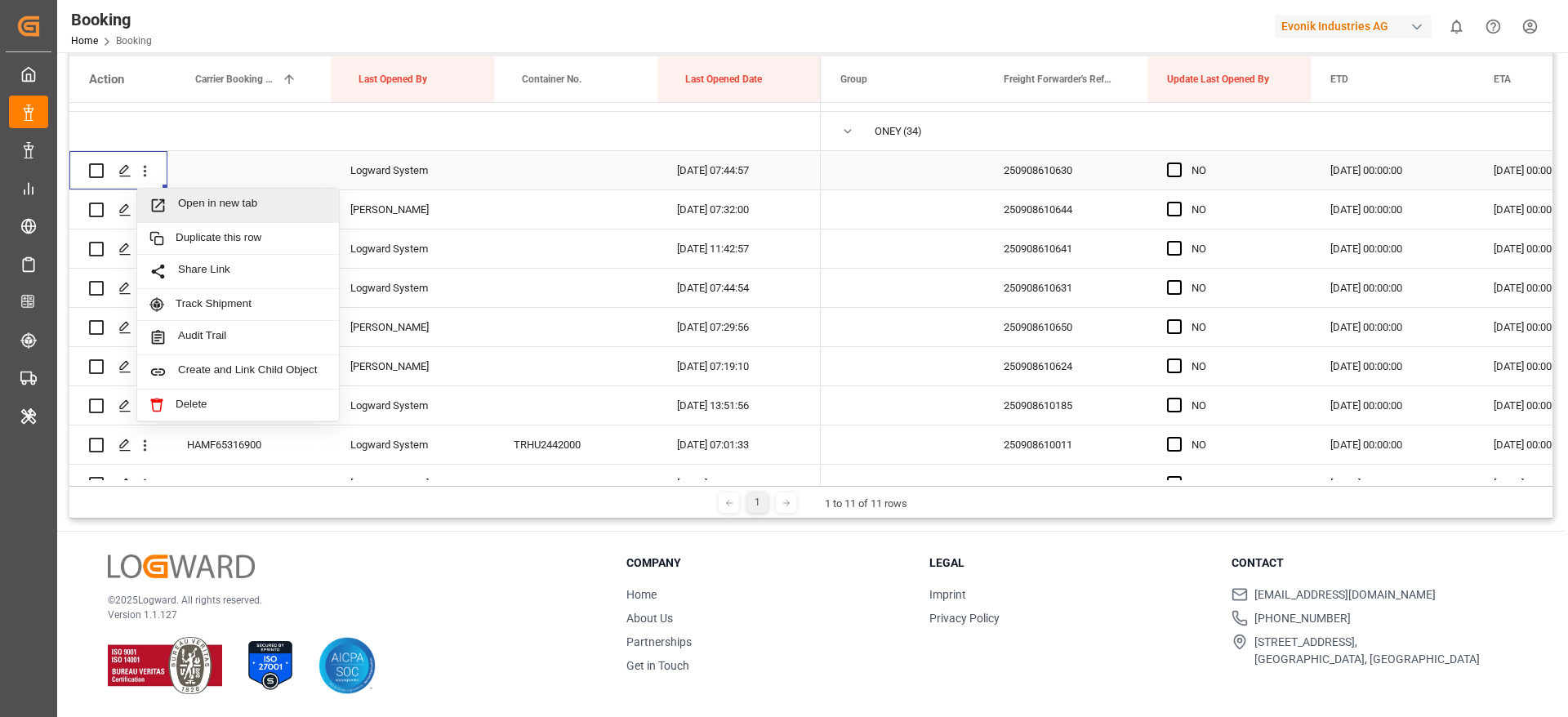
click at [213, 197] on span "Open in new tab" at bounding box center [252, 205] width 149 height 17
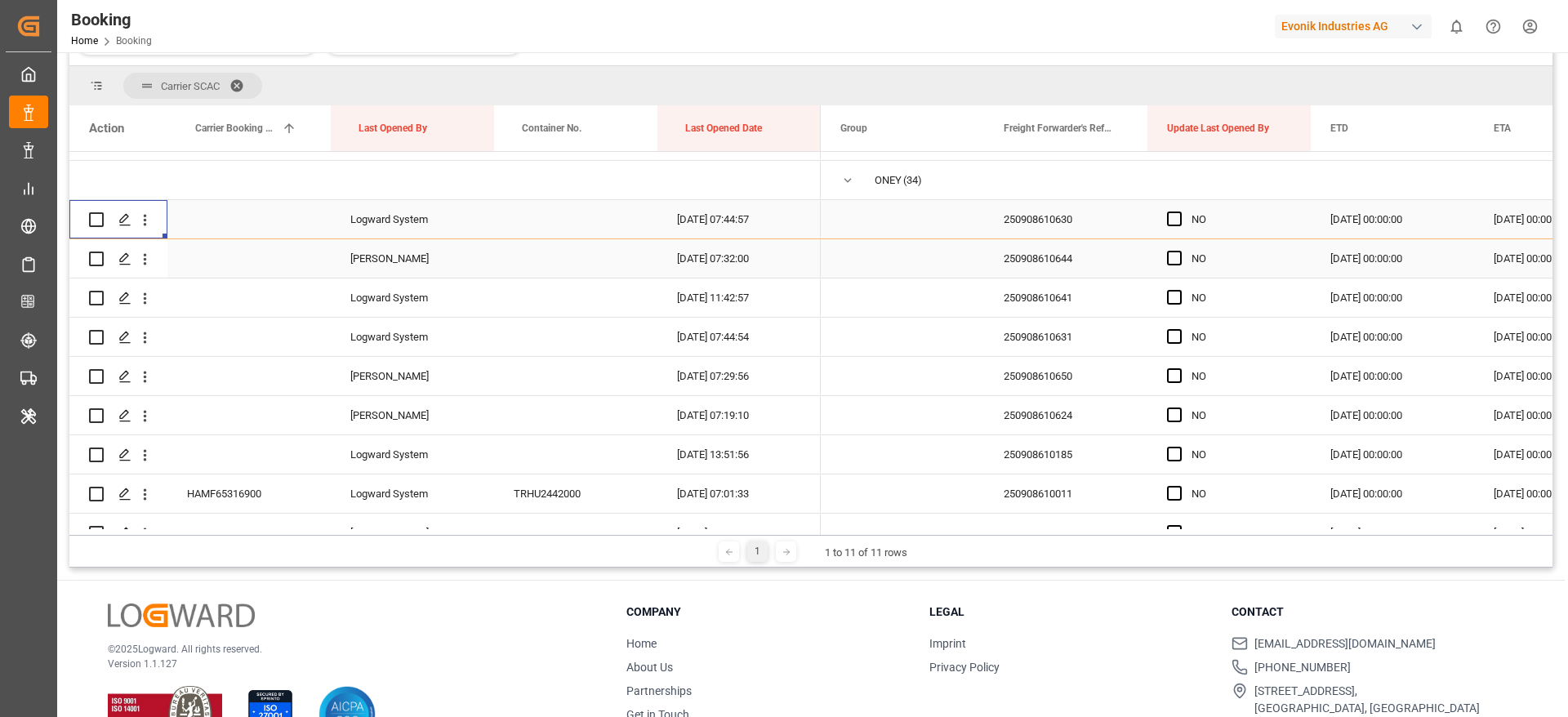
scroll to position [290, 0]
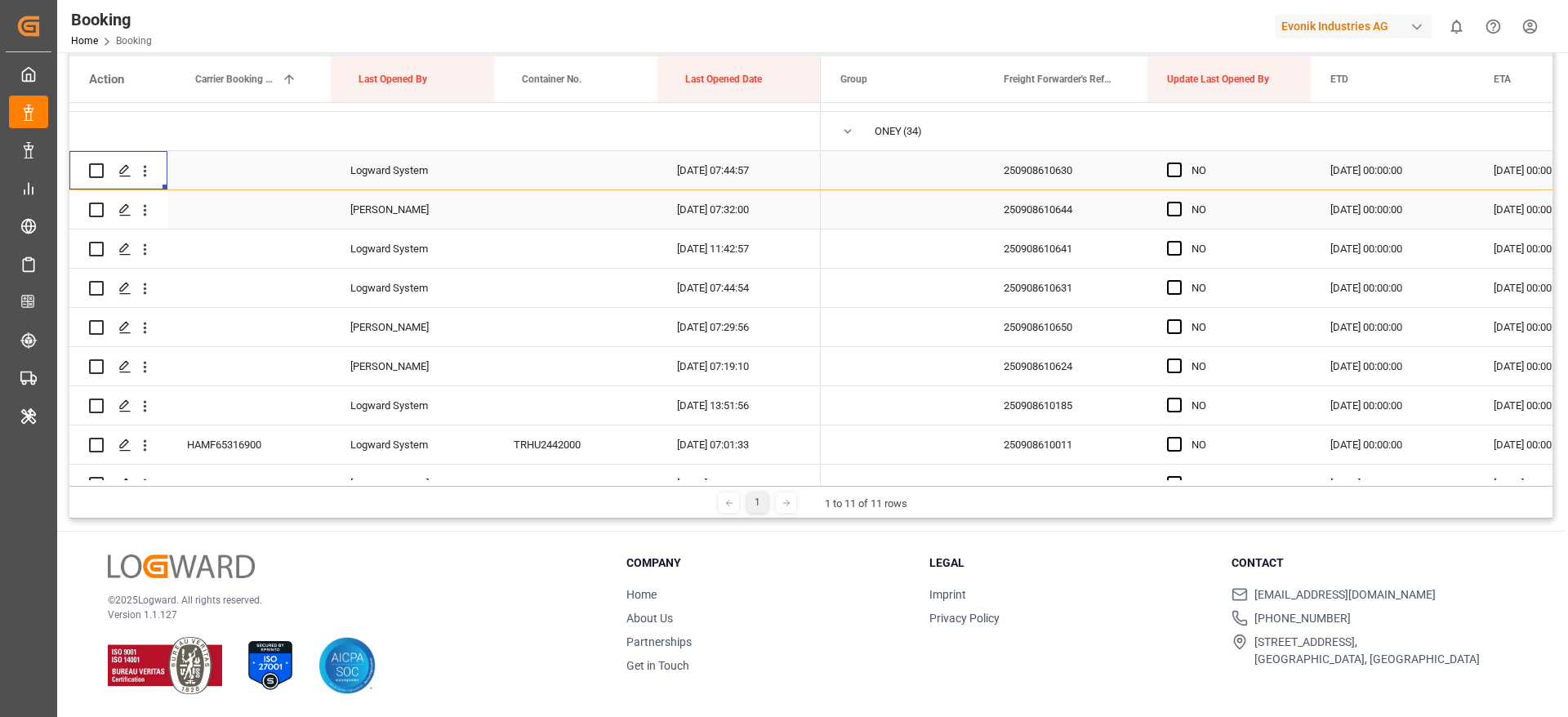
click at [1066, 220] on div "250908610644" at bounding box center [1065, 209] width 163 height 38
click at [152, 207] on icon "open menu" at bounding box center [145, 210] width 17 height 17
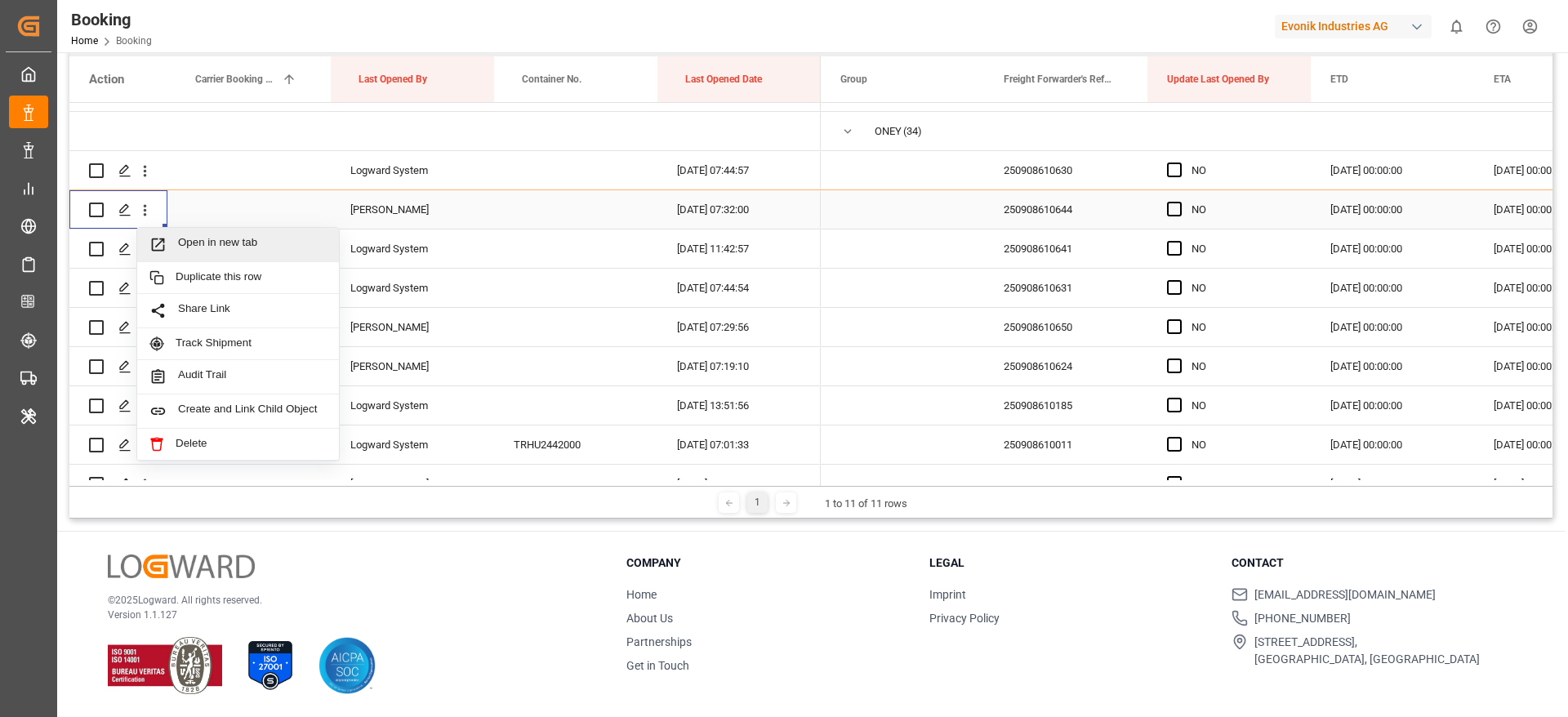
click at [215, 233] on div "Open in new tab" at bounding box center [238, 244] width 202 height 34
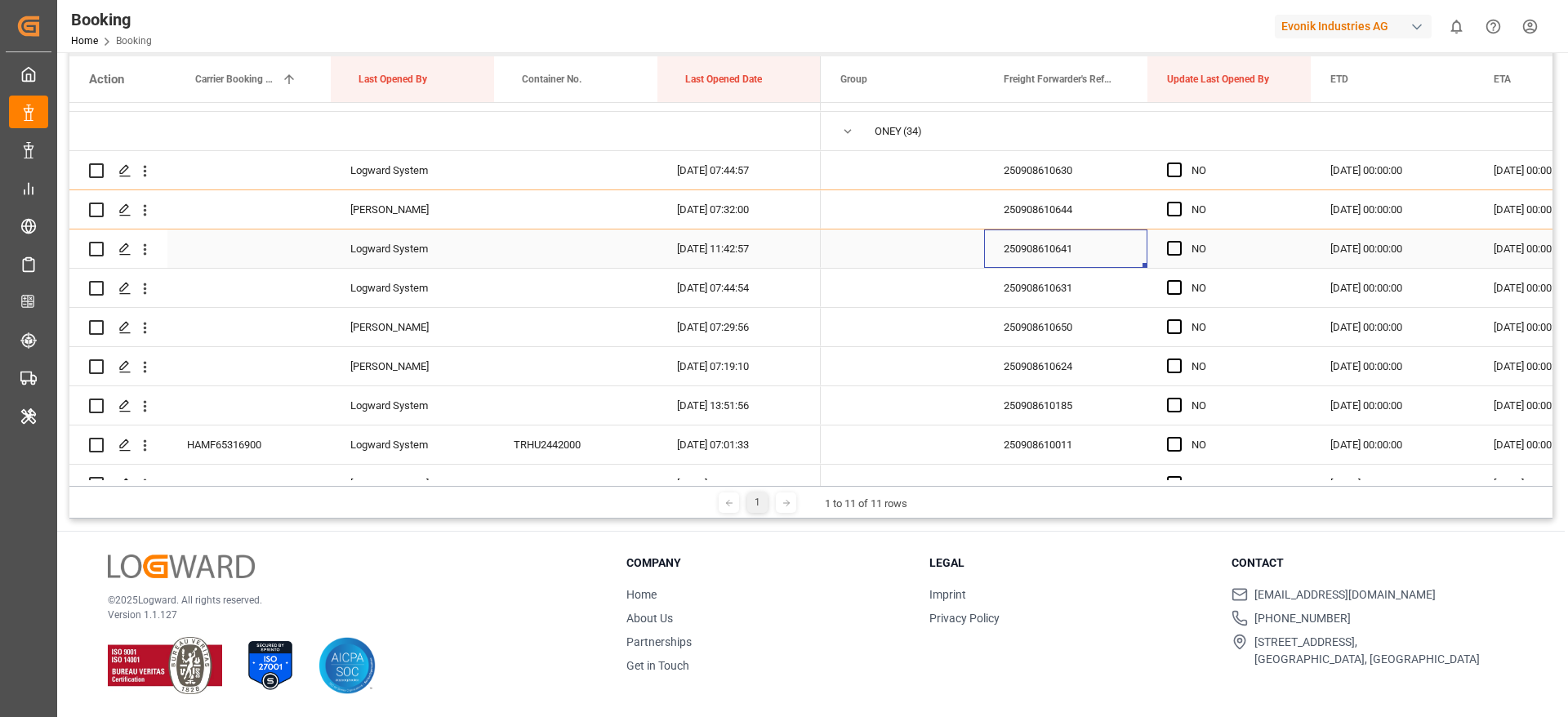
click at [1004, 249] on div "250908610641" at bounding box center [1065, 248] width 163 height 38
click at [1166, 245] on div "NO" at bounding box center [1229, 248] width 163 height 38
click at [1177, 251] on span "Press SPACE to select this row." at bounding box center [1174, 248] width 15 height 15
click at [1179, 241] on input "Press SPACE to select this row." at bounding box center [1179, 241] width 0 height 0
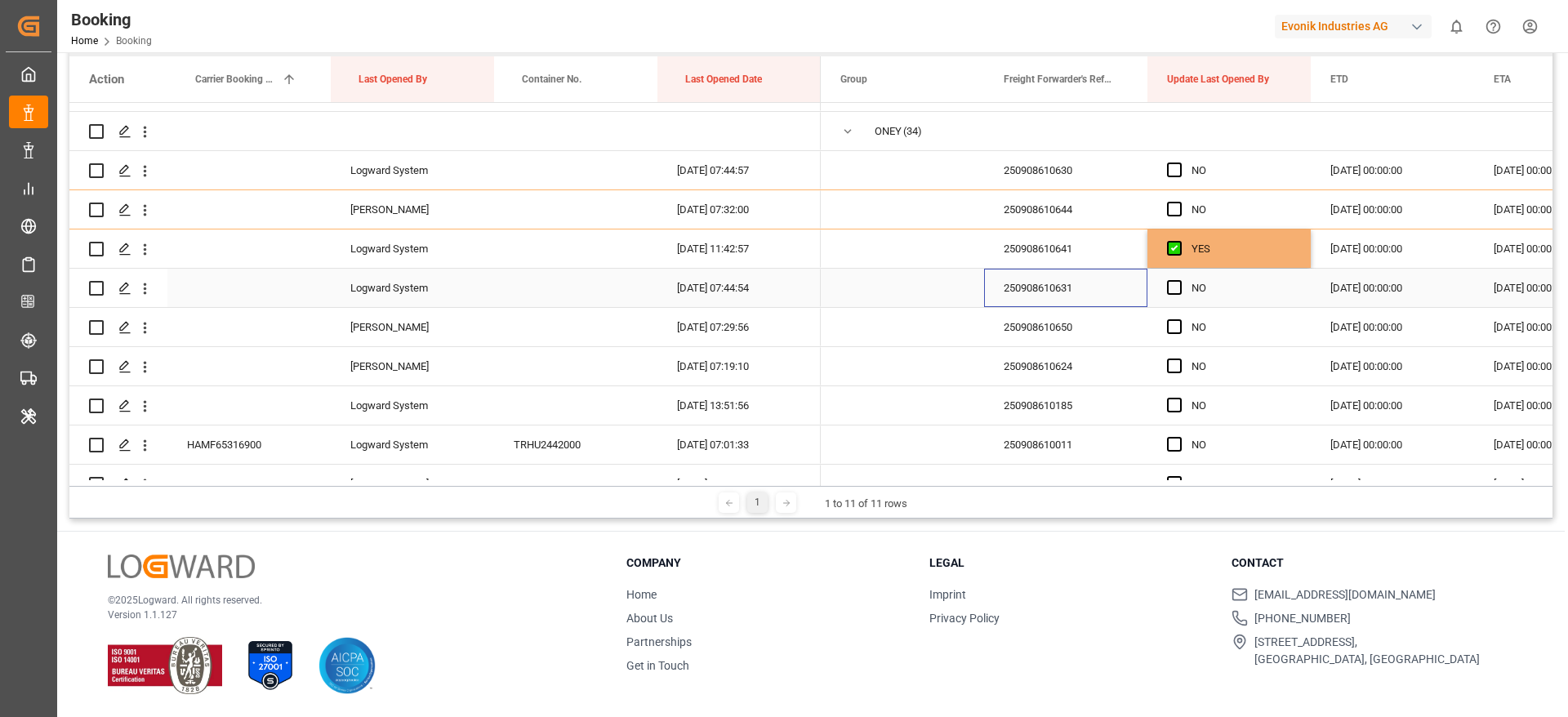
click at [1038, 289] on div "250908610631" at bounding box center [1065, 288] width 163 height 38
click at [147, 291] on icon "open menu" at bounding box center [145, 289] width 17 height 17
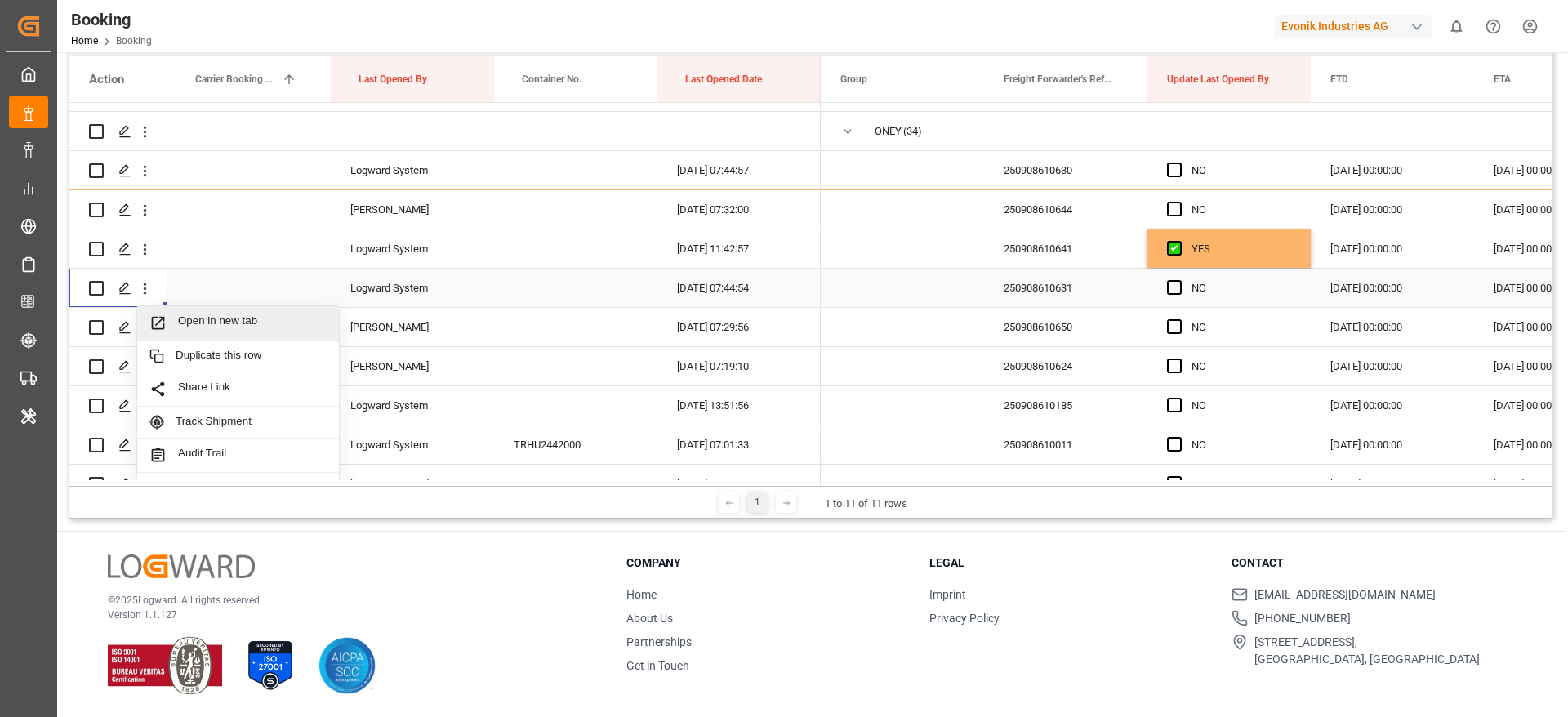
click at [262, 322] on span "Open in new tab" at bounding box center [252, 323] width 149 height 17
click at [1055, 324] on div "250908610650" at bounding box center [1065, 327] width 163 height 38
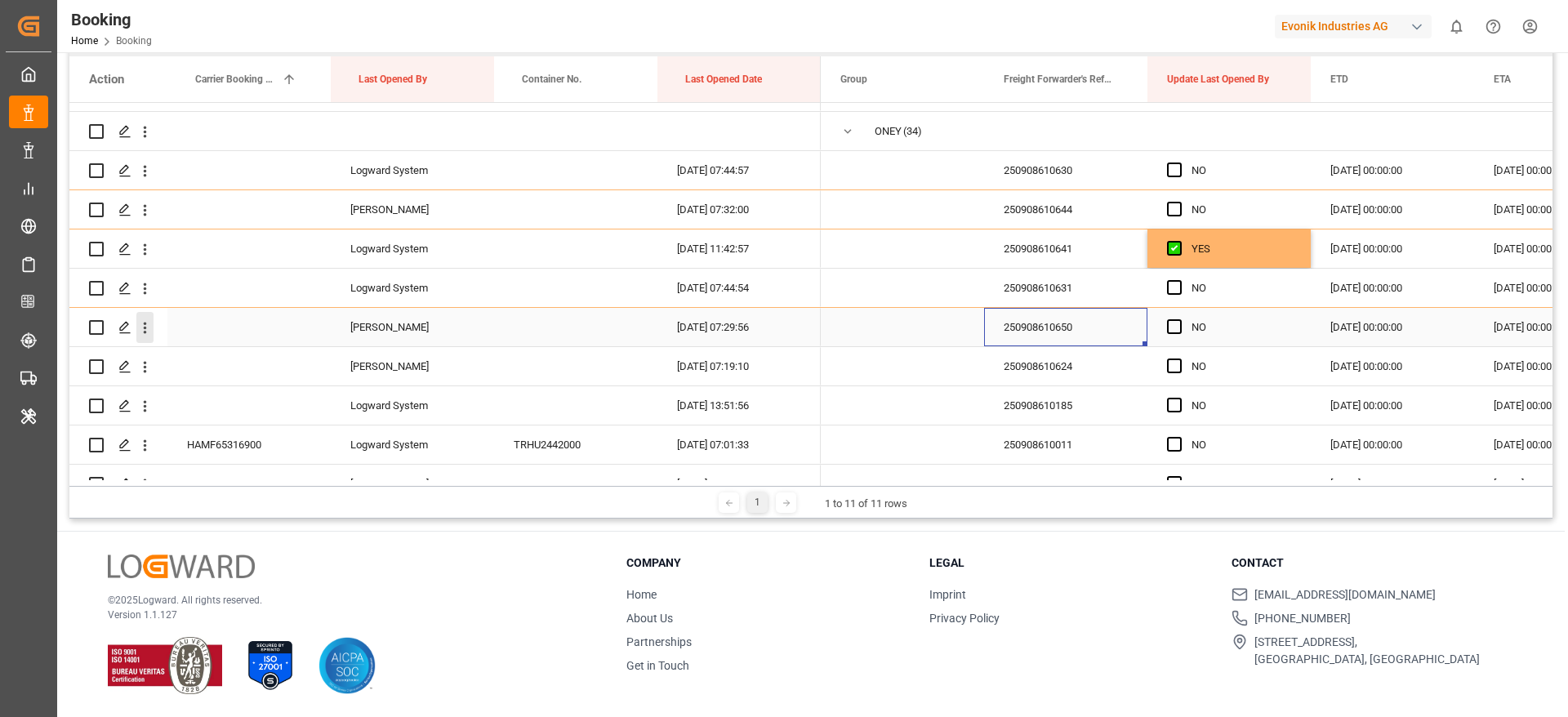
click at [145, 326] on icon "open menu" at bounding box center [145, 327] width 17 height 17
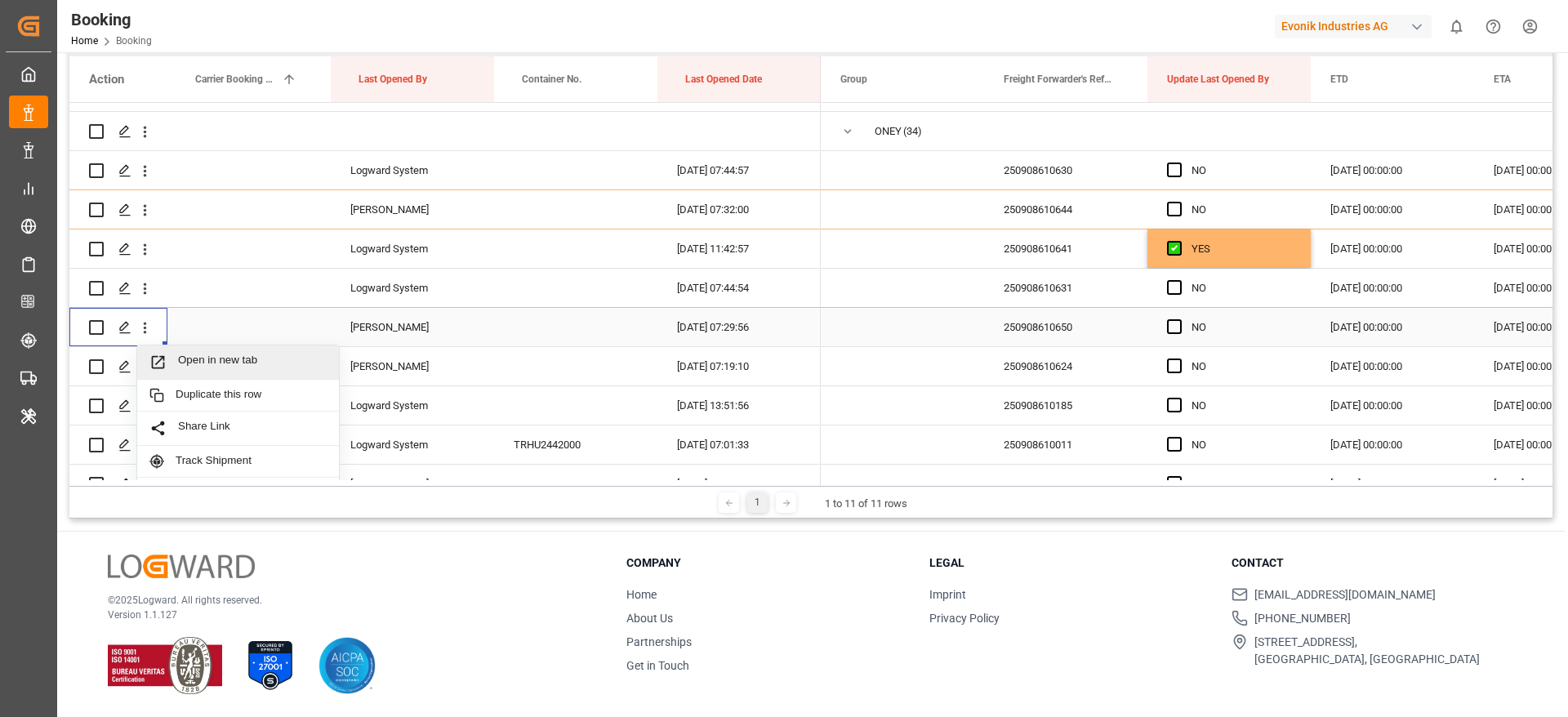
click at [241, 360] on span "Open in new tab" at bounding box center [252, 361] width 149 height 17
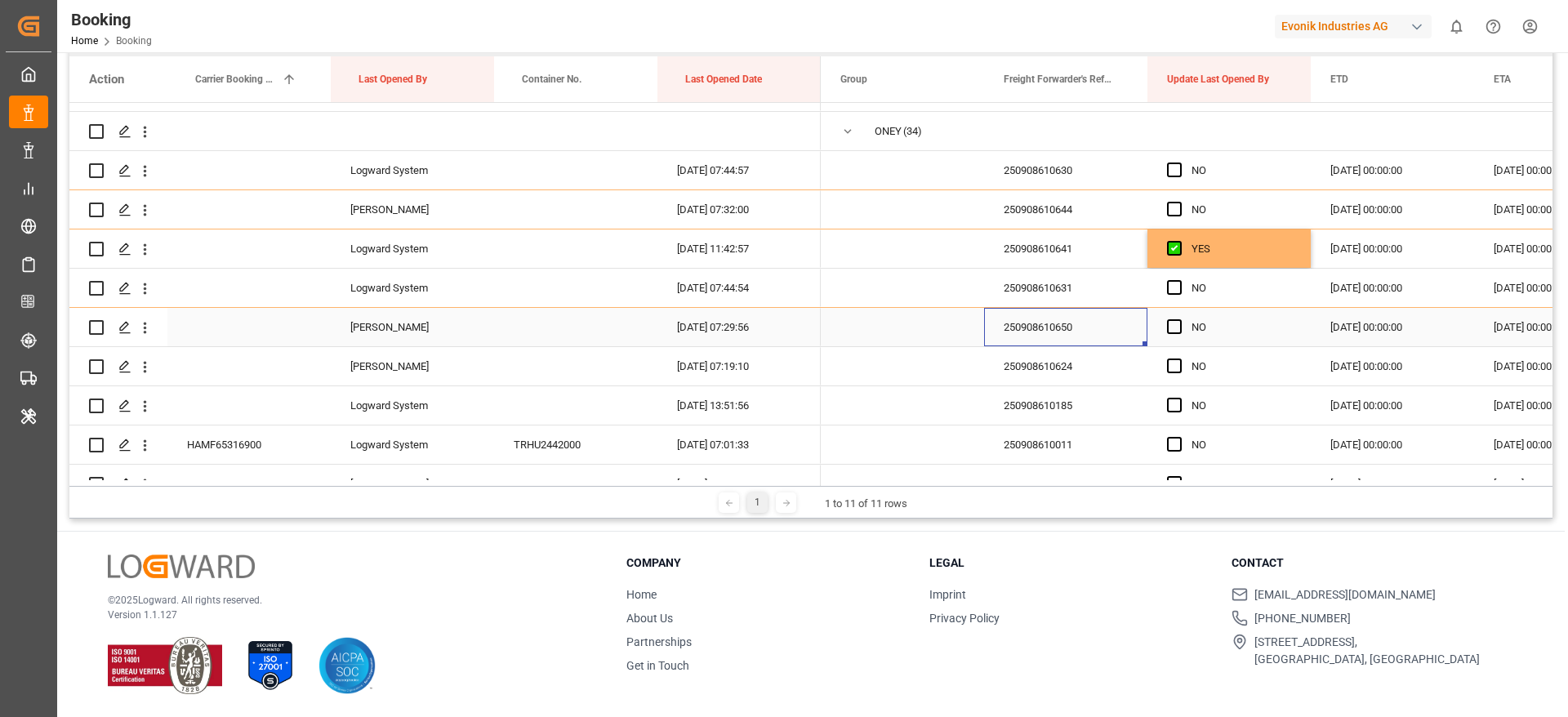
click at [1070, 327] on div "250908610650" at bounding box center [1065, 327] width 163 height 38
click at [1043, 361] on div "250908610624" at bounding box center [1065, 366] width 163 height 38
click at [153, 365] on icon "open menu" at bounding box center [145, 366] width 17 height 17
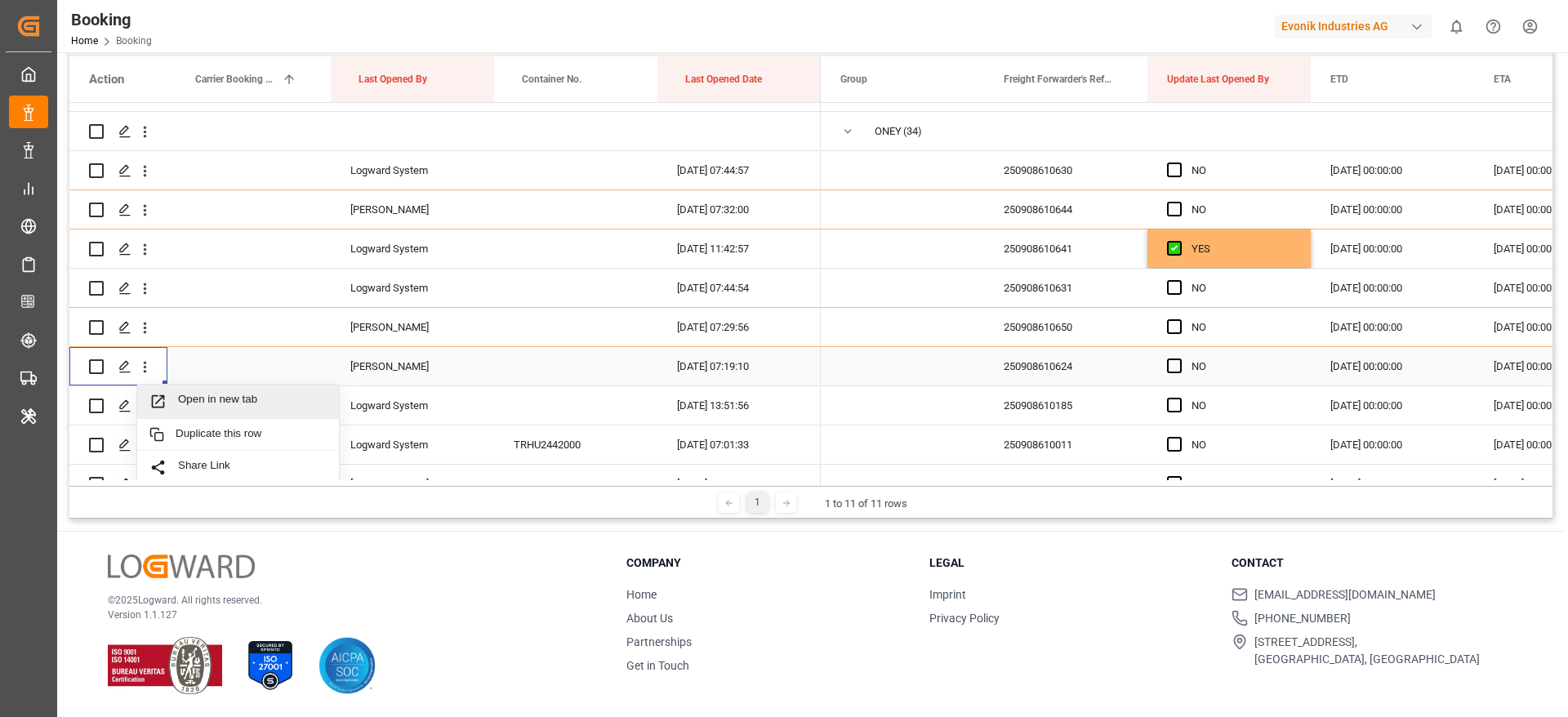
click at [236, 404] on span "Open in new tab" at bounding box center [252, 401] width 149 height 17
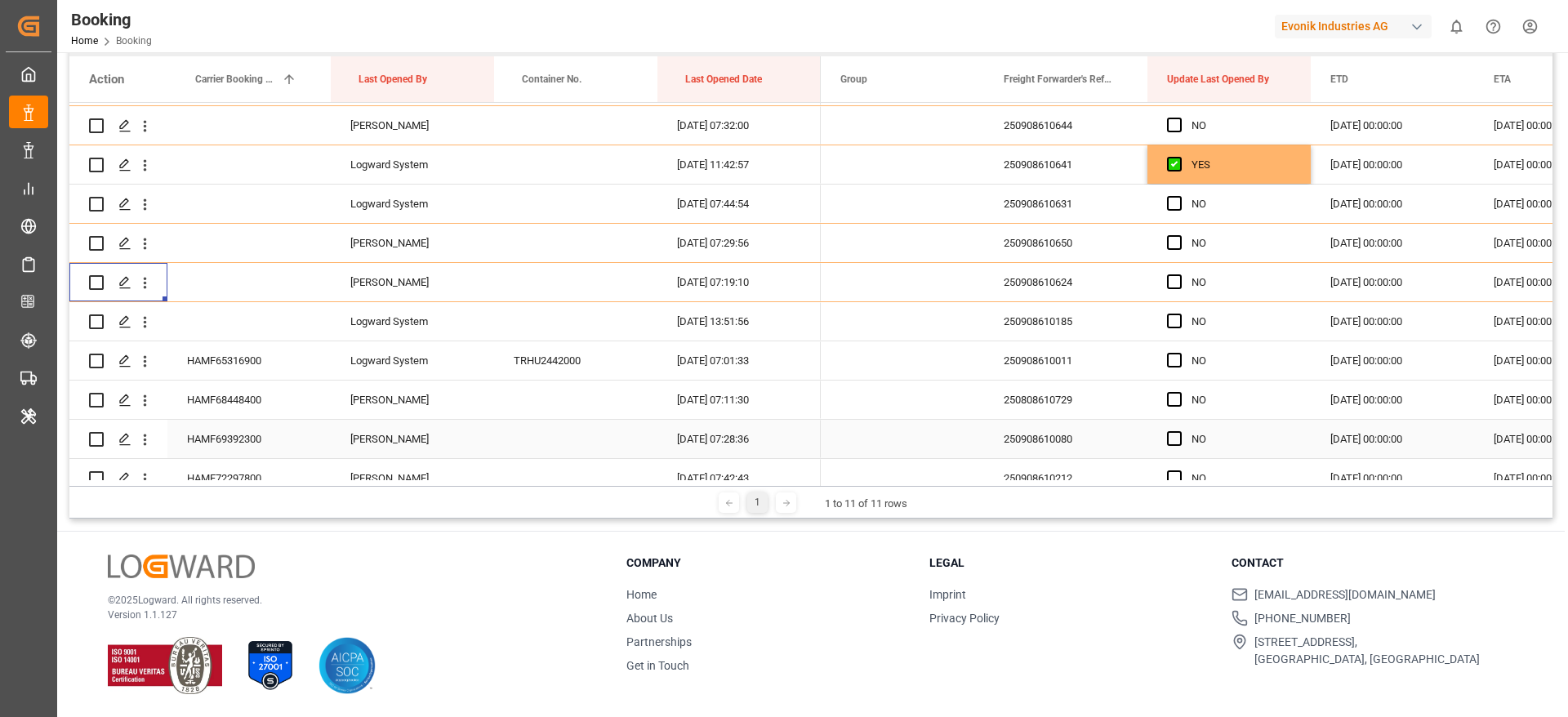
scroll to position [427, 0]
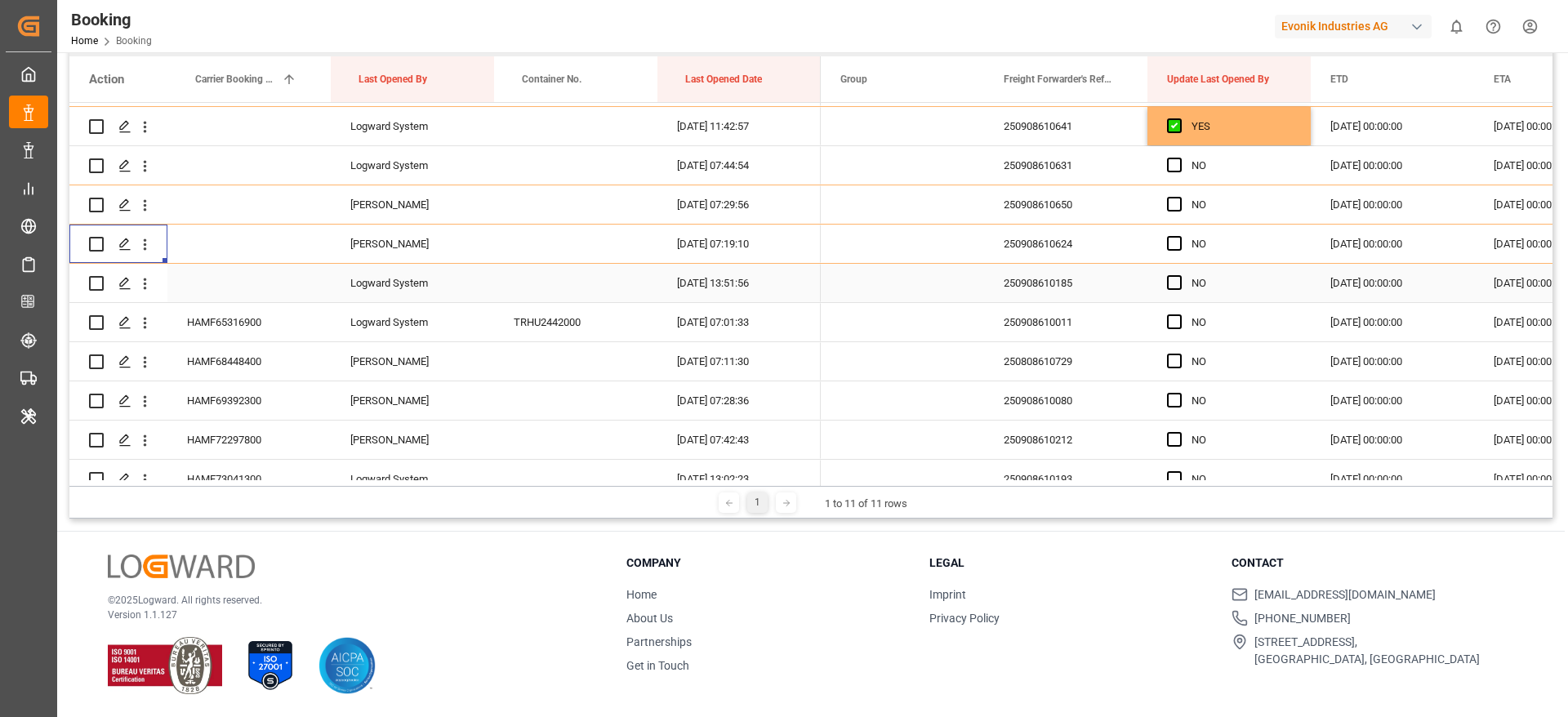
click at [1078, 281] on div "250908610185" at bounding box center [1065, 283] width 163 height 38
click at [141, 282] on icon "open menu" at bounding box center [145, 284] width 17 height 17
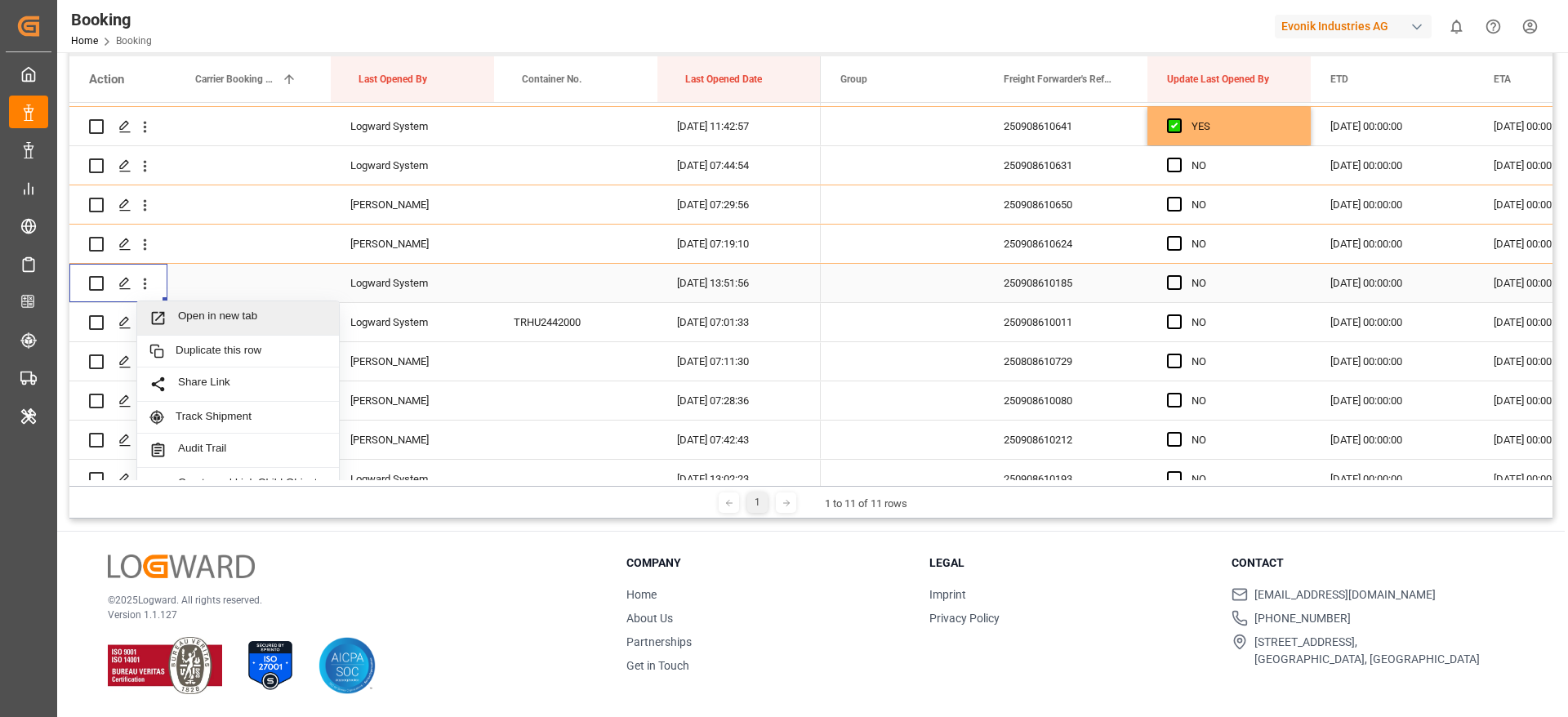
click at [209, 313] on span "Open in new tab" at bounding box center [252, 318] width 149 height 17
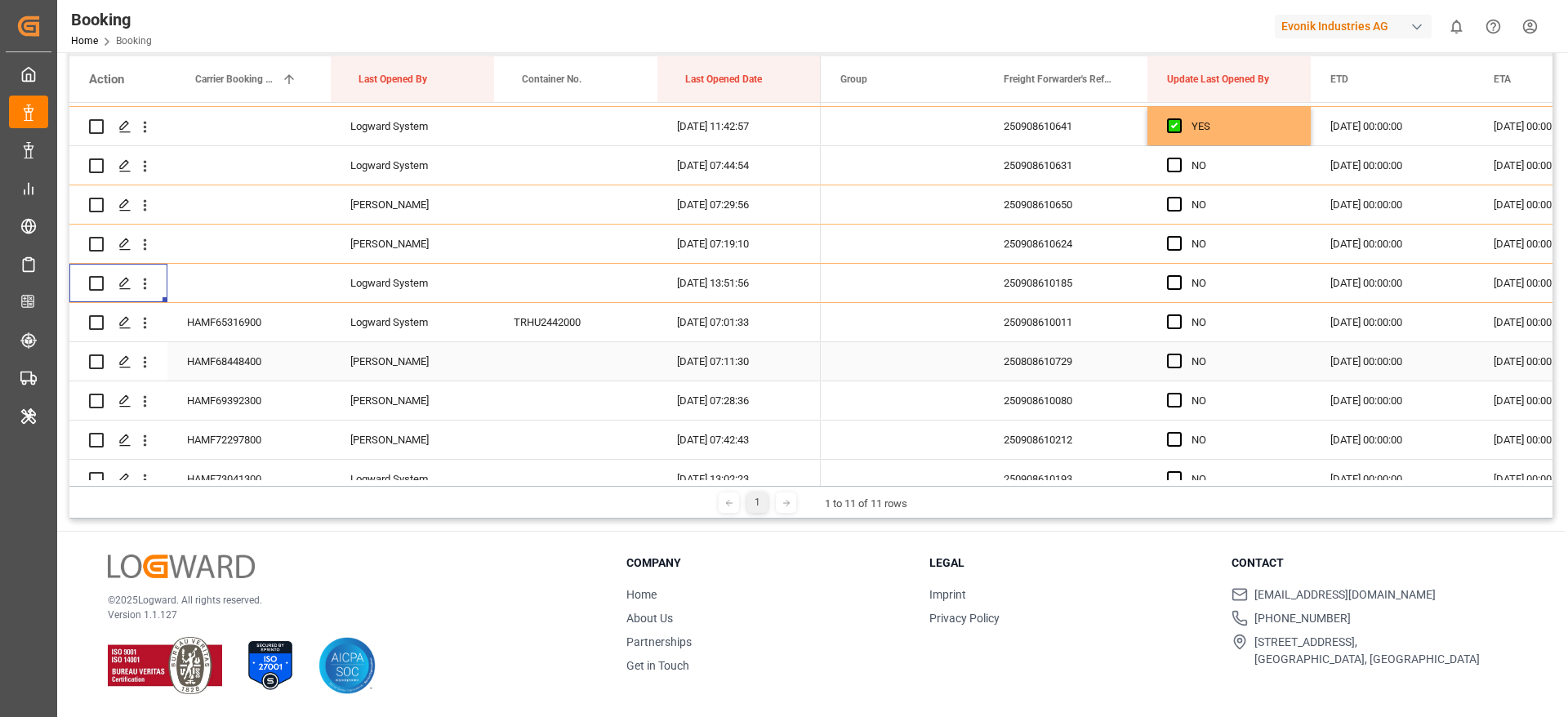
scroll to position [549, 0]
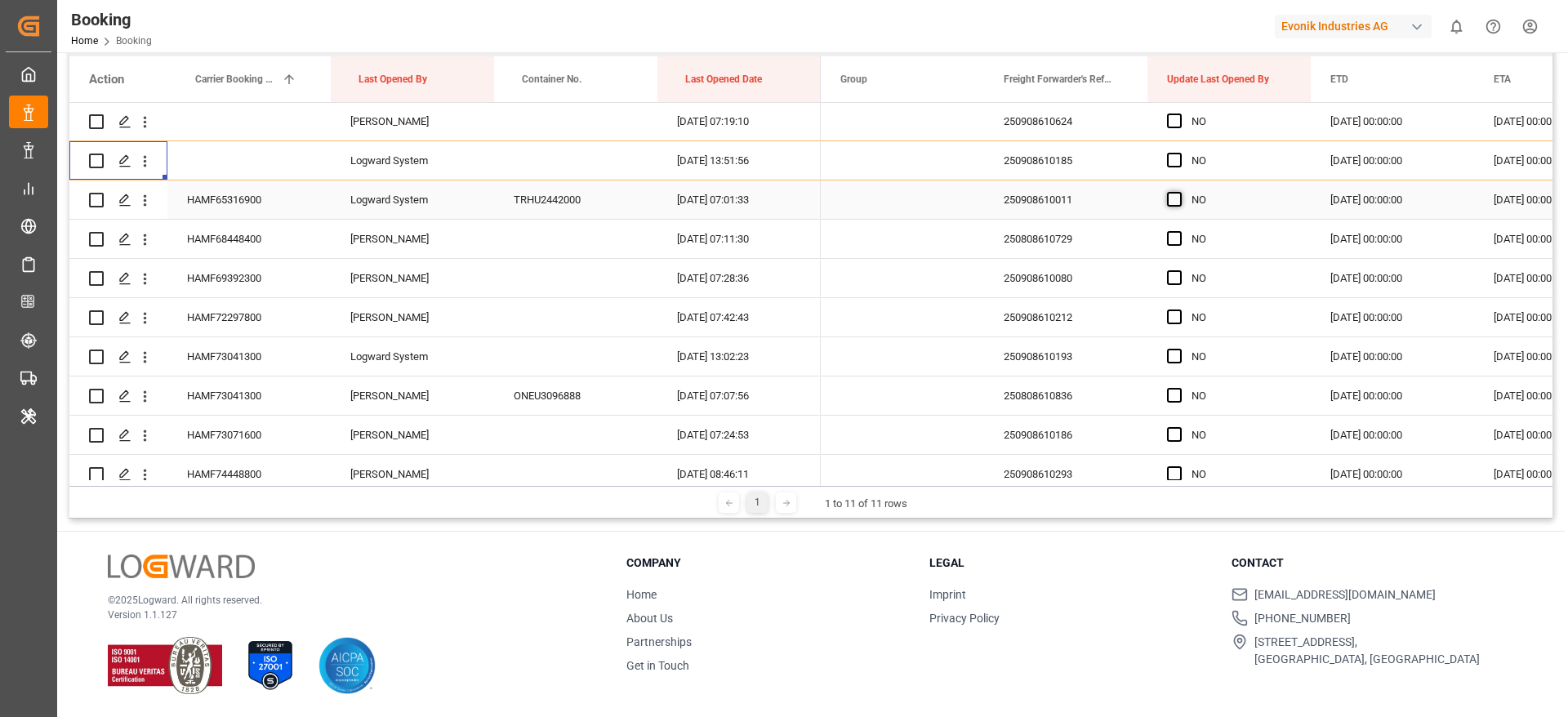
click at [1168, 192] on span "Press SPACE to select this row." at bounding box center [1174, 199] width 15 height 15
click at [1179, 192] on input "Press SPACE to select this row." at bounding box center [1179, 192] width 0 height 0
click at [283, 232] on div "HAMF68448400" at bounding box center [248, 239] width 163 height 38
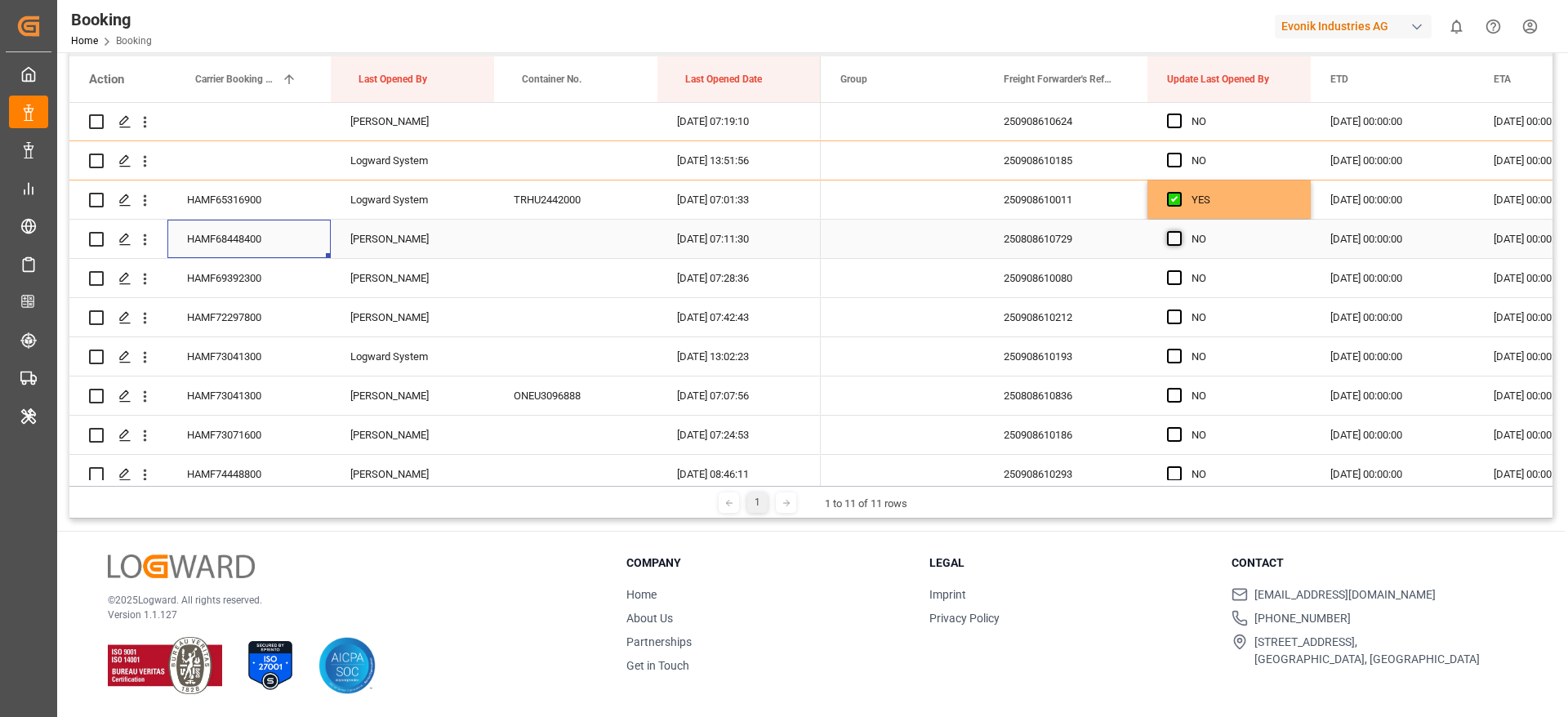
click at [1172, 243] on span "Press SPACE to select this row." at bounding box center [1174, 238] width 15 height 15
click at [1179, 231] on input "Press SPACE to select this row." at bounding box center [1179, 231] width 0 height 0
click at [1171, 282] on span "Press SPACE to select this row." at bounding box center [1174, 278] width 15 height 15
click at [1179, 270] on input "Press SPACE to select this row." at bounding box center [1179, 270] width 0 height 0
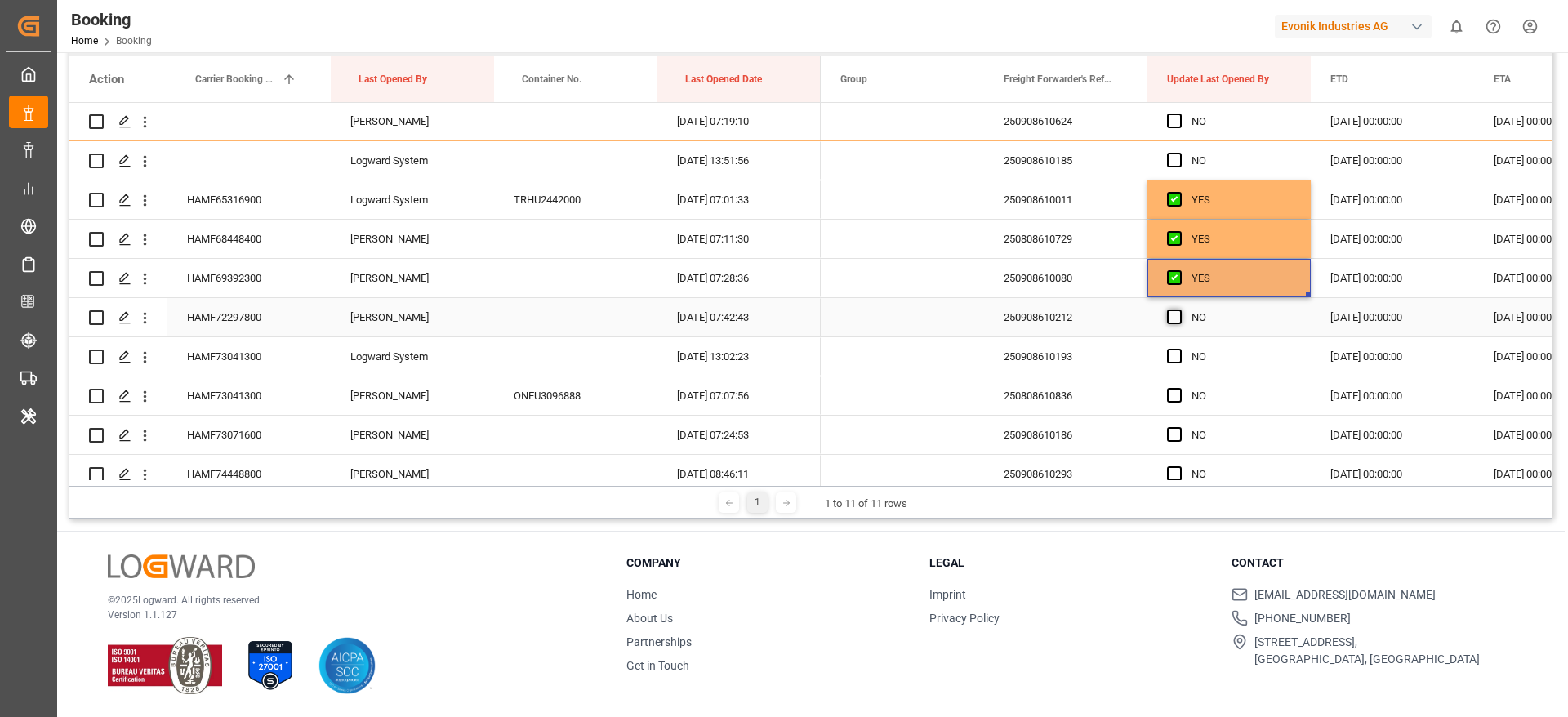
click at [1171, 313] on span "Press SPACE to select this row." at bounding box center [1174, 317] width 15 height 15
click at [1179, 309] on input "Press SPACE to select this row." at bounding box center [1179, 309] width 0 height 0
click at [1172, 364] on div "Press SPACE to select this row." at bounding box center [1179, 356] width 25 height 37
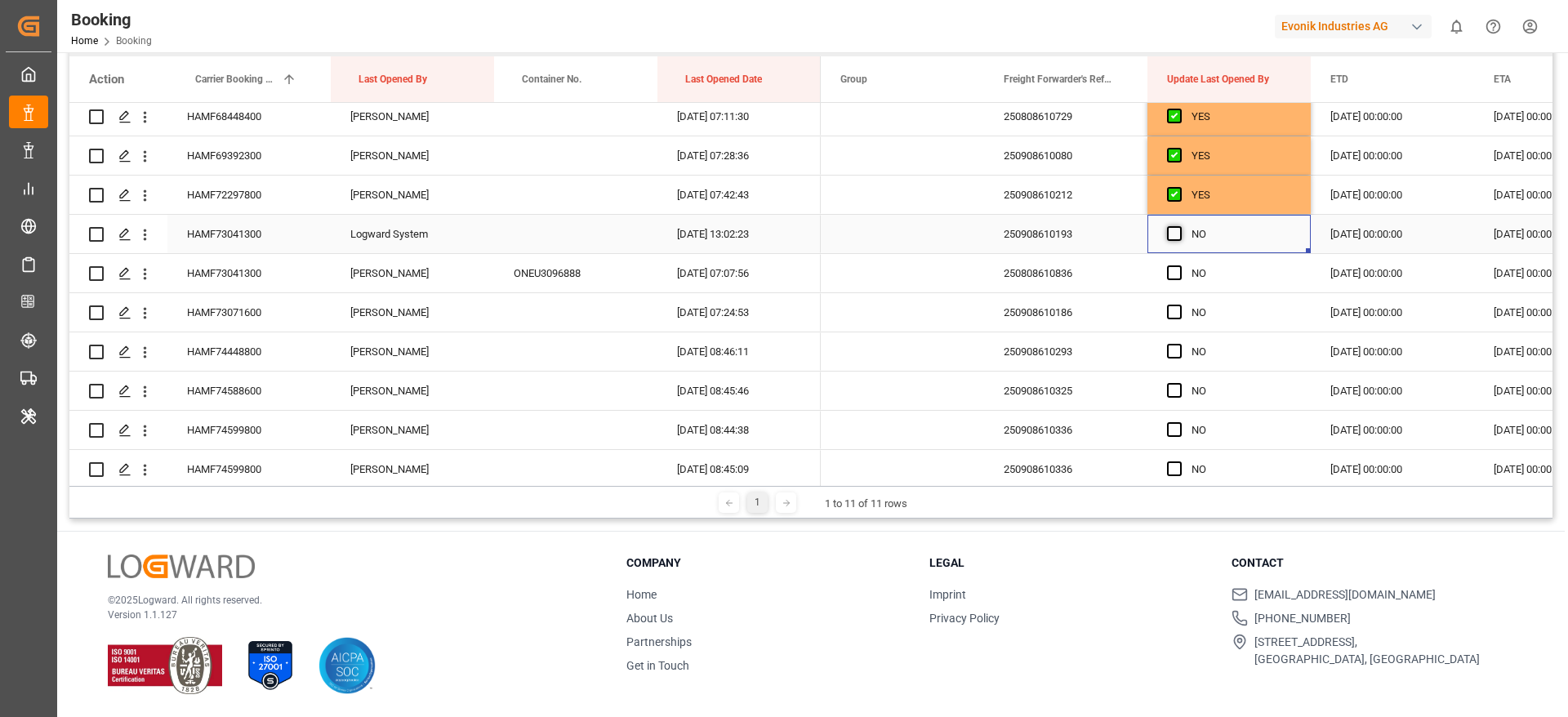
click at [1174, 236] on span "Press SPACE to select this row." at bounding box center [1174, 233] width 15 height 15
click at [1179, 226] on input "Press SPACE to select this row." at bounding box center [1179, 226] width 0 height 0
click at [1172, 275] on span "Press SPACE to select this row." at bounding box center [1174, 273] width 15 height 15
click at [1179, 265] on input "Press SPACE to select this row." at bounding box center [1179, 265] width 0 height 0
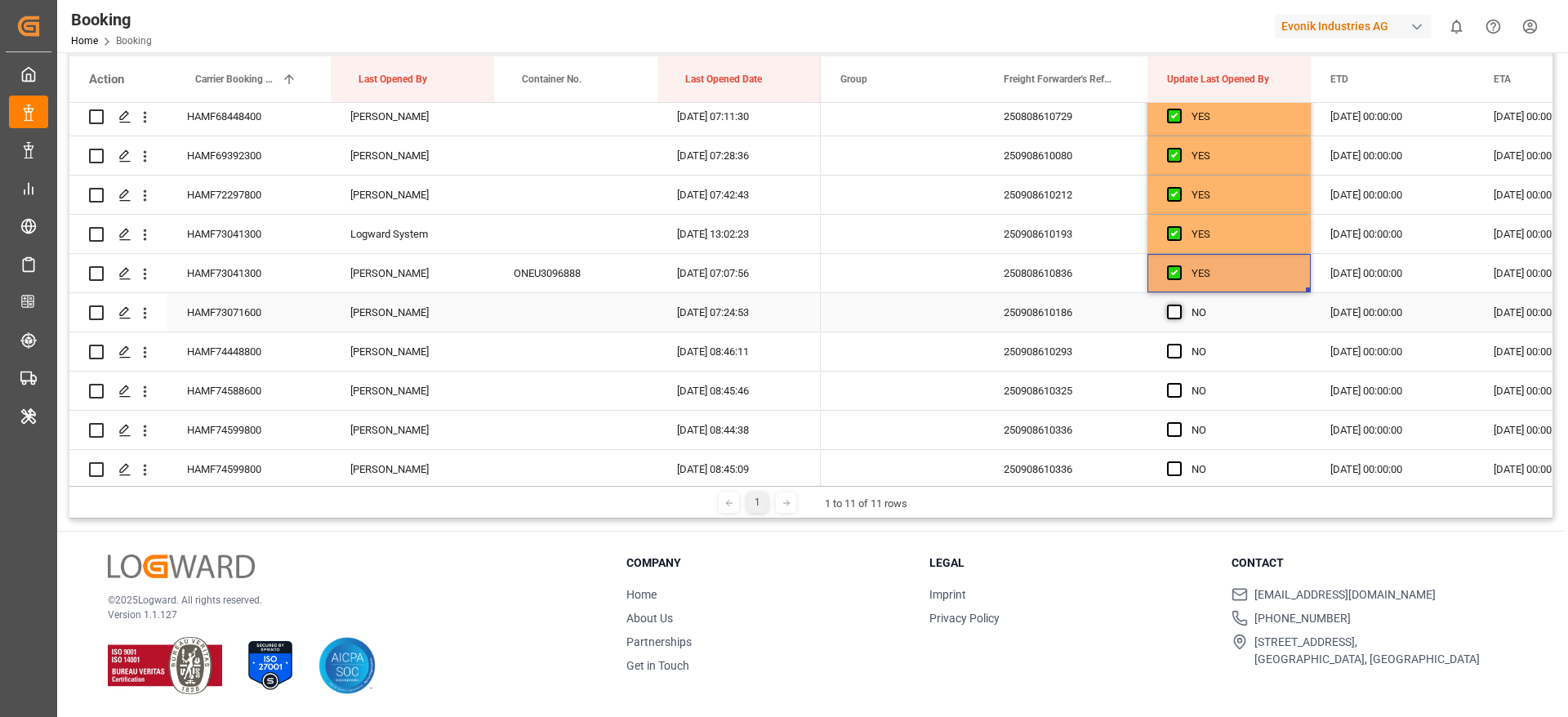
click at [1170, 310] on span "Press SPACE to select this row." at bounding box center [1174, 312] width 15 height 15
click at [1179, 304] on input "Press SPACE to select this row." at bounding box center [1179, 304] width 0 height 0
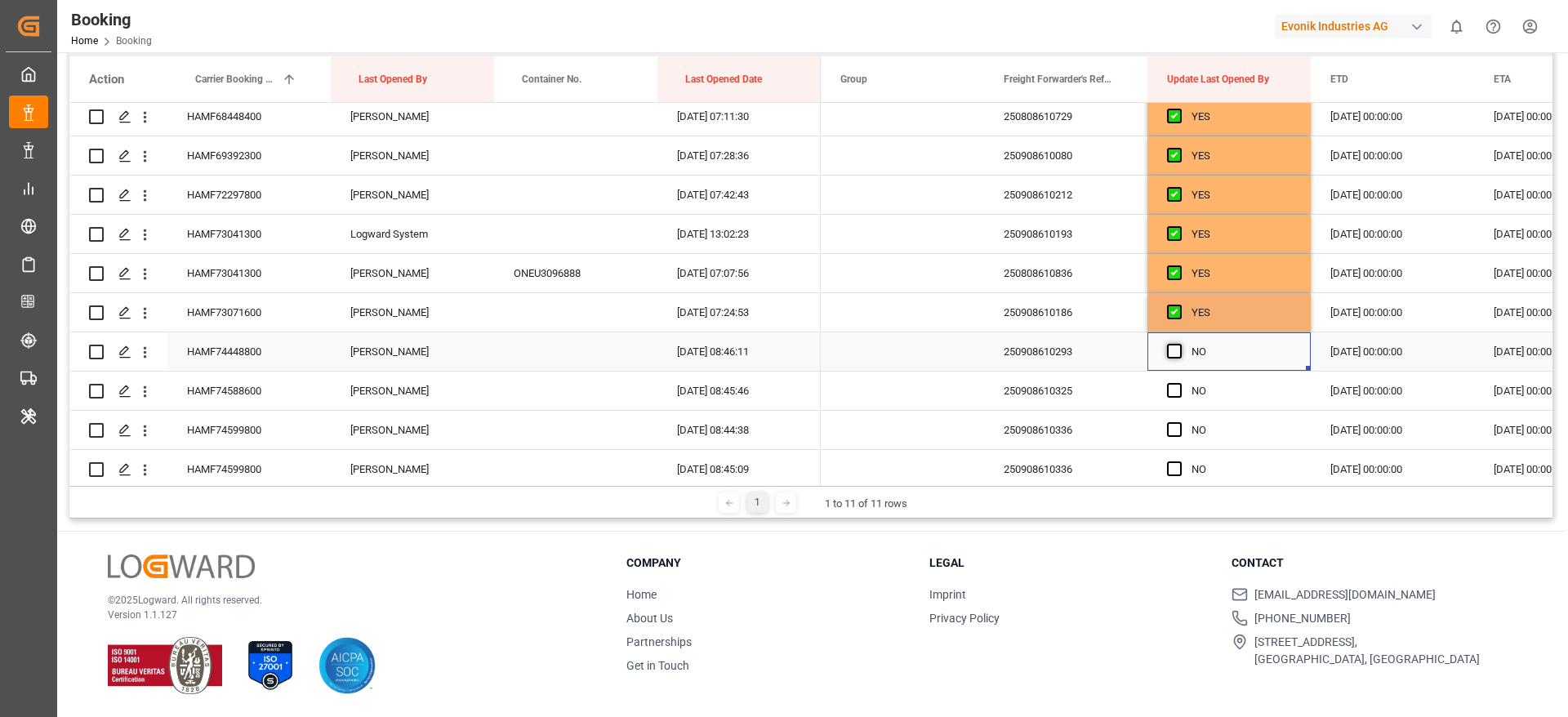
click at [1168, 346] on span "Press SPACE to select this row." at bounding box center [1174, 351] width 15 height 15
click at [1179, 344] on input "Press SPACE to select this row." at bounding box center [1179, 344] width 0 height 0
click at [1166, 398] on div "NO" at bounding box center [1229, 390] width 163 height 38
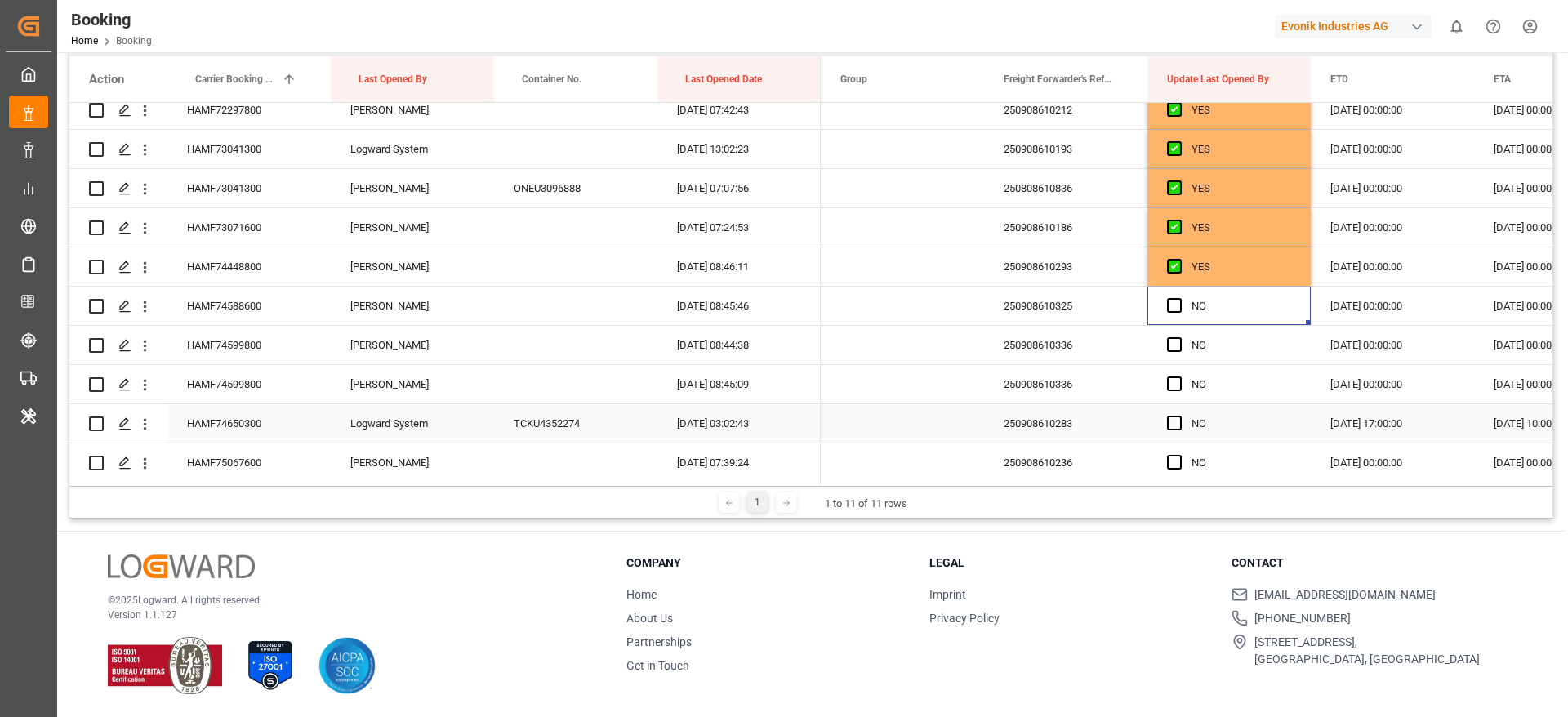
scroll to position [794, 0]
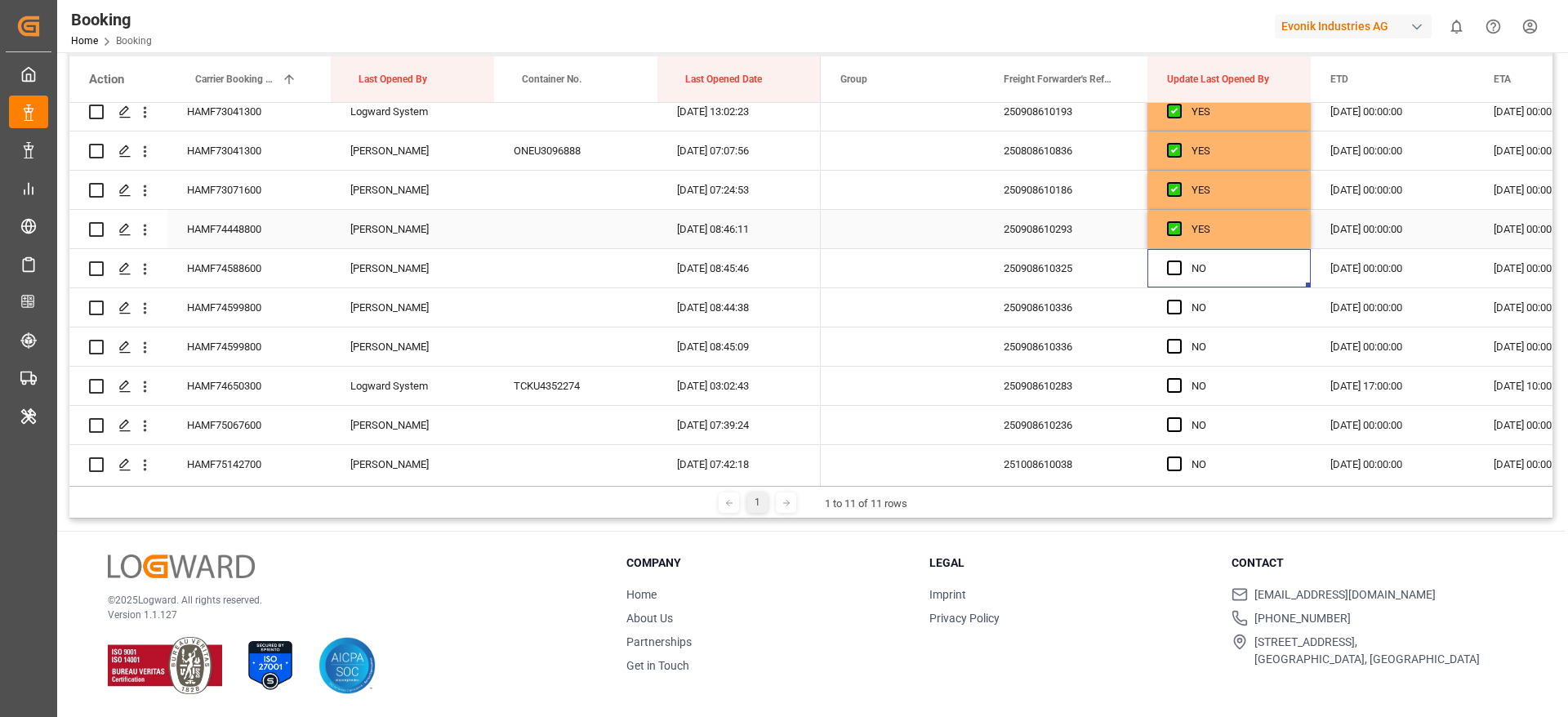
click at [261, 223] on div "HAMF74448800" at bounding box center [248, 229] width 163 height 38
click at [285, 202] on div "HAMF73071600" at bounding box center [248, 189] width 163 height 38
click at [150, 186] on icon "open menu" at bounding box center [145, 190] width 17 height 17
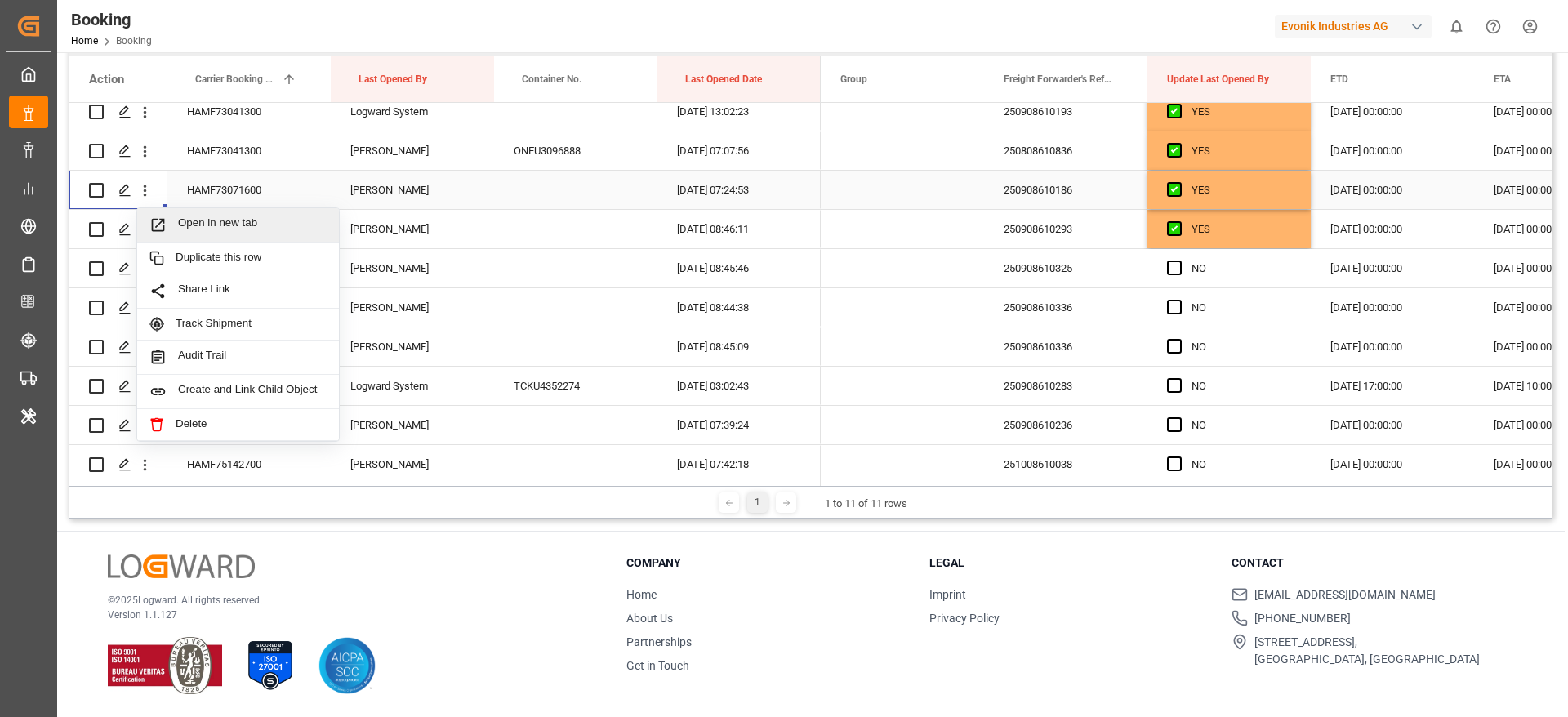
click at [234, 230] on span "Open in new tab" at bounding box center [252, 225] width 149 height 17
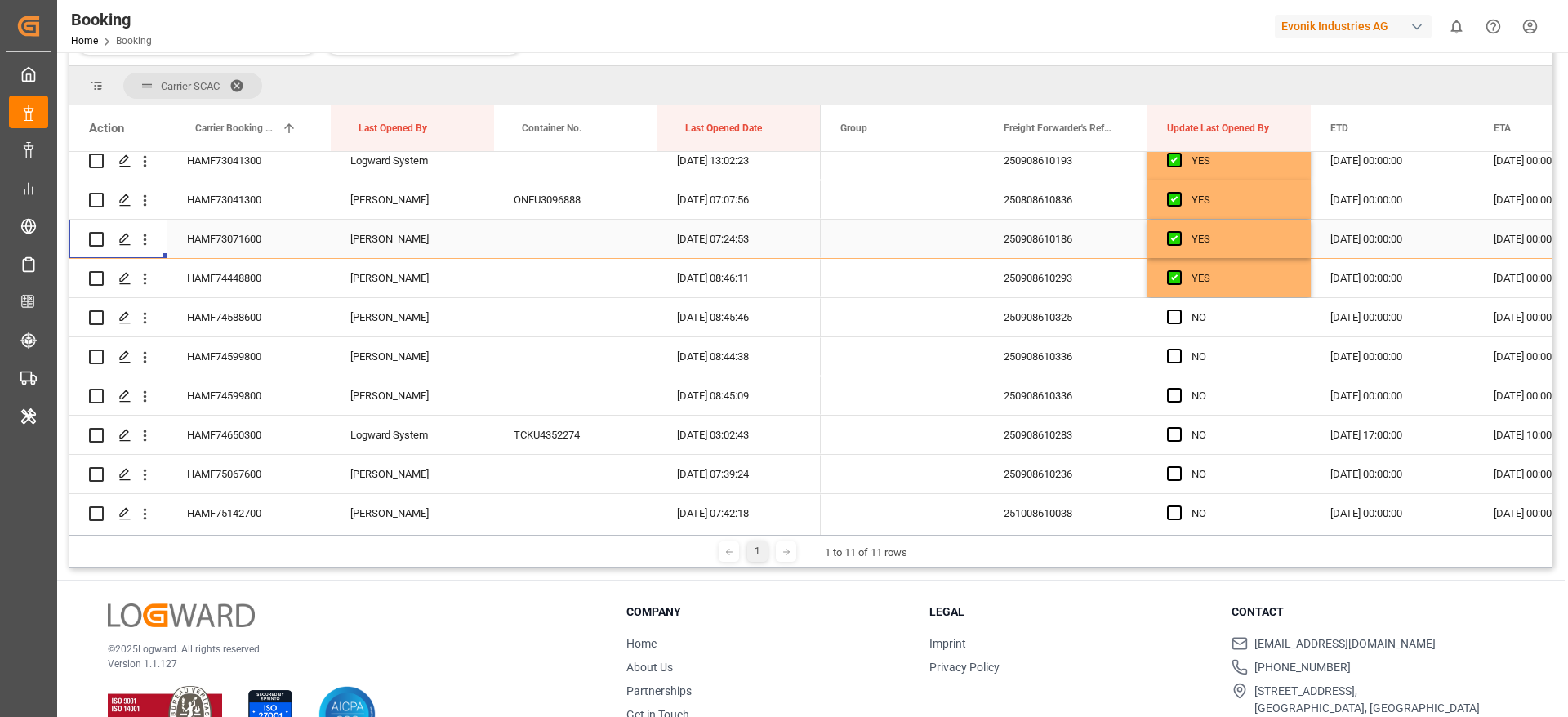
scroll to position [290, 0]
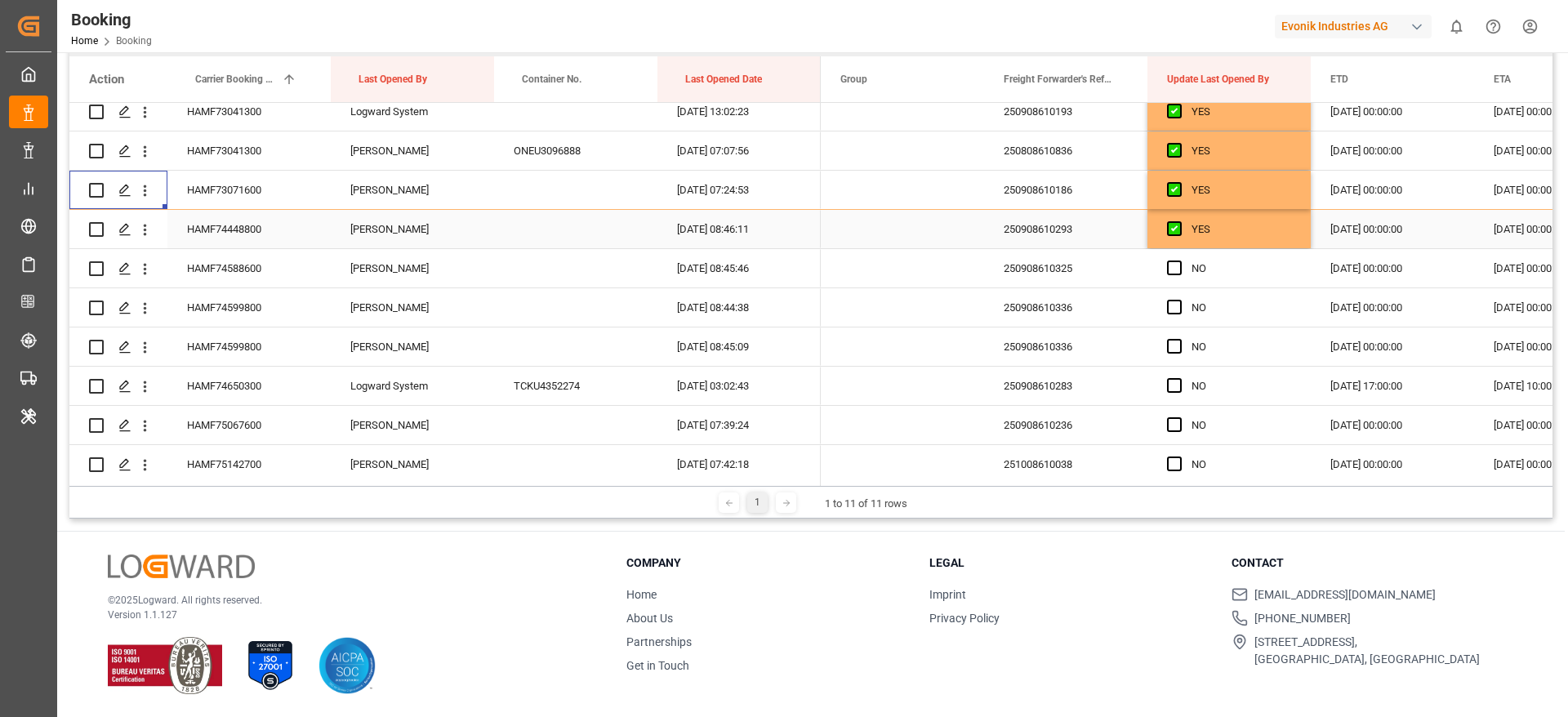
click at [271, 231] on div "HAMF74448800" at bounding box center [248, 229] width 163 height 38
click at [1169, 184] on span "Press SPACE to select this row." at bounding box center [1174, 189] width 15 height 15
click at [1179, 182] on input "Press SPACE to select this row." at bounding box center [1179, 182] width 0 height 0
click at [252, 261] on div "HAMF74588600" at bounding box center [248, 268] width 163 height 38
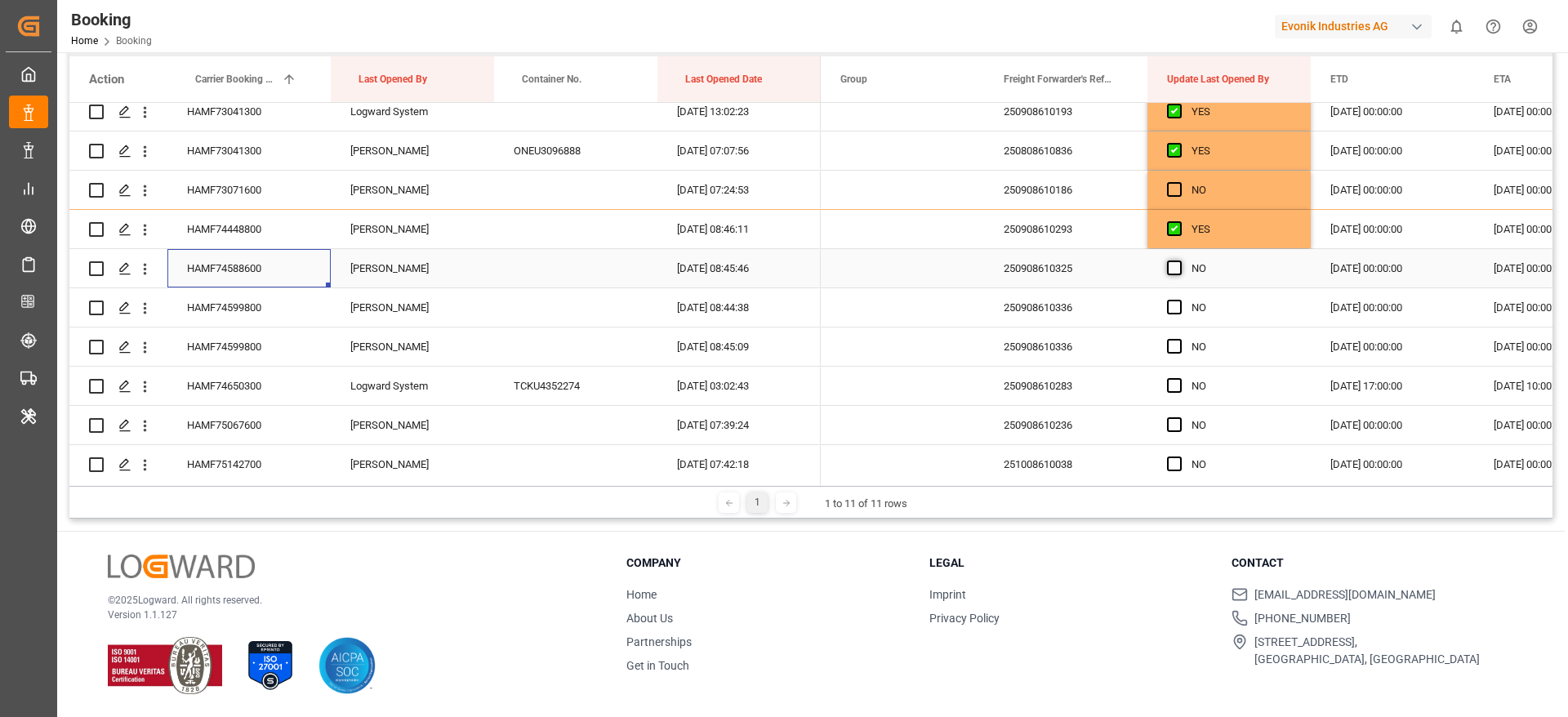
click at [1169, 268] on span "Press SPACE to select this row." at bounding box center [1174, 268] width 15 height 15
click at [1179, 261] on input "Press SPACE to select this row." at bounding box center [1179, 261] width 0 height 0
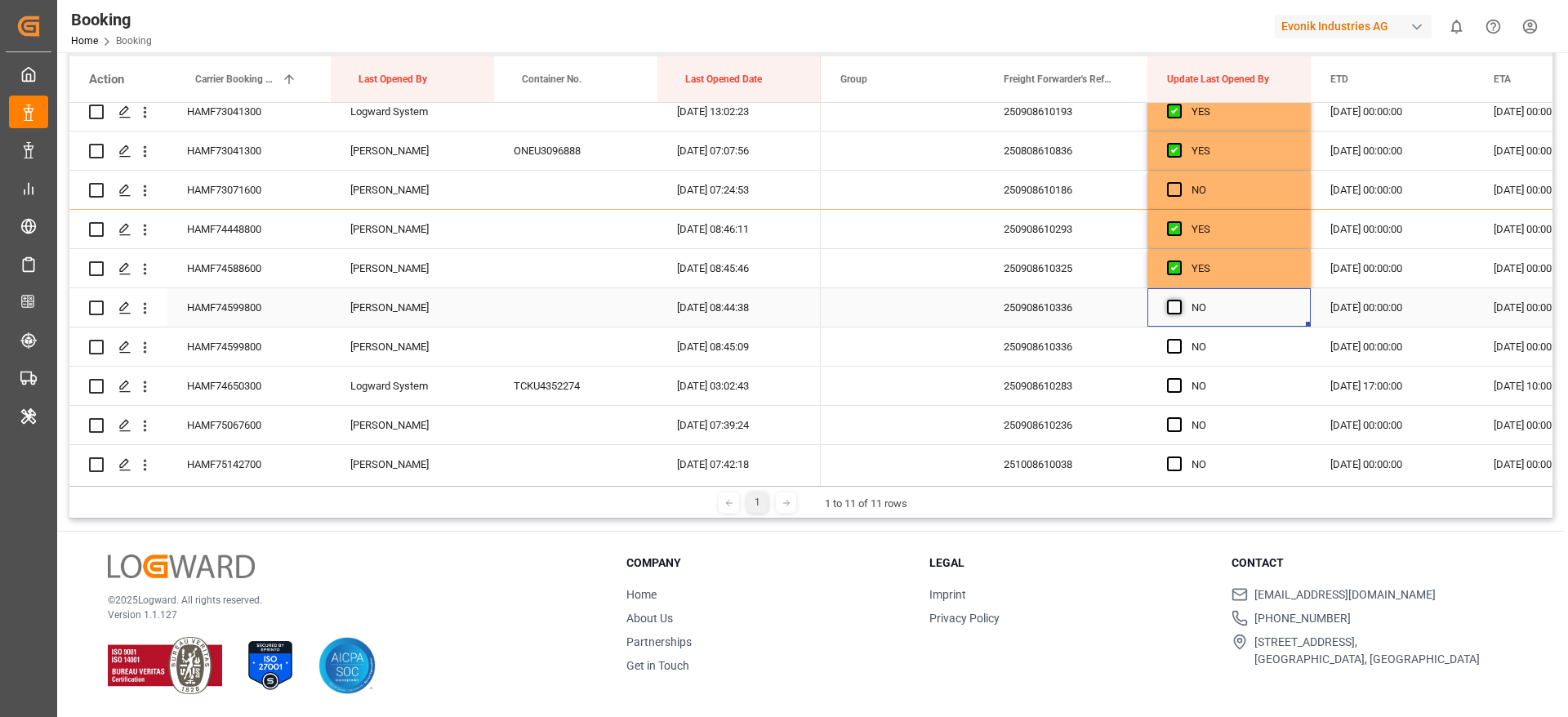
click at [1179, 312] on span "Press SPACE to select this row." at bounding box center [1174, 307] width 15 height 15
click at [1179, 299] on input "Press SPACE to select this row." at bounding box center [1179, 299] width 0 height 0
click at [1174, 348] on span "Press SPACE to select this row." at bounding box center [1174, 347] width 15 height 15
click at [1179, 339] on input "Press SPACE to select this row." at bounding box center [1179, 339] width 0 height 0
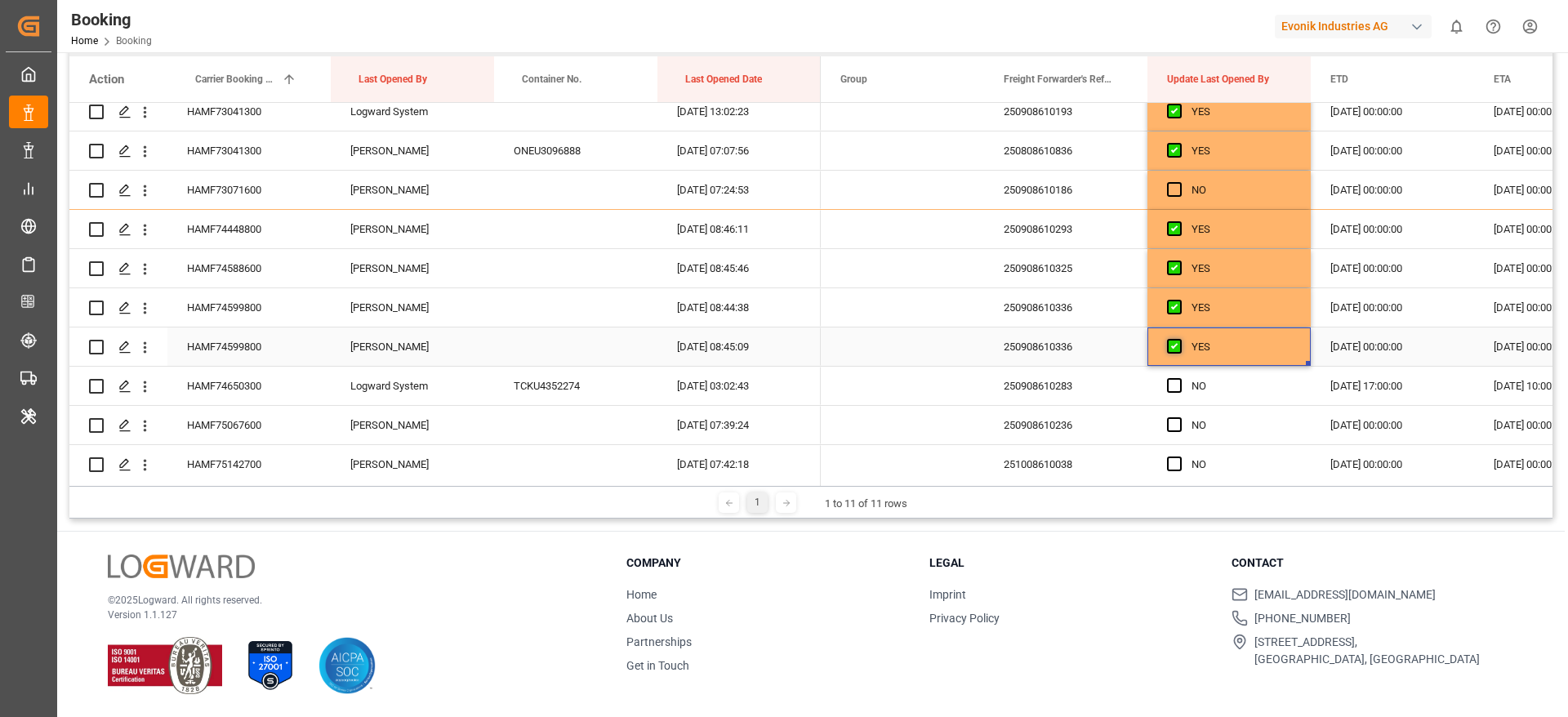
scroll to position [916, 0]
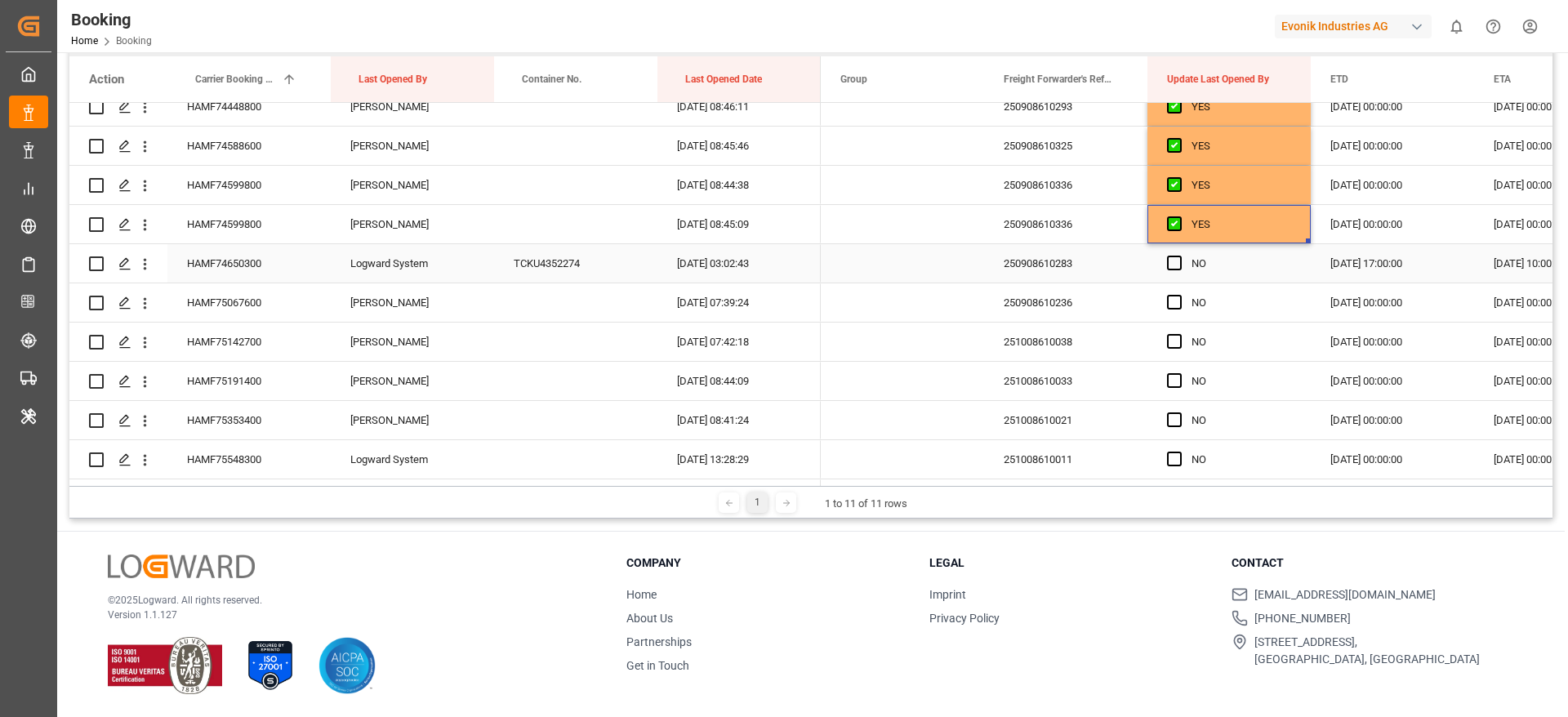
click at [268, 249] on div "HAMF74650300" at bounding box center [248, 263] width 163 height 38
click at [1177, 261] on span "Press SPACE to select this row." at bounding box center [1174, 263] width 15 height 15
click at [1179, 256] on input "Press SPACE to select this row." at bounding box center [1179, 256] width 0 height 0
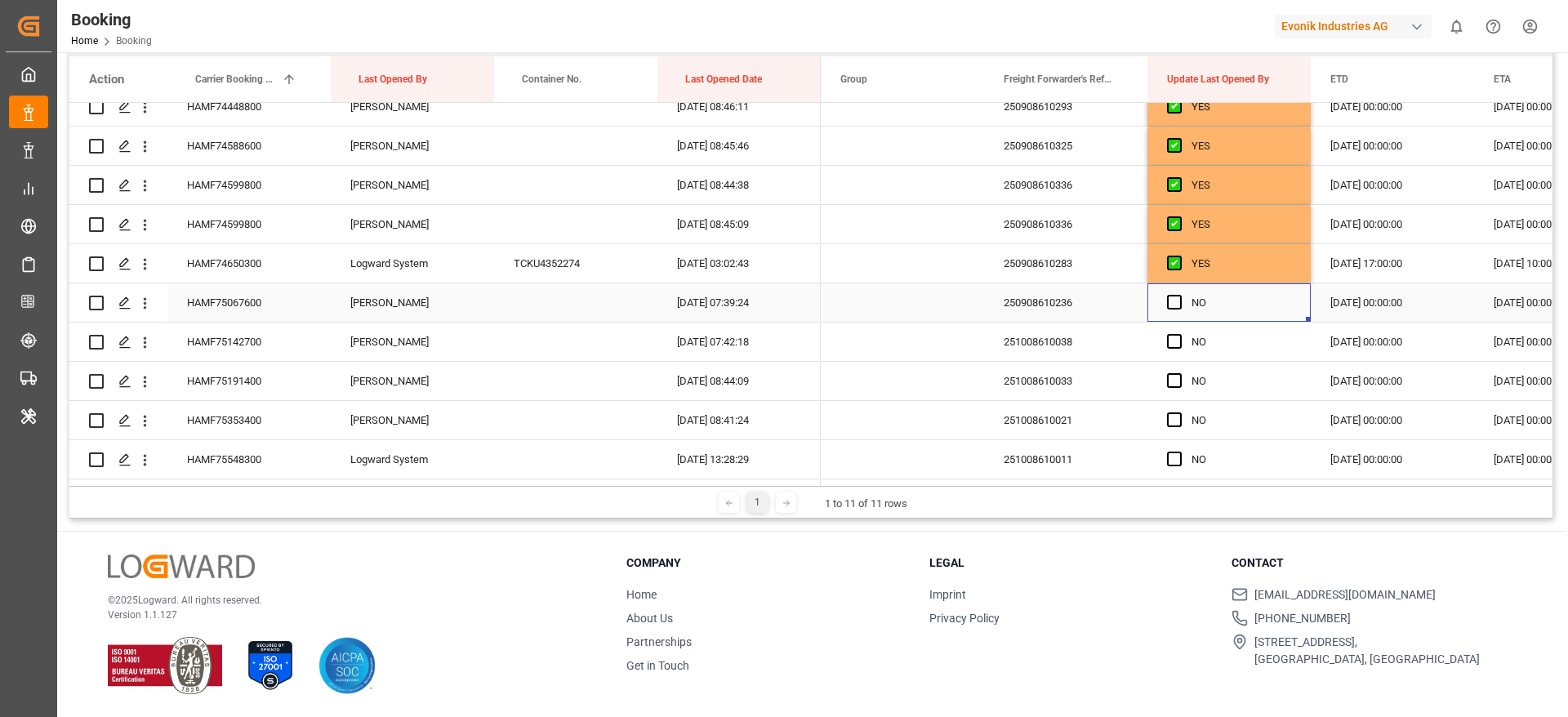
click at [1172, 309] on div "Press SPACE to select this row." at bounding box center [1179, 302] width 25 height 37
click at [1172, 304] on span "Press SPACE to select this row." at bounding box center [1174, 302] width 15 height 15
click at [1179, 294] on input "Press SPACE to select this row." at bounding box center [1179, 294] width 0 height 0
click at [1174, 343] on span "Press SPACE to select this row." at bounding box center [1174, 342] width 15 height 15
click at [1179, 334] on input "Press SPACE to select this row." at bounding box center [1179, 334] width 0 height 0
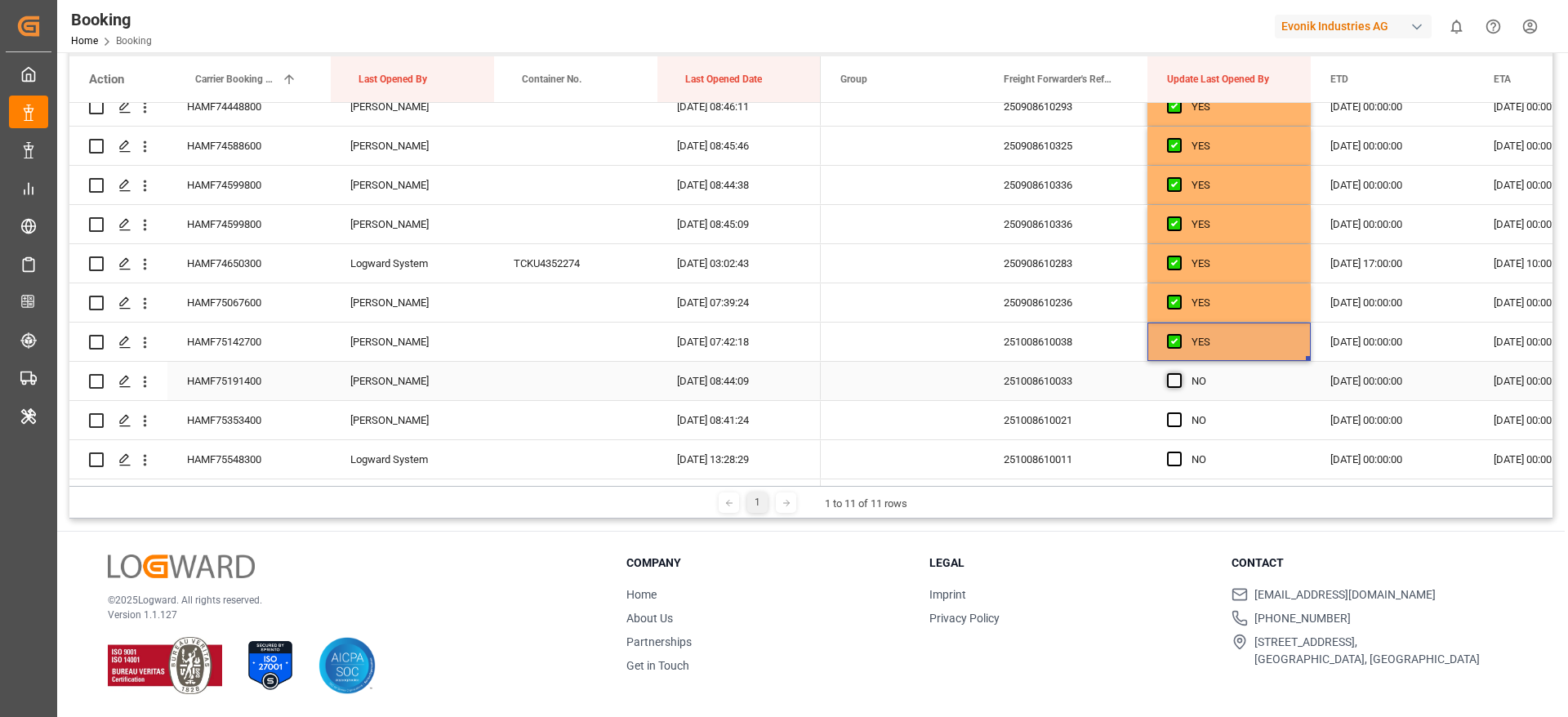
click at [1177, 383] on span "Press SPACE to select this row." at bounding box center [1174, 380] width 15 height 15
click at [1179, 373] on input "Press SPACE to select this row." at bounding box center [1179, 373] width 0 height 0
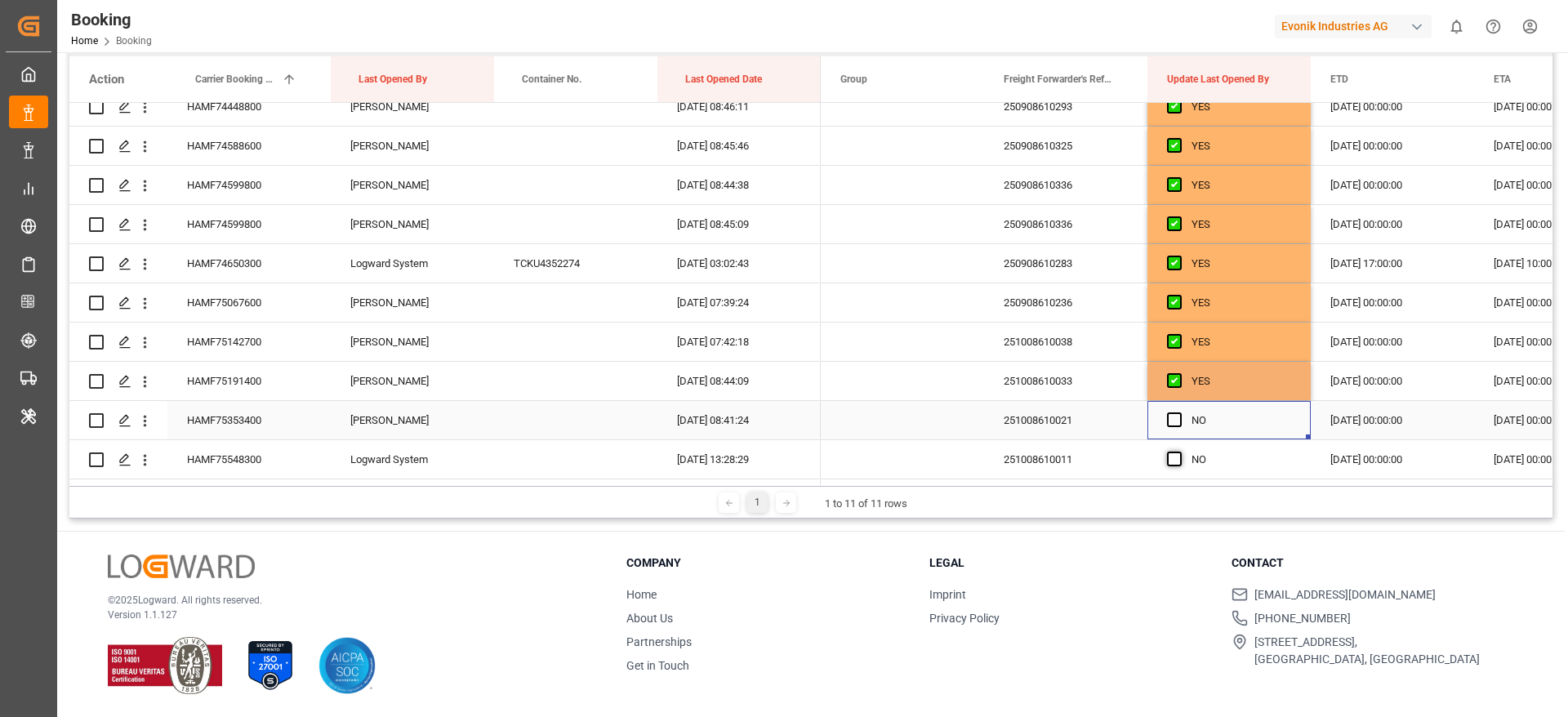
drag, startPoint x: 1177, startPoint y: 417, endPoint x: 1172, endPoint y: 461, distance: 44.3
click at [1177, 421] on span "Press SPACE to select this row." at bounding box center [1174, 419] width 15 height 15
click at [1179, 412] on input "Press SPACE to select this row." at bounding box center [1179, 412] width 0 height 0
click at [1172, 461] on span "Press SPACE to select this row." at bounding box center [1174, 459] width 15 height 15
click at [1179, 452] on input "Press SPACE to select this row." at bounding box center [1179, 452] width 0 height 0
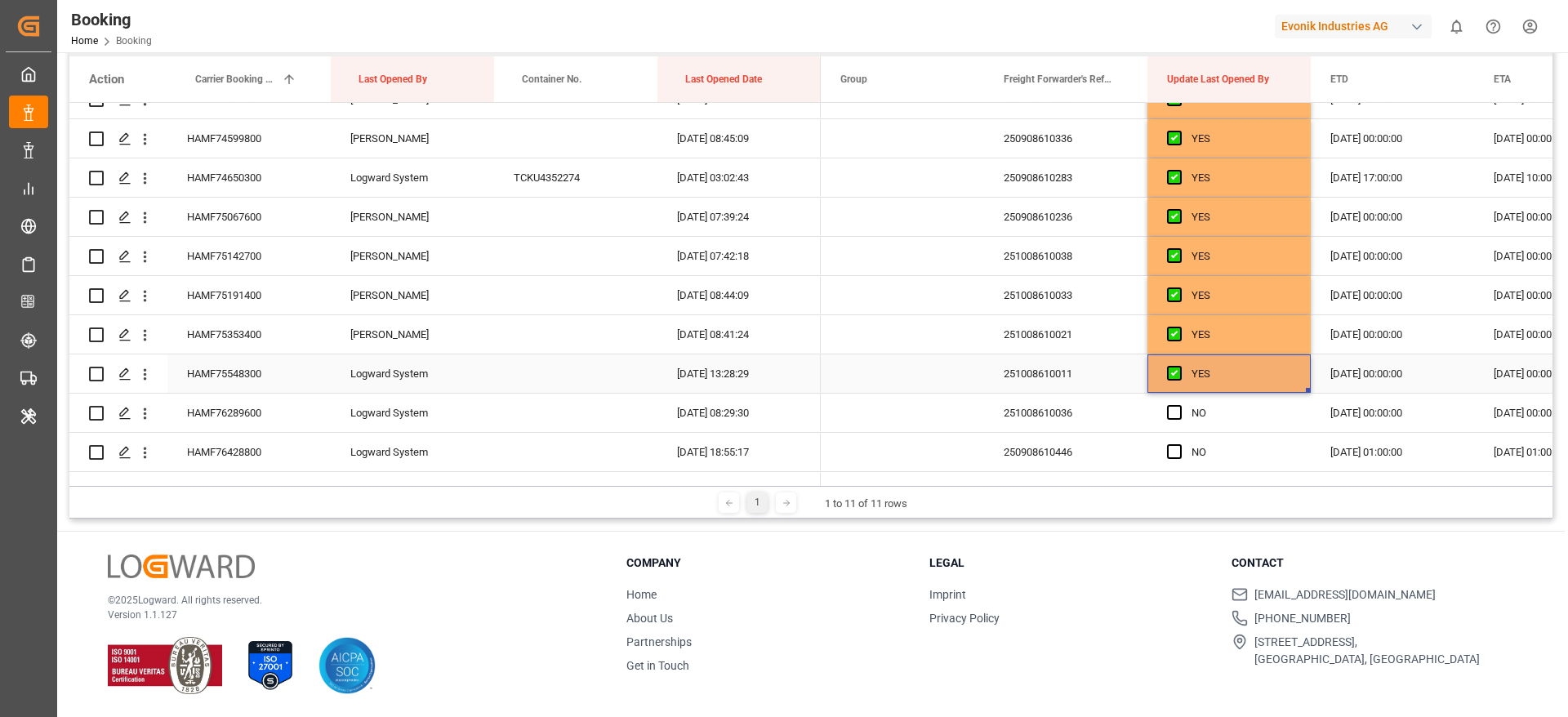
scroll to position [1039, 0]
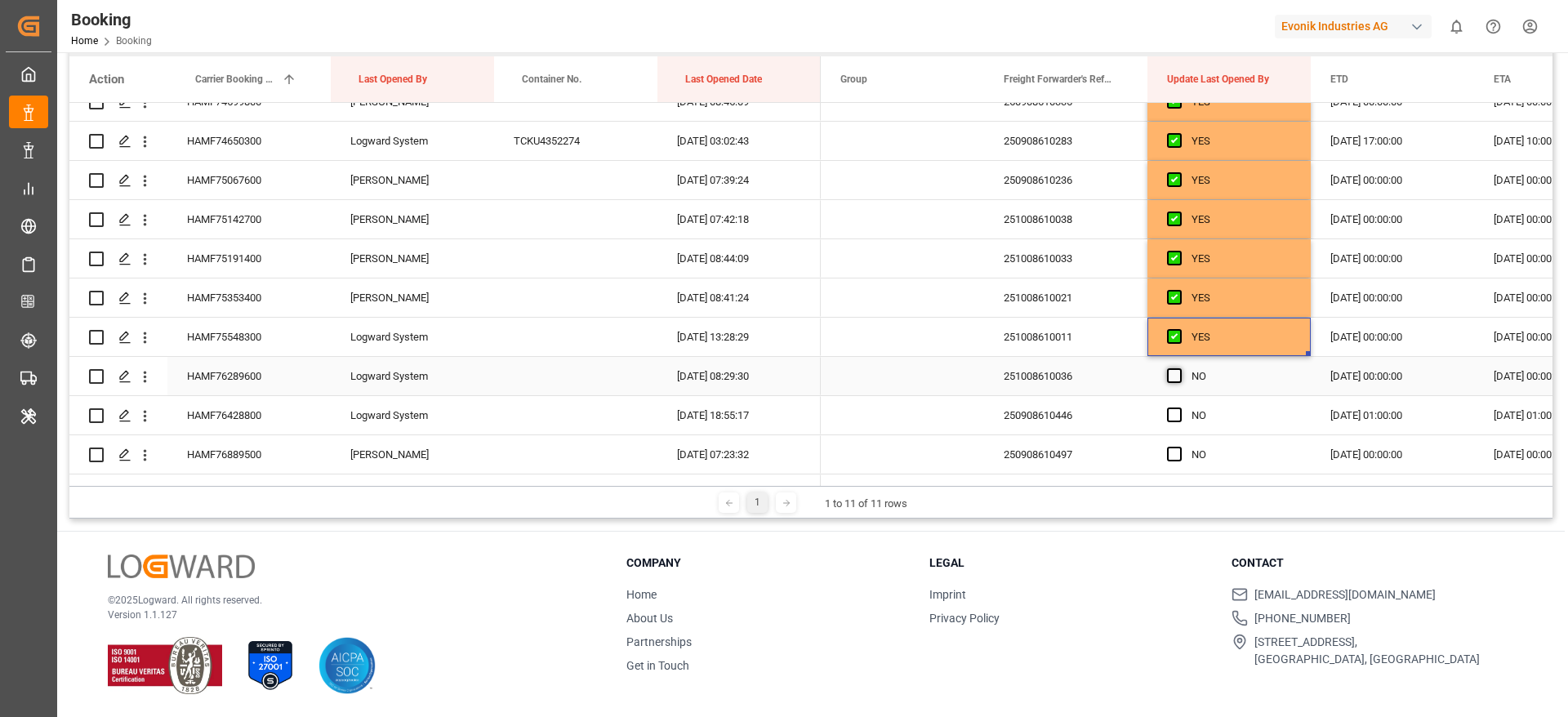
click at [1170, 379] on span "Press SPACE to select this row." at bounding box center [1174, 375] width 15 height 15
click at [1179, 368] on input "Press SPACE to select this row." at bounding box center [1179, 368] width 0 height 0
click at [1172, 413] on span "Press SPACE to select this row." at bounding box center [1174, 415] width 15 height 15
click at [1179, 408] on input "Press SPACE to select this row." at bounding box center [1179, 408] width 0 height 0
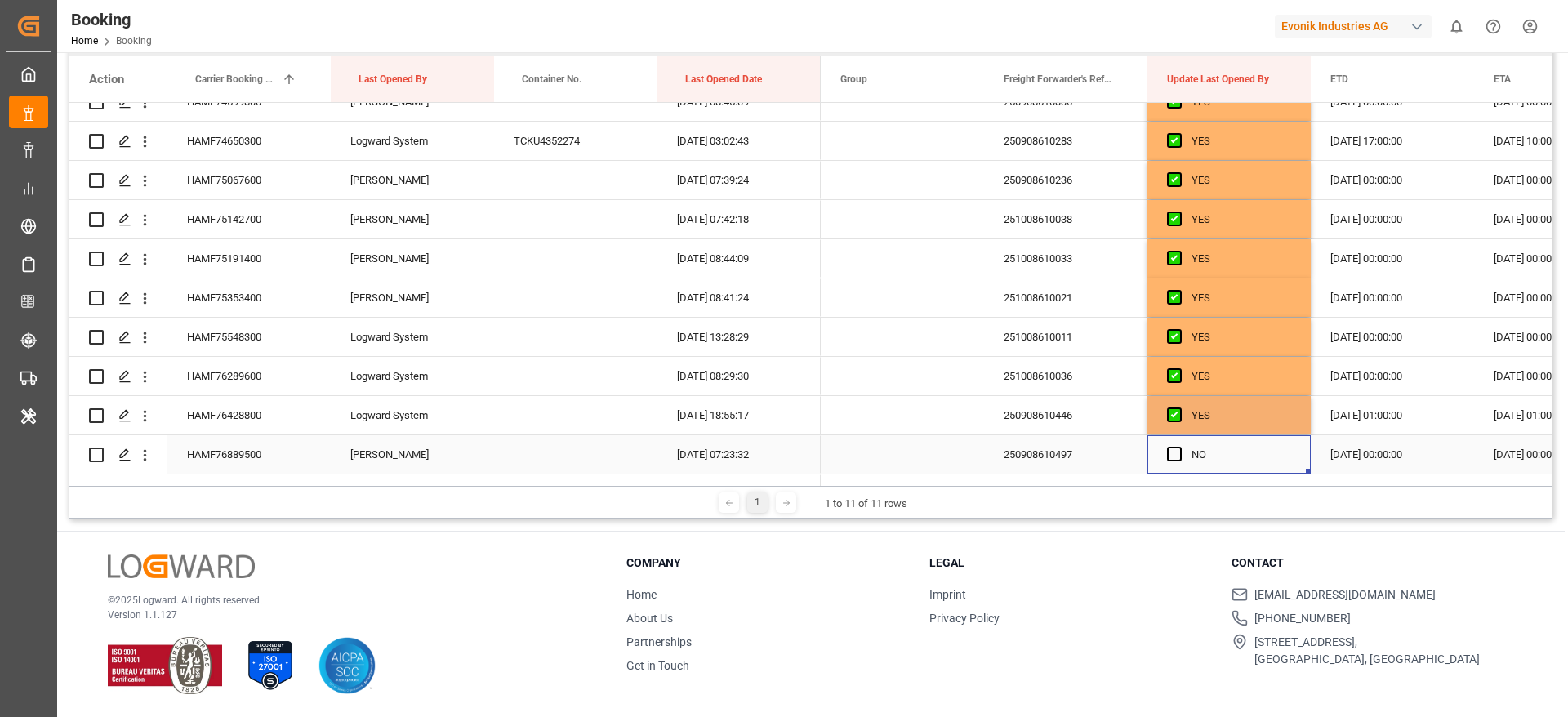
click at [1177, 464] on div "Press SPACE to select this row." at bounding box center [1179, 454] width 25 height 37
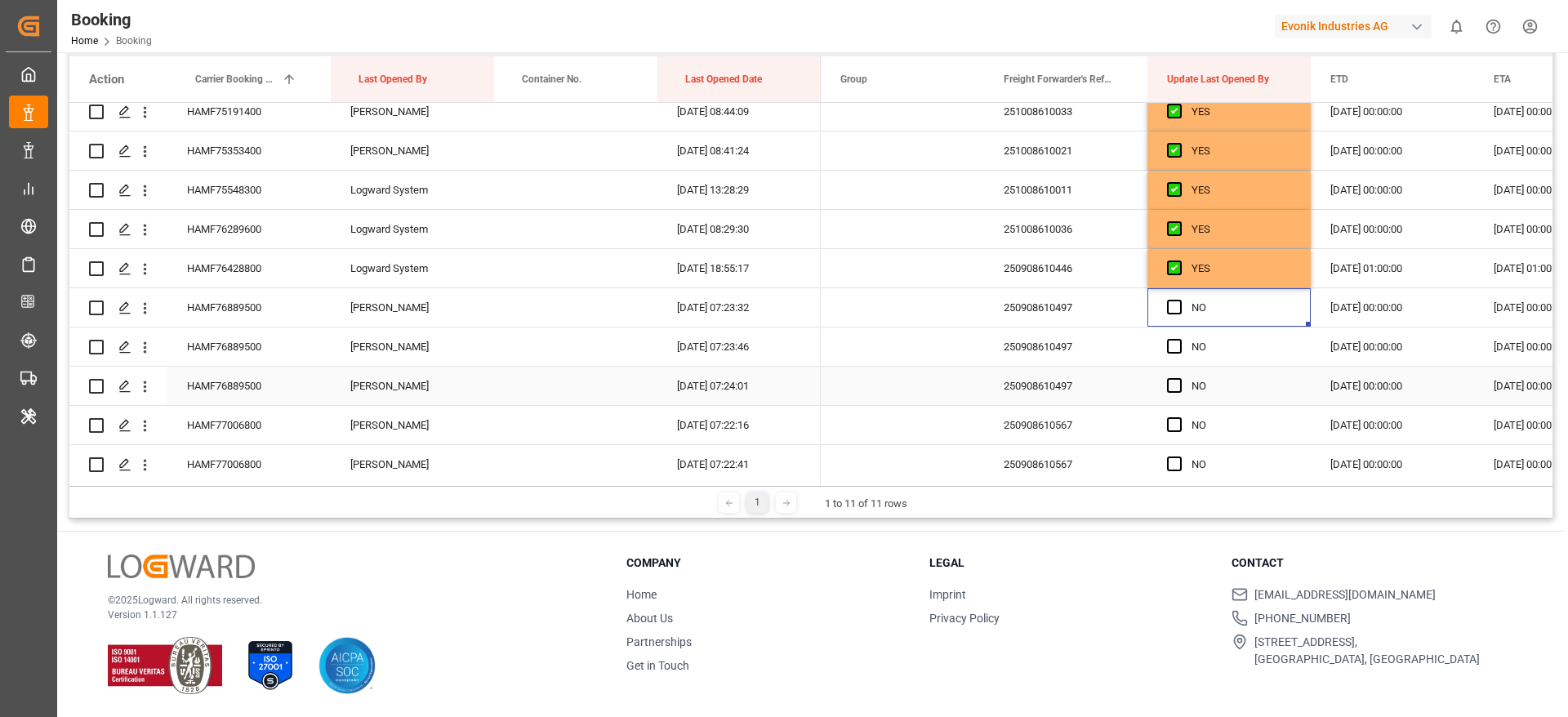
scroll to position [1284, 0]
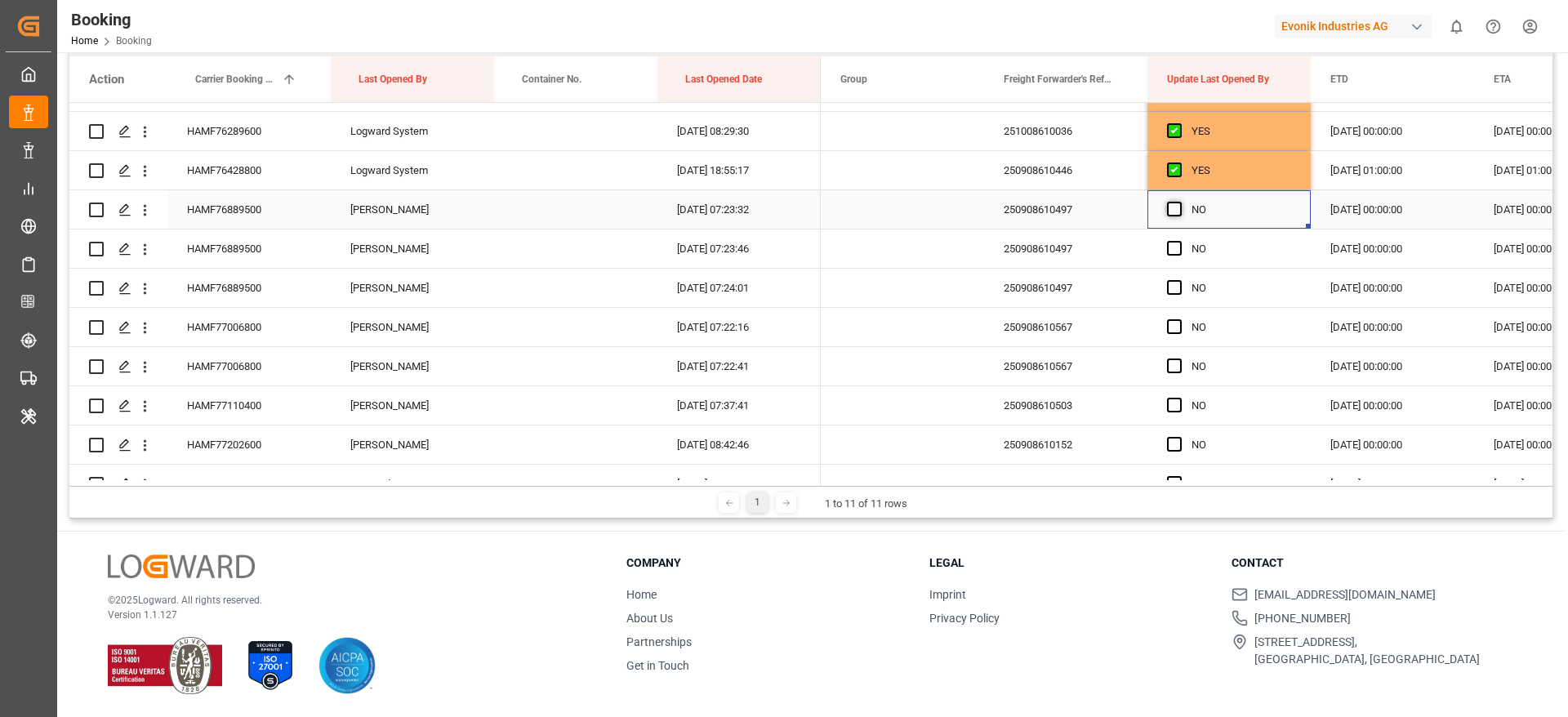
click at [1176, 207] on span "Press SPACE to select this row." at bounding box center [1174, 209] width 15 height 15
click at [1179, 202] on input "Press SPACE to select this row." at bounding box center [1179, 202] width 0 height 0
click at [1182, 256] on div "Press SPACE to select this row." at bounding box center [1179, 248] width 25 height 37
click at [1174, 290] on span "Press SPACE to select this row." at bounding box center [1174, 288] width 15 height 15
click at [1179, 280] on input "Press SPACE to select this row." at bounding box center [1179, 280] width 0 height 0
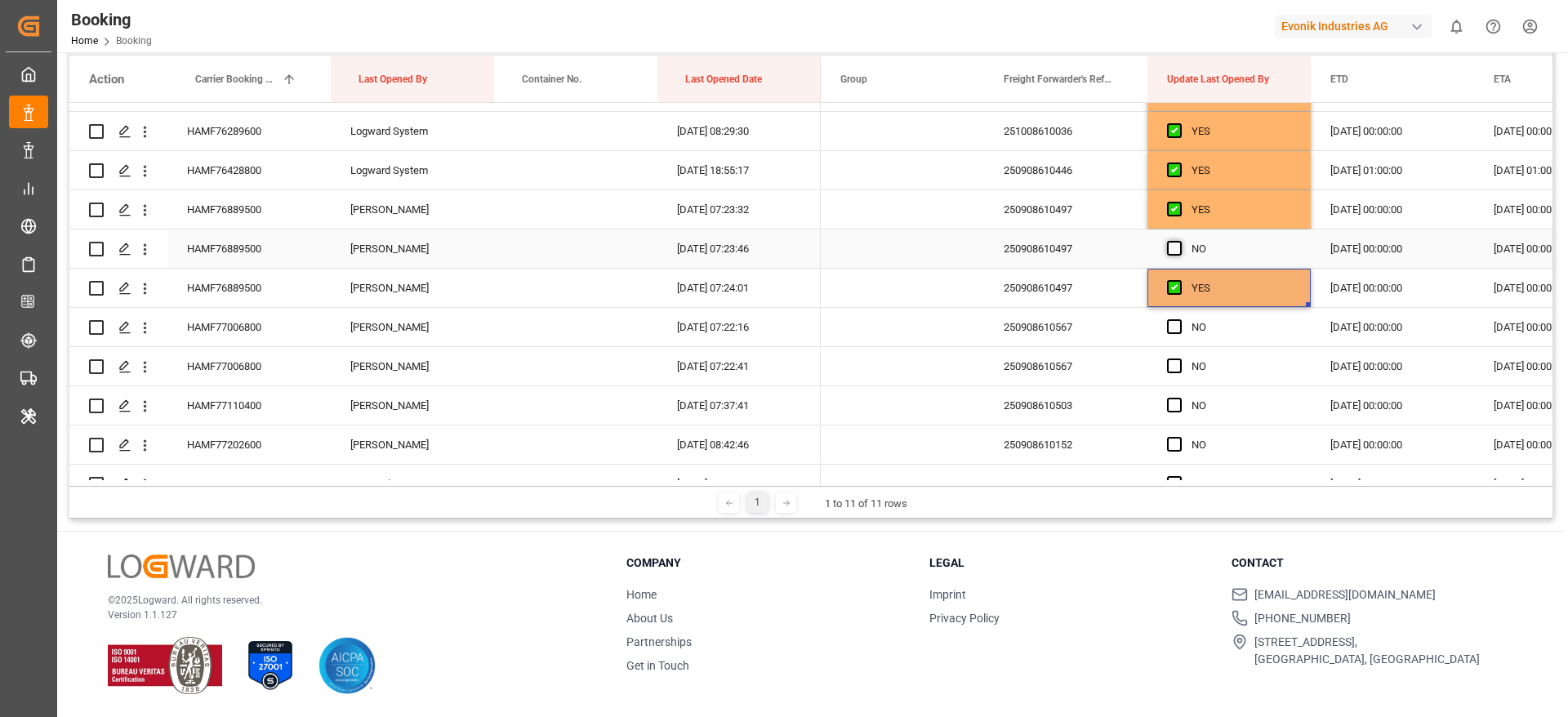
click at [1176, 245] on span "Press SPACE to select this row." at bounding box center [1174, 248] width 15 height 15
click at [1179, 241] on input "Press SPACE to select this row." at bounding box center [1179, 241] width 0 height 0
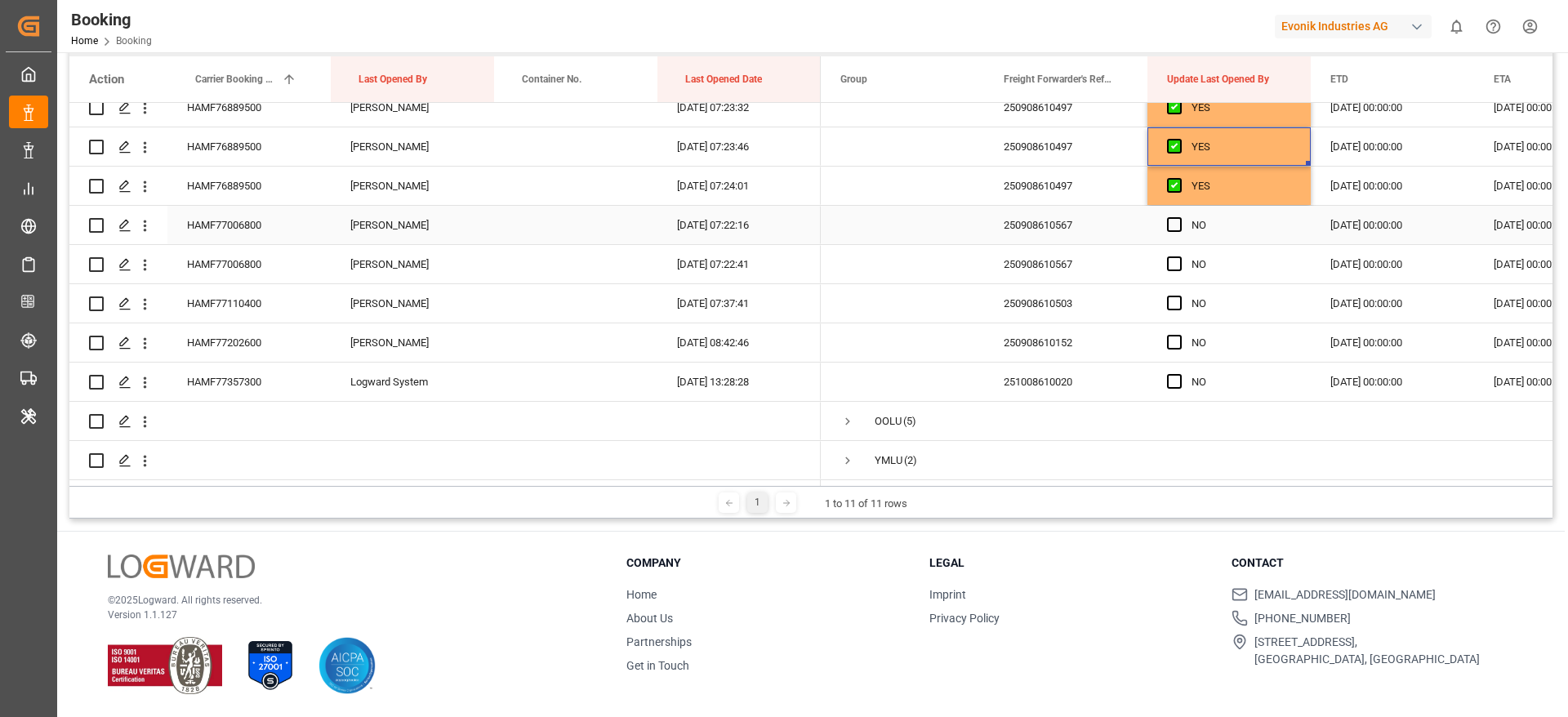
click at [1172, 209] on div "Press SPACE to select this row." at bounding box center [1179, 225] width 25 height 37
click at [1171, 263] on span "Press SPACE to select this row." at bounding box center [1174, 264] width 15 height 15
click at [1179, 256] on input "Press SPACE to select this row." at bounding box center [1179, 256] width 0 height 0
click at [1178, 217] on span "Press SPACE to select this row." at bounding box center [1174, 225] width 15 height 15
click at [1179, 217] on input "Press SPACE to select this row." at bounding box center [1179, 217] width 0 height 0
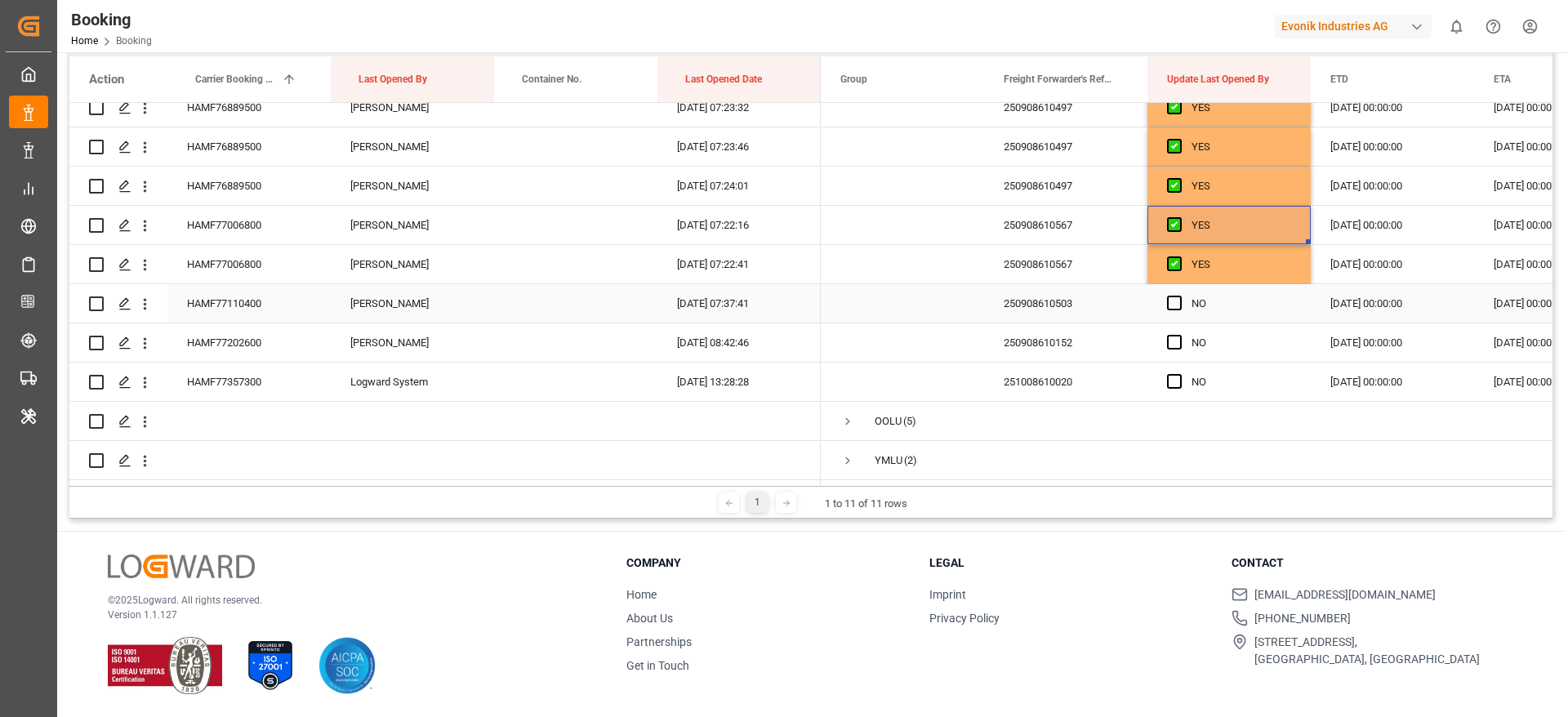
click at [1172, 309] on div "Press SPACE to select this row." at bounding box center [1179, 303] width 25 height 37
click at [1172, 299] on span "Press SPACE to select this row." at bounding box center [1174, 303] width 15 height 15
click at [1179, 295] on input "Press SPACE to select this row." at bounding box center [1179, 295] width 0 height 0
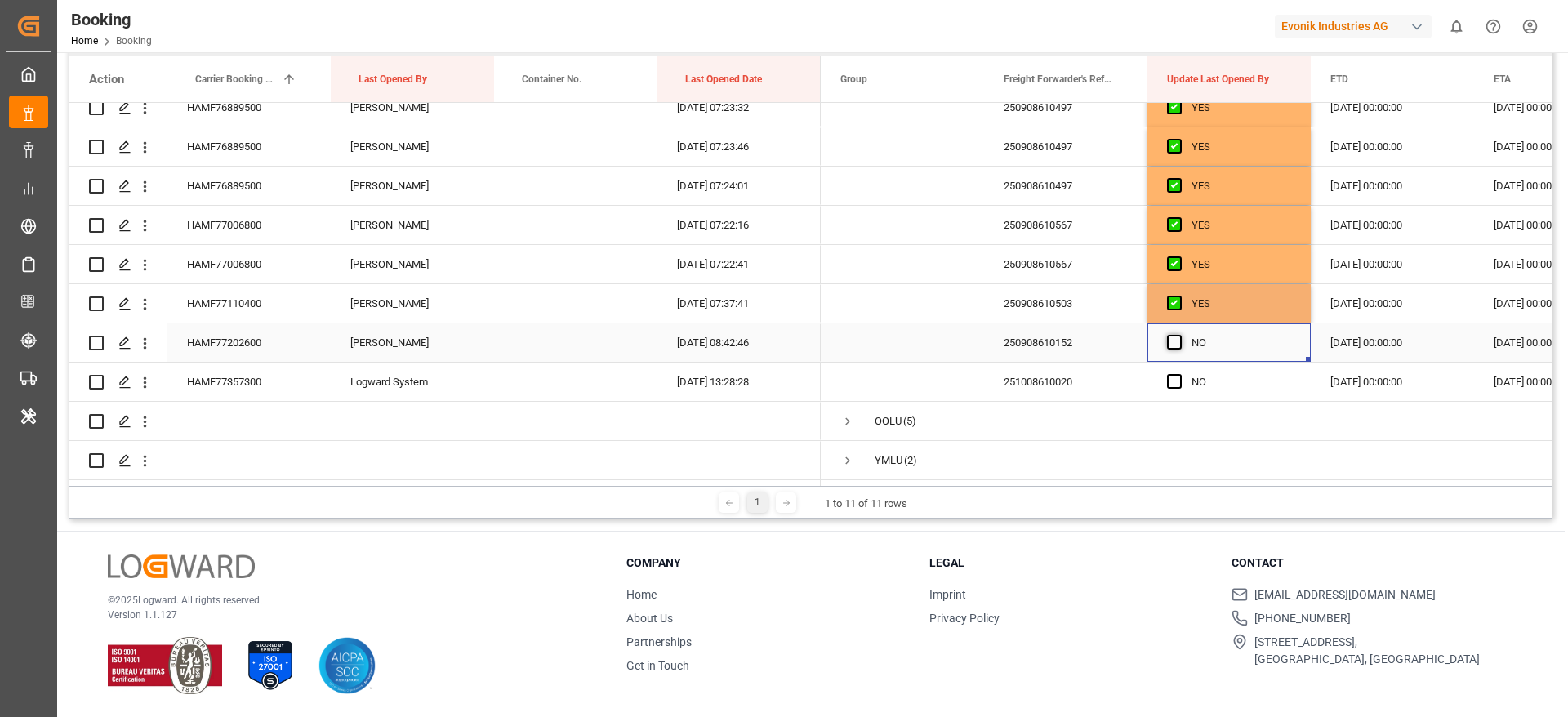
click at [1169, 338] on span "Press SPACE to select this row." at bounding box center [1174, 342] width 15 height 15
click at [1179, 335] on input "Press SPACE to select this row." at bounding box center [1179, 335] width 0 height 0
click at [1176, 385] on div "Press SPACE to select this row." at bounding box center [1179, 381] width 25 height 37
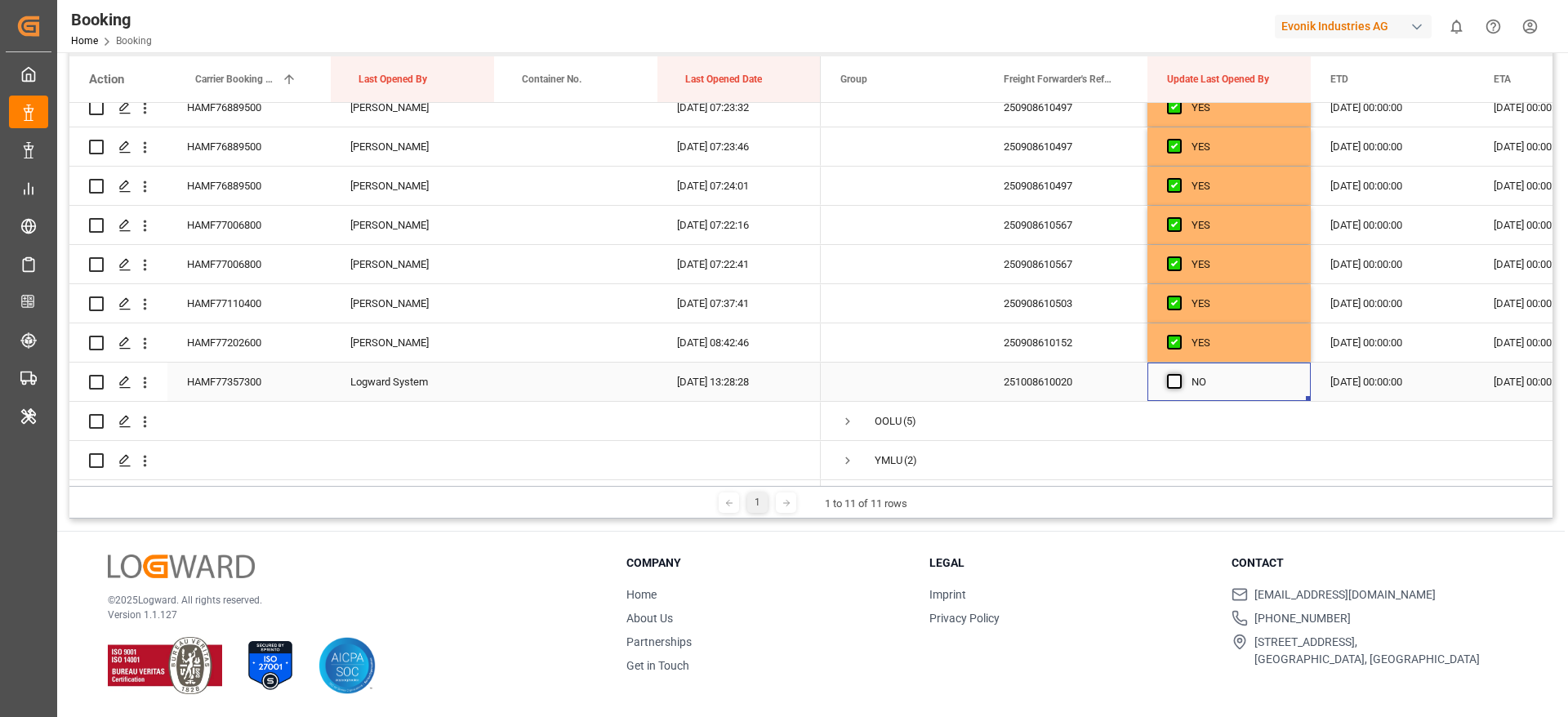
click at [1176, 375] on span "Press SPACE to select this row." at bounding box center [1174, 381] width 15 height 15
click at [1179, 374] on input "Press SPACE to select this row." at bounding box center [1179, 374] width 0 height 0
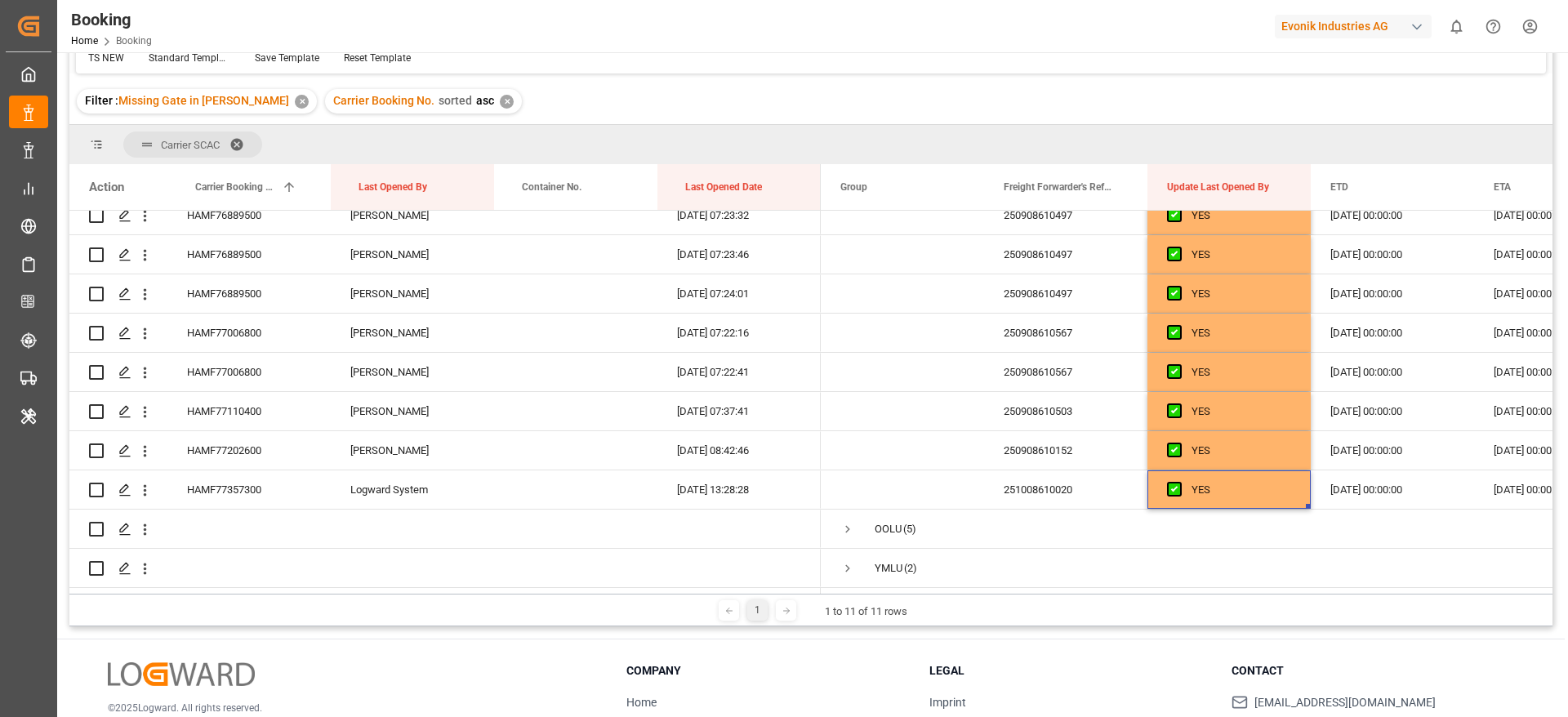
scroll to position [0, 0]
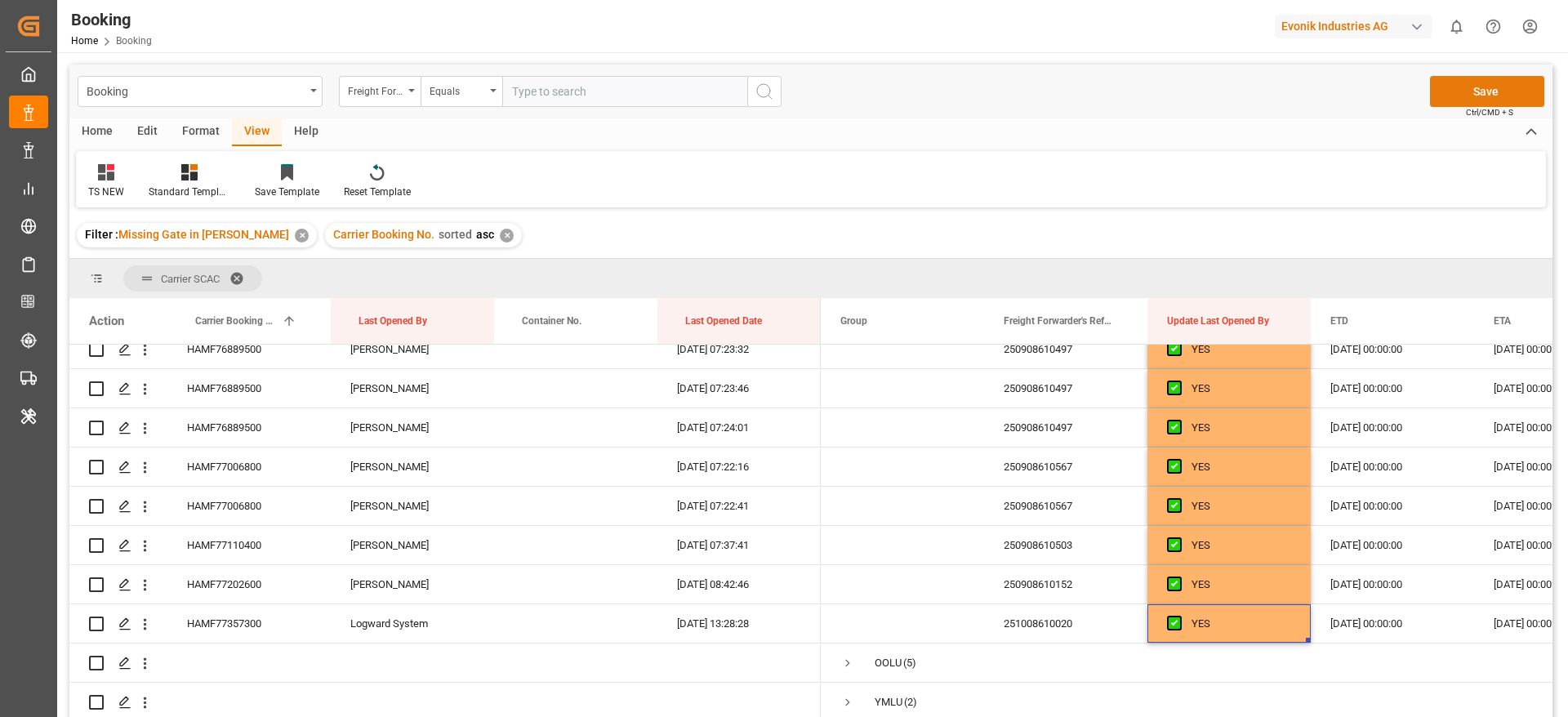
click at [1512, 91] on button "Save" at bounding box center [1487, 92] width 114 height 31
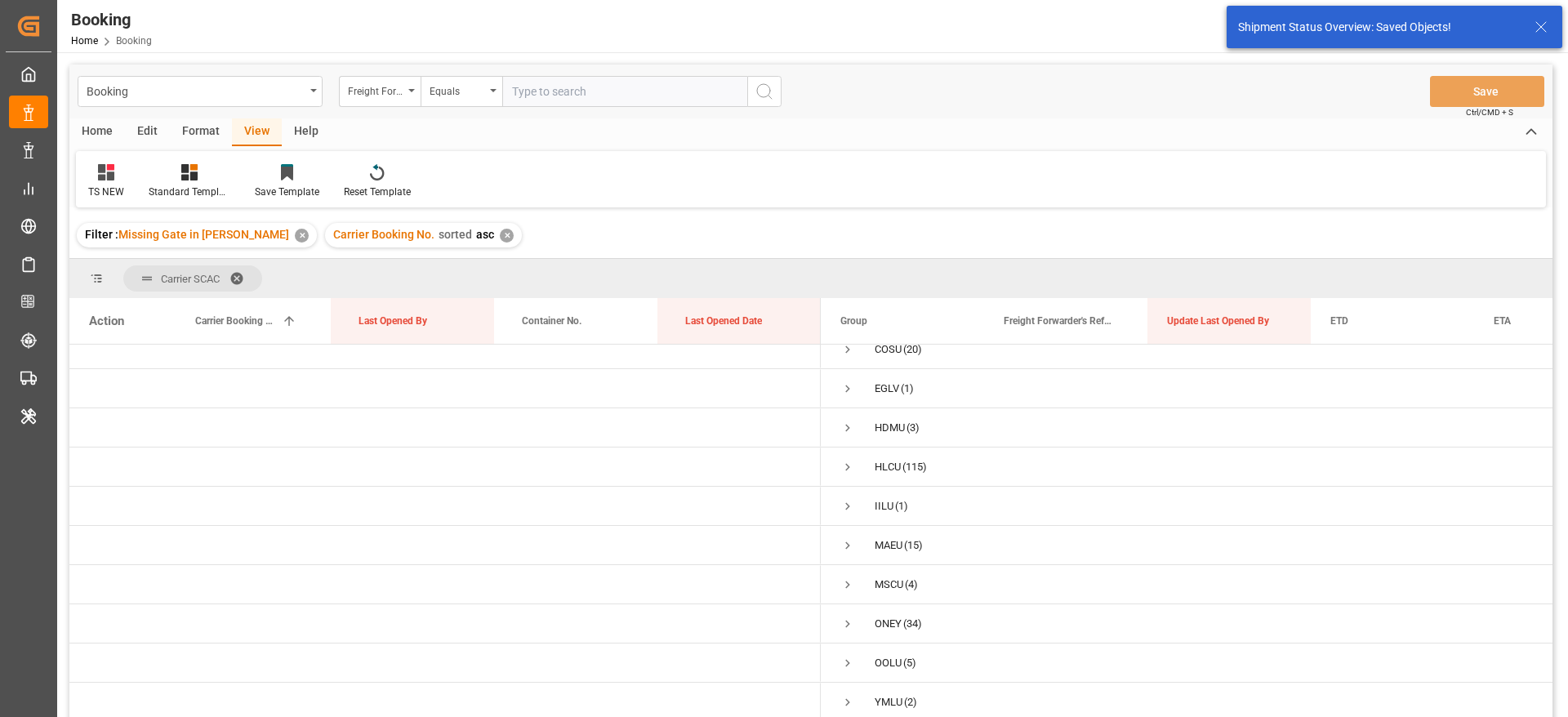
scroll to position [241, 0]
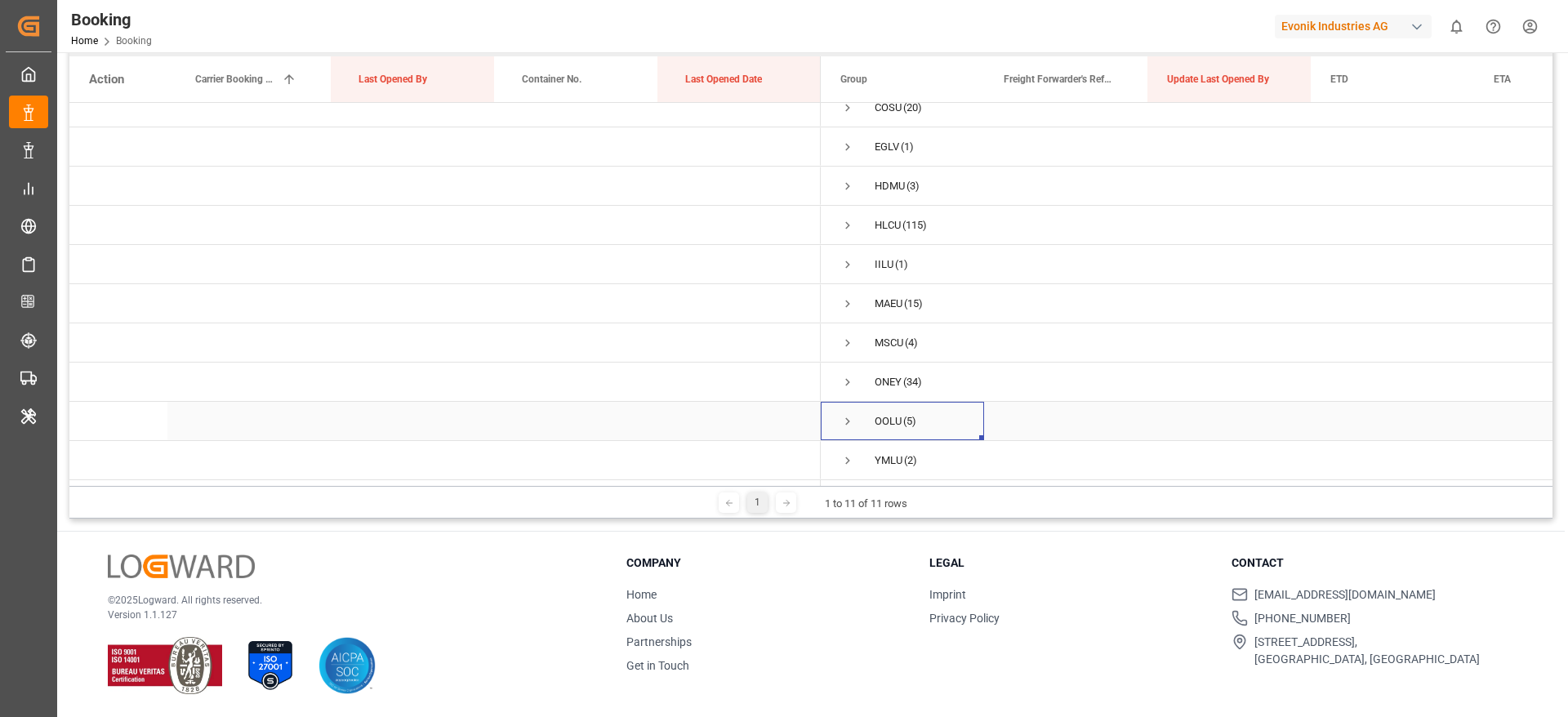
click at [848, 414] on span "Press SPACE to select this row." at bounding box center [848, 421] width 15 height 15
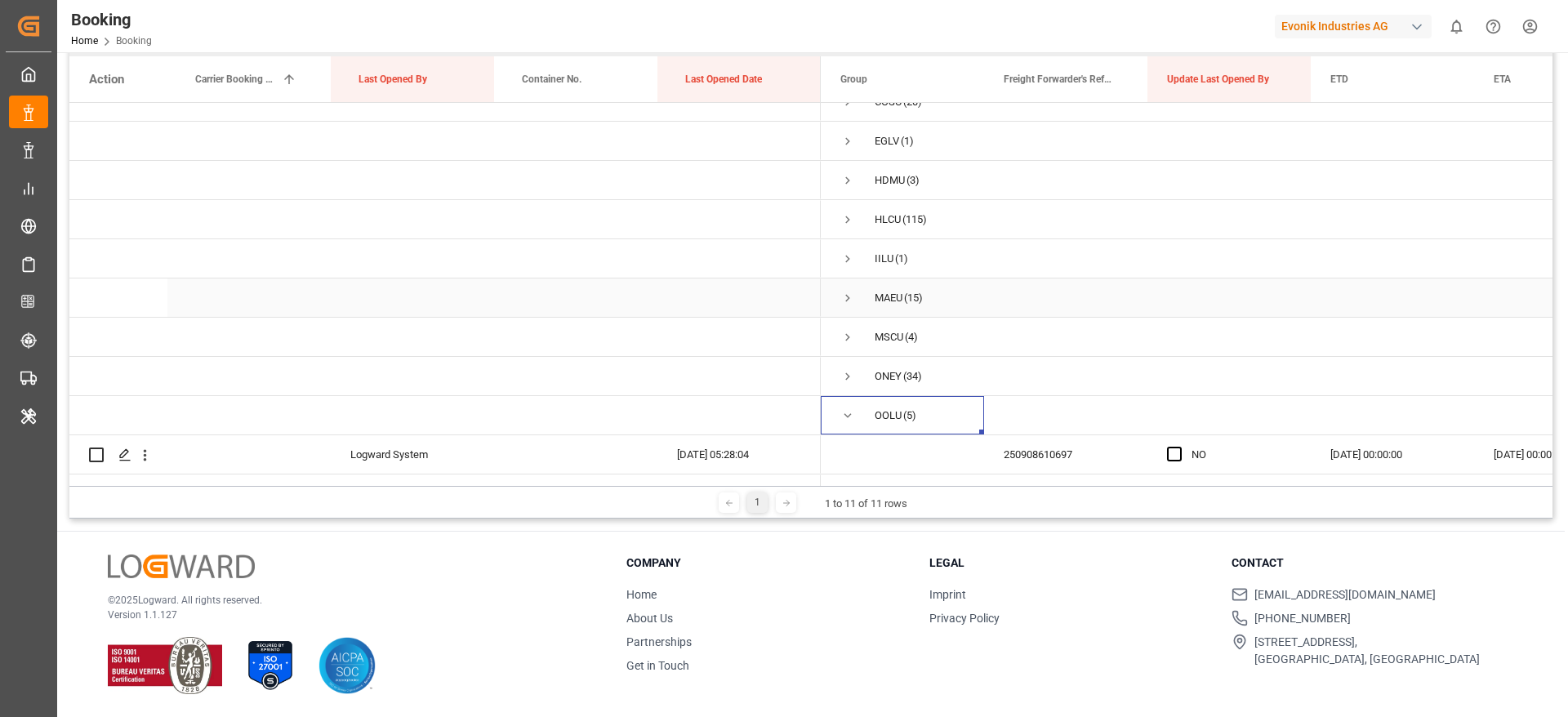
scroll to position [256, 0]
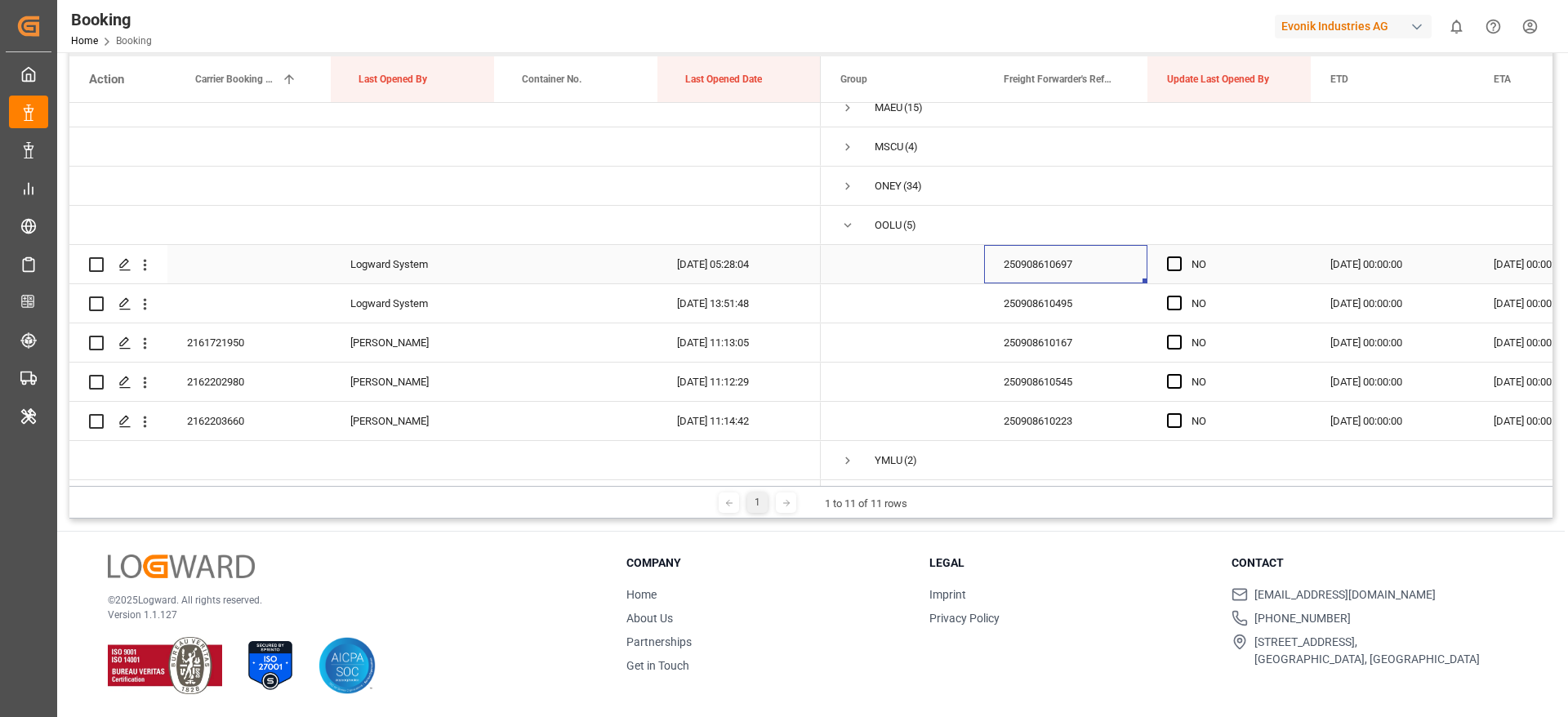
click at [1011, 260] on div "250908610697" at bounding box center [1065, 264] width 163 height 38
click at [1172, 260] on span "Press SPACE to select this row." at bounding box center [1174, 264] width 15 height 15
click at [1179, 256] on input "Press SPACE to select this row." at bounding box center [1179, 256] width 0 height 0
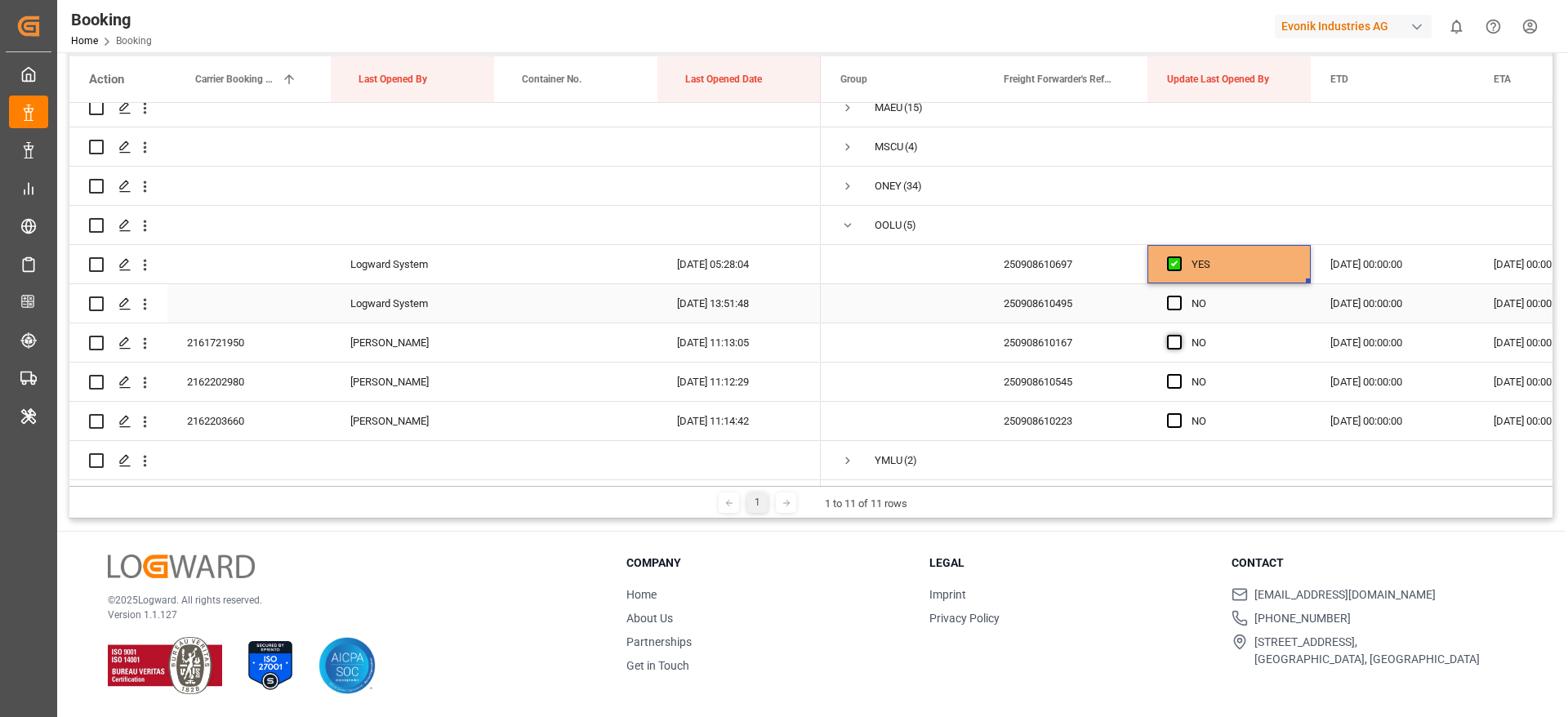
drag, startPoint x: 1176, startPoint y: 299, endPoint x: 1172, endPoint y: 331, distance: 32.2
click at [1176, 304] on span "Press SPACE to select this row." at bounding box center [1174, 303] width 15 height 15
click at [1179, 295] on input "Press SPACE to select this row." at bounding box center [1179, 295] width 0 height 0
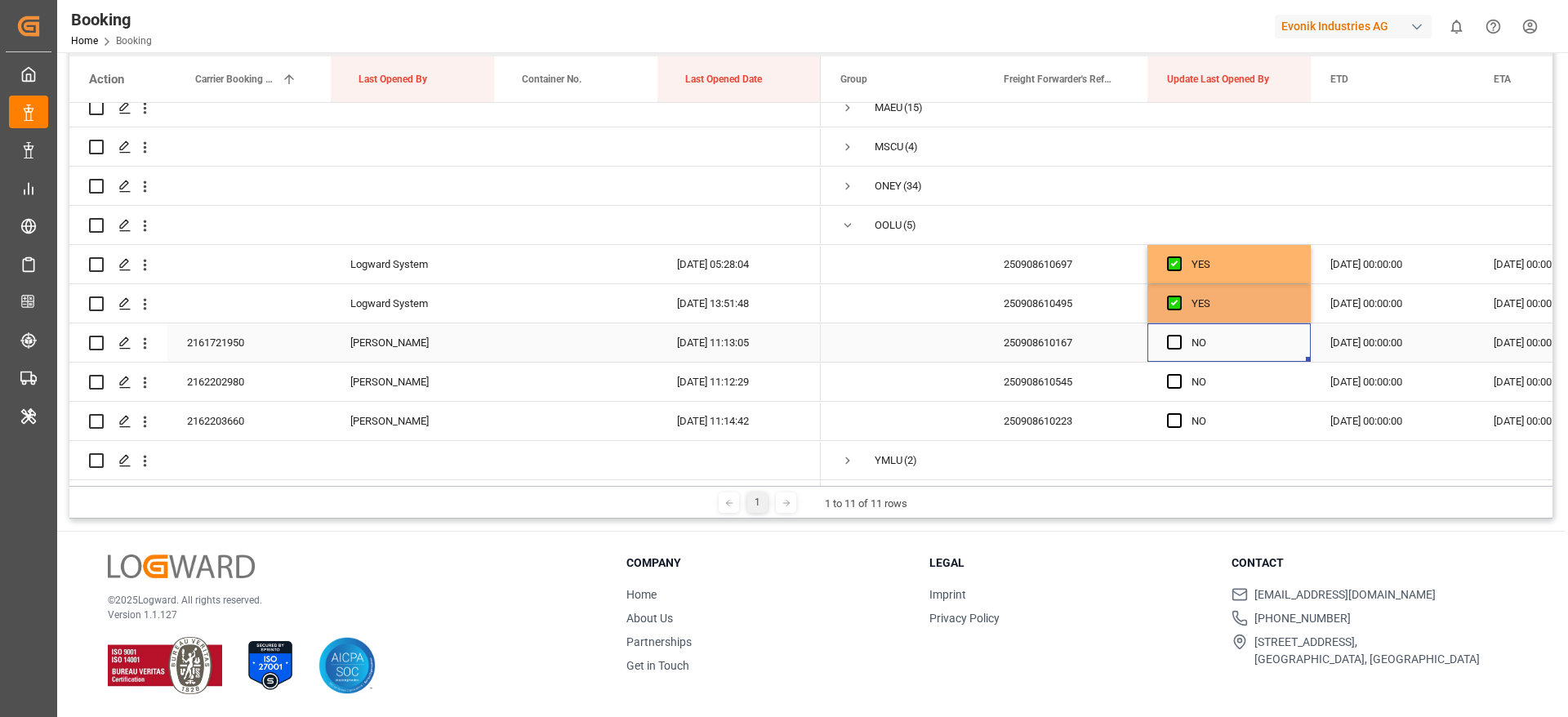
drag, startPoint x: 1171, startPoint y: 346, endPoint x: 1172, endPoint y: 366, distance: 20.0
click at [1171, 347] on div "Press SPACE to select this row." at bounding box center [1179, 342] width 25 height 37
drag, startPoint x: 1173, startPoint y: 380, endPoint x: 1173, endPoint y: 409, distance: 29.0
click at [1173, 382] on span "Press SPACE to select this row." at bounding box center [1174, 381] width 15 height 15
click at [1179, 374] on input "Press SPACE to select this row." at bounding box center [1179, 374] width 0 height 0
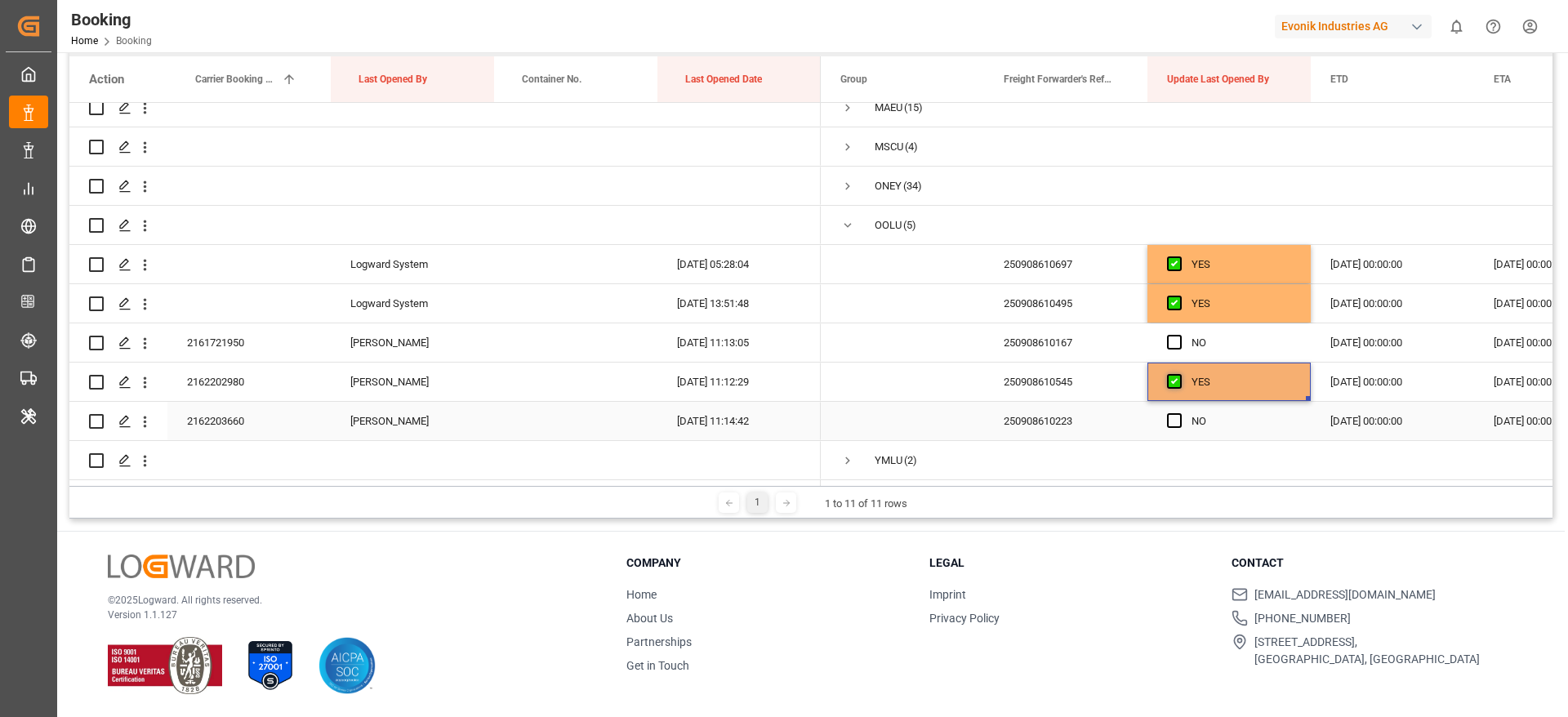
drag, startPoint x: 1173, startPoint y: 412, endPoint x: 1172, endPoint y: 380, distance: 32.0
click at [1174, 413] on span "Press SPACE to select this row." at bounding box center [1174, 420] width 15 height 15
click at [1179, 413] on input "Press SPACE to select this row." at bounding box center [1179, 413] width 0 height 0
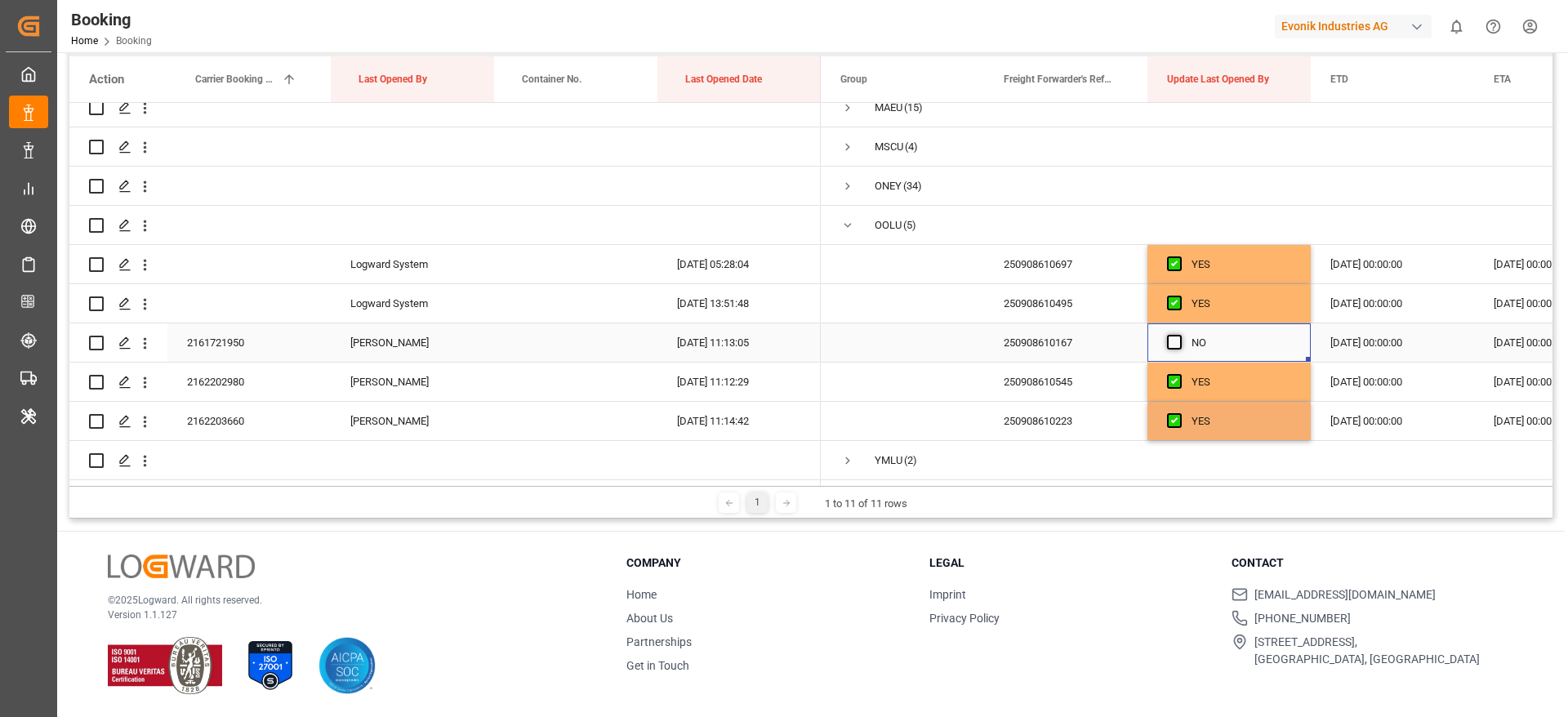
click at [1169, 338] on span "Press SPACE to select this row." at bounding box center [1174, 342] width 15 height 15
click at [1179, 335] on input "Press SPACE to select this row." at bounding box center [1179, 335] width 0 height 0
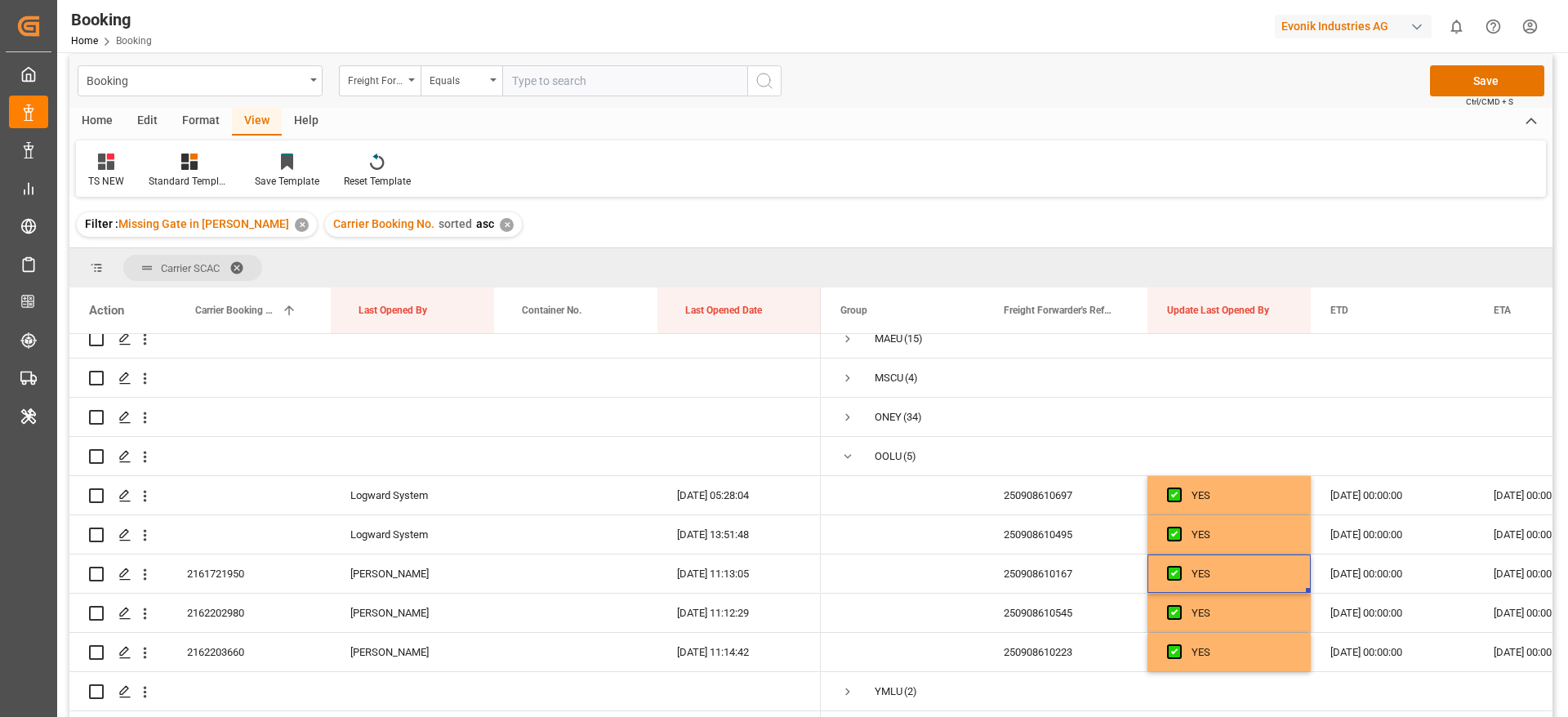
scroll to position [0, 0]
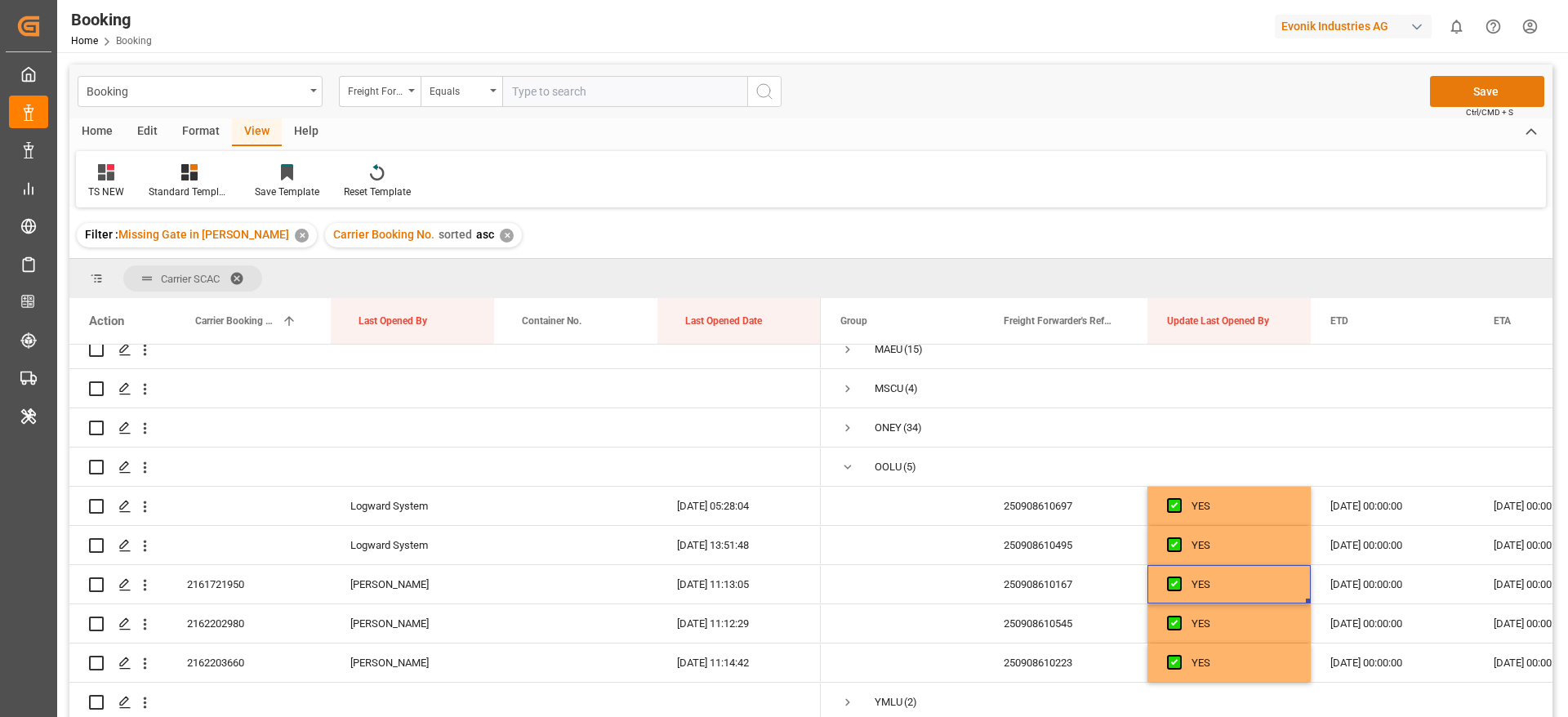
click at [1467, 98] on button "Save" at bounding box center [1487, 92] width 114 height 31
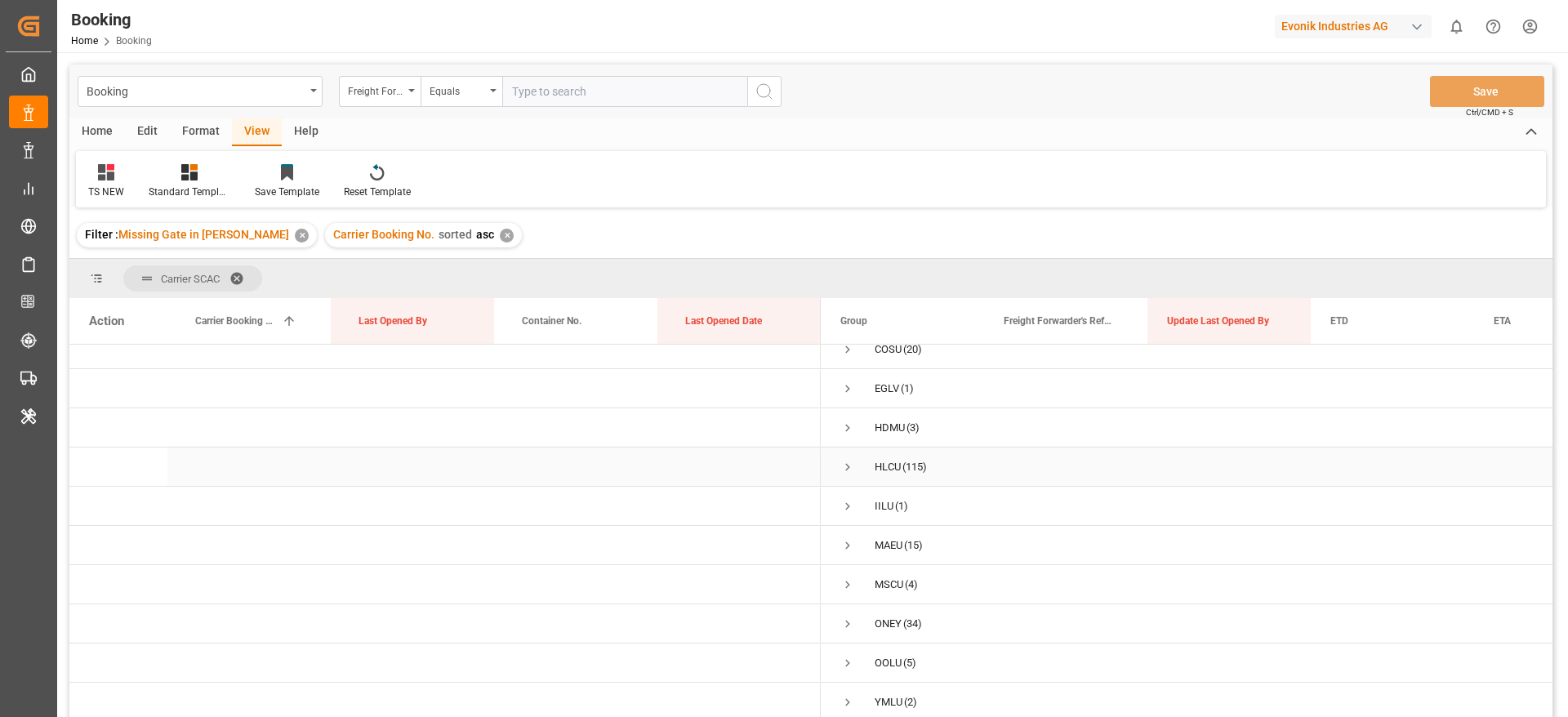
scroll to position [241, 0]
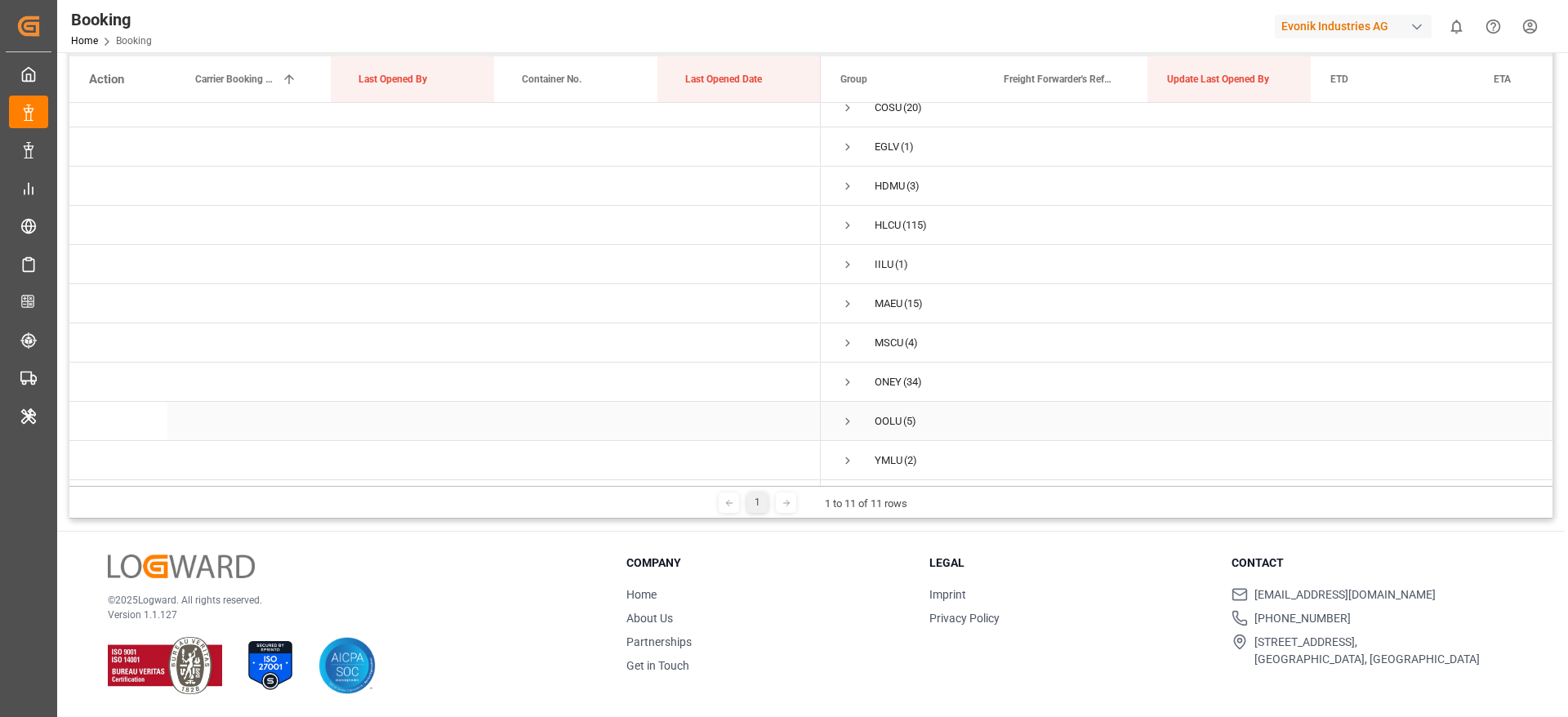
click at [846, 416] on span "Press SPACE to select this row." at bounding box center [848, 421] width 15 height 15
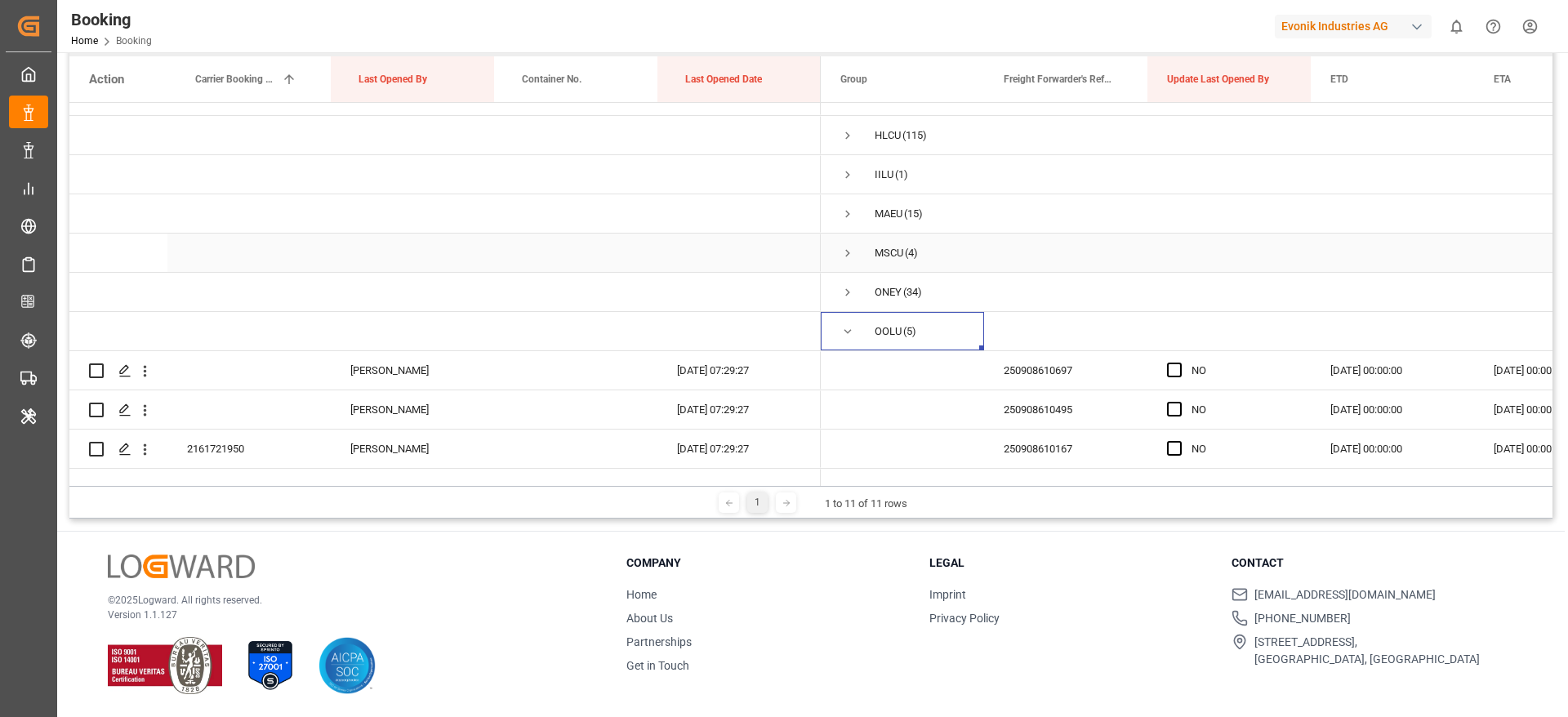
scroll to position [182, 0]
click at [842, 305] on span "Press SPACE to select this row." at bounding box center [848, 293] width 15 height 37
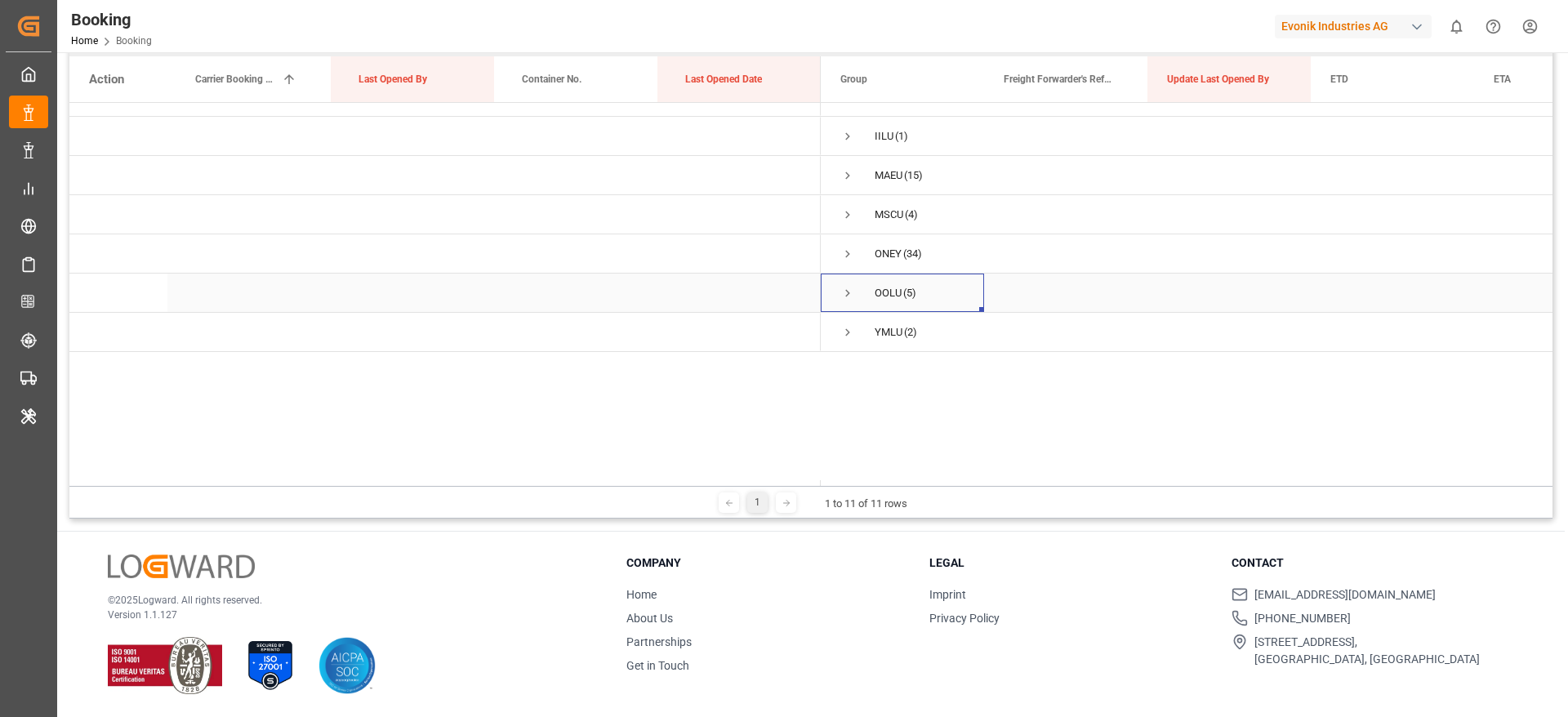
scroll to position [60, 0]
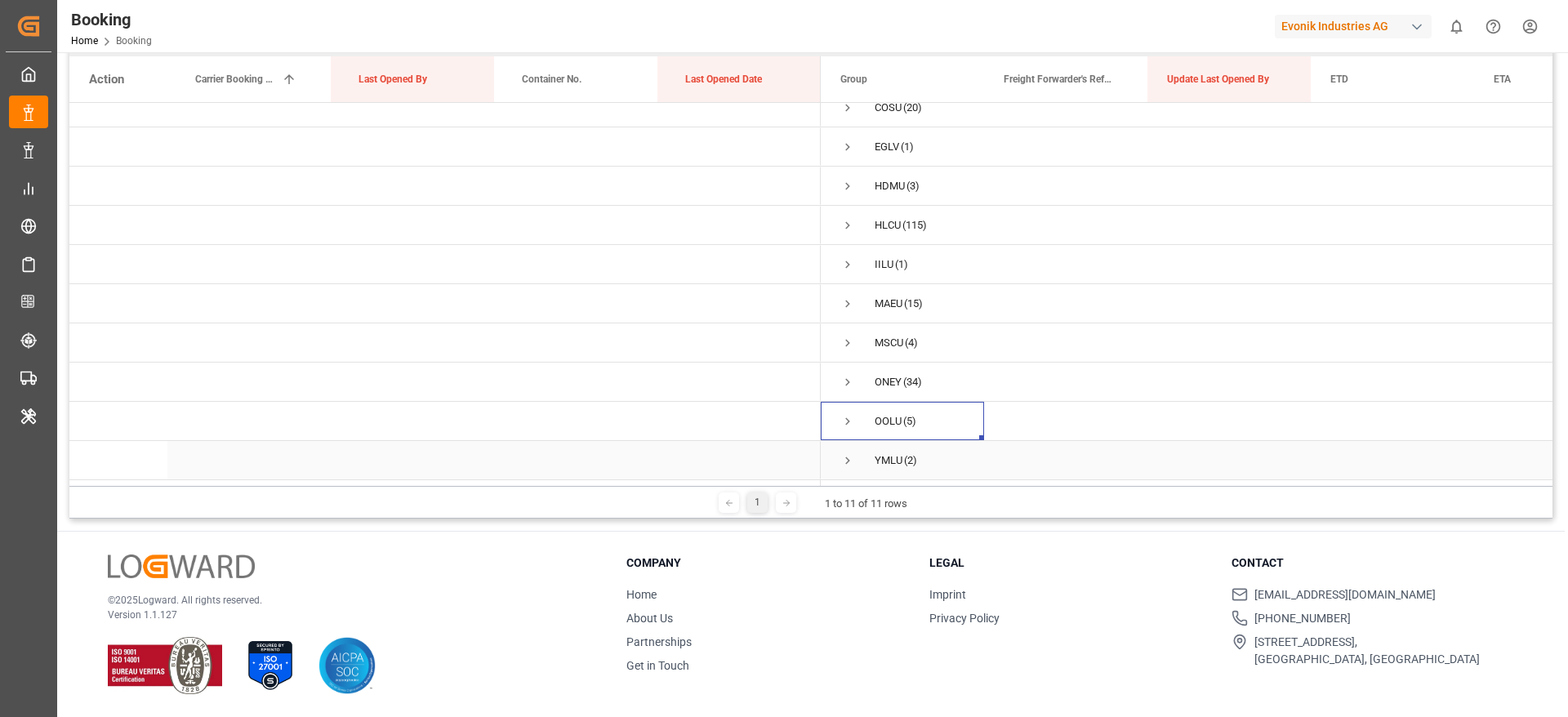
click at [839, 450] on div "YMLU (2)" at bounding box center [902, 460] width 163 height 38
click at [844, 458] on span "Press SPACE to select this row." at bounding box center [848, 461] width 15 height 15
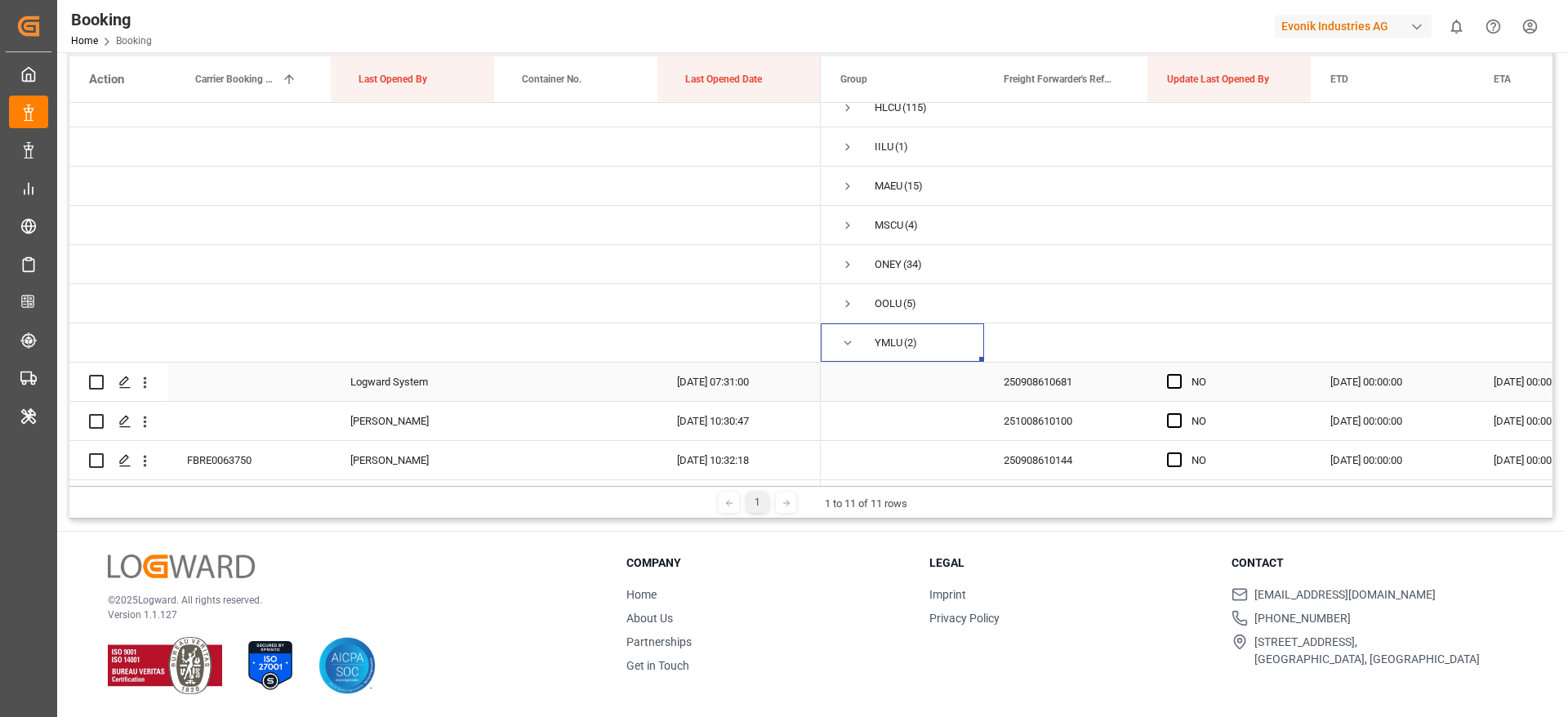
click at [1017, 374] on div "250908610681" at bounding box center [1065, 381] width 163 height 38
click at [1180, 374] on span "Press SPACE to select this row." at bounding box center [1174, 381] width 15 height 15
click at [1179, 374] on input "Press SPACE to select this row." at bounding box center [1179, 374] width 0 height 0
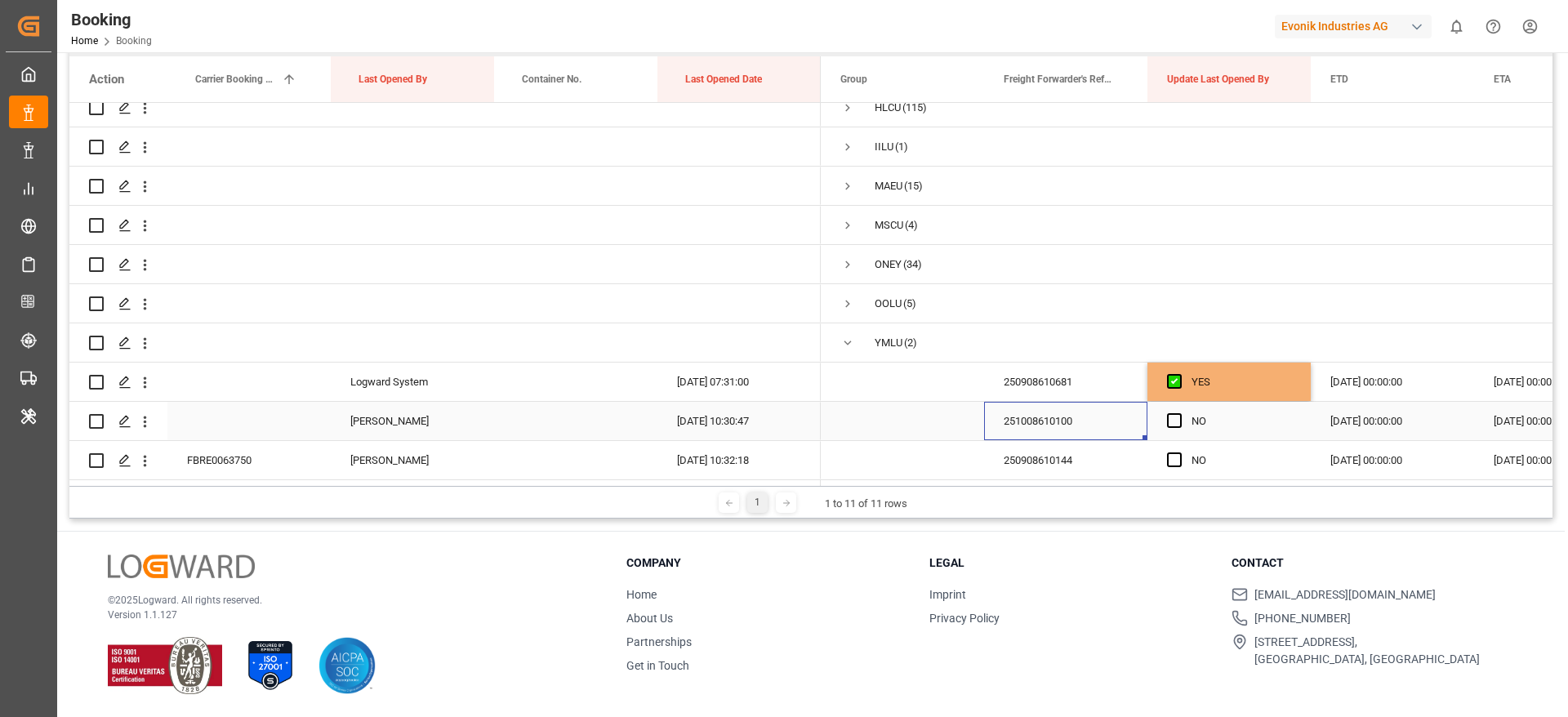
click at [1069, 407] on div "251008610100" at bounding box center [1065, 421] width 163 height 38
click at [1177, 413] on span "Press SPACE to select this row." at bounding box center [1174, 420] width 15 height 15
click at [1179, 413] on input "Press SPACE to select this row." at bounding box center [1179, 413] width 0 height 0
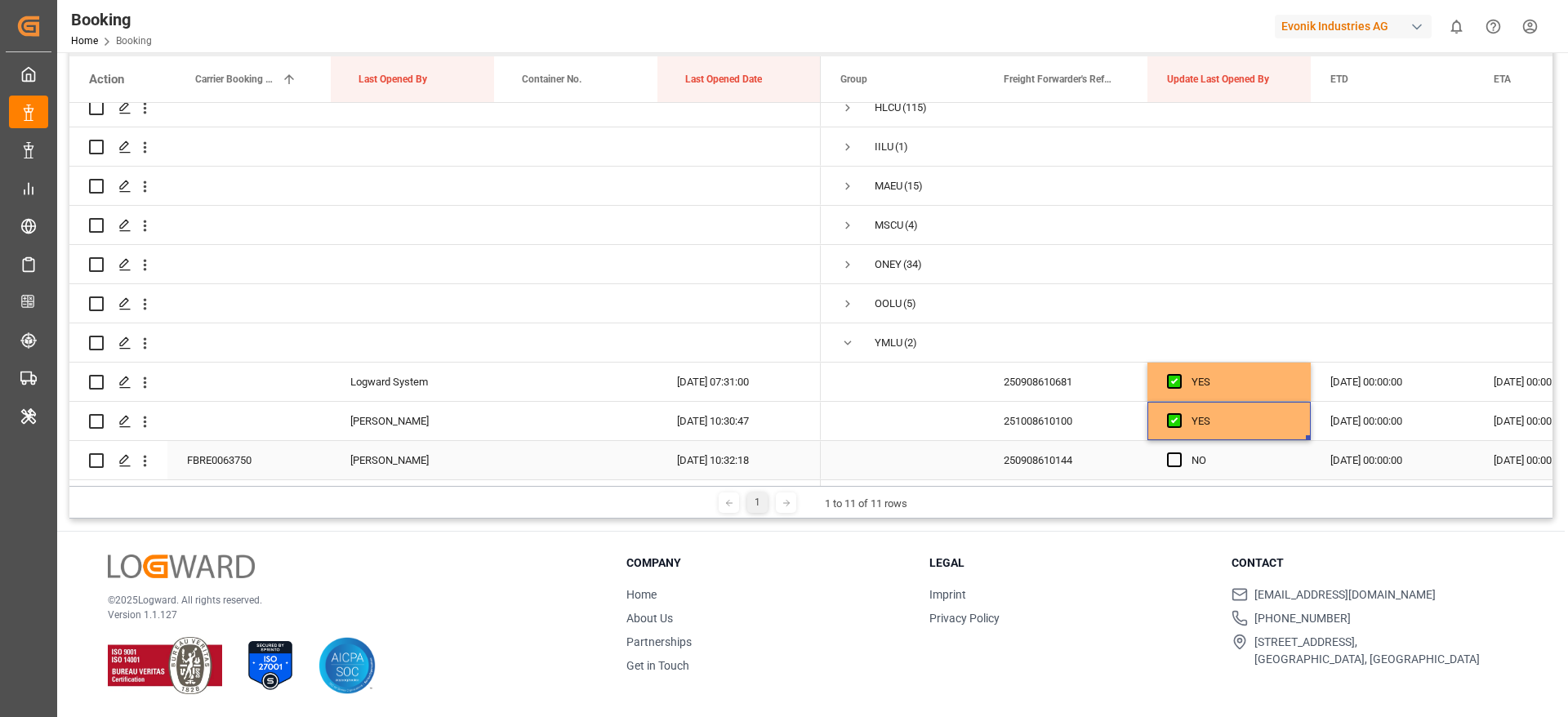
click at [252, 452] on div "FBRE0063750" at bounding box center [248, 460] width 163 height 38
click at [1176, 452] on span "Press SPACE to select this row." at bounding box center [1174, 460] width 15 height 15
click at [1179, 452] on input "Press SPACE to select this row." at bounding box center [1179, 452] width 0 height 0
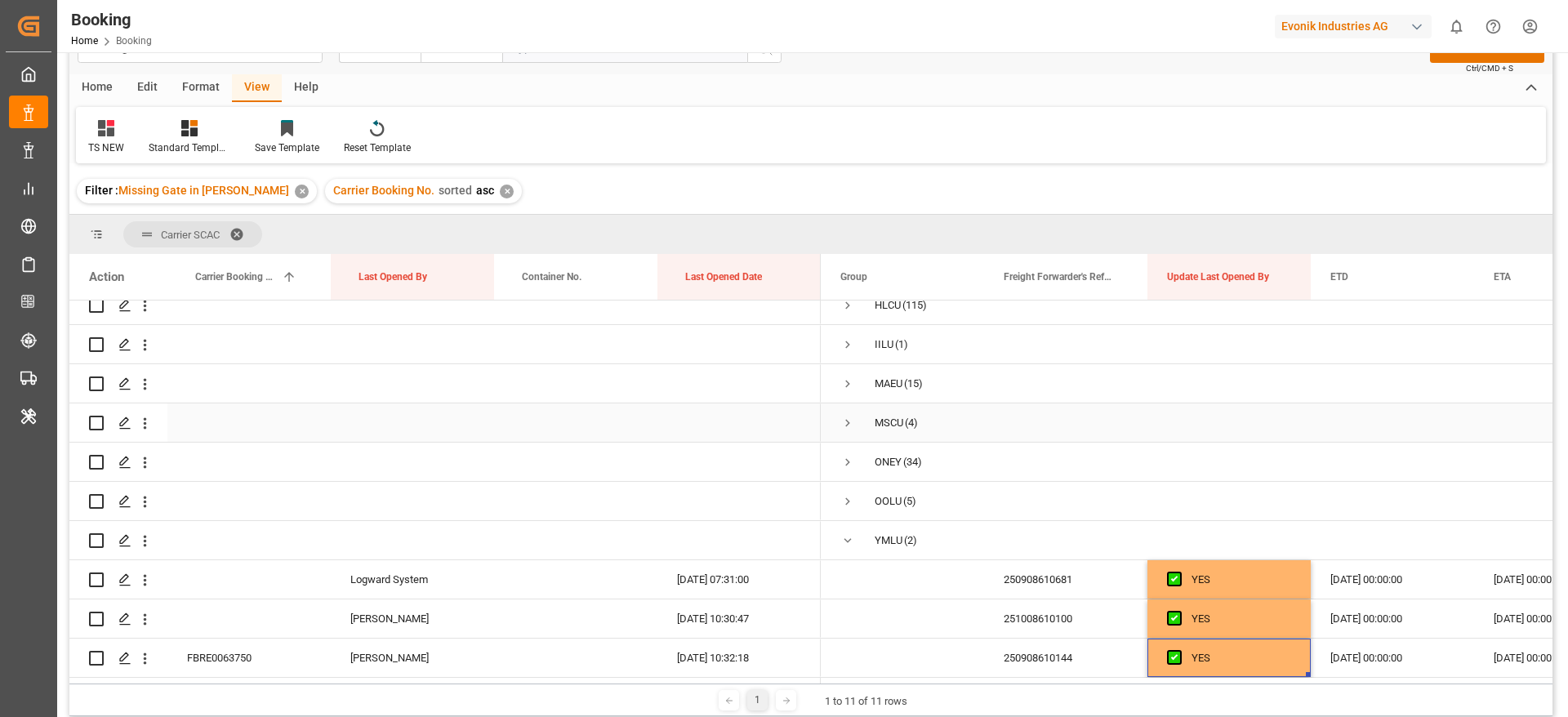
scroll to position [0, 0]
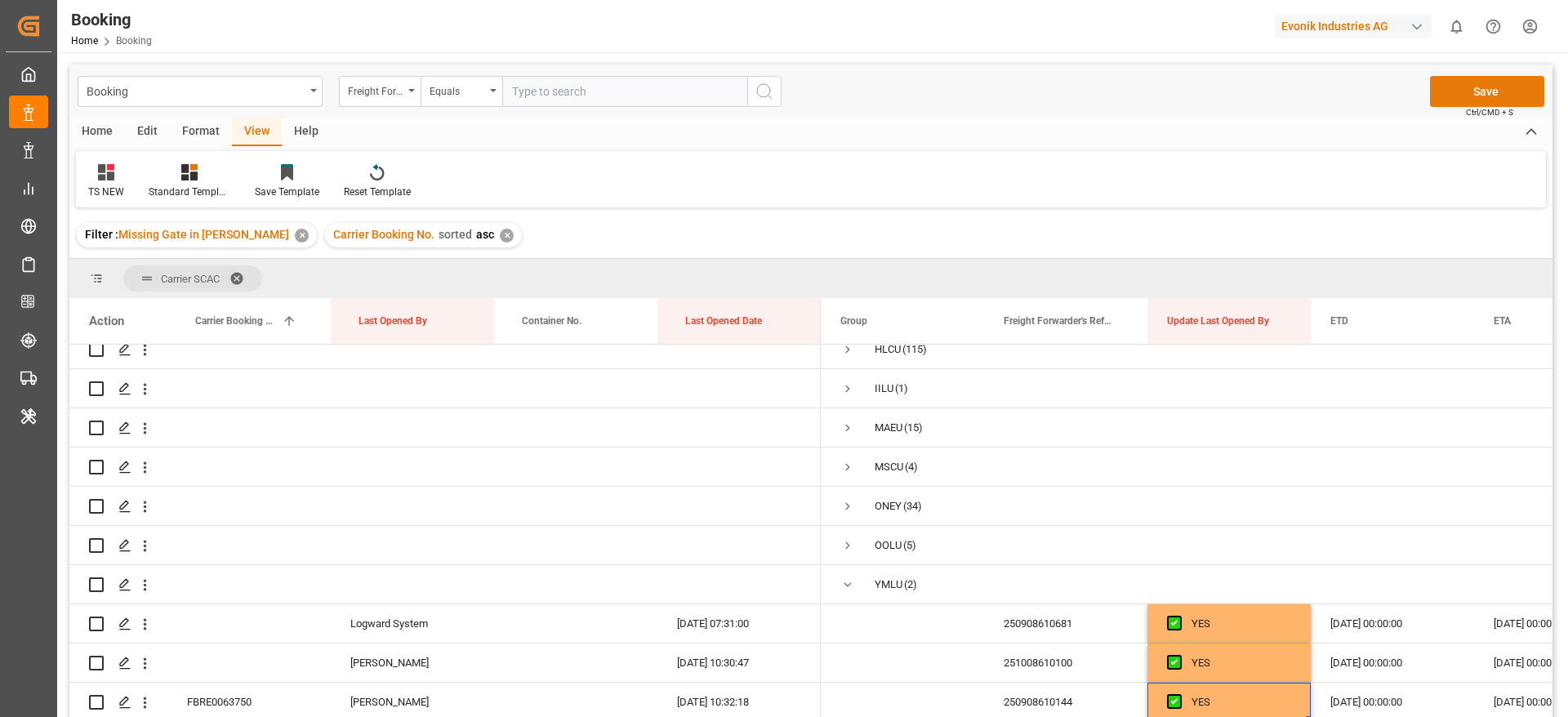
click at [1478, 79] on button "Save" at bounding box center [1487, 92] width 114 height 31
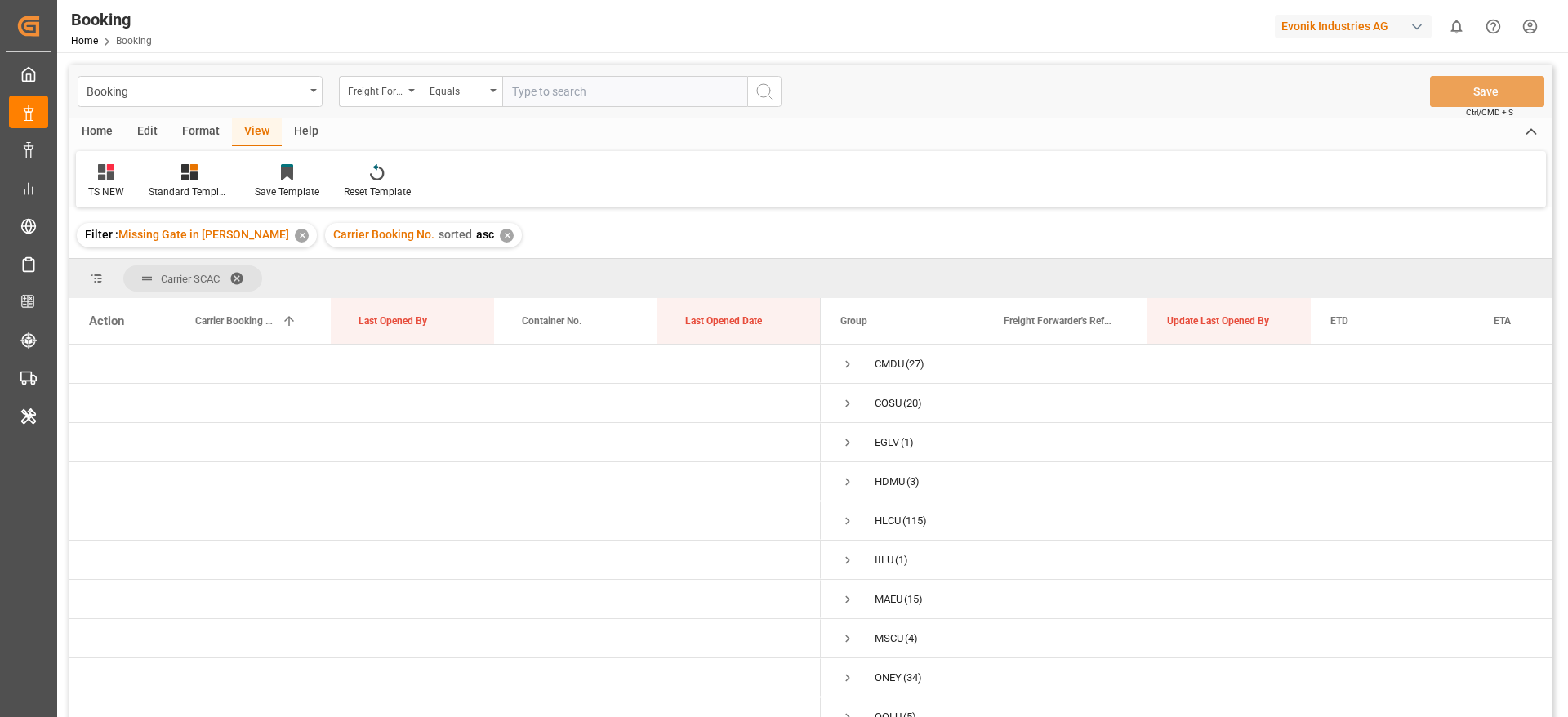
click at [500, 232] on div "✕" at bounding box center [506, 235] width 14 height 14
click at [237, 275] on span at bounding box center [242, 279] width 26 height 15
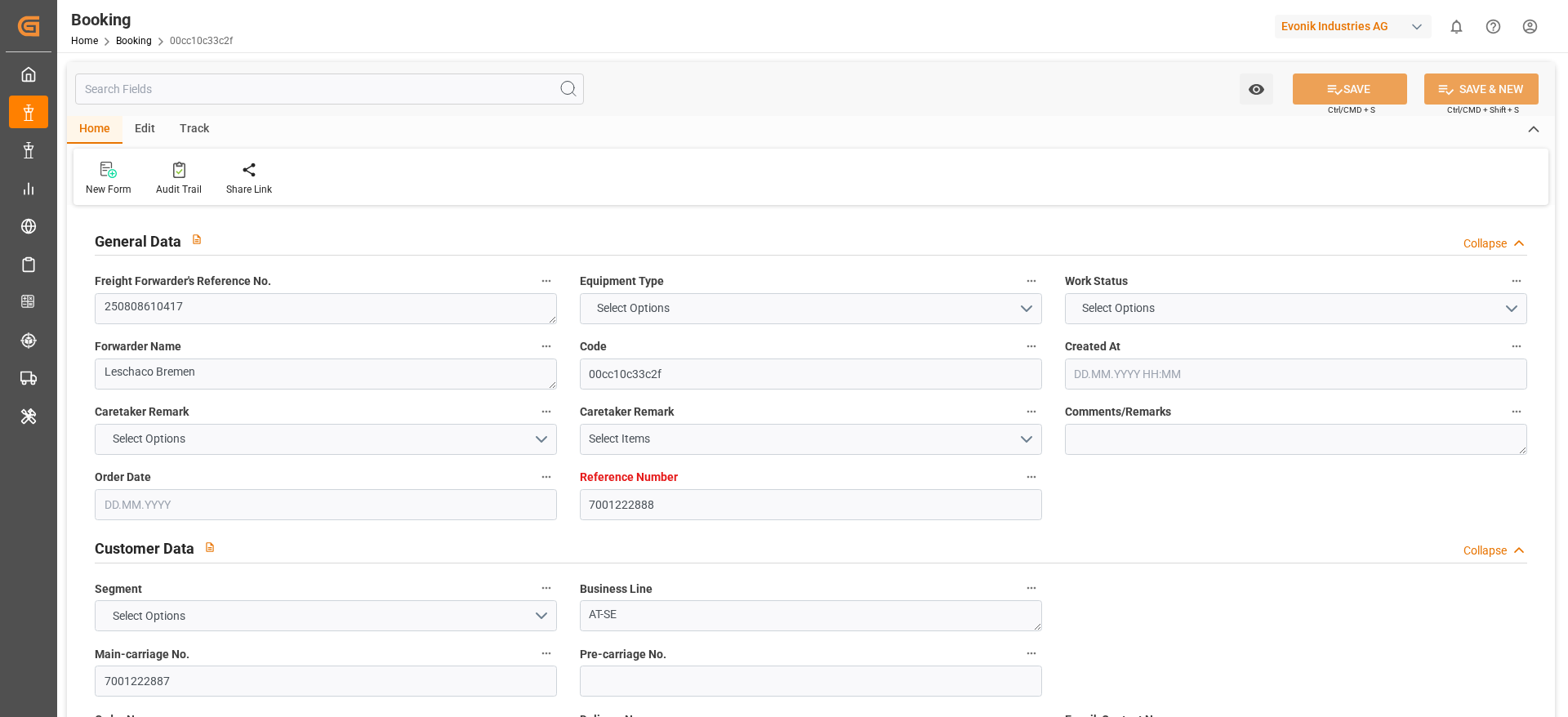
type input "7001222888"
type input "9403619"
type input "CMACGM"
type input "CMA CGM Group"
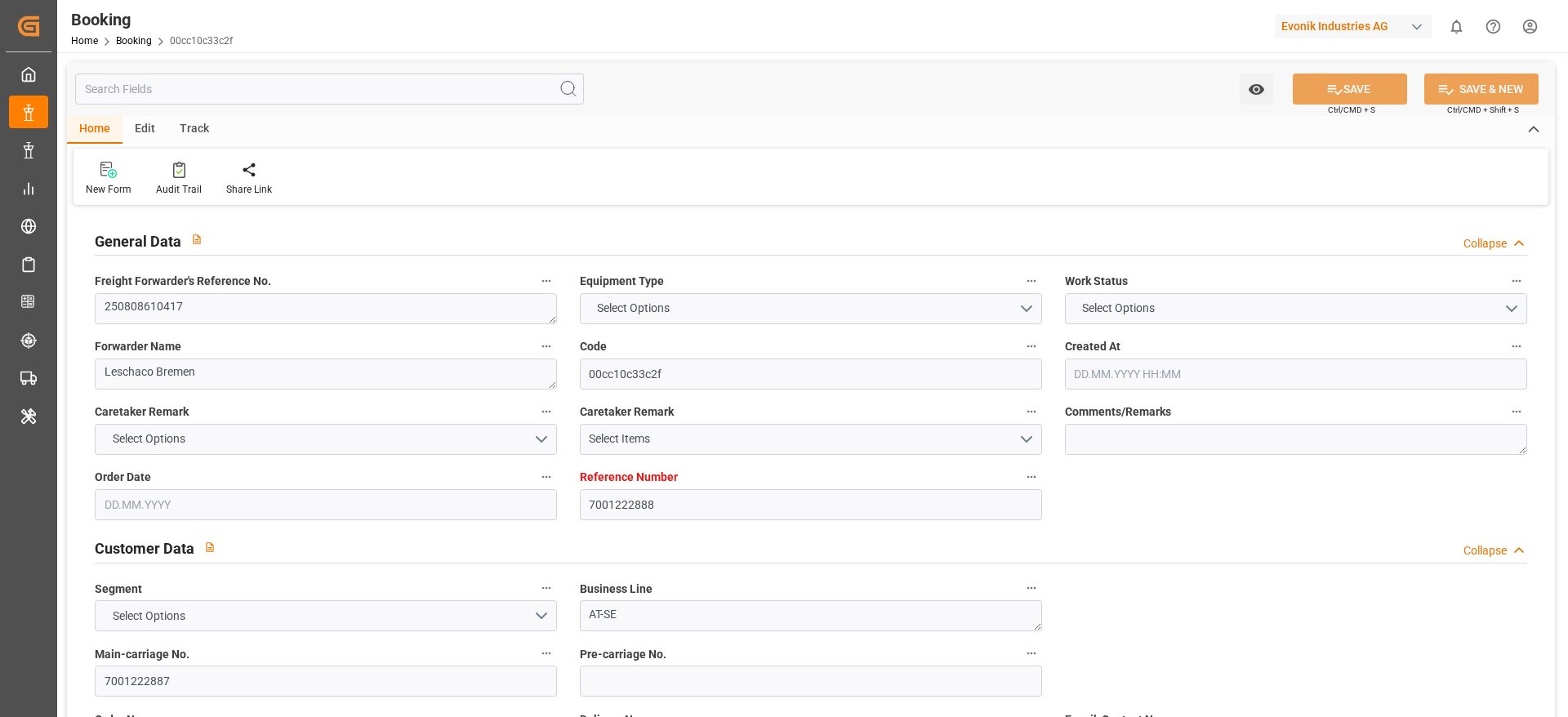
type input "BEANR"
type input "USSAV"
type input "USATL"
type input "0"
type input "BEANR"
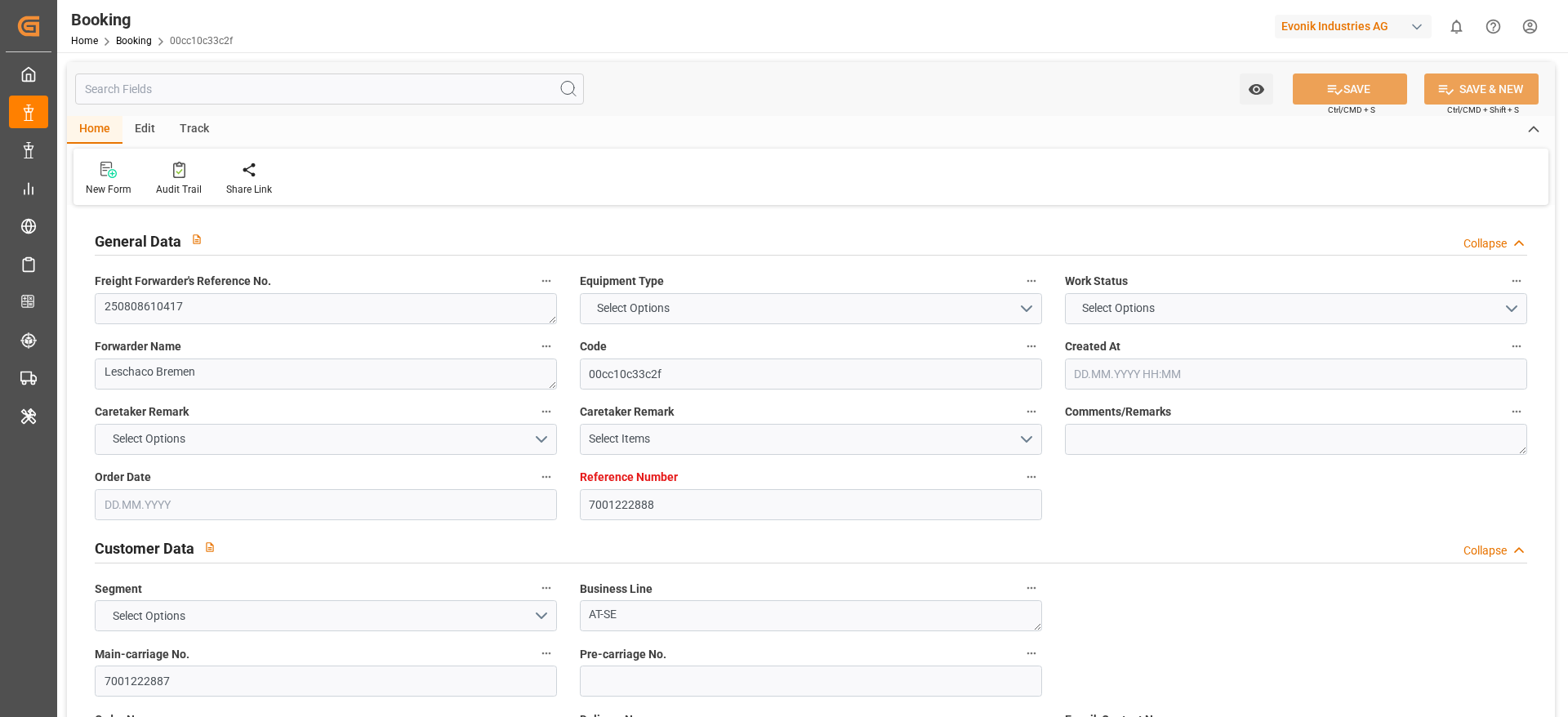
type input "USSAV"
type input "9403619"
type input "[DATE] 11:49"
type input "[DATE]"
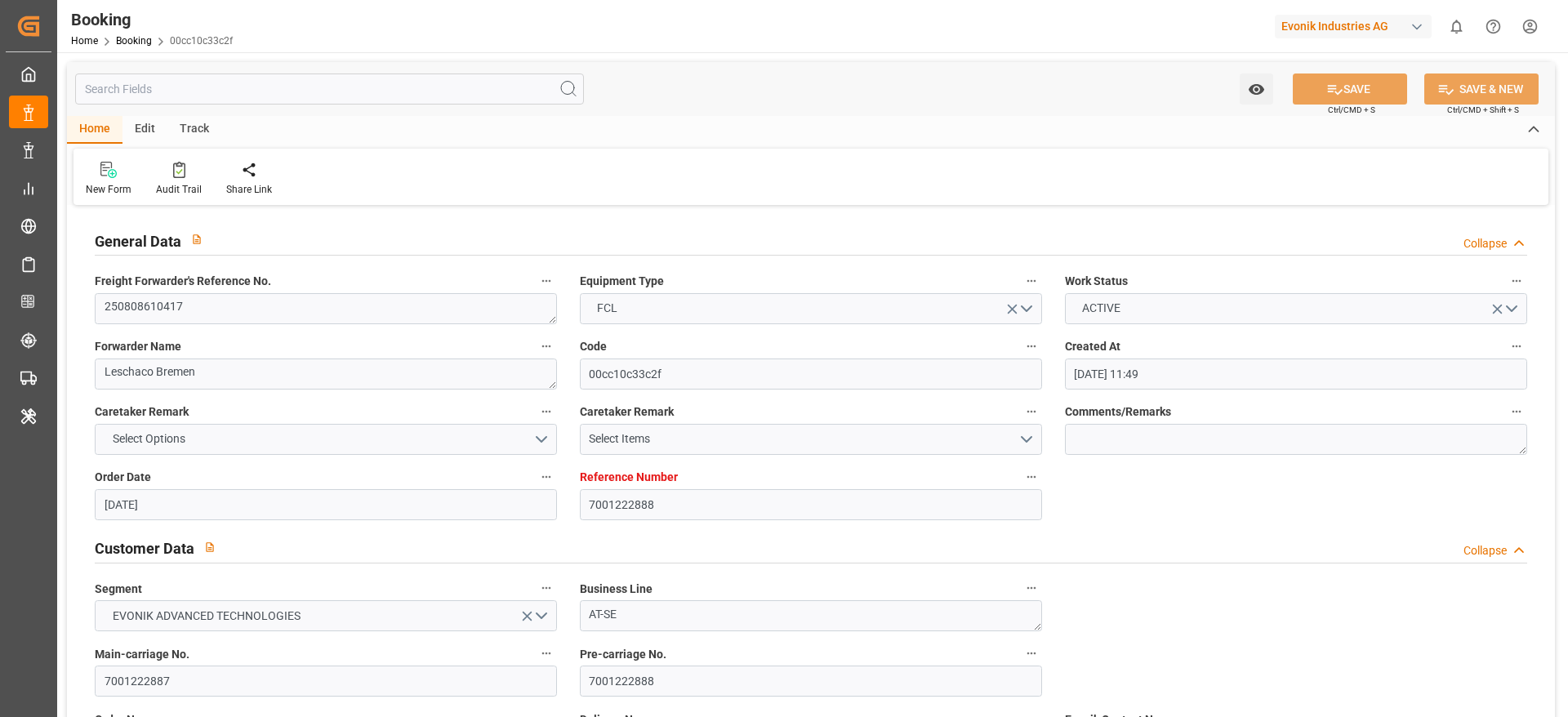
type input "[DATE]"
type input "[DATE] 04:00"
type input "[DATE] 00:00"
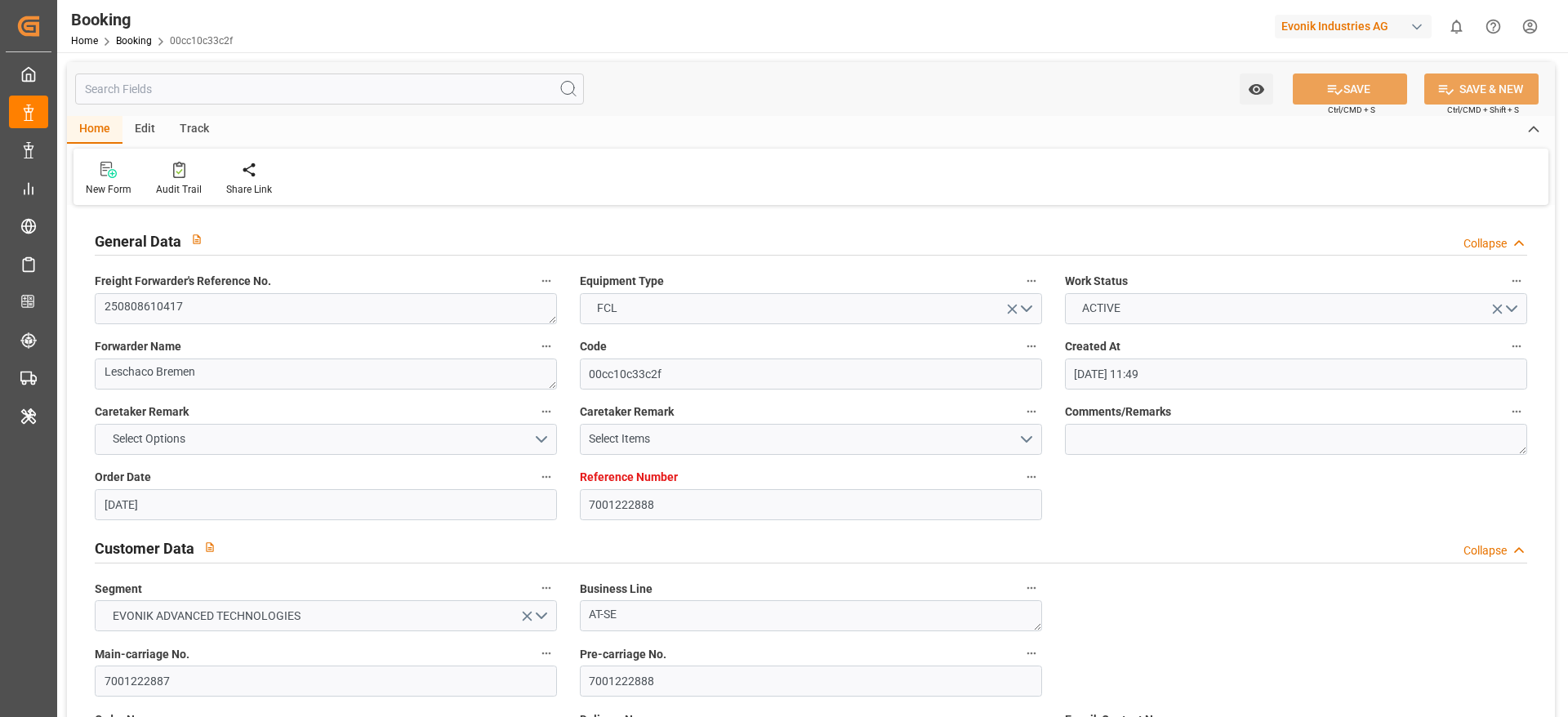
type input "[DATE] 12:00"
type input "[DATE] 00:00"
type input "[DATE]"
type input "[DATE] 14:51"
type input "[DATE]"
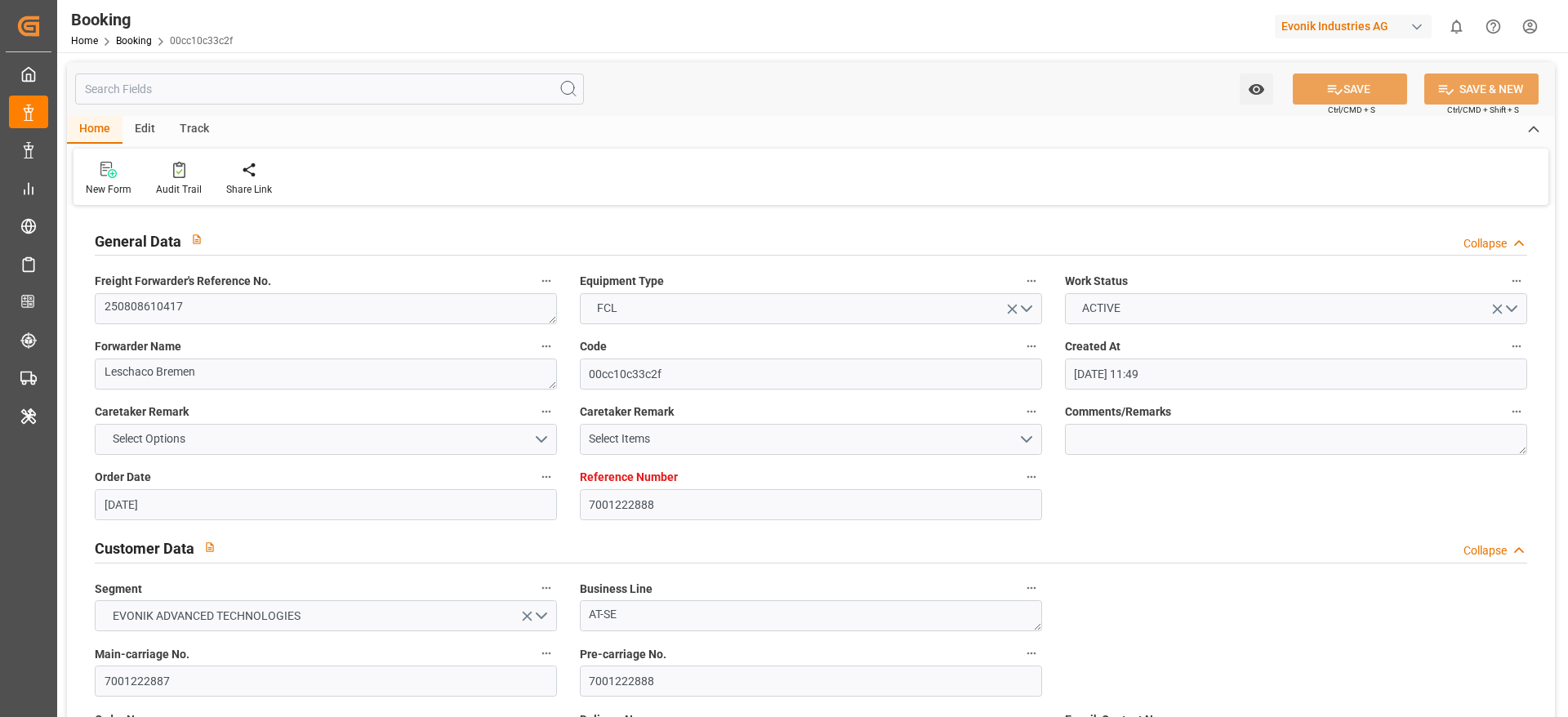
type input "[DATE] 15:50"
type input "[DATE] 04:00"
type input "[DATE] 12:00"
type input "[DATE] 01:55"
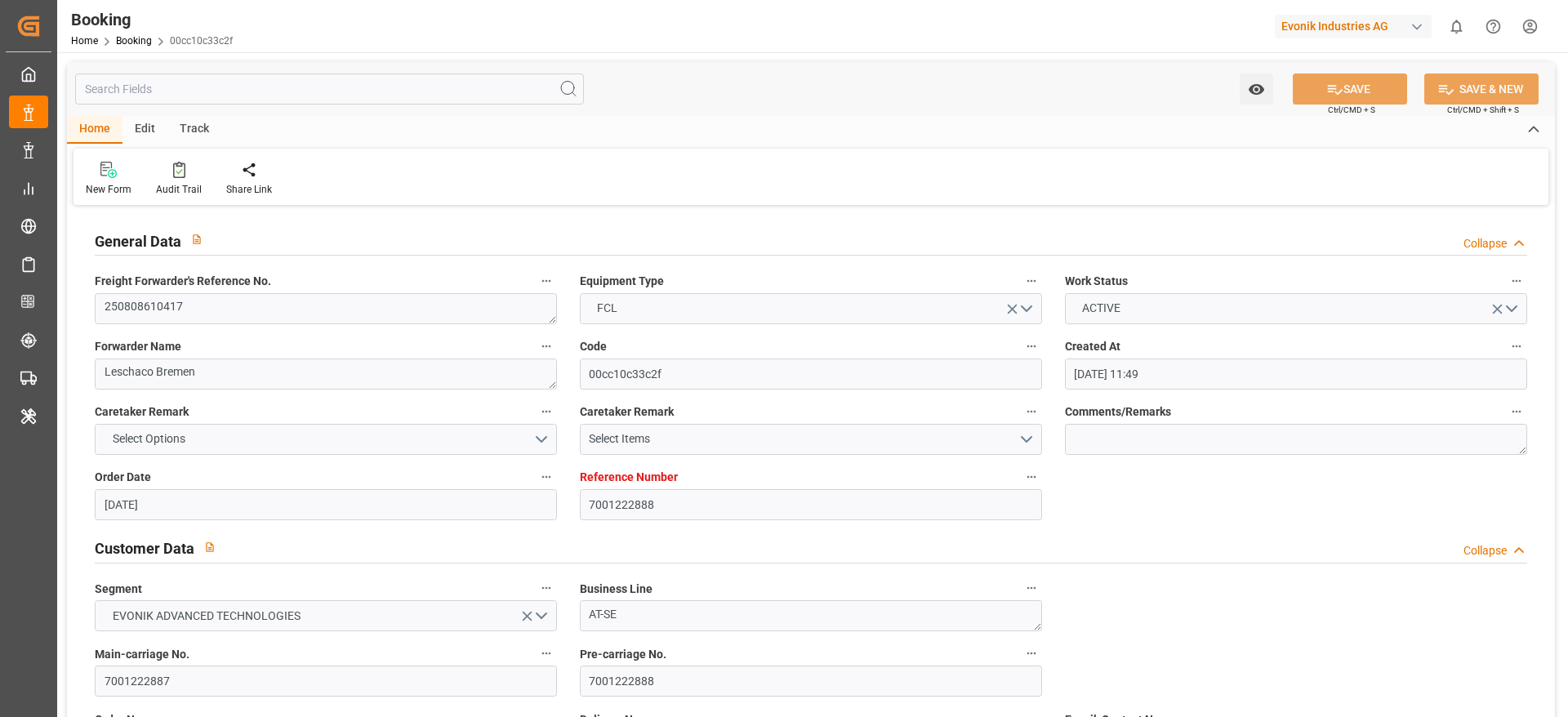
type input "[DATE] 00:00"
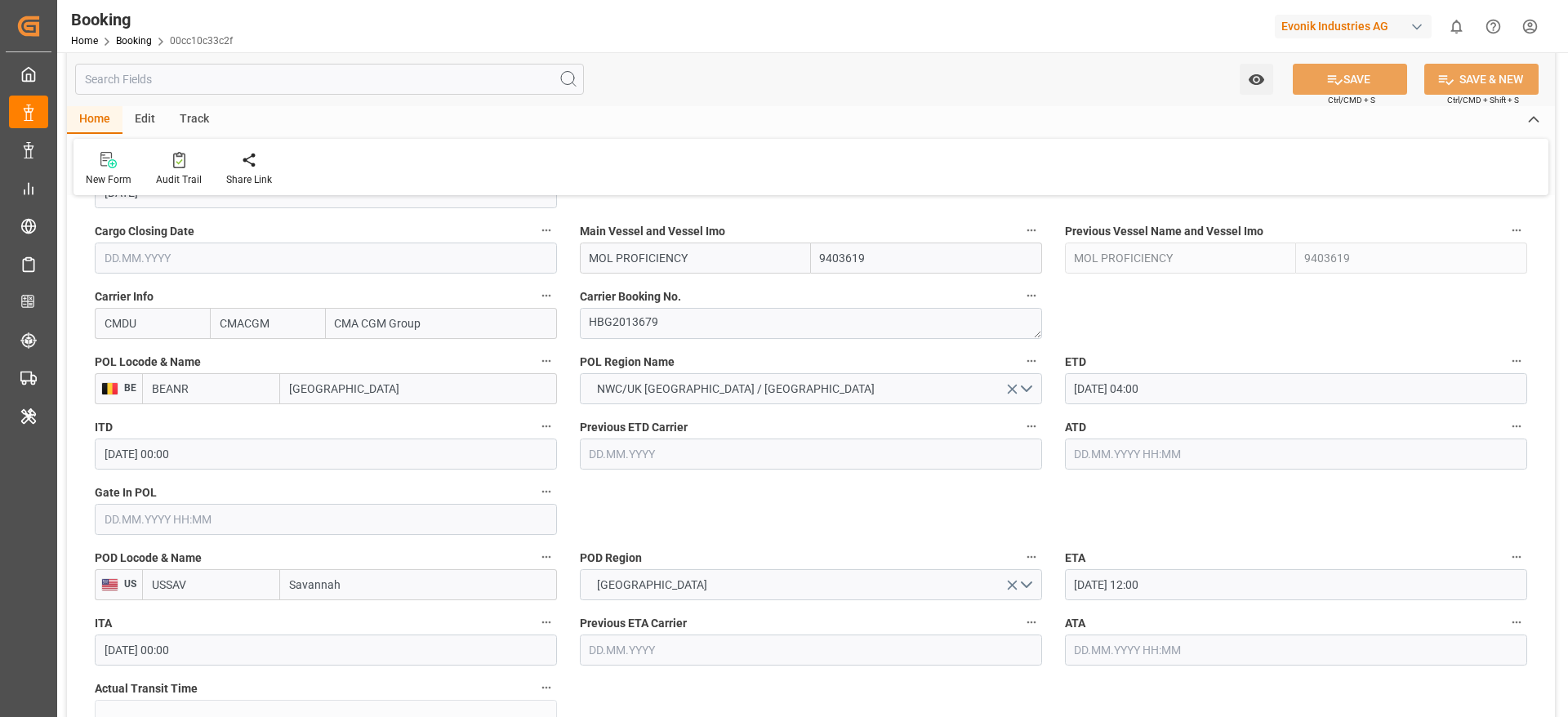
scroll to position [1225, 0]
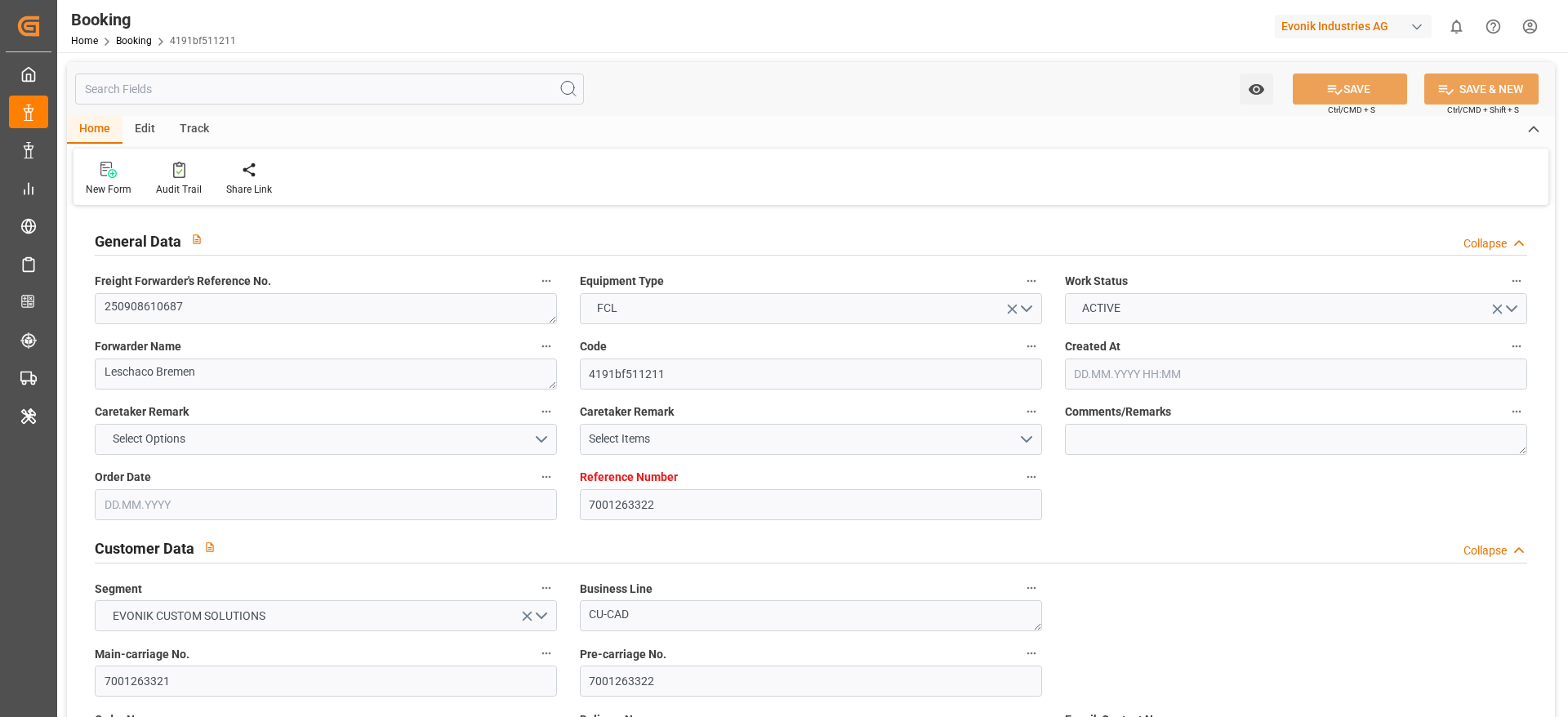
type input "7001263322"
type input "9783502"
type input "Cosco"
type input "COSCO Shipping Co. Ltd."
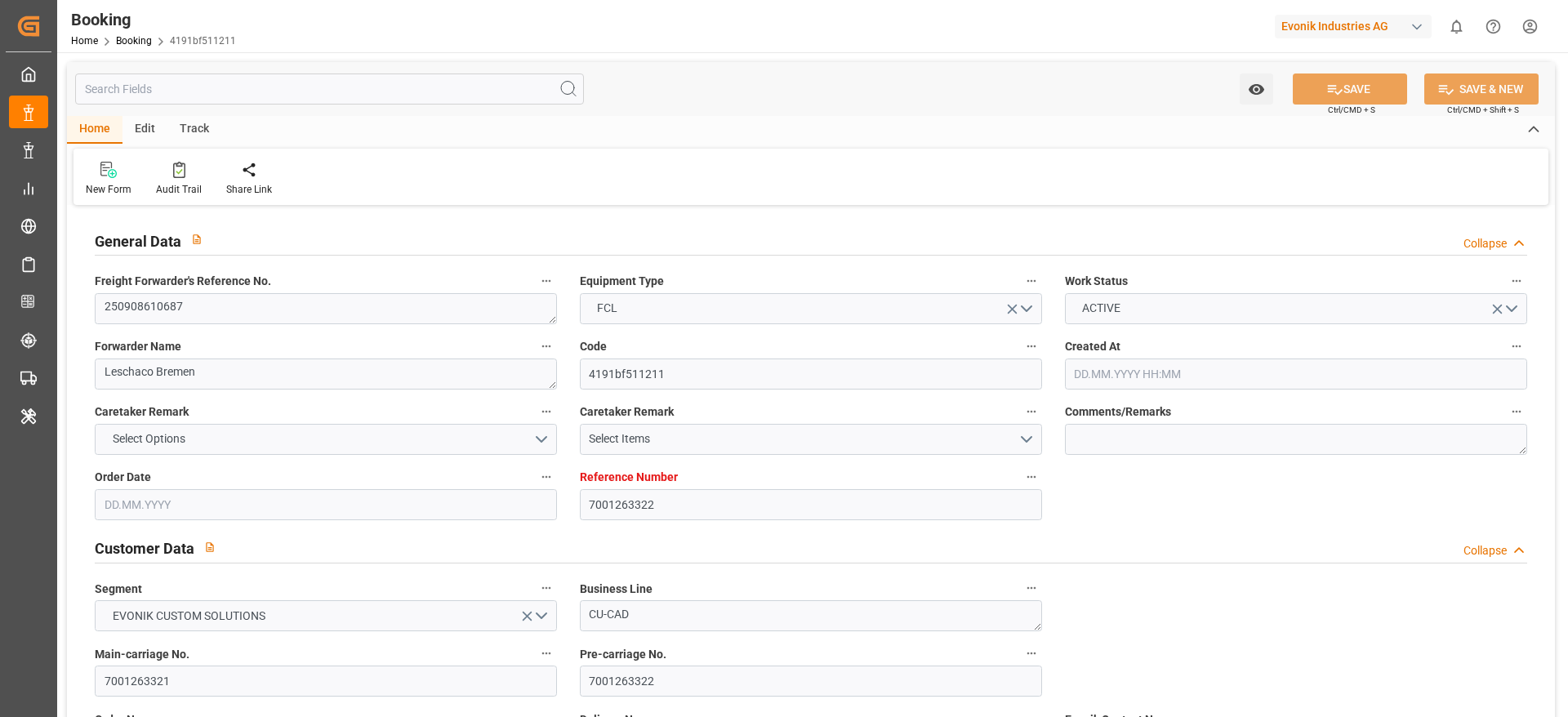
type input "EUNWC"
type input "CNSHA"
type input "[DATE] 08:36"
type input "[DATE]"
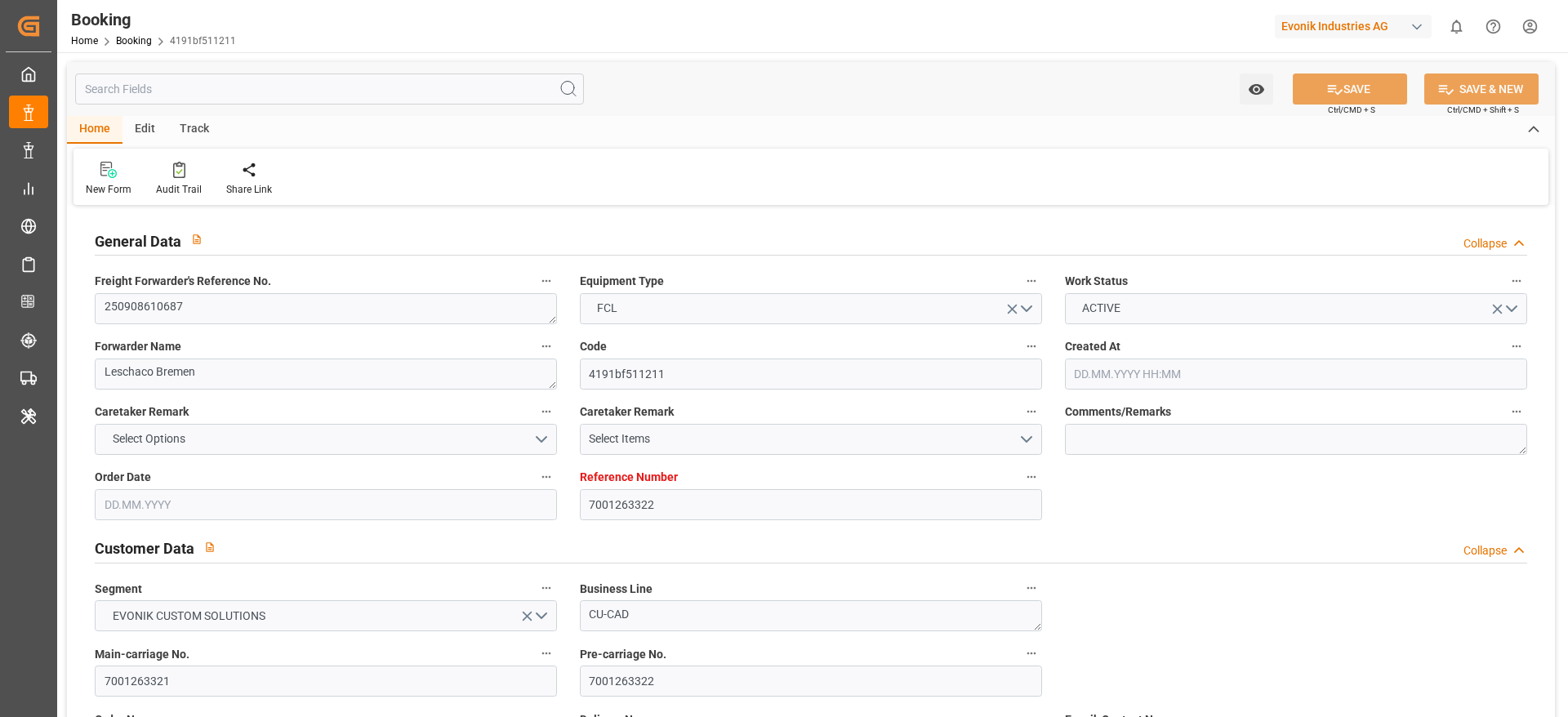
type input "[DATE]"
type input "[DATE] 00:00"
type input "[DATE]"
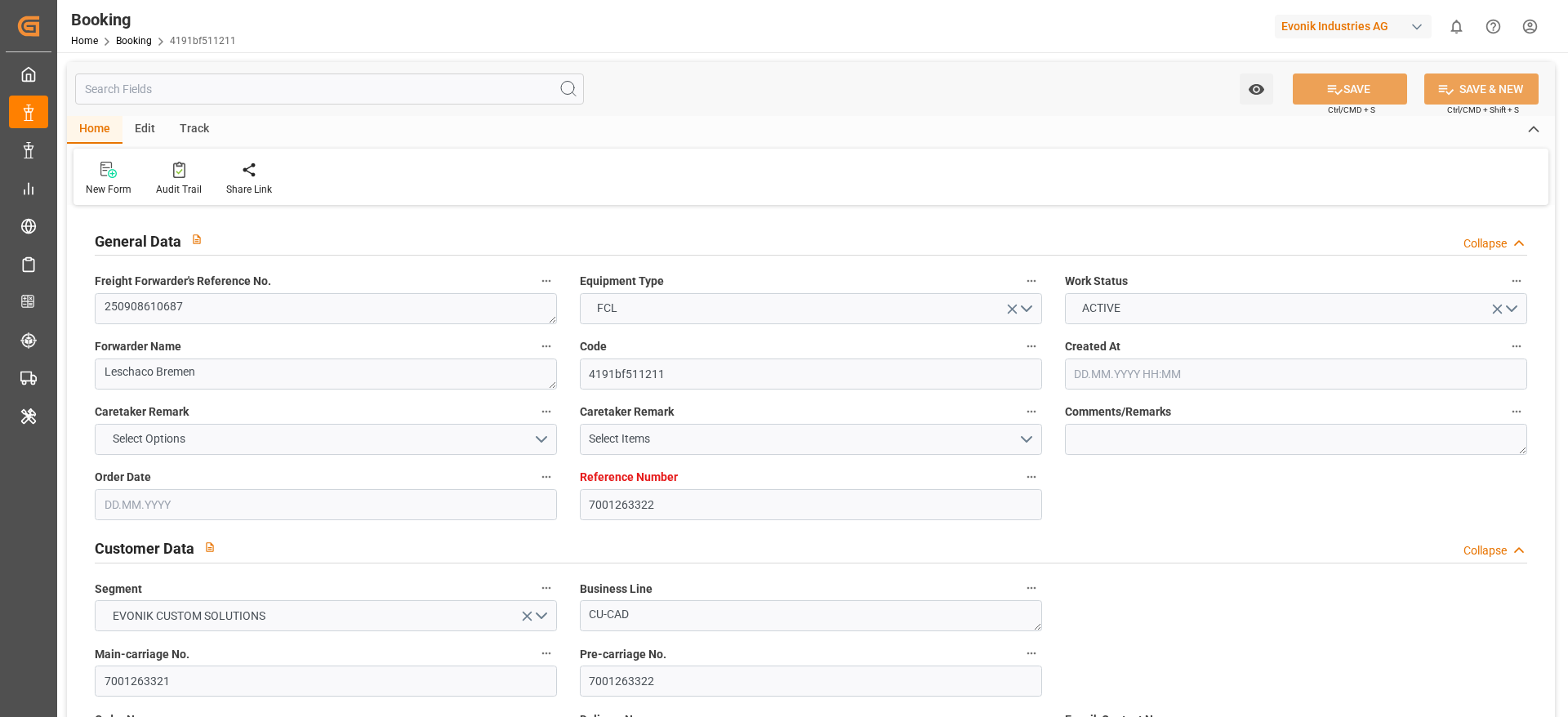
type input "[DATE] 00:00"
type input "[DATE] 06:40"
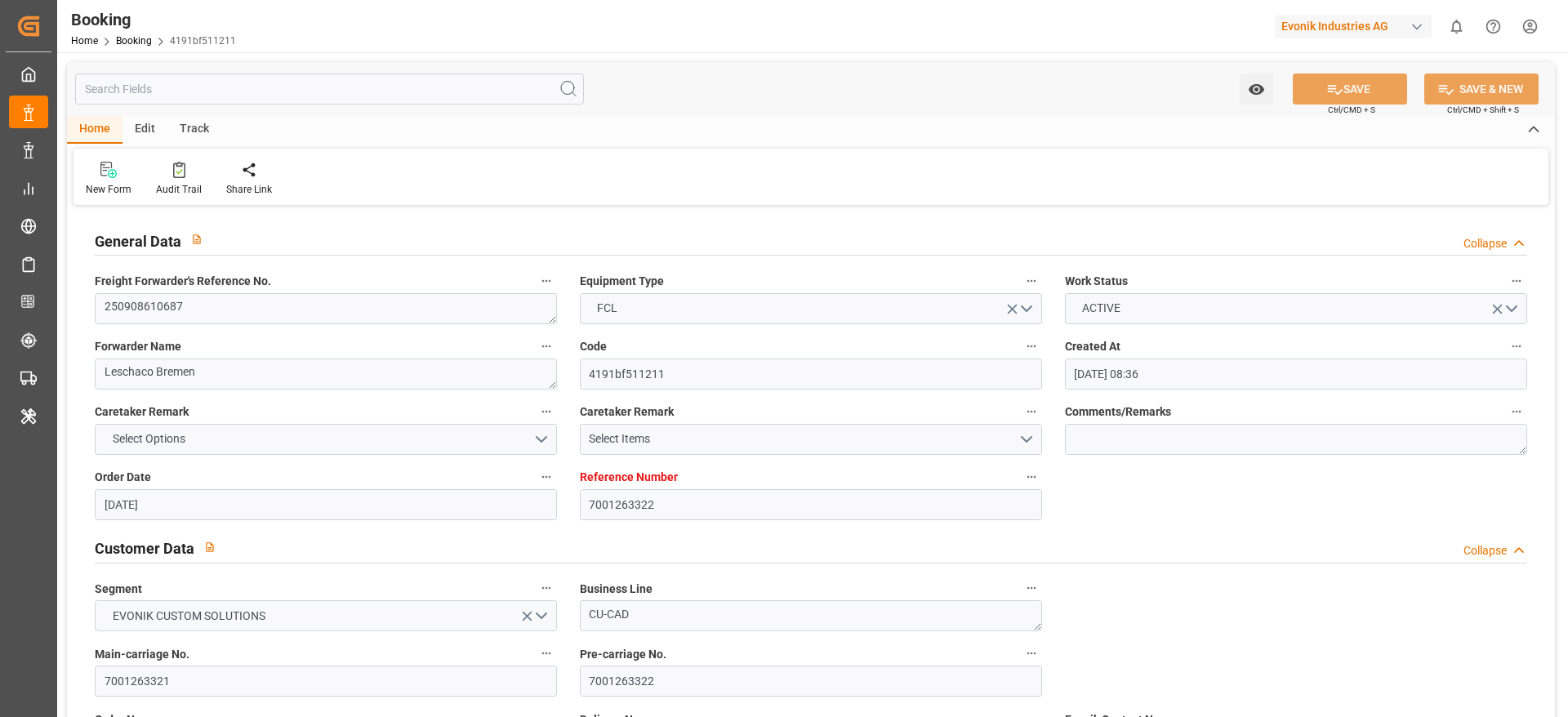
scroll to position [979, 0]
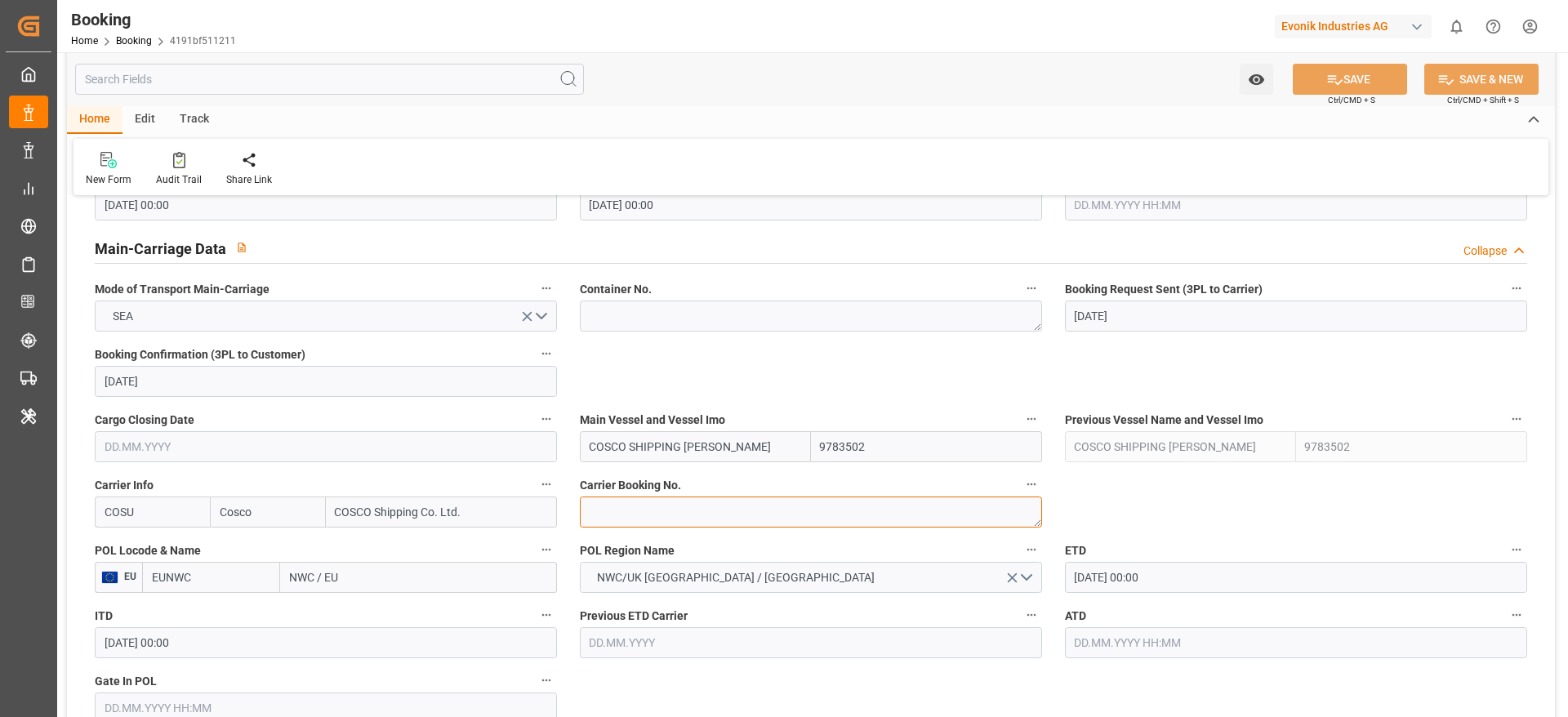
click at [660, 497] on textarea at bounding box center [811, 512] width 463 height 31
paste textarea "6429138430"
type textarea "6429138430"
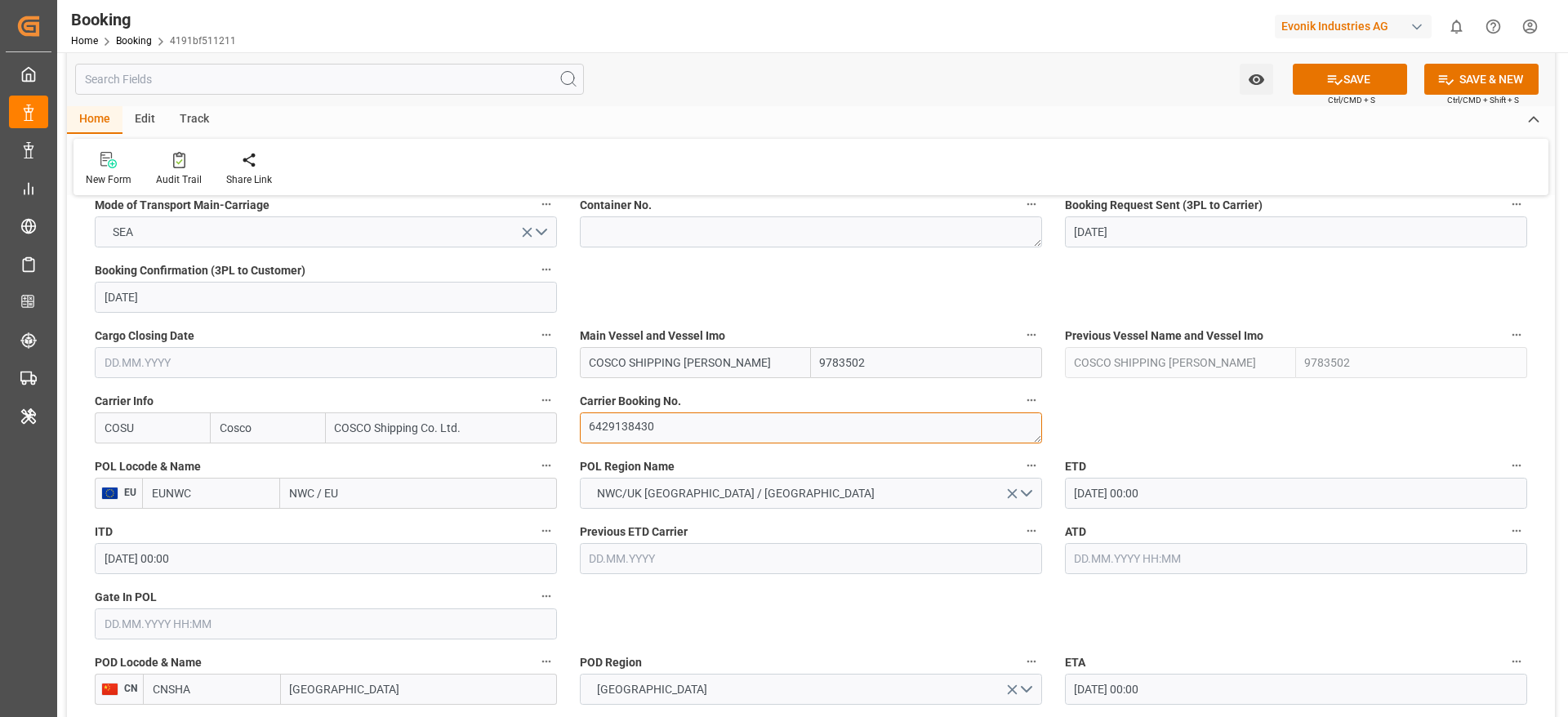
scroll to position [1102, 0]
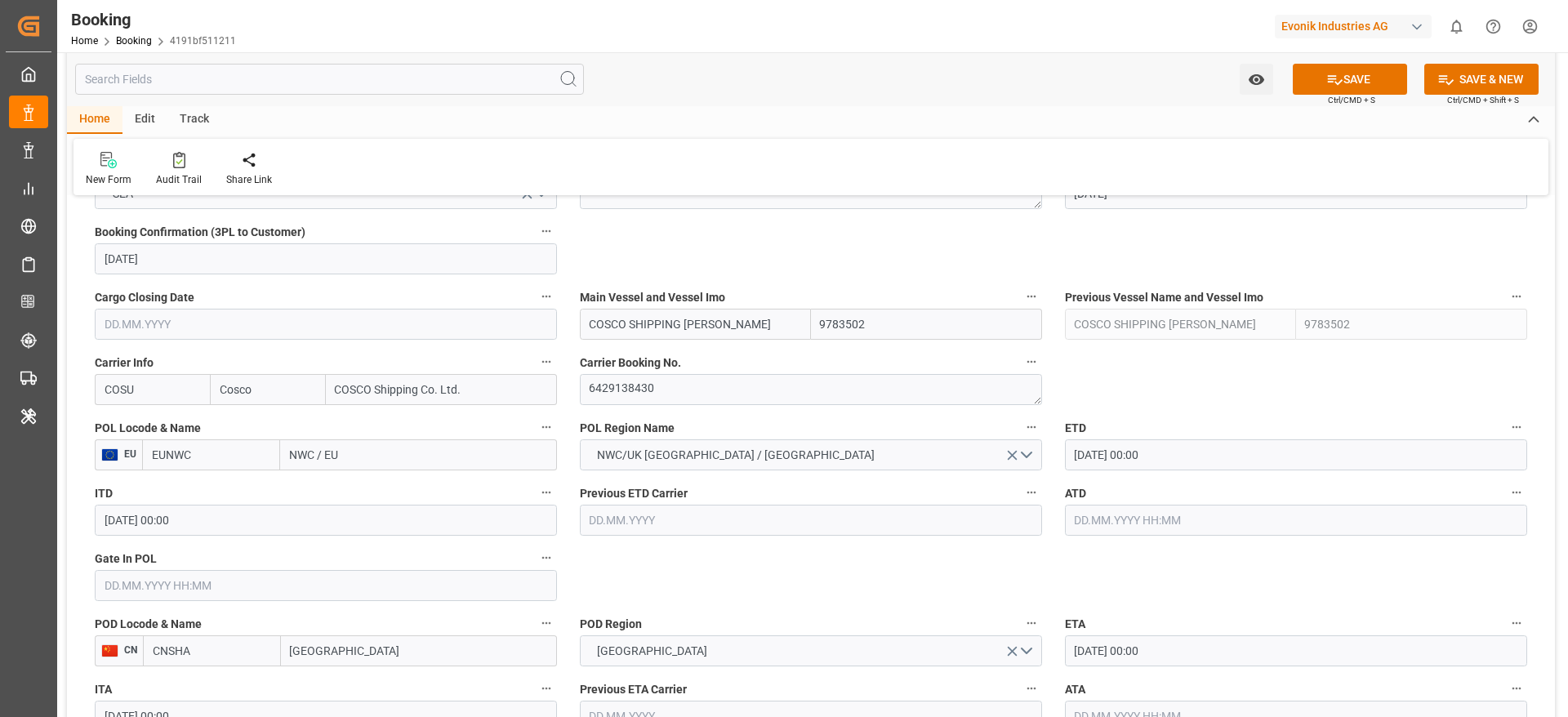
click at [372, 457] on input "NWC / EU" at bounding box center [419, 455] width 277 height 31
paste input "[GEOGRAPHIC_DATA]"
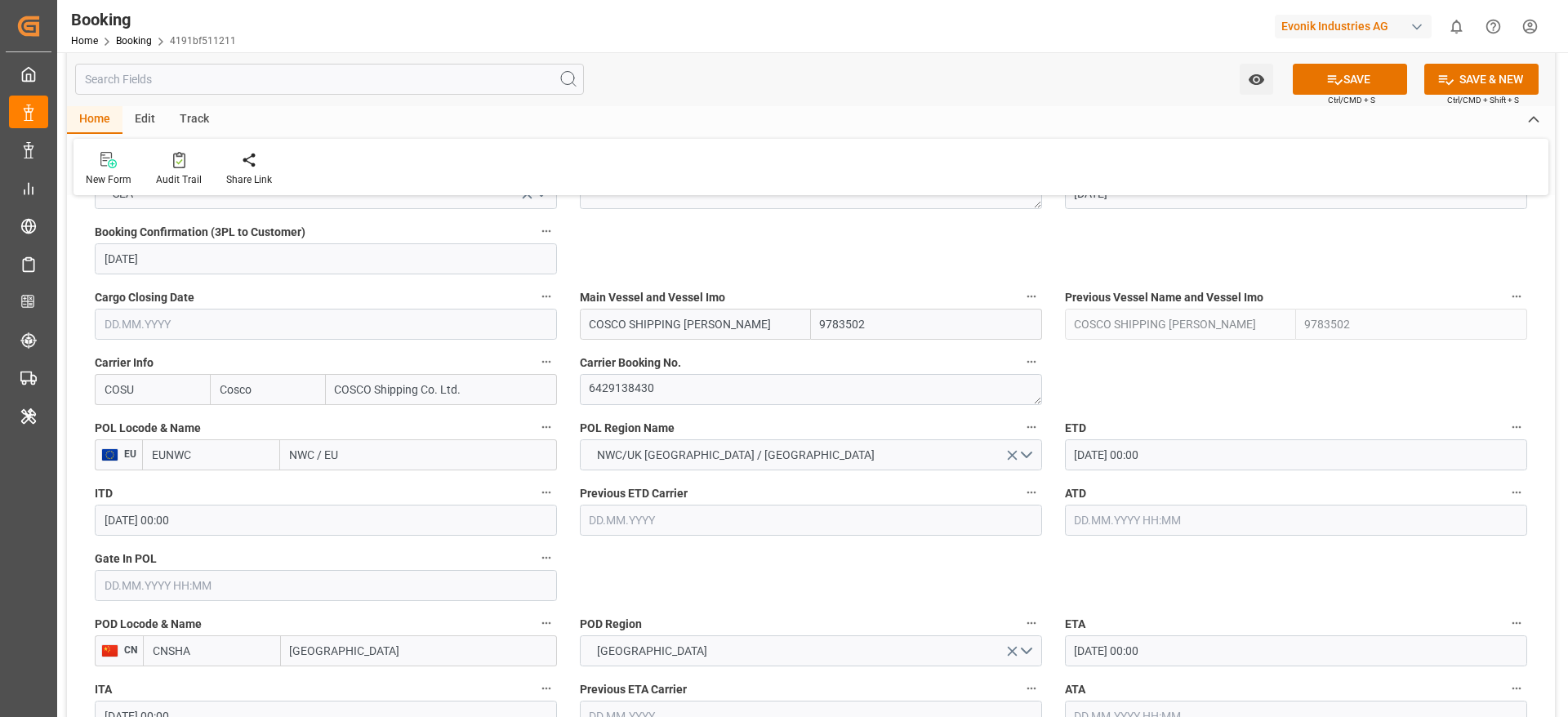
type input "[GEOGRAPHIC_DATA]"
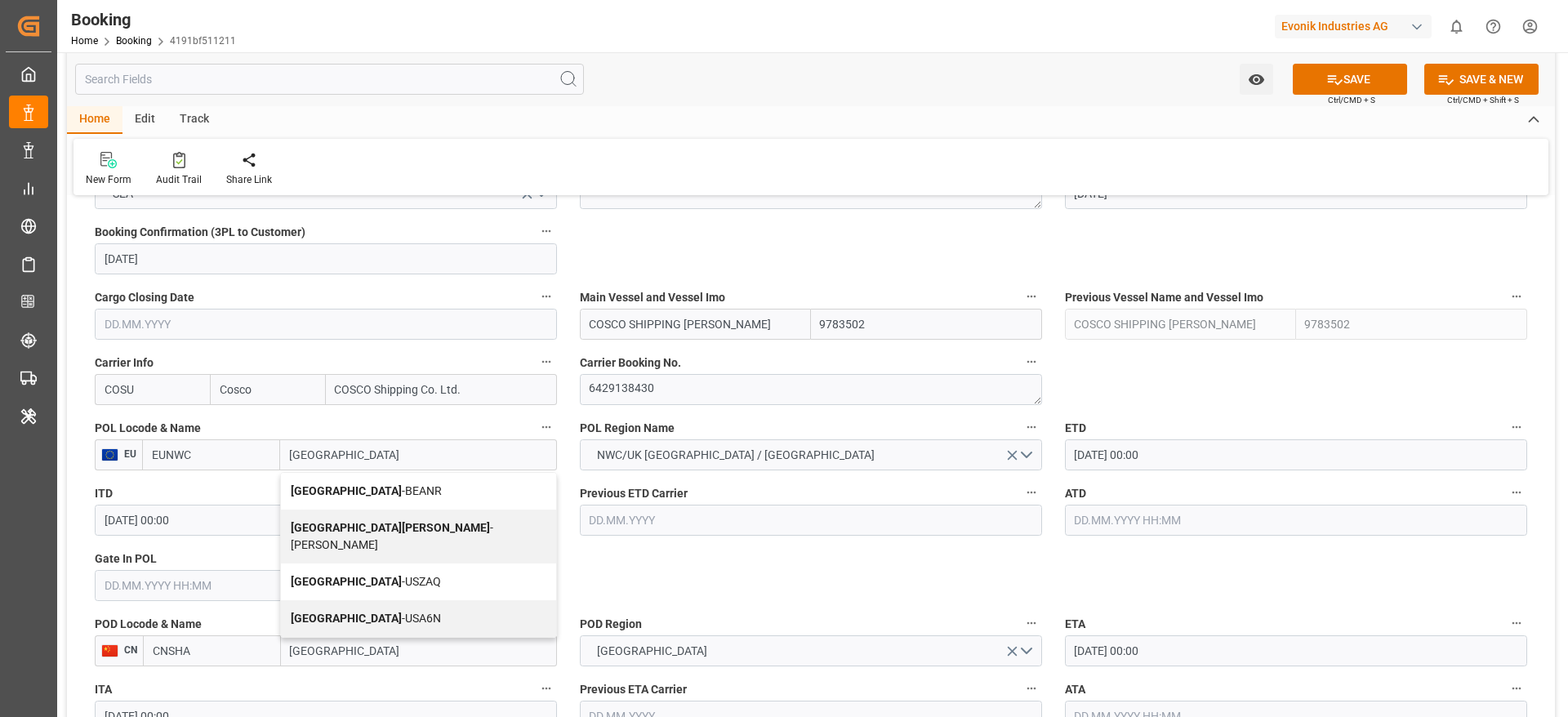
click at [372, 490] on span "Antwerp - BEANR" at bounding box center [366, 490] width 151 height 13
type input "BEANR"
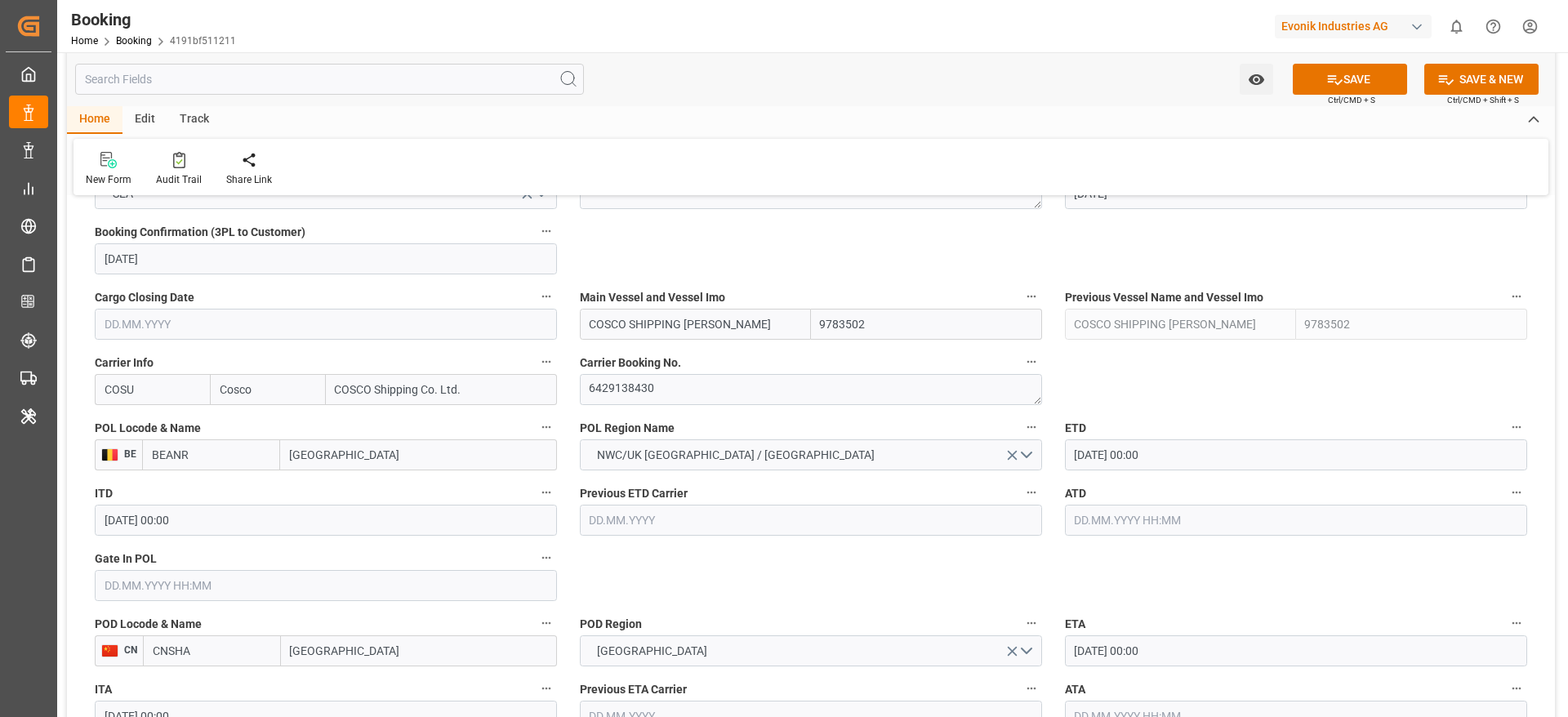
type input "[GEOGRAPHIC_DATA]"
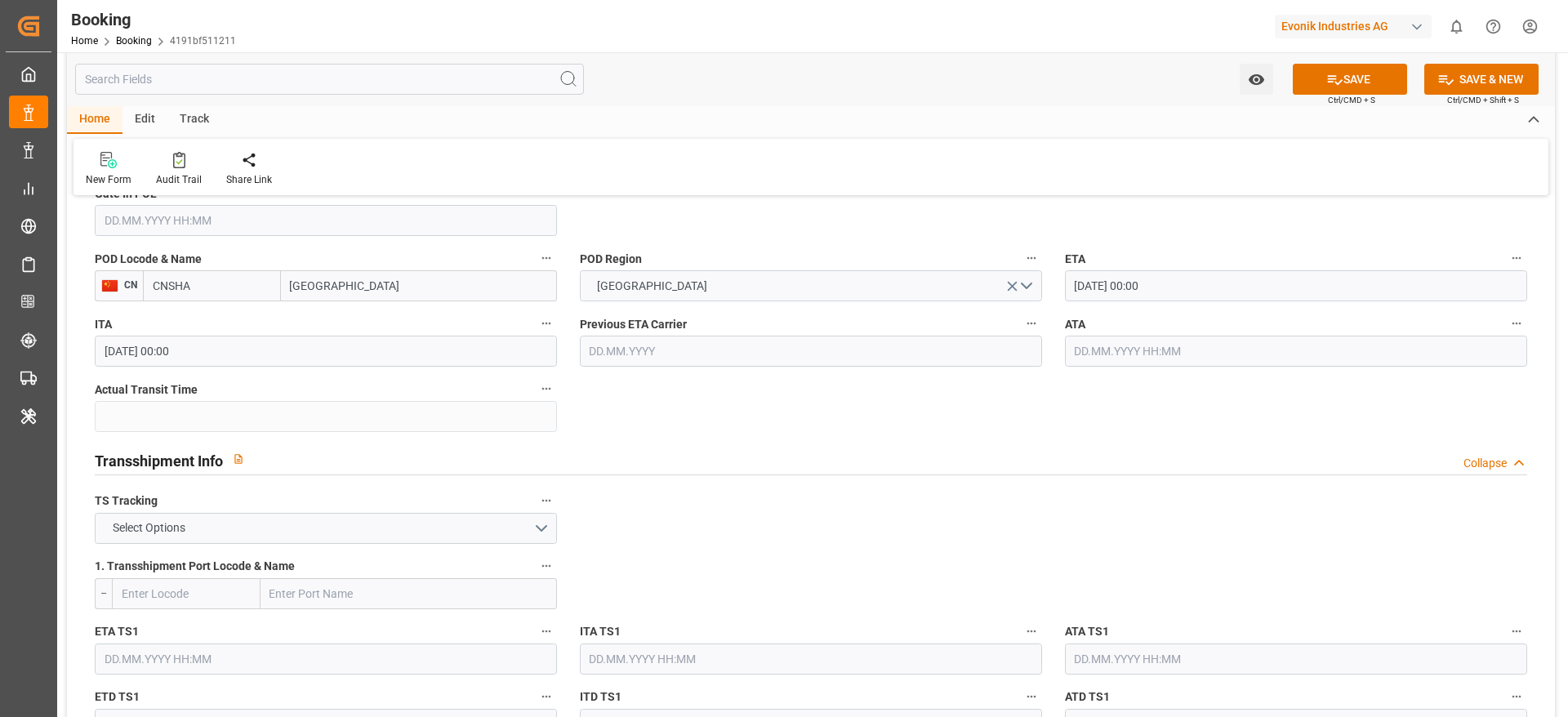
scroll to position [1470, 0]
click at [317, 528] on button "Select Options" at bounding box center [325, 526] width 463 height 31
click at [299, 557] on div "FALSE" at bounding box center [325, 563] width 461 height 34
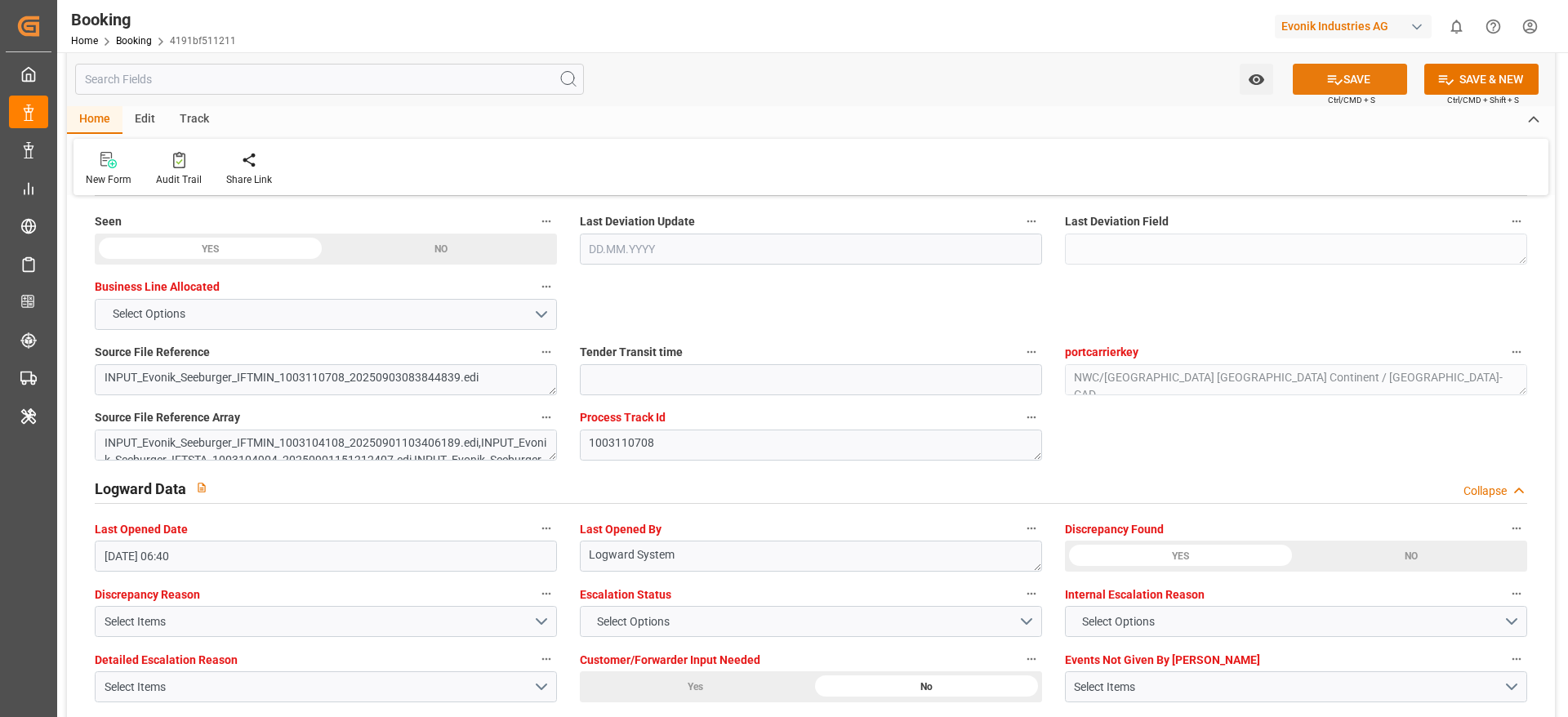
scroll to position [2449, 0]
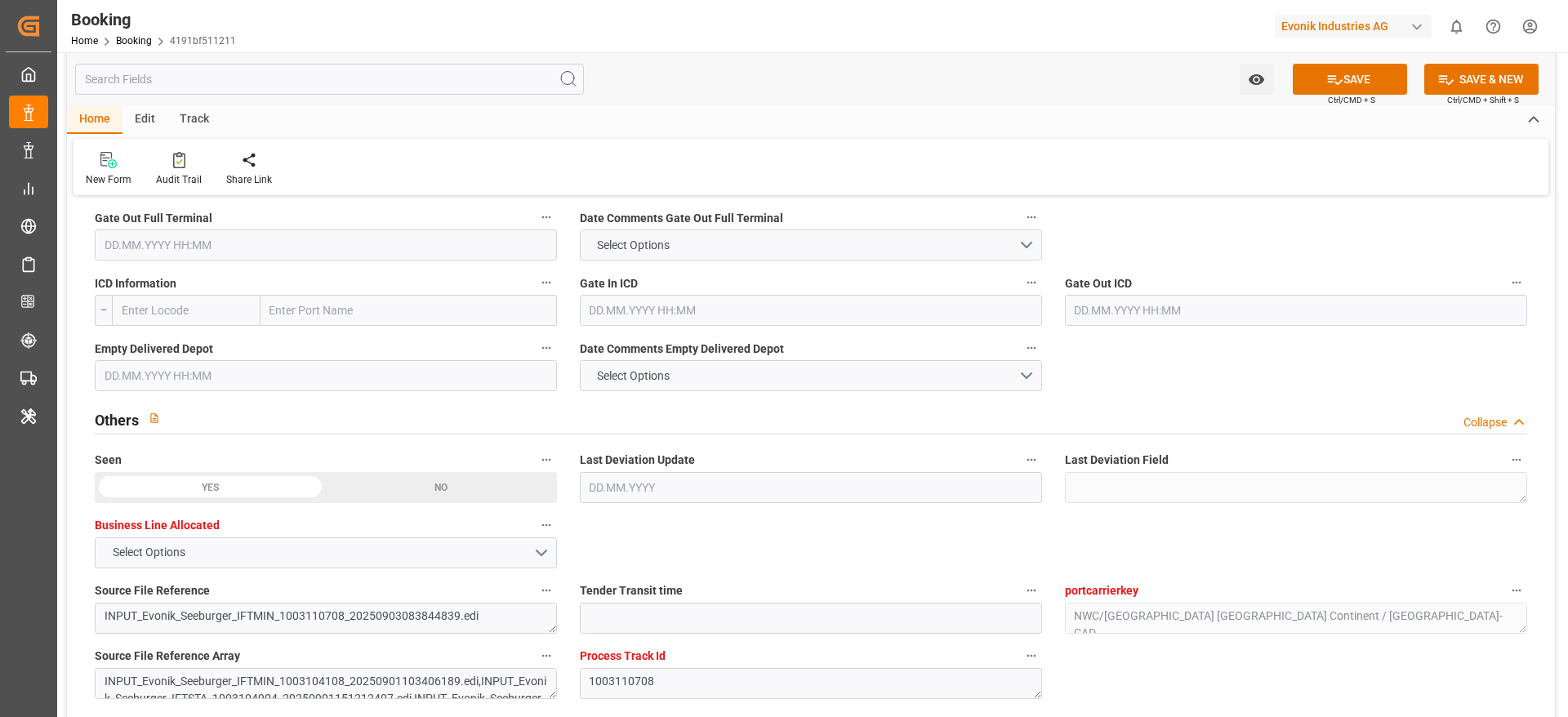
click at [1411, 66] on div "SAVE Ctrl/CMD + S" at bounding box center [1350, 79] width 149 height 31
click at [1370, 75] on button "SAVE" at bounding box center [1350, 79] width 114 height 31
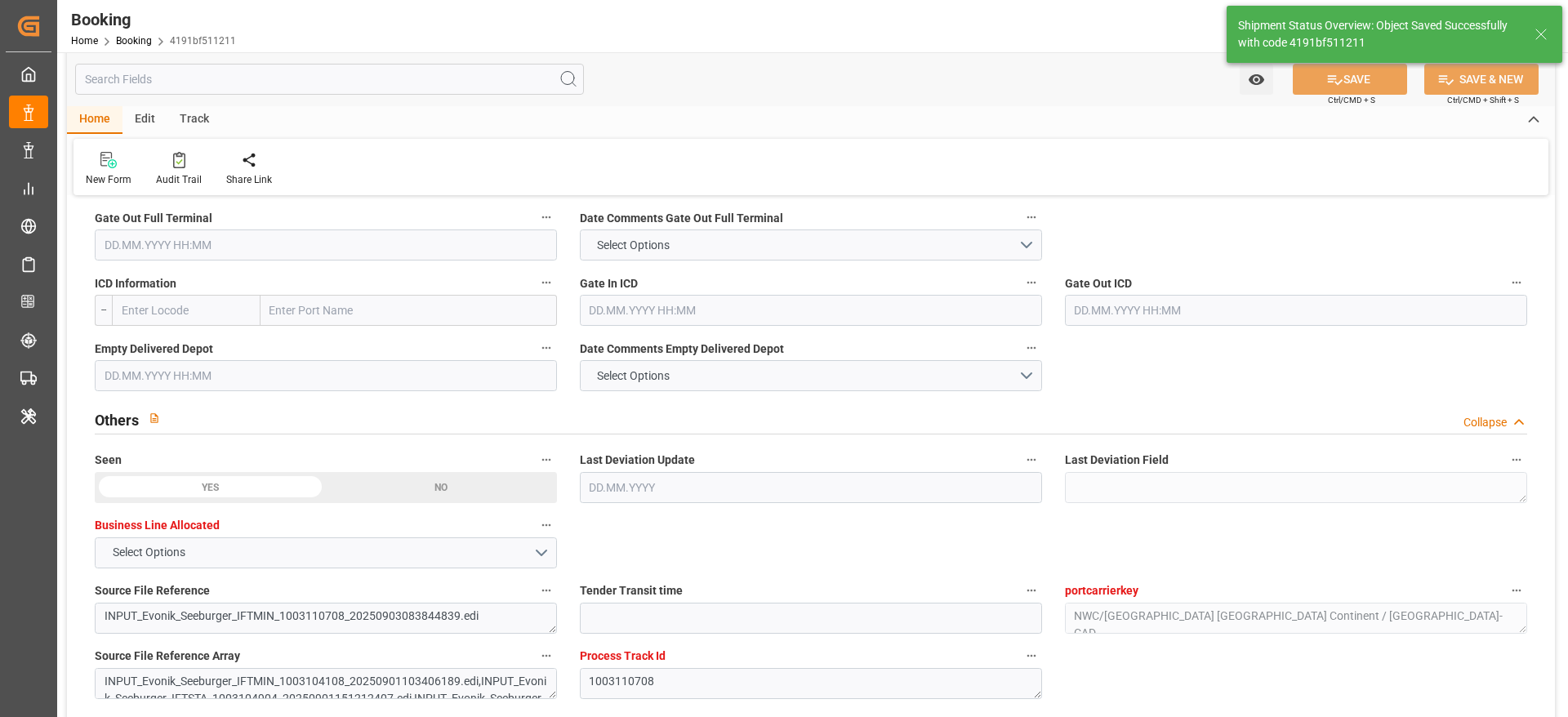
type textarea "[PERSON_NAME]"
type textarea "businessDivision-businessLine-"
type input "03.09.2025 06:59"
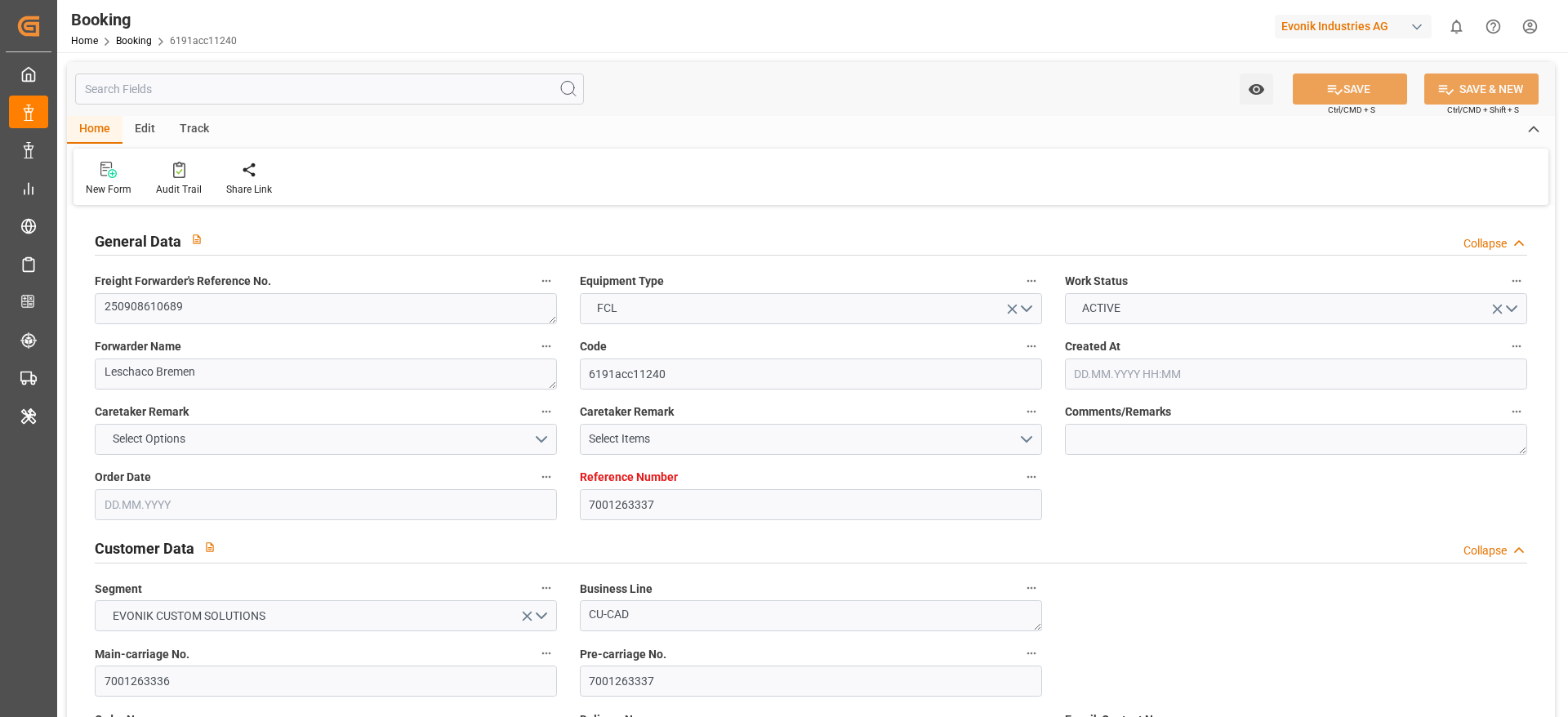
type input "7001263337"
type input "9783502"
type input "Cosco"
type input "COSCO Shipping Co. Ltd."
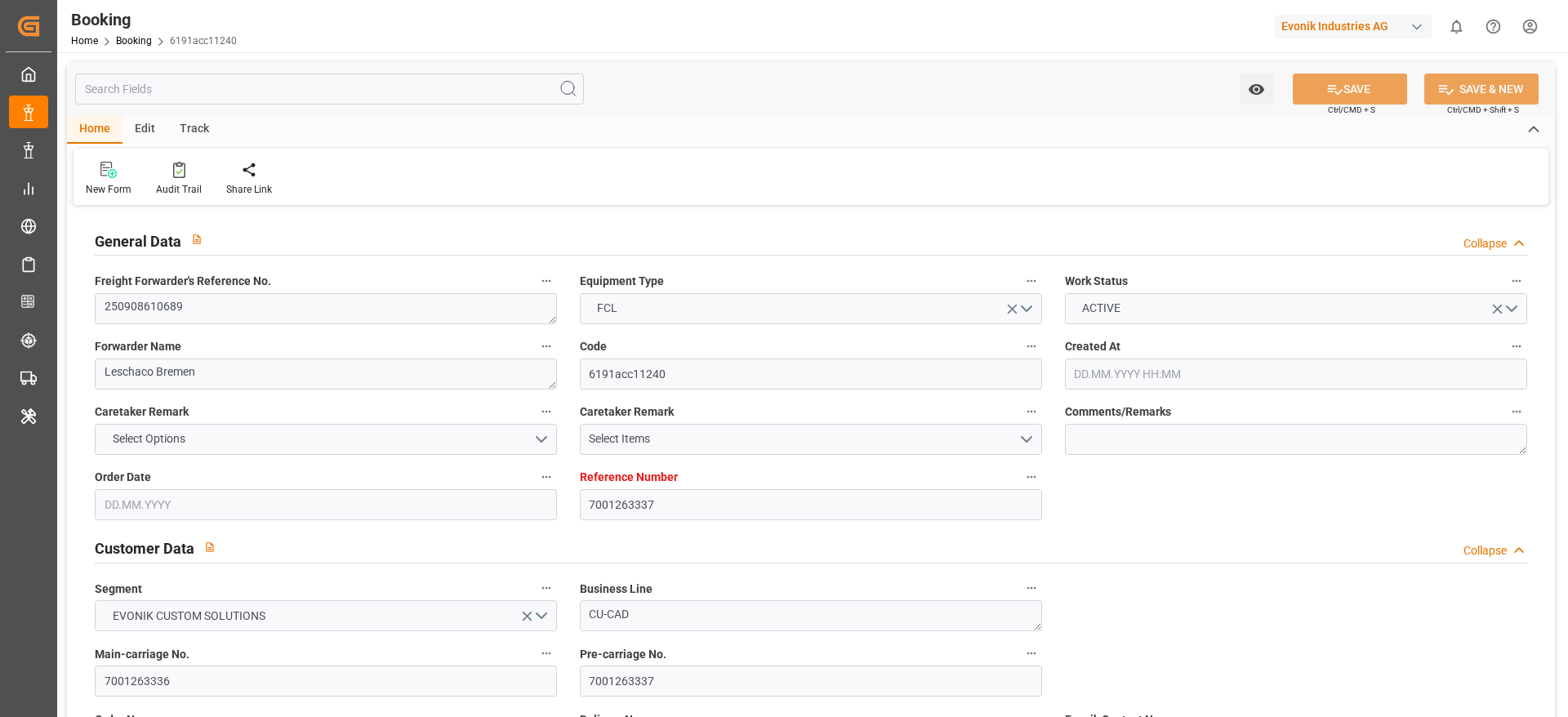
type input "EUNWC"
type input "CNSHA"
type input "[DATE] 08:37"
type input "[DATE]"
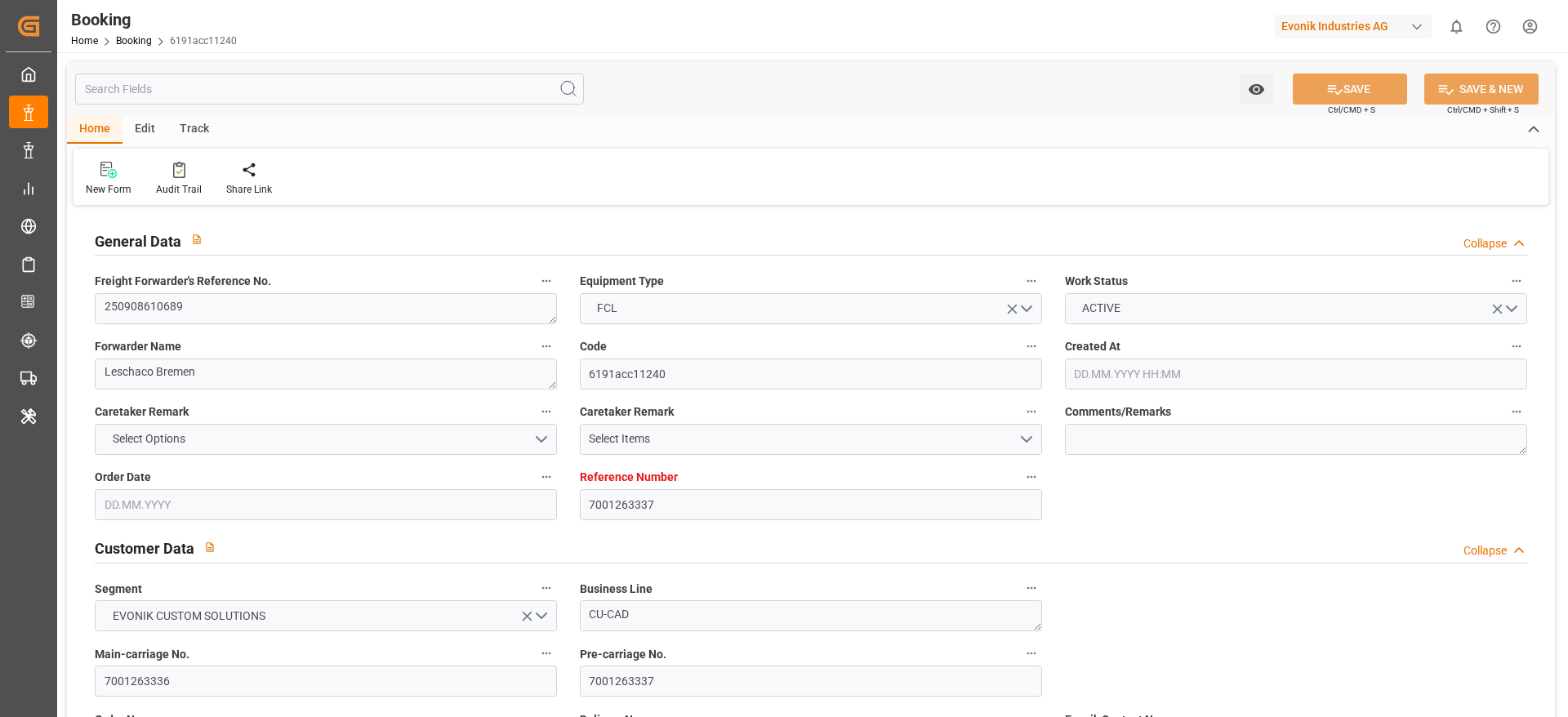
type input "[DATE]"
type input "[DATE] 00:00"
type input "[DATE]"
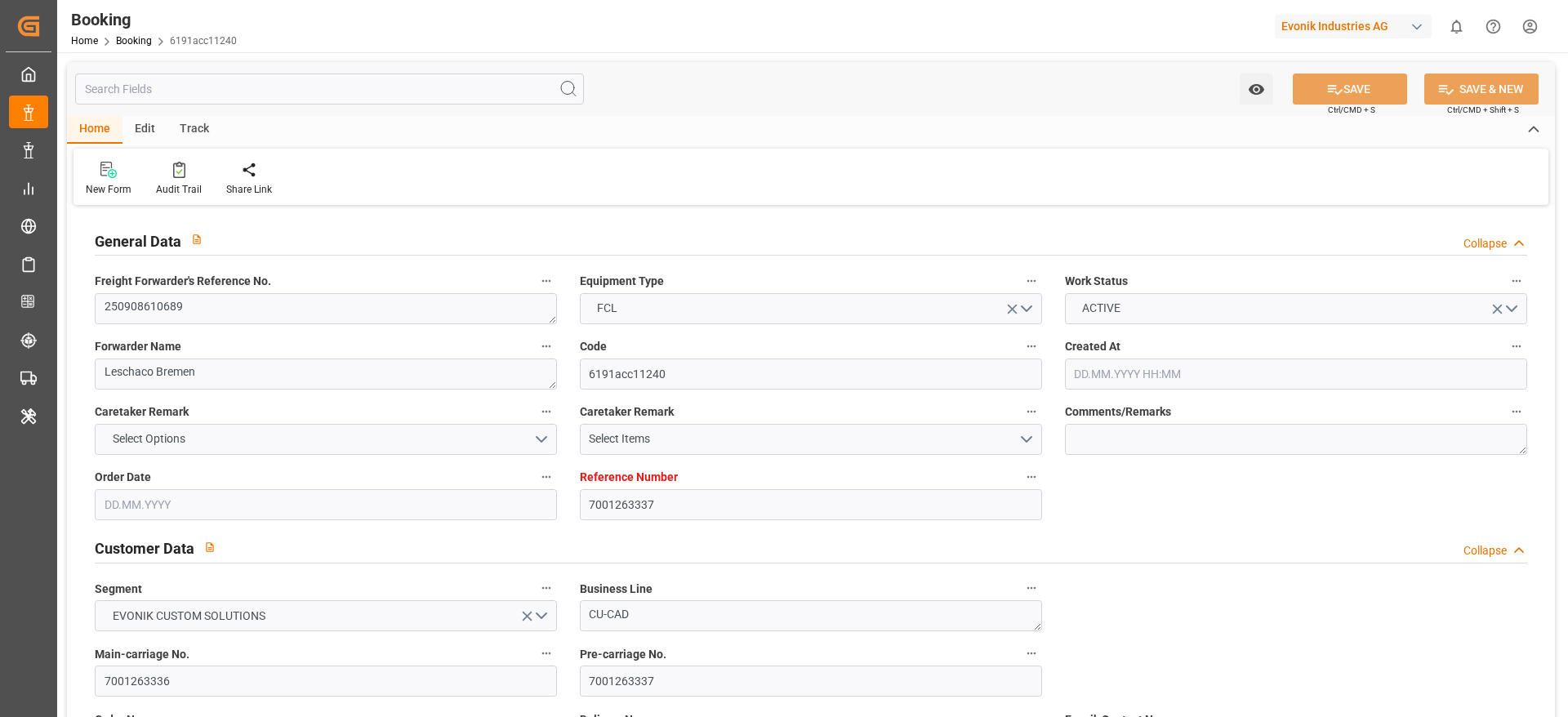
type input "[DATE] 00:00"
type input "[DATE] 06:40"
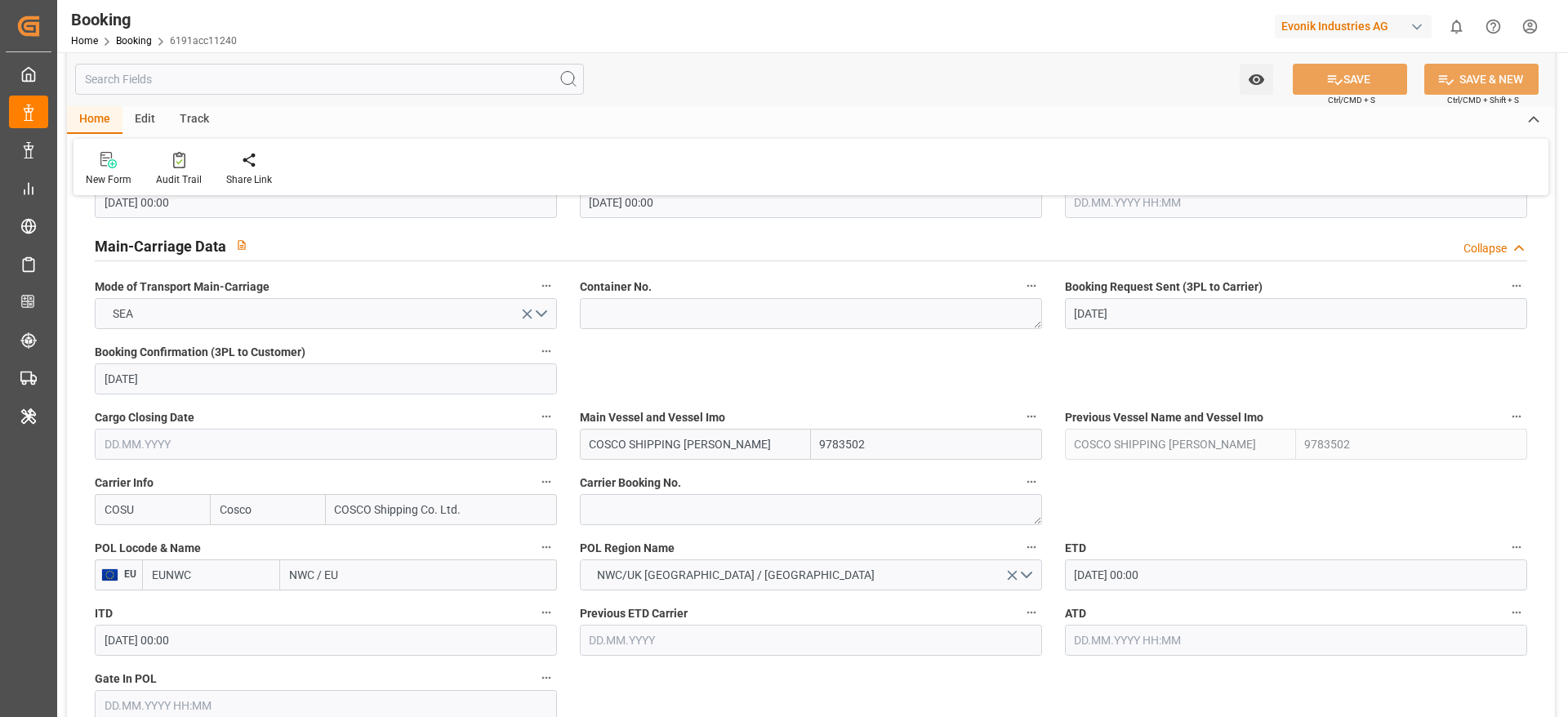
scroll to position [1102, 0]
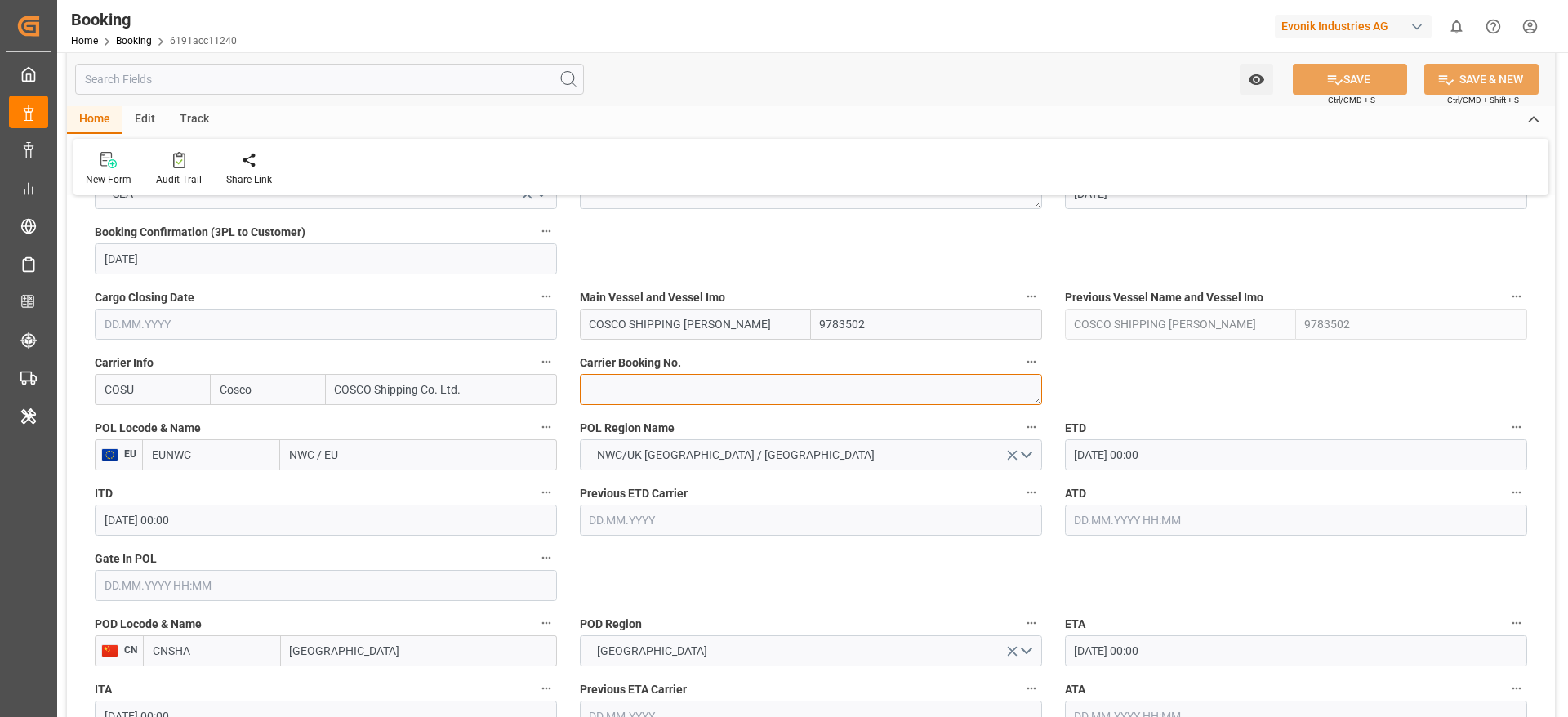
click at [679, 381] on textarea at bounding box center [811, 390] width 463 height 31
paste textarea "6429139000"
type textarea "6429139000"
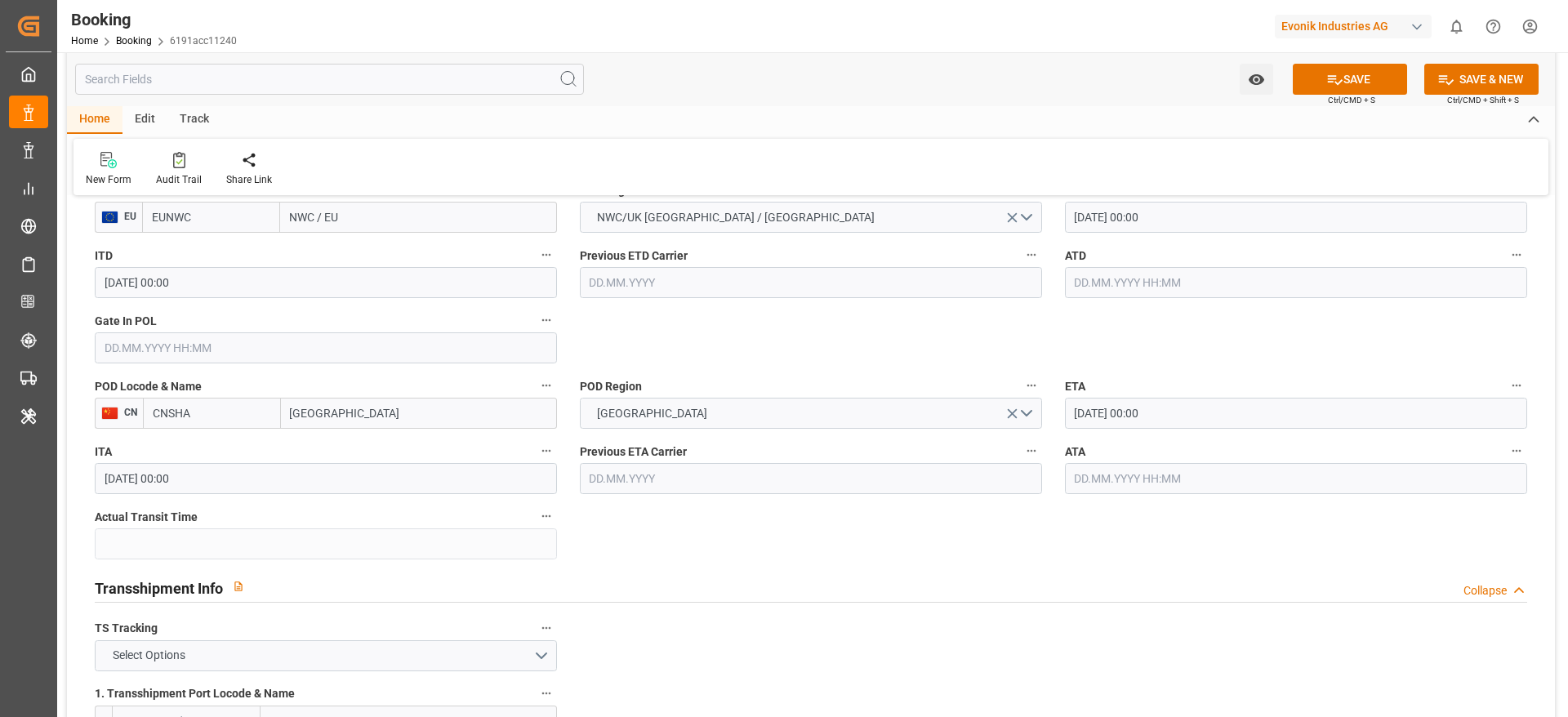
scroll to position [1347, 0]
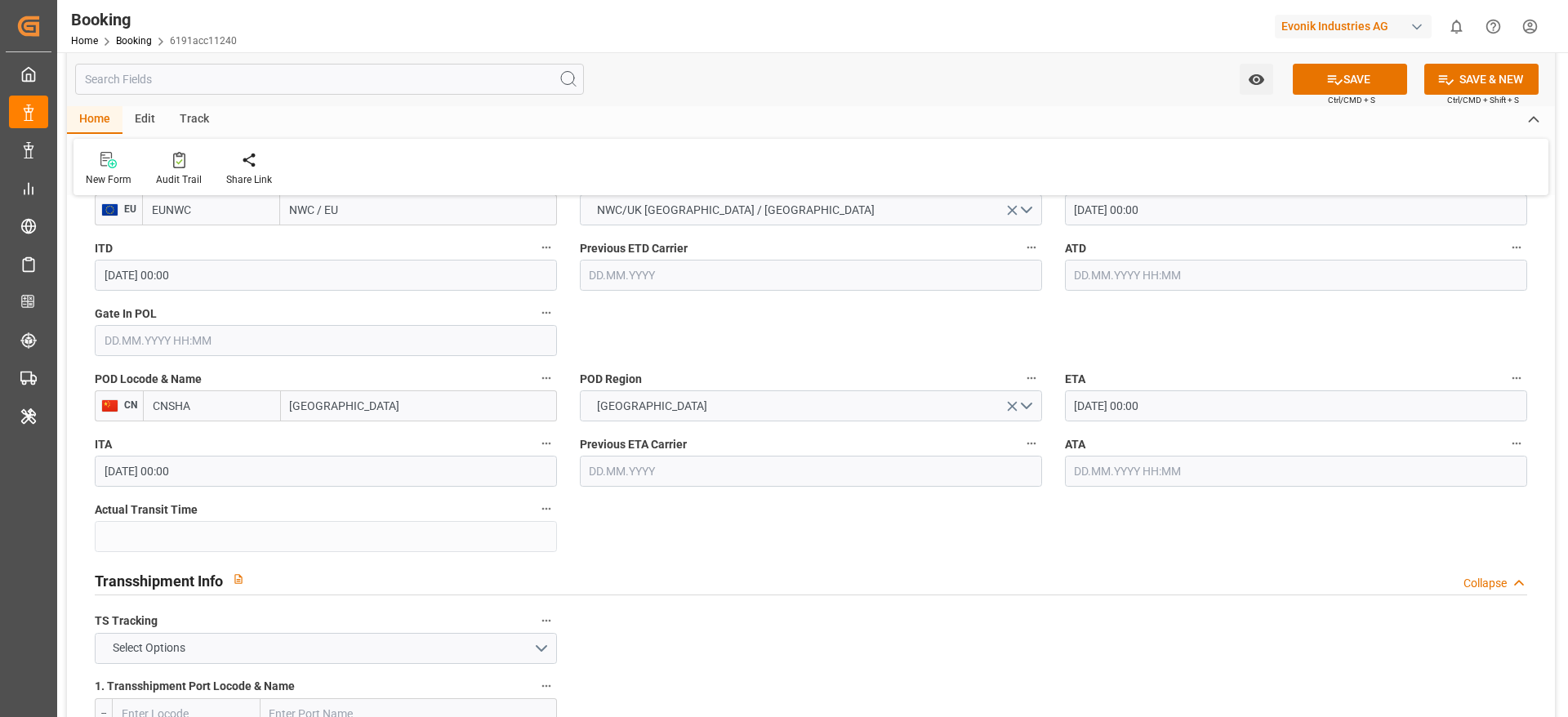
click at [391, 211] on input "NWC / EU" at bounding box center [419, 210] width 277 height 31
paste input "[GEOGRAPHIC_DATA]"
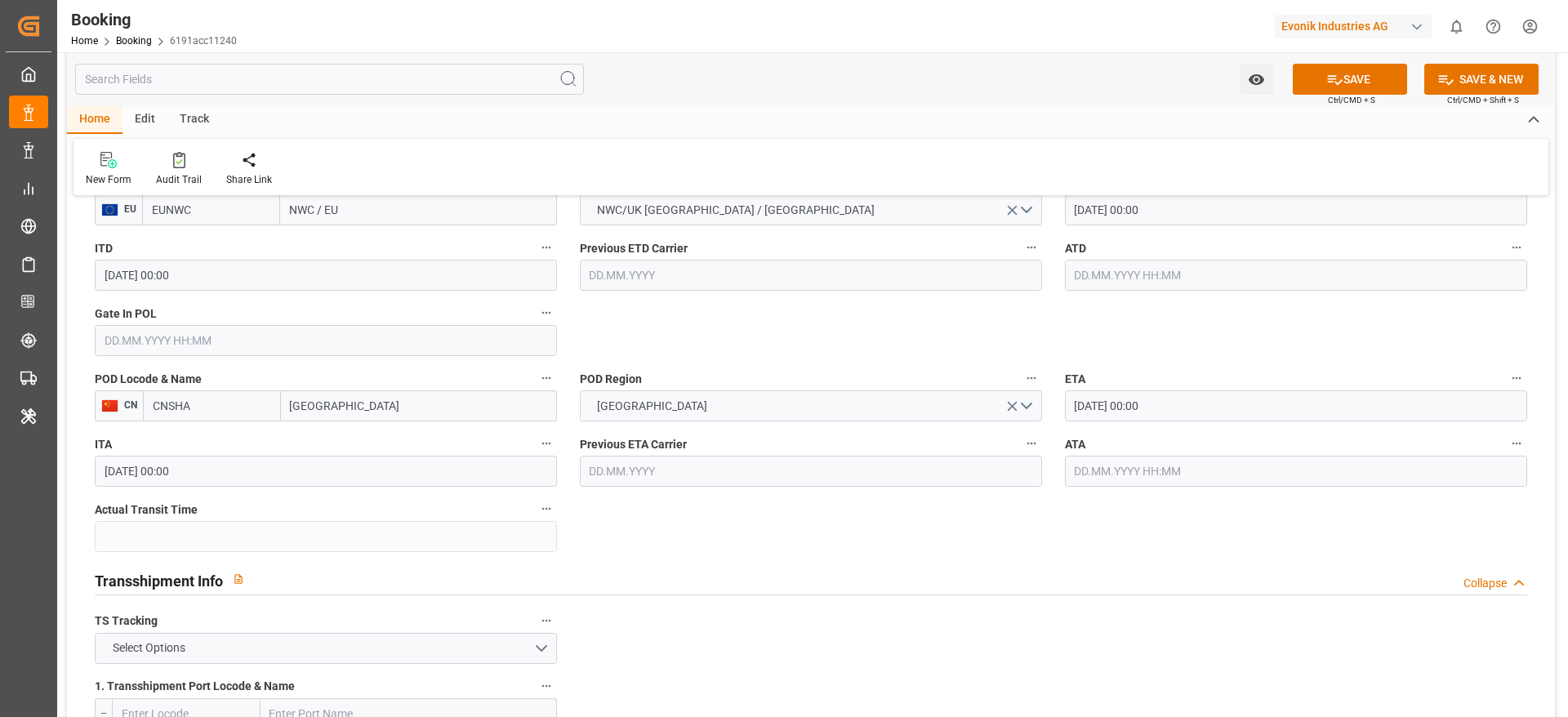
type input "[GEOGRAPHIC_DATA]"
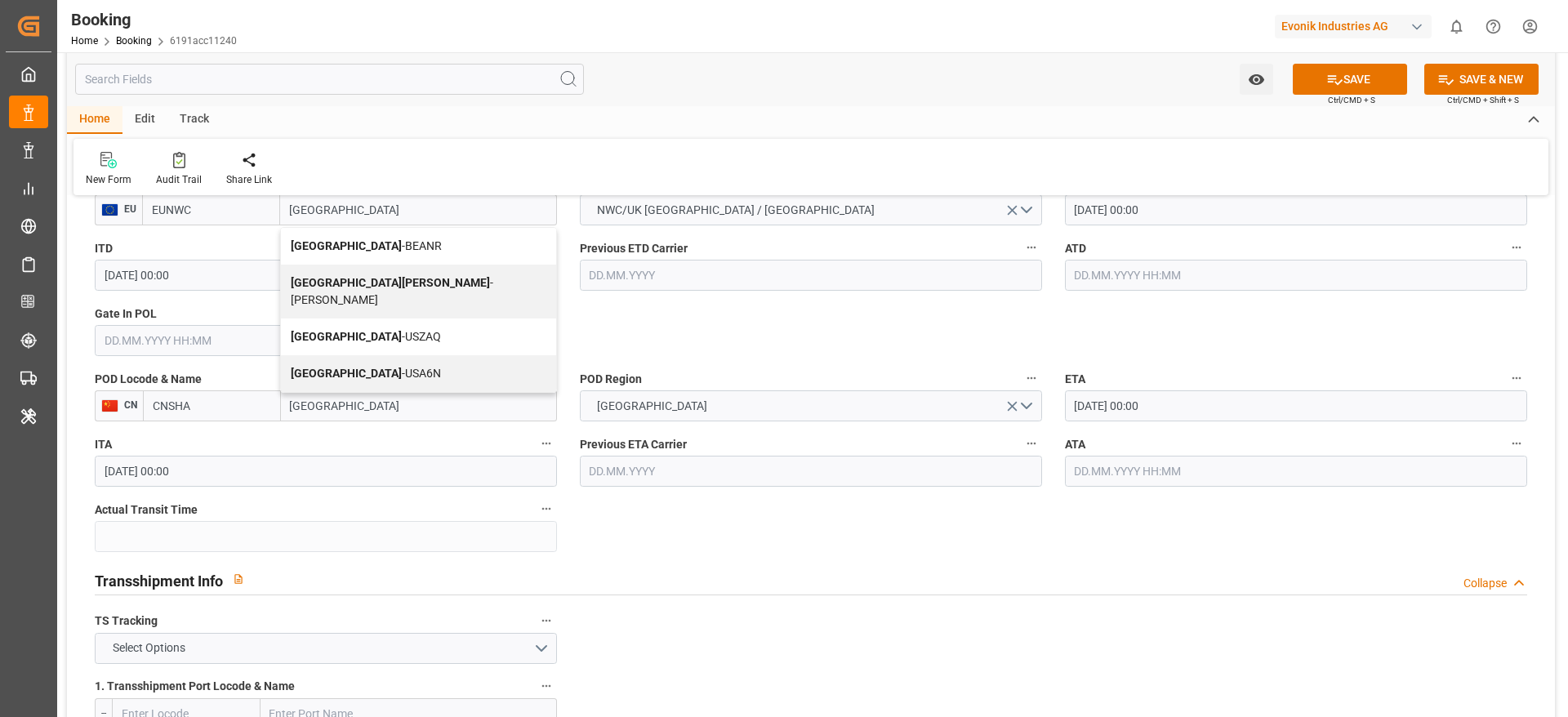
click at [372, 247] on span "Antwerp - BEANR" at bounding box center [366, 246] width 151 height 13
type input "BEANR"
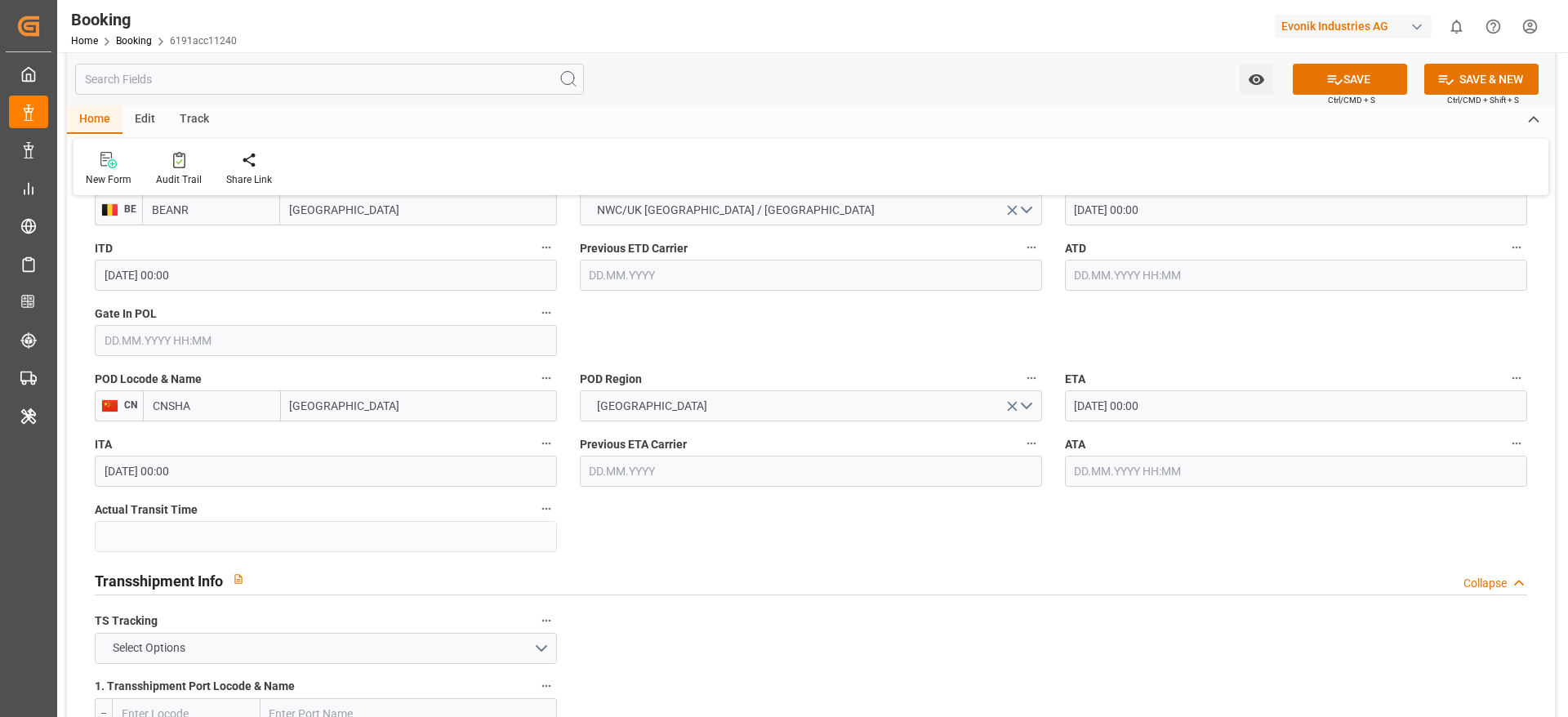
type input "[GEOGRAPHIC_DATA]"
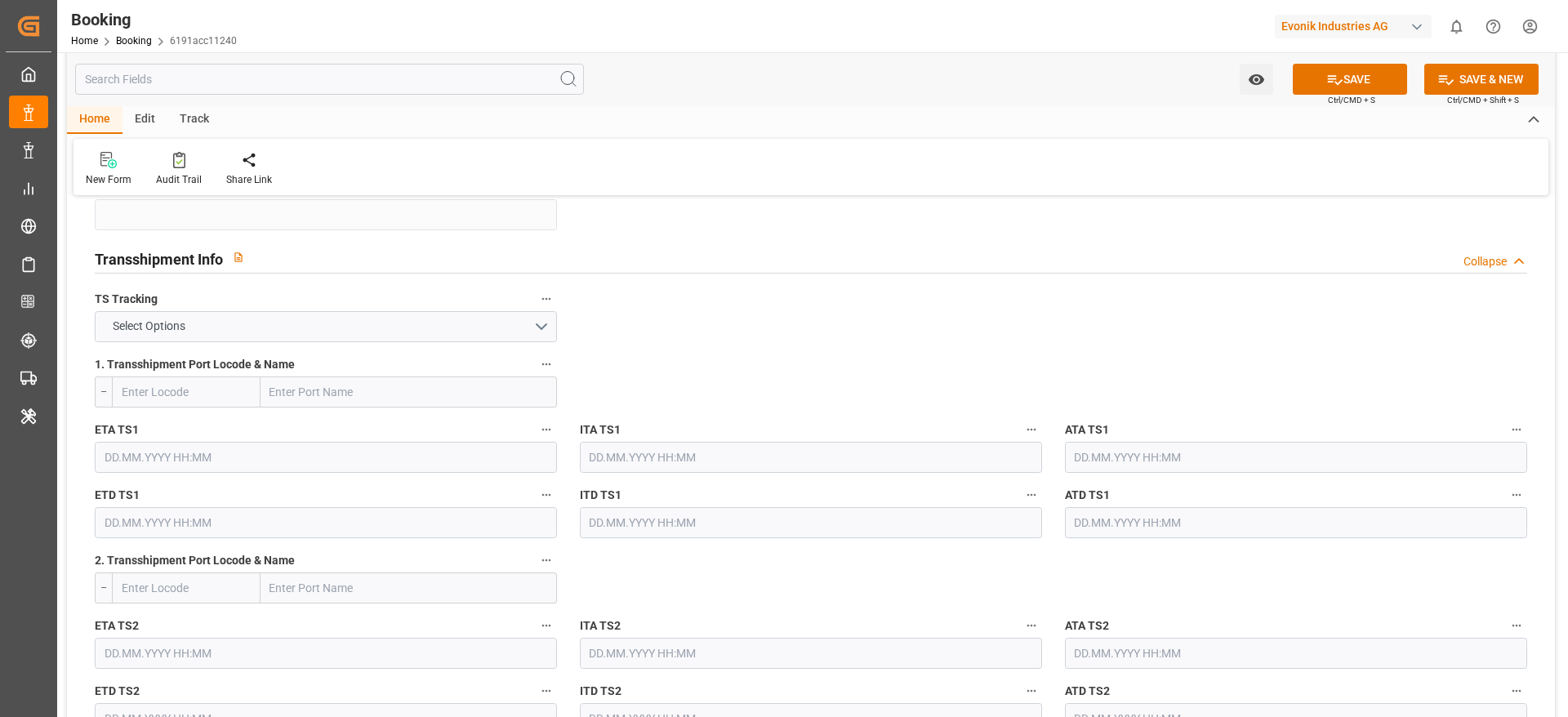
scroll to position [1714, 0]
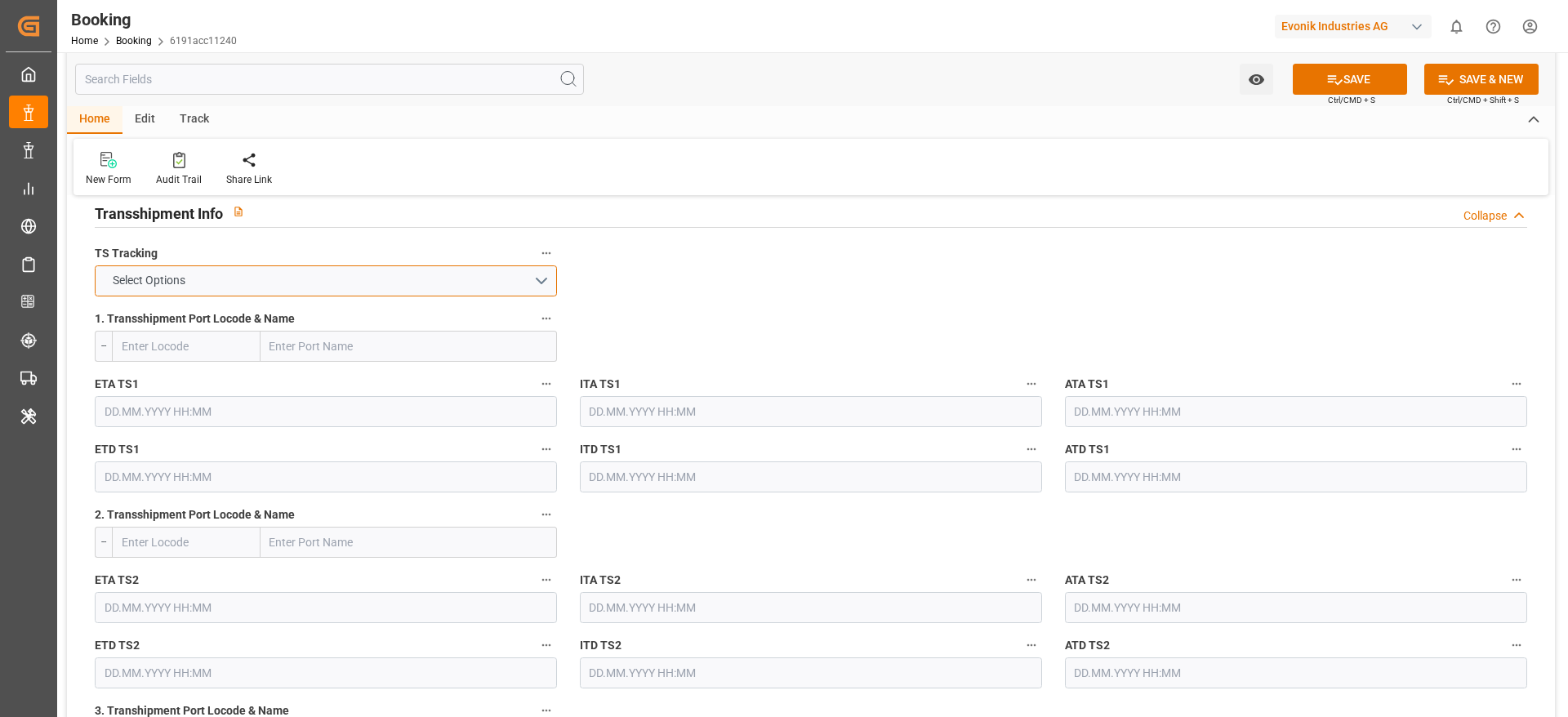
click at [247, 276] on button "Select Options" at bounding box center [325, 281] width 463 height 31
click at [217, 313] on div "FALSE" at bounding box center [325, 318] width 461 height 34
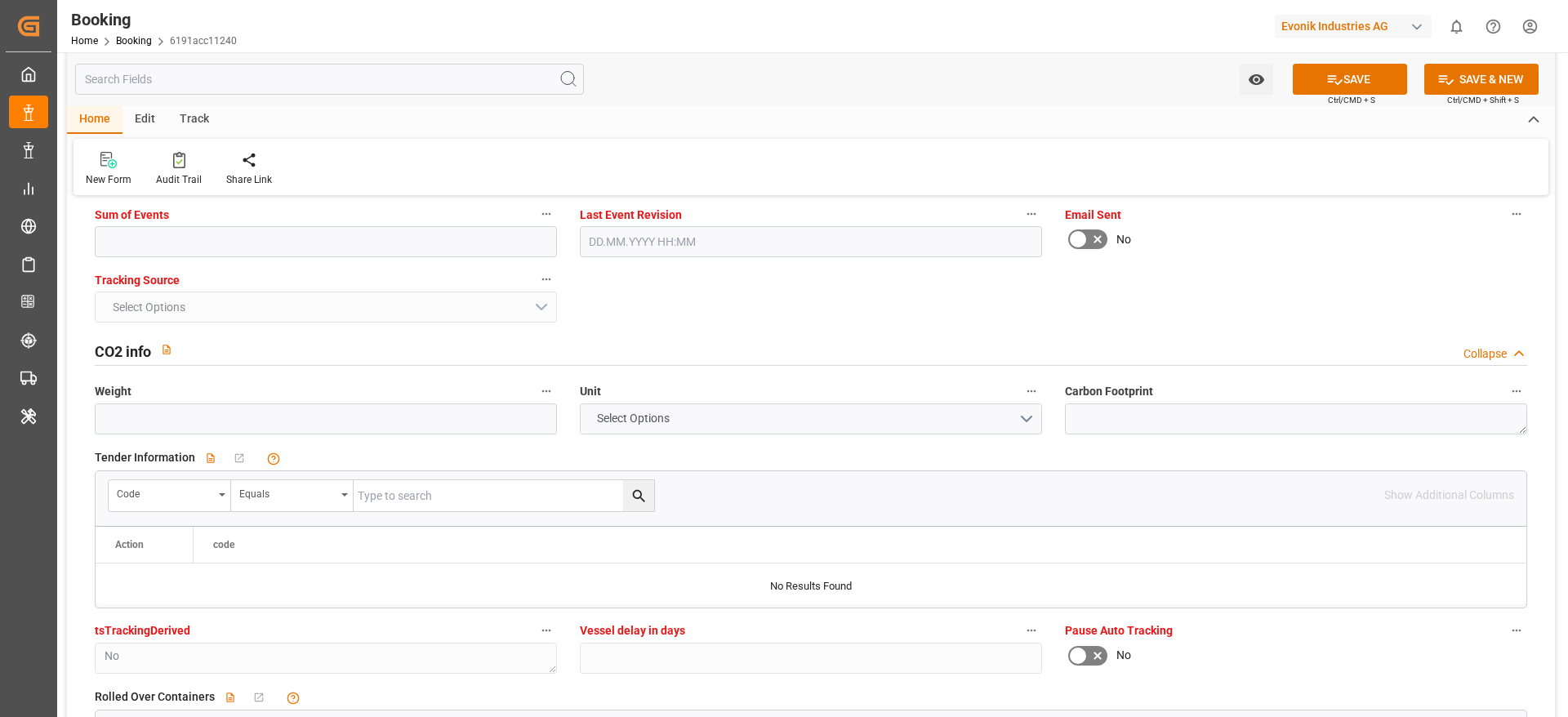
scroll to position [3550, 0]
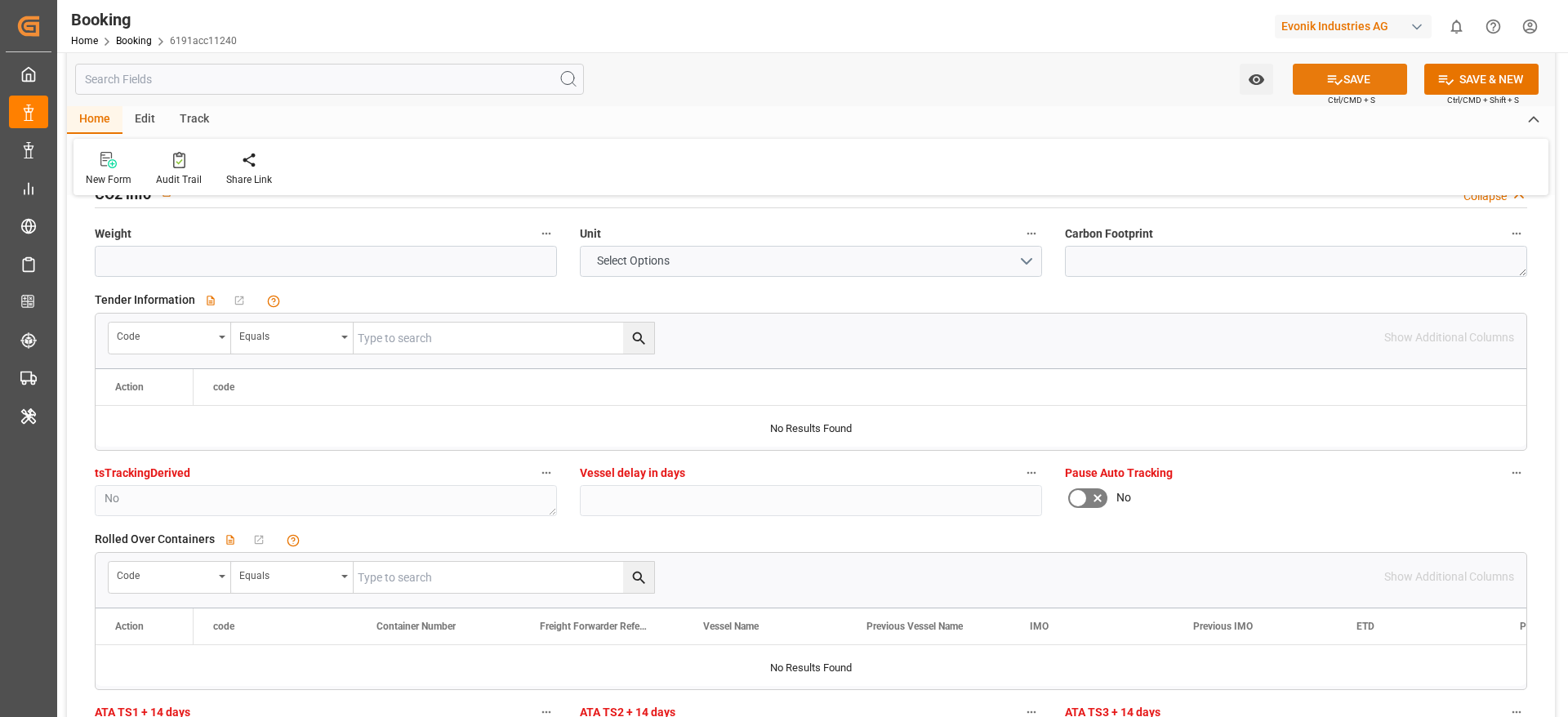
click at [1328, 79] on icon at bounding box center [1335, 79] width 17 height 17
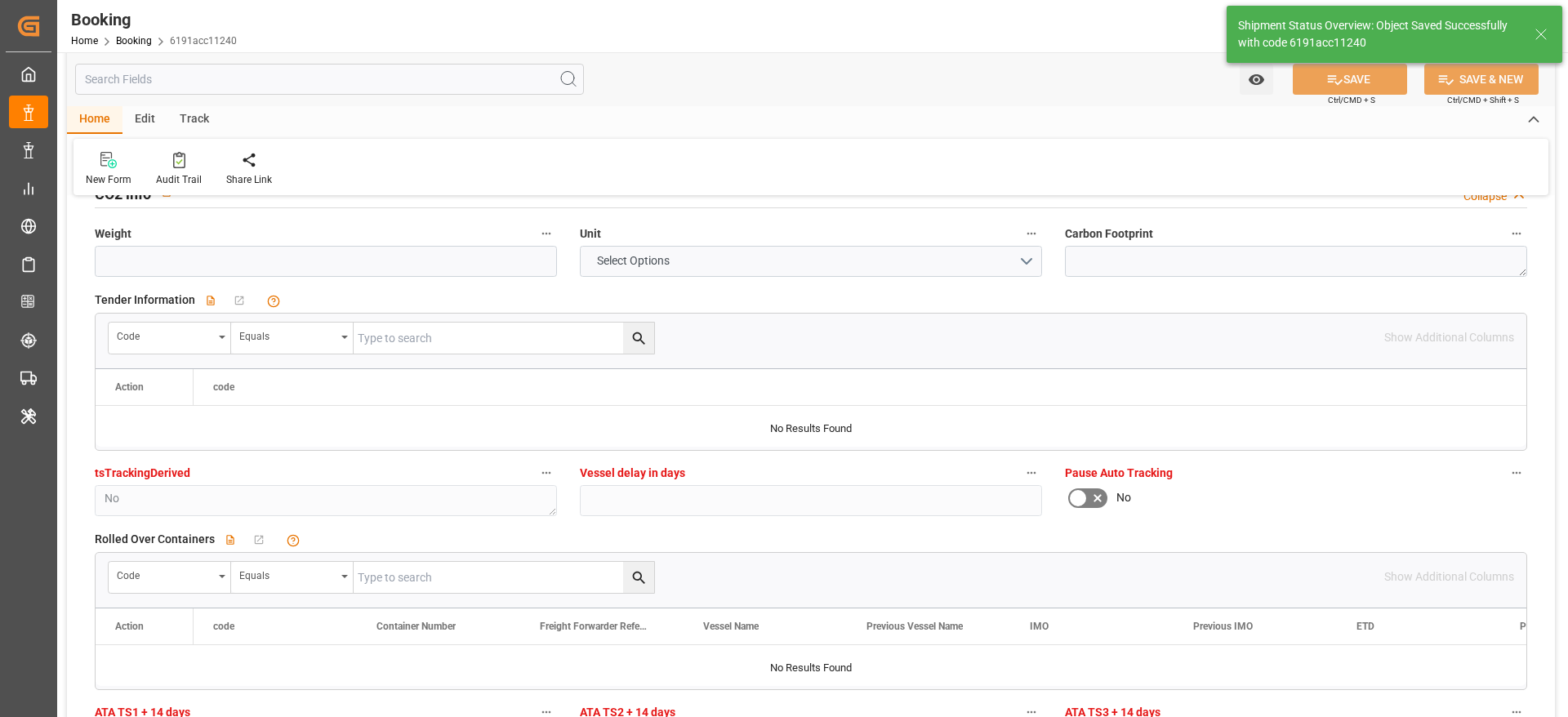
type textarea "Gagan Prakash"
type textarea "businessDivision-businessLine-"
type input "03.09.2025 07:00"
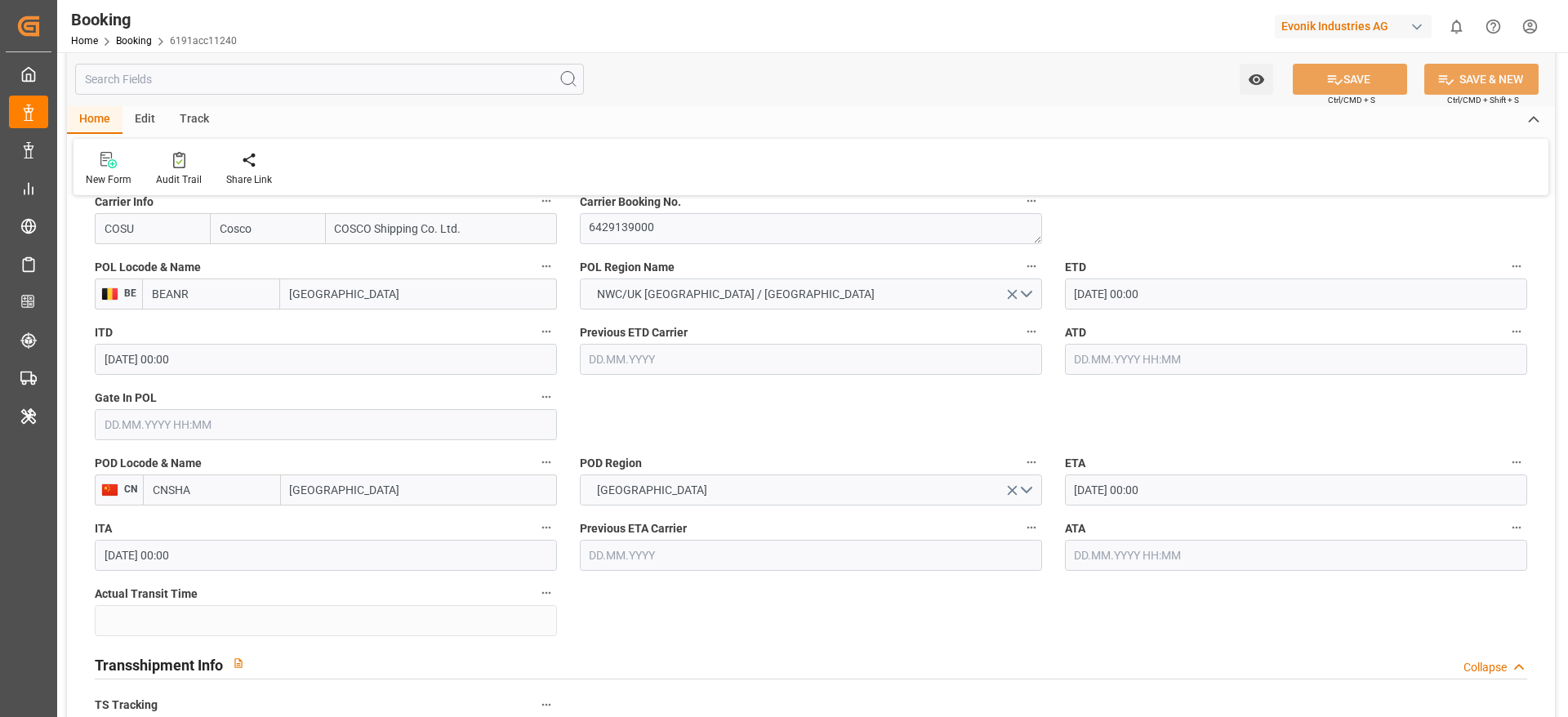
scroll to position [1225, 0]
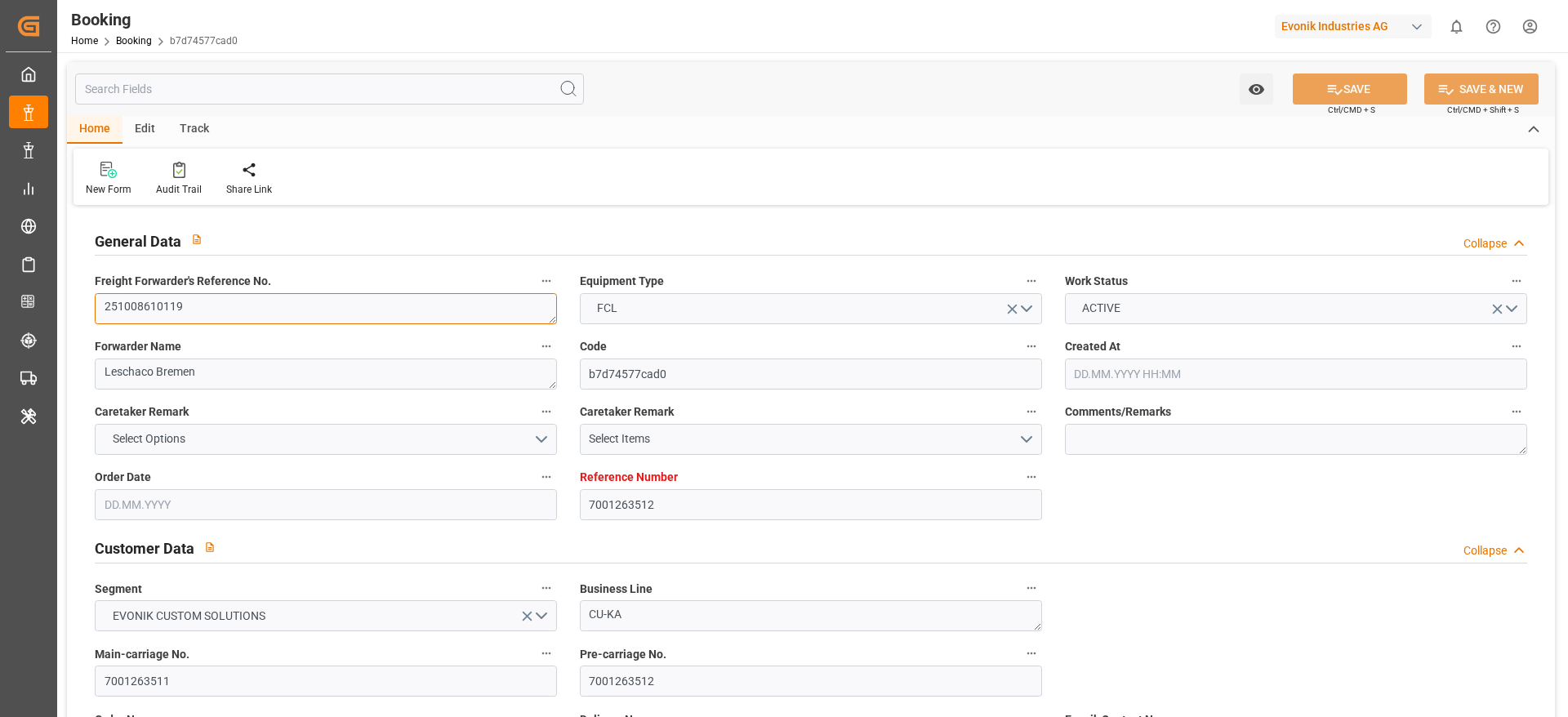
type input "7001263512"
type input "9298636"
type input "EUNWC"
click at [234, 304] on textarea "251008610119" at bounding box center [325, 308] width 463 height 31
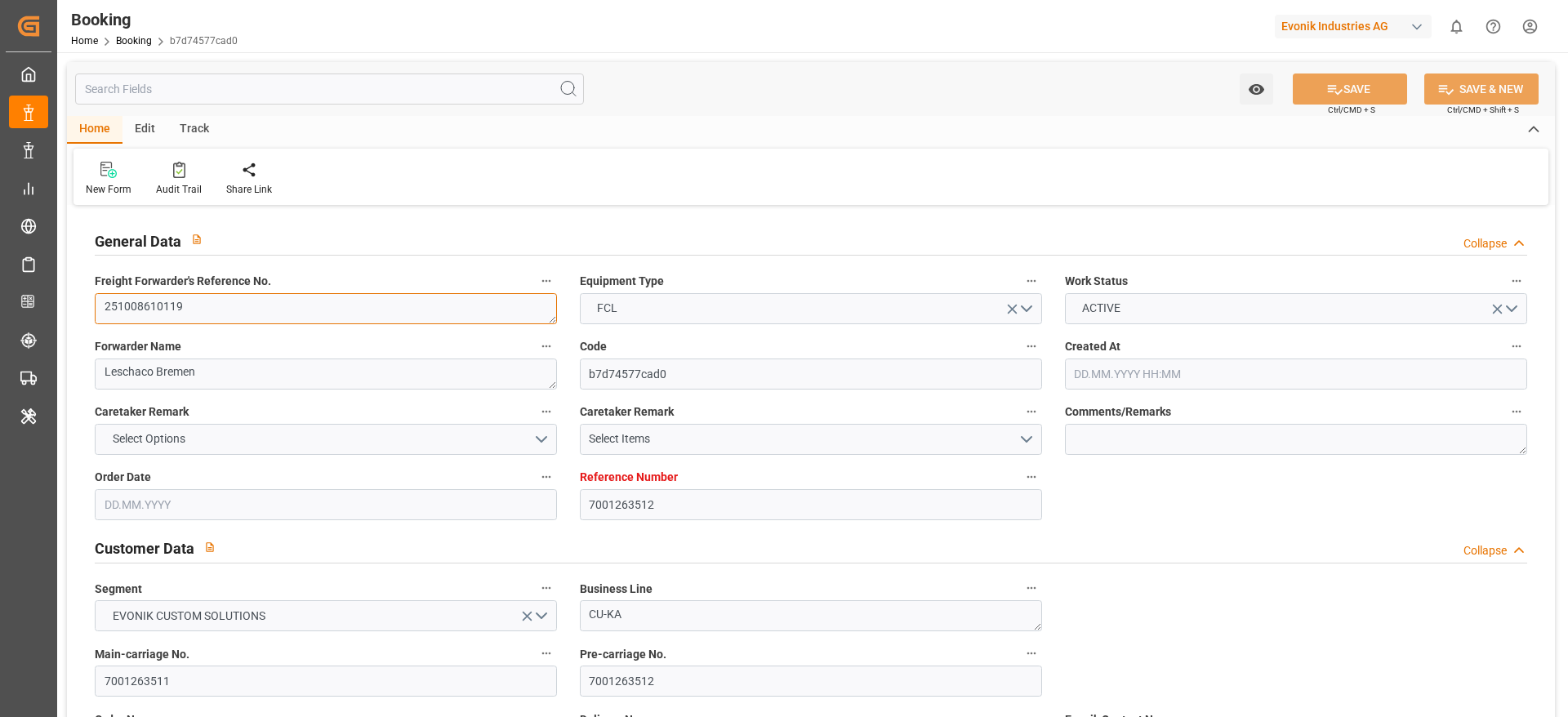
click at [234, 304] on textarea "251008610119" at bounding box center [325, 308] width 463 height 31
type input "[DATE] 09:36"
type input "[DATE]"
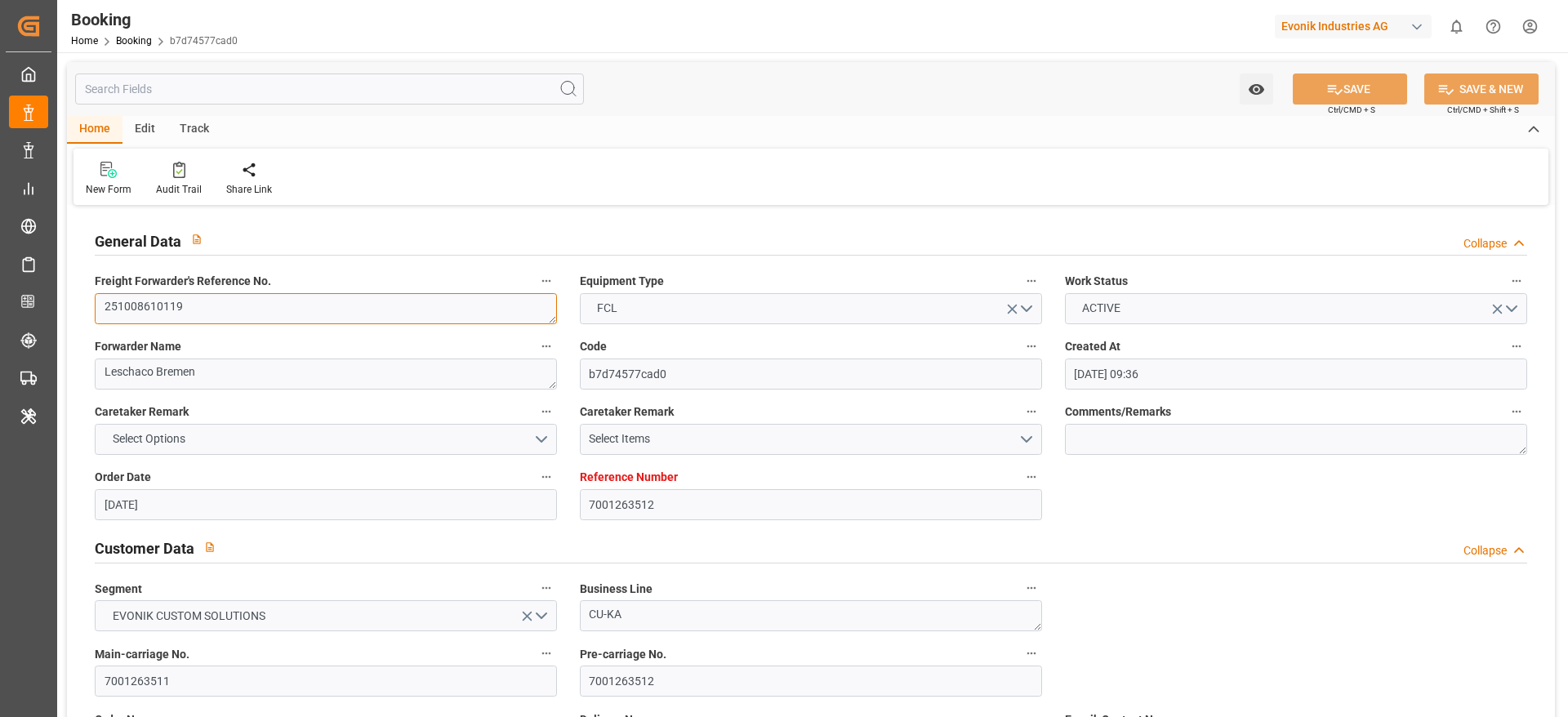
type input "[DATE] 00:00"
type input "[DATE]"
type input "[DATE] 00:00"
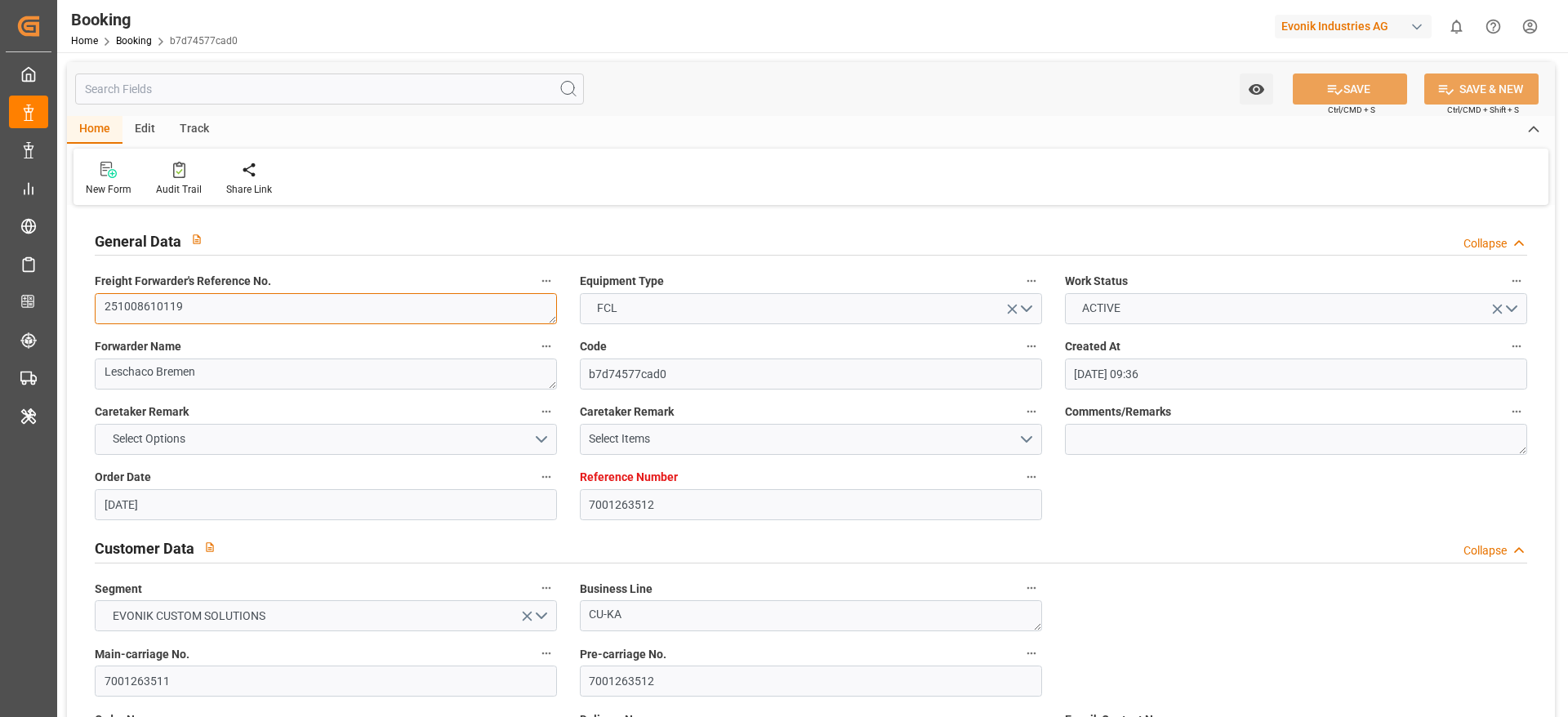
type input "15.10.2025 00:00"
type input "[DATE] 00:00"
type input "02.09.2025 10:14"
click at [234, 304] on textarea "251008610119" at bounding box center [325, 308] width 463 height 31
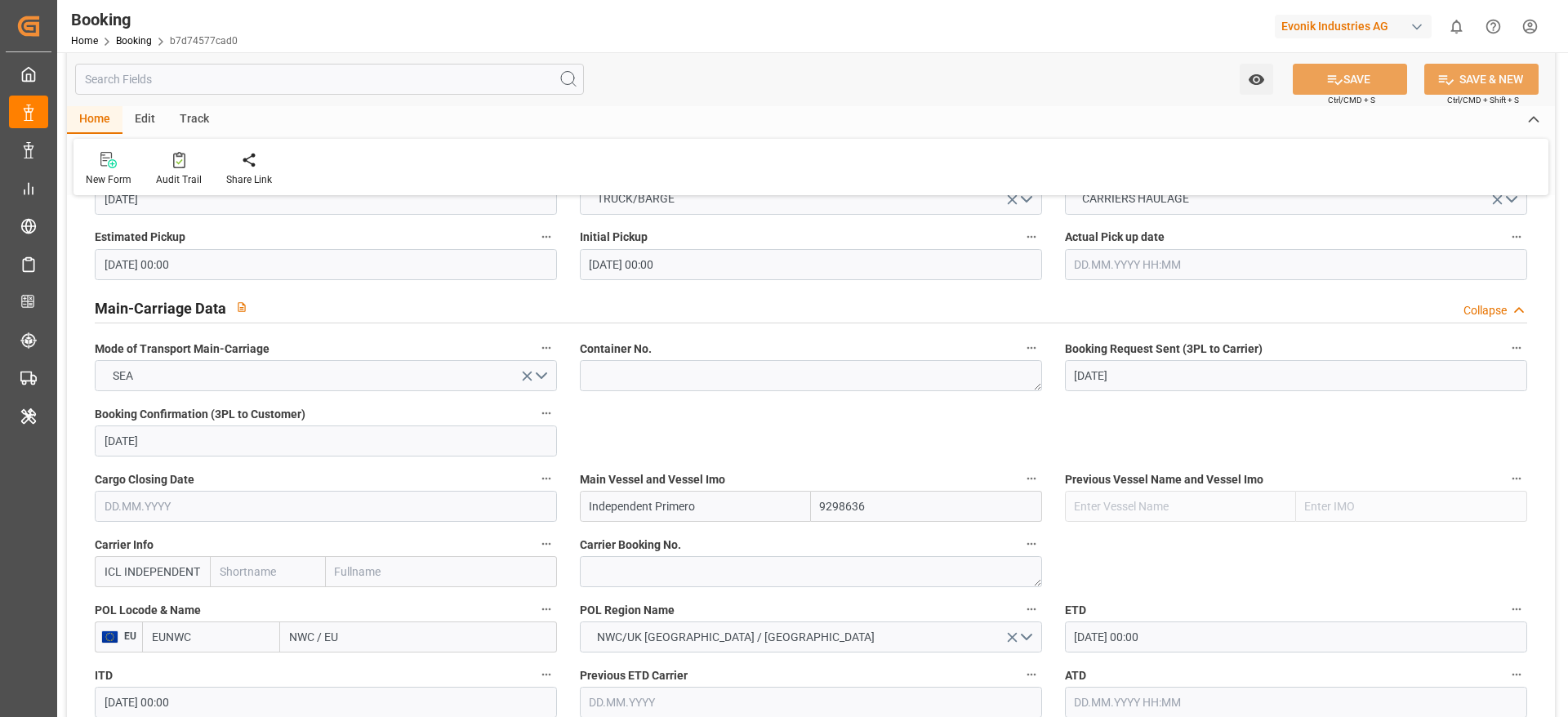
scroll to position [1102, 0]
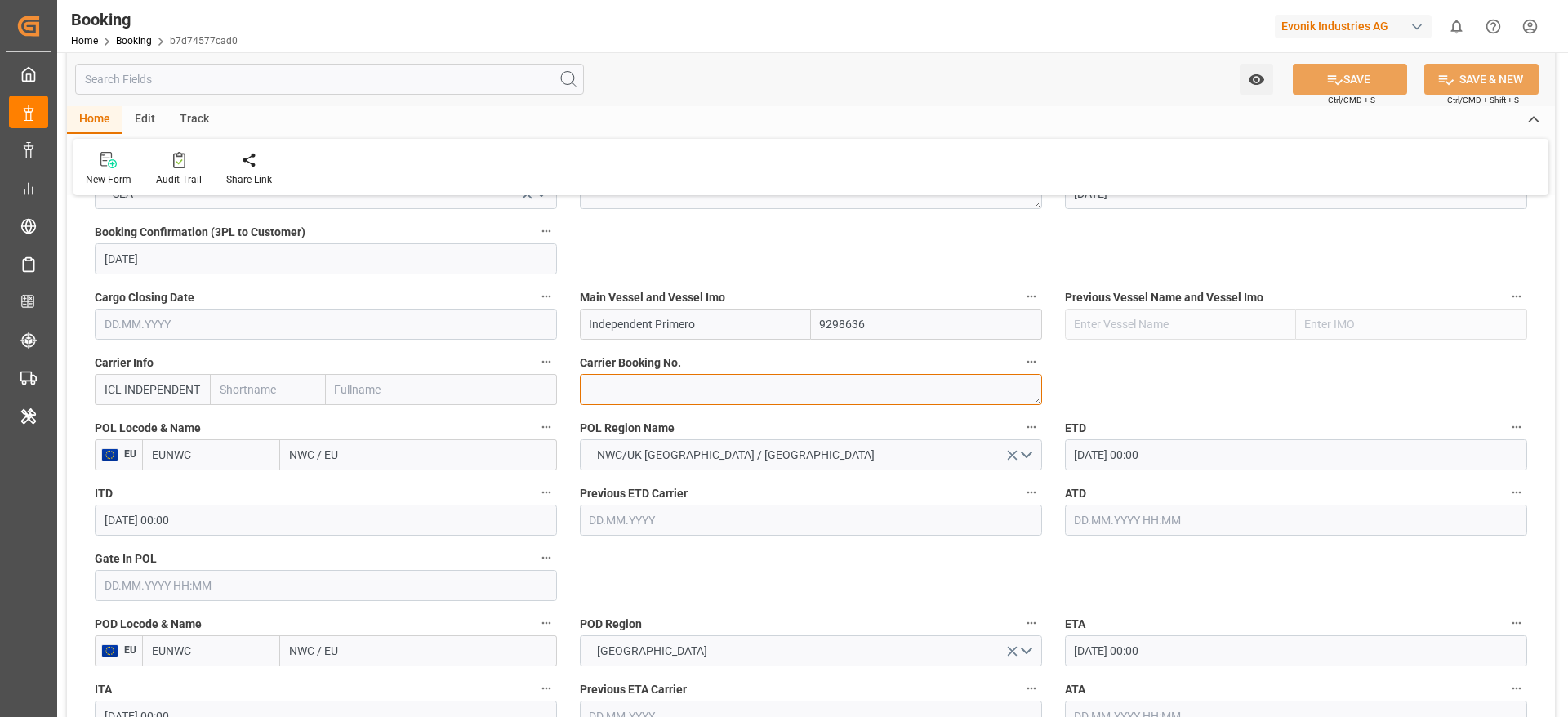
click at [659, 404] on textarea at bounding box center [811, 390] width 463 height 31
paste textarea "149471900"
type textarea "149471900"
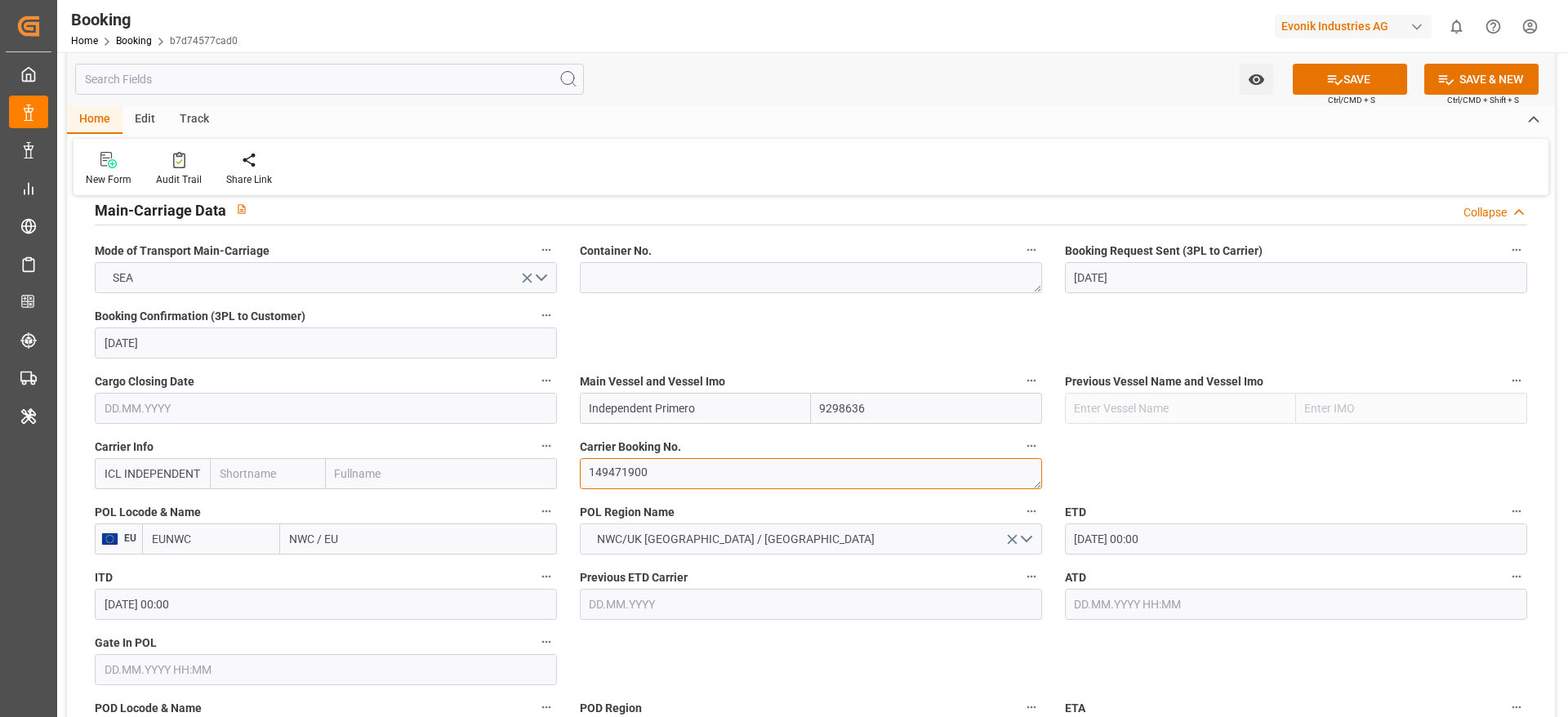
scroll to position [979, 0]
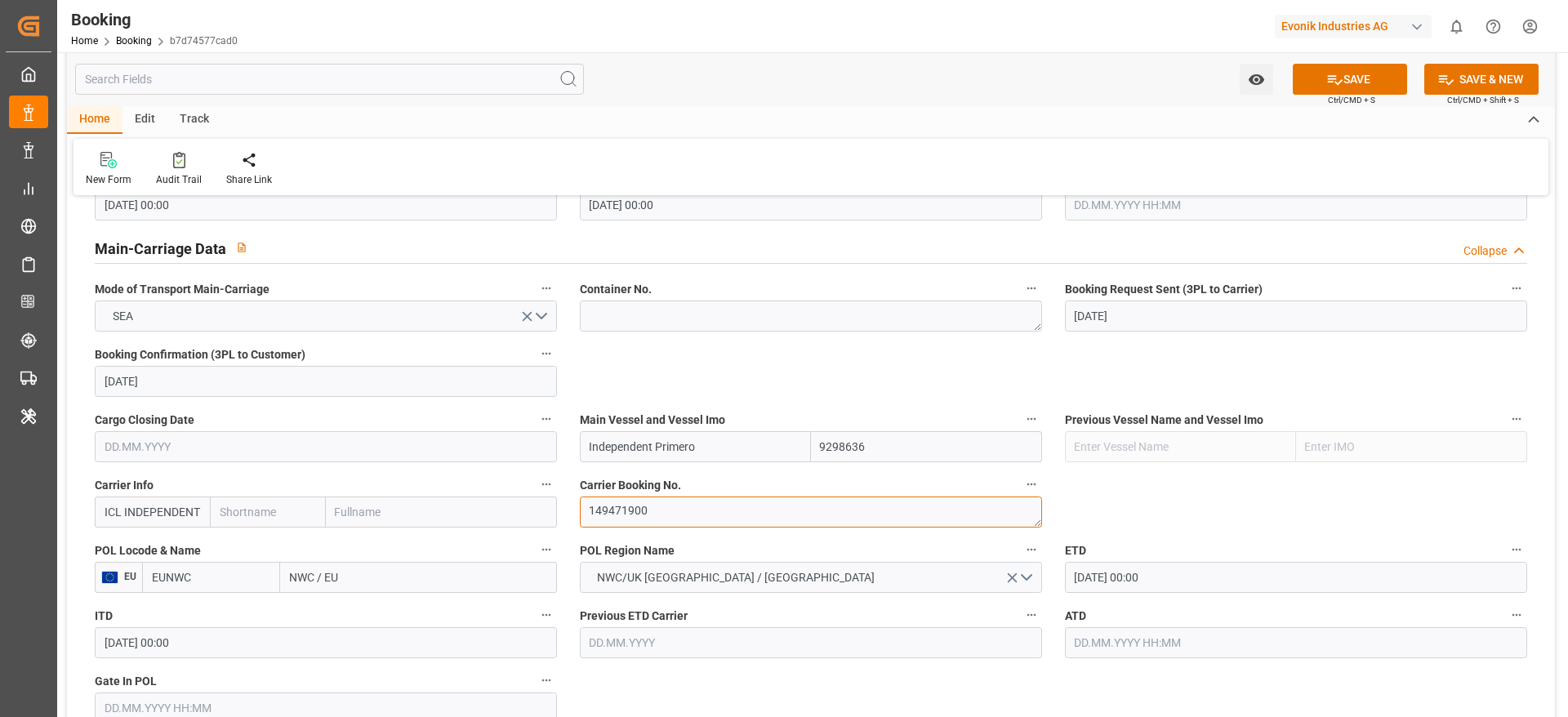
click at [661, 521] on textarea "149471900" at bounding box center [811, 512] width 463 height 31
click at [278, 512] on input "text" at bounding box center [267, 512] width 115 height 31
type input "ii"
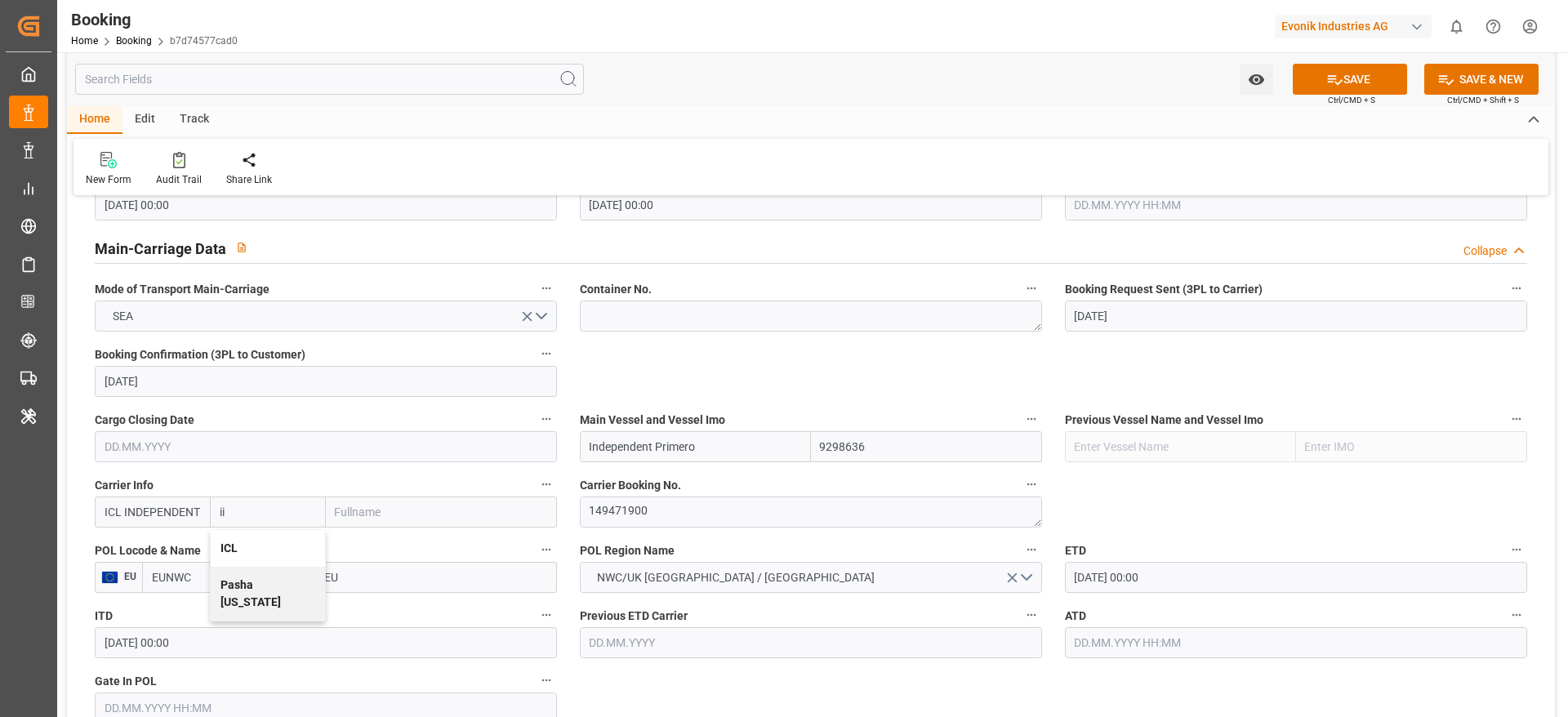
click at [252, 545] on div "ICL" at bounding box center [267, 548] width 113 height 36
type input "IILU"
type input "ICL"
type input "Independent Container Line Limited"
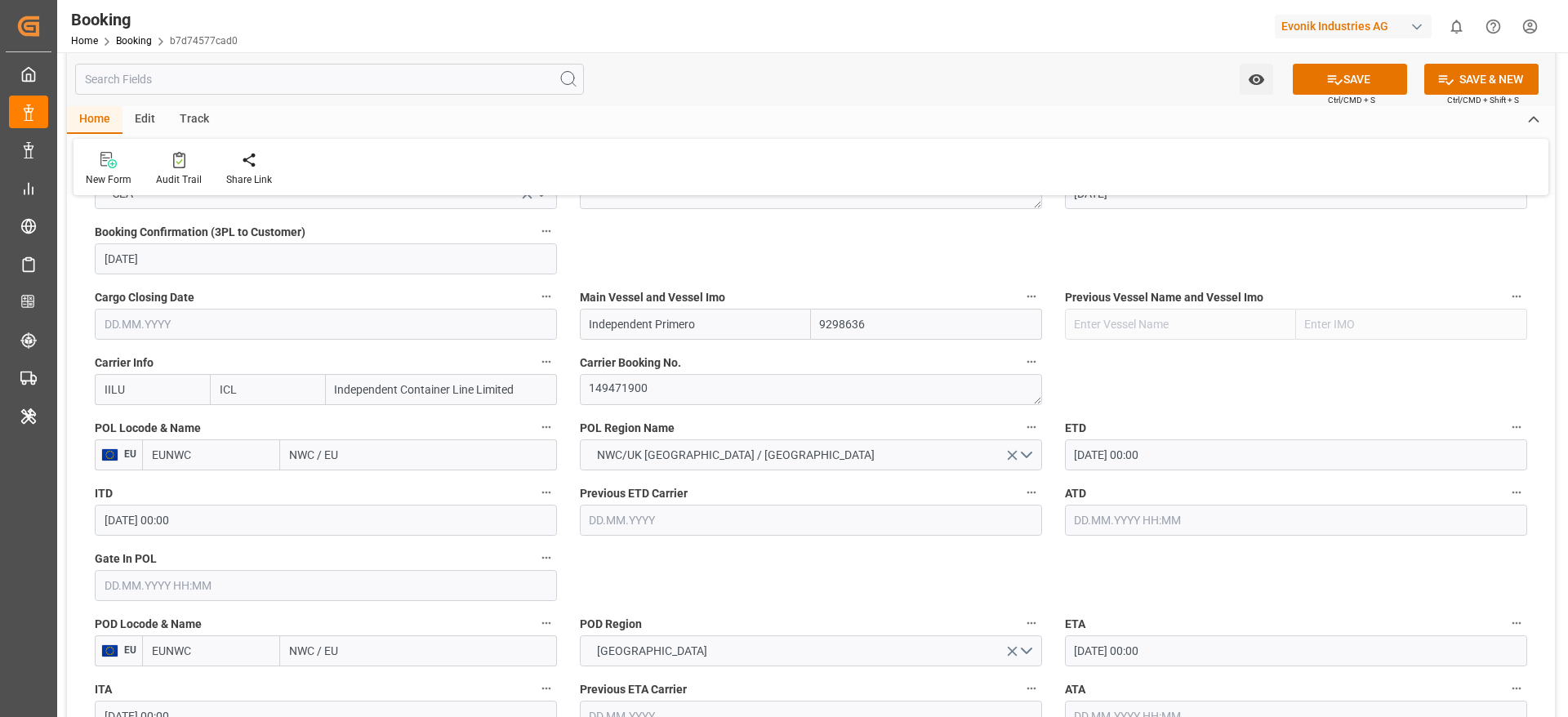
type input "ICL"
click at [385, 466] on input "NWC / EU" at bounding box center [419, 455] width 277 height 31
paste input "Antwerp"
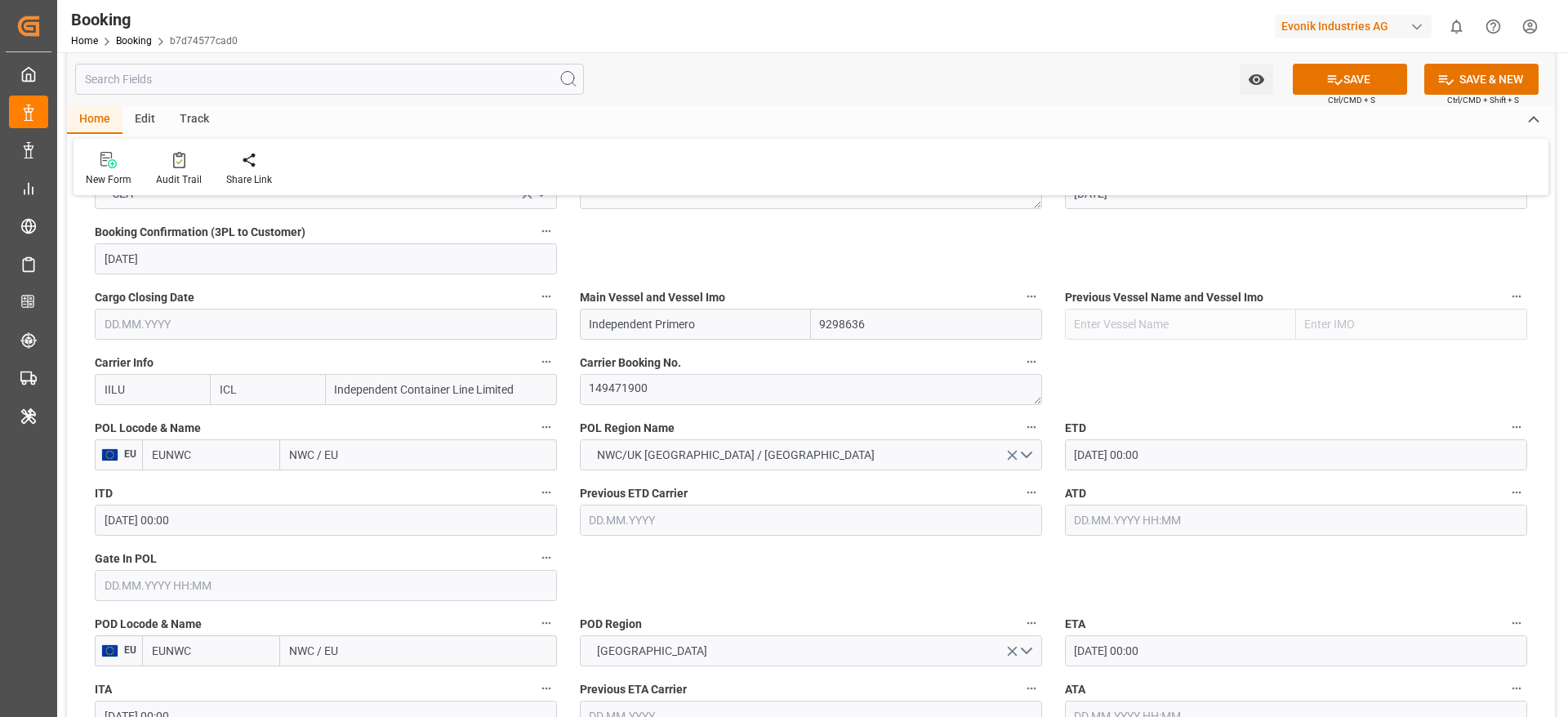
type input "Antwerp"
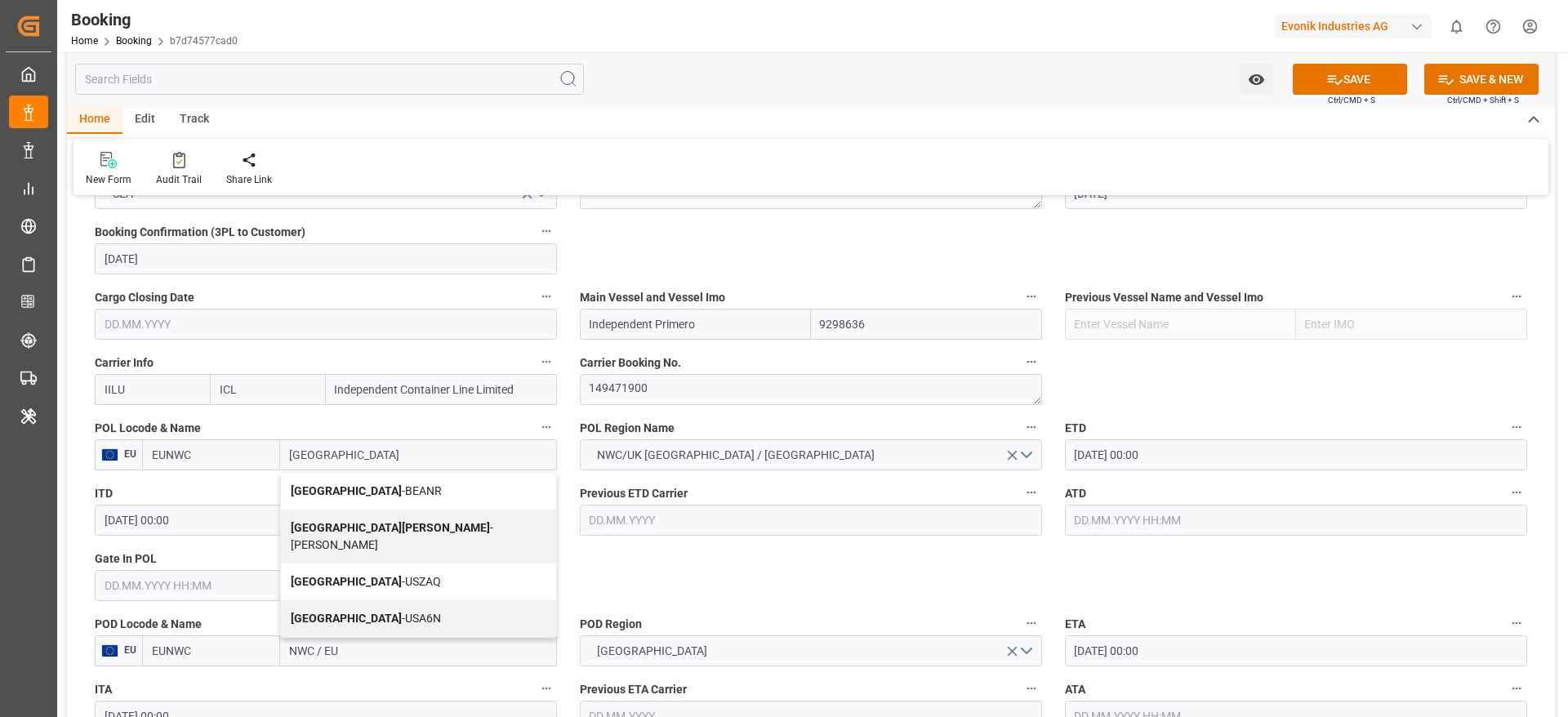
click at [381, 486] on div "Antwerp - BEANR" at bounding box center [419, 490] width 276 height 36
type input "BEANR"
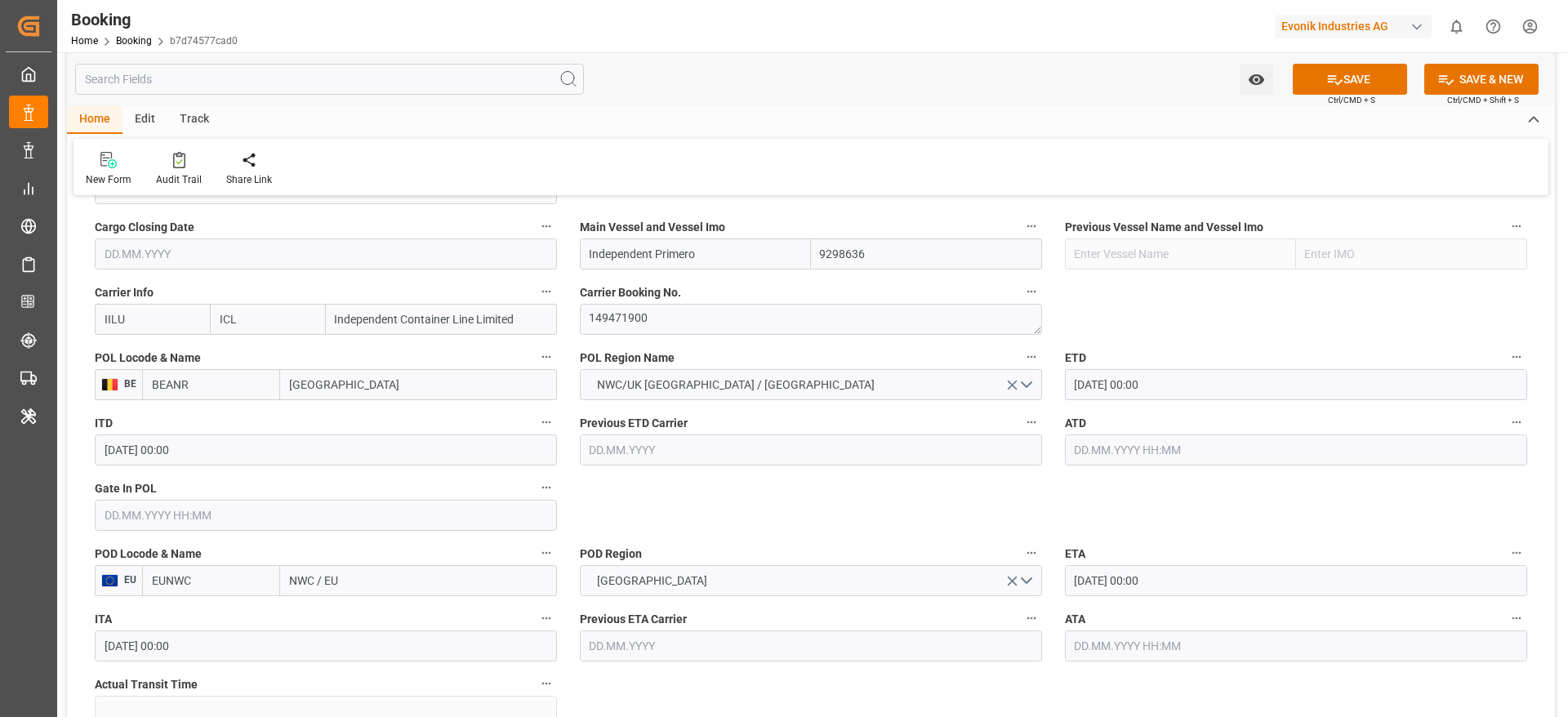
scroll to position [1225, 0]
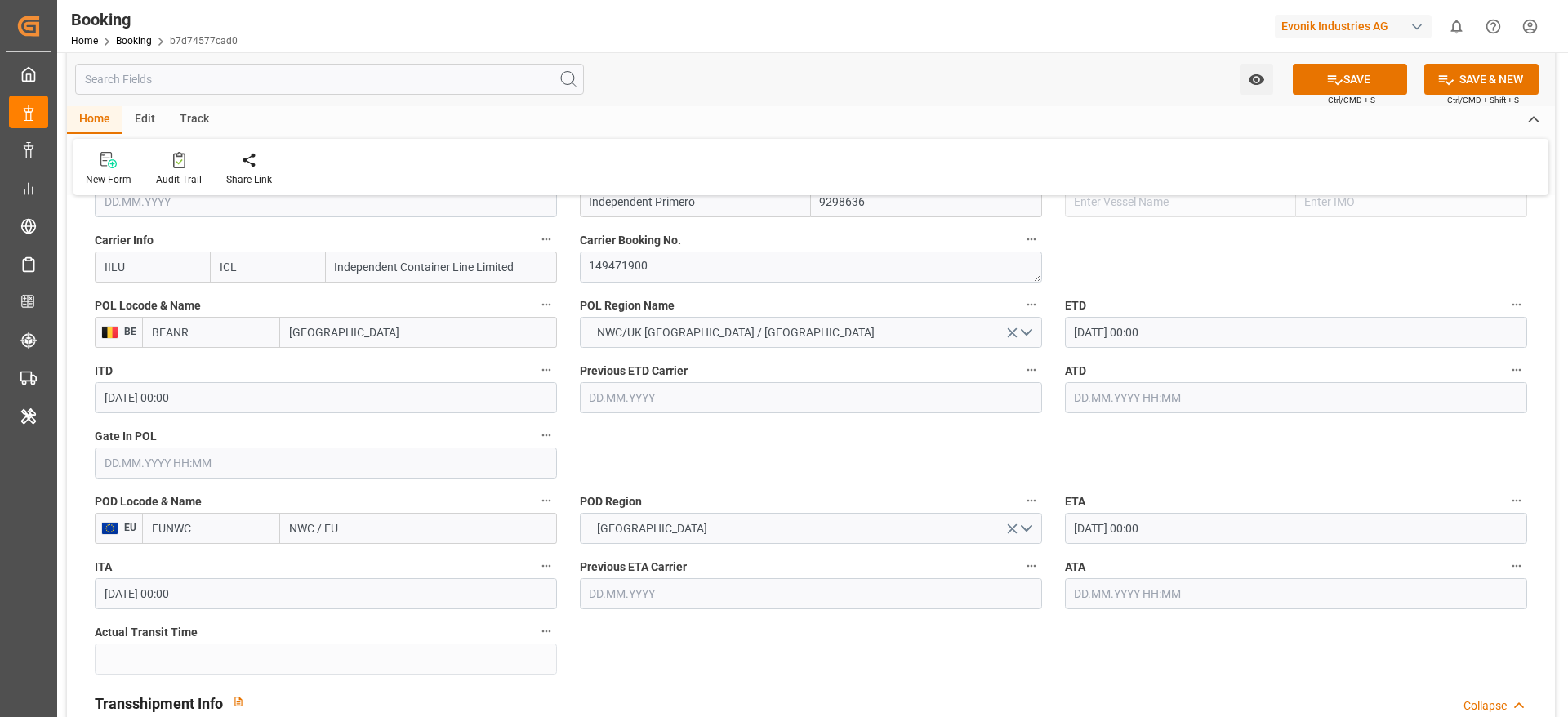
type input "Antwerp"
click at [289, 519] on input "NWC / EU" at bounding box center [419, 528] width 277 height 31
click at [253, 523] on input "EUNWC" at bounding box center [211, 528] width 138 height 31
click at [252, 523] on input "EUNWC" at bounding box center [211, 528] width 138 height 31
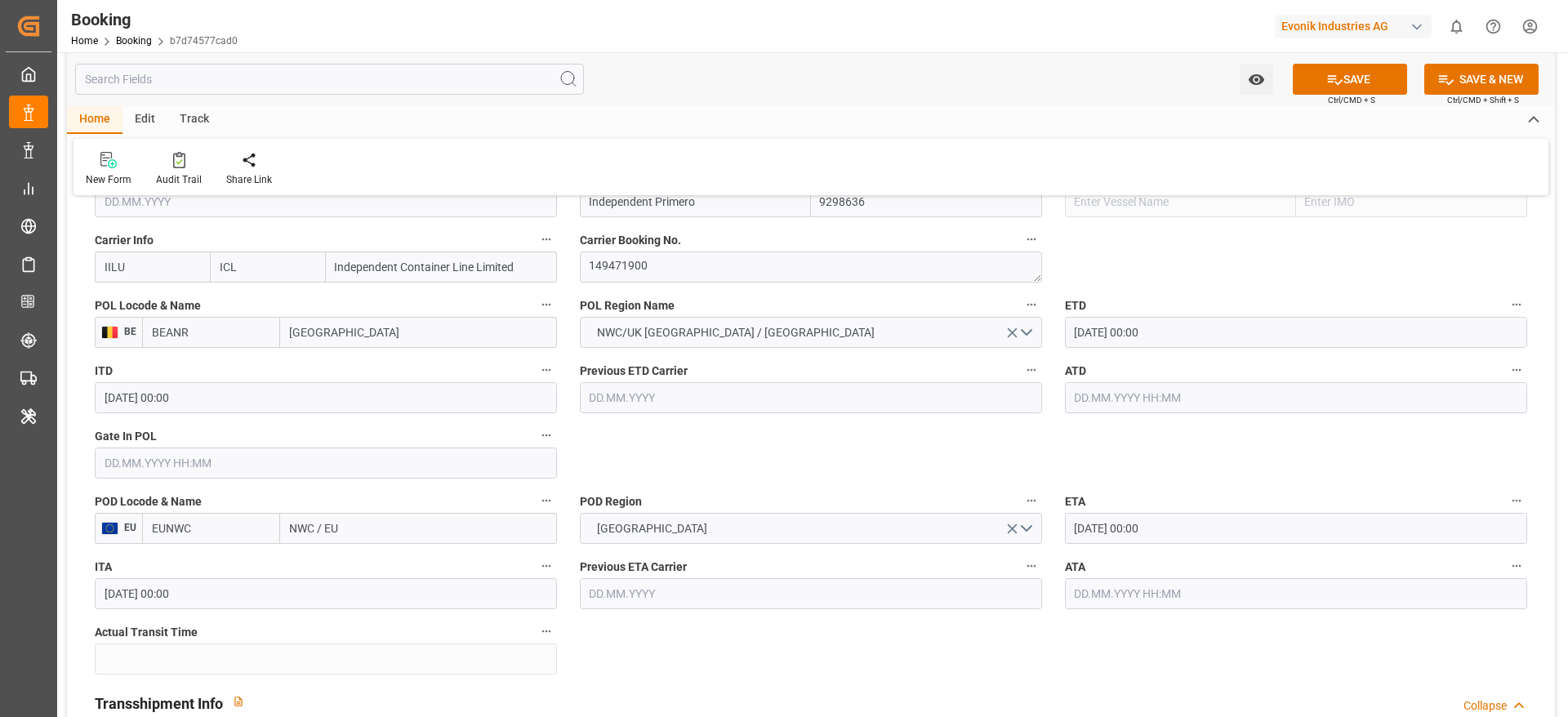
paste input "USCHT"
type input "USCHT"
click at [219, 558] on span "USCHT - Chester" at bounding box center [197, 572] width 88 height 31
type input "Chester"
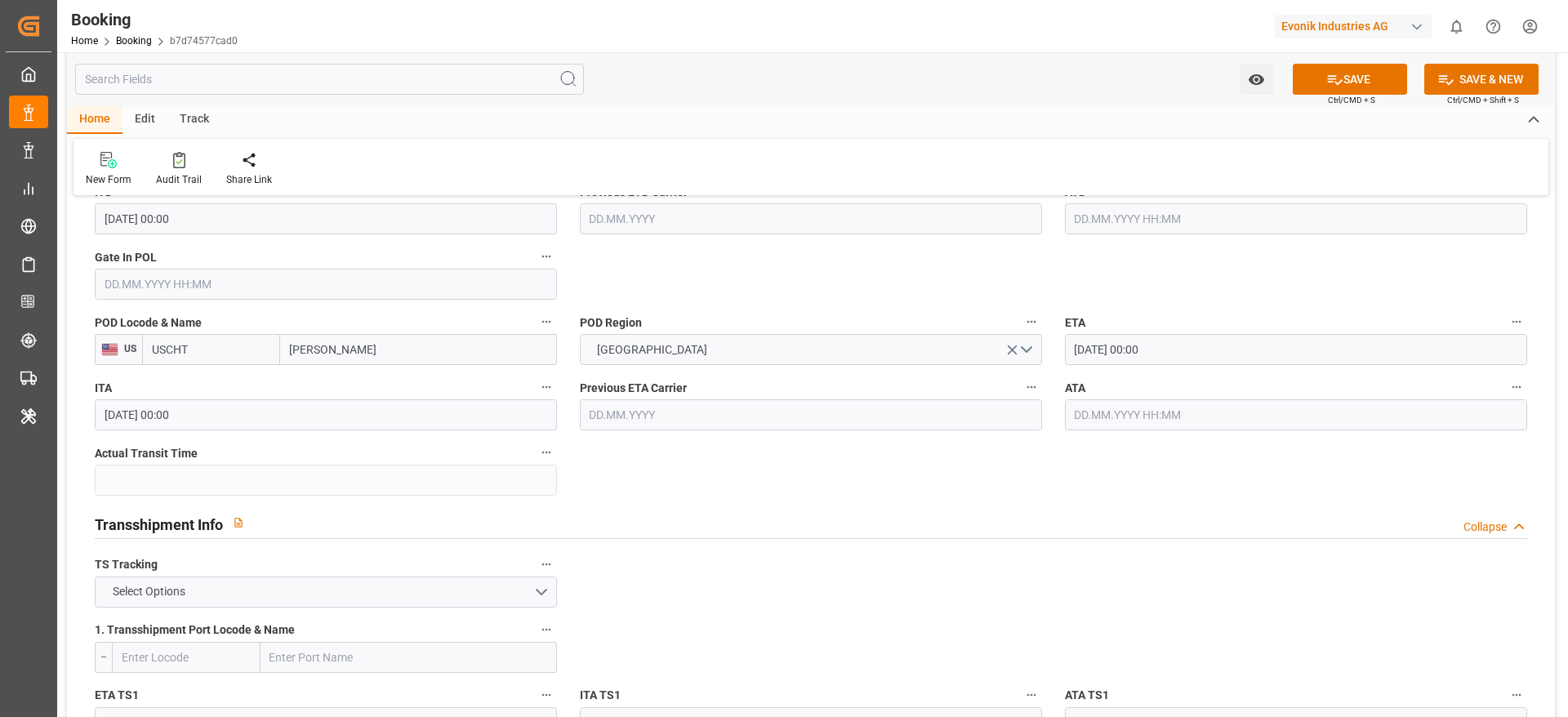
scroll to position [1470, 0]
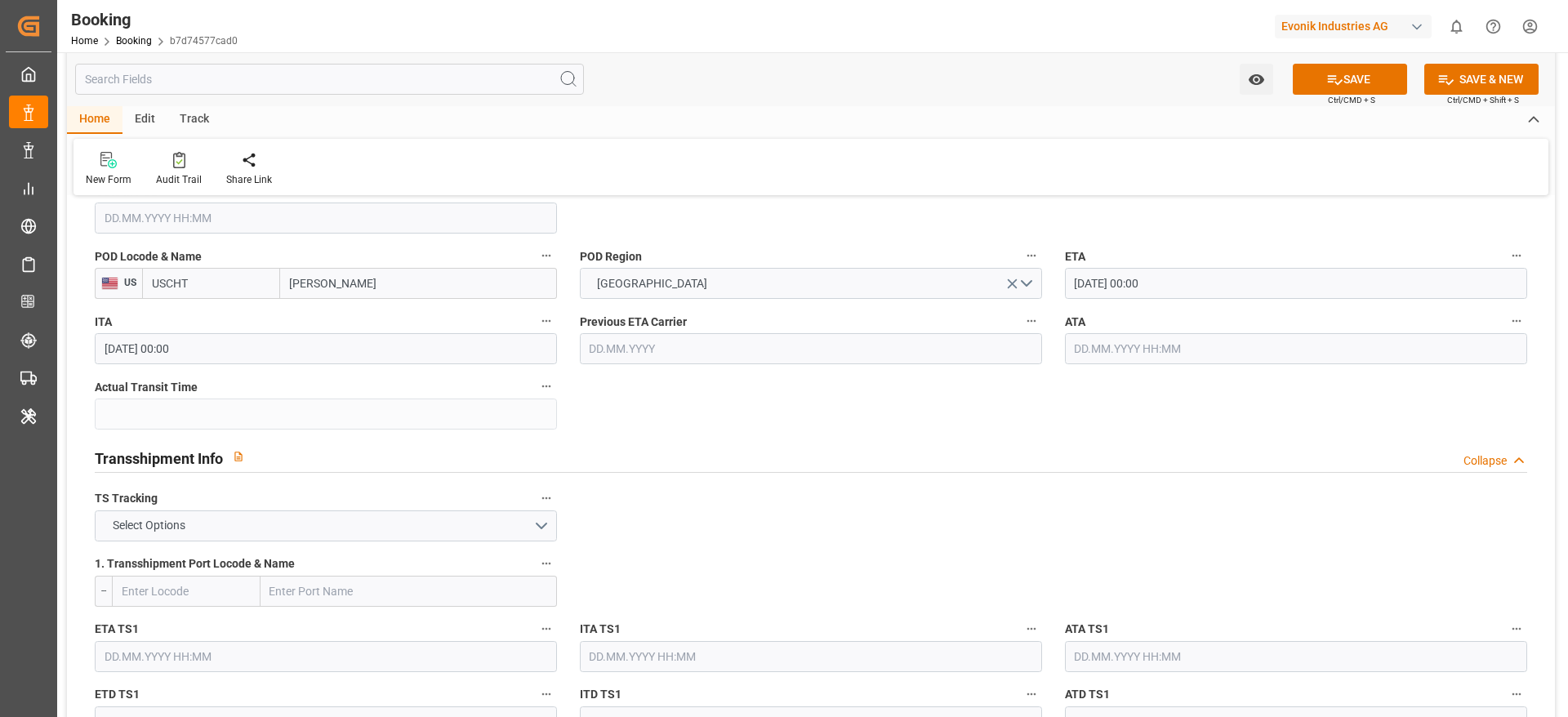
type input "USCHT"
click at [259, 501] on label "TS Tracking" at bounding box center [325, 499] width 463 height 23
click at [535, 501] on button "TS Tracking" at bounding box center [546, 498] width 22 height 22
click at [241, 530] on div at bounding box center [784, 358] width 1568 height 717
click at [220, 532] on button "Select Options" at bounding box center [325, 526] width 463 height 31
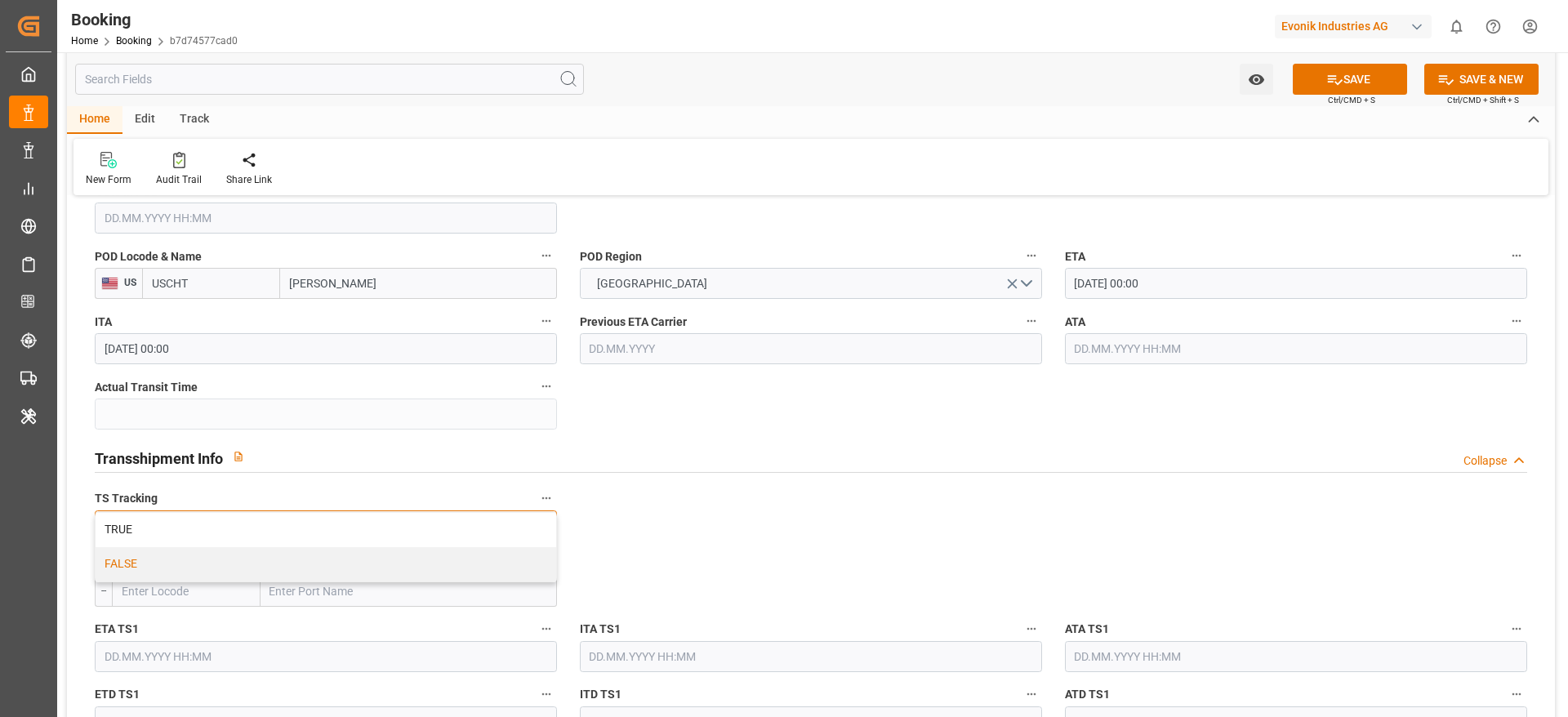
click at [209, 571] on div "FALSE" at bounding box center [325, 563] width 461 height 34
click at [1366, 80] on button "SAVE" at bounding box center [1350, 79] width 114 height 31
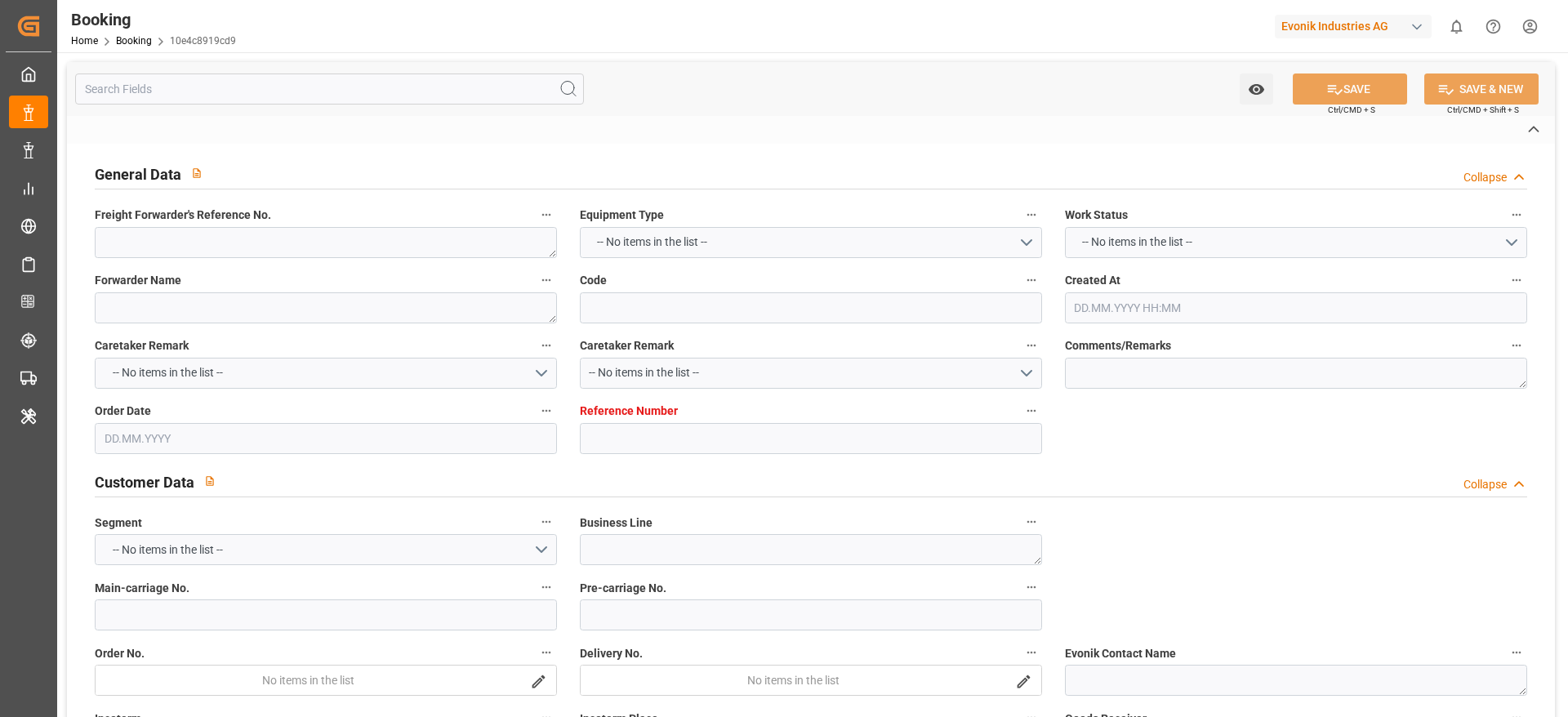
type input "10e4c8919cd9"
type input "7001260752"
type input "7001260751"
type input "MEHUIN"
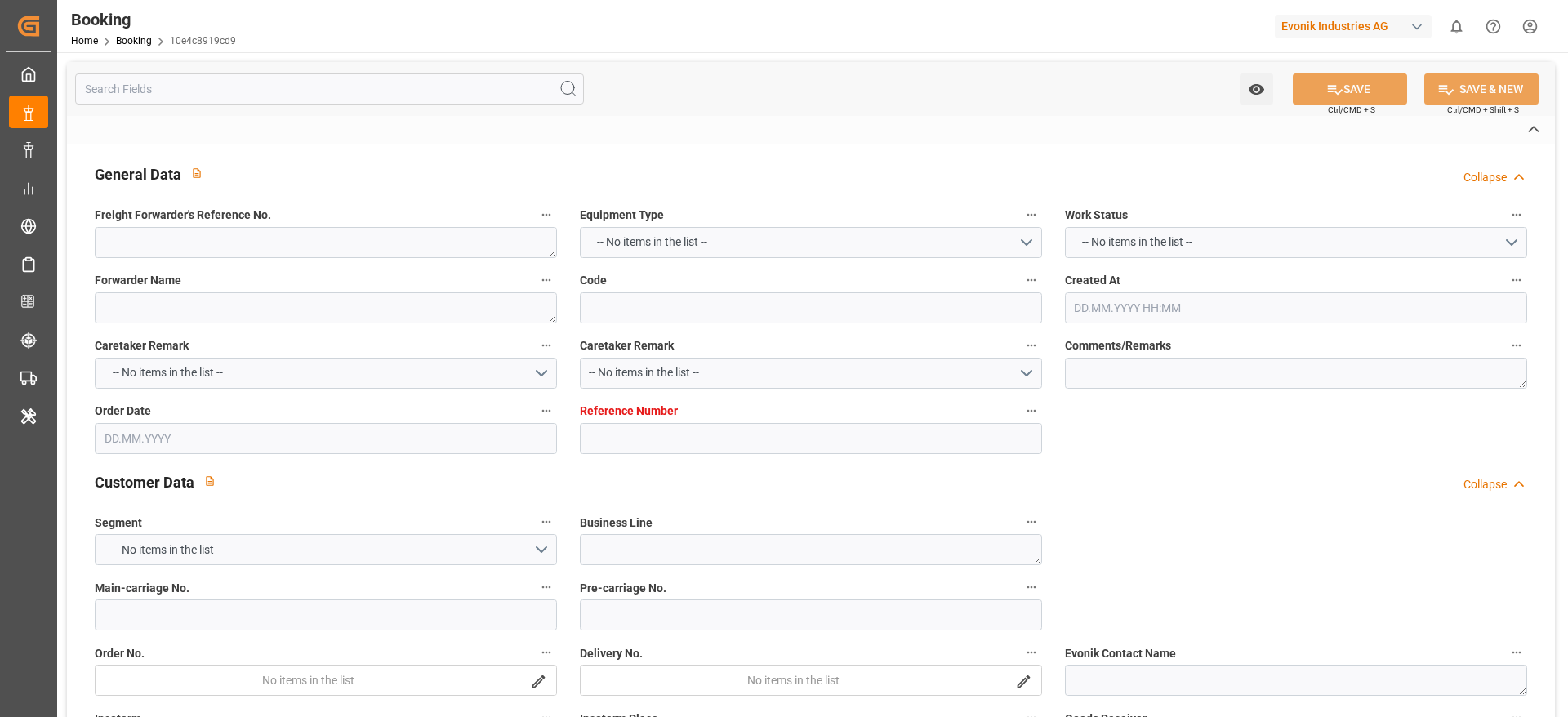
type input "ONEY"
type input "NWC / EU"
type input "[GEOGRAPHIC_DATA]"
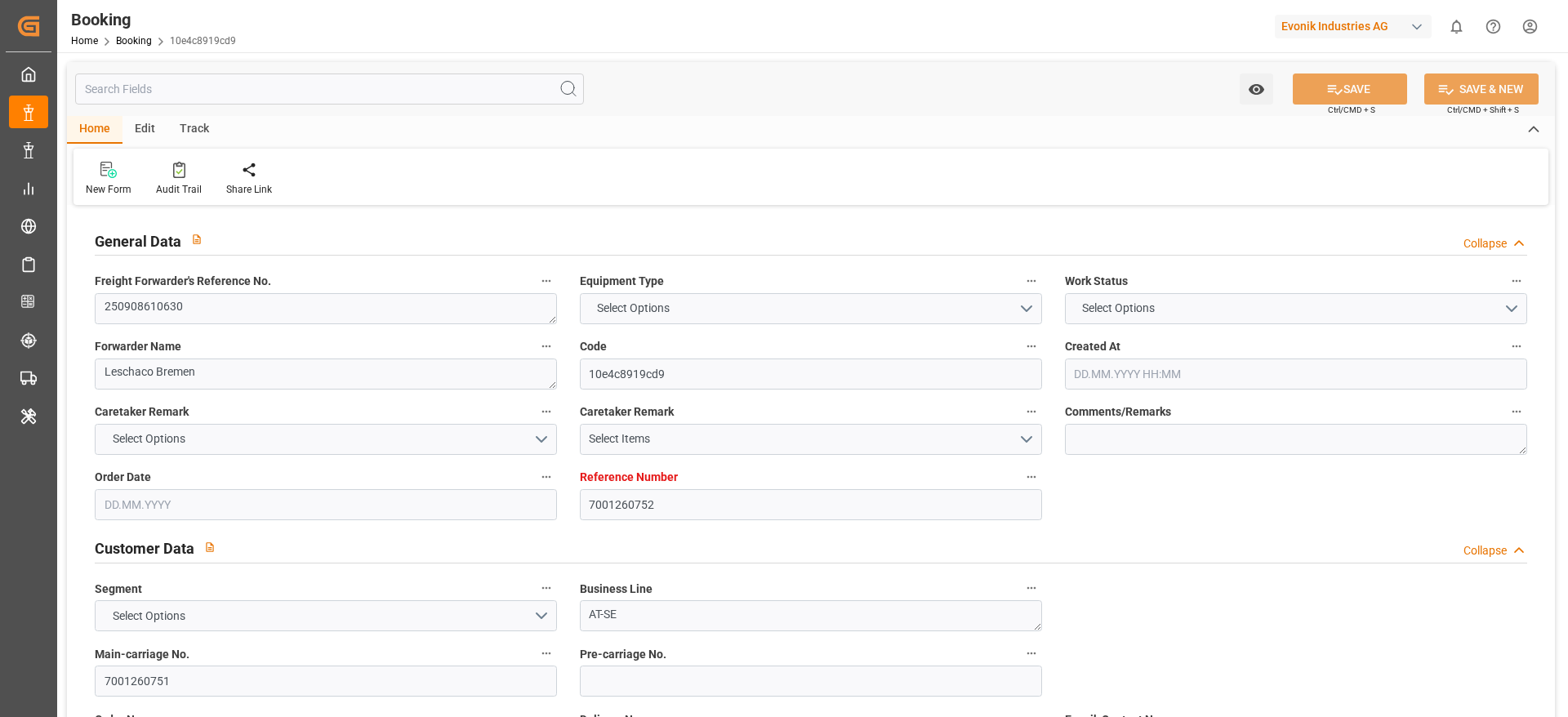
type input "7001260752"
type input "9400100"
type input "ONE"
type input "Ocean Network Express"
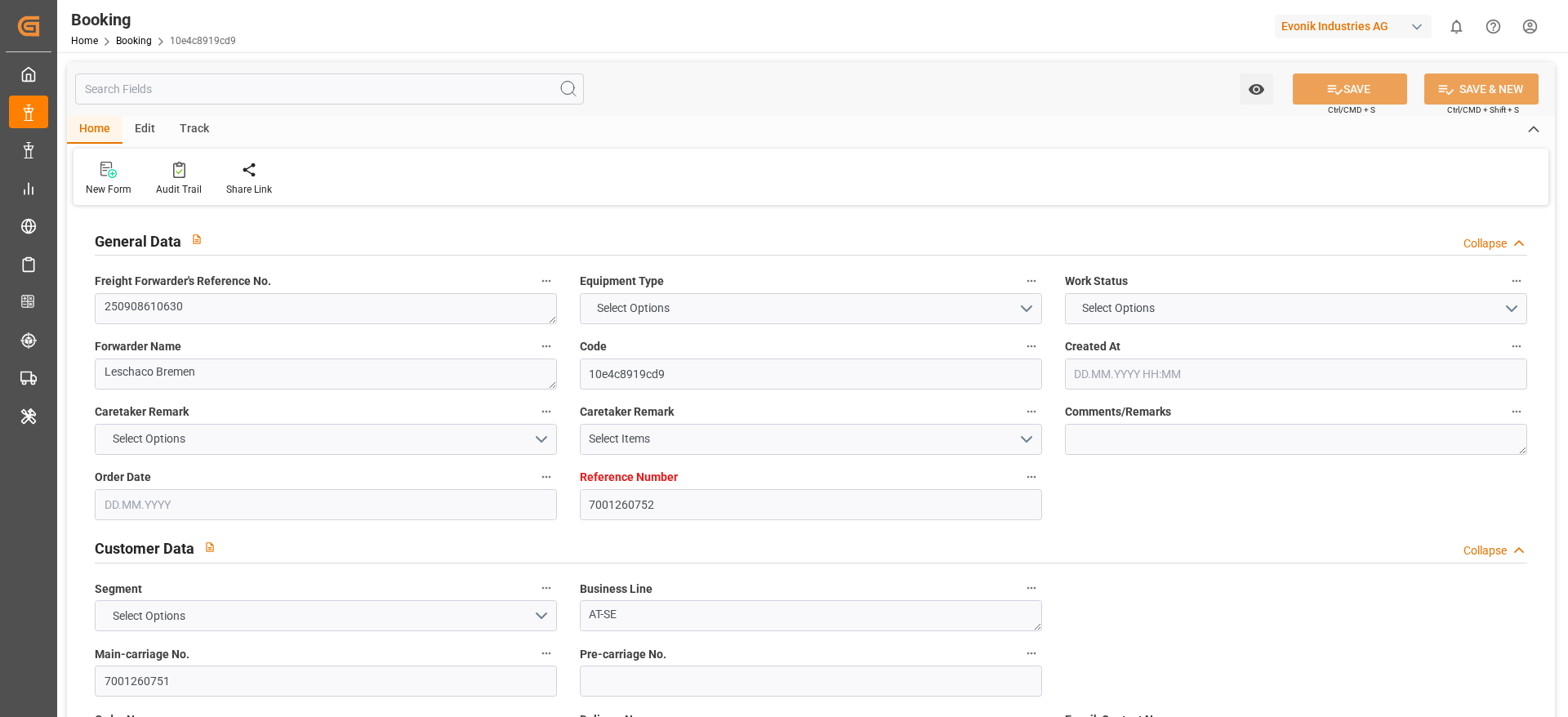
type input "EUNWC"
type input "ZADUR"
type input "[DATE] 07:50"
type input "[DATE]"
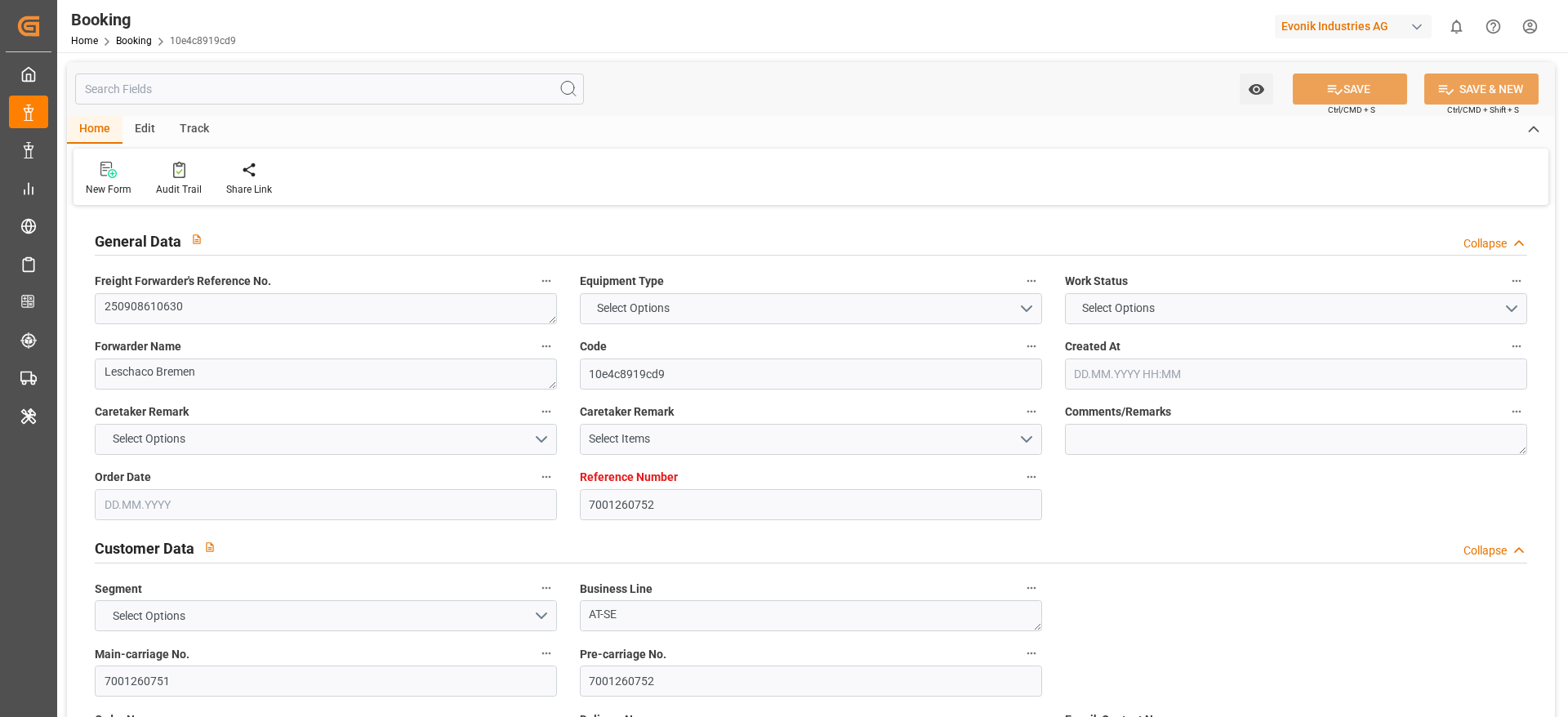
type input "[DATE]"
type input "[DATE] 00:00"
type input "[DATE]"
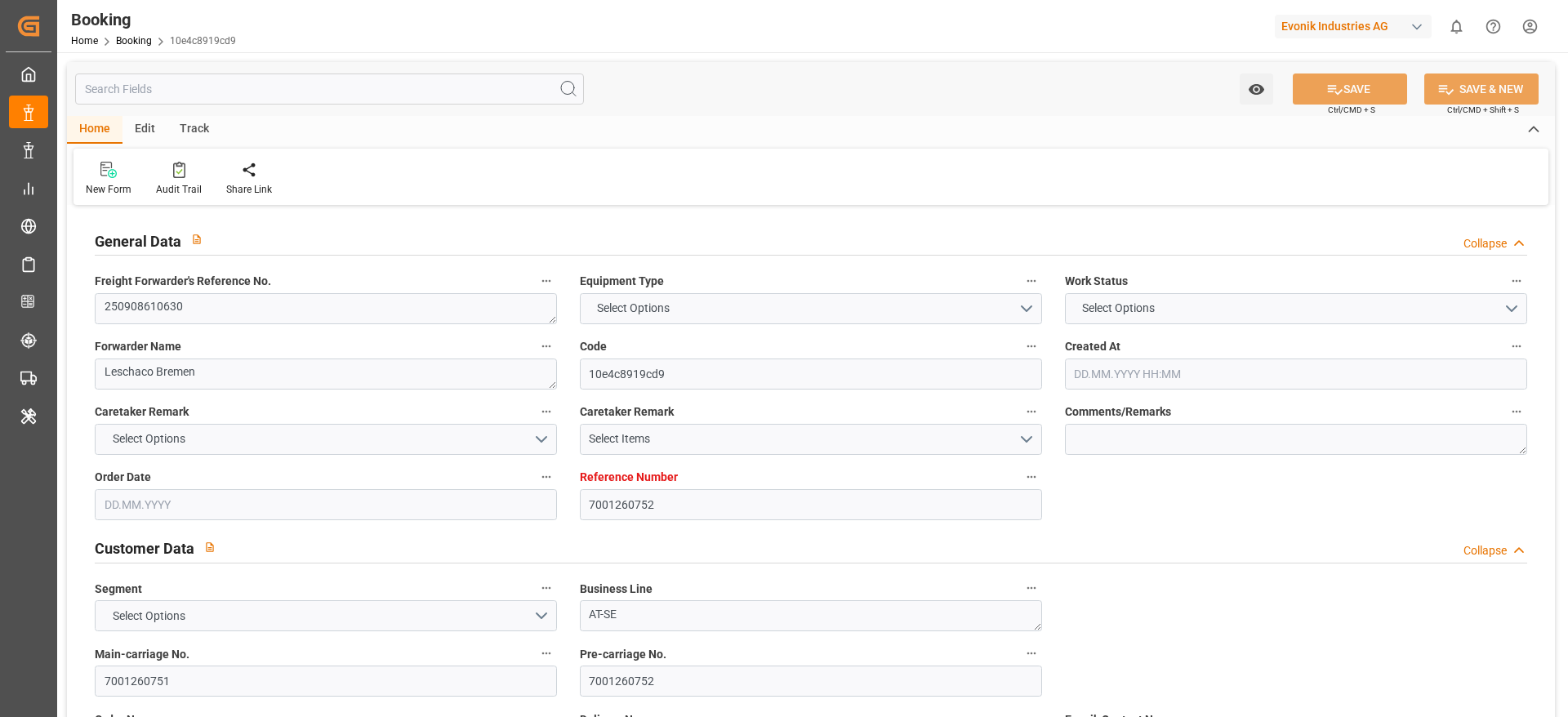
type input "[DATE]"
type input "[DATE] 00:00"
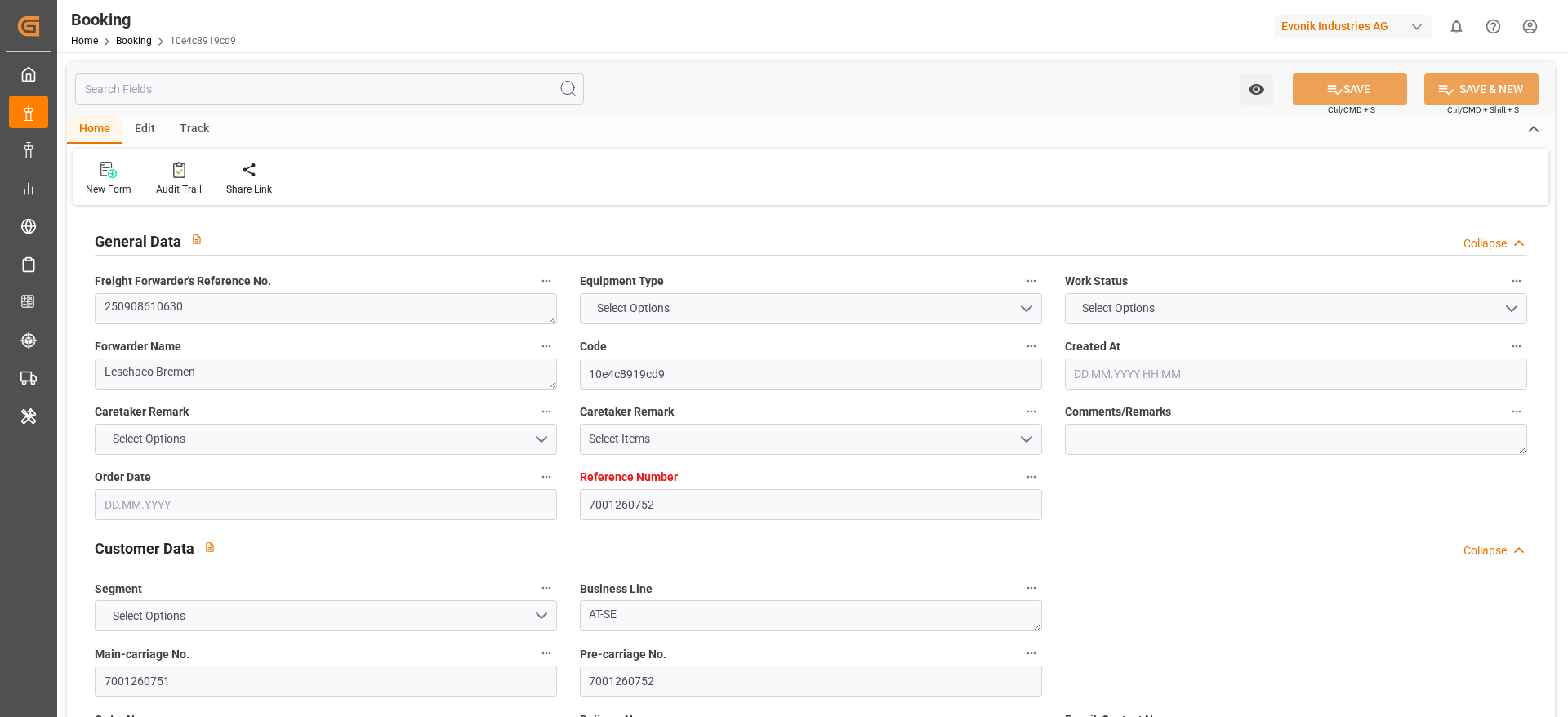
type input "[DATE] 07:44"
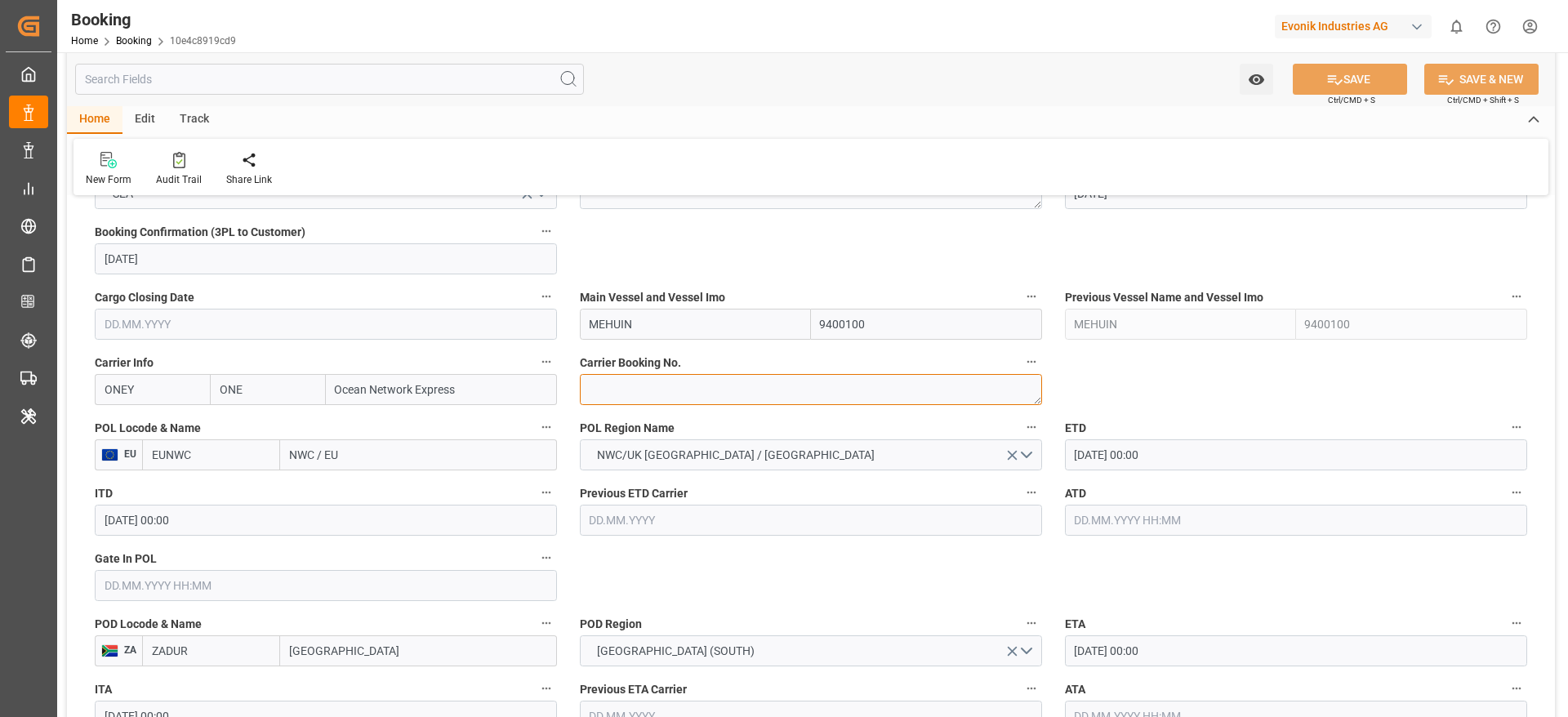
paste textarea "HAMF77737500"
type textarea "HAMF77737500"
click at [402, 458] on input "NWC / EU" at bounding box center [419, 455] width 277 height 31
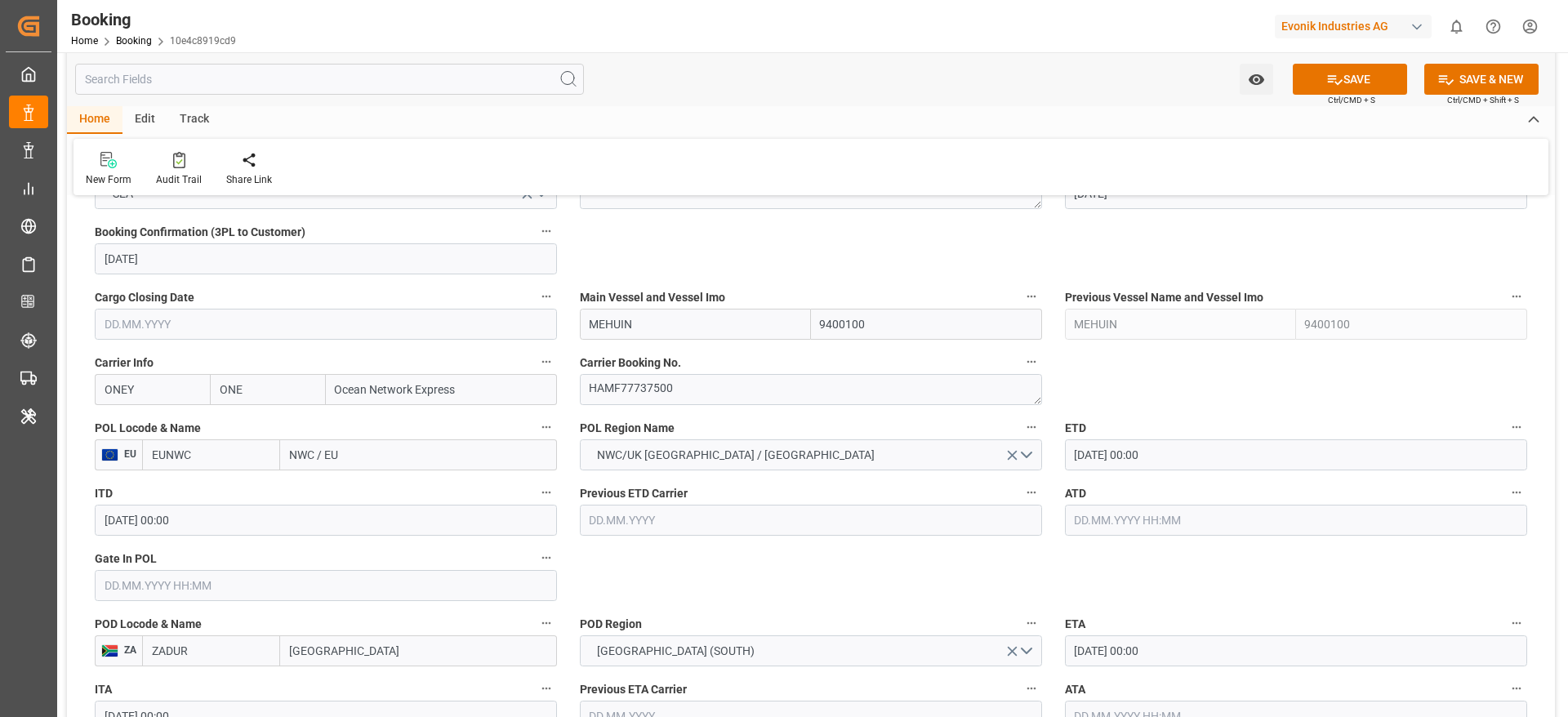
paste input "[GEOGRAPHIC_DATA]"
type input "[GEOGRAPHIC_DATA]"
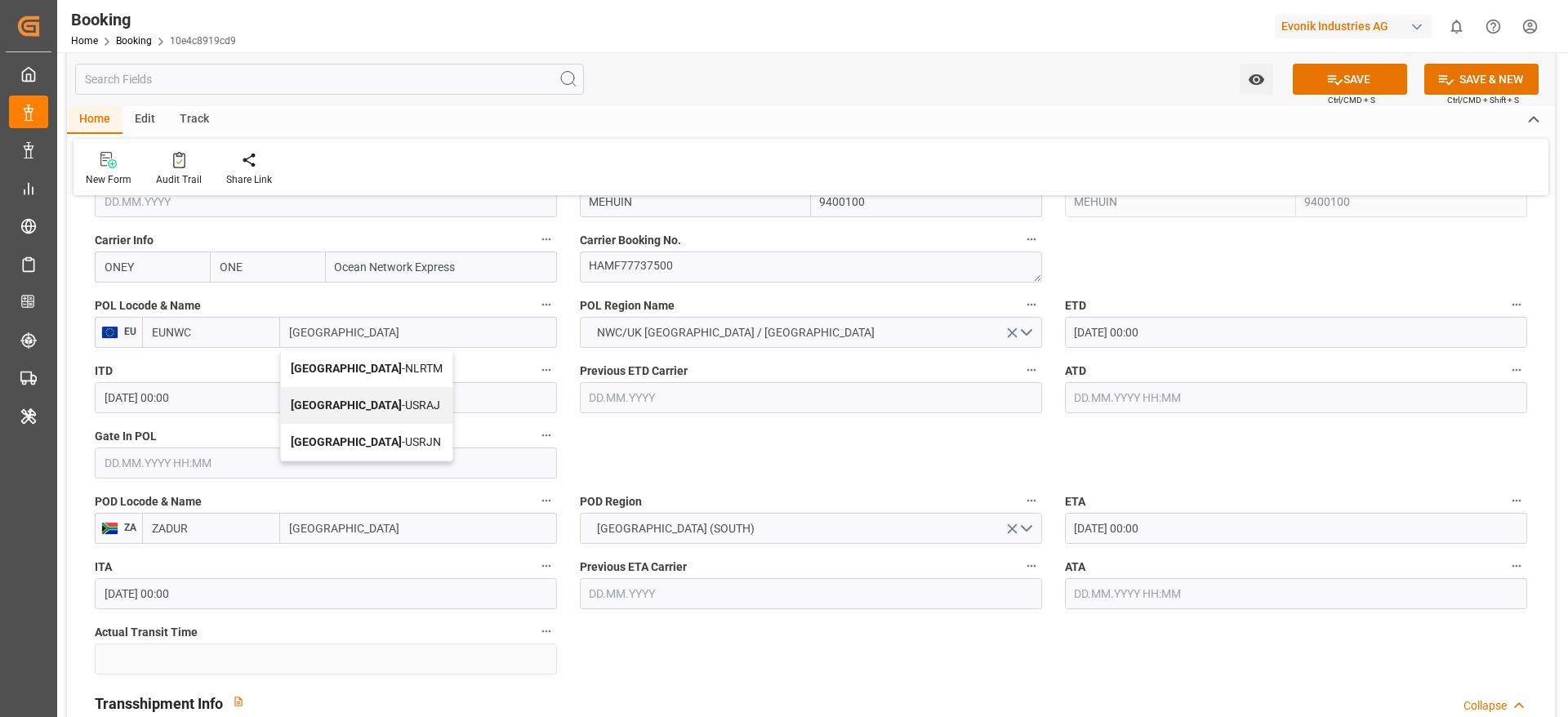
click at [364, 375] on span "[GEOGRAPHIC_DATA] - NLRTM" at bounding box center [367, 368] width 152 height 13
type input "NLRTM"
type input "[GEOGRAPHIC_DATA]"
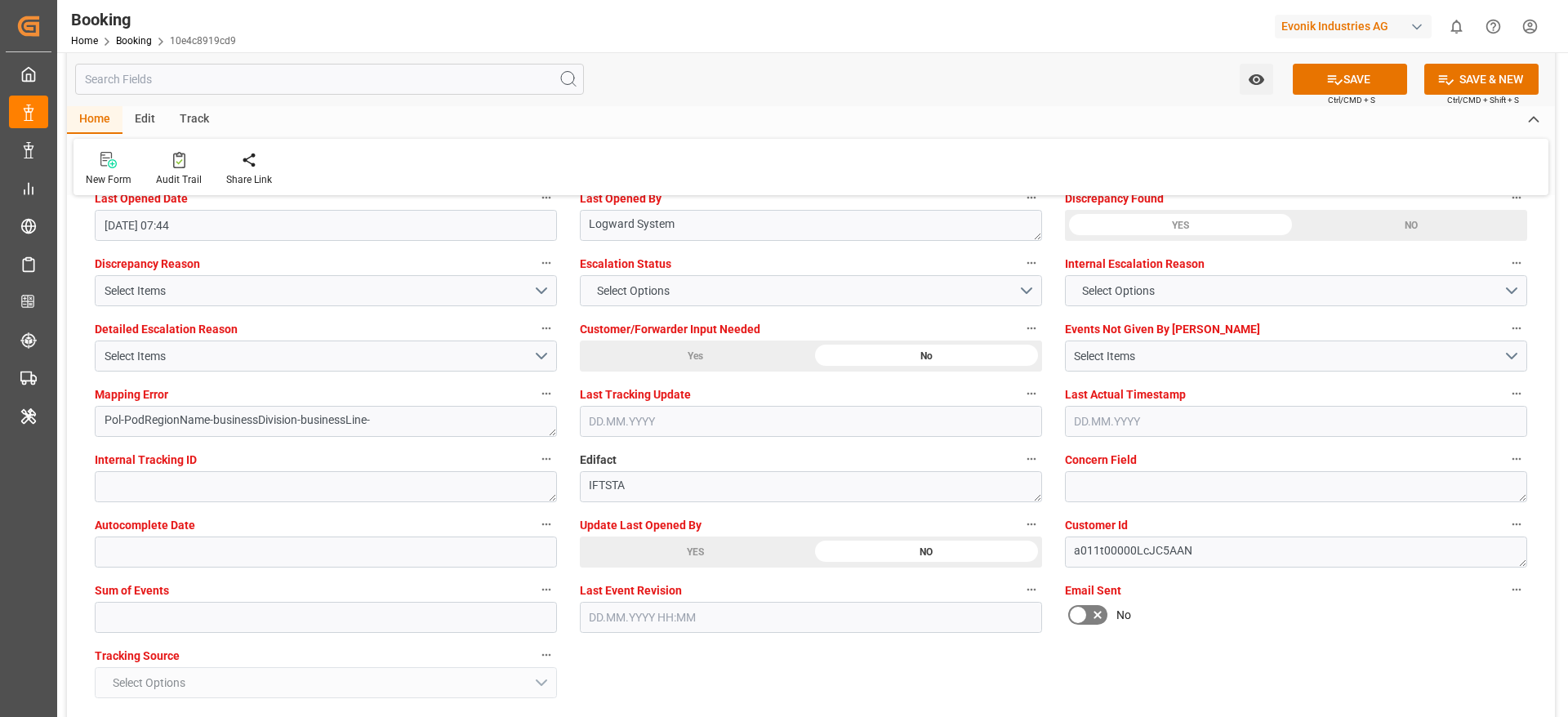
scroll to position [3061, 0]
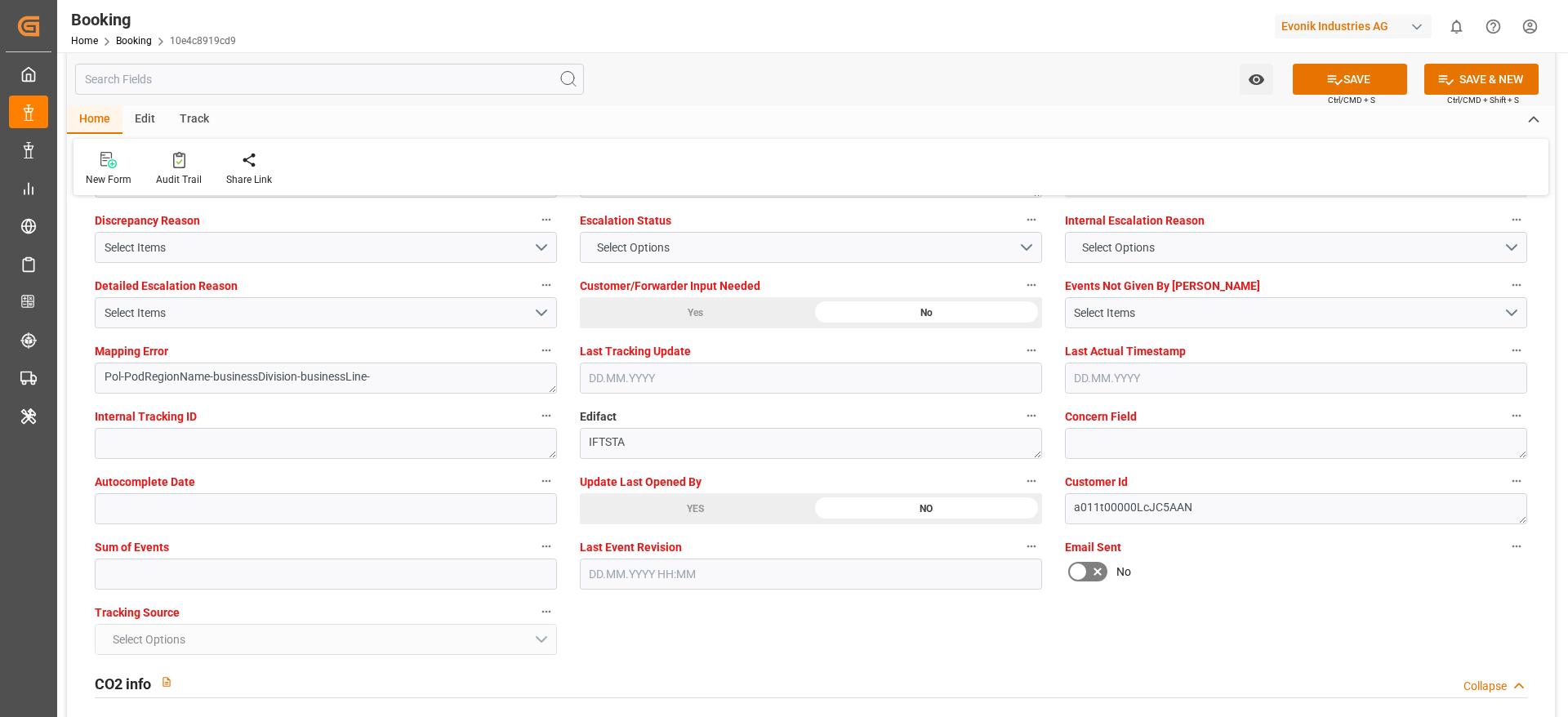
click at [1359, 76] on button "SAVE" at bounding box center [1350, 79] width 114 height 31
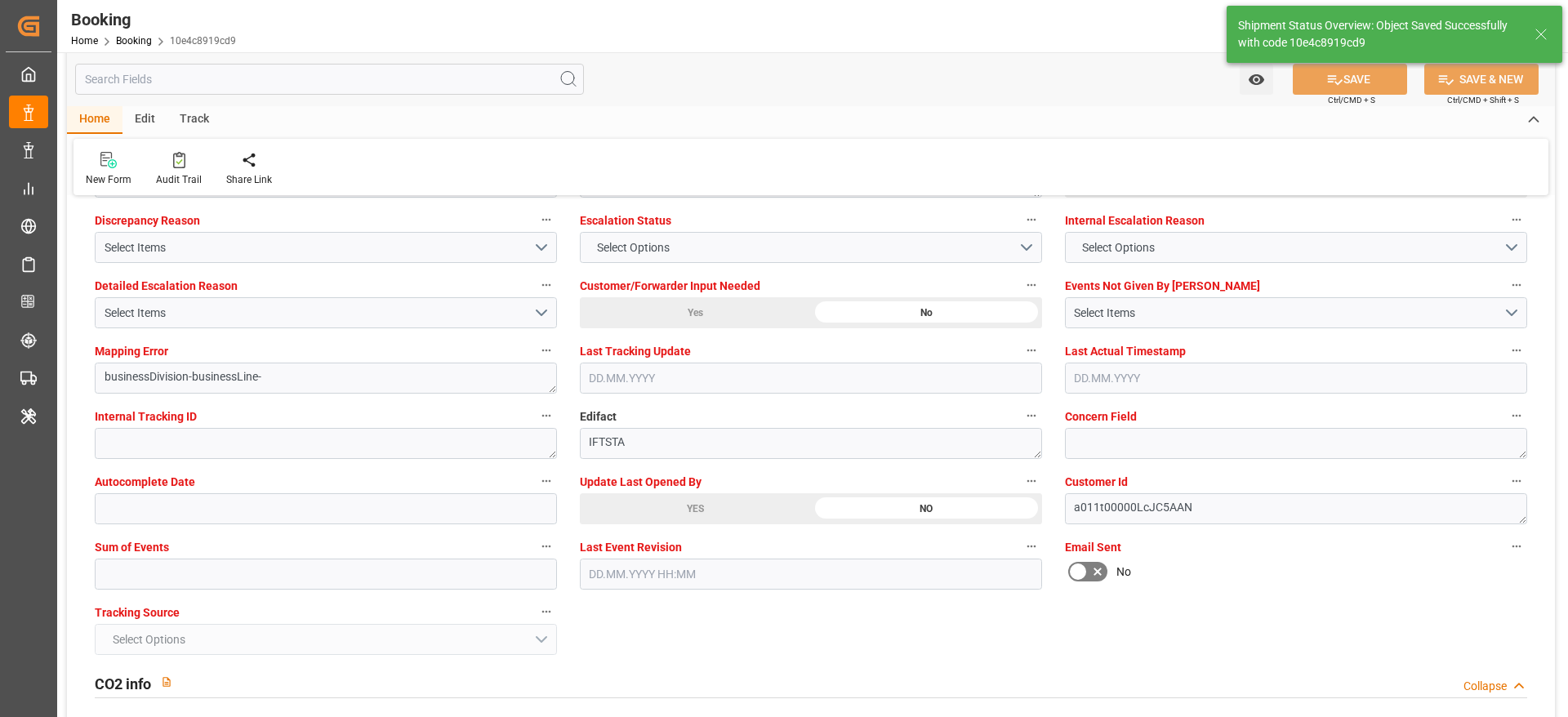
type input "[DATE] 07:20"
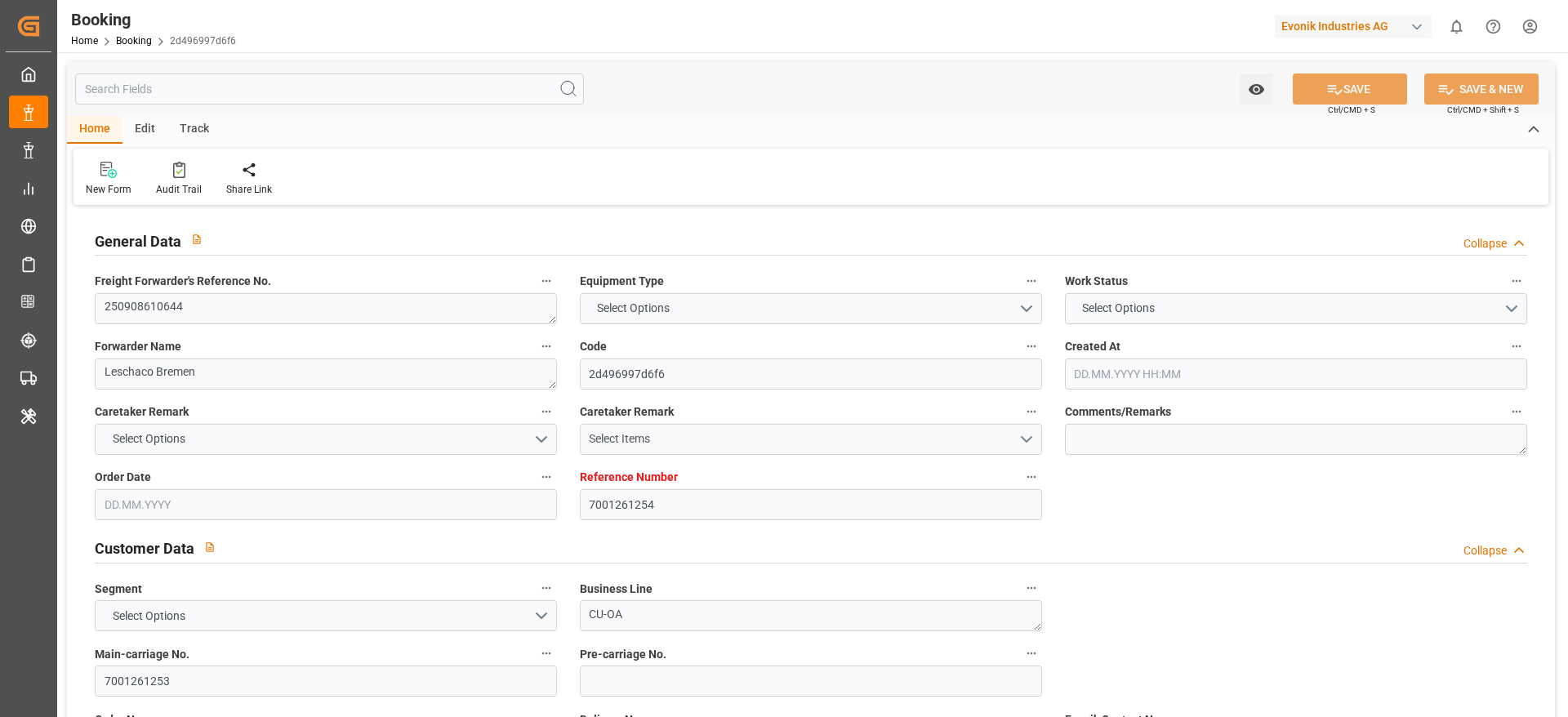
type input "7001261254"
type input "9430375"
type input "ONE"
type input "Ocean Network Express"
type input "EUNWC"
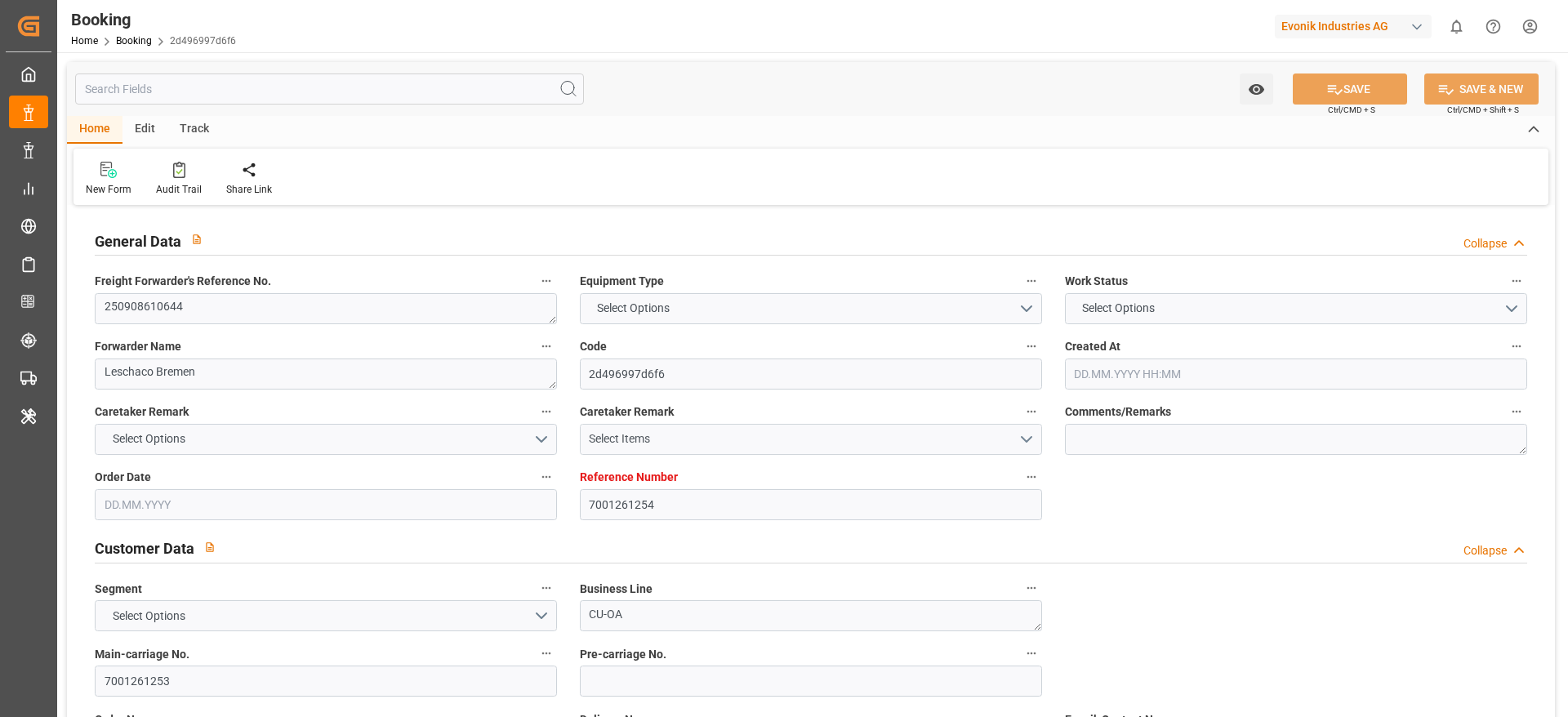
type input "ZADUR"
type input "[DATE] 12:42"
type input "[DATE]"
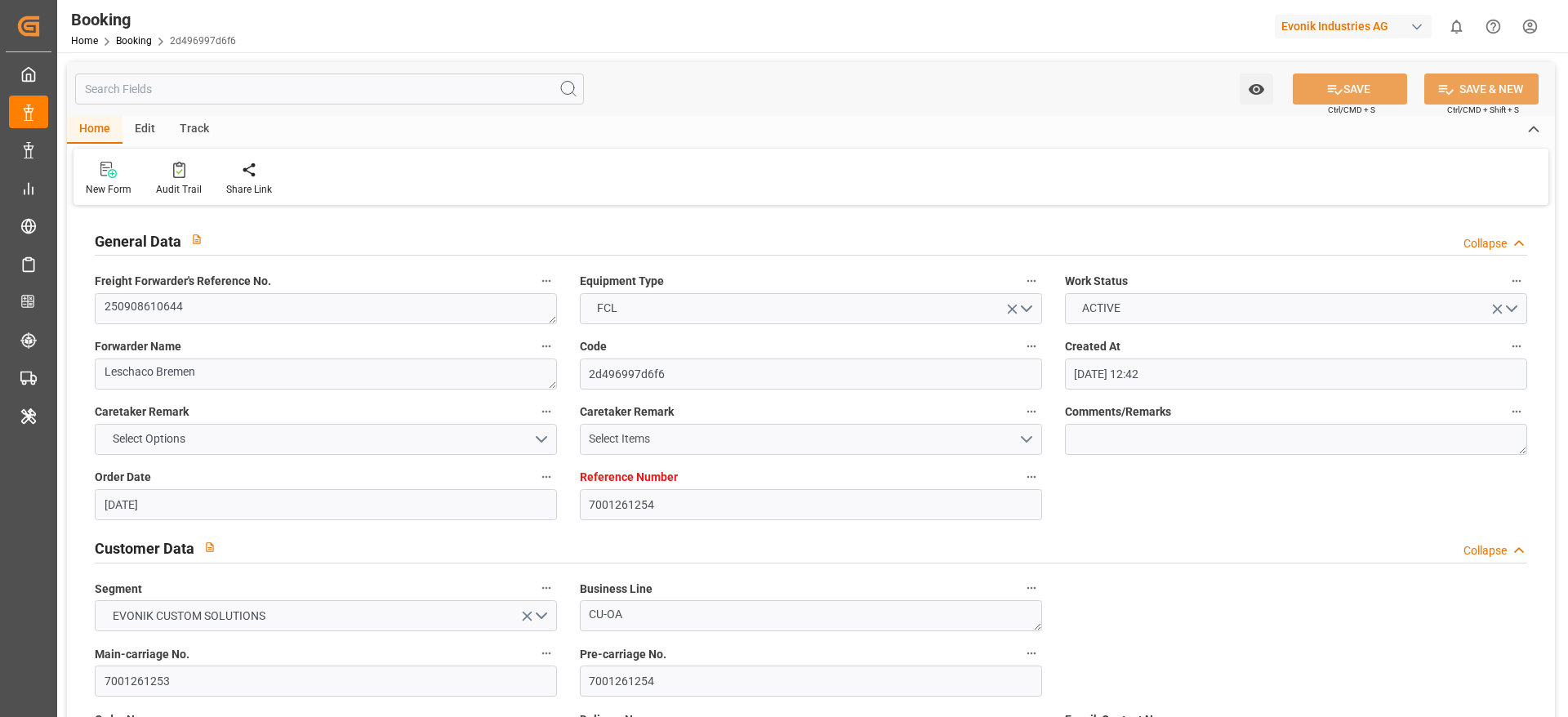
type input "[DATE] 00:00"
type input "[DATE]"
type input "[DATE] 00:00"
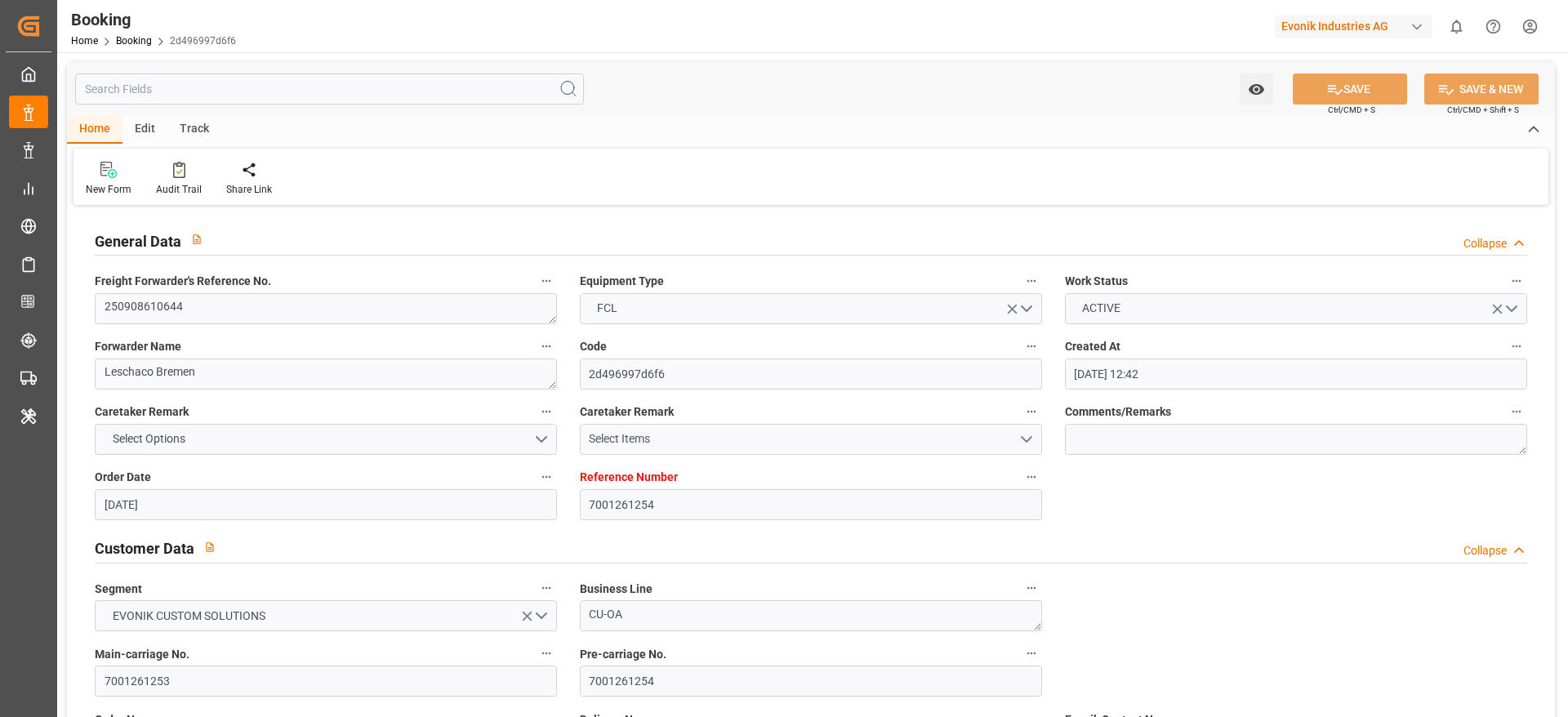
type input "[DATE] 00:00"
type input "[DATE] 07:32"
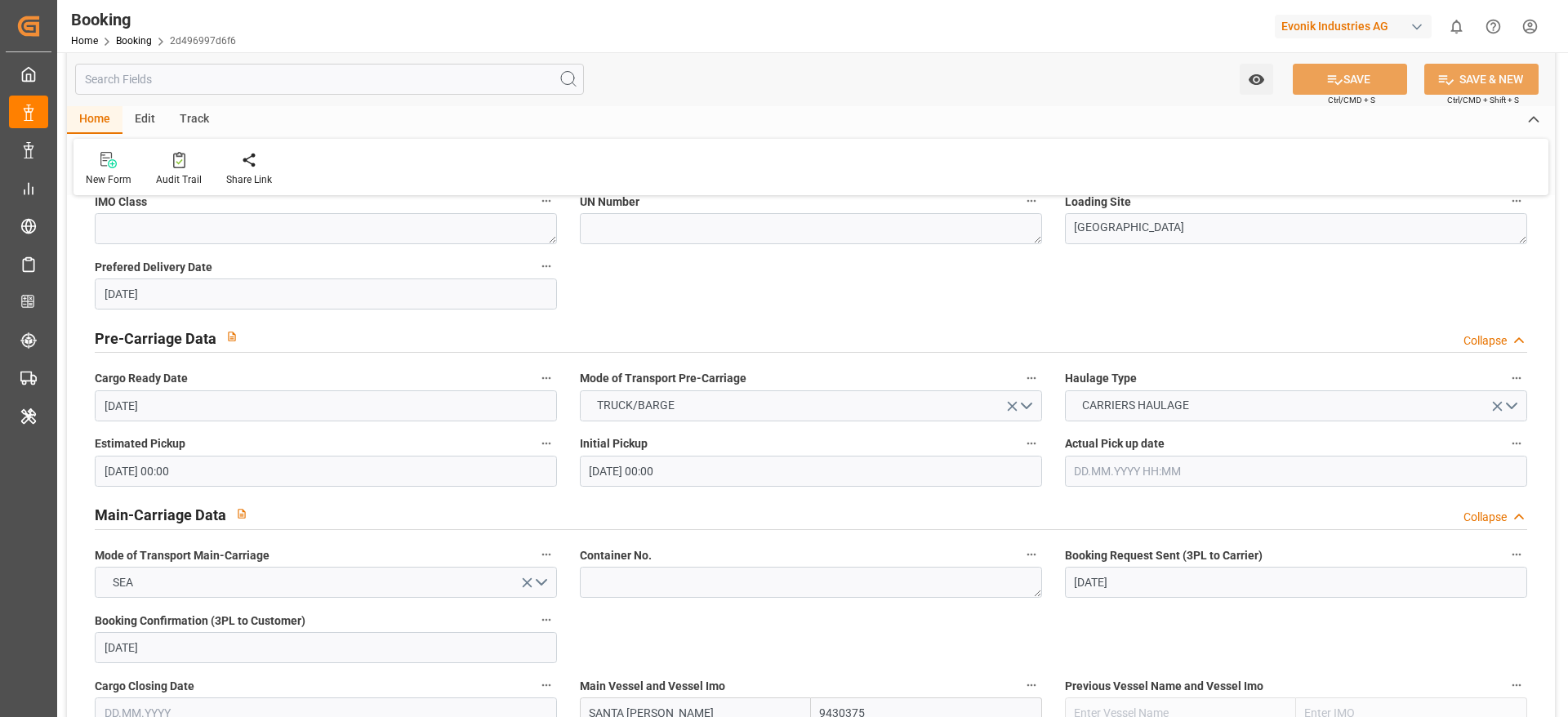
scroll to position [1102, 0]
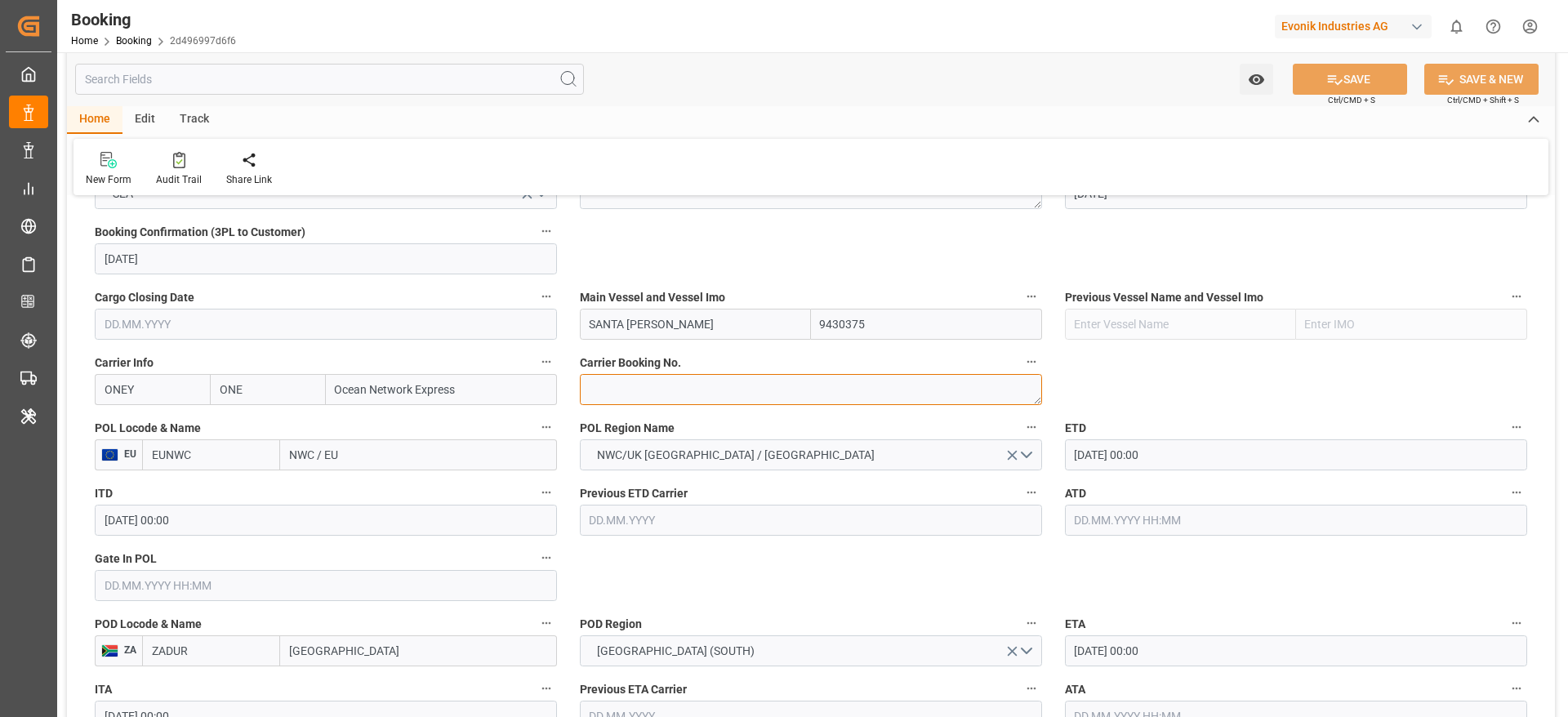
click at [667, 385] on textarea at bounding box center [811, 390] width 463 height 31
paste textarea "HAMF78652900"
type textarea "HAMF78652900"
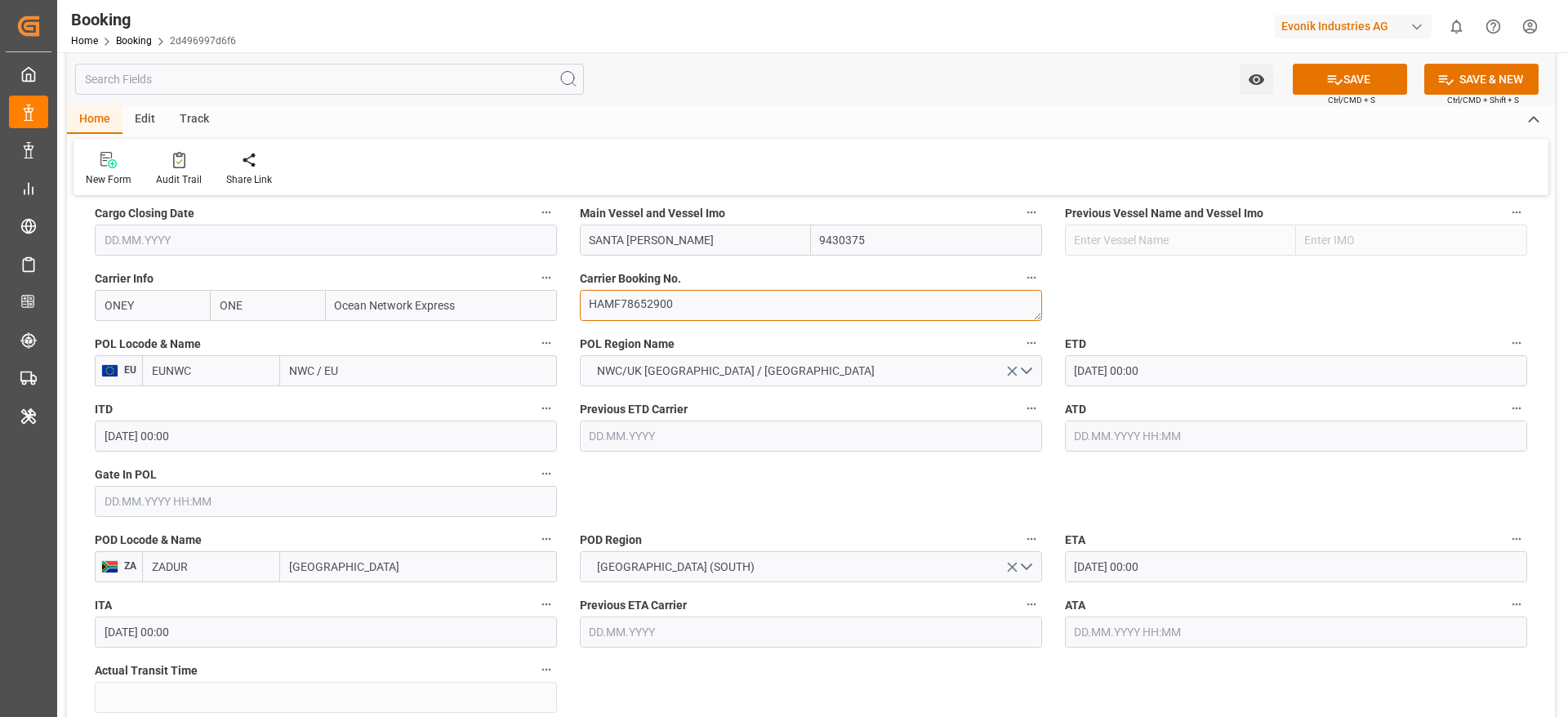
scroll to position [1225, 0]
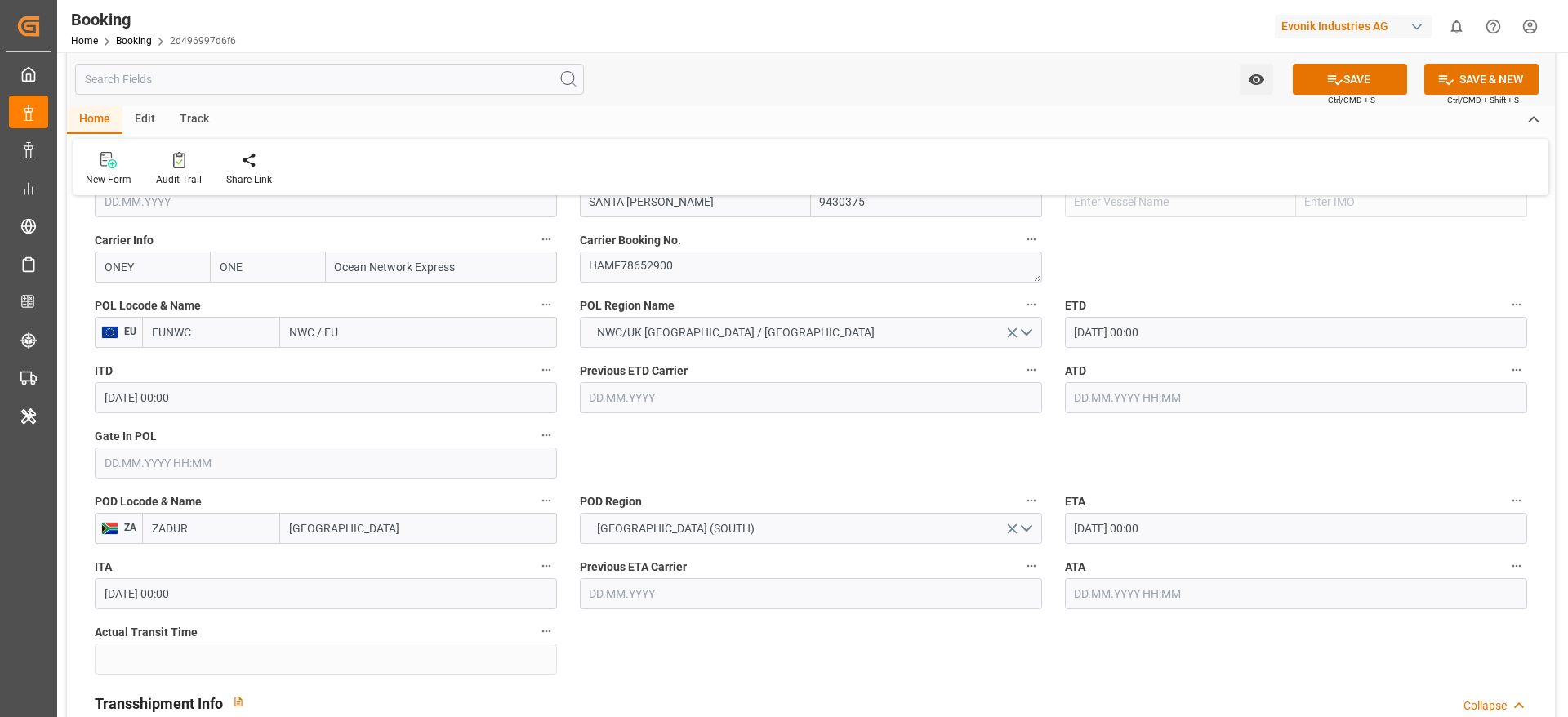
click at [390, 345] on input "NWC / EU" at bounding box center [419, 332] width 277 height 31
paste input "[GEOGRAPHIC_DATA]"
type input "[GEOGRAPHIC_DATA]"
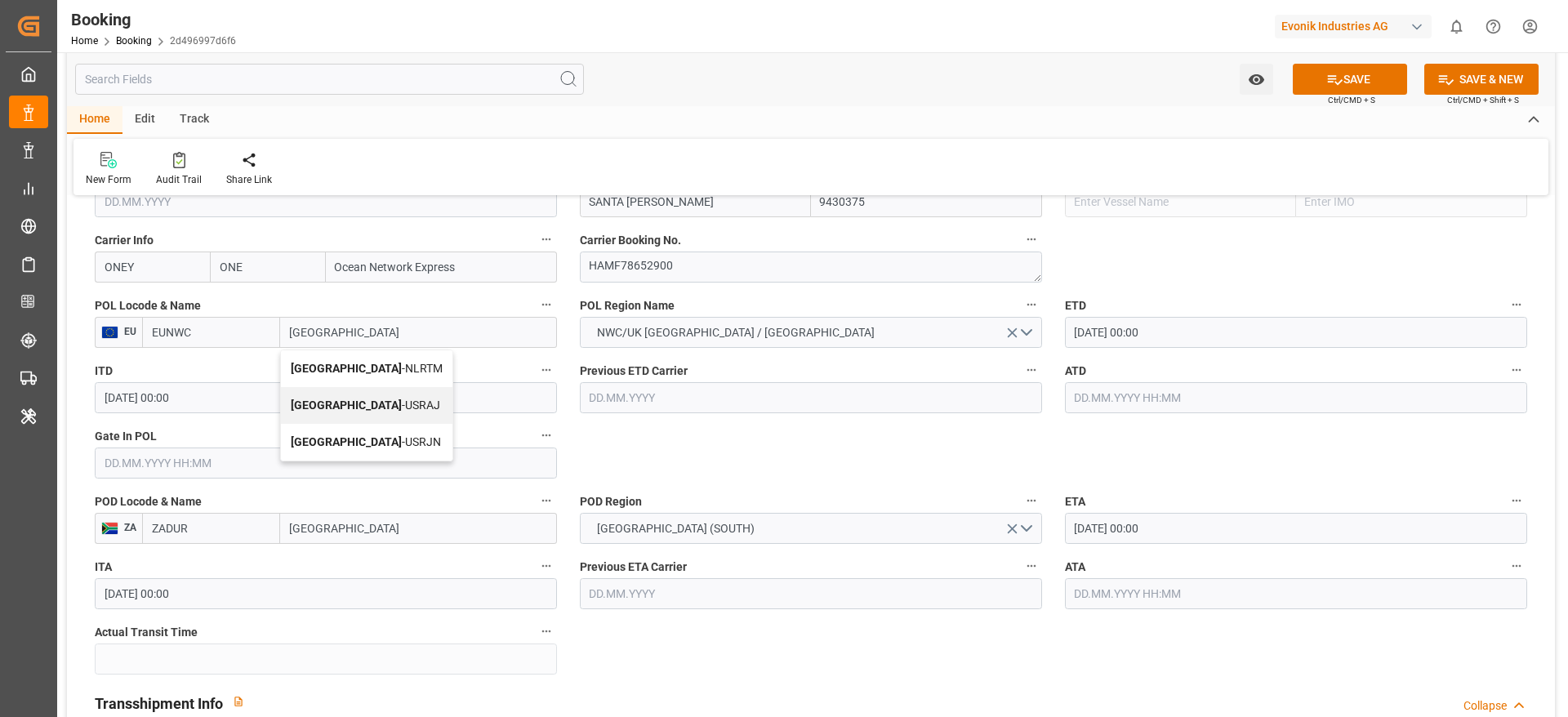
click at [389, 361] on span "[GEOGRAPHIC_DATA] - NLRTM" at bounding box center [367, 368] width 152 height 13
type input "NLRTM"
type input "[GEOGRAPHIC_DATA]"
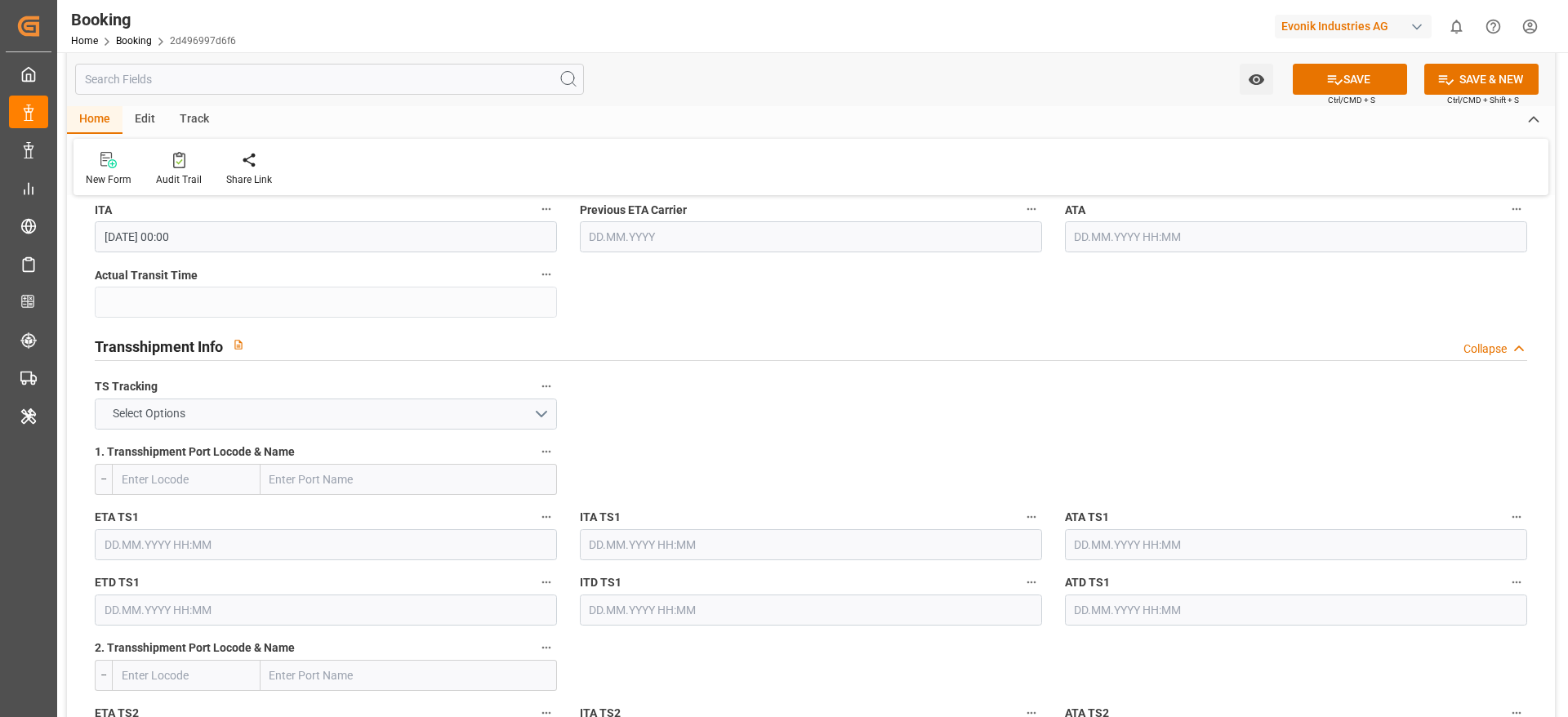
scroll to position [1592, 0]
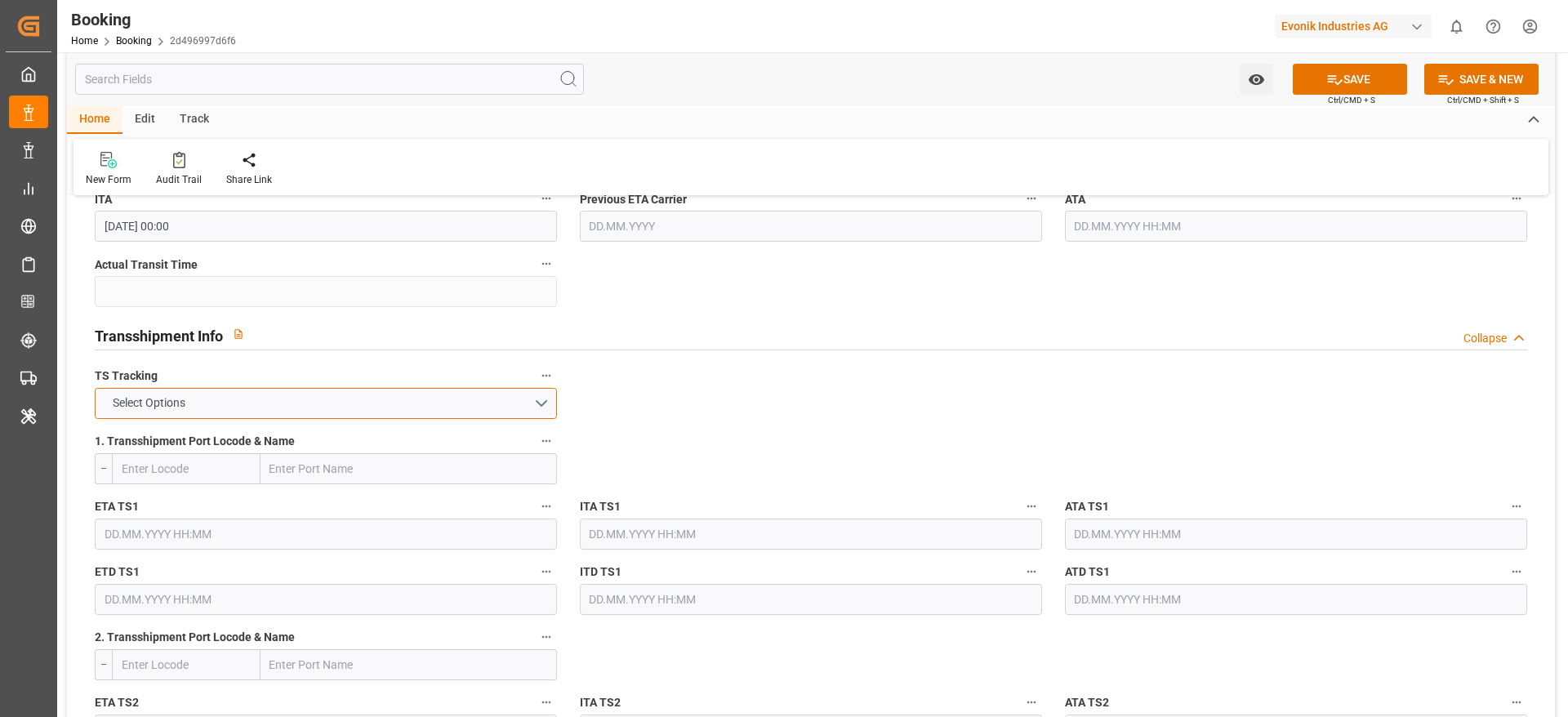
click at [277, 407] on button "Select Options" at bounding box center [325, 404] width 463 height 31
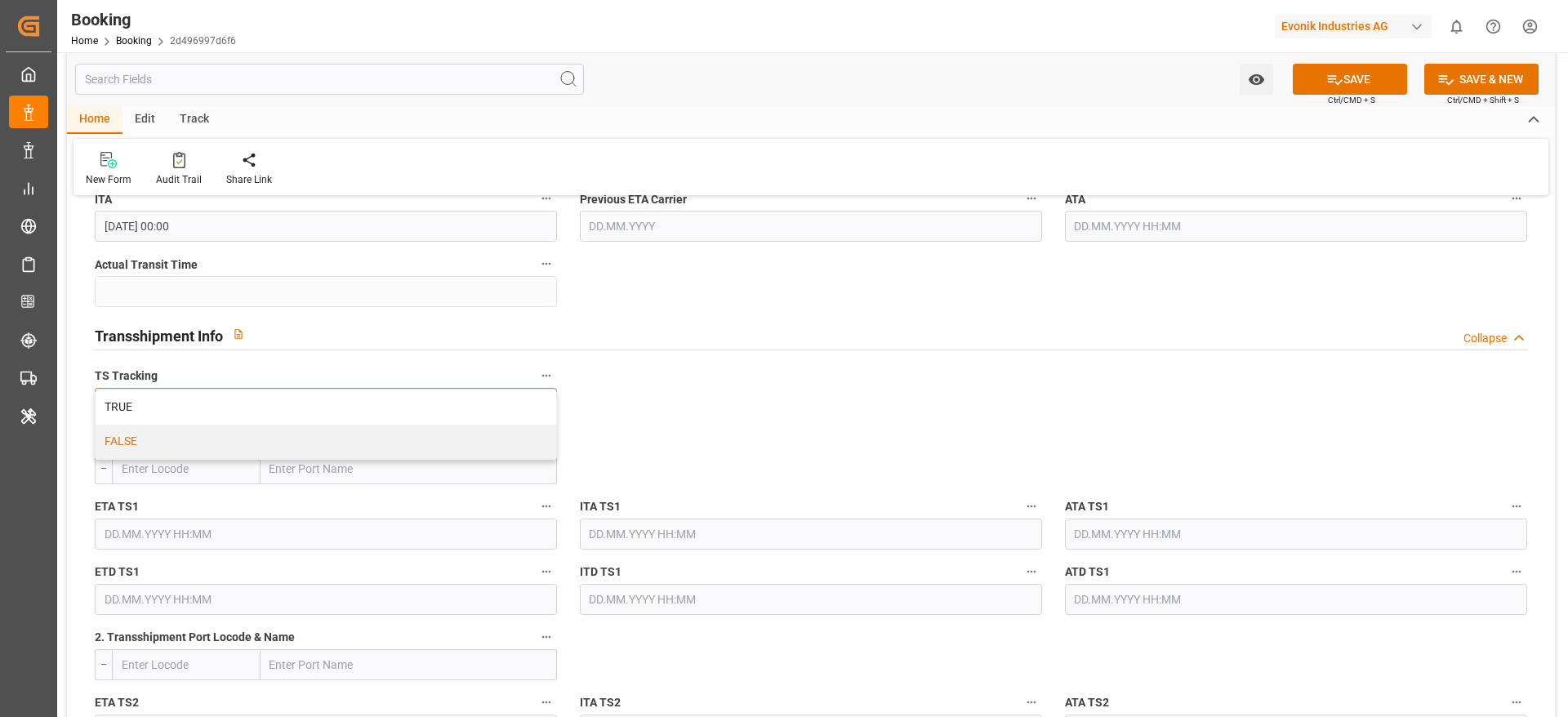
click at [237, 445] on div "FALSE" at bounding box center [325, 441] width 461 height 34
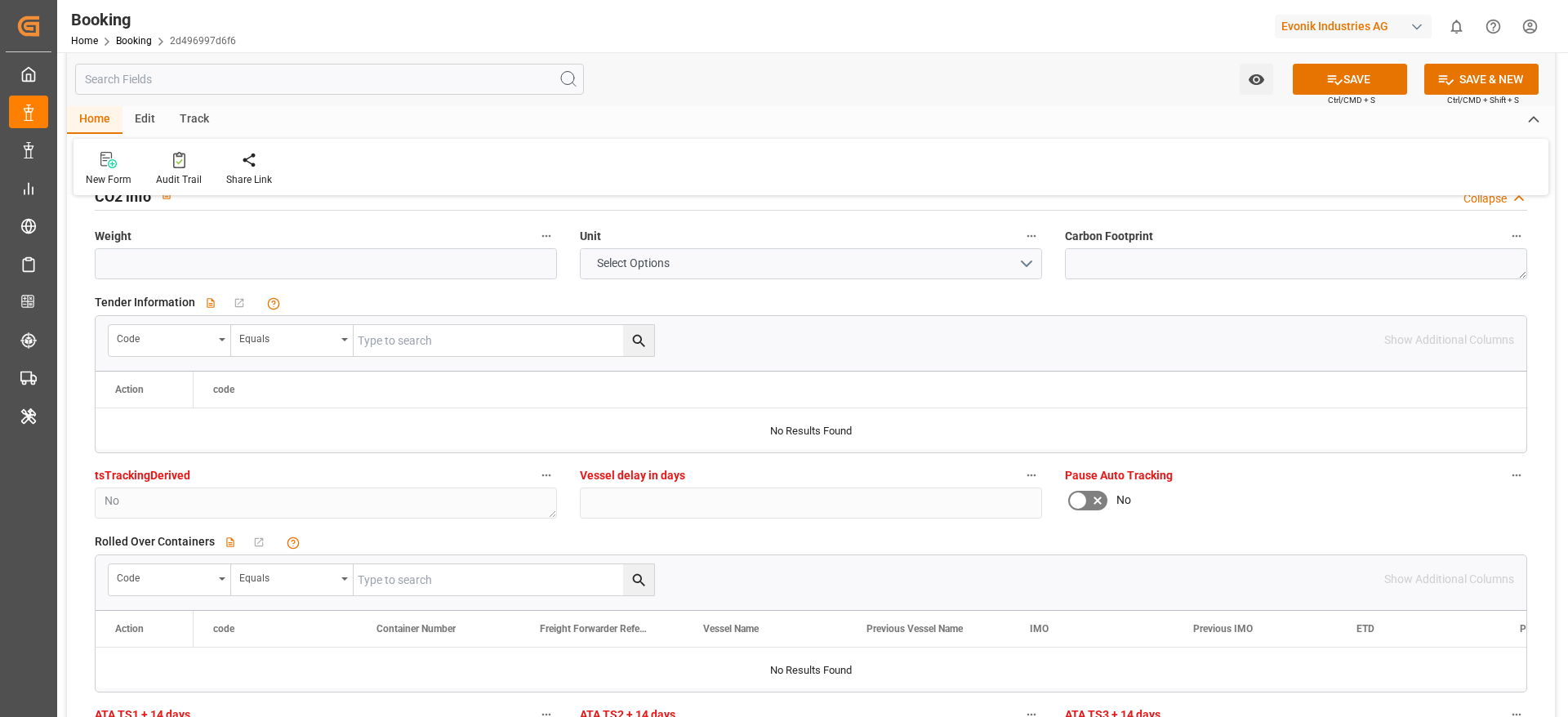
scroll to position [3550, 0]
click at [1360, 79] on button "SAVE" at bounding box center [1350, 79] width 114 height 31
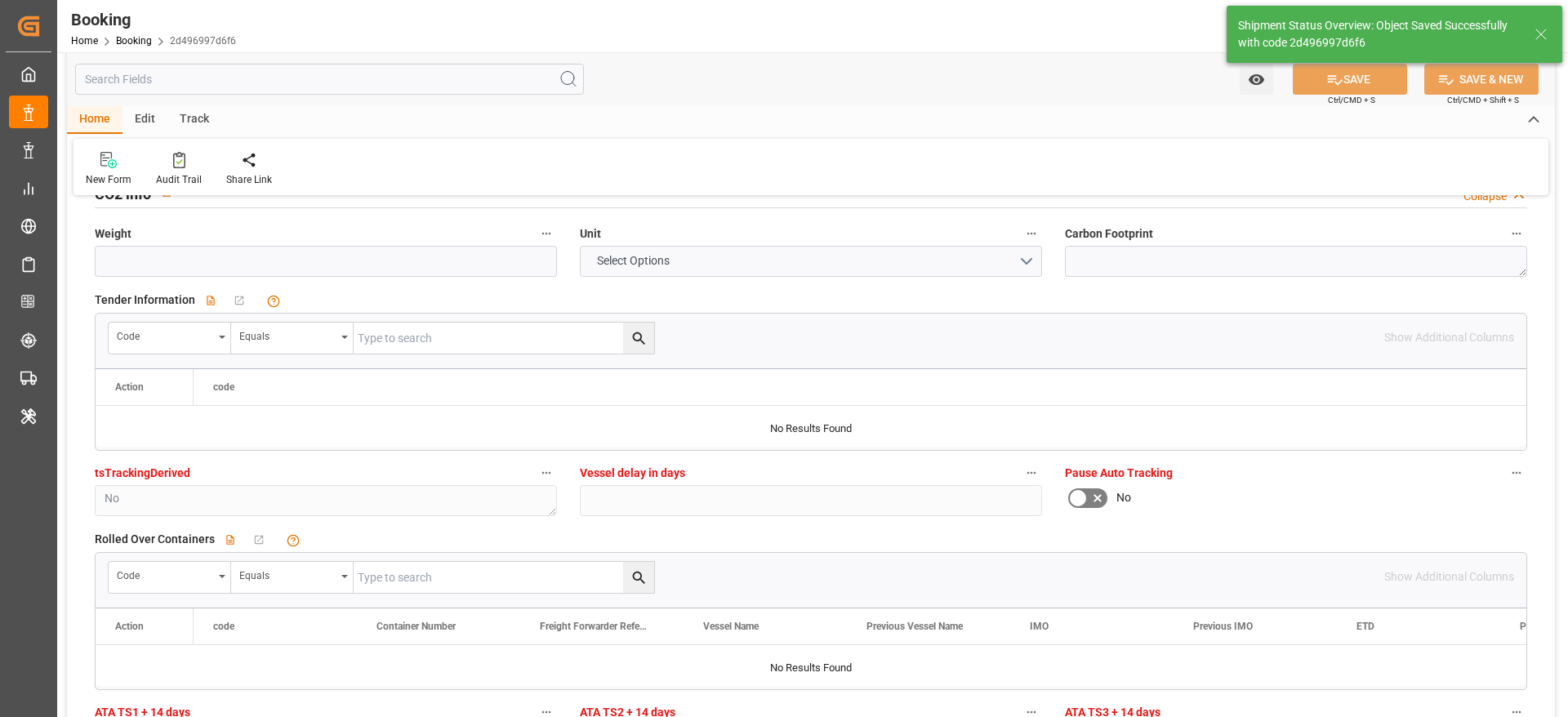
type textarea "[PERSON_NAME]"
type textarea "businessDivision-businessLine-"
type input "[DATE] 07:21"
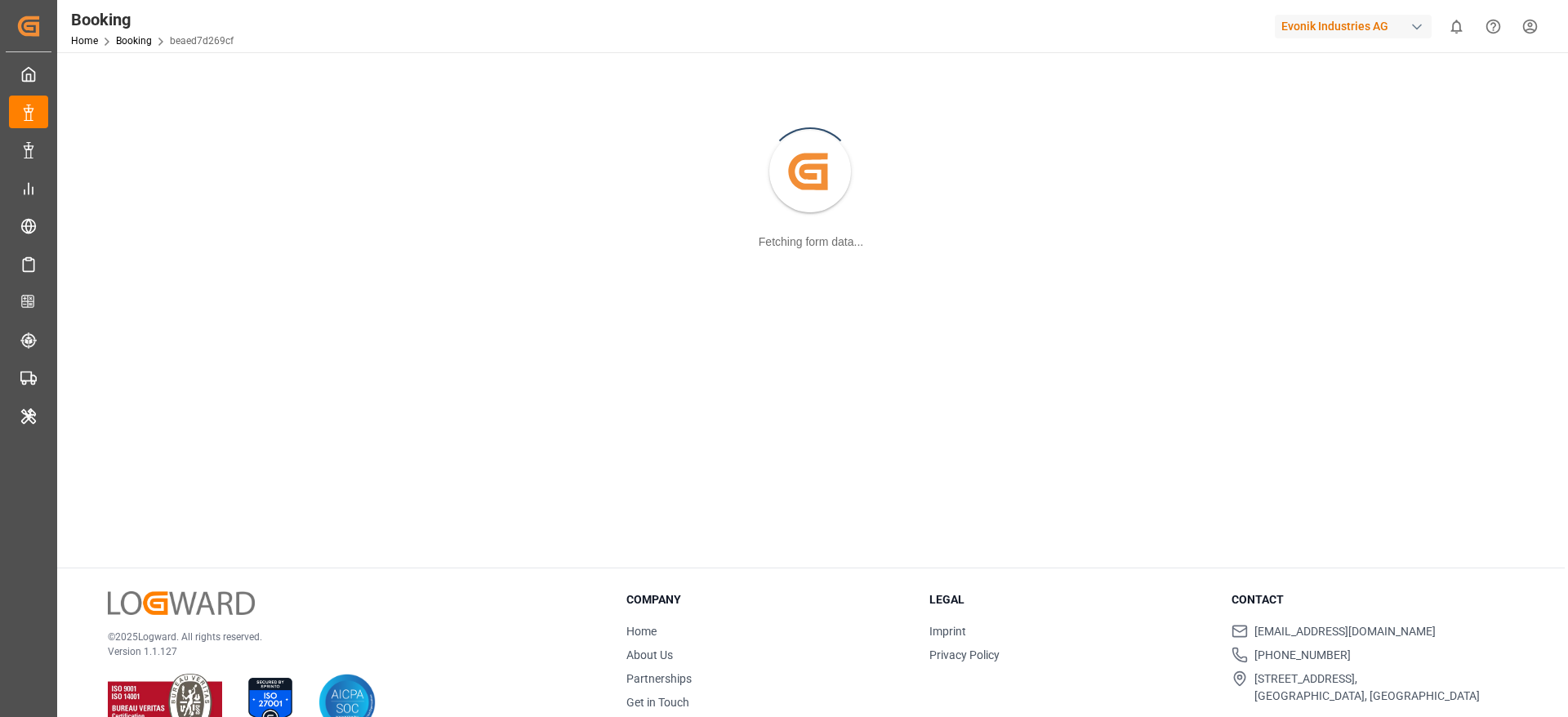
scroll to position [177, 0]
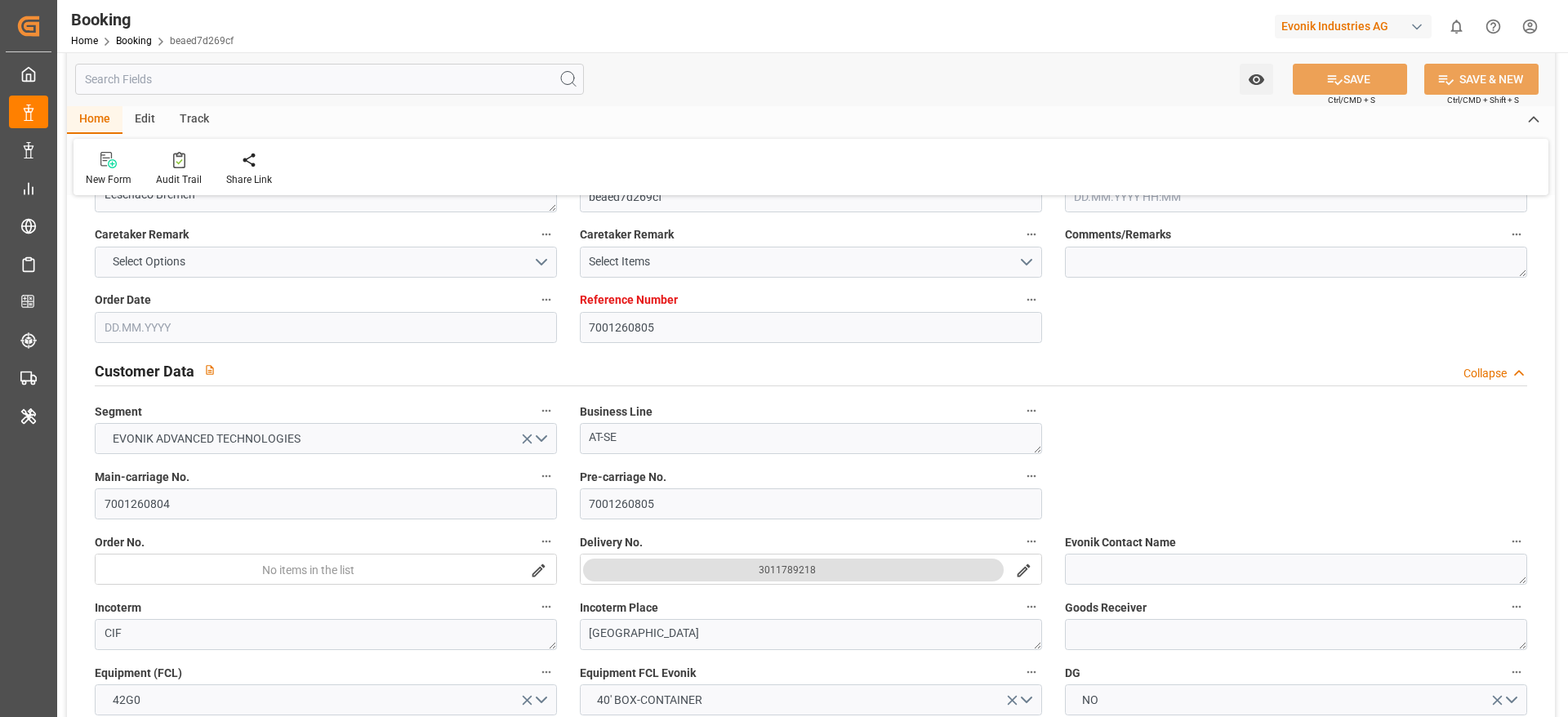
type input "7001260805"
type input "9400100"
type input "ONE"
type input "Ocean Network Express"
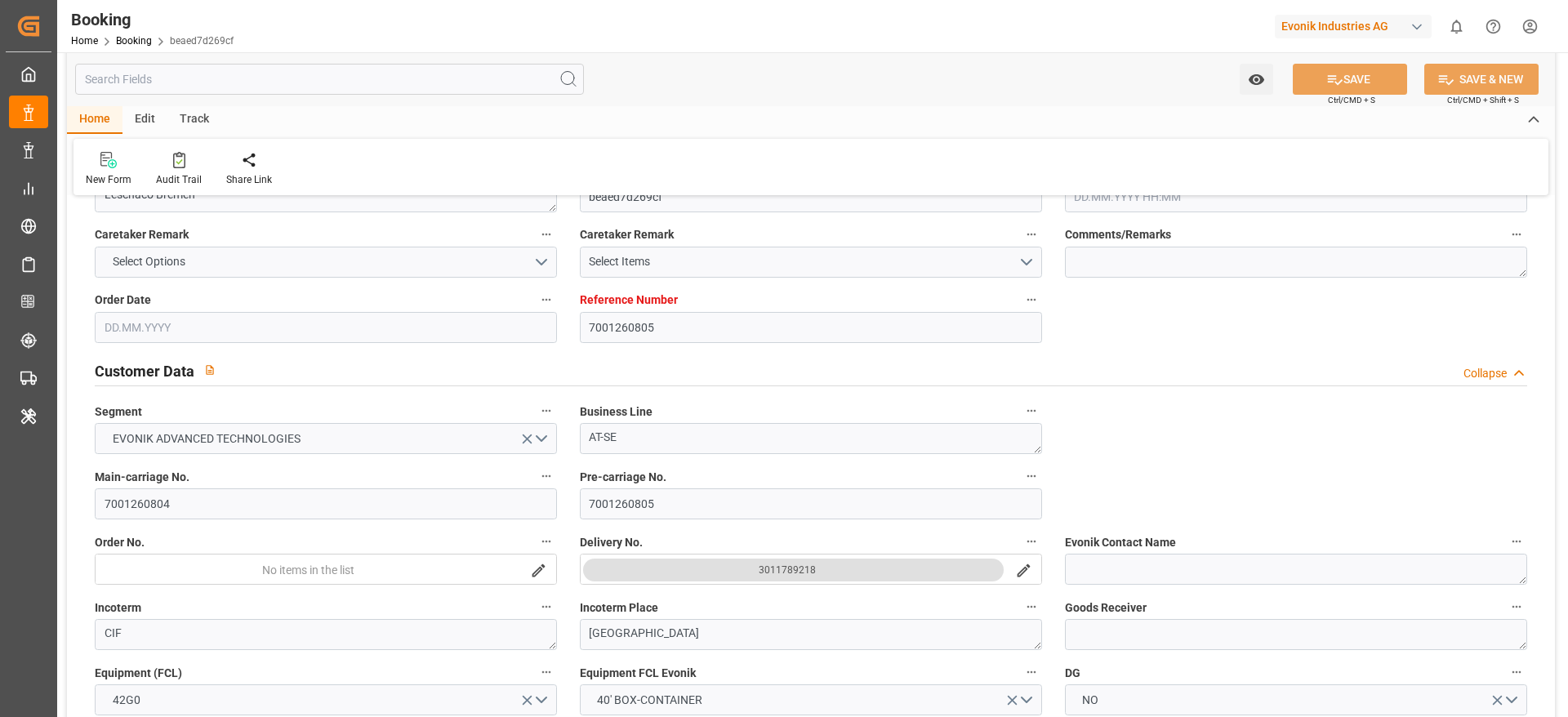
type input "EUNWC"
type input "ZADUR"
type input "[DATE] 07:50"
type input "[DATE]"
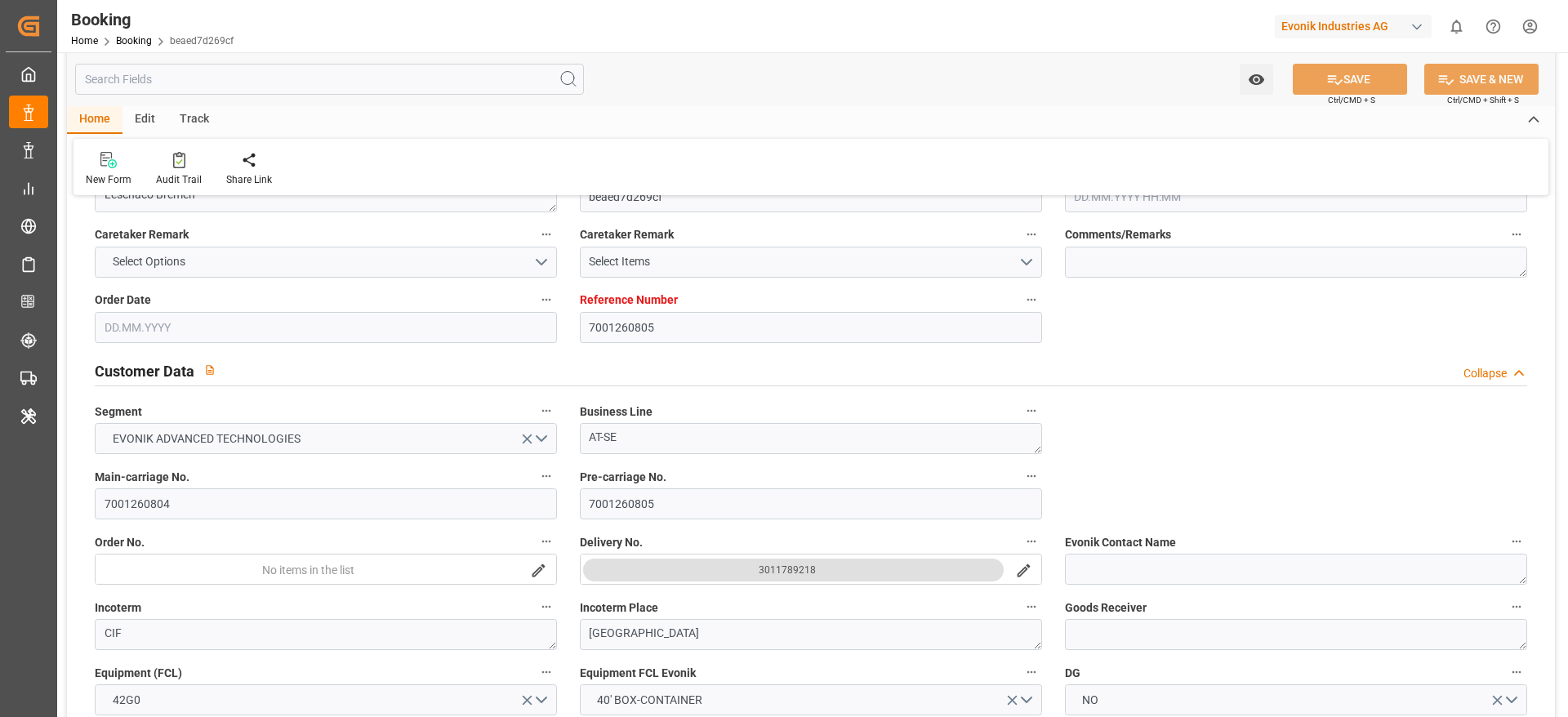
type input "[DATE]"
type input "[DATE] 00:00"
type input "[DATE]"
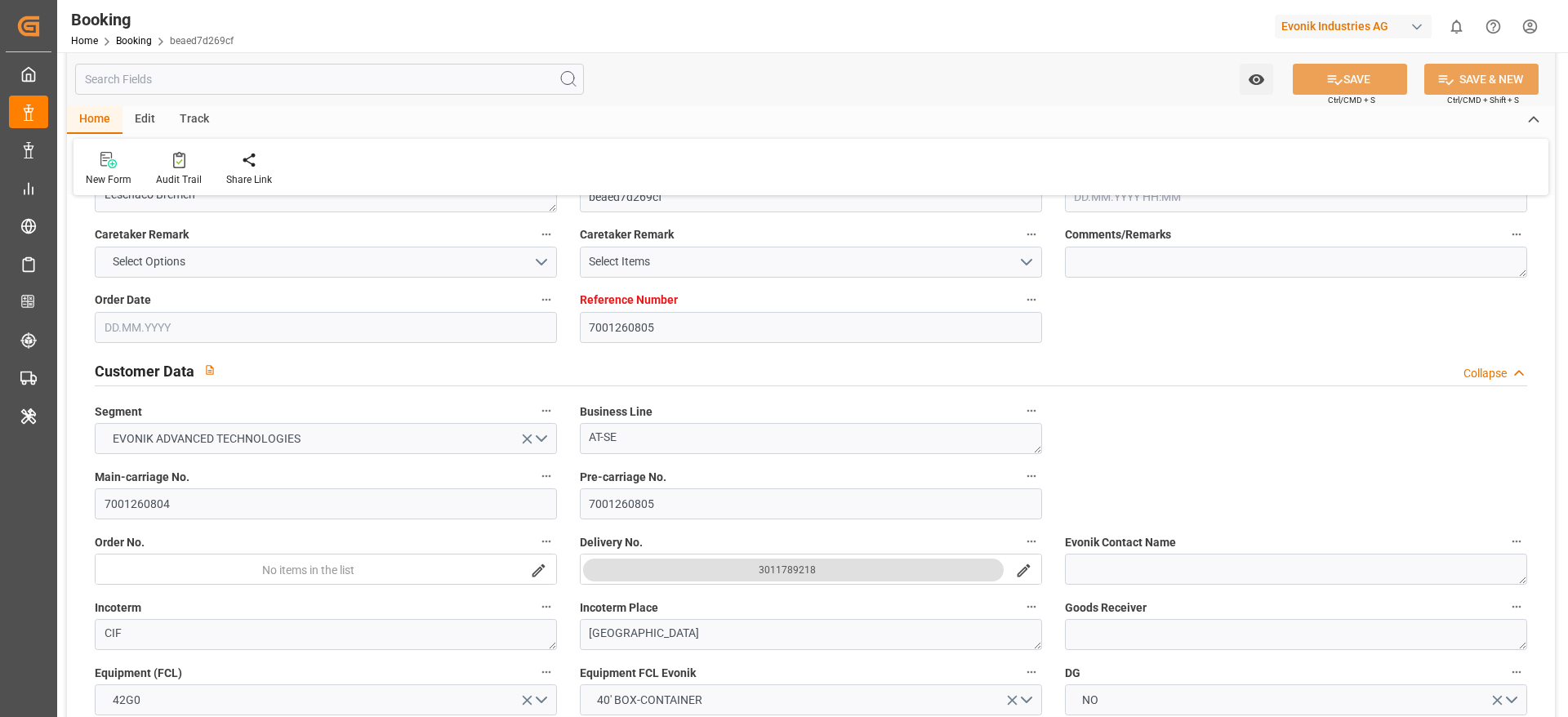
type input "[DATE] 00:00"
type input "[DATE] 07:44"
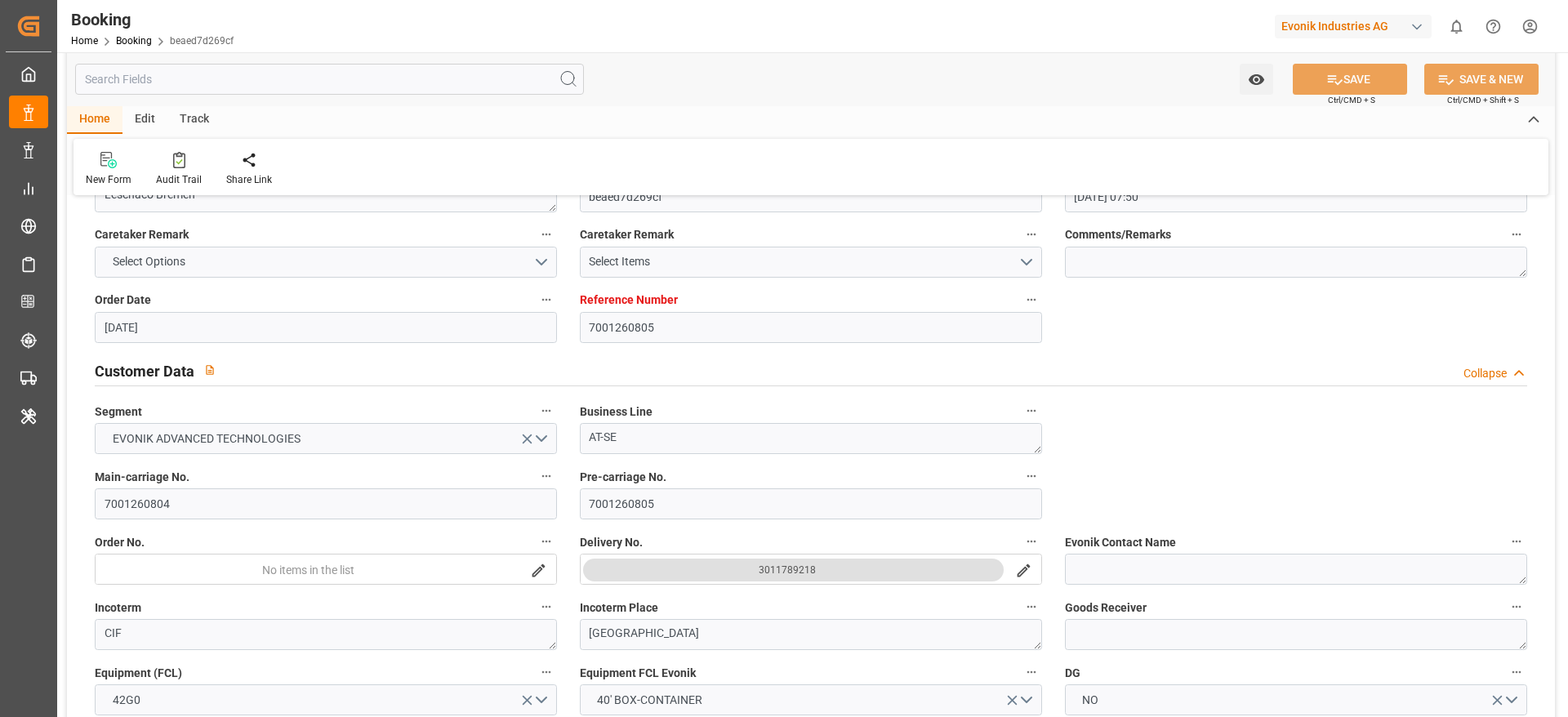
scroll to position [1157, 0]
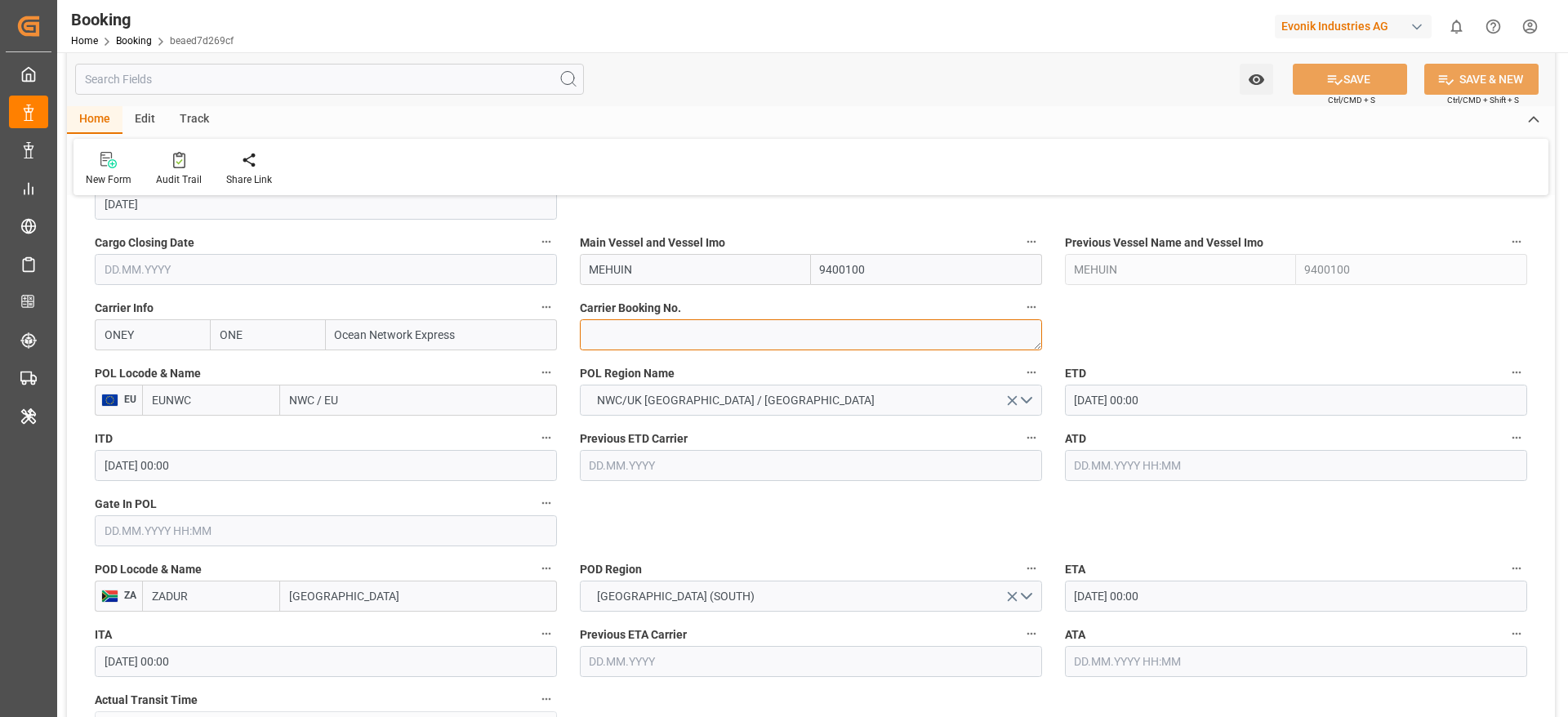
click at [698, 343] on textarea at bounding box center [811, 335] width 463 height 31
paste textarea "HAMF77724800"
type textarea "HAMF77724800"
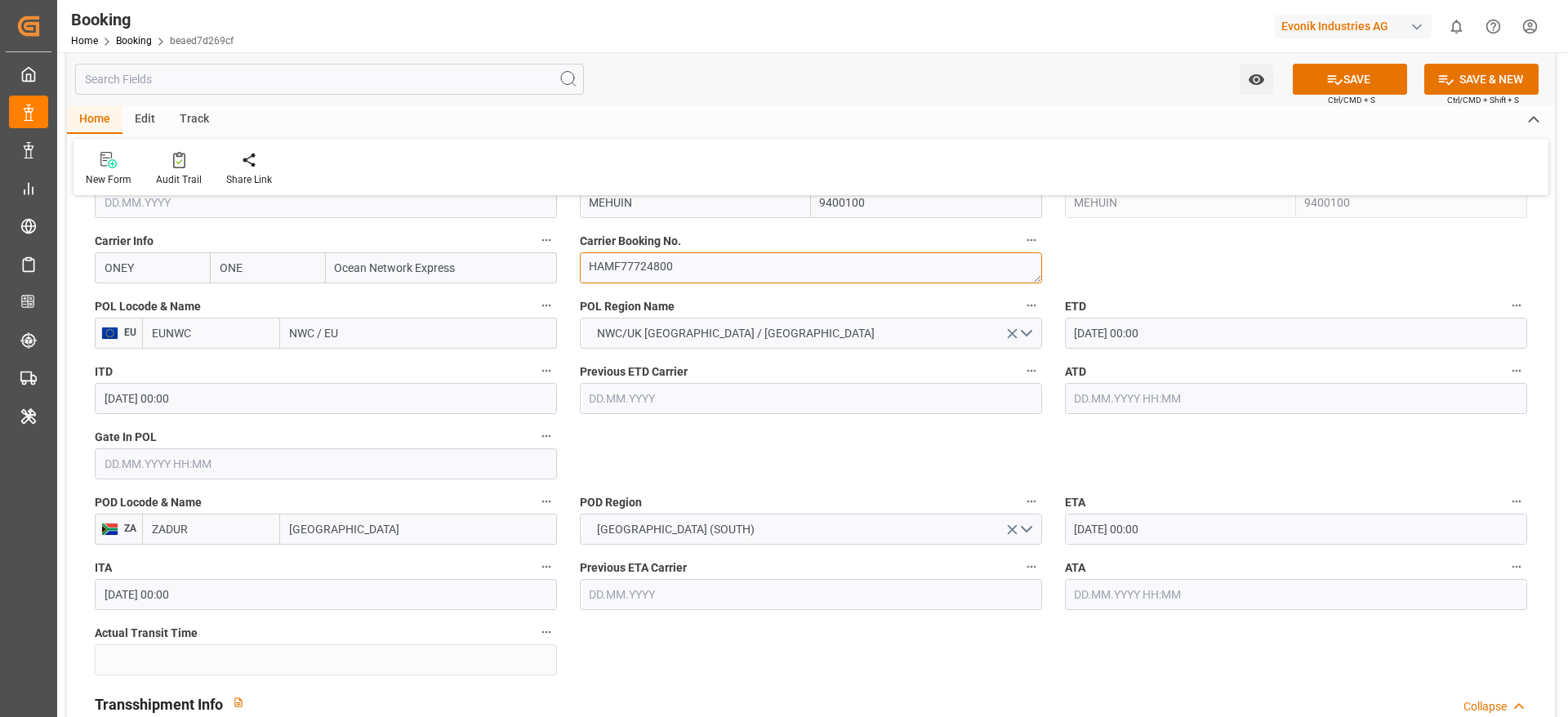
scroll to position [1279, 0]
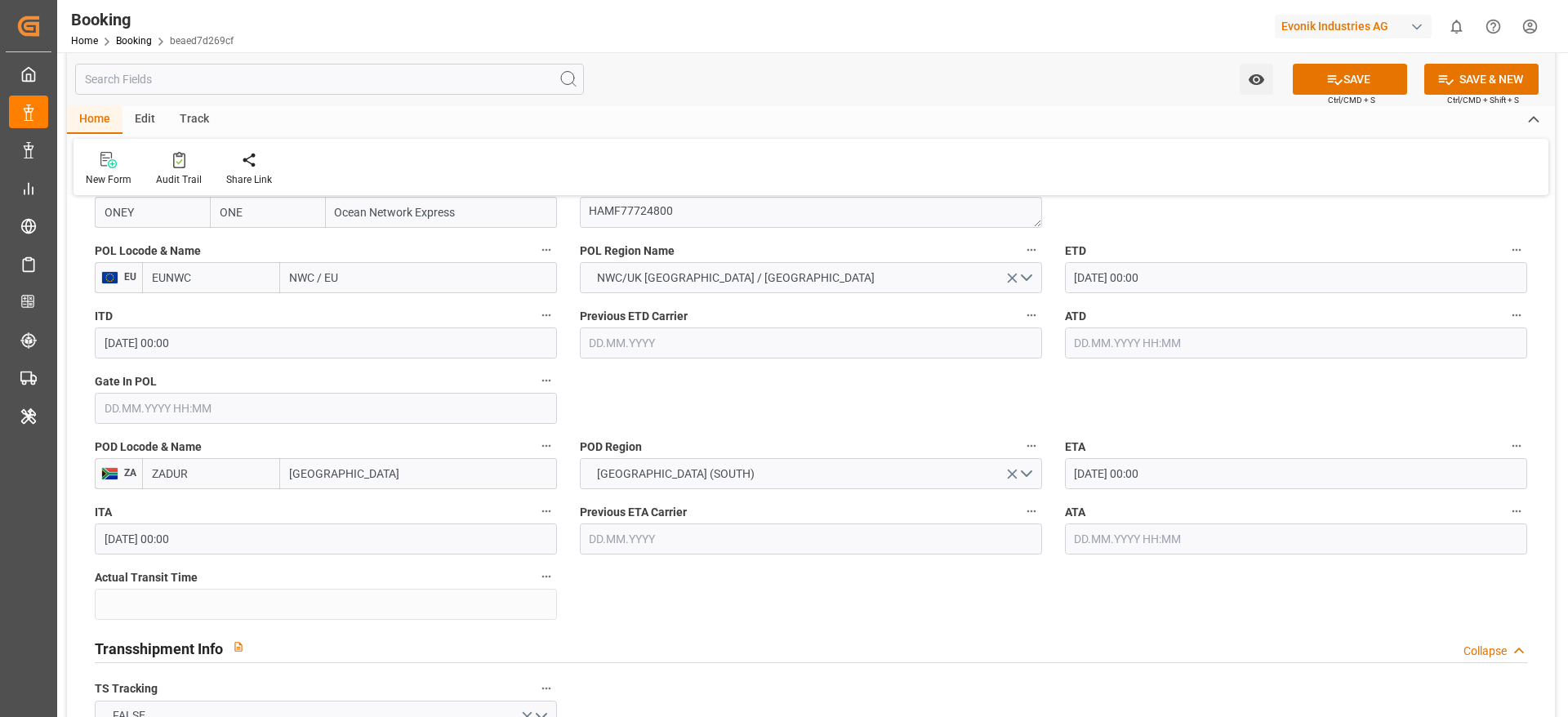
click at [396, 274] on input "NWC / EU" at bounding box center [419, 278] width 277 height 31
paste input "[GEOGRAPHIC_DATA]"
type input "[GEOGRAPHIC_DATA]"
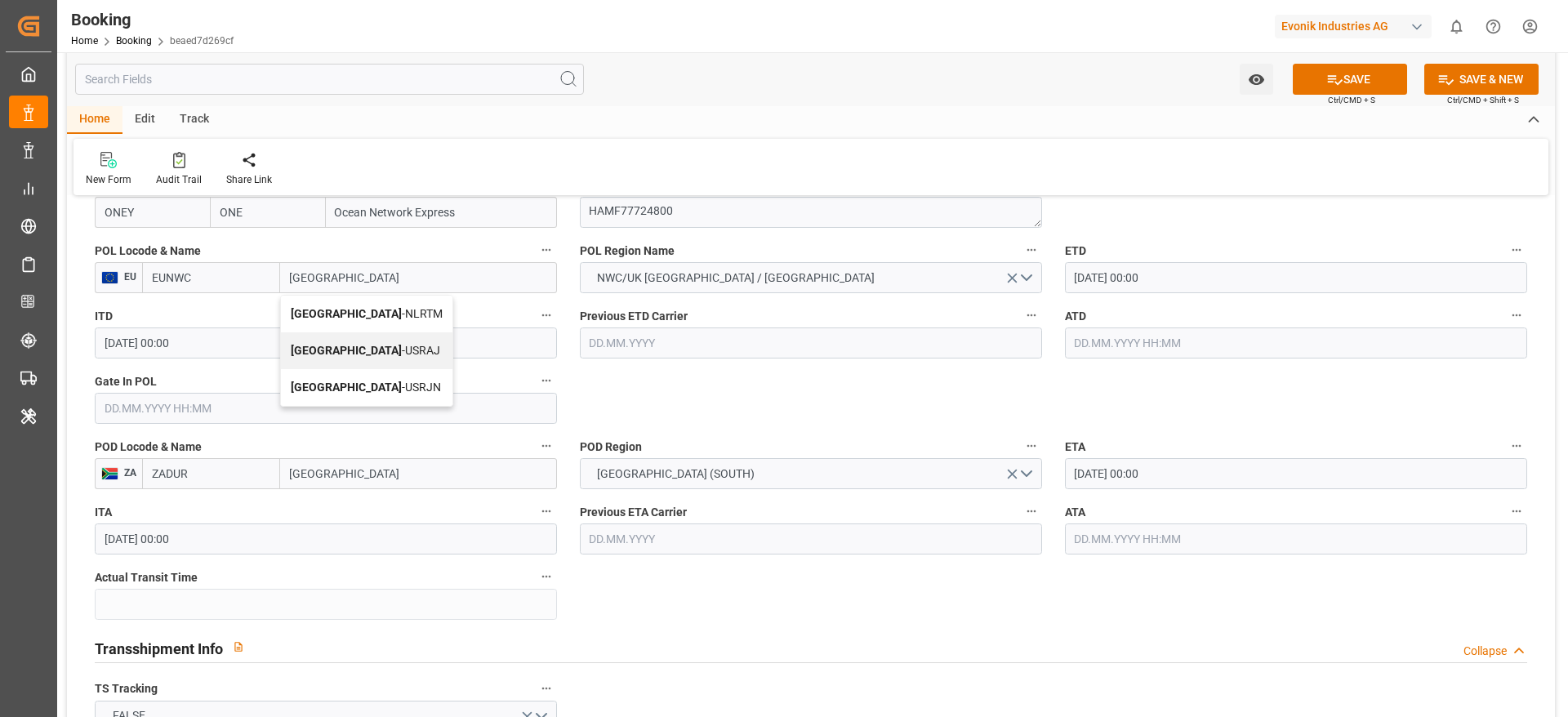
click at [385, 316] on span "[GEOGRAPHIC_DATA] - NLRTM" at bounding box center [367, 313] width 152 height 13
type input "NLRTM"
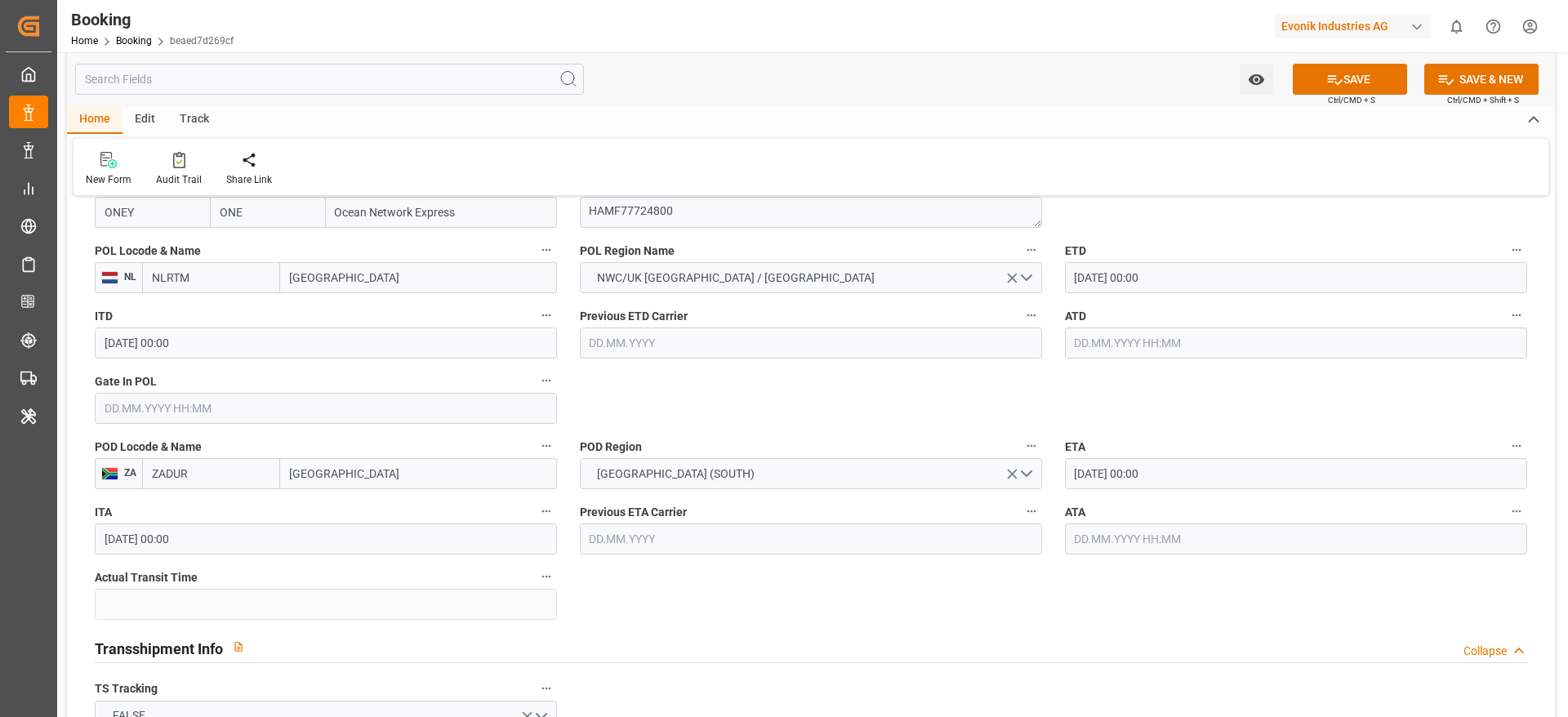
type input "[GEOGRAPHIC_DATA]"
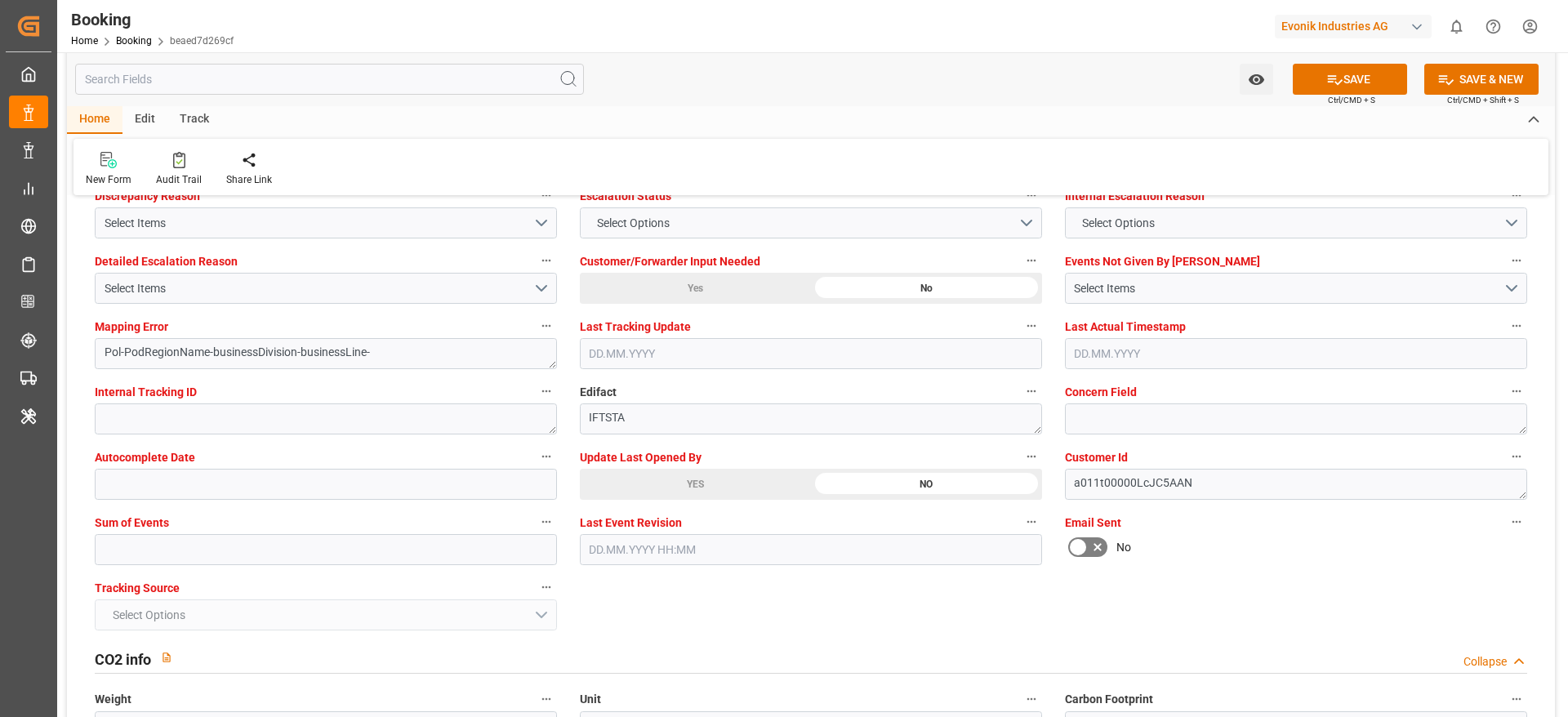
scroll to position [3483, 0]
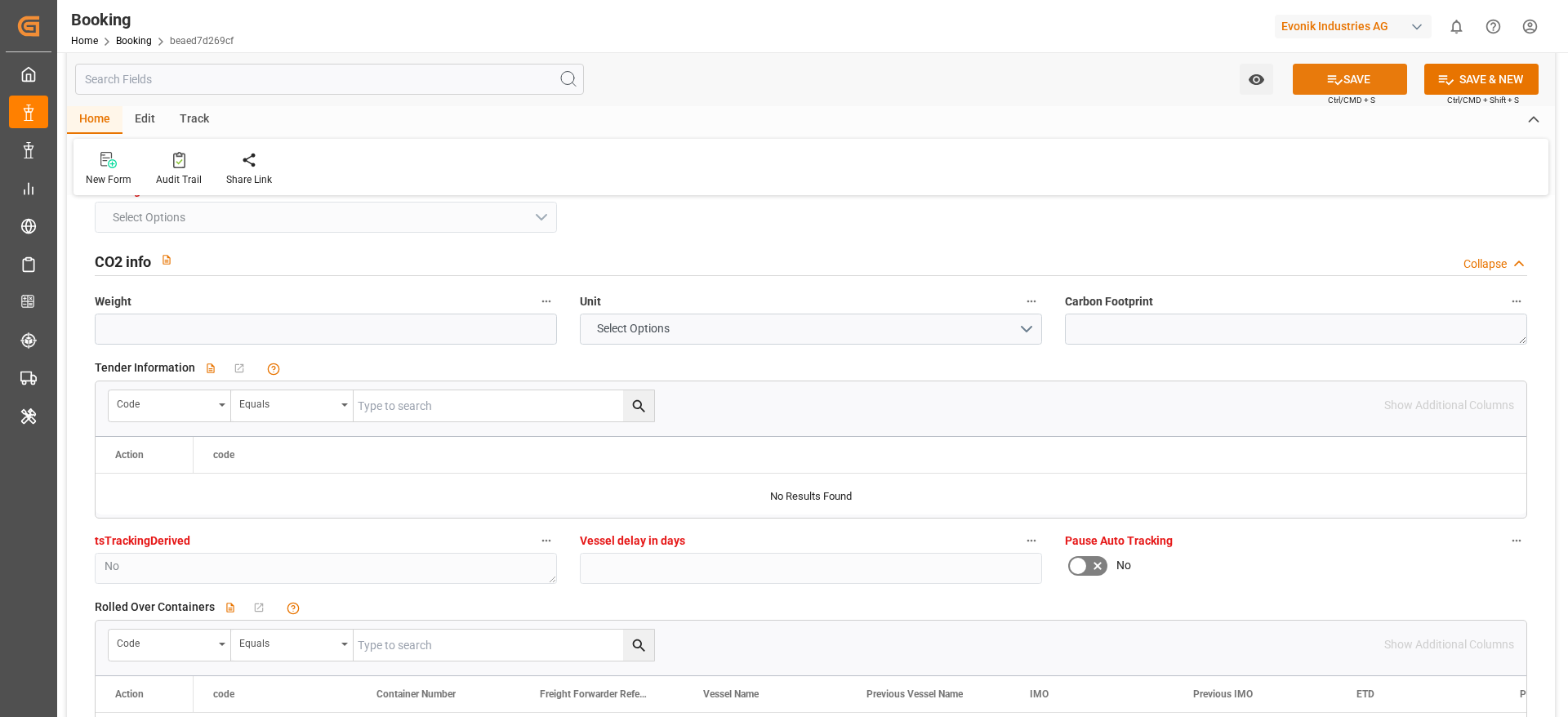
click at [1357, 73] on button "SAVE" at bounding box center [1350, 79] width 114 height 31
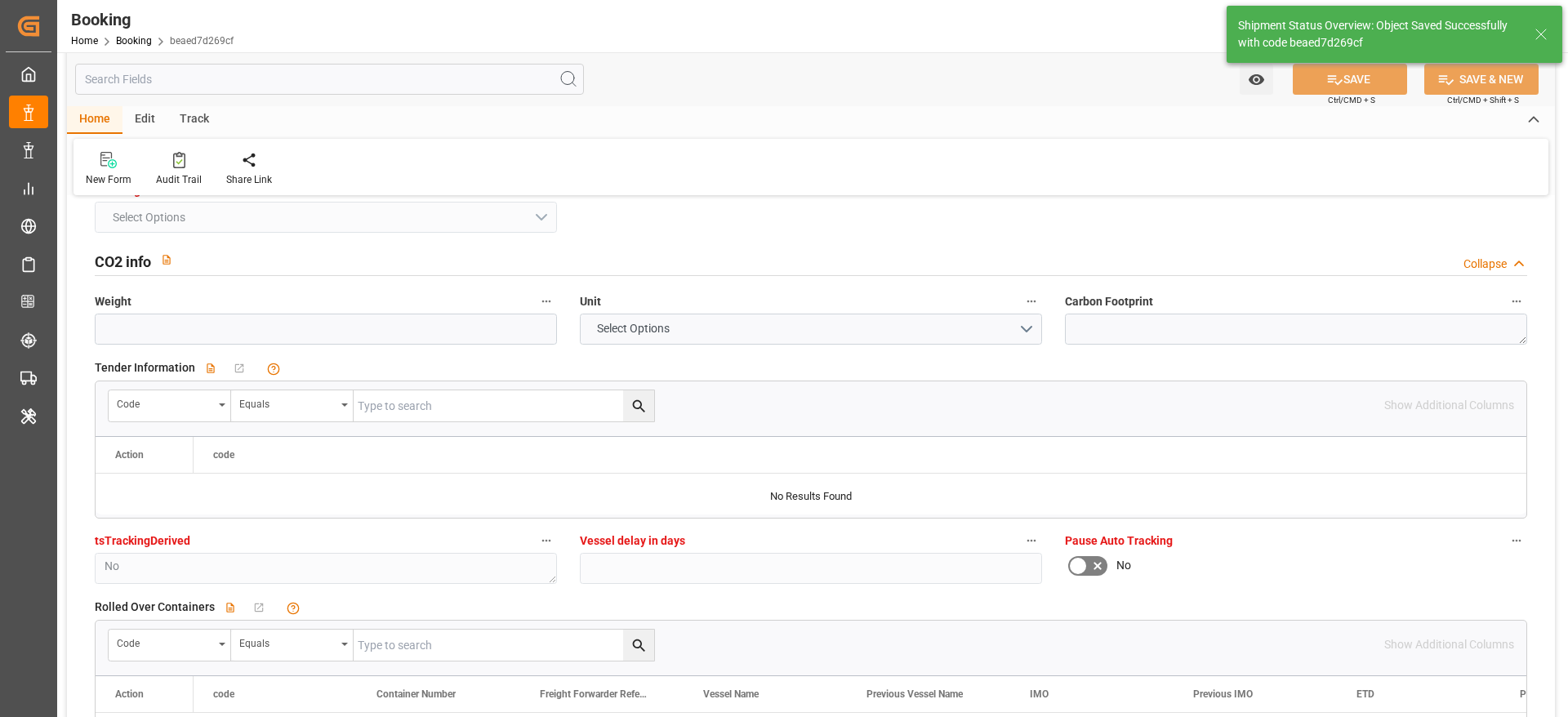
type textarea "[PERSON_NAME]"
type textarea "businessDivision-businessLine-"
type input "03.09.2025 07:22"
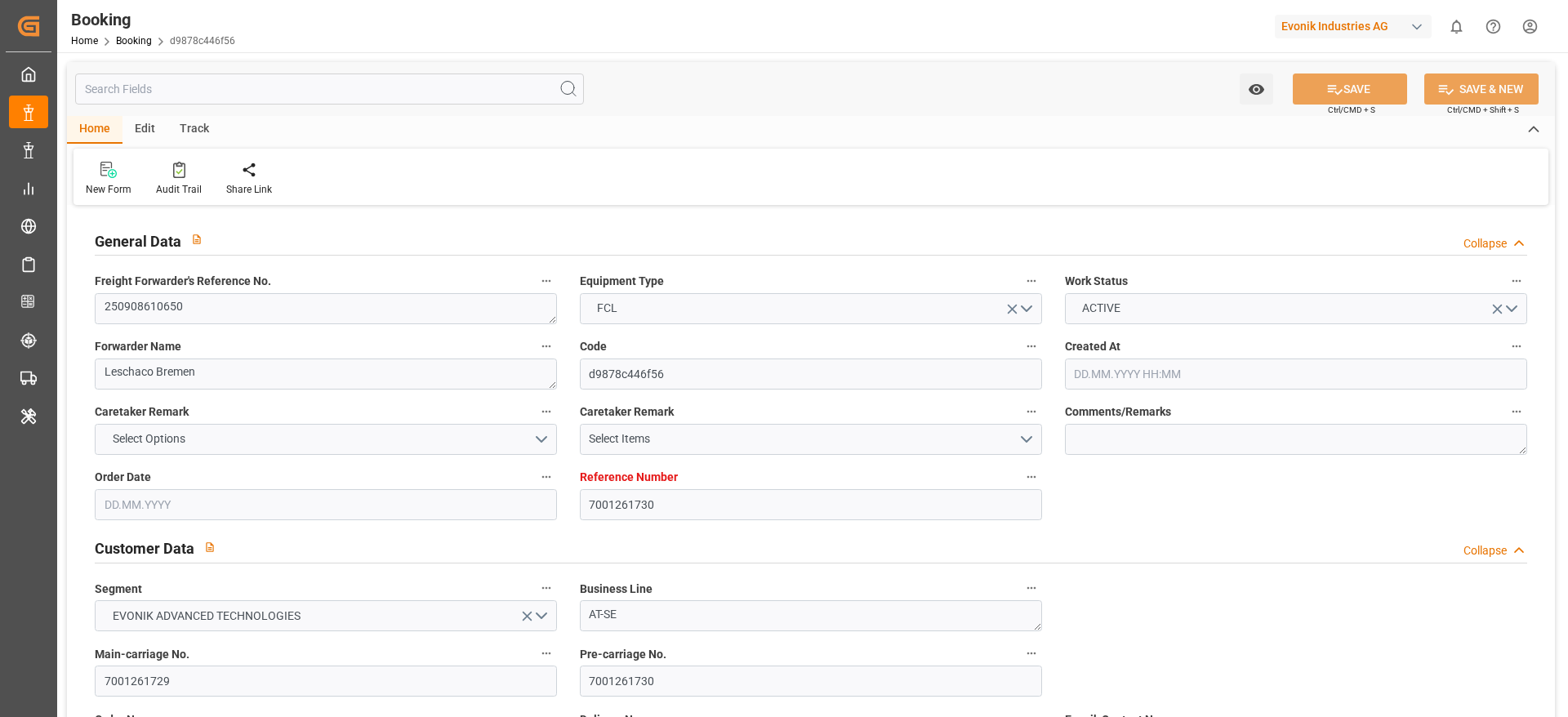
type input "7001261730"
type input "9430375"
type input "ONE"
type input "Ocean Network Express"
type input "EUNWC"
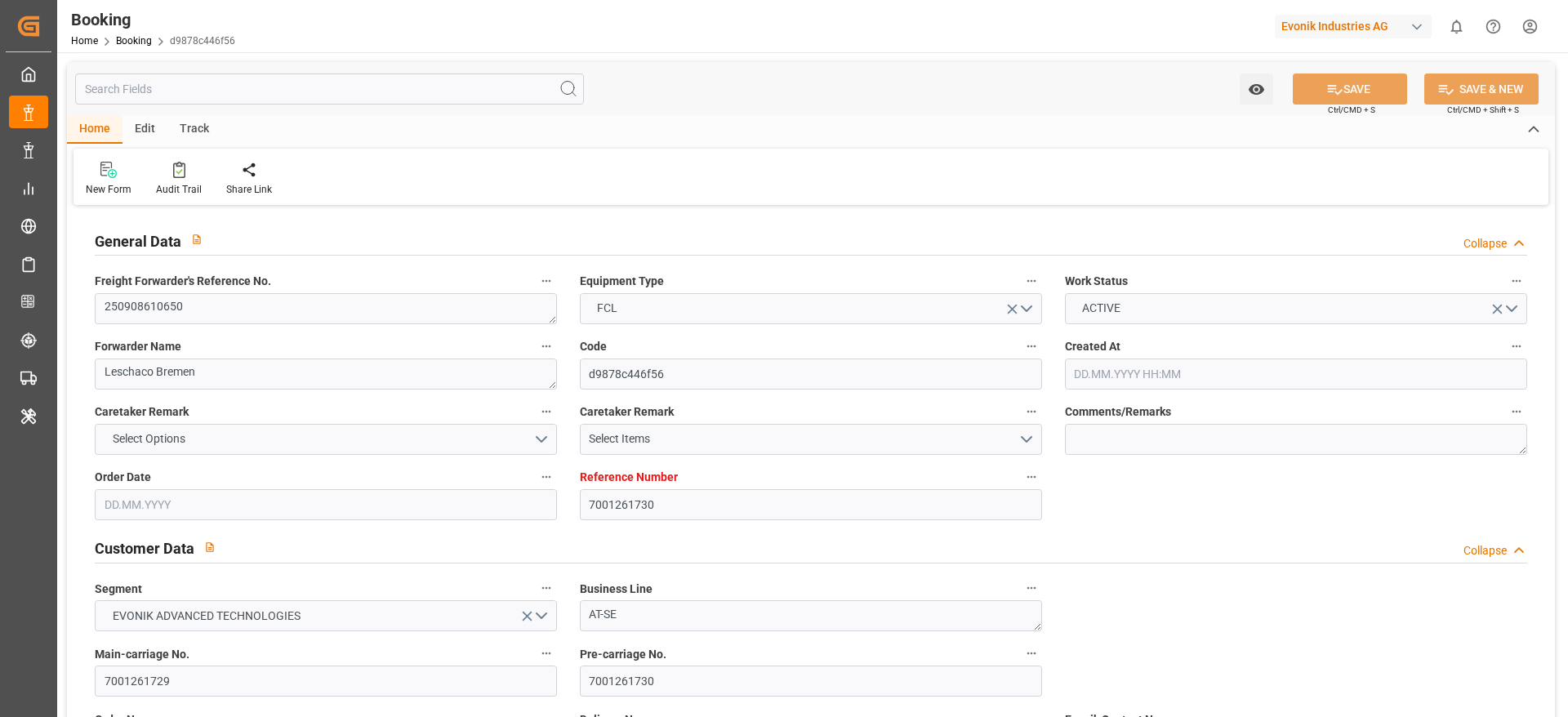
type input "ZADUR"
type input "[DATE] 05:55"
type input "[DATE]"
type input "17.09.2025"
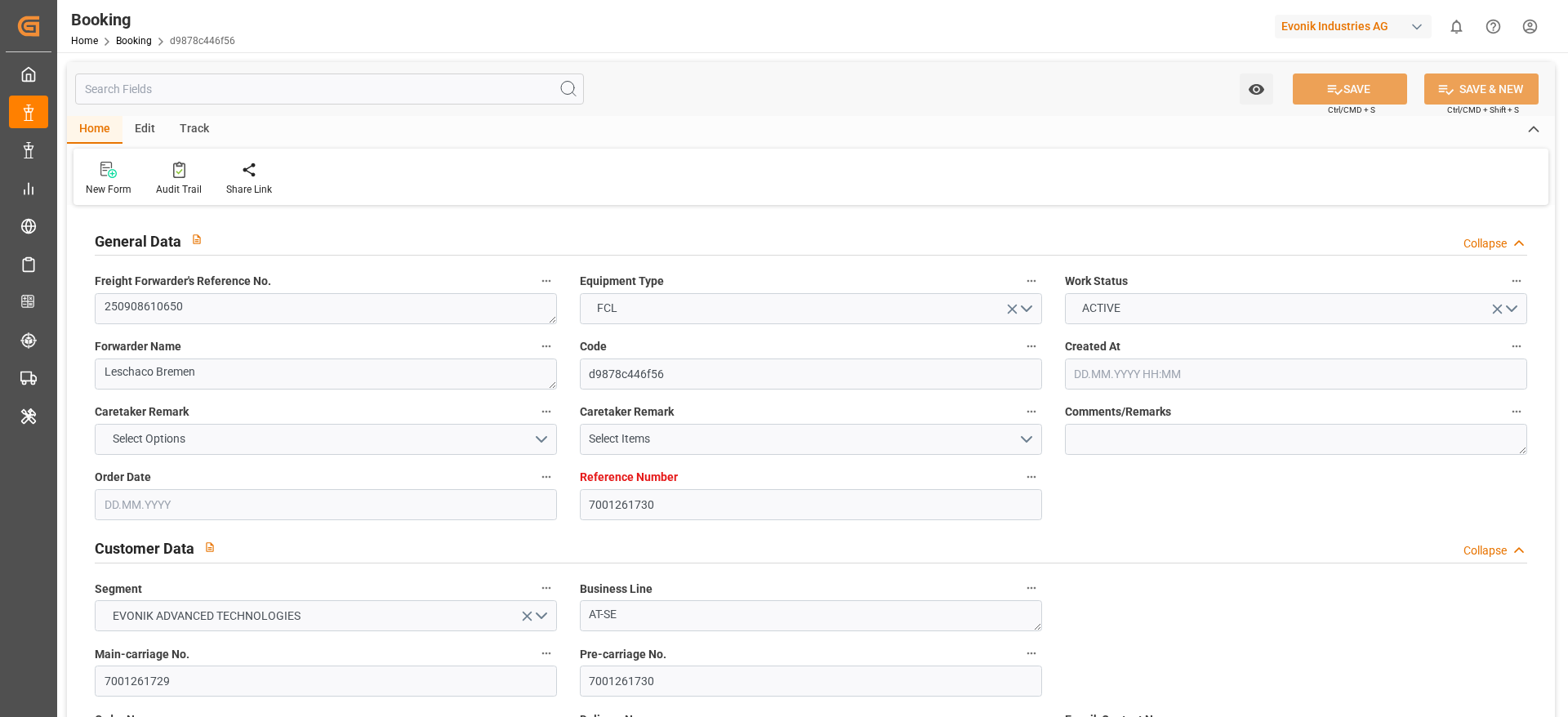
type input "17.09.2025 00:00"
type input "01.09.2025"
type input "25.09.2025 00:00"
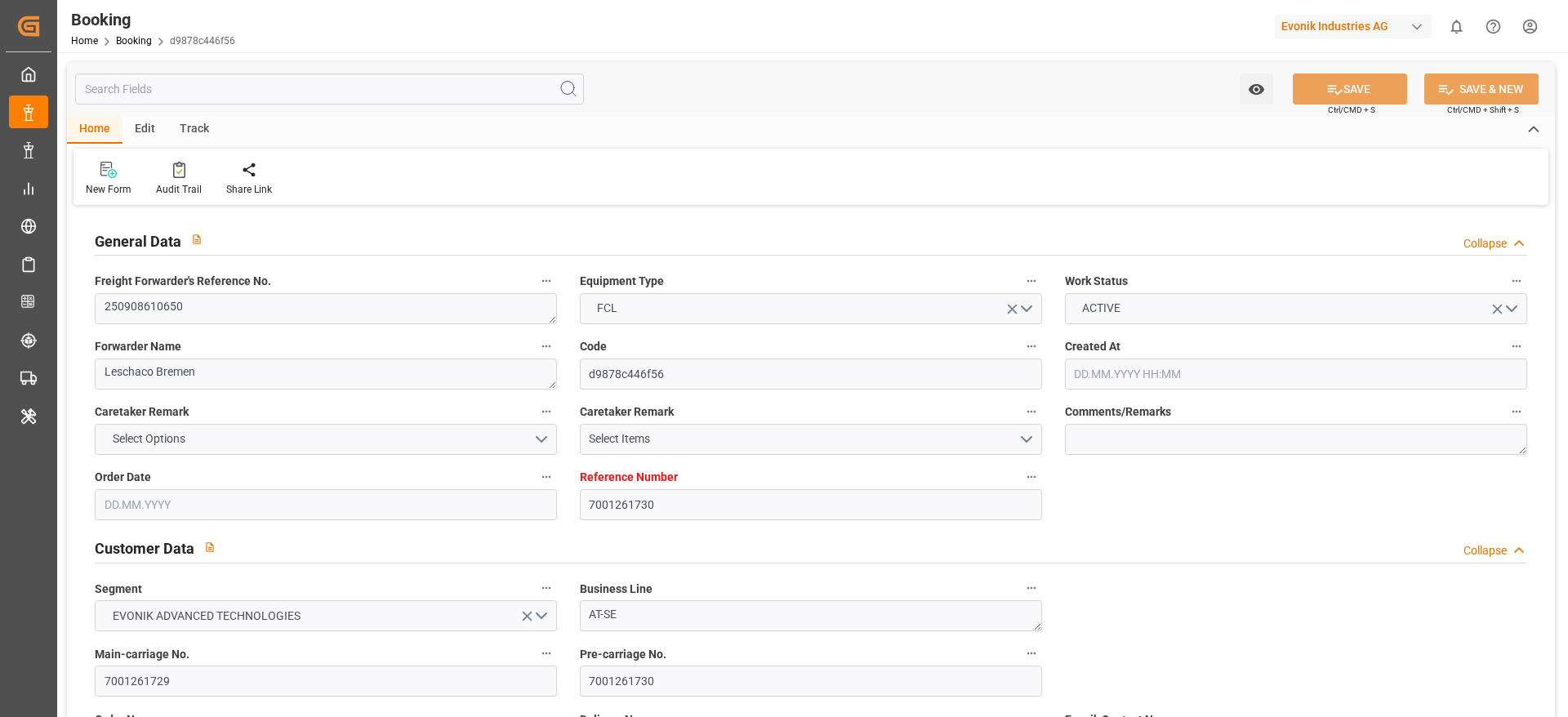
type input "25.09.2025 00:00"
type input "29.10.2025 00:00"
type input "03.11.2025 00:00"
type input "02.09.2025 07:29"
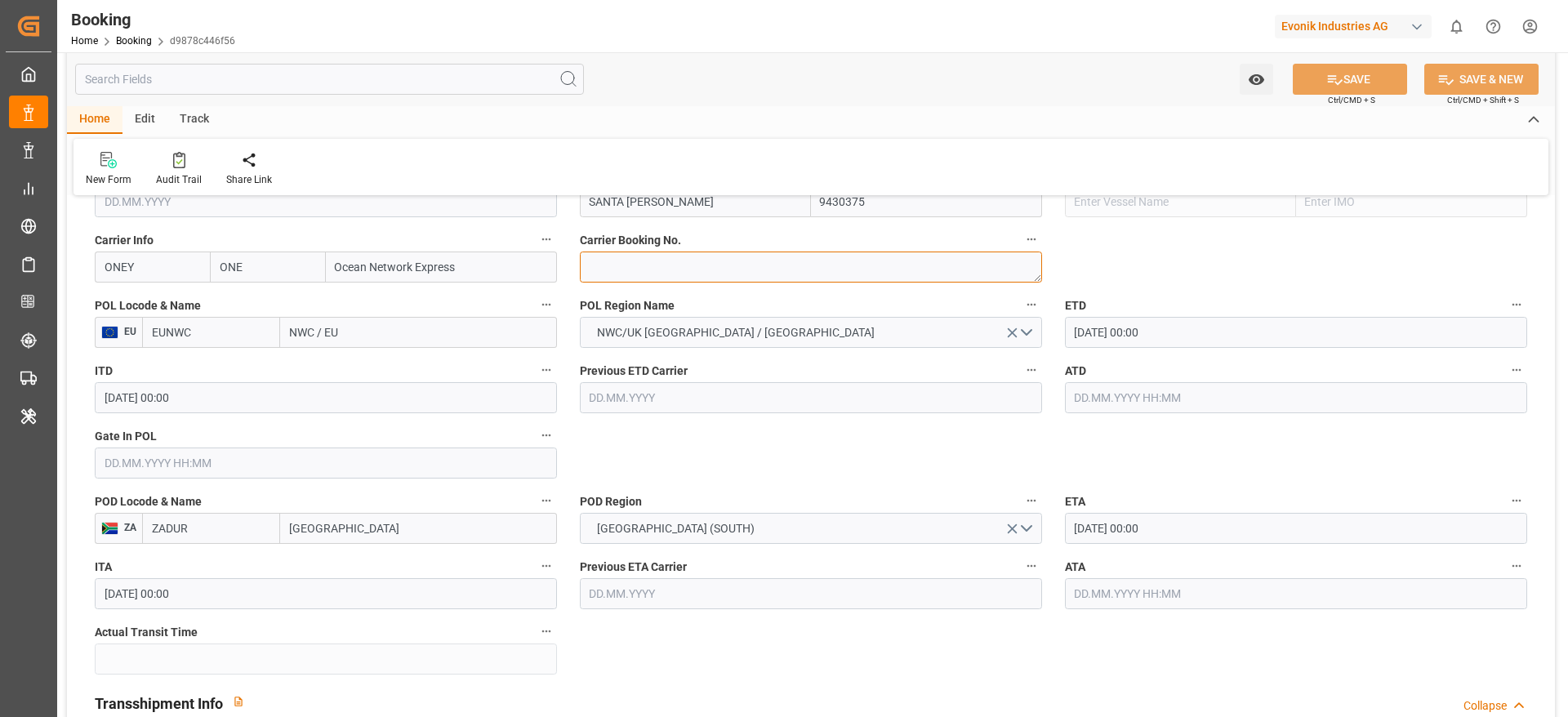
click at [648, 264] on textarea at bounding box center [811, 267] width 463 height 31
paste textarea "HAMF78667800"
type textarea "HAMF78667800"
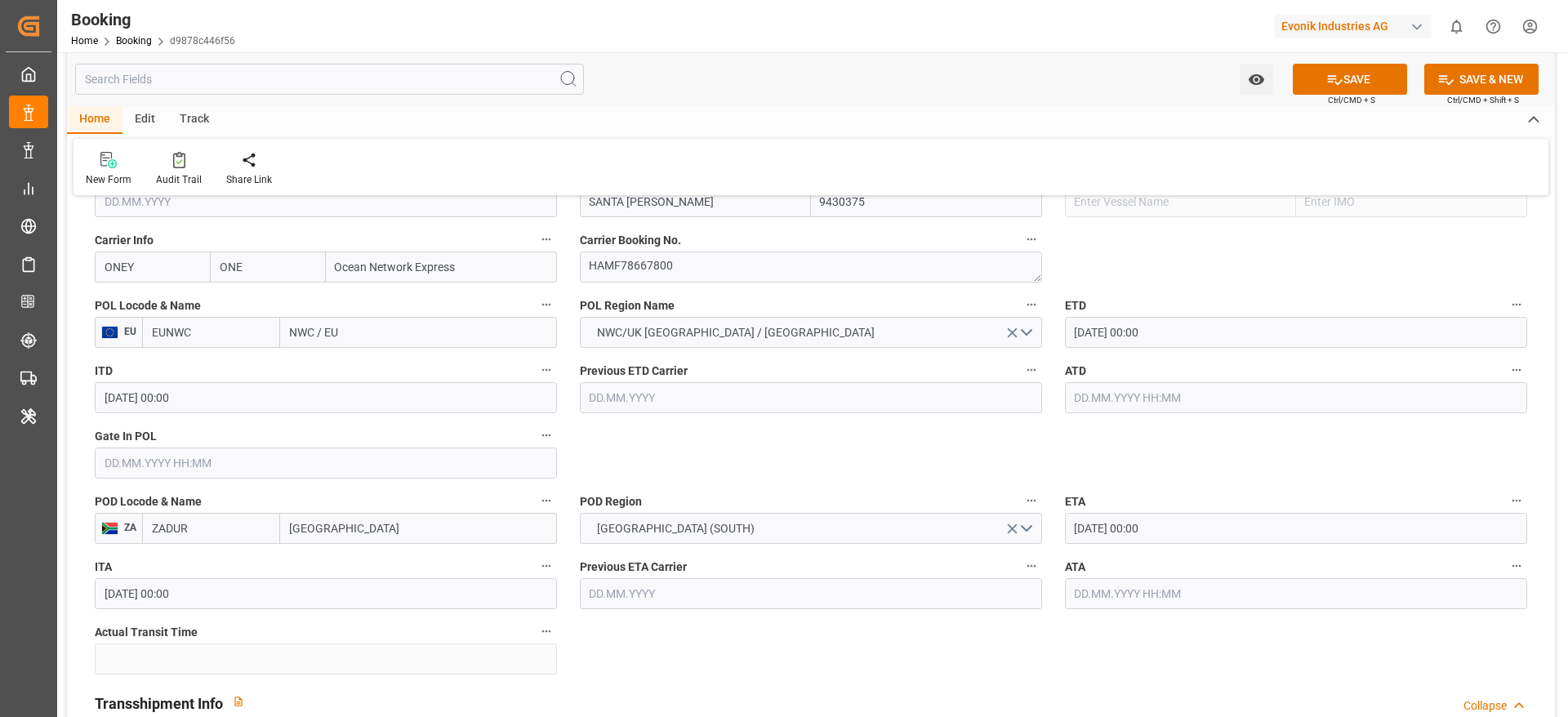
click at [379, 331] on input "NWC / EU" at bounding box center [419, 332] width 277 height 31
paste input "[GEOGRAPHIC_DATA]"
type input "[GEOGRAPHIC_DATA]"
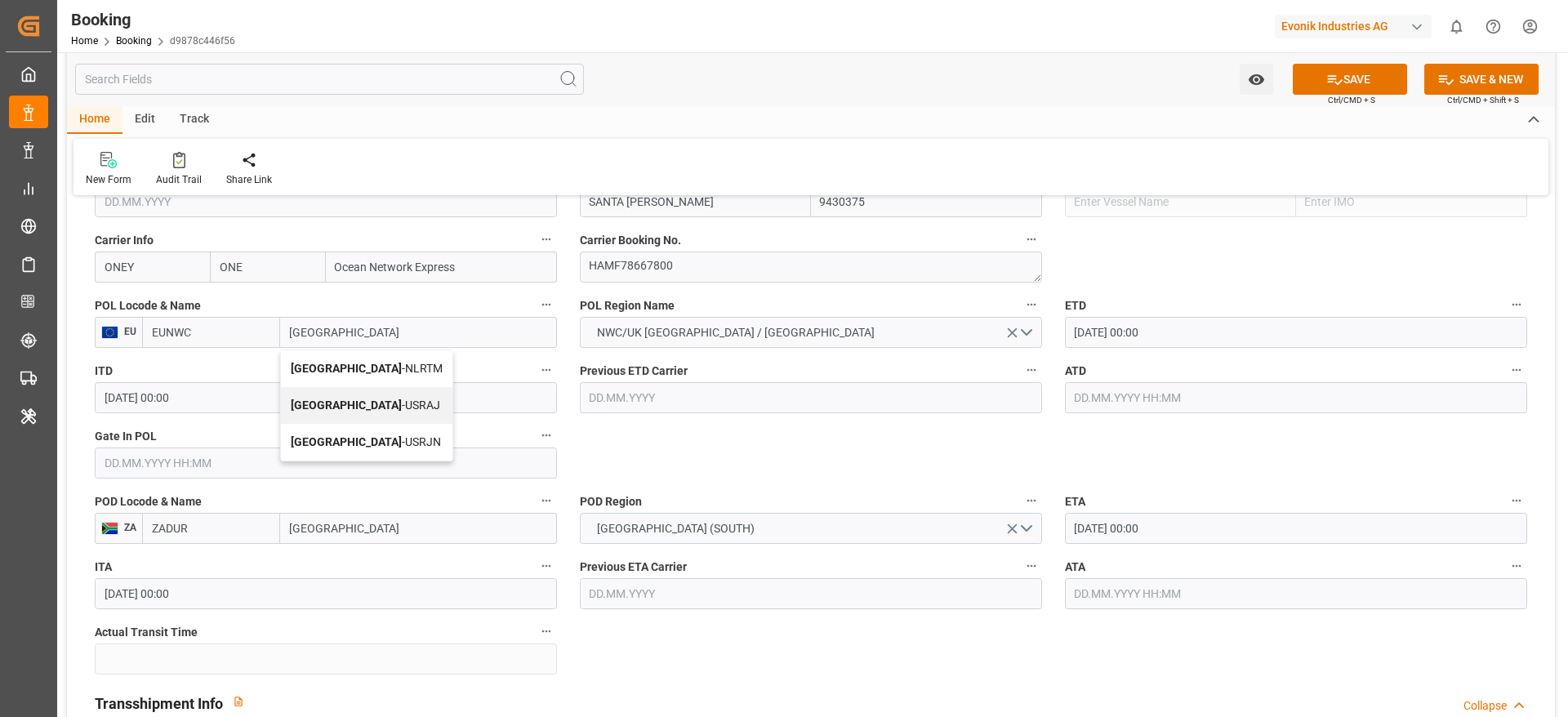
click at [381, 367] on span "[GEOGRAPHIC_DATA] - NLRTM" at bounding box center [367, 368] width 152 height 13
type input "NLRTM"
type input "[GEOGRAPHIC_DATA]"
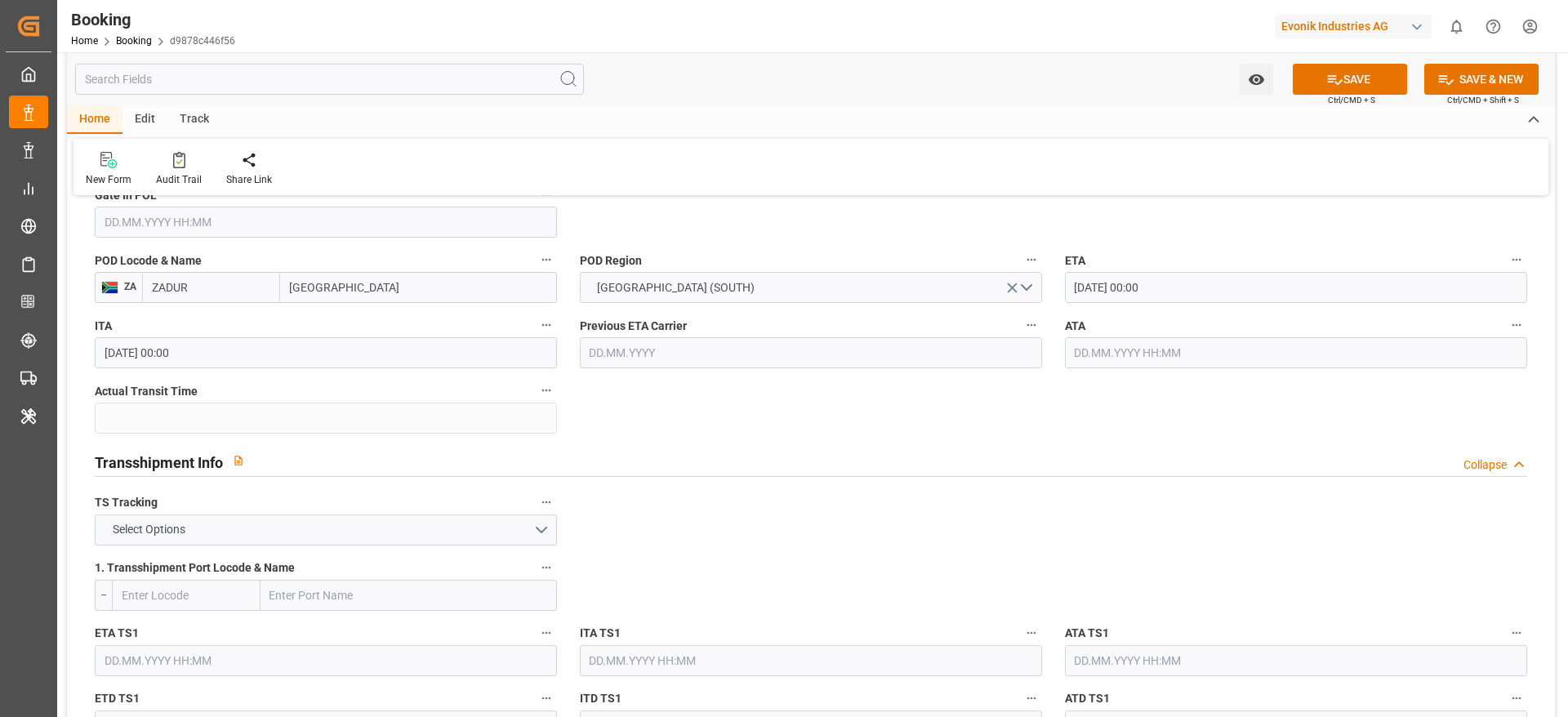
scroll to position [1592, 0]
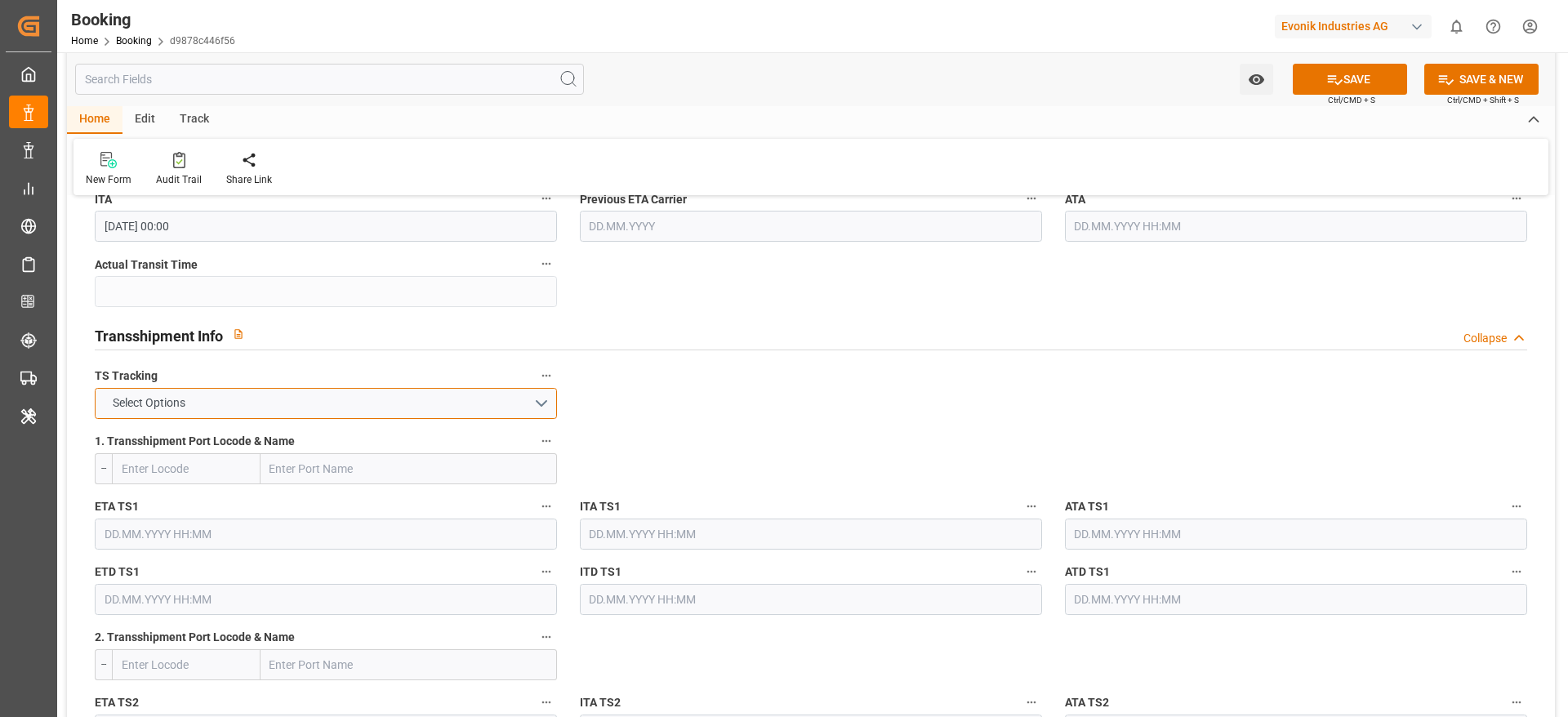
click at [209, 402] on button "Select Options" at bounding box center [325, 404] width 463 height 31
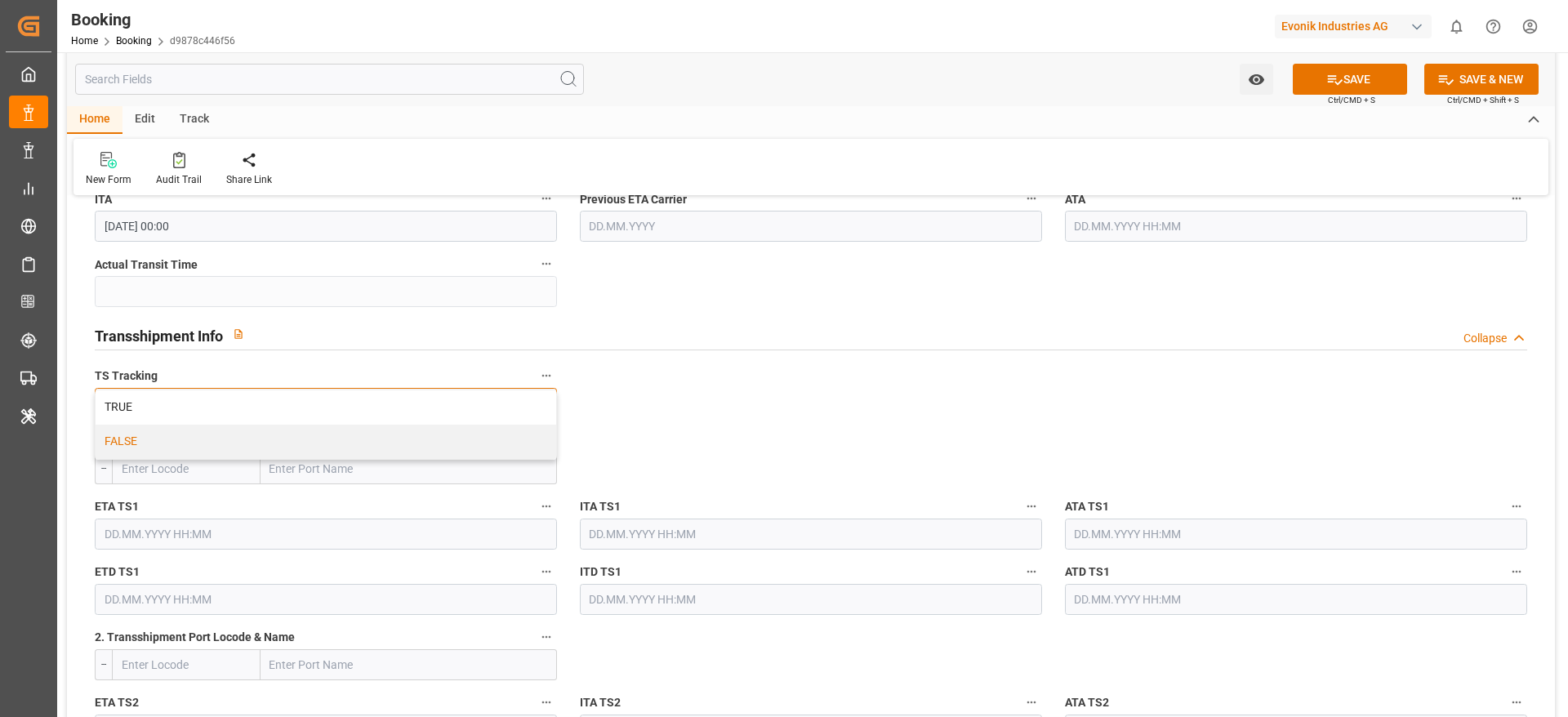
click at [181, 440] on div "FALSE" at bounding box center [325, 441] width 461 height 34
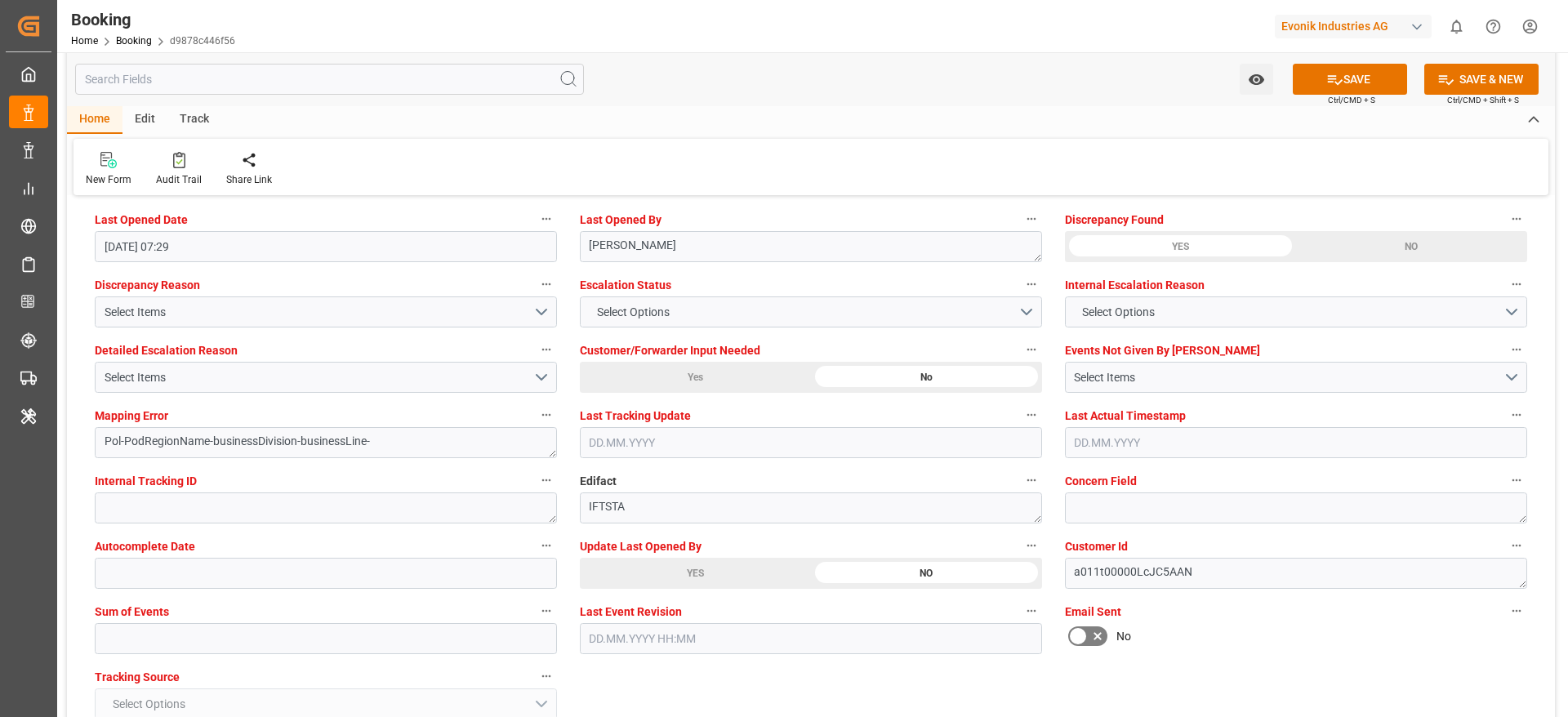
scroll to position [3305, 0]
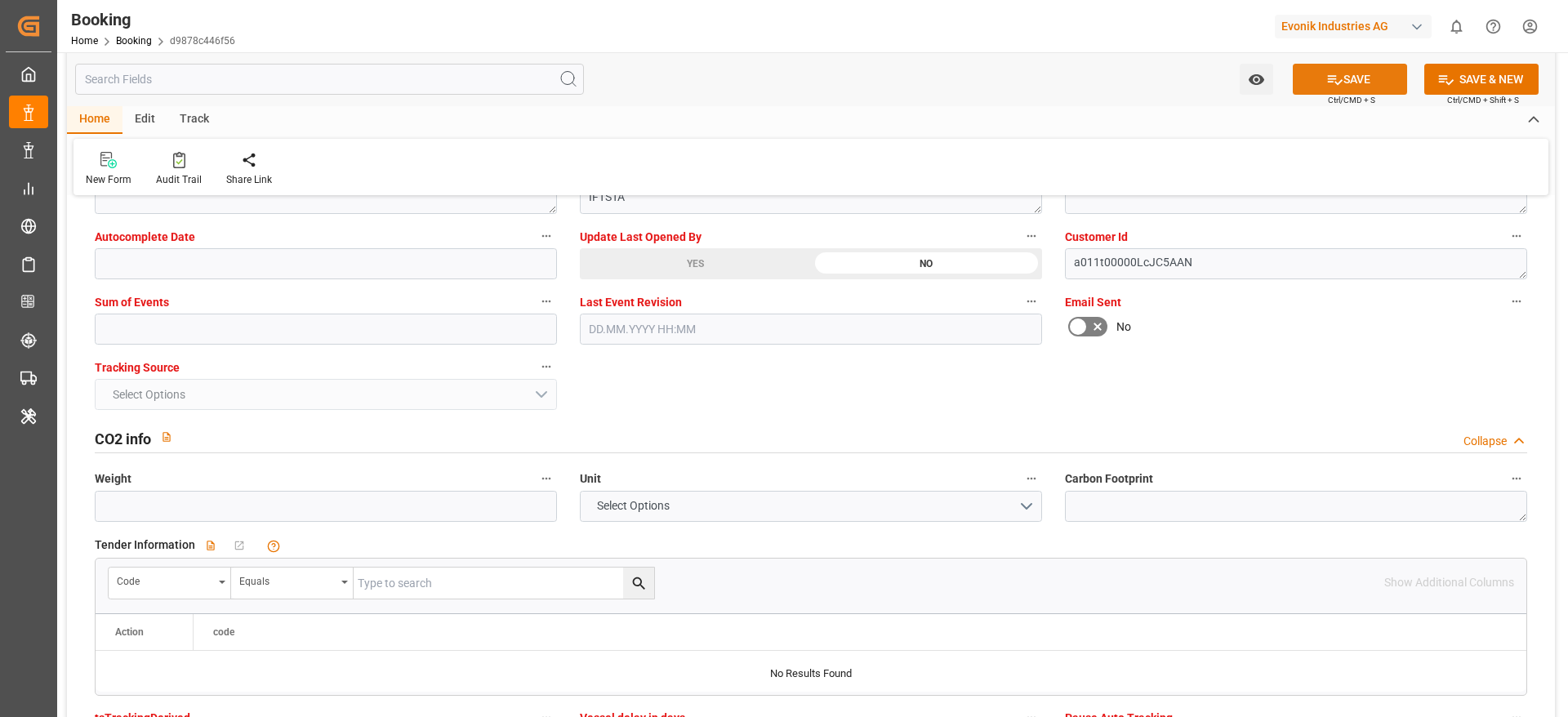
click at [1315, 82] on button "SAVE" at bounding box center [1350, 79] width 114 height 31
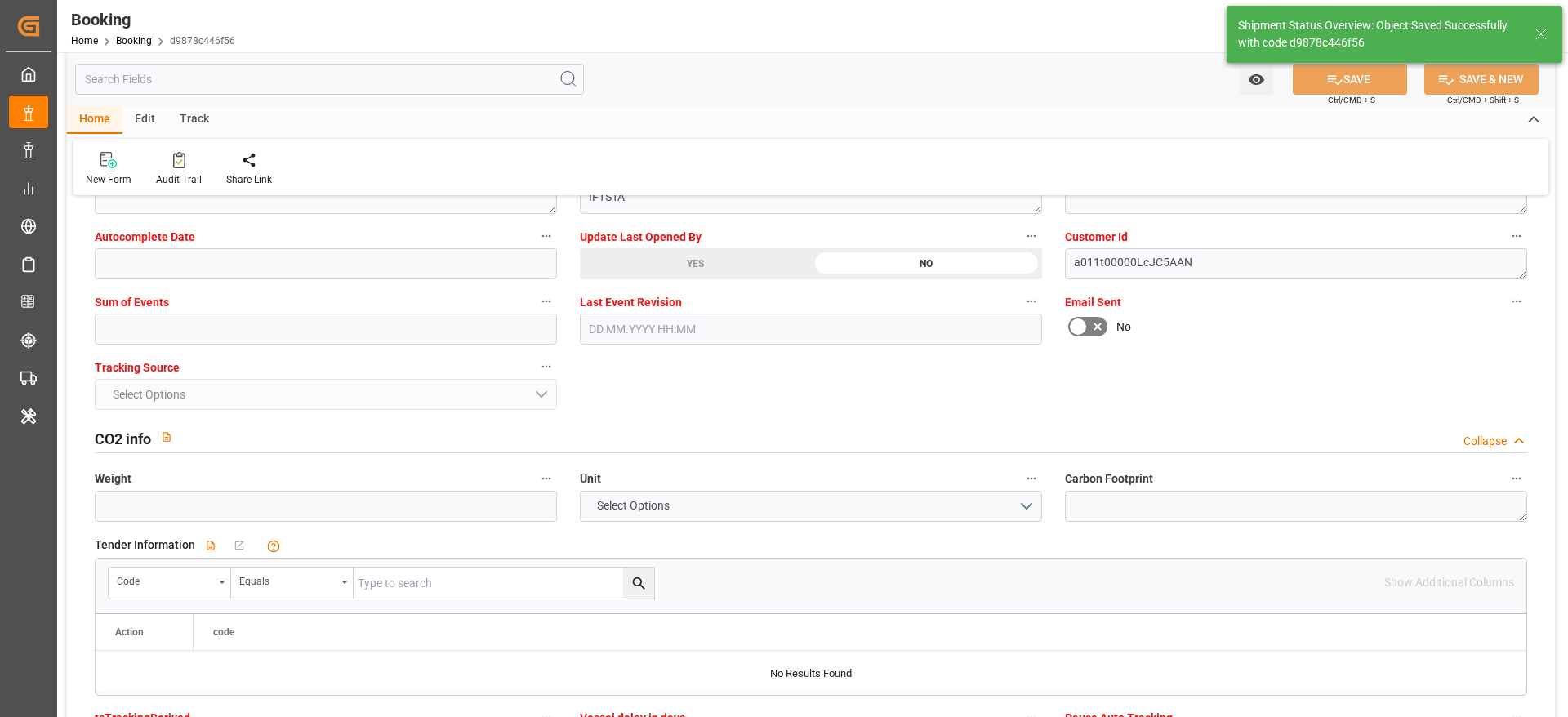
type textarea "[PERSON_NAME]"
type textarea "businessDivision-businessLine-"
type input "03.09.2025 07:23"
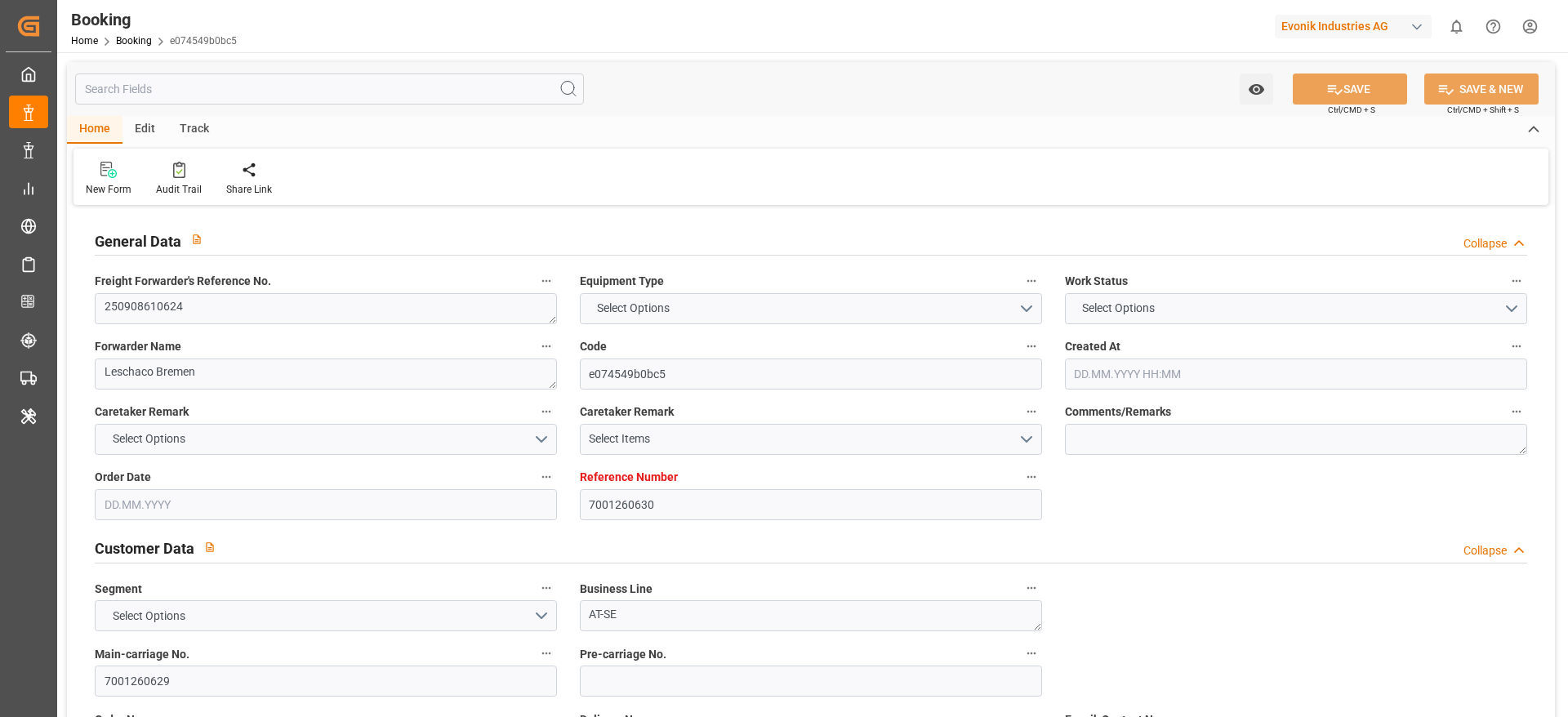
type input "7001260630"
type input "9458999"
type input "ONE"
type input "Ocean Network Express"
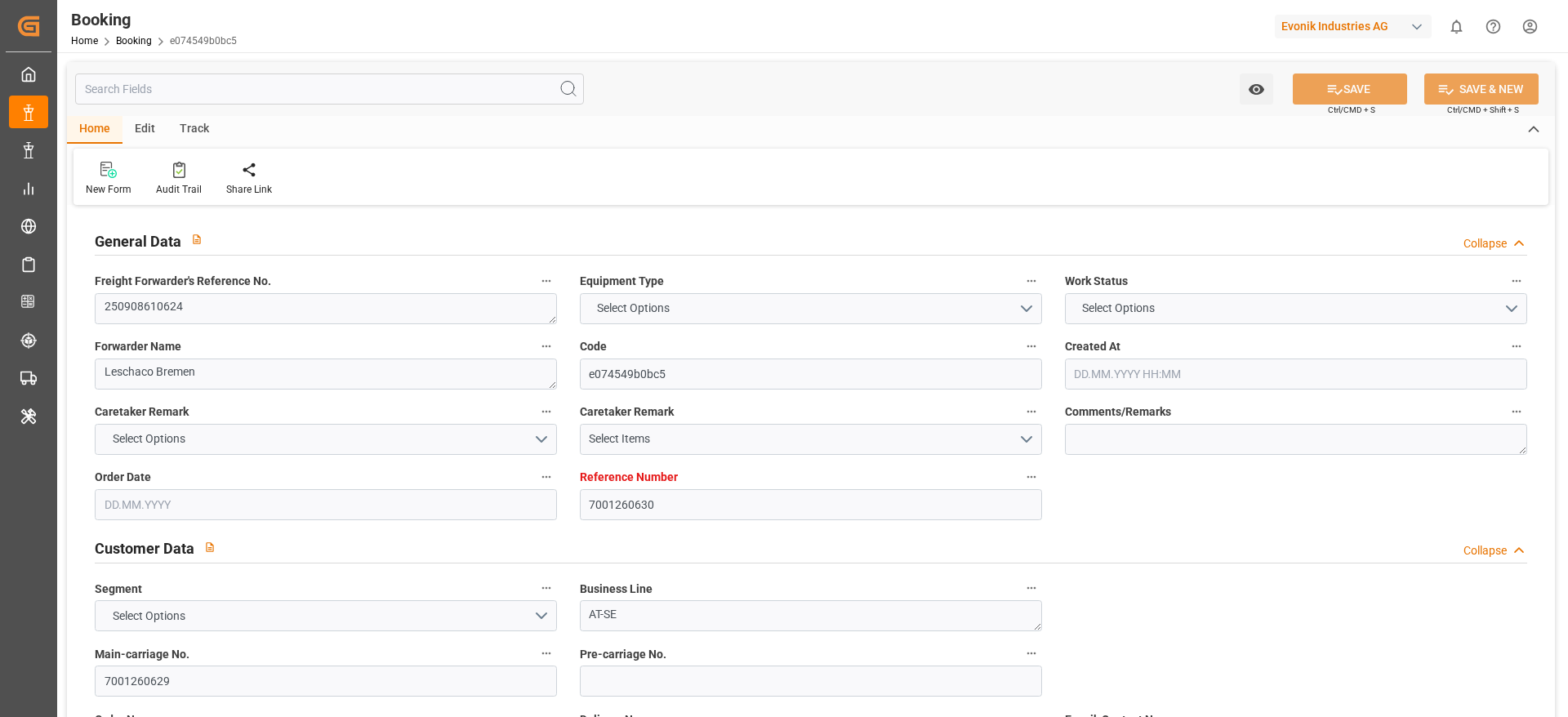
type input "EUNWC"
type input "BRSSZ"
type input "28.08.2025 05:59"
type input "[DATE]"
type input "15.10.2025"
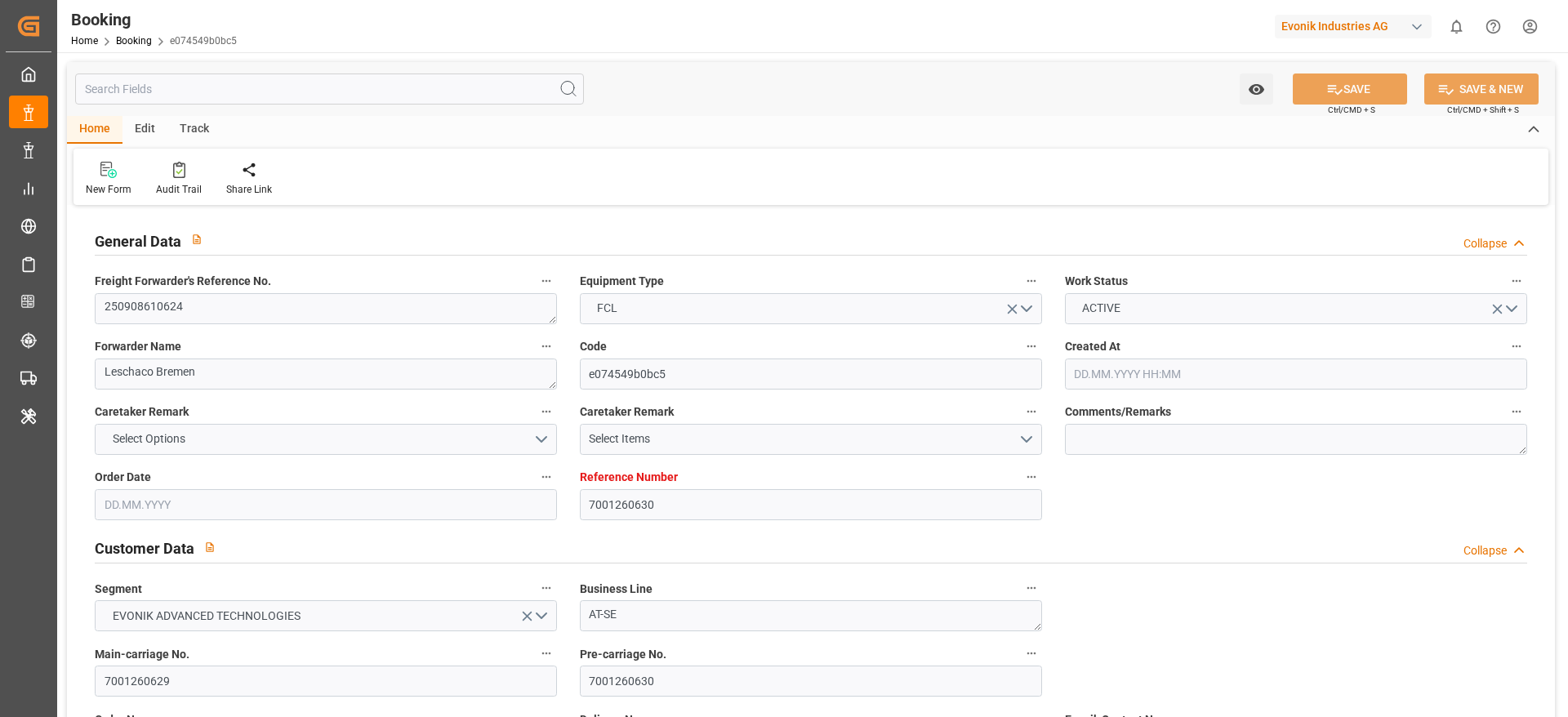
type input "12.09.2025"
type input "12.09.2025 00:00"
type input "[DATE]"
type input "02.09.2025"
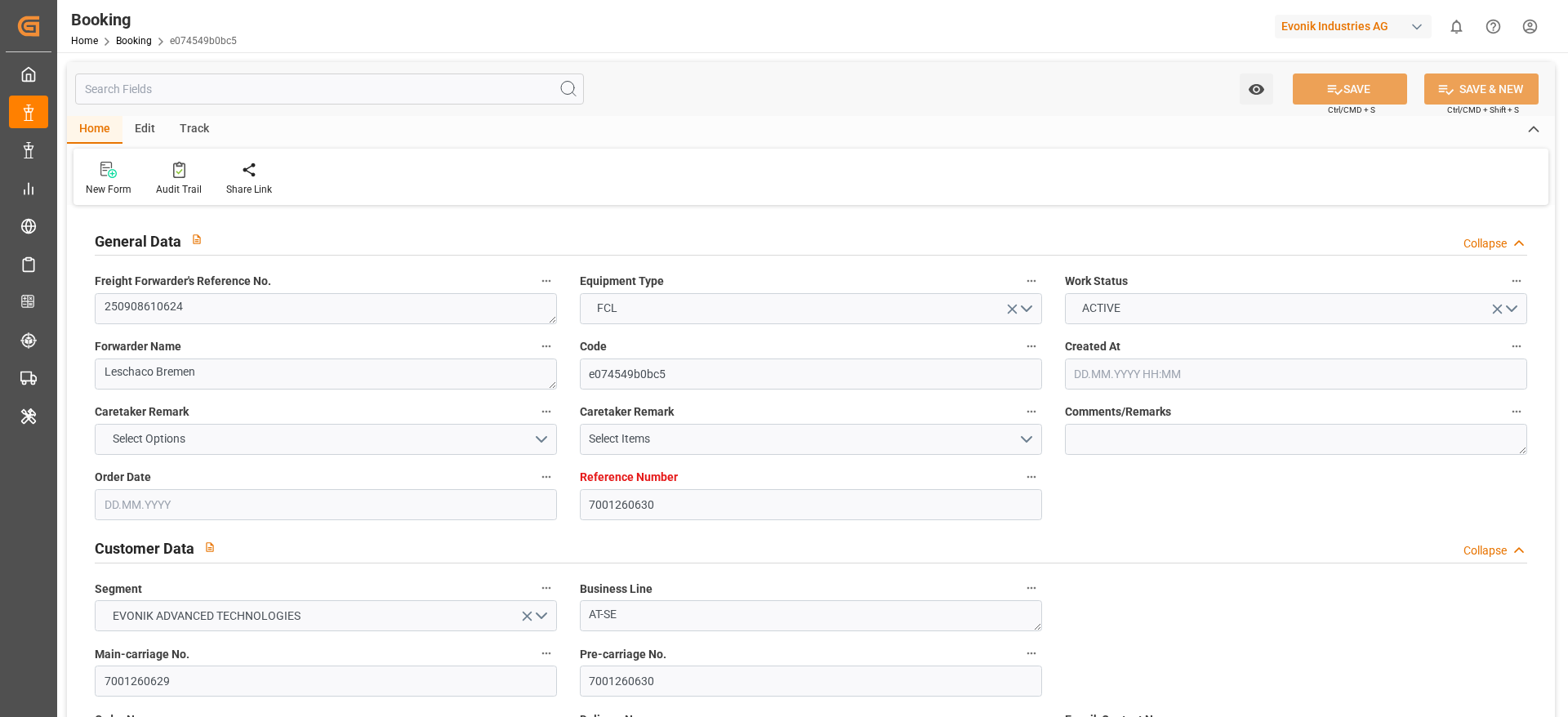
type input "13.09.2025 00:00"
type input "18.09.2025 00:00"
type input "12.10.2025 00:00"
type input "15.10.2025 00:00"
type input "02.09.2025 07:19"
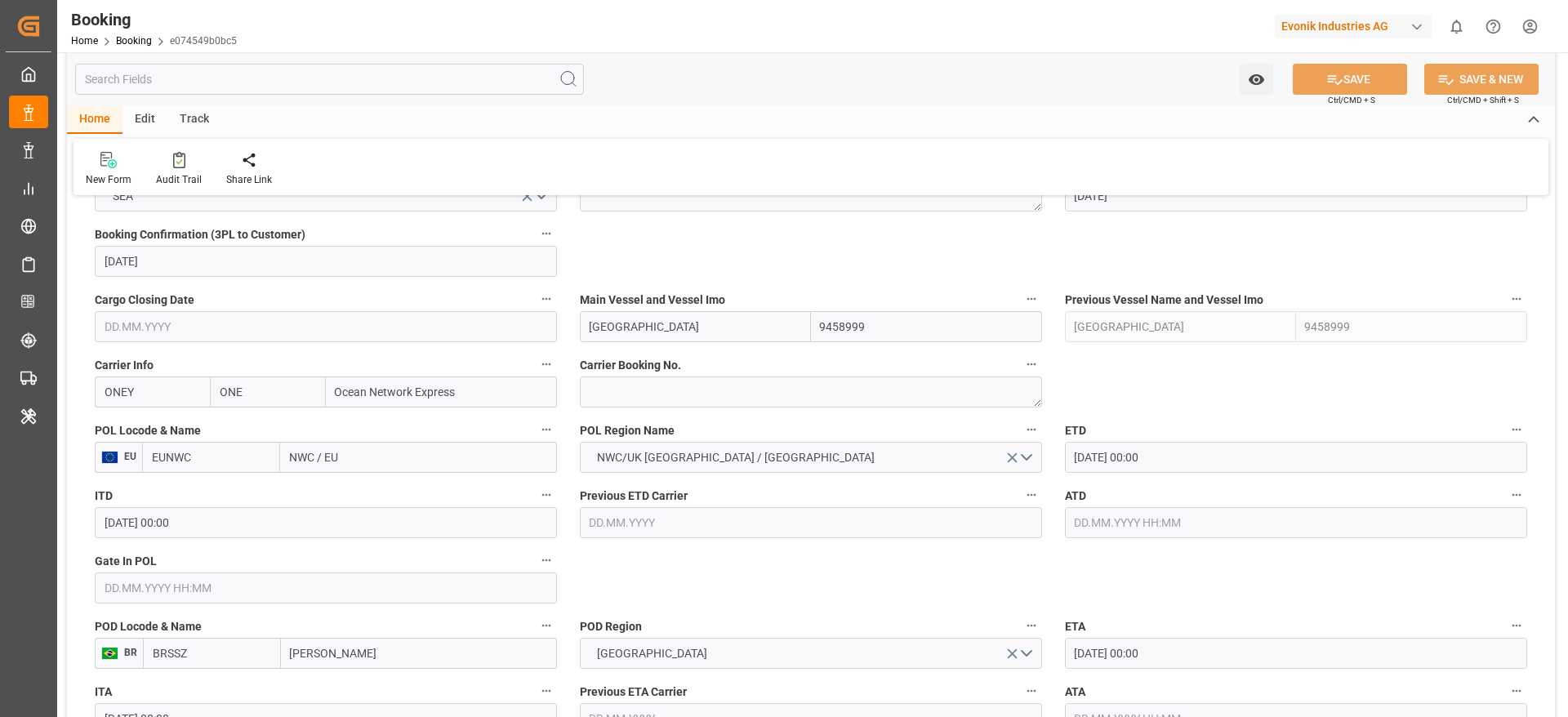
scroll to position [1102, 0]
click at [666, 386] on textarea at bounding box center [811, 390] width 463 height 31
paste textarea "HAMF77662900"
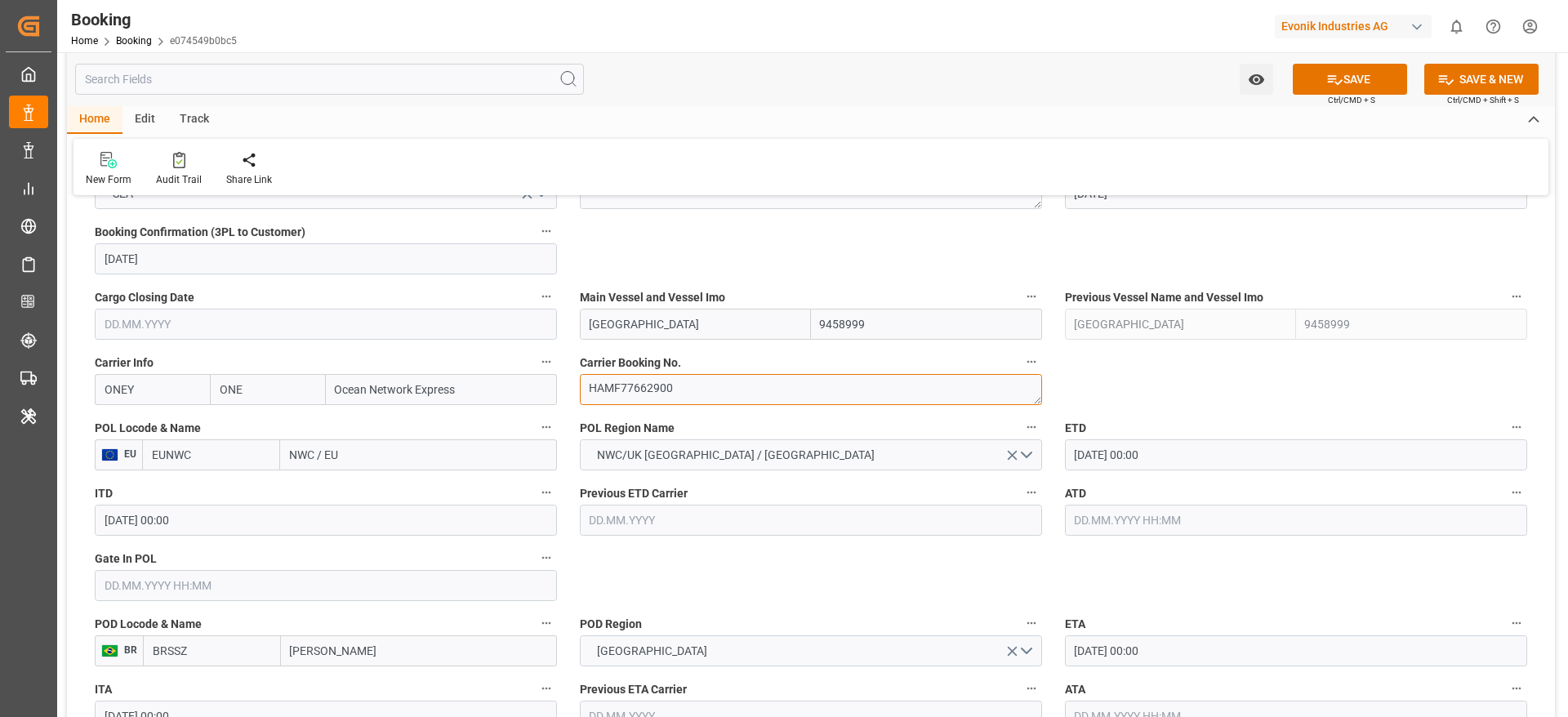
type textarea "HAMF77662900"
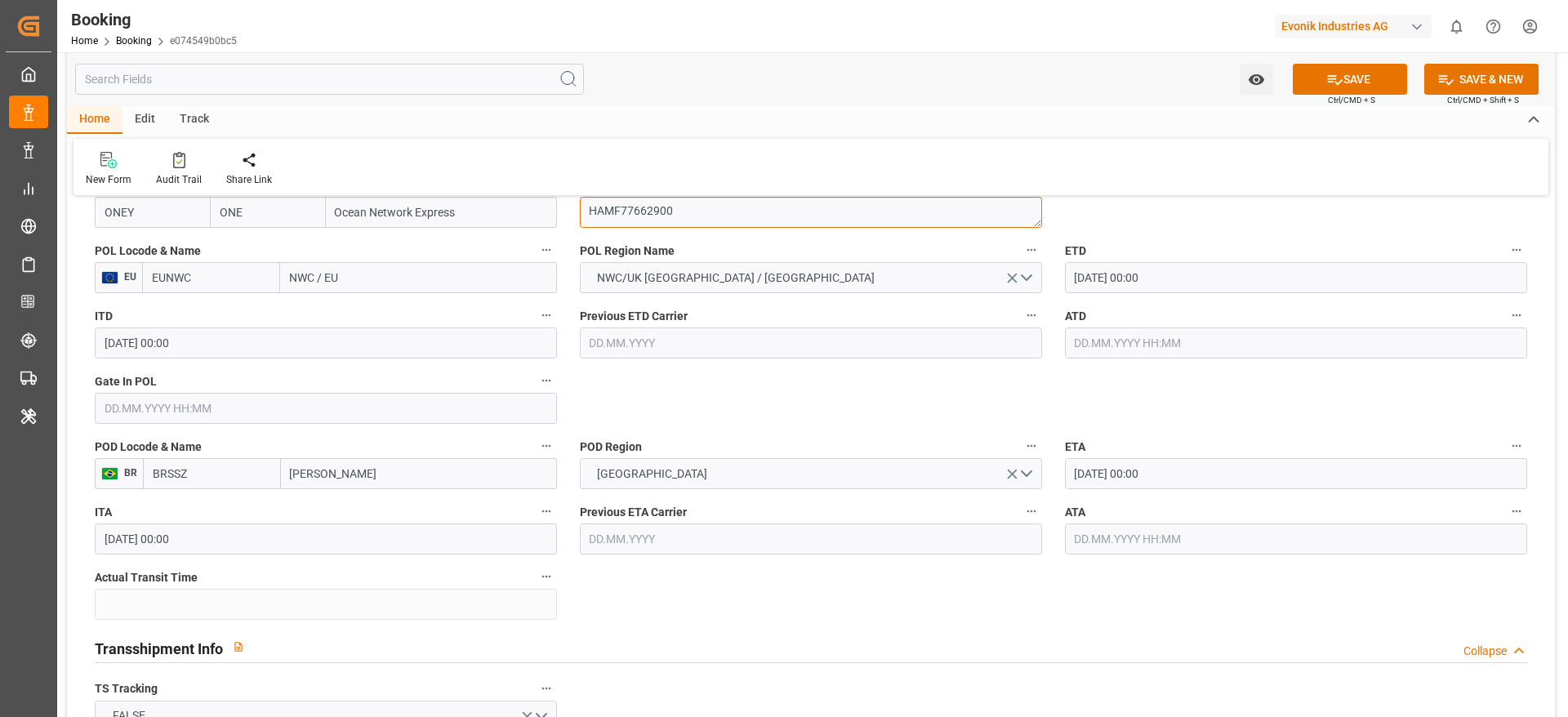
scroll to position [1347, 0]
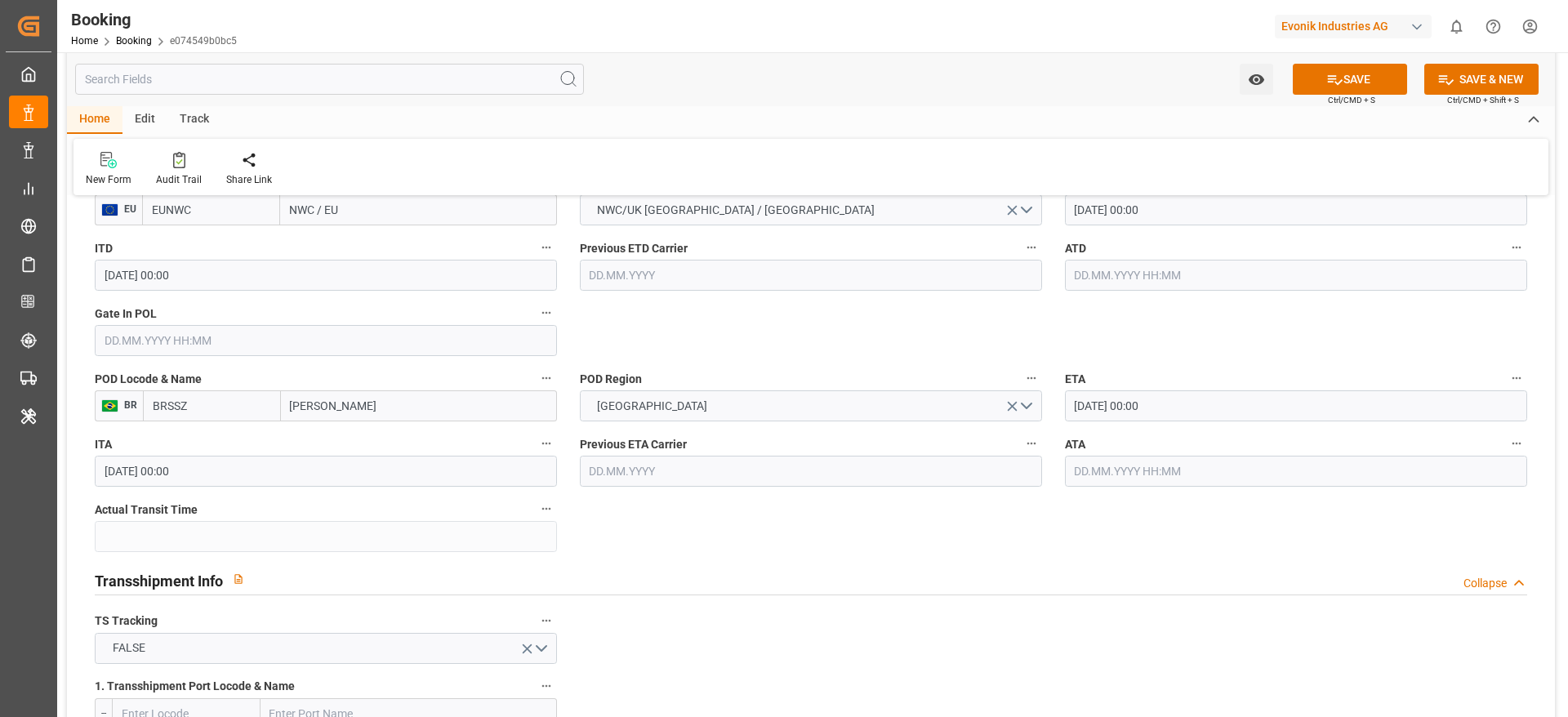
click at [376, 210] on input "NWC / EU" at bounding box center [419, 210] width 277 height 31
paste input "ROTTERDAM"
type input "ROTTERDAM"
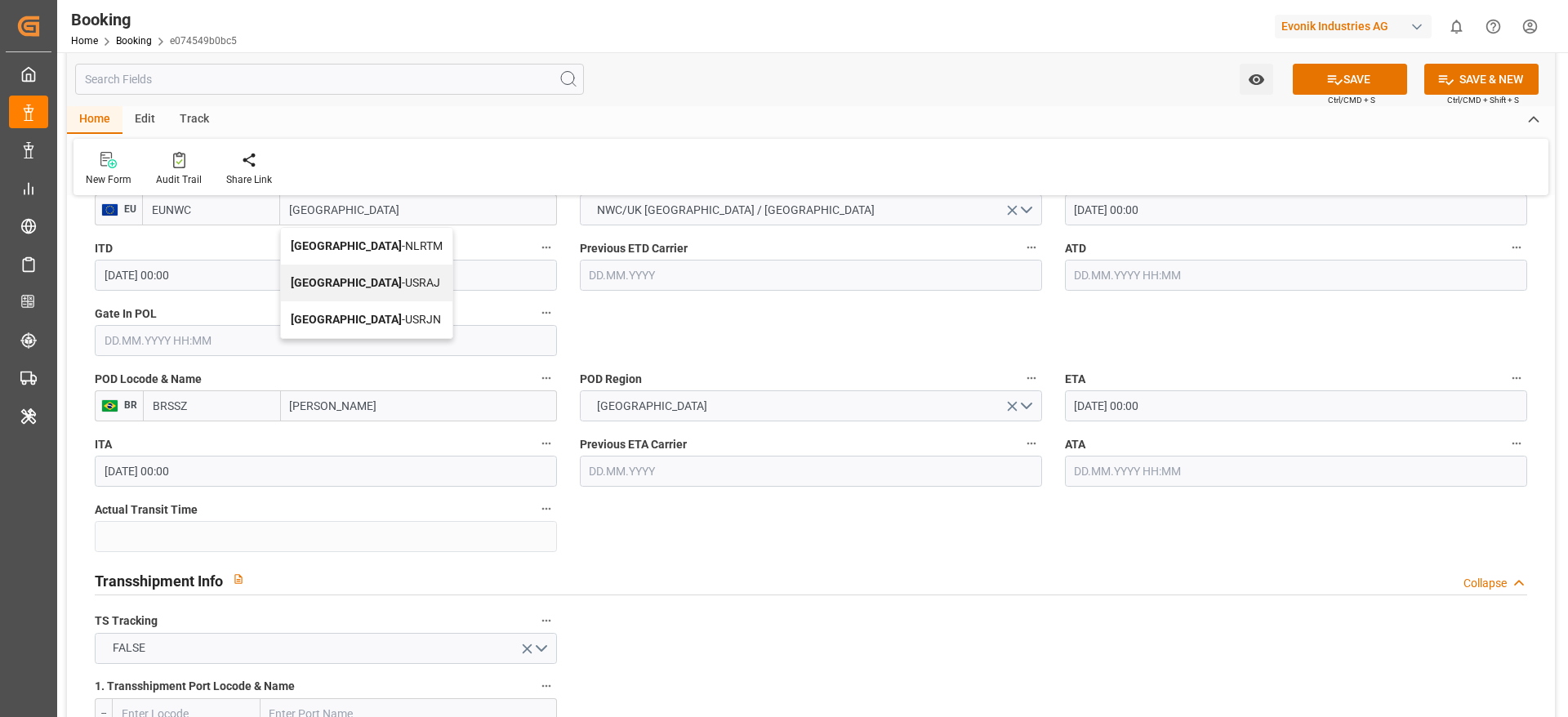
click at [402, 244] on div "Rotterdam - NLRTM" at bounding box center [367, 246] width 171 height 36
type input "NLRTM"
type input "[GEOGRAPHIC_DATA]"
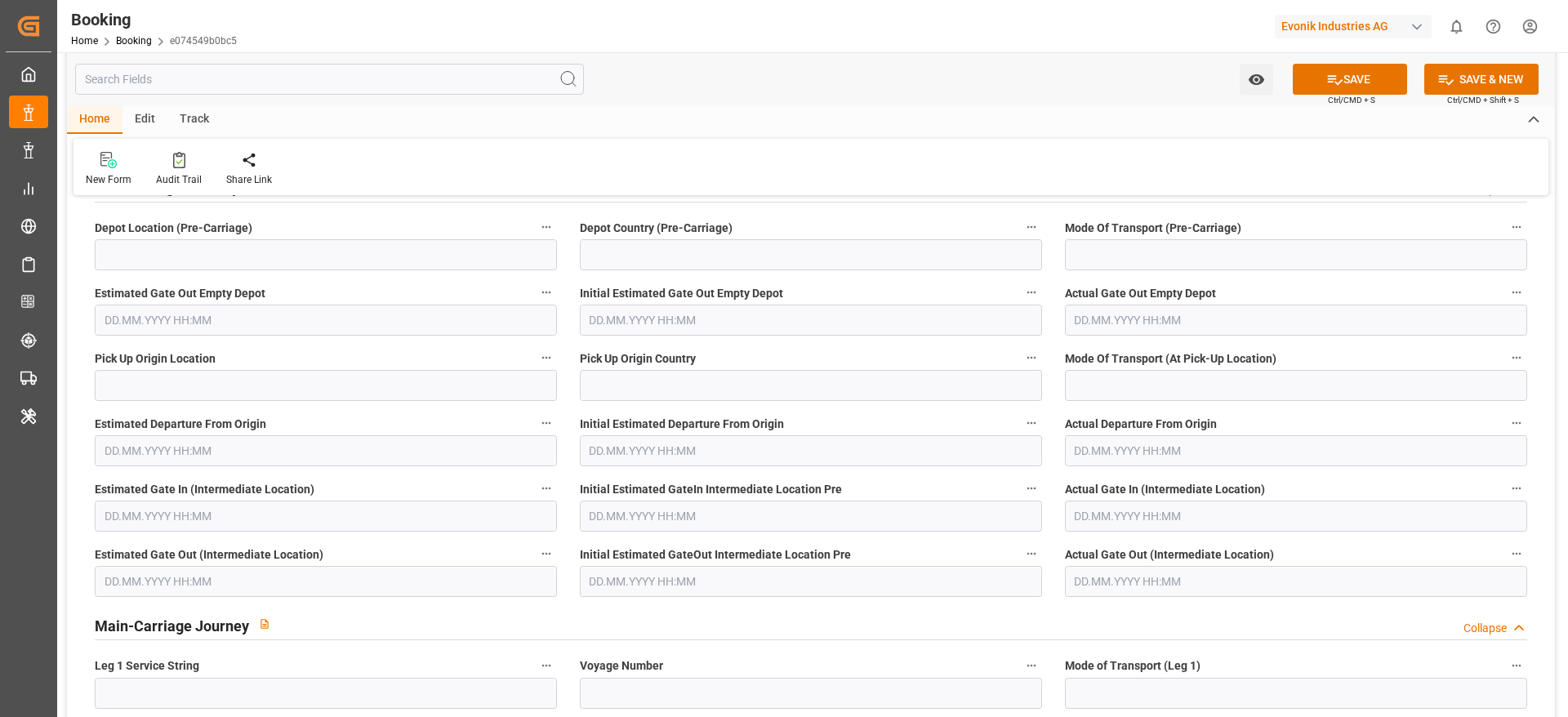
scroll to position [4897, 0]
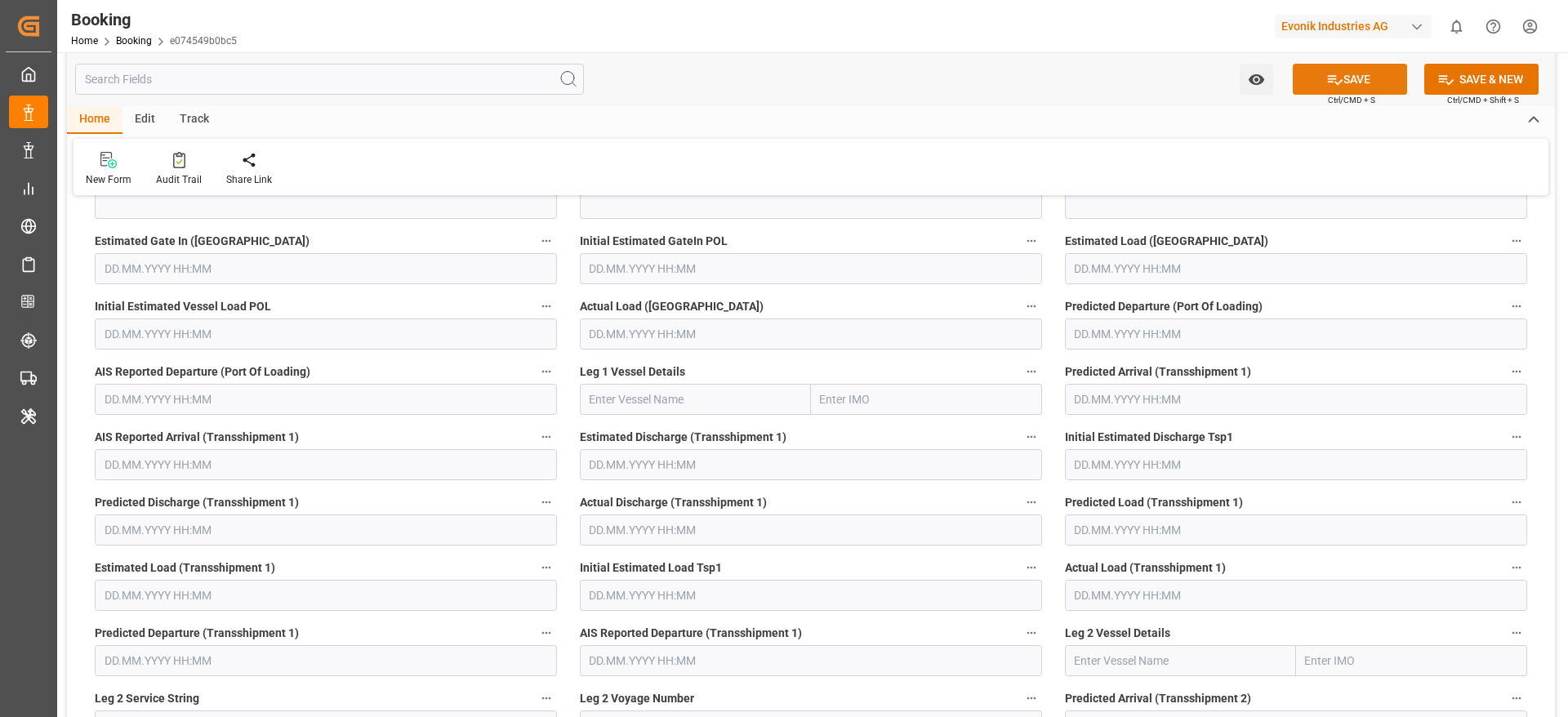
click at [1335, 81] on icon at bounding box center [1335, 79] width 17 height 17
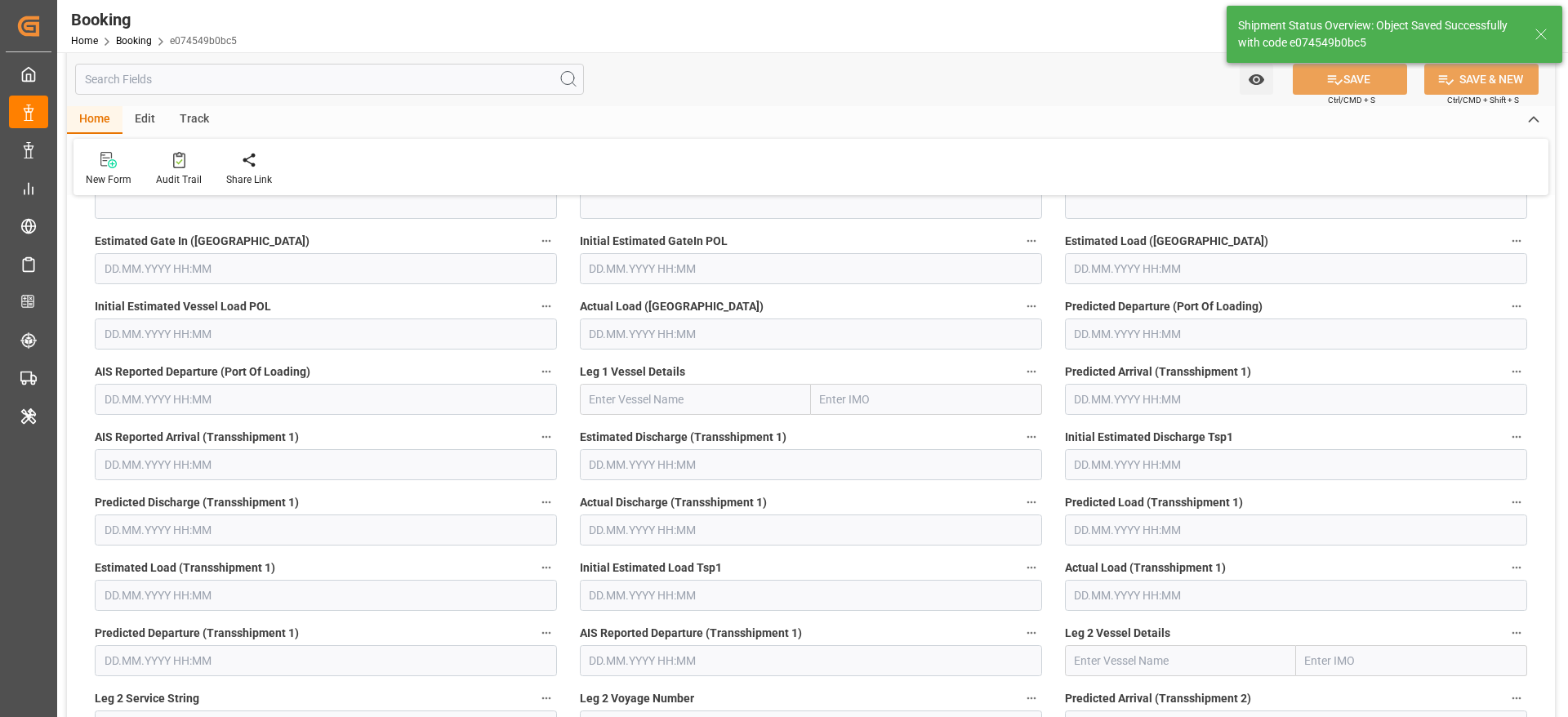
type textarea "[PERSON_NAME]"
type textarea "businessDivision-businessLine-"
type input "03.09.2025 07:24"
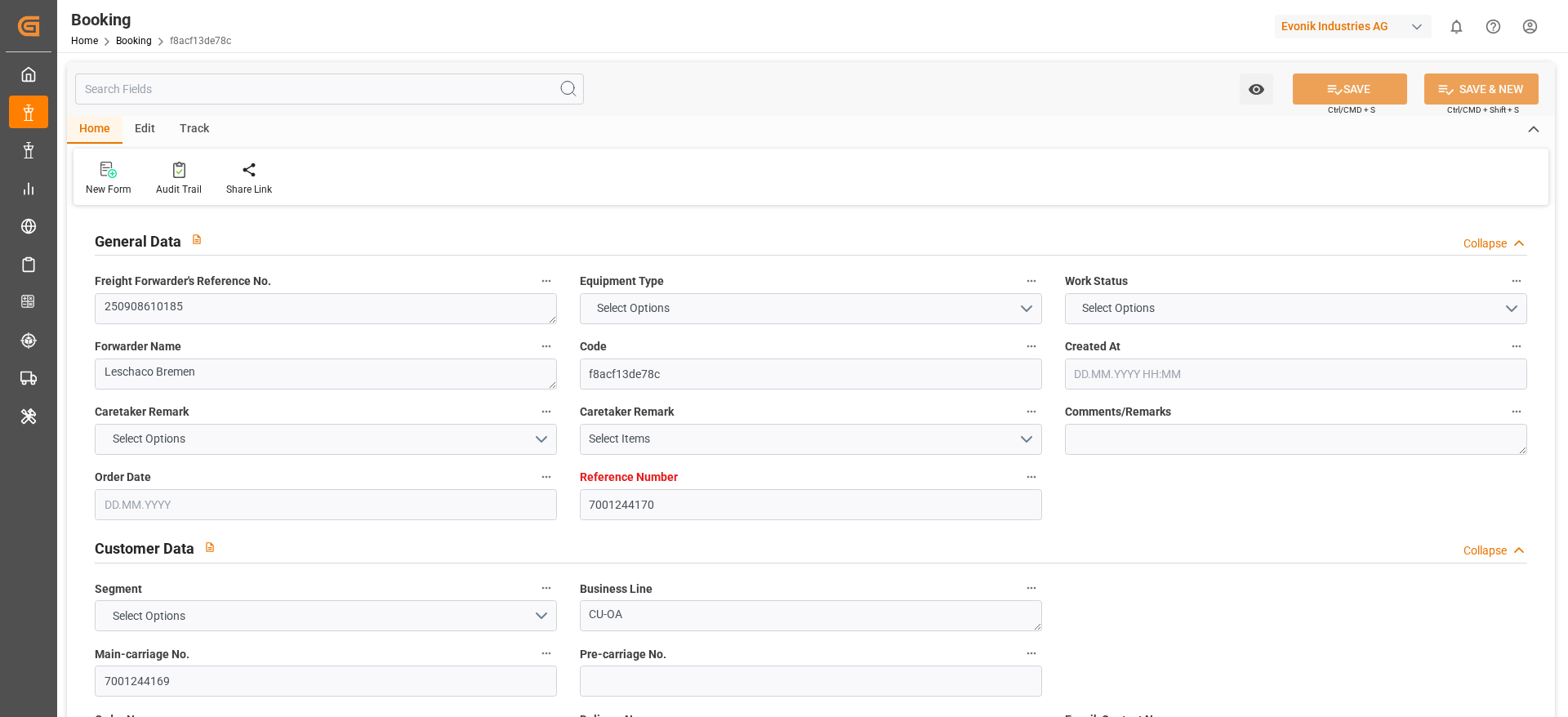
type input "7001244170"
type input "9863302"
type input "ONE"
type input "Ocean Network Express"
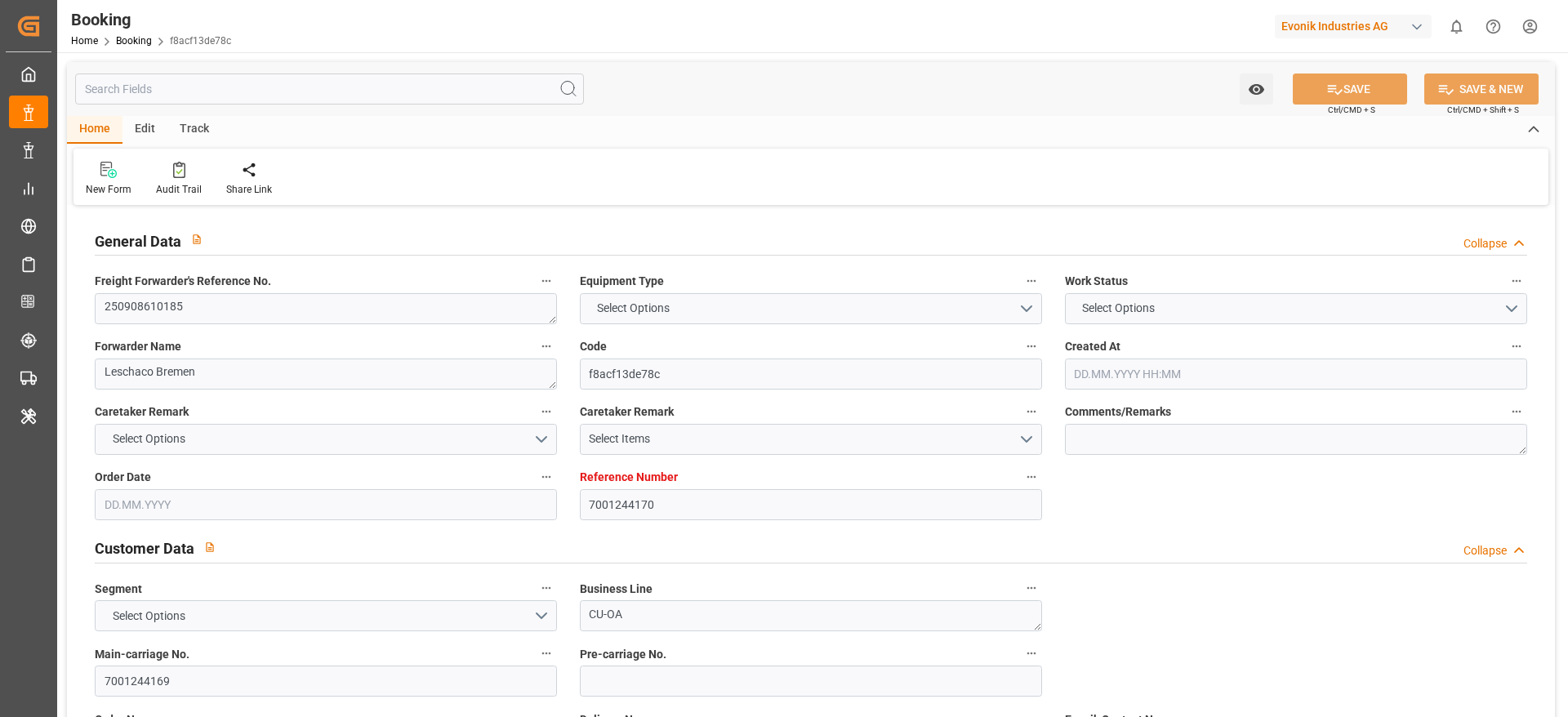
type input "EUNWC"
type input "JPOSA"
type input "[DATE] 08:08"
type input "[DATE]"
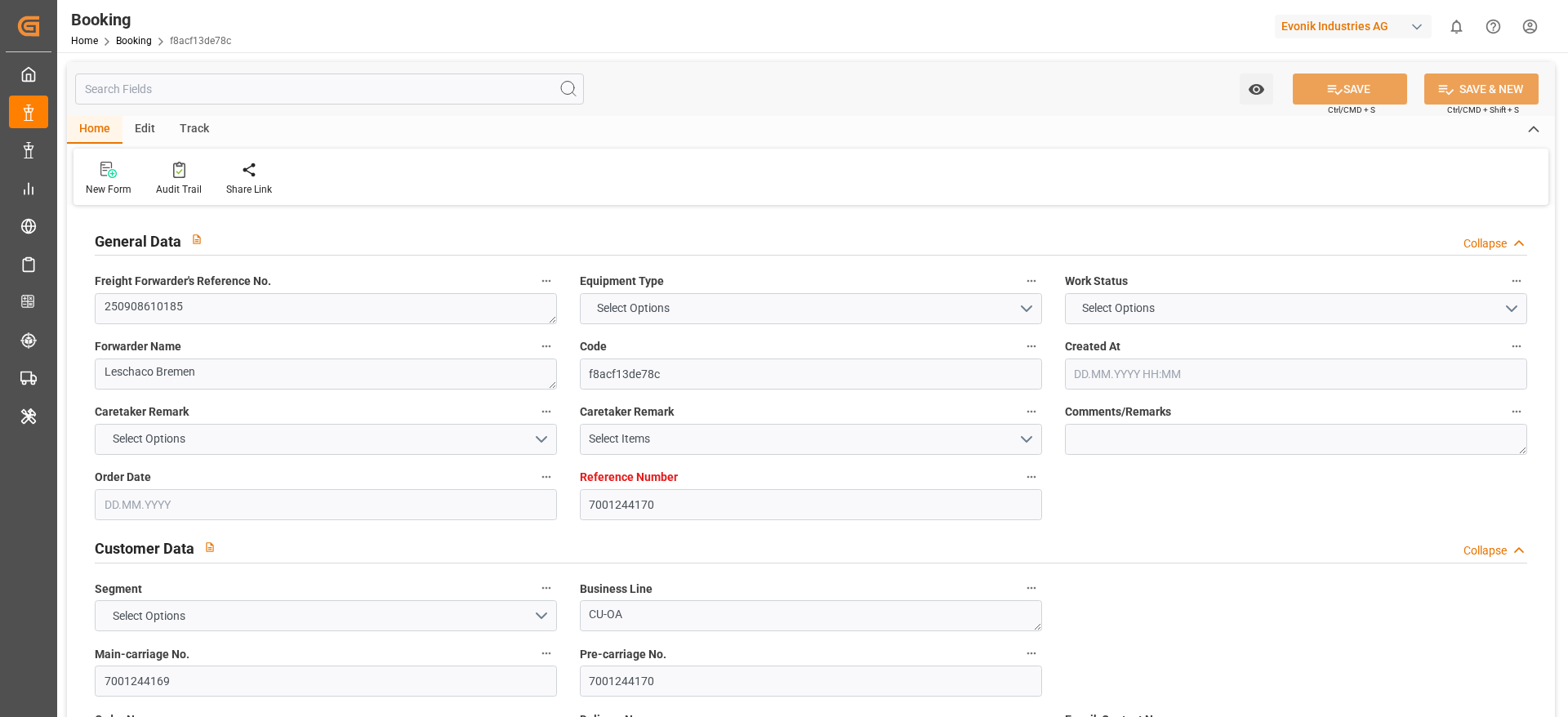
type input "[DATE]"
type input "[DATE] 00:00"
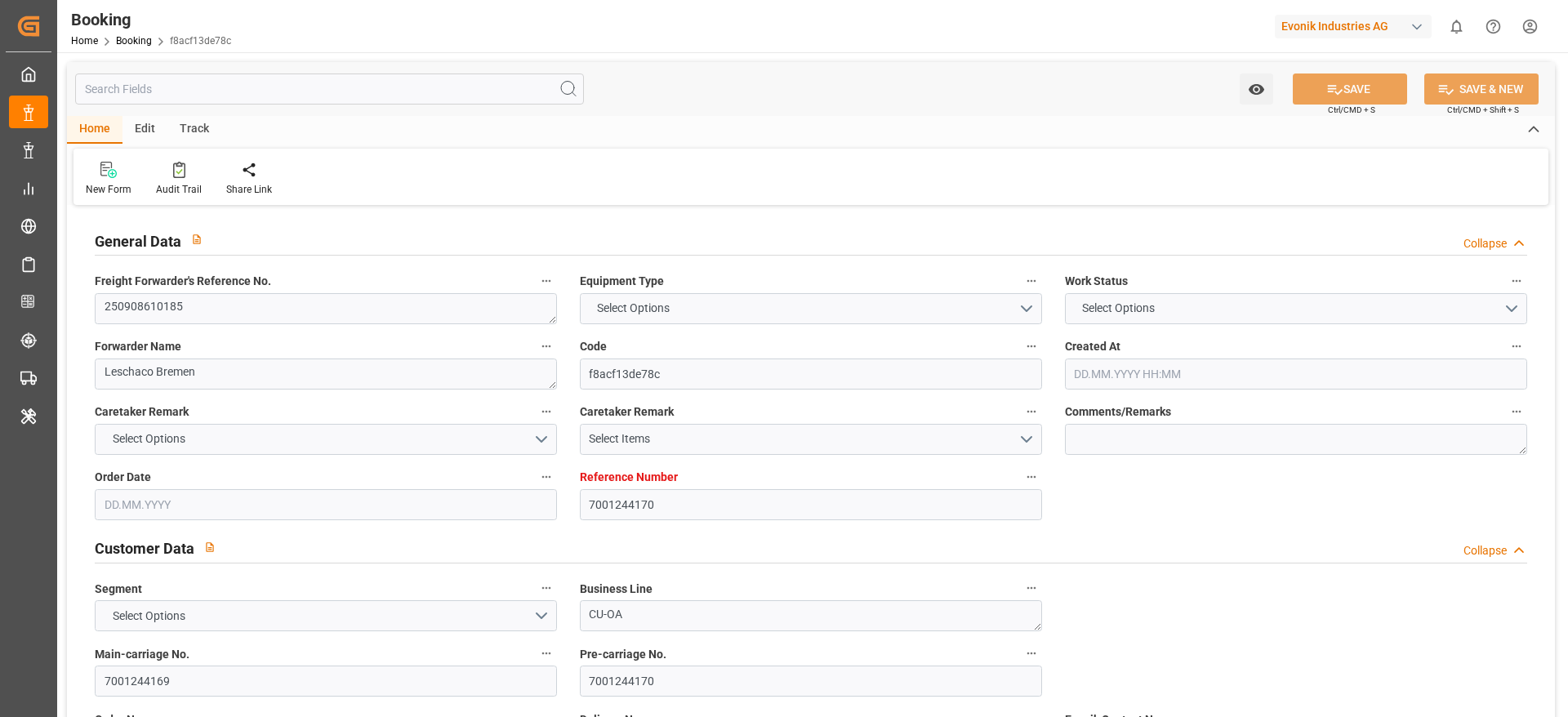
type input "[DATE] 00:00"
type input "[DATE]"
type input "[DATE] 13:51"
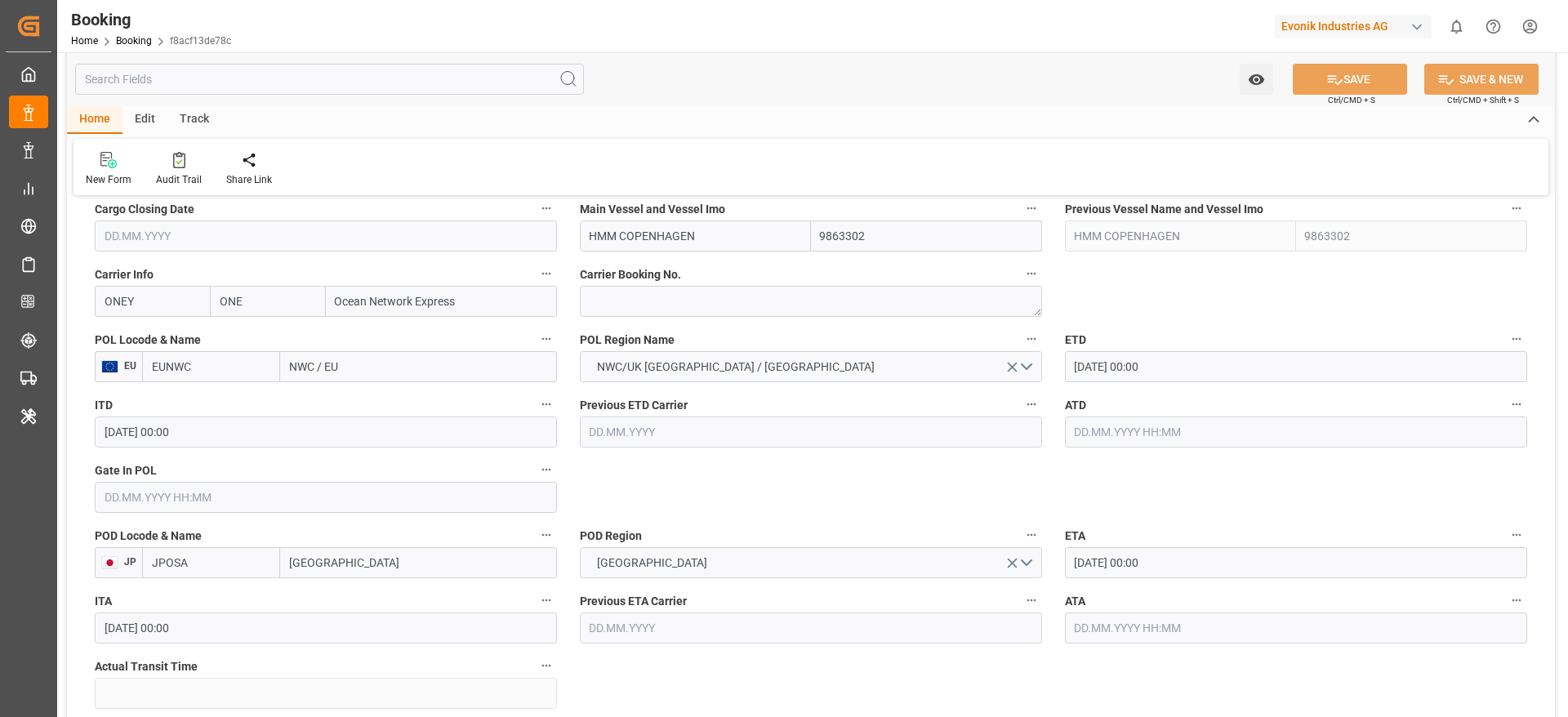
scroll to position [1225, 0]
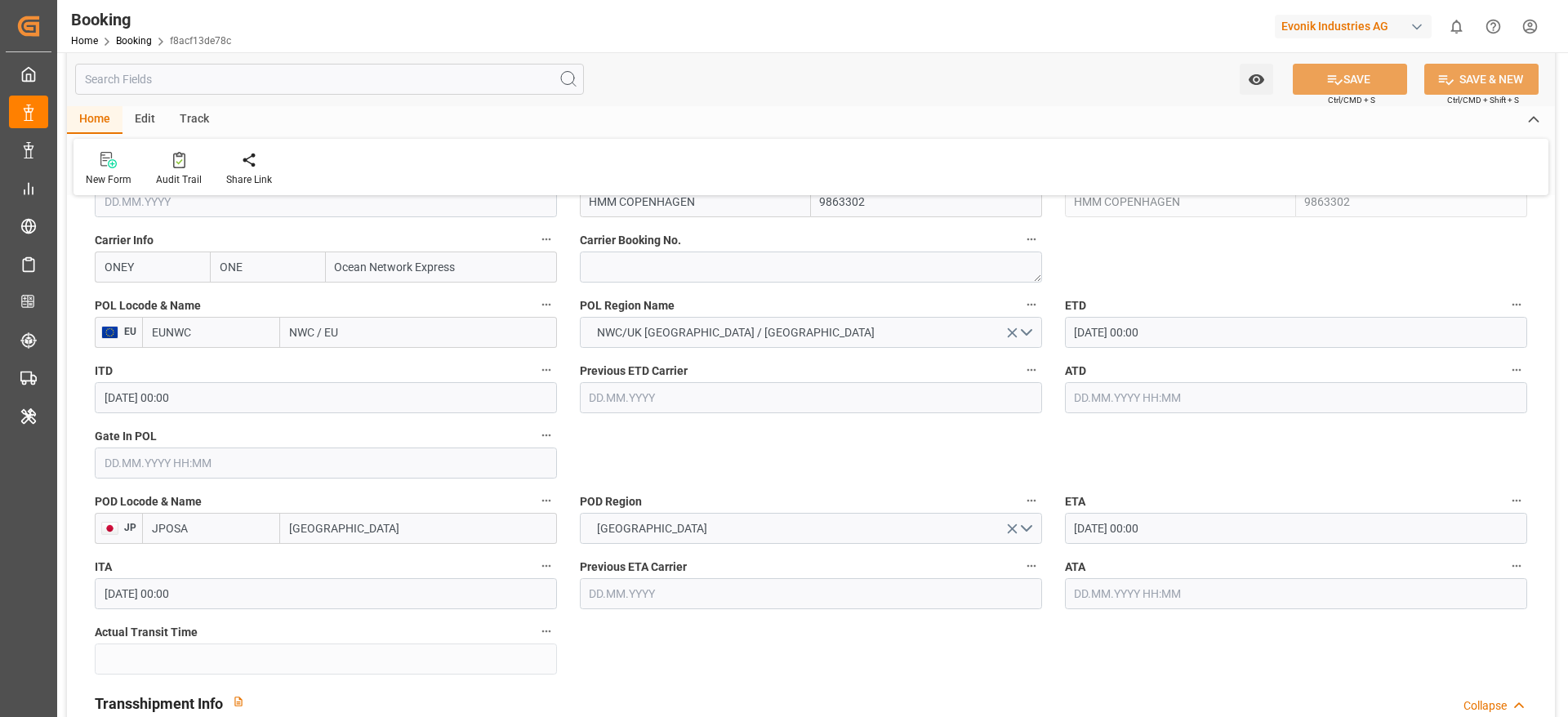
click at [396, 335] on input "NWC / EU" at bounding box center [419, 332] width 277 height 31
paste input "[GEOGRAPHIC_DATA]"
click at [452, 339] on input "NWC / [GEOGRAPHIC_DATA]" at bounding box center [419, 332] width 277 height 31
click at [452, 339] on input "NWC / ROTTERDAM" at bounding box center [419, 332] width 277 height 31
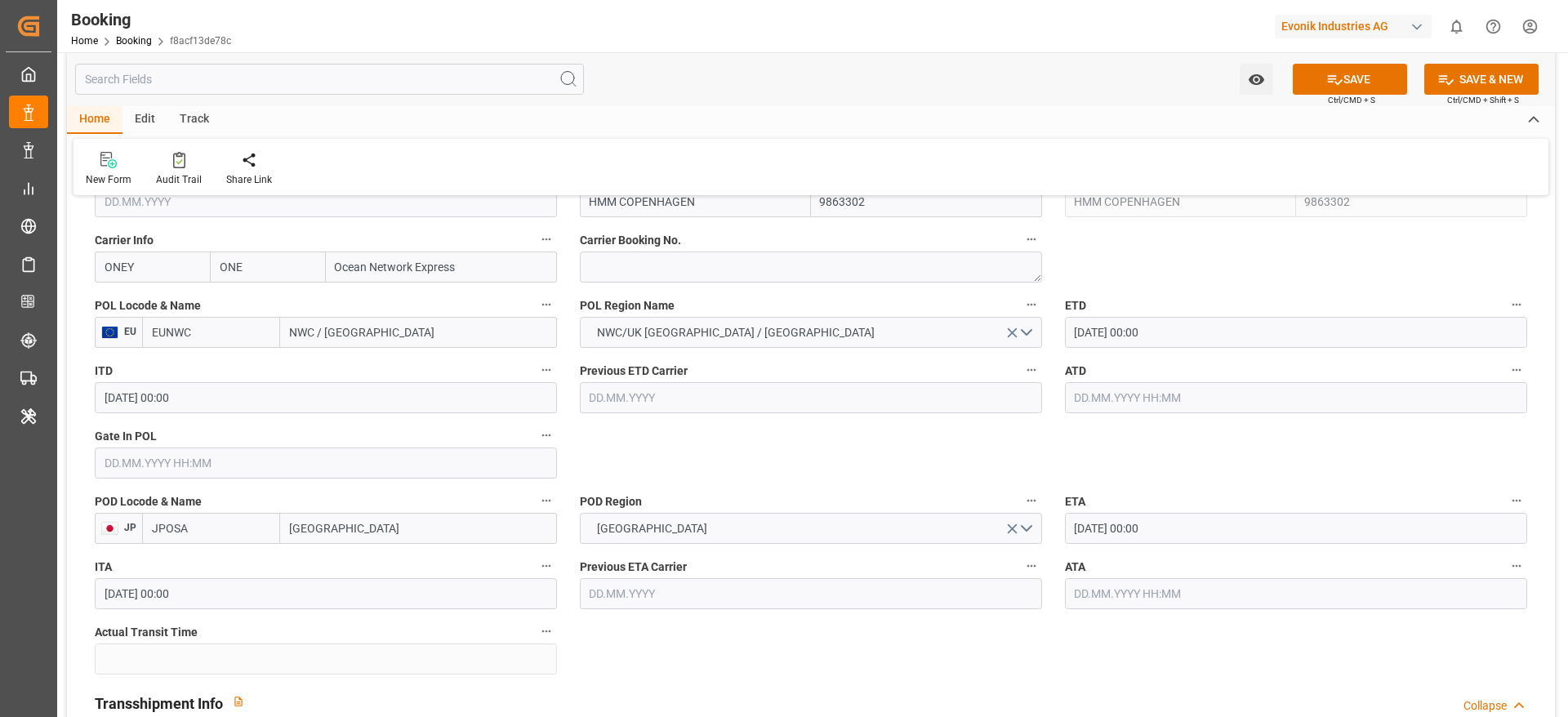
click at [452, 339] on input "NWC / ROTTERDAM" at bounding box center [419, 332] width 277 height 31
paste input "text"
type input "ROTTERDAM"
click at [403, 373] on div "Rotterdam - NLRTM" at bounding box center [367, 368] width 171 height 36
type input "NLRTM"
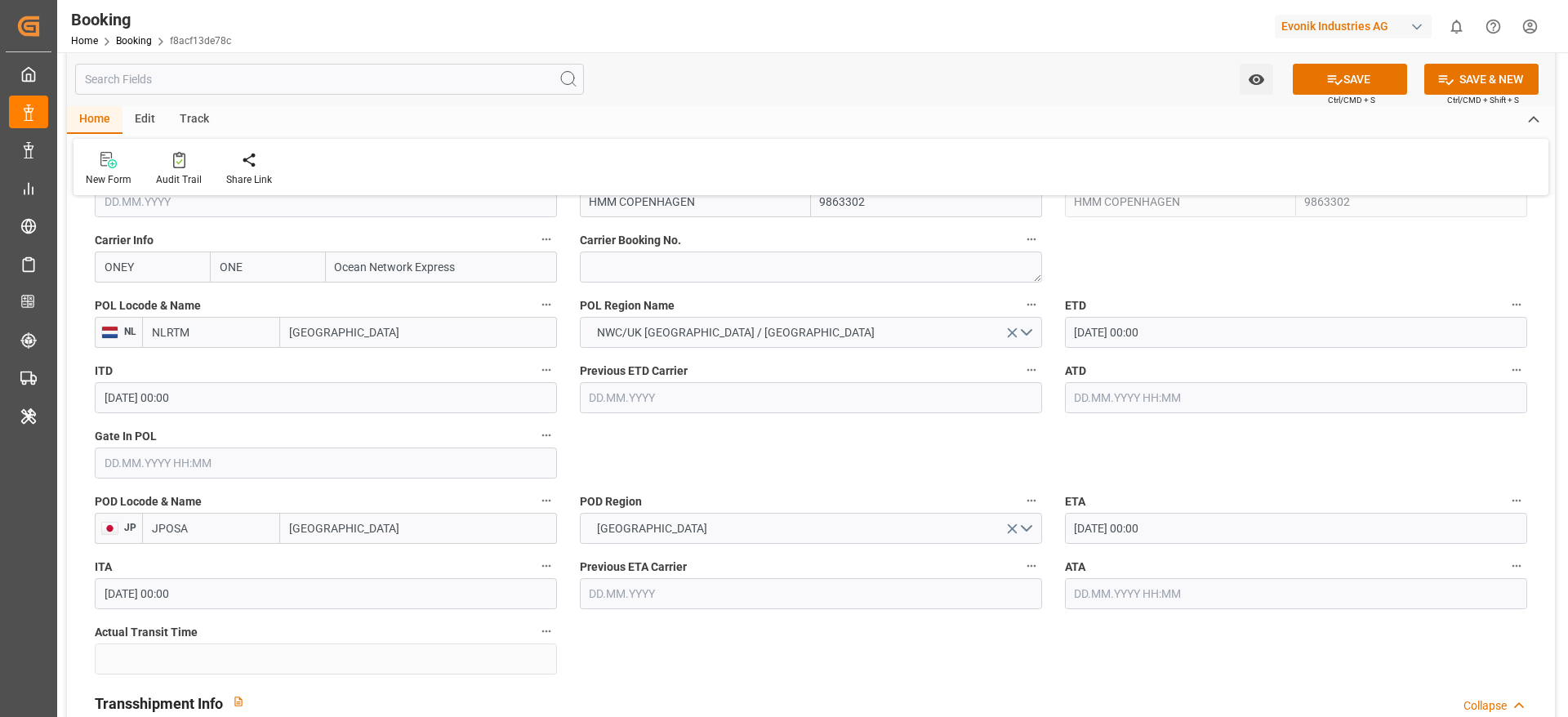
type input "[GEOGRAPHIC_DATA]"
click at [1112, 329] on input "[DATE] 00:00" at bounding box center [1296, 332] width 463 height 31
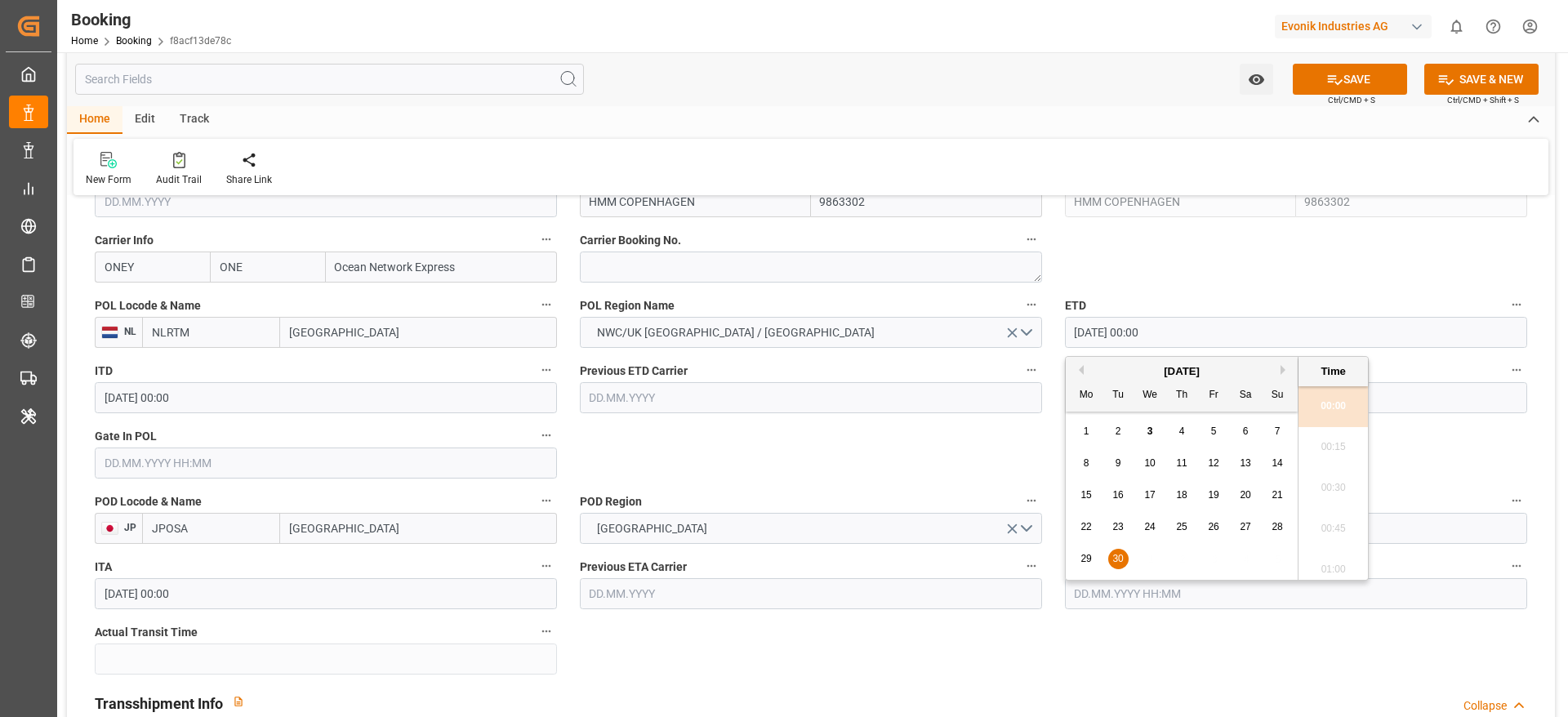
click at [1285, 370] on button "Next Month" at bounding box center [1286, 370] width 10 height 10
click at [1158, 458] on div "8" at bounding box center [1150, 464] width 21 height 20
type input "08.10.2025 00:00"
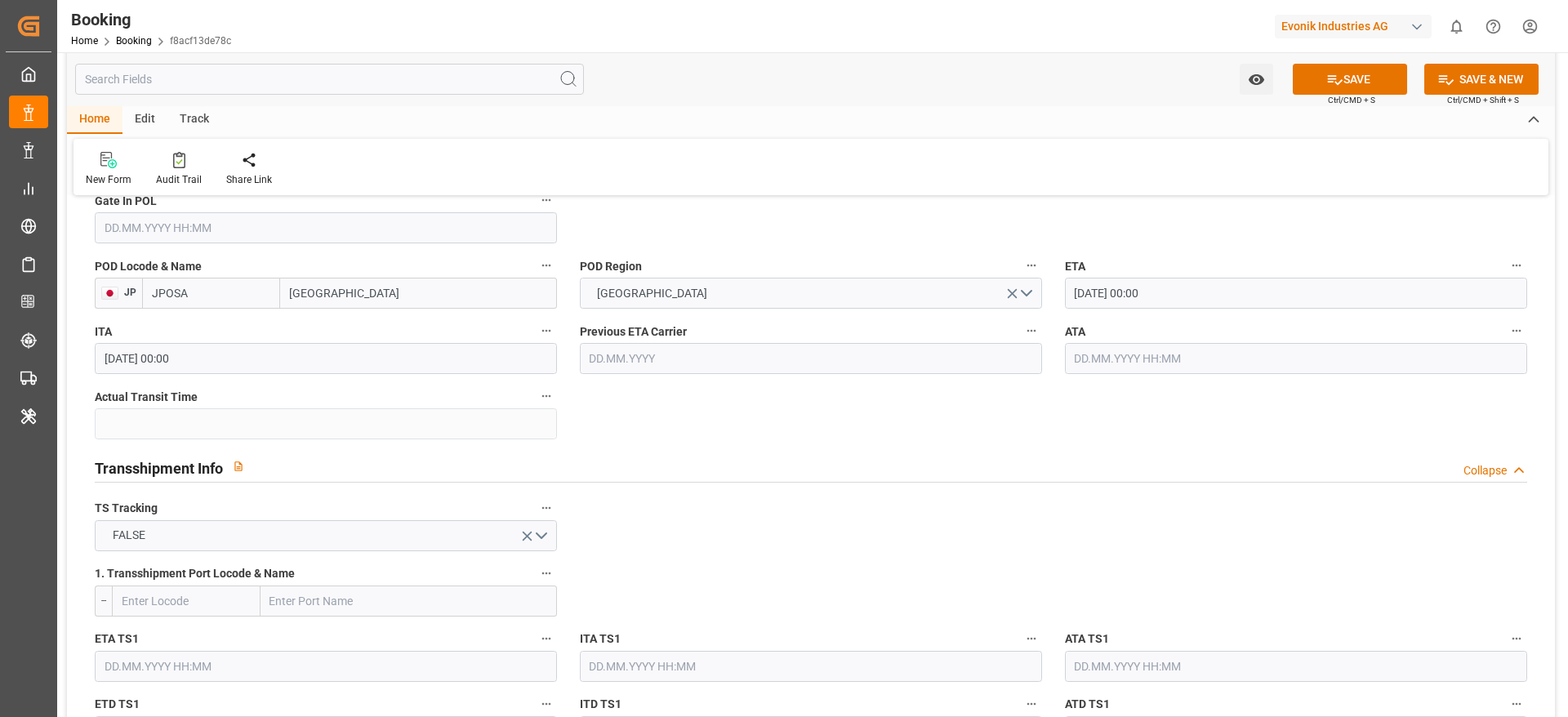
scroll to position [1592, 0]
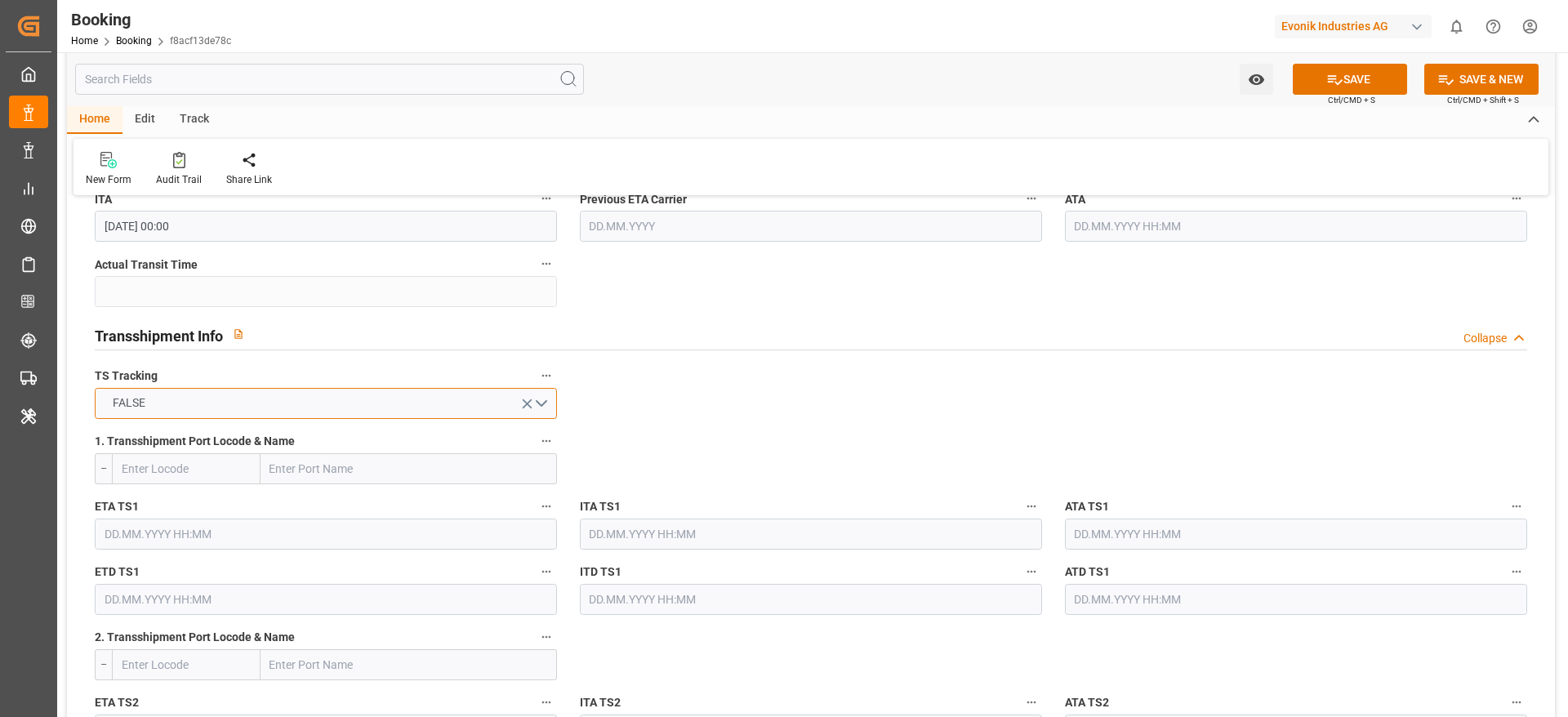
click at [233, 388] on button "FALSE" at bounding box center [325, 404] width 463 height 31
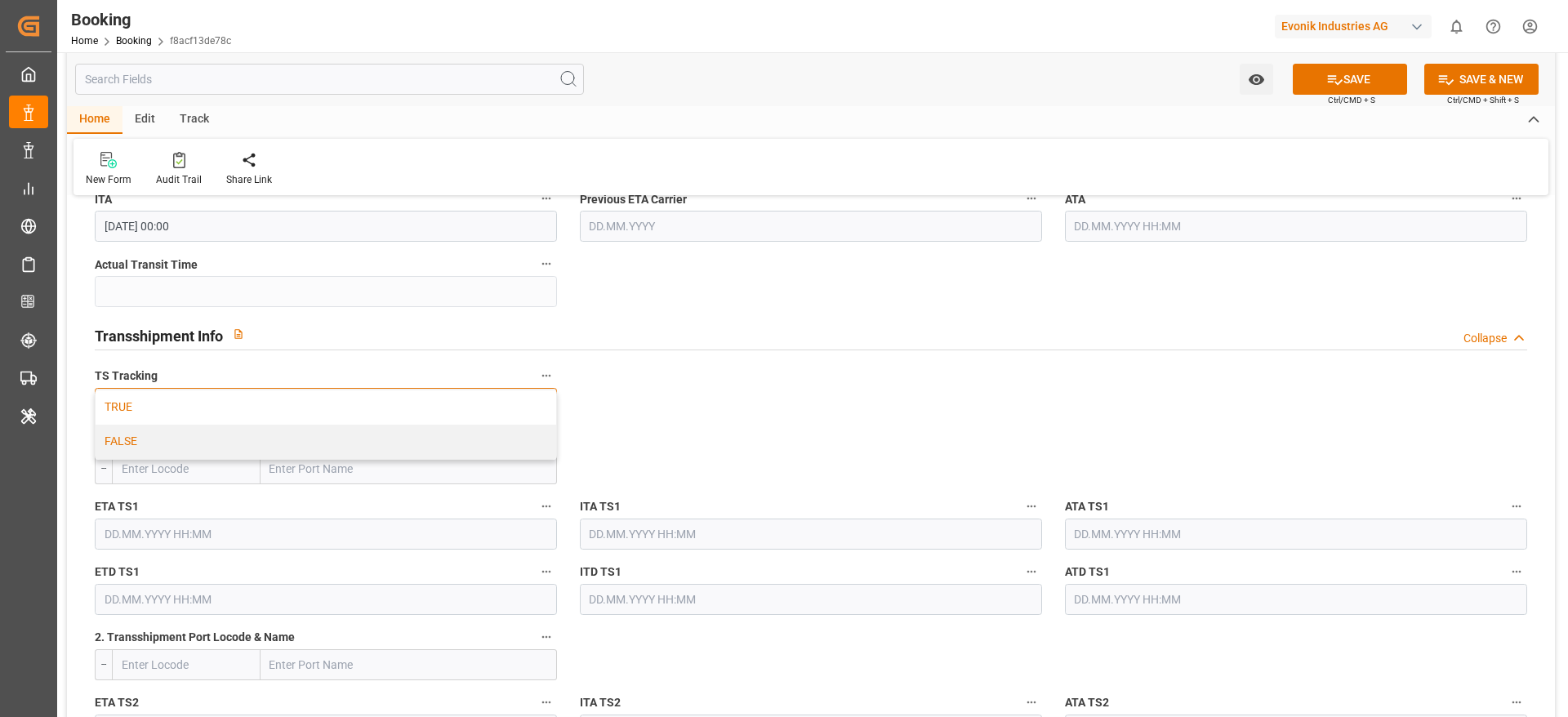
click at [205, 412] on div "TRUE" at bounding box center [325, 407] width 461 height 34
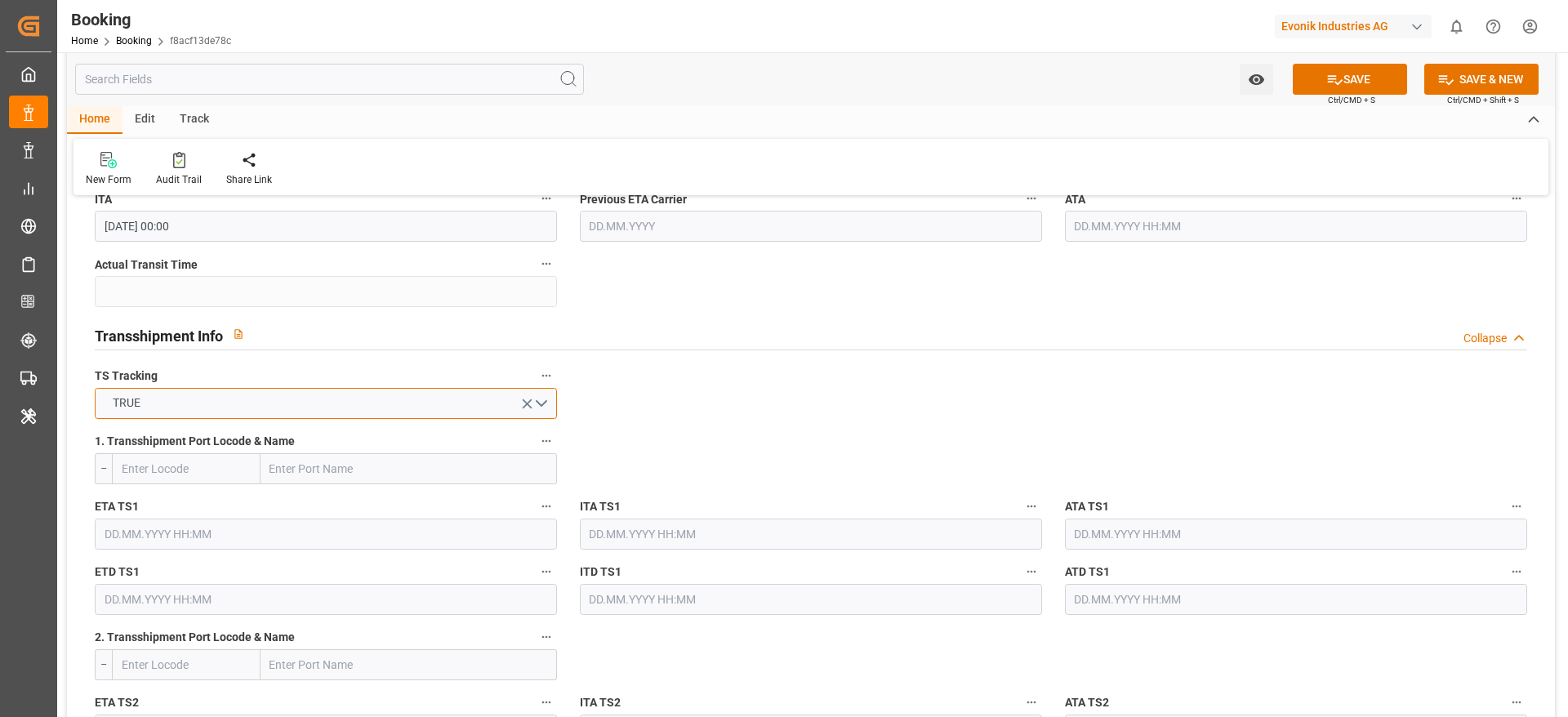
scroll to position [1714, 0]
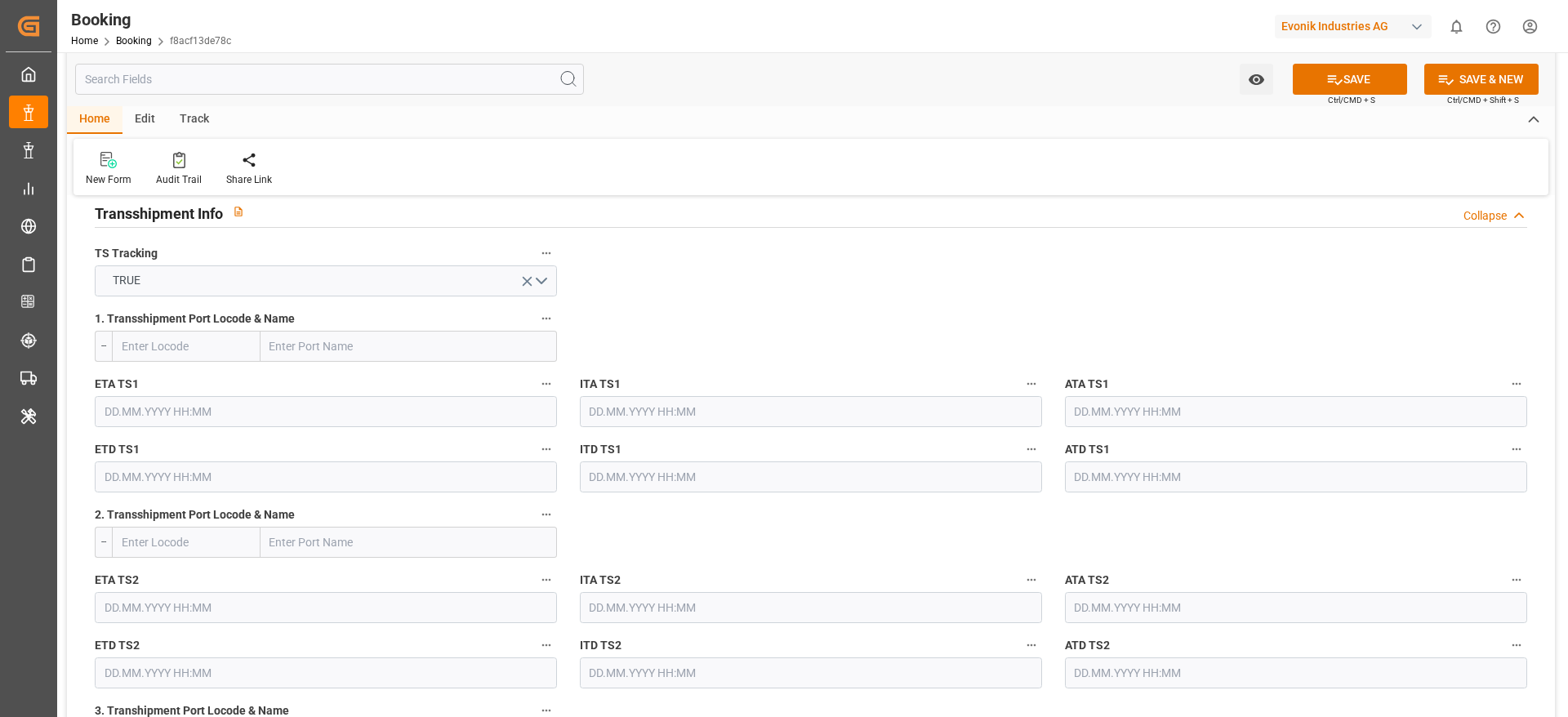
click at [340, 350] on input "text" at bounding box center [409, 347] width 296 height 31
paste input "PUSAN"
click at [277, 346] on input "PUSAN" at bounding box center [409, 347] width 296 height 31
type input "bUSAN"
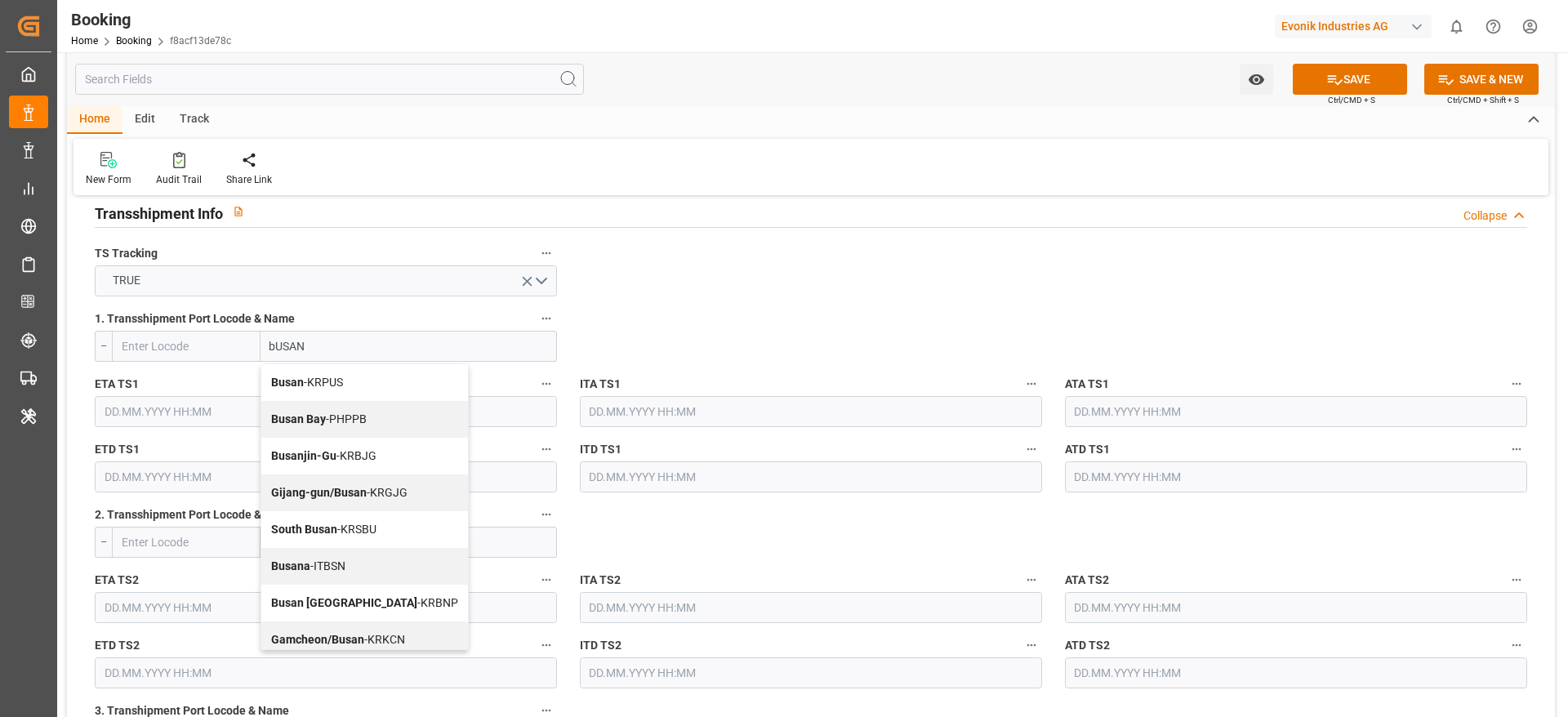
click at [307, 383] on span "Busan - KRPUS" at bounding box center [307, 382] width 72 height 13
type input "KRPUS"
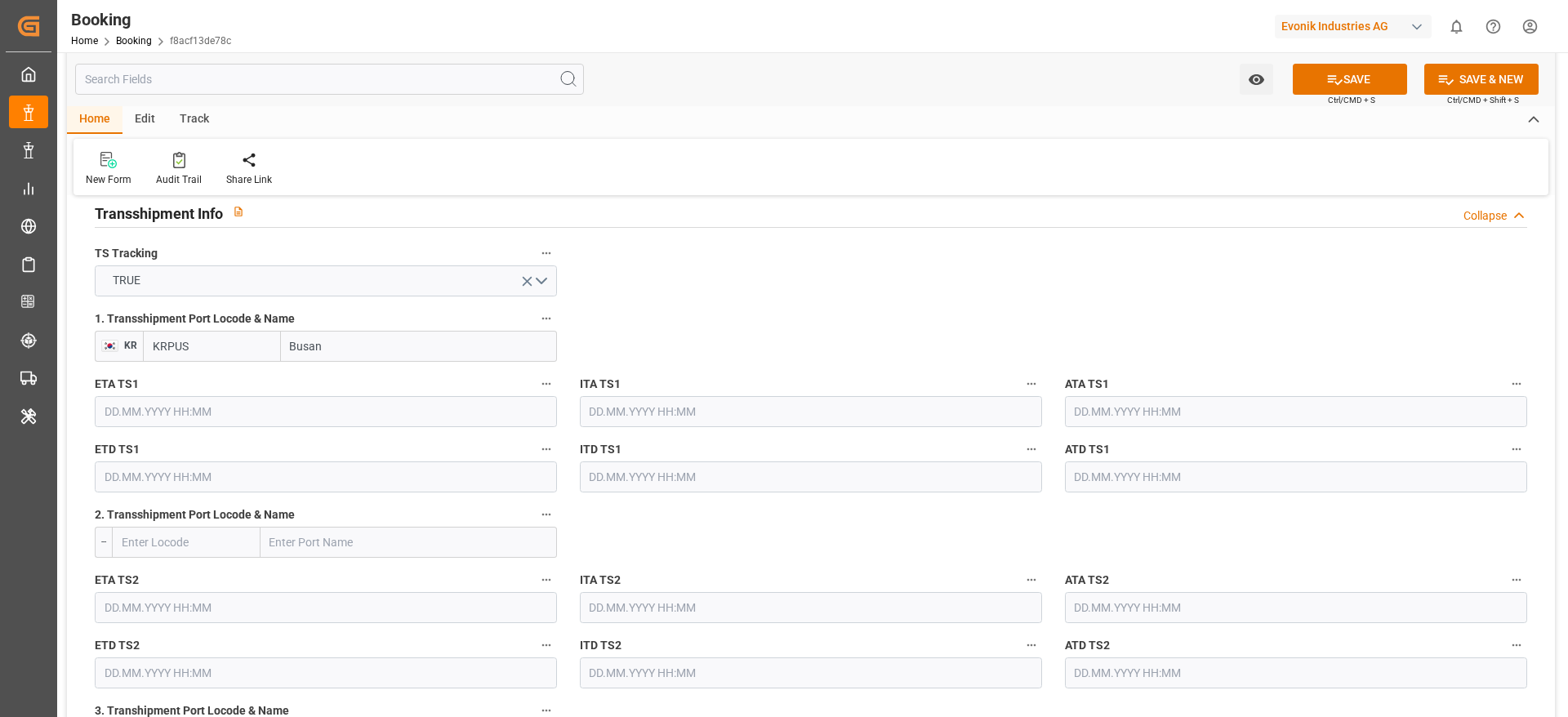
type input "Busan"
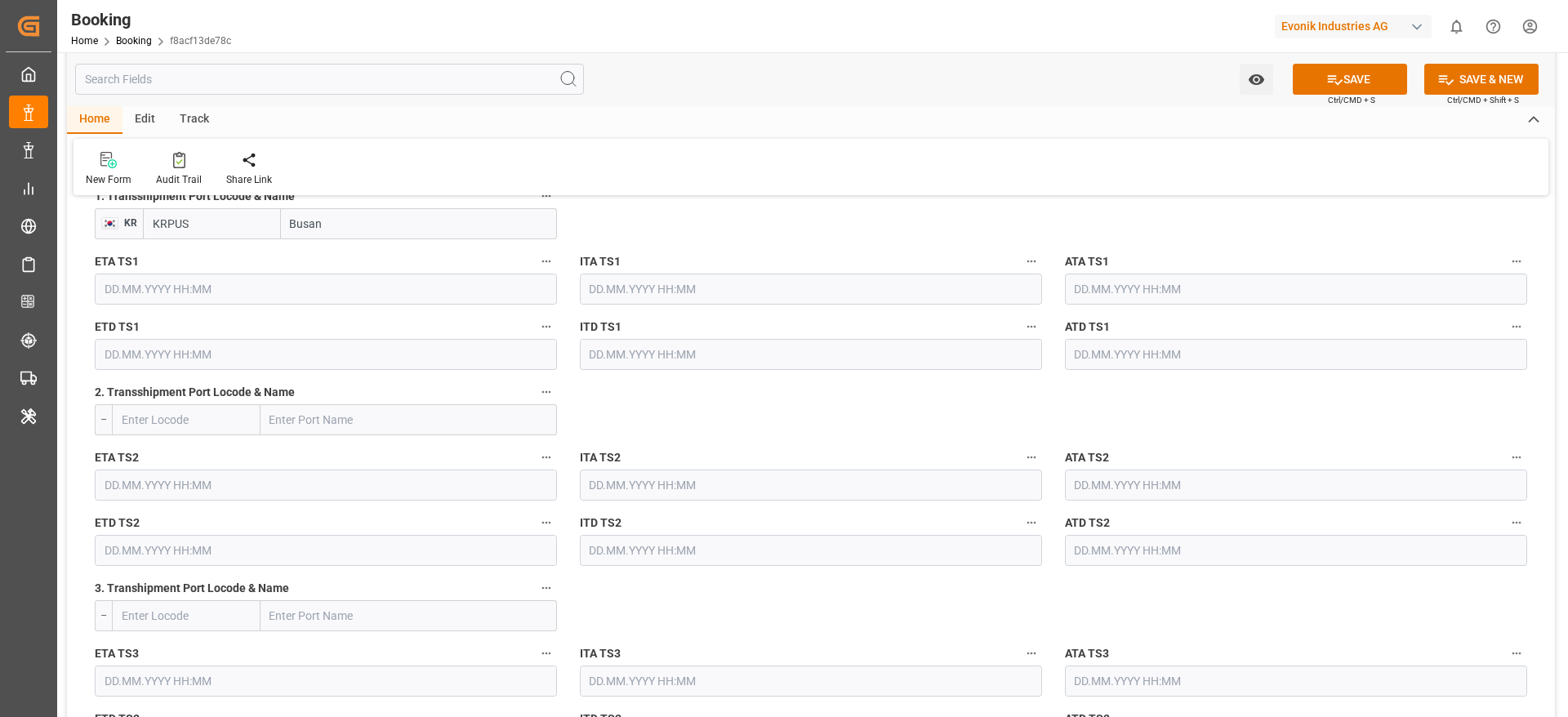
drag, startPoint x: 271, startPoint y: 296, endPoint x: 293, endPoint y: 308, distance: 25.1
click at [271, 295] on input "text" at bounding box center [325, 289] width 463 height 31
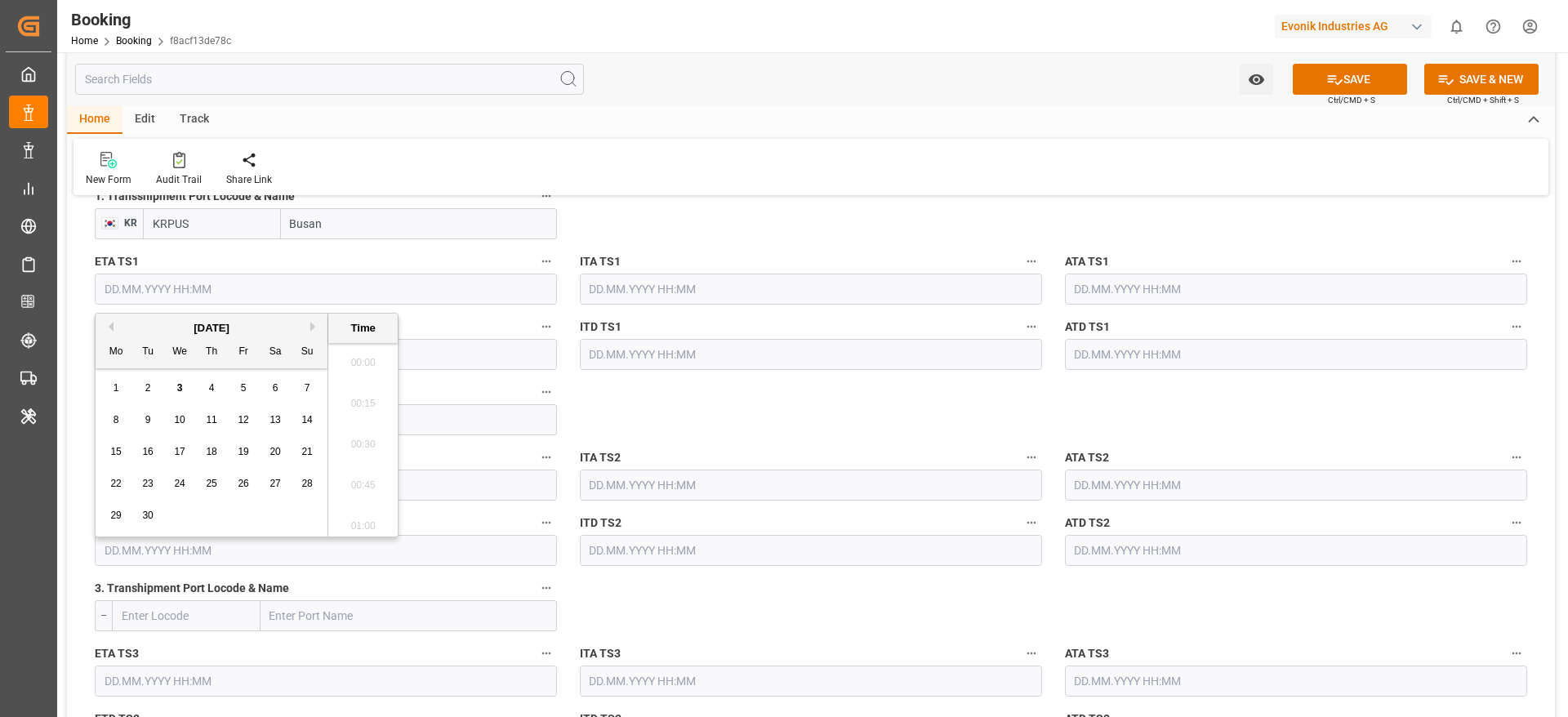
scroll to position [2005, 0]
click at [311, 318] on div "September 2025 Mo Tu We Th Fr Sa Su" at bounding box center [211, 341] width 232 height 55
click at [313, 328] on button "Next Month" at bounding box center [315, 327] width 10 height 10
click at [151, 514] on span "28" at bounding box center [147, 515] width 11 height 12
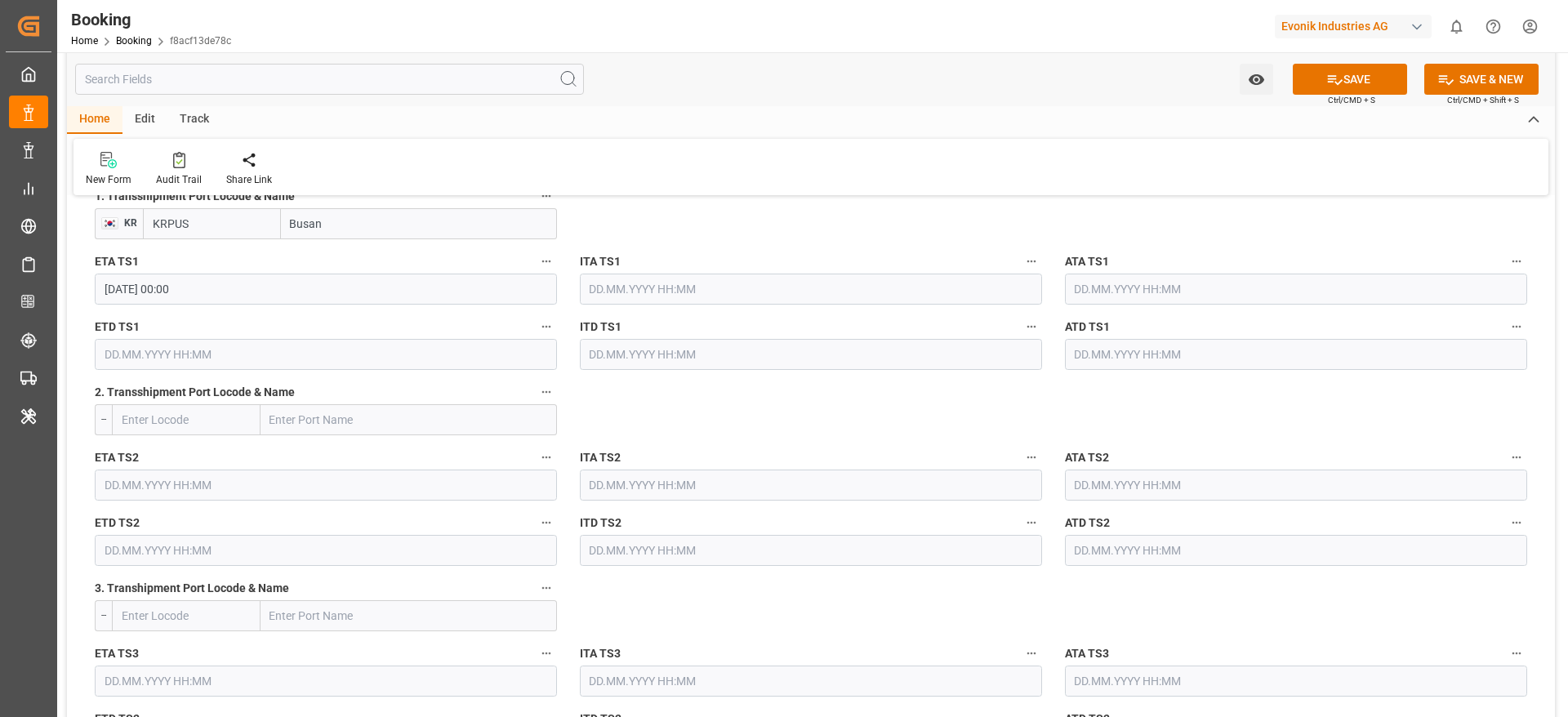
click at [331, 284] on input "28.10.2025 00:00" at bounding box center [325, 289] width 463 height 31
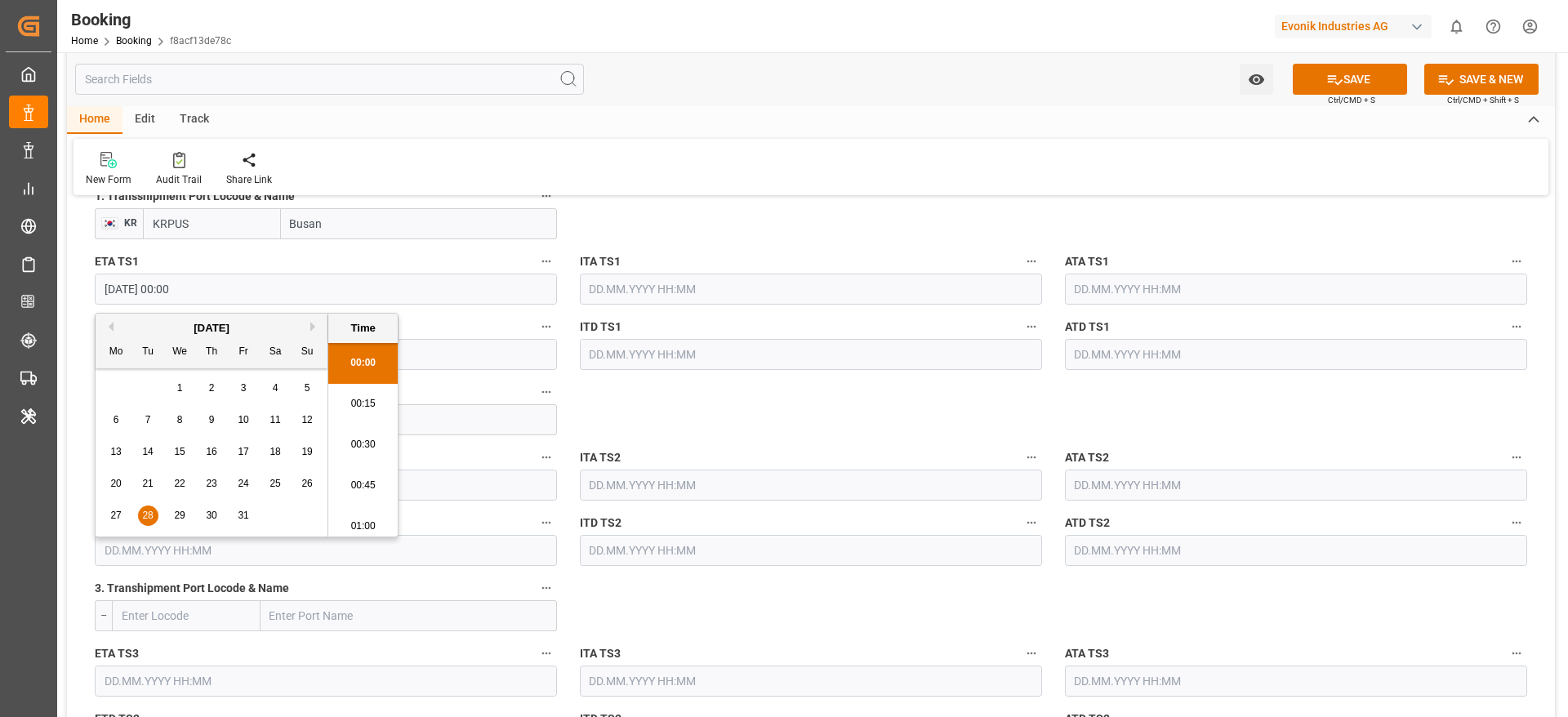
click at [309, 327] on div "October 2025" at bounding box center [211, 328] width 232 height 17
click at [315, 327] on button "Next Month" at bounding box center [315, 327] width 10 height 10
click at [235, 510] on div "28" at bounding box center [243, 516] width 21 height 20
type input "28.11.2025 00:00"
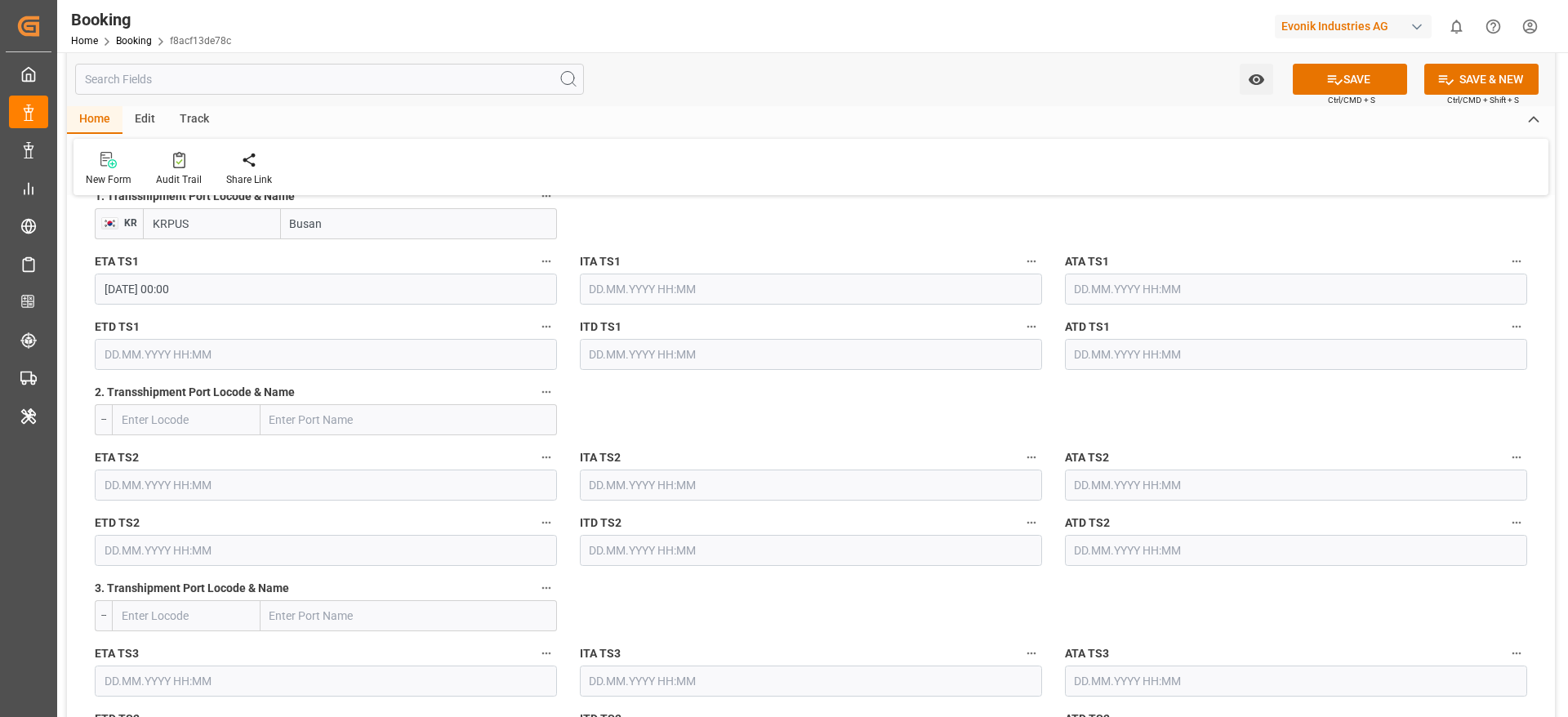
click at [220, 351] on input "text" at bounding box center [325, 355] width 463 height 31
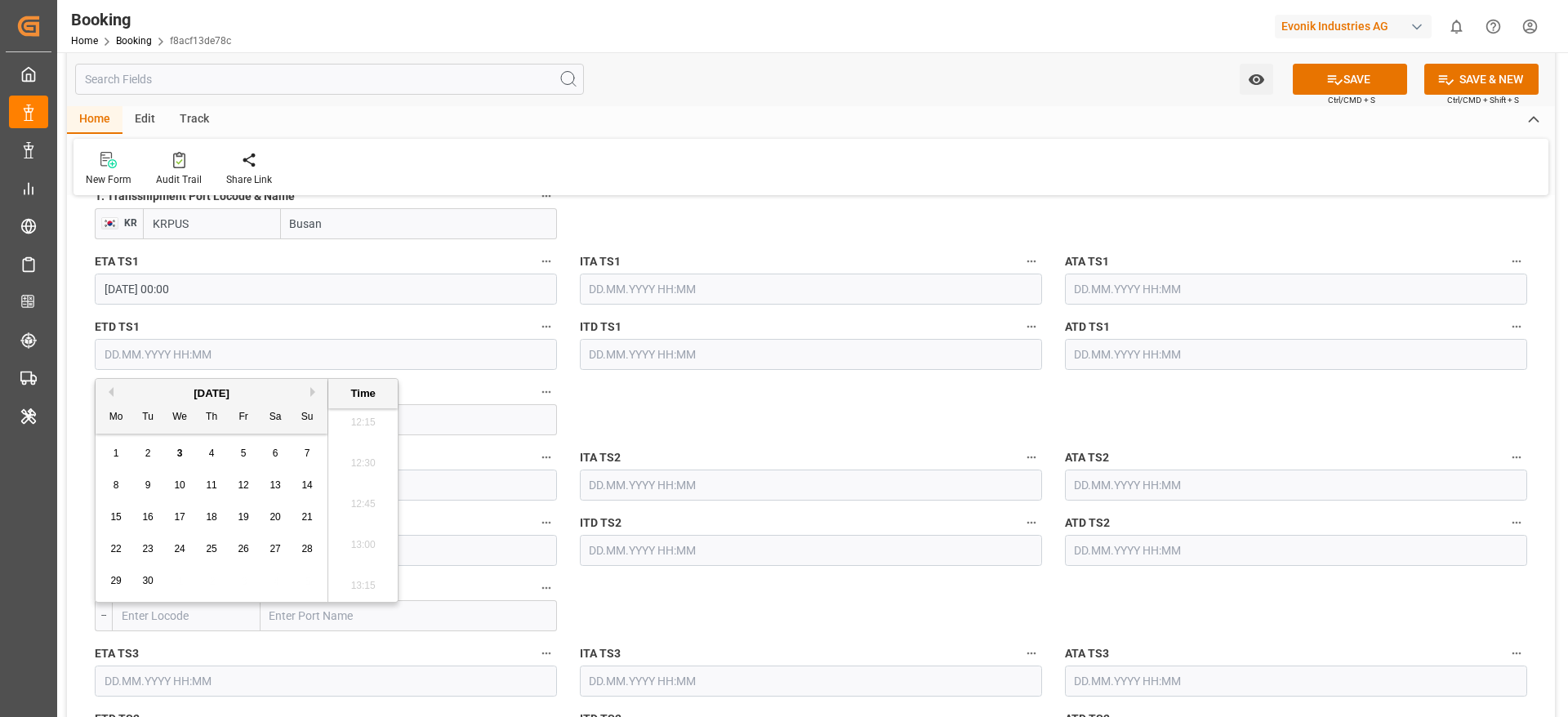
click at [307, 394] on div "September 2025" at bounding box center [211, 394] width 232 height 17
click at [309, 389] on div "September 2025" at bounding box center [211, 394] width 232 height 17
click at [314, 390] on button "Next Month" at bounding box center [315, 392] width 10 height 10
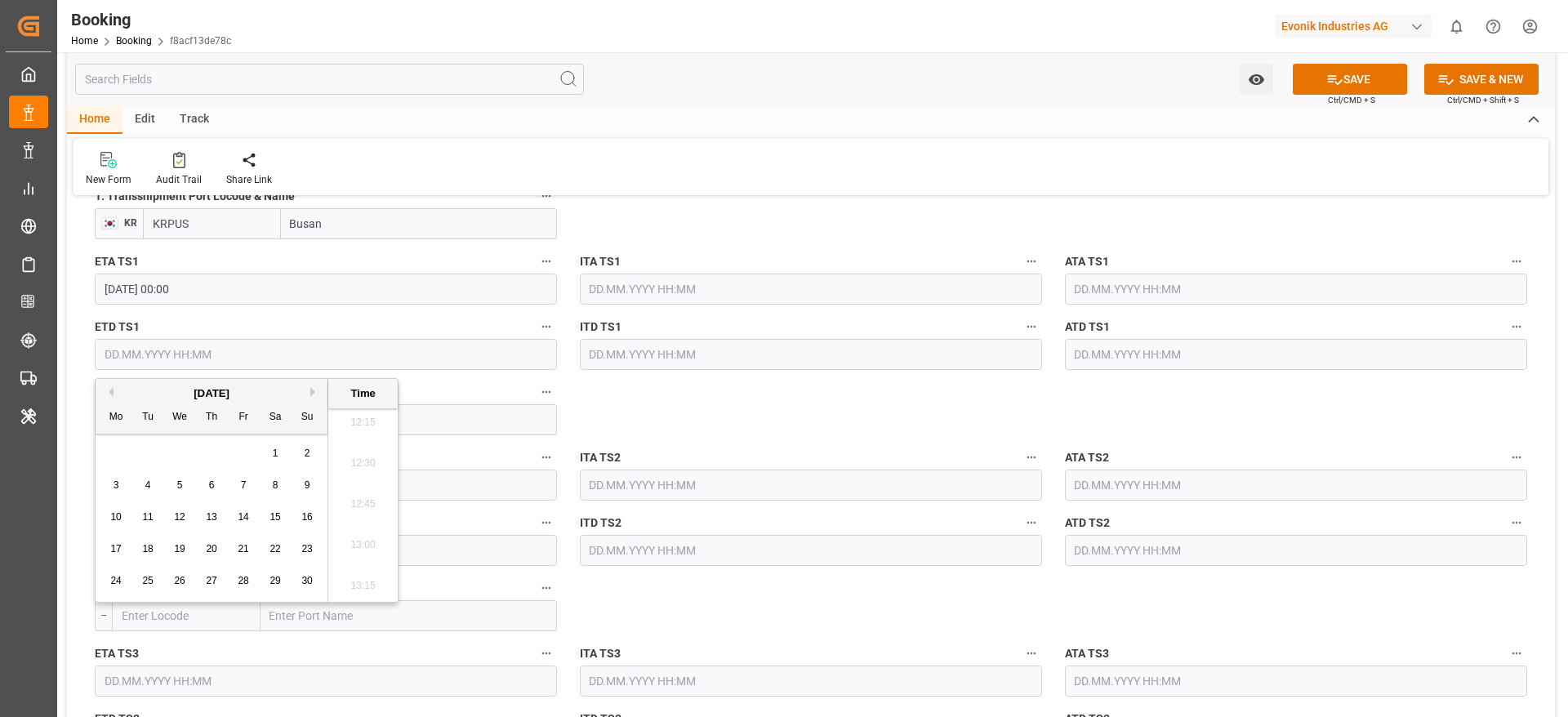
click at [313, 388] on button "Next Month" at bounding box center [315, 392] width 10 height 10
click at [153, 454] on div "2" at bounding box center [148, 454] width 21 height 20
type input "02.12.2025 00:00"
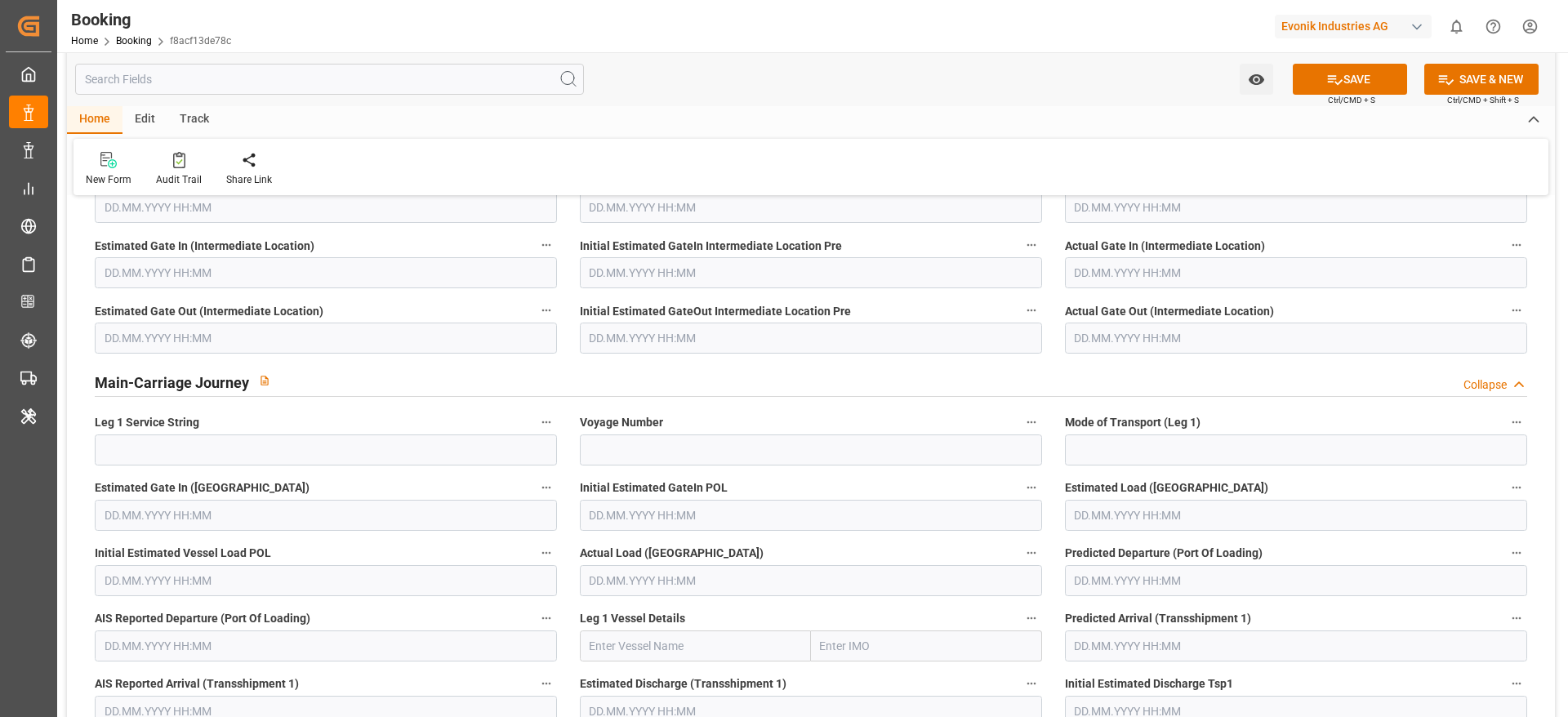
scroll to position [4653, 0]
click at [1316, 81] on button "SAVE" at bounding box center [1350, 79] width 114 height 31
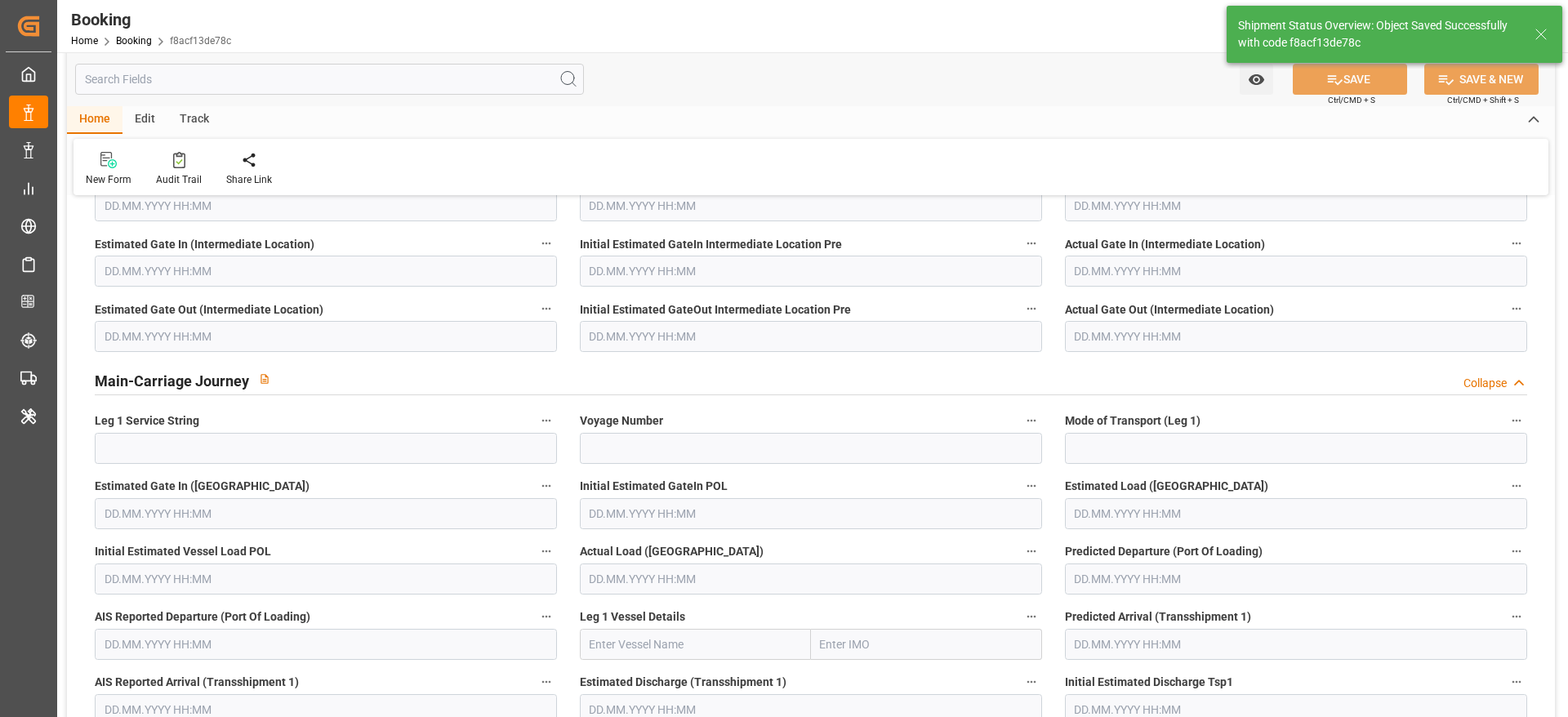
type textarea "[PERSON_NAME]"
type textarea "businessDivision-businessLine-"
type textarea "Yes"
type input "28.11.2025 00:00"
type input "02.12.2025 00:00"
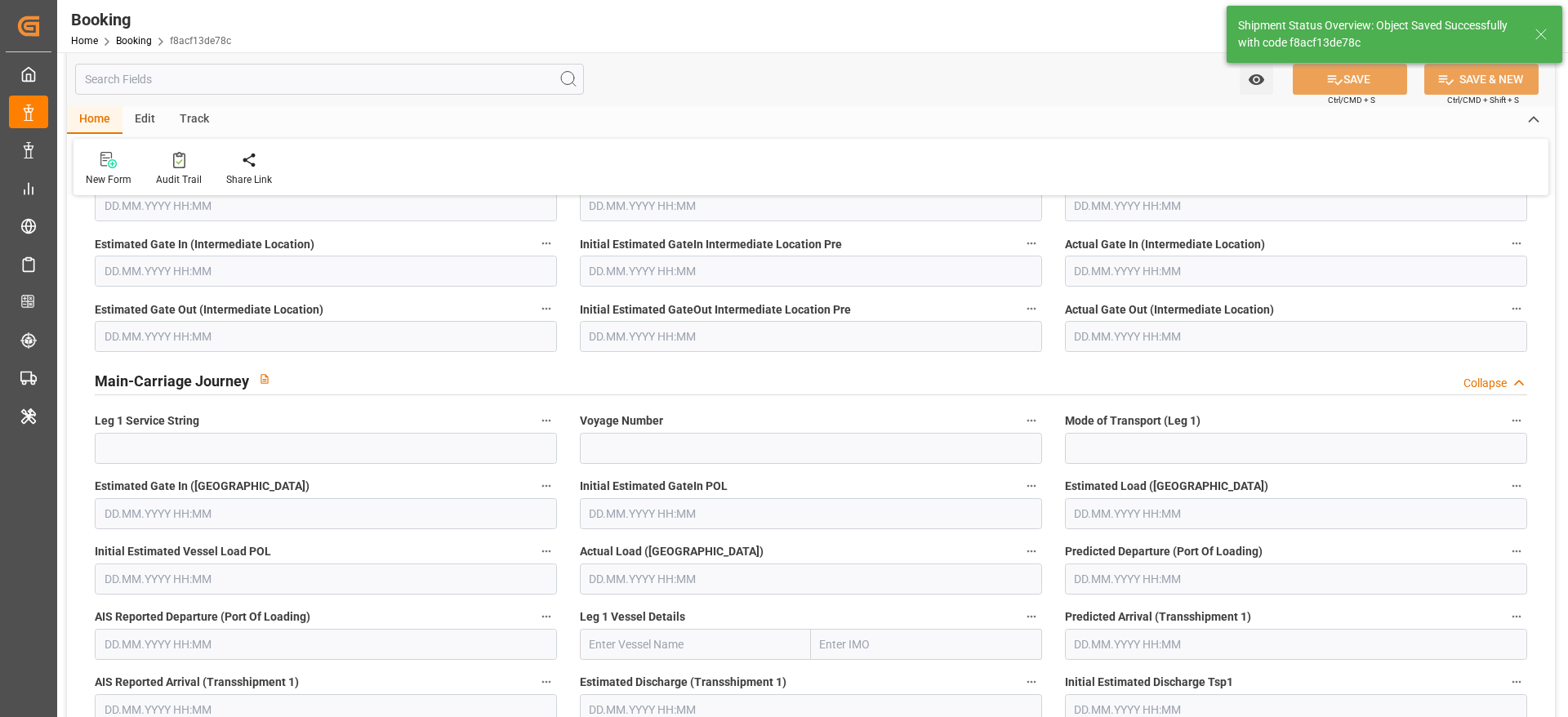
type input "03.09.2025 07:26"
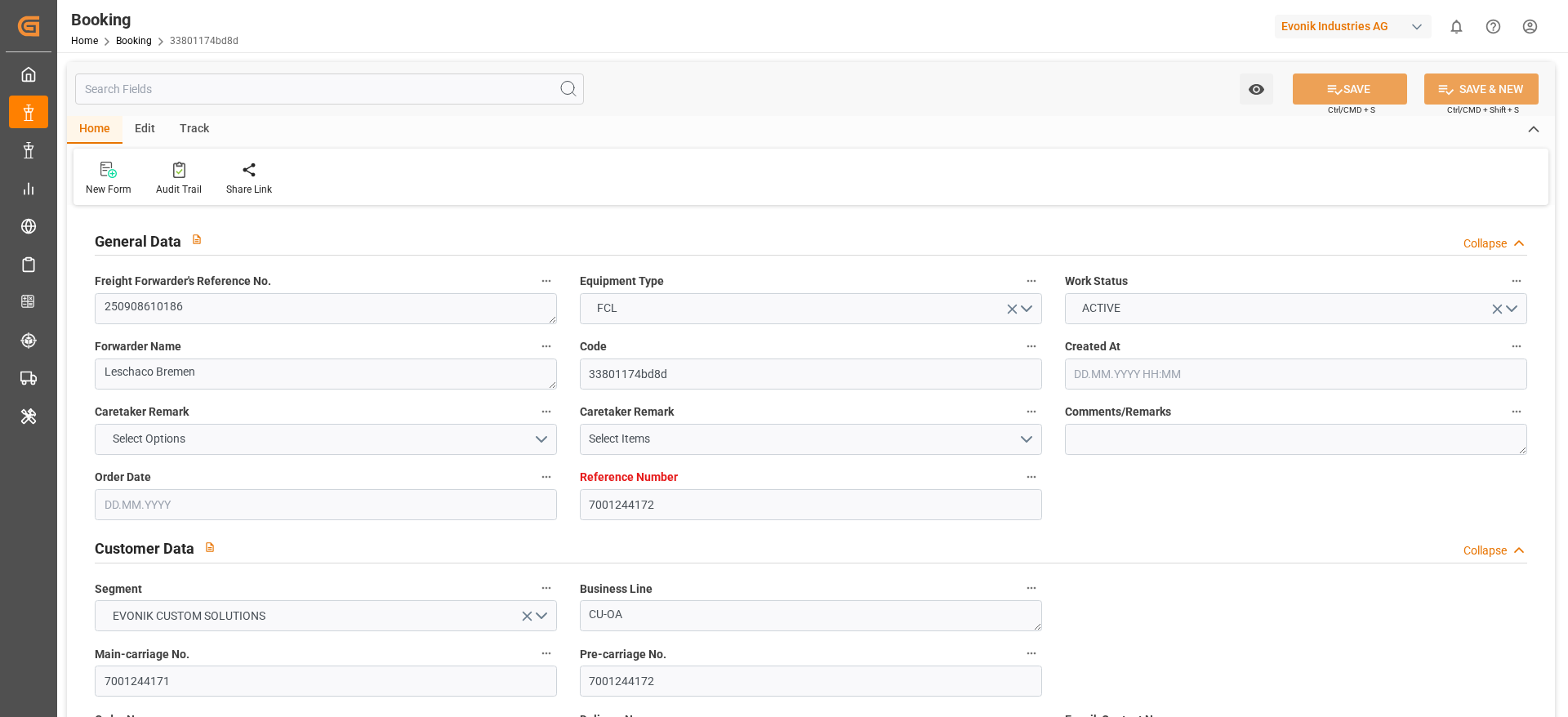
type input "7001244172"
type input "9863302"
type input "ONE"
type input "Ocean Network Express"
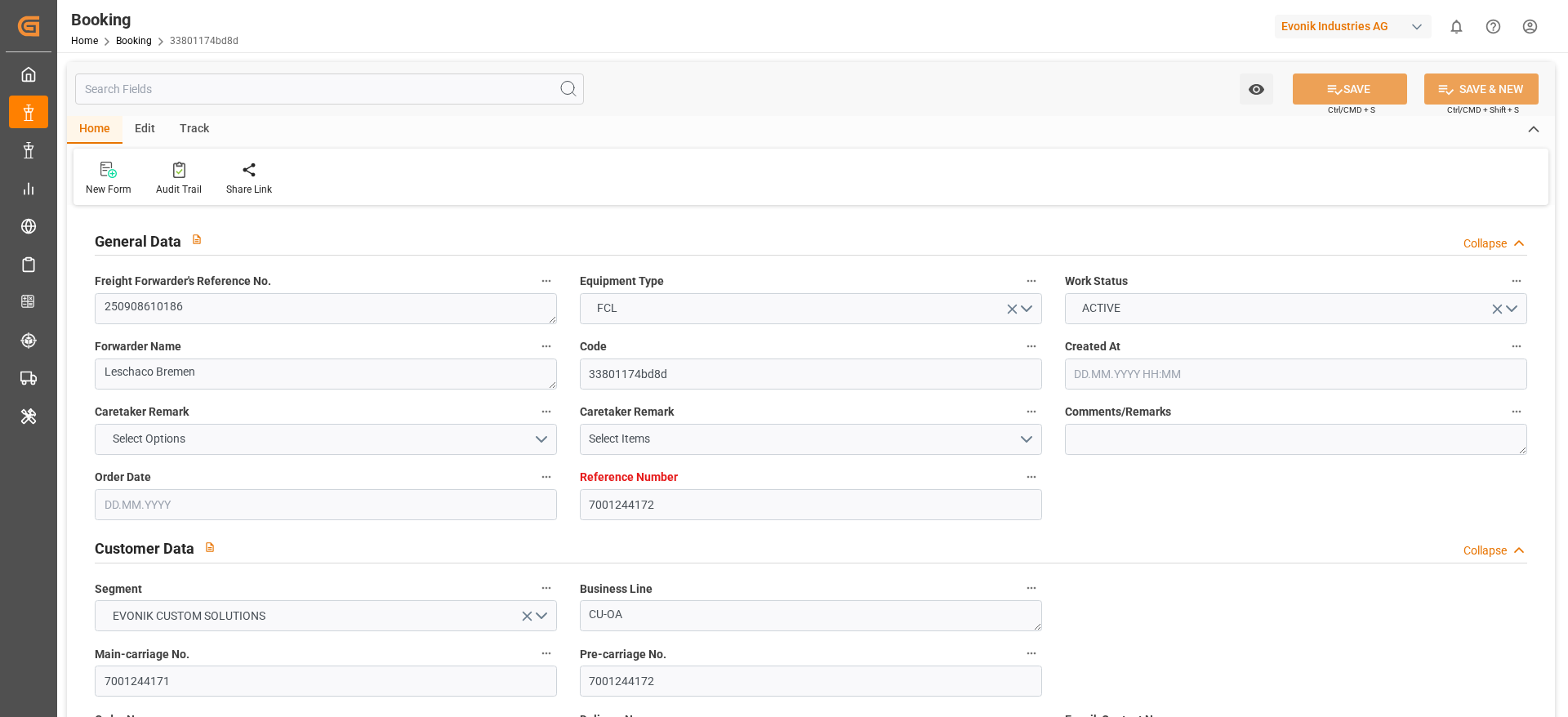
type input "NLRTM"
type input "JPOSA"
type input "KRPUS"
type input "[DATE] 08:08"
type input "[DATE]"
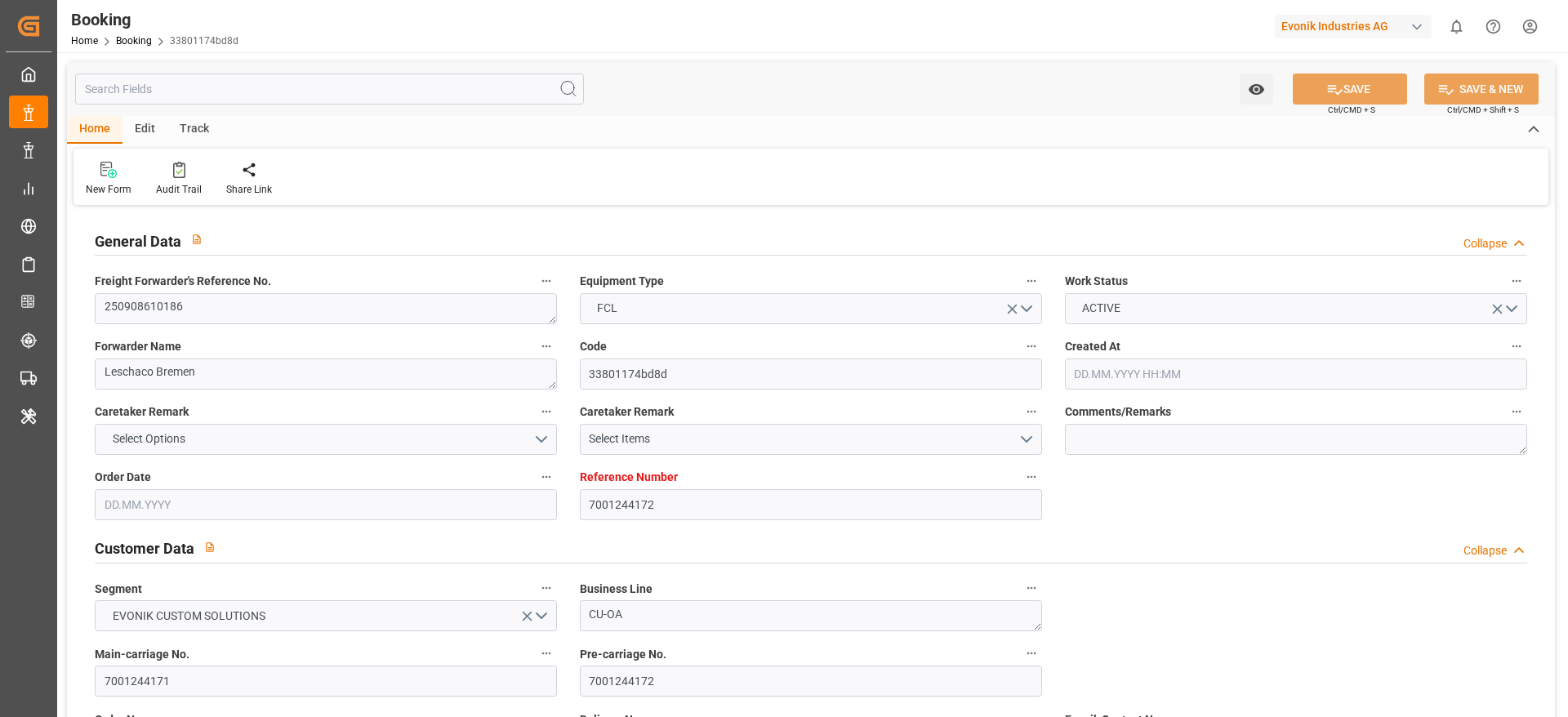
type input "[DATE]"
type input "[DATE] 00:00"
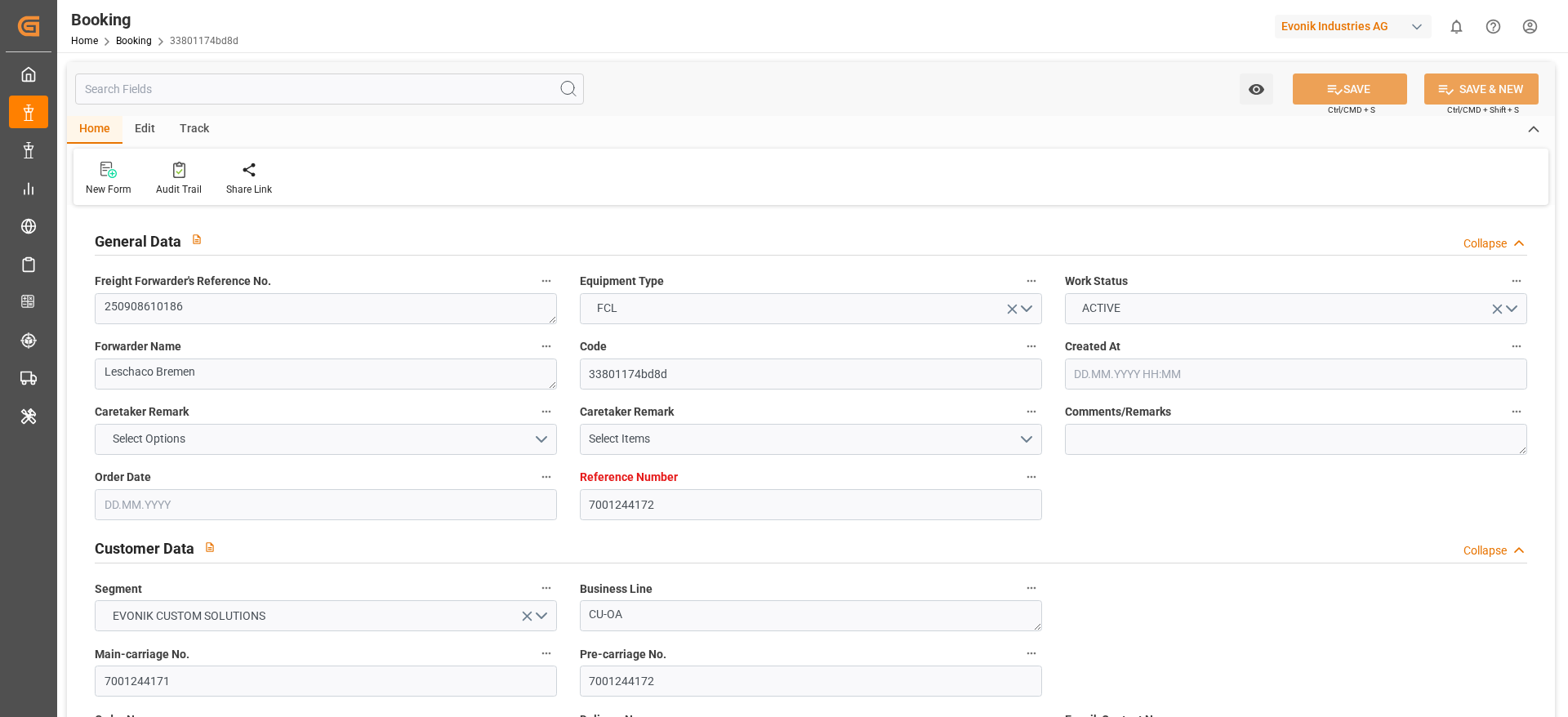
type input "[DATE] 00:00"
type input "28.11.2025 00:00"
type input "12.12.2025 00:00"
type input "25.11.2025 00:00"
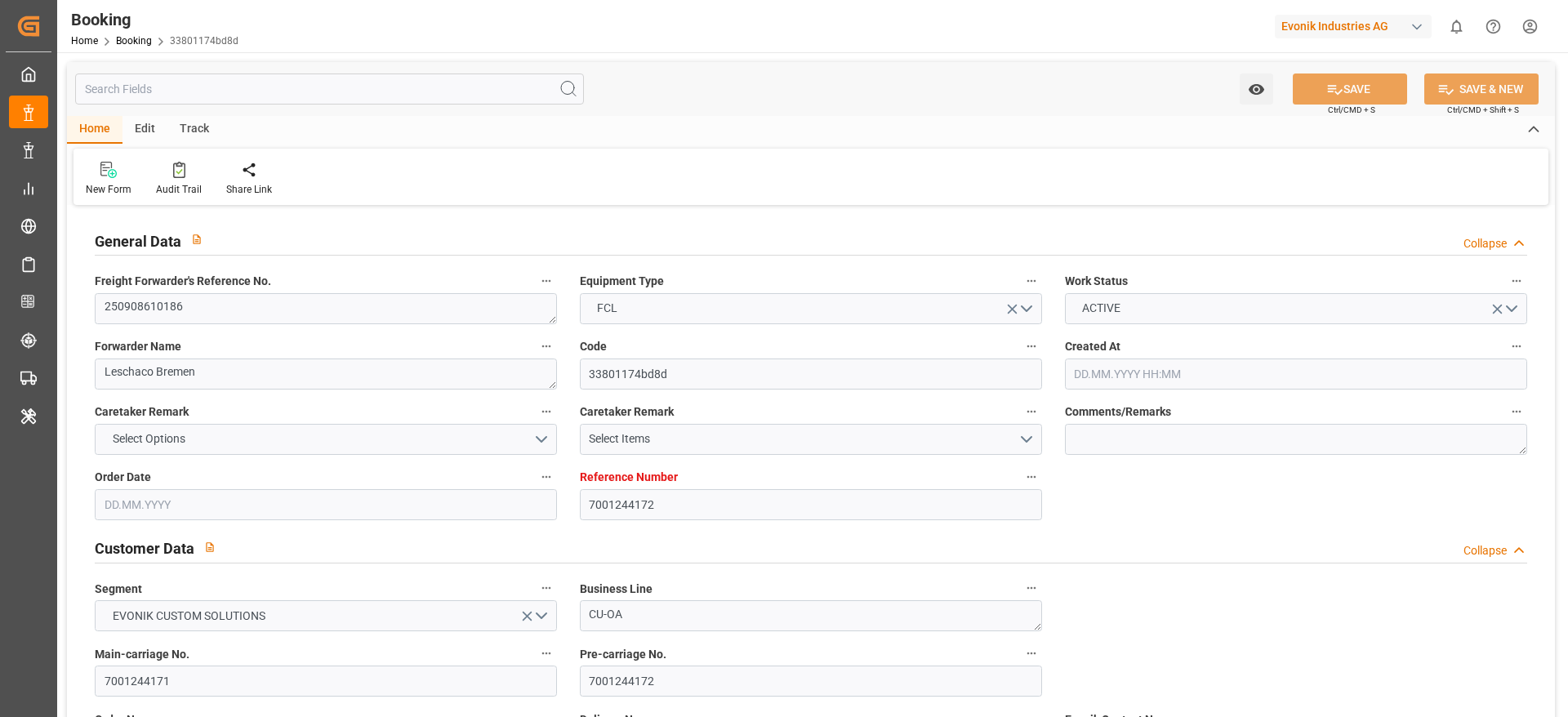
type input "02.12.2025 00:00"
type input "09.12.2025 00:00"
type input "18.08.2025"
type input "02.09.2025 07:24"
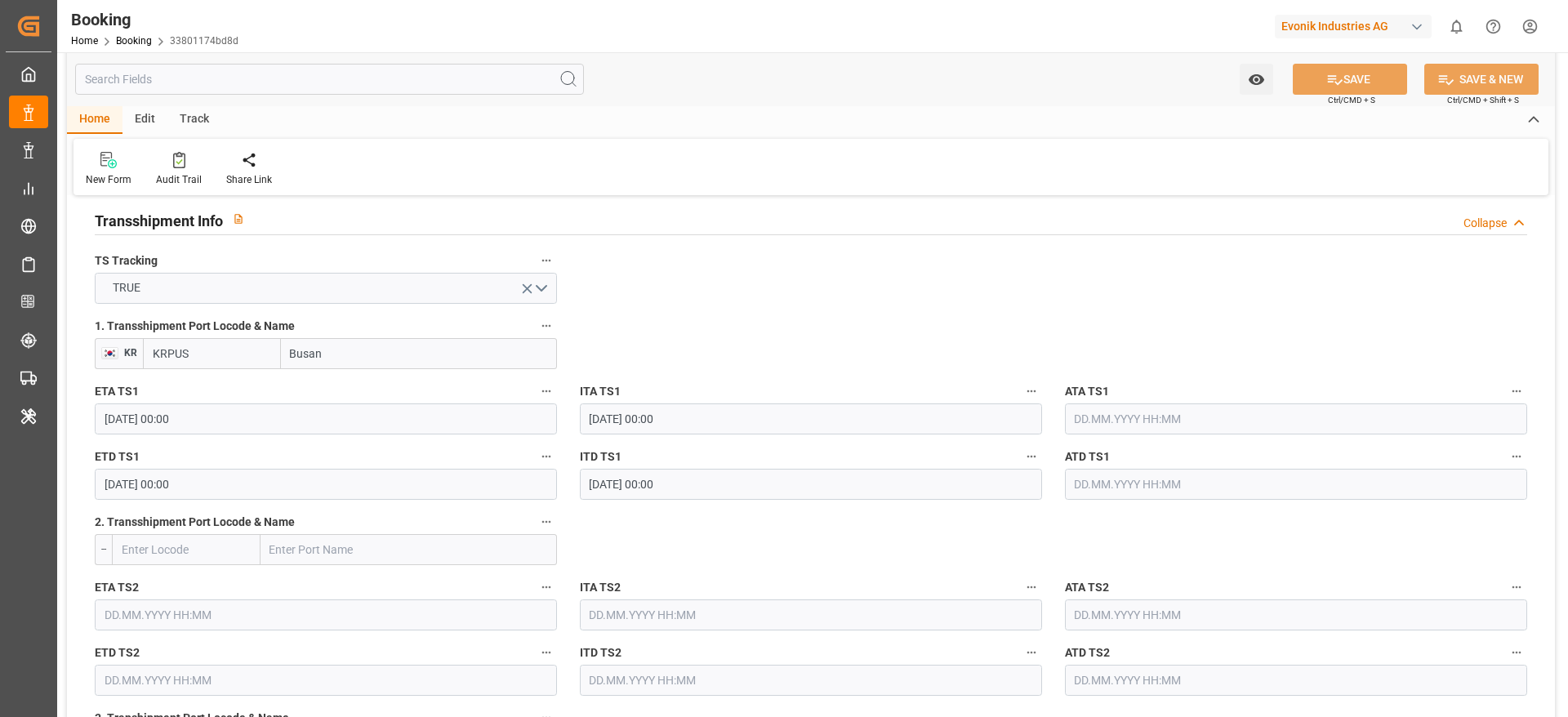
scroll to position [1714, 0]
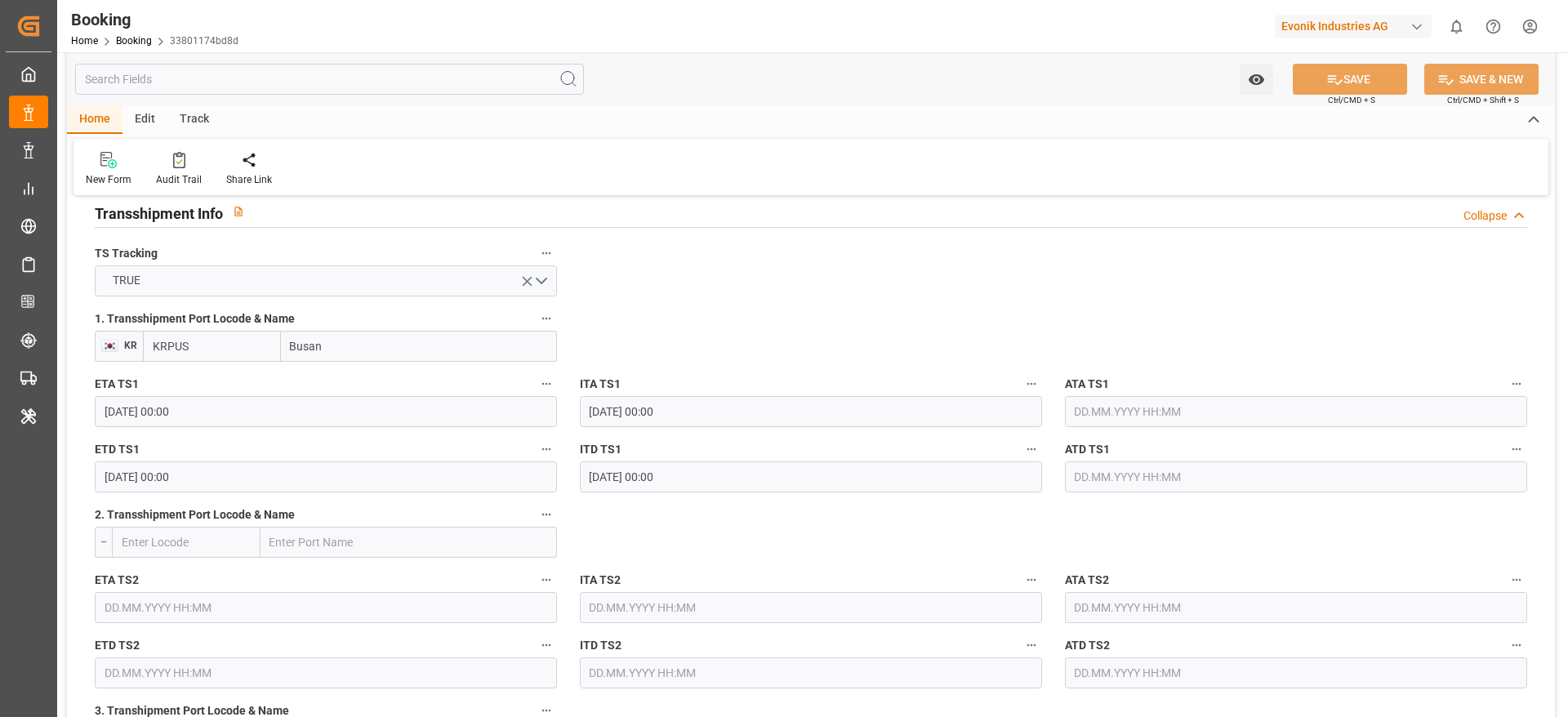
click at [200, 410] on input "25.11.2025 00:00" at bounding box center [325, 412] width 463 height 31
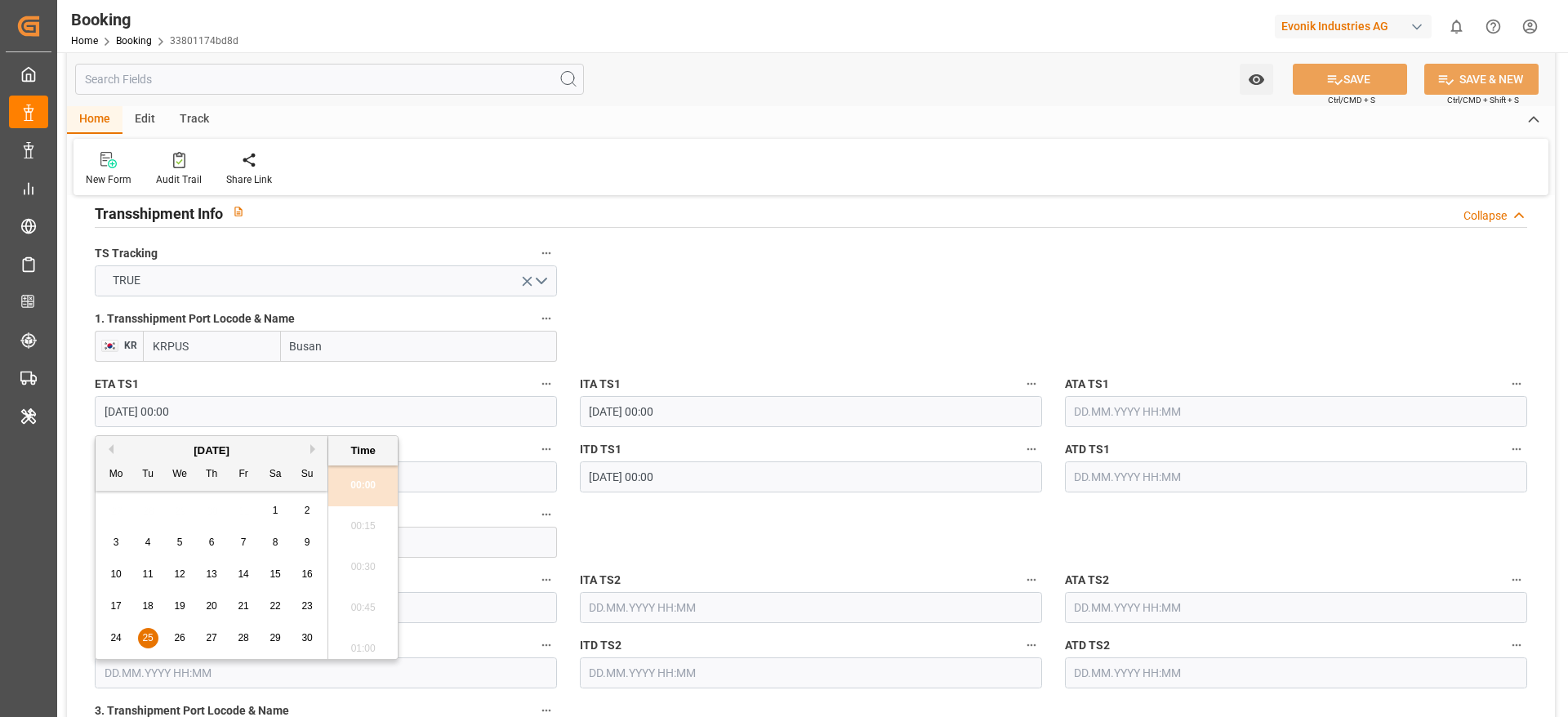
click at [239, 640] on span "28" at bounding box center [242, 638] width 11 height 12
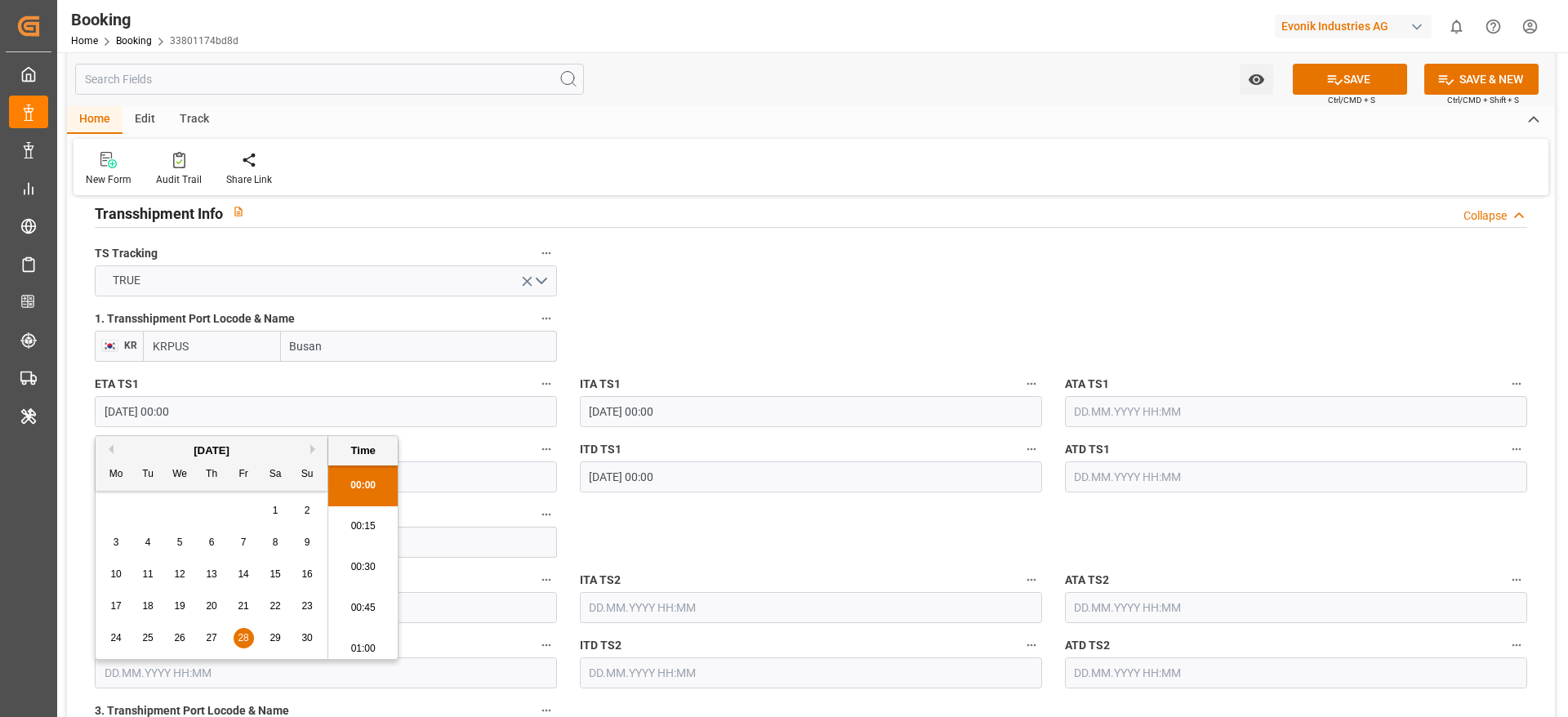
type input "28.11.2025 00:00"
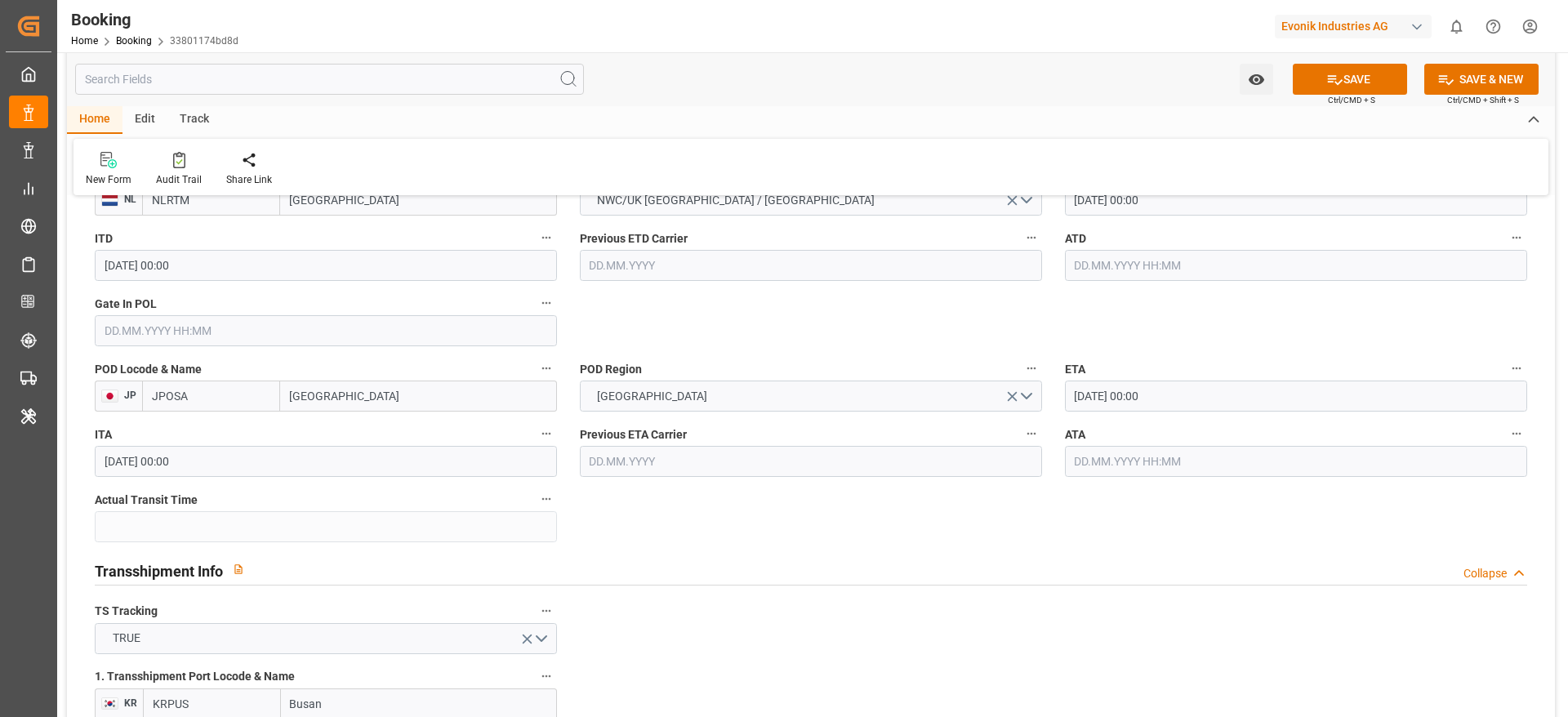
scroll to position [1347, 0]
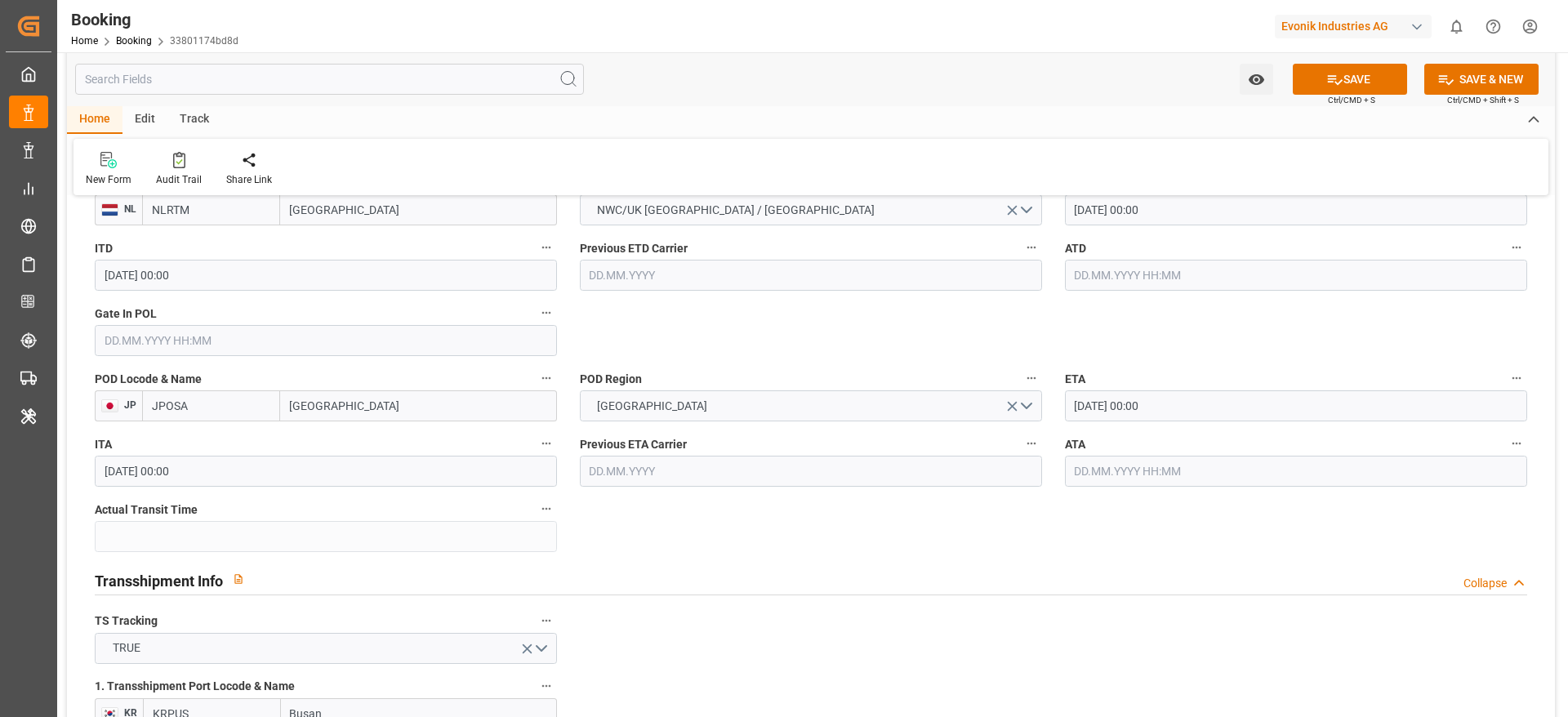
click at [1152, 425] on div "ETA 28.11.2025 00:00" at bounding box center [1296, 394] width 485 height 65
click at [1153, 403] on input "28.11.2025 00:00" at bounding box center [1296, 406] width 463 height 31
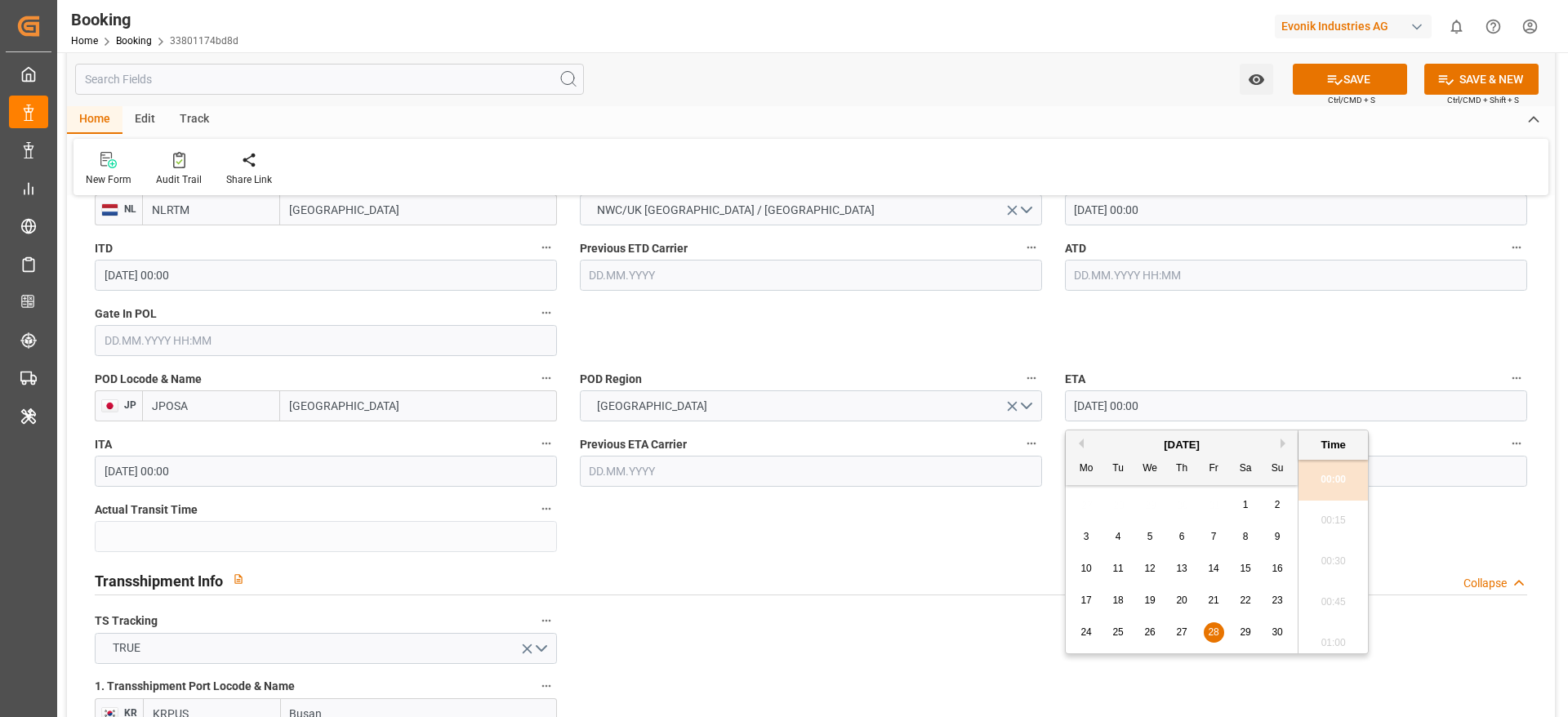
click at [1283, 442] on button "Next Month" at bounding box center [1286, 443] width 10 height 10
click at [1225, 511] on div "1 2 3 4 5 6 7" at bounding box center [1182, 504] width 223 height 31
click at [1216, 503] on span "5" at bounding box center [1214, 504] width 6 height 12
type input "05.12.2025 00:00"
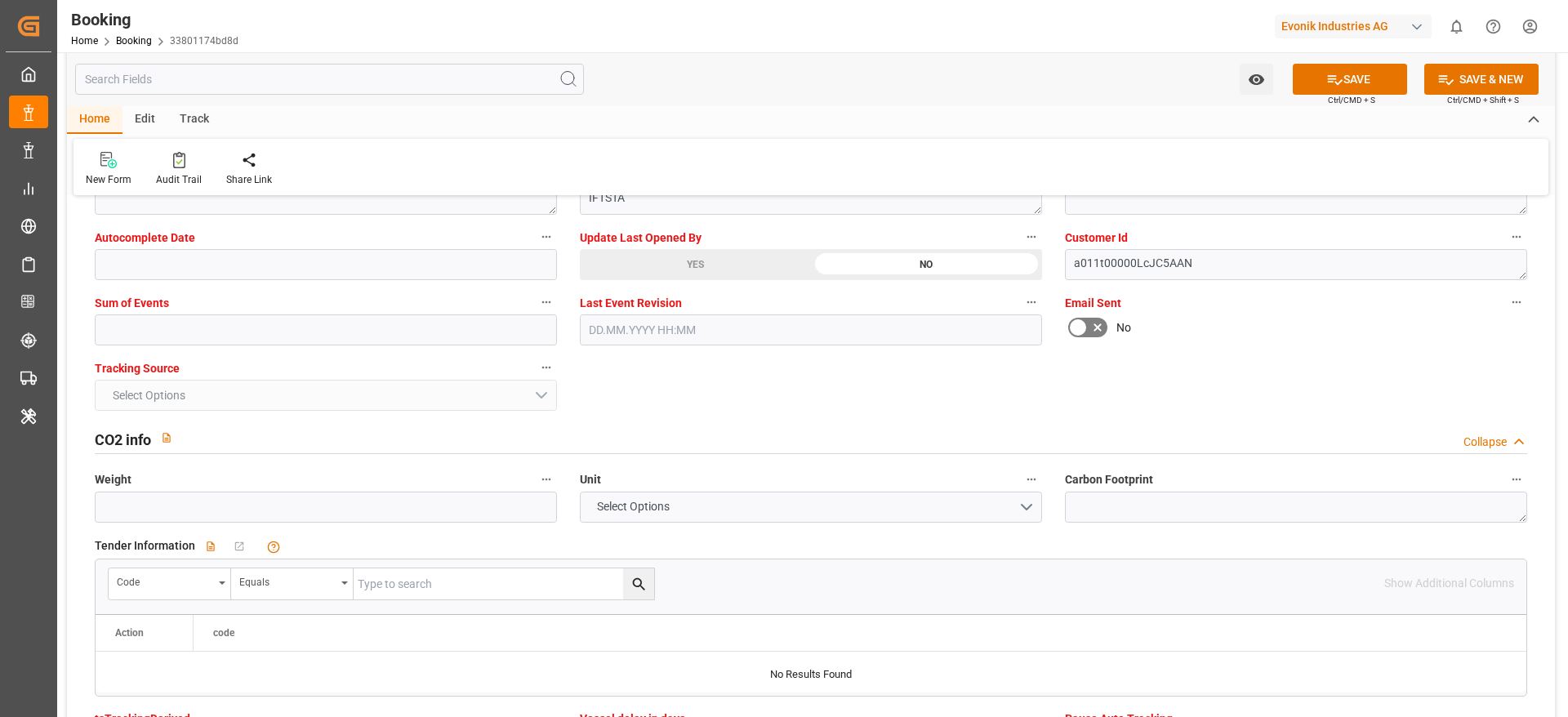
scroll to position [3305, 0]
click at [1341, 74] on button "SAVE" at bounding box center [1350, 79] width 114 height 31
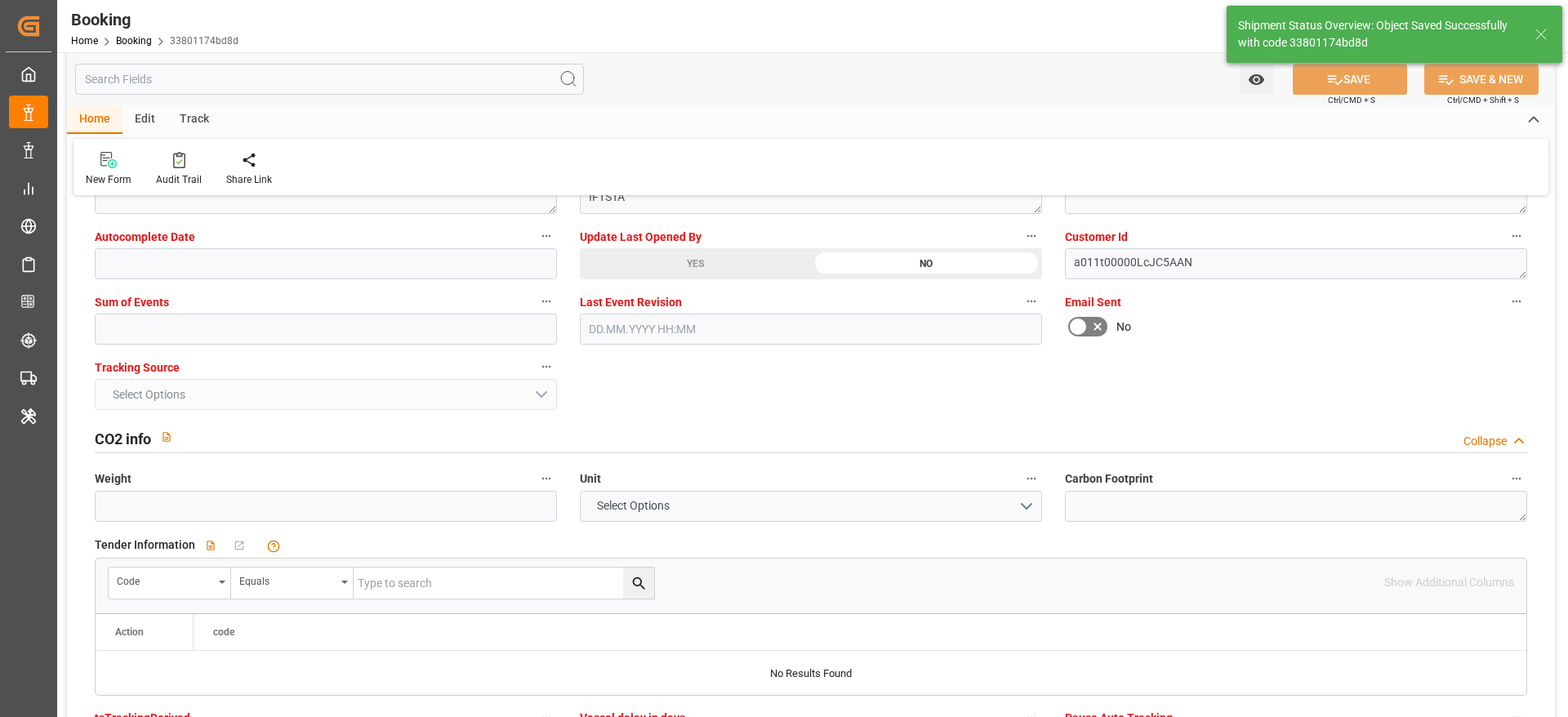
type textarea "[PERSON_NAME]"
type input "03.09.2025 07:27"
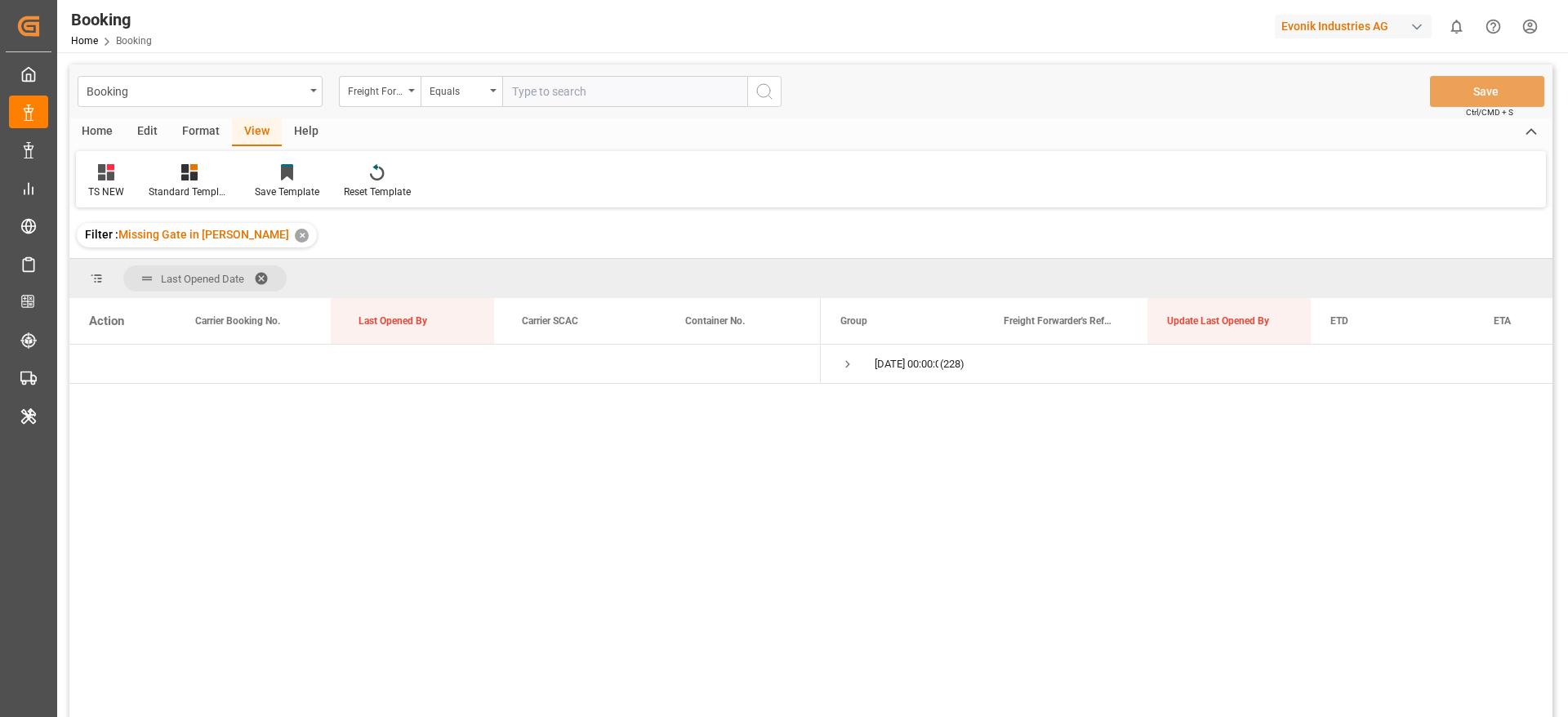
click at [264, 271] on span at bounding box center [267, 279] width 26 height 15
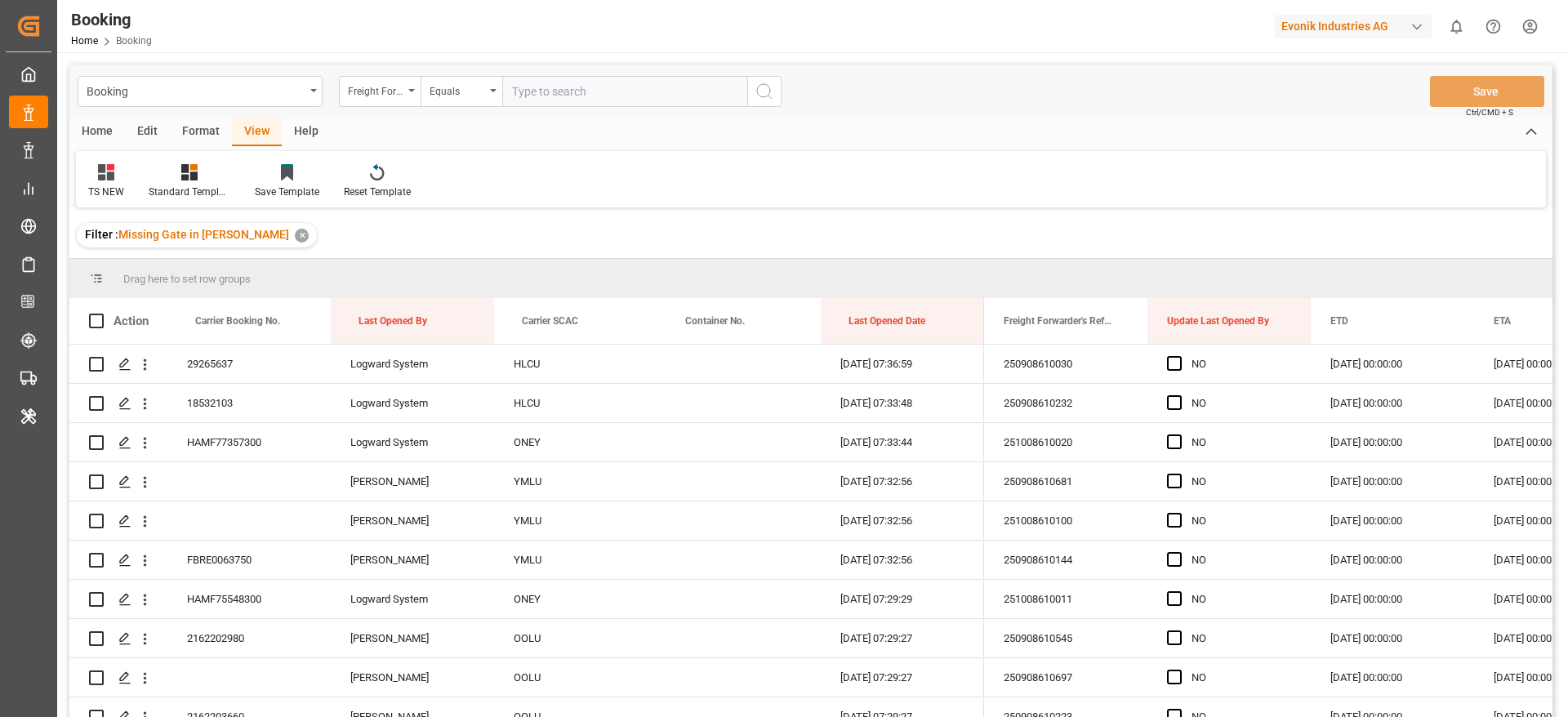
click at [295, 235] on div "✕" at bounding box center [301, 235] width 14 height 14
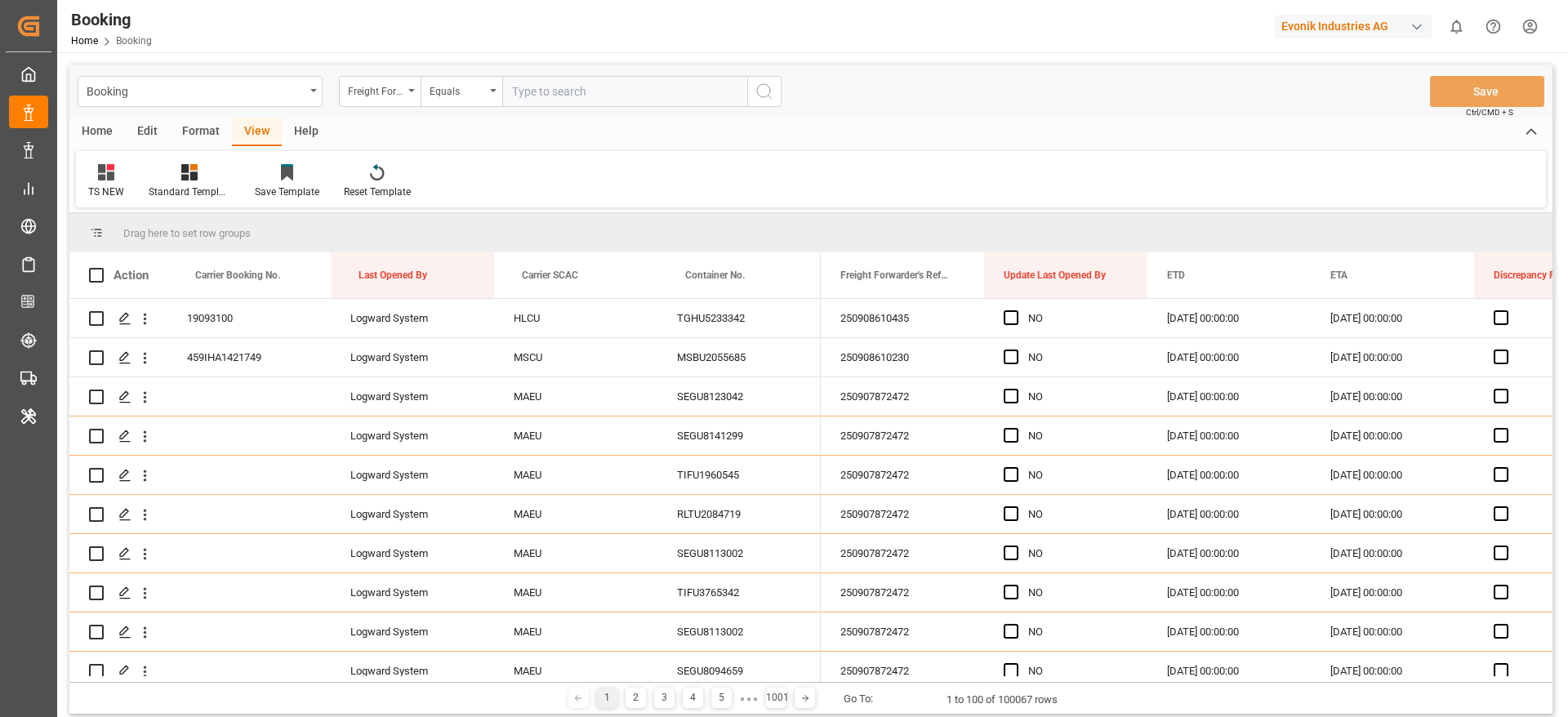
click at [194, 124] on div "Format" at bounding box center [200, 132] width 62 height 28
click at [128, 182] on div "Filter Rows" at bounding box center [113, 180] width 73 height 36
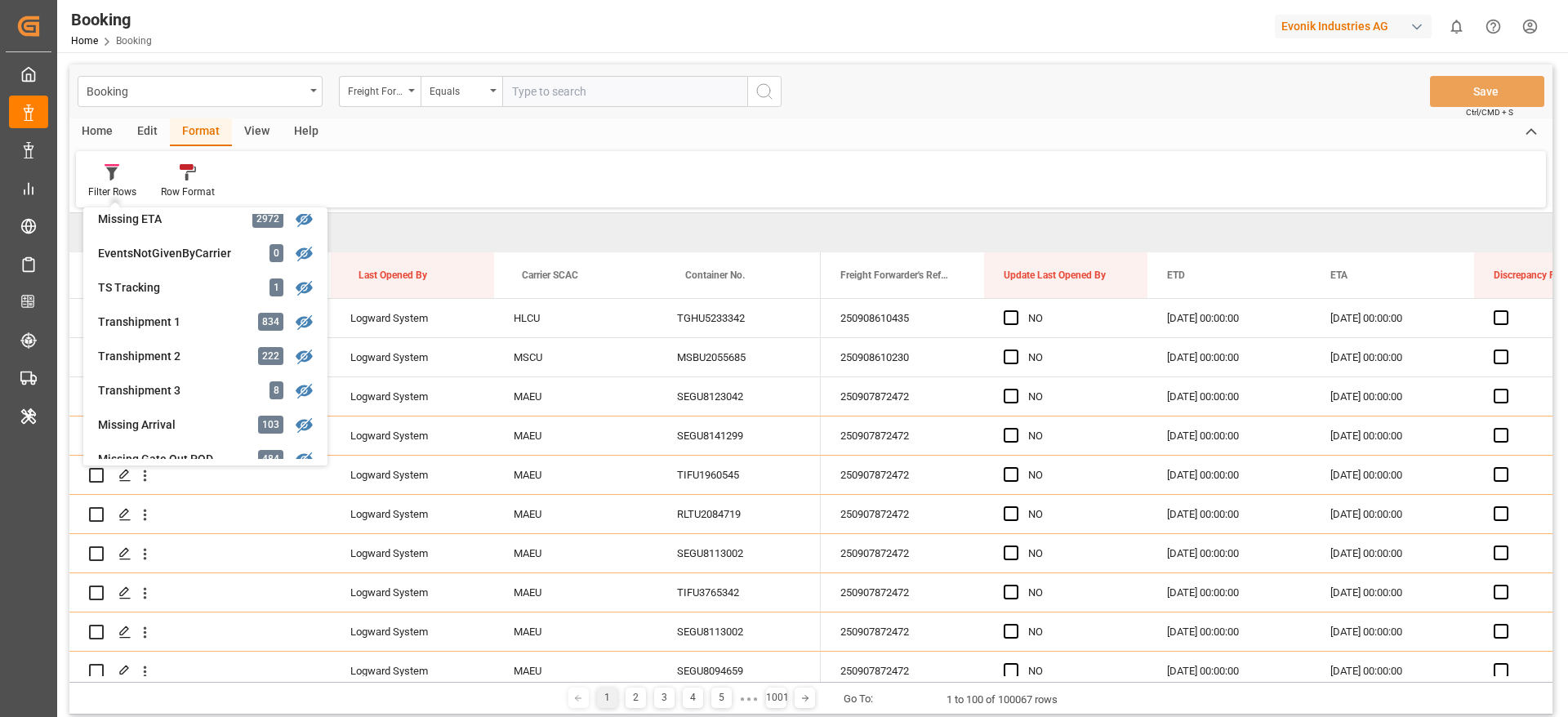
scroll to position [496, 0]
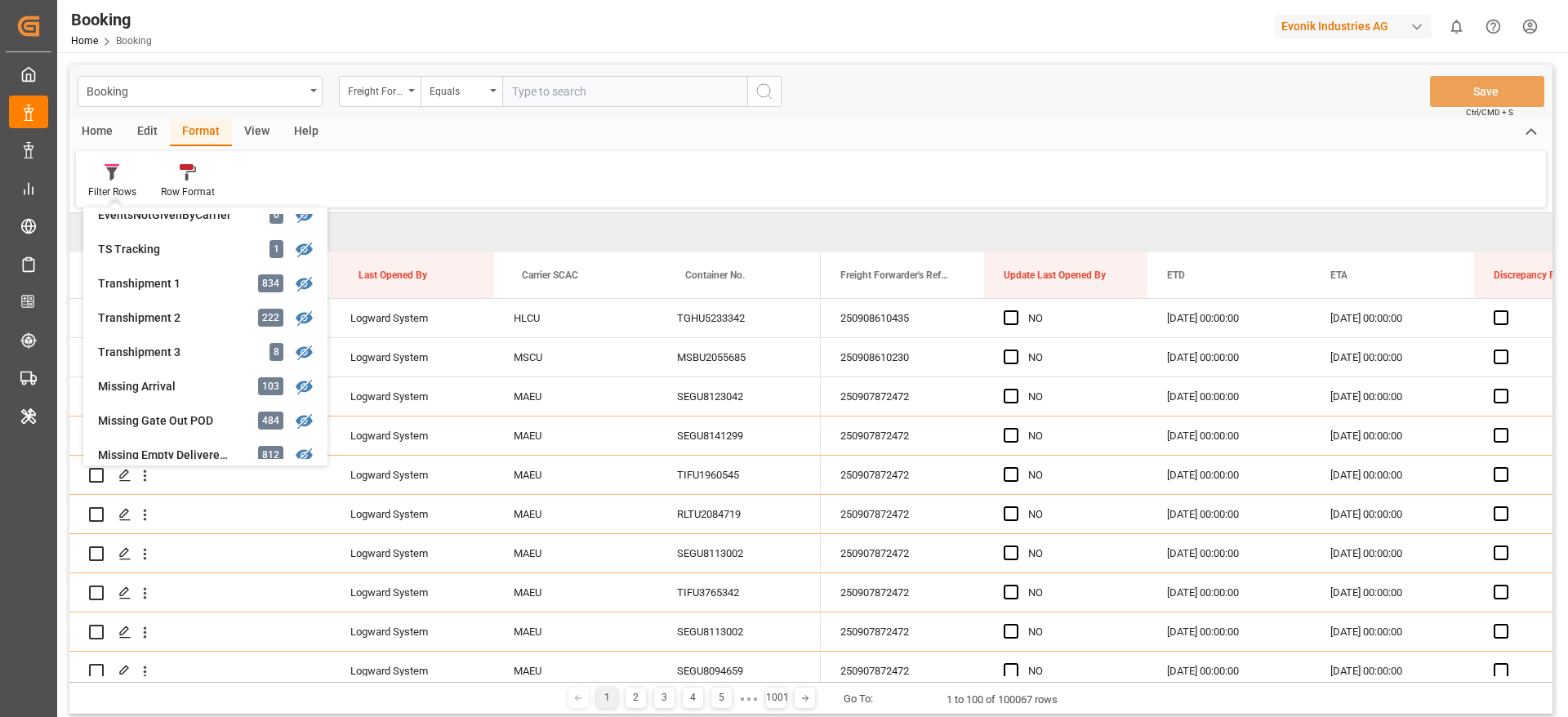
click at [998, 127] on div "Home Edit Format View Help" at bounding box center [811, 132] width 1483 height 28
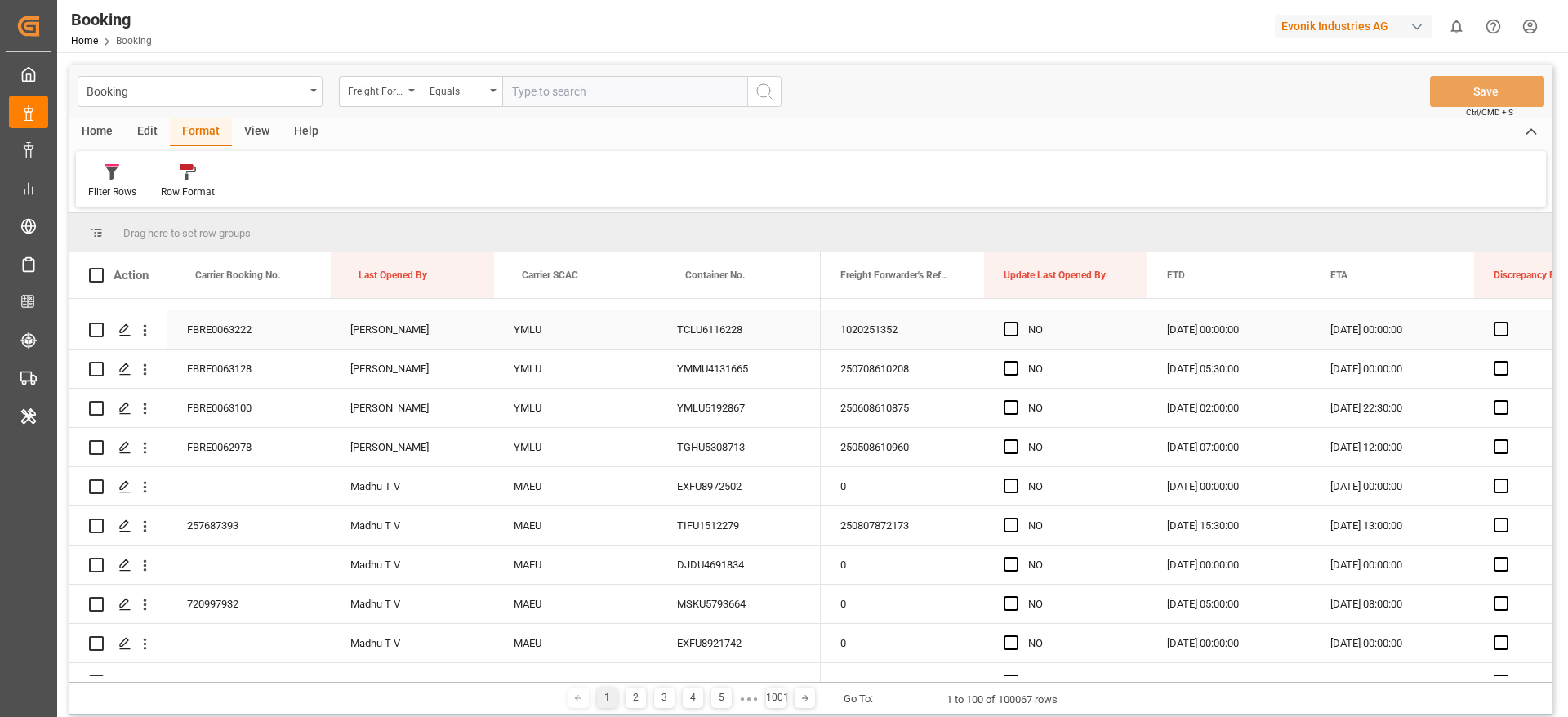
scroll to position [2082, 0]
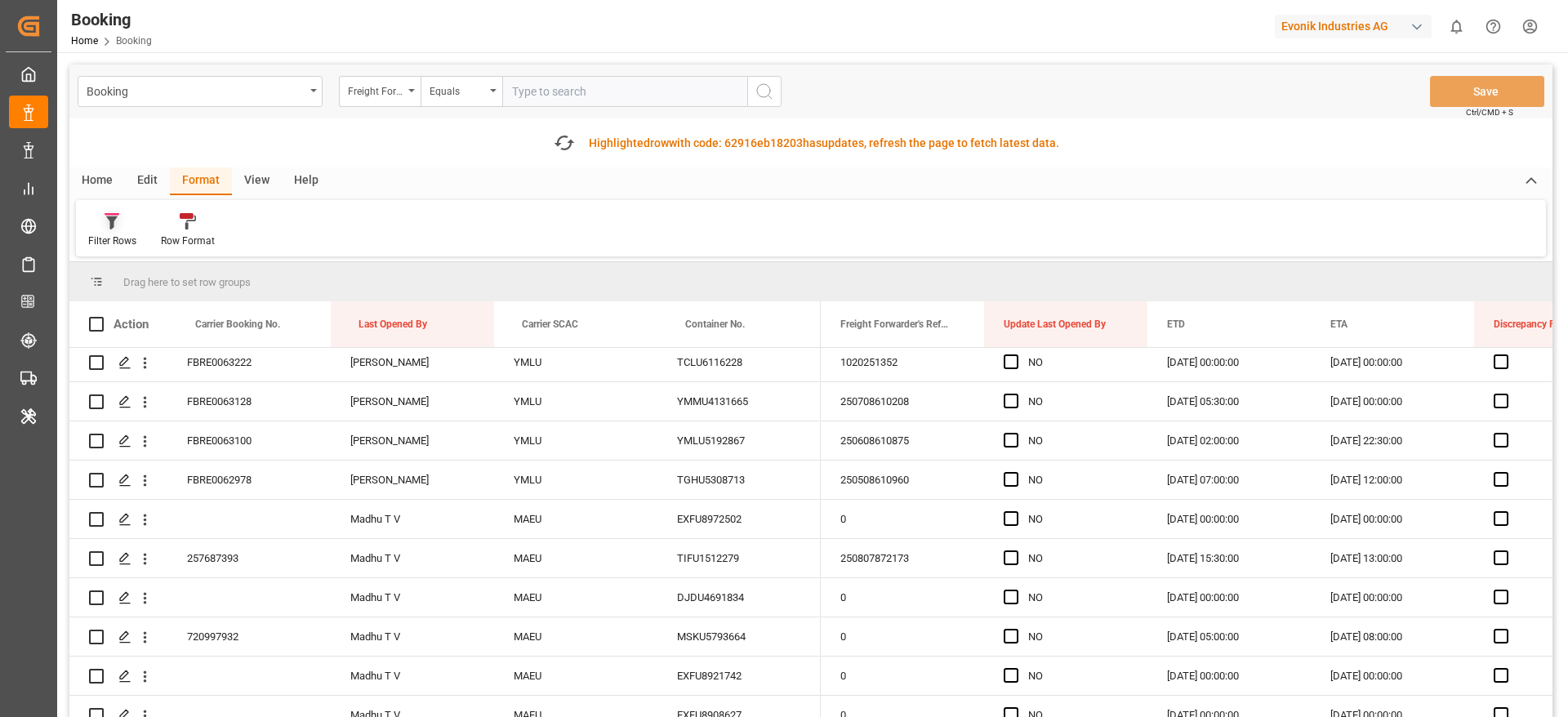
click at [115, 220] on icon at bounding box center [112, 223] width 12 height 13
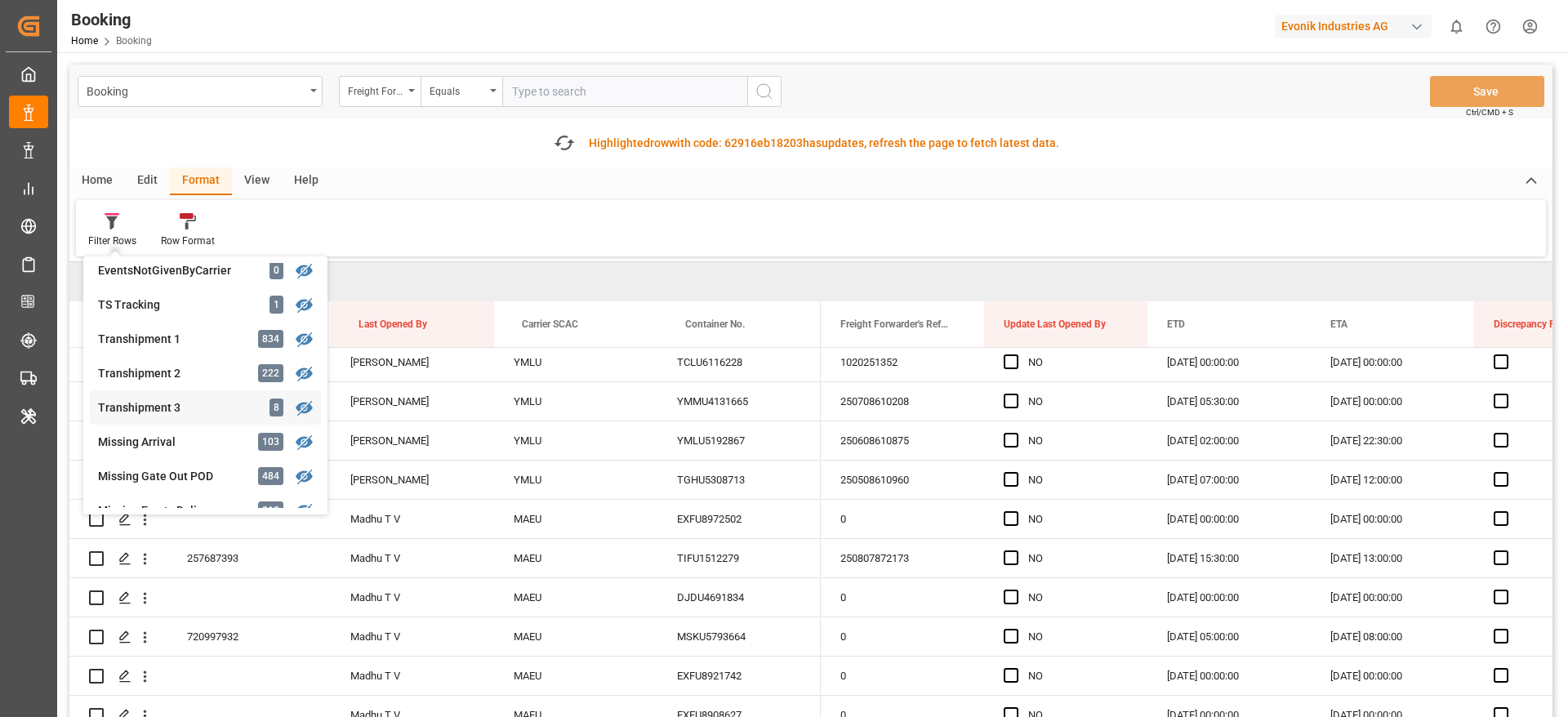
scroll to position [502, 0]
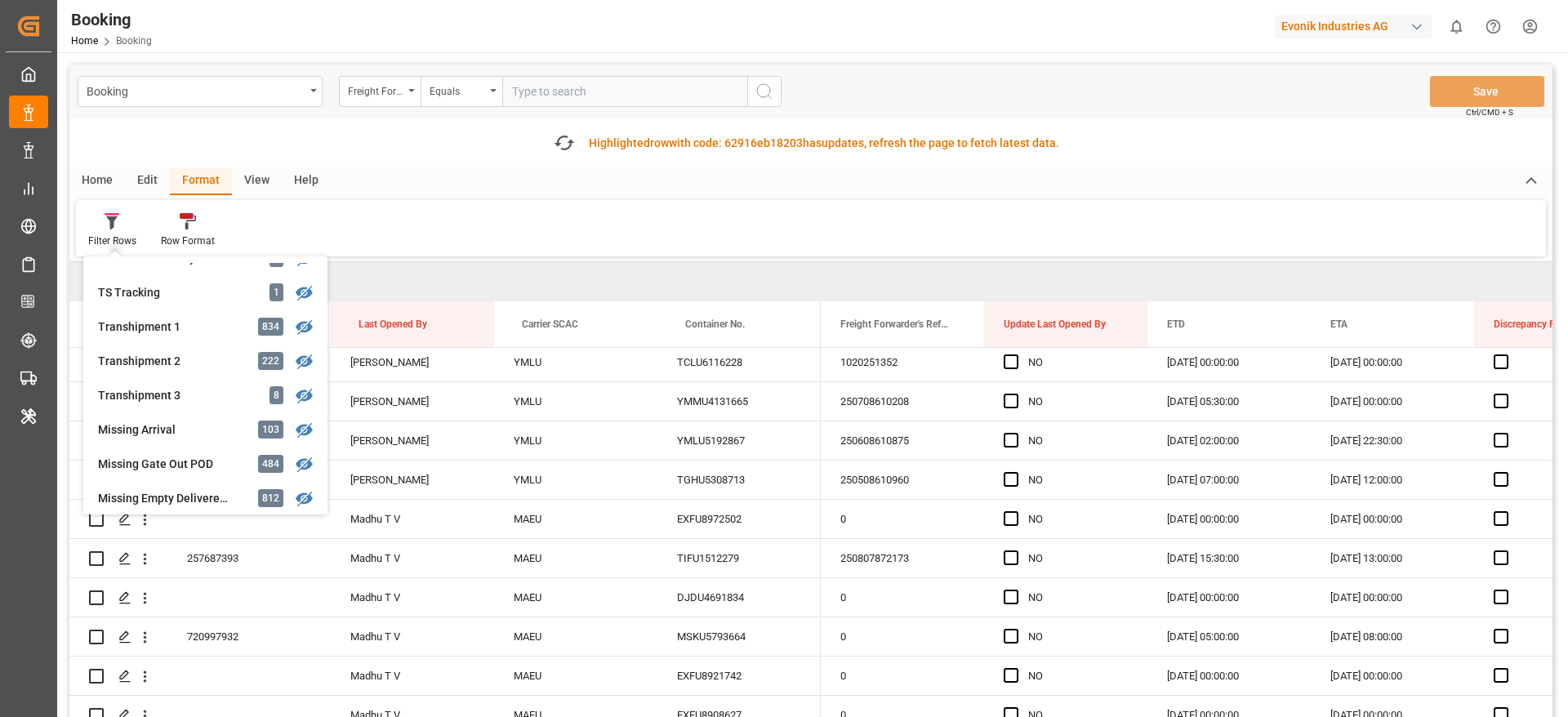
click at [208, 320] on div "Transhipment 1" at bounding box center [169, 327] width 143 height 17
